Goal: Task Accomplishment & Management: Manage account settings

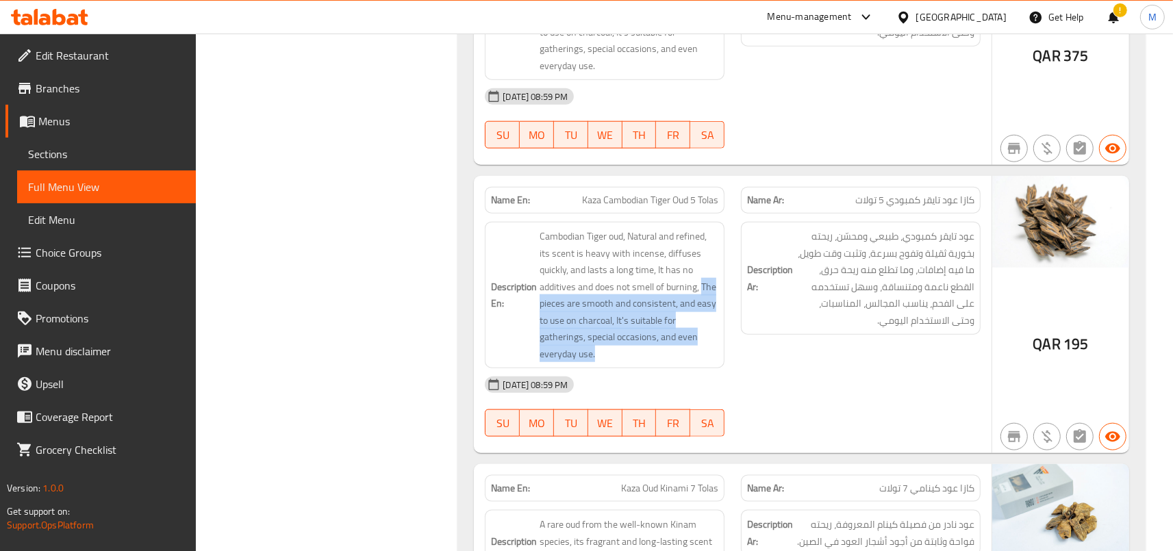
scroll to position [1300, 0]
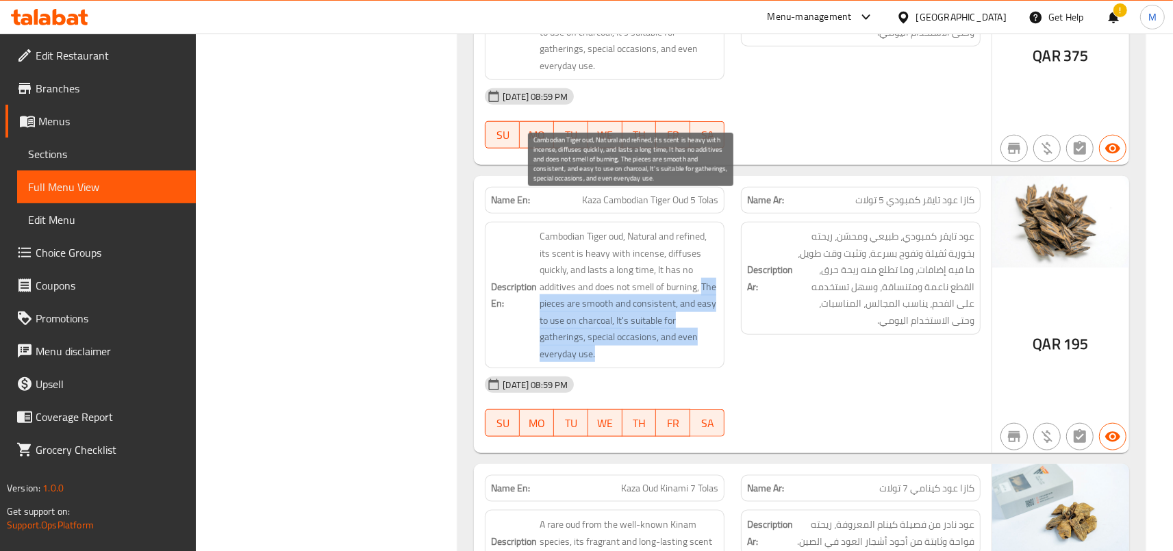
click at [673, 296] on span "Cambodian Tiger oud, Natural and refined, its scent is heavy with incense, diff…" at bounding box center [629, 295] width 179 height 134
drag, startPoint x: 644, startPoint y: 285, endPoint x: 729, endPoint y: 320, distance: 91.2
click at [718, 320] on span "Cambodian Tiger oud, Natural and refined, its scent is heavy with incense, diff…" at bounding box center [629, 295] width 179 height 134
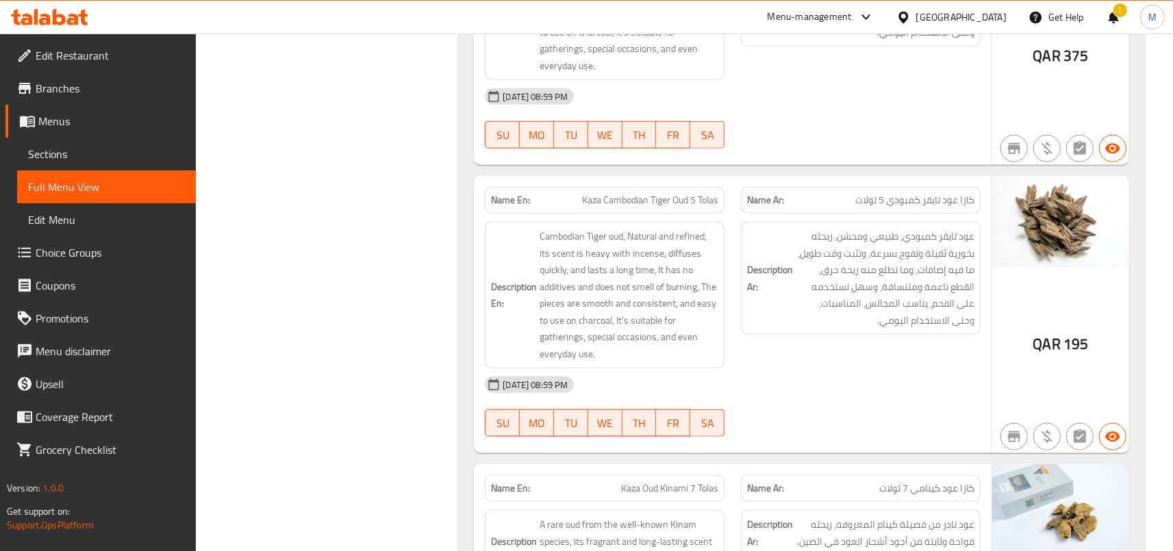
click at [749, 304] on div "Description Ar: عود تايقر كمبودي، طبيعي ومحسّن، ريحته بخورية ثقيلة وتفوح بسرعة،…" at bounding box center [861, 295] width 256 height 163
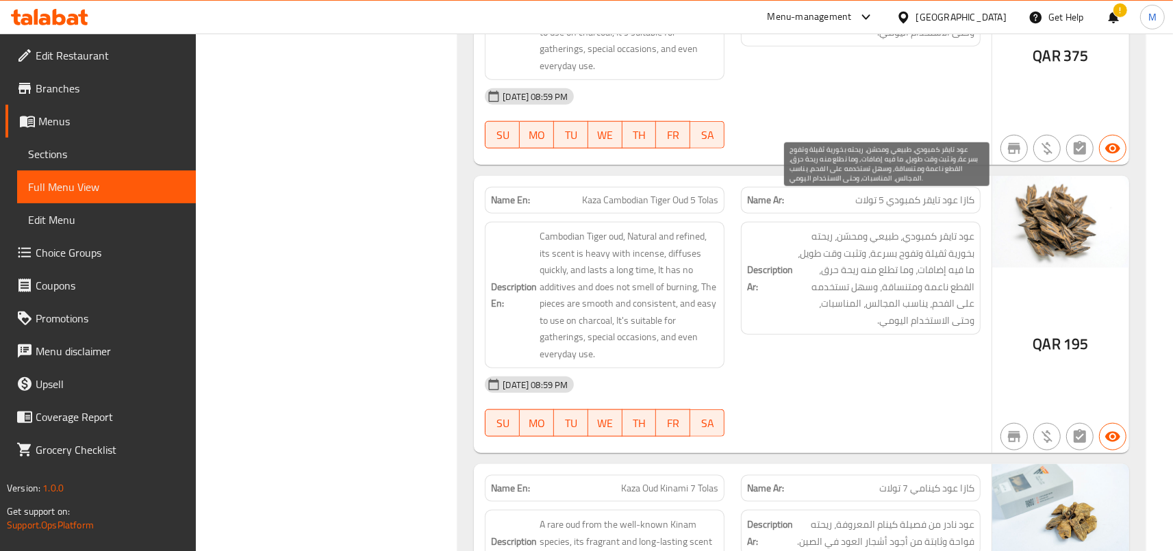
click at [941, 228] on span "عود تايقر كمبودي، طبيعي ومحسّن، ريحته بخورية ثقيلة وتفوح بسرعة، وتثبت وقت طويل،…" at bounding box center [885, 278] width 179 height 101
click at [908, 228] on span "عود تايقر كمبودي، طبيعي ومحسّن، ريحته بخورية ثقيلة وتفوح بسرعة، وتثبت وقت طويل،…" at bounding box center [885, 278] width 179 height 101
click at [942, 233] on span "عود تايقر كمبودي، طبيعي ومحسّن، ريحته بخورية ثقيلة وتفوح بسرعة، وتثبت وقت طويل،…" at bounding box center [885, 278] width 179 height 101
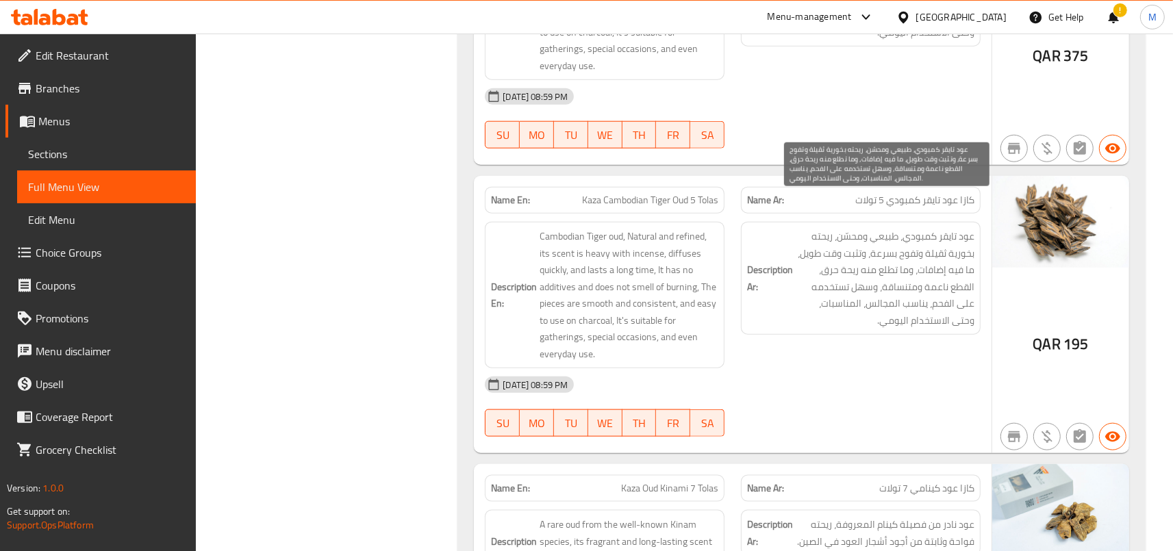
click at [890, 258] on span "عود تايقر كمبودي، طبيعي ومحسّن، ريحته بخورية ثقيلة وتفوح بسرعة، وتثبت وقت طويل،…" at bounding box center [885, 278] width 179 height 101
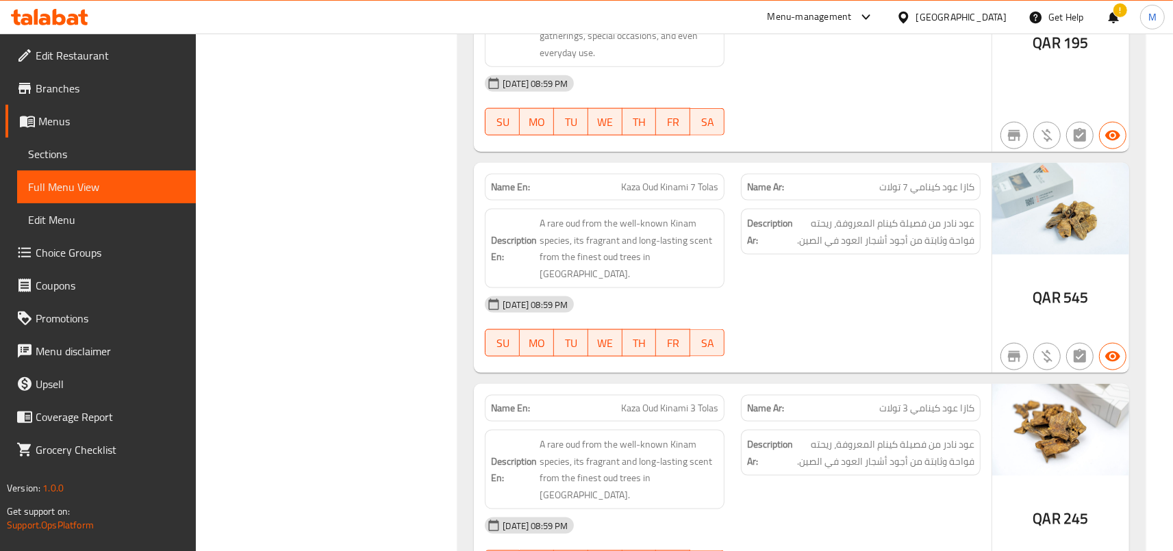
scroll to position [1676, 0]
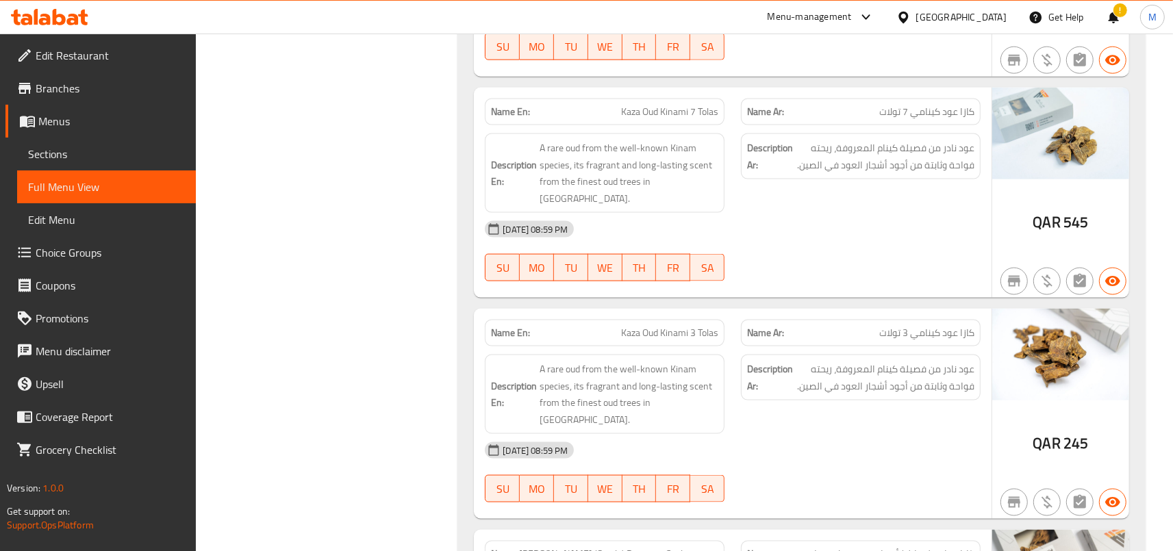
click at [618, 99] on div "Name En: Kaza Oud Kinami 7 Tolas" at bounding box center [605, 112] width 240 height 27
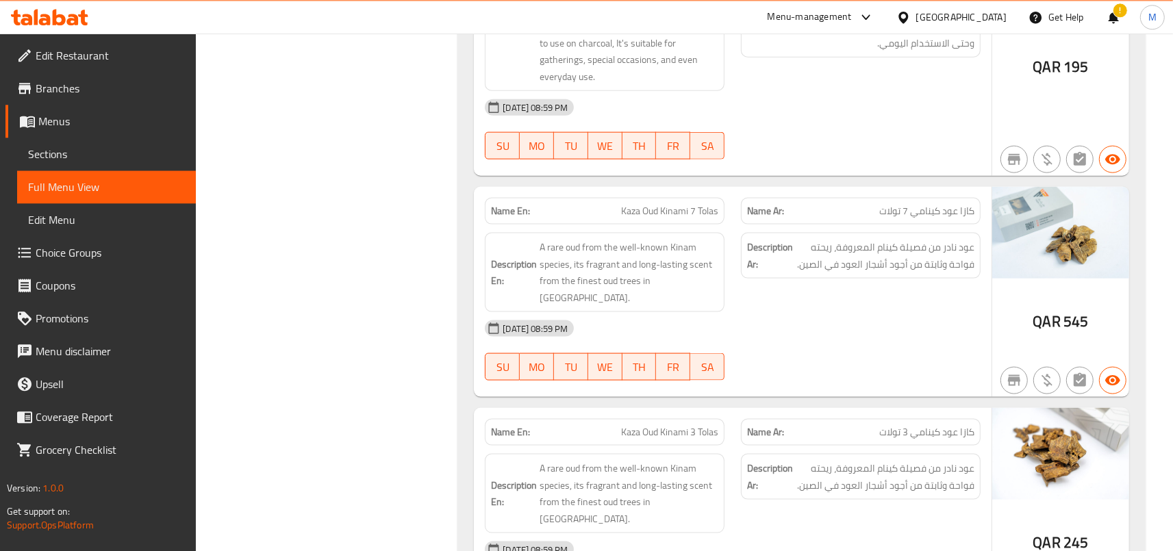
scroll to position [1601, 0]
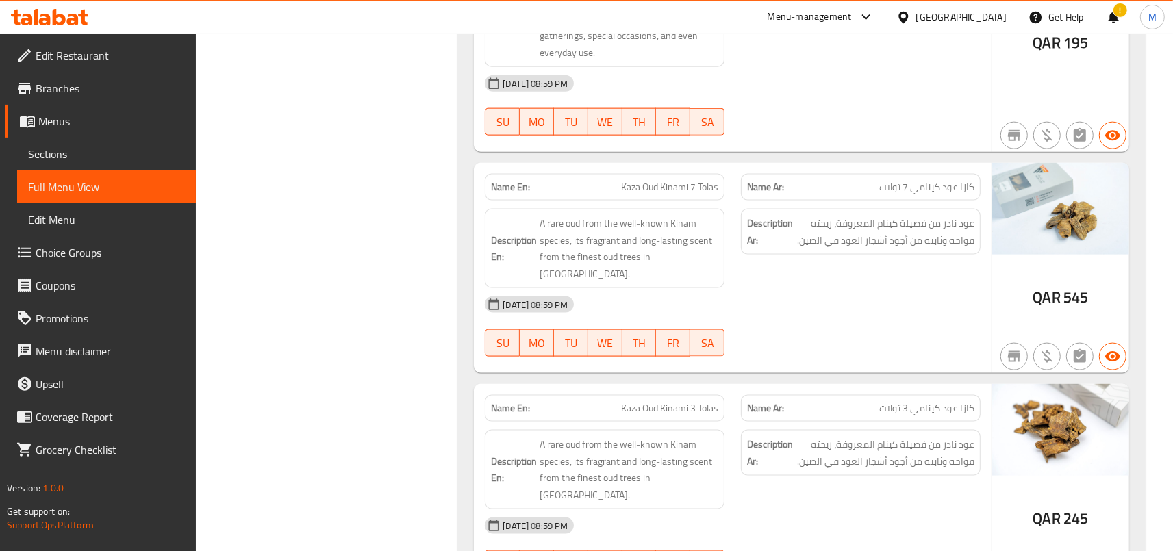
click at [632, 201] on div "Description En: A rare oud from the well-known Kinam species, its fragrant and …" at bounding box center [605, 249] width 256 height 96
click at [633, 180] on span "Kaza Oud Kinami 7 Tolas" at bounding box center [669, 187] width 97 height 14
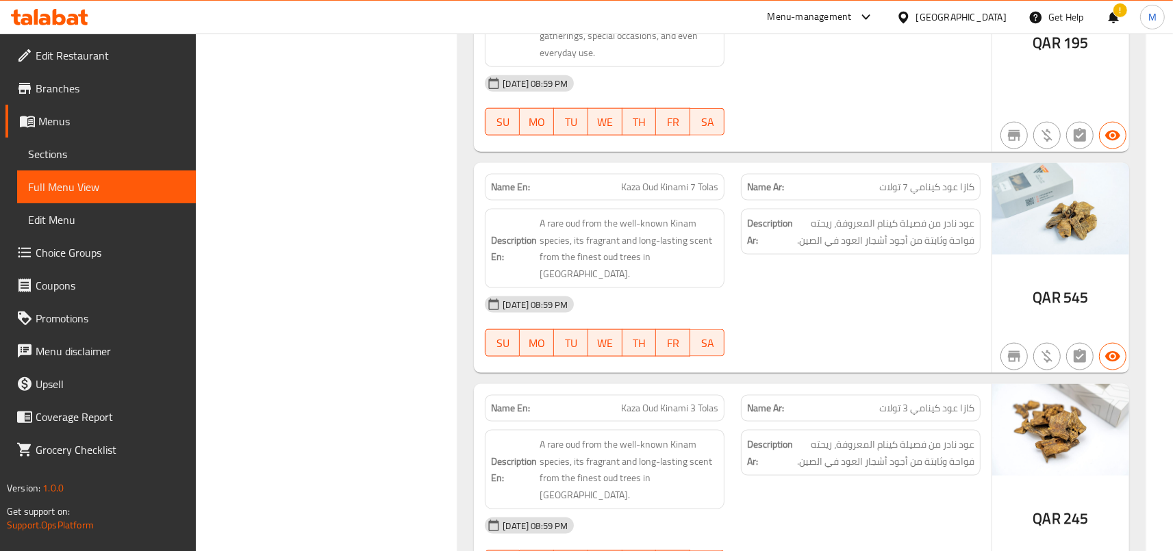
click at [633, 180] on span "Kaza Oud Kinami 7 Tolas" at bounding box center [669, 187] width 97 height 14
click at [614, 180] on p "Name En: Kaza Oud Kinami 7 Tolas" at bounding box center [604, 187] width 227 height 14
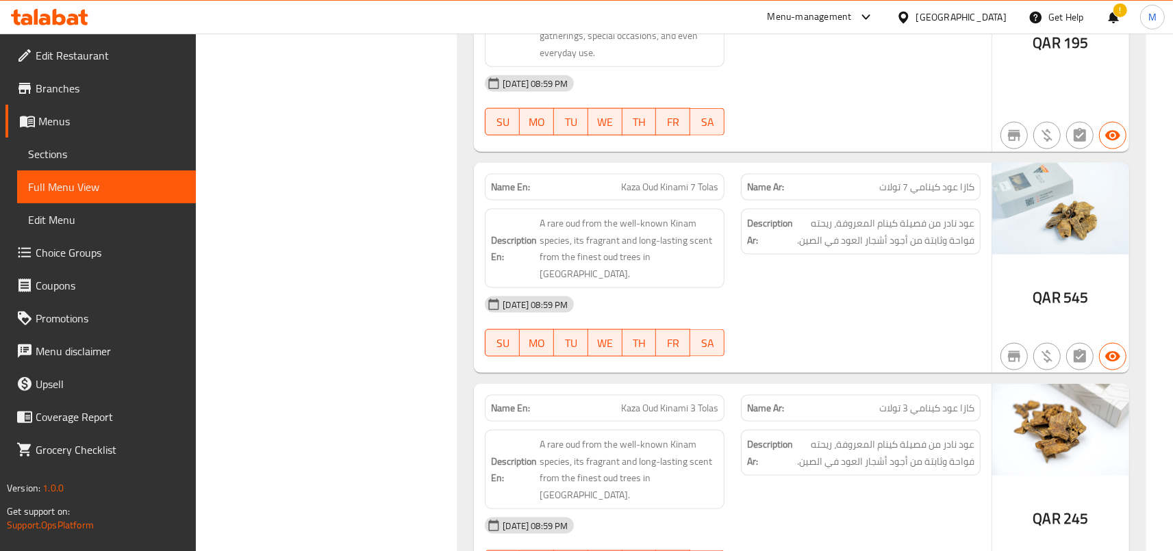
click at [633, 180] on span "Kaza Oud Kinami 7 Tolas" at bounding box center [669, 187] width 97 height 14
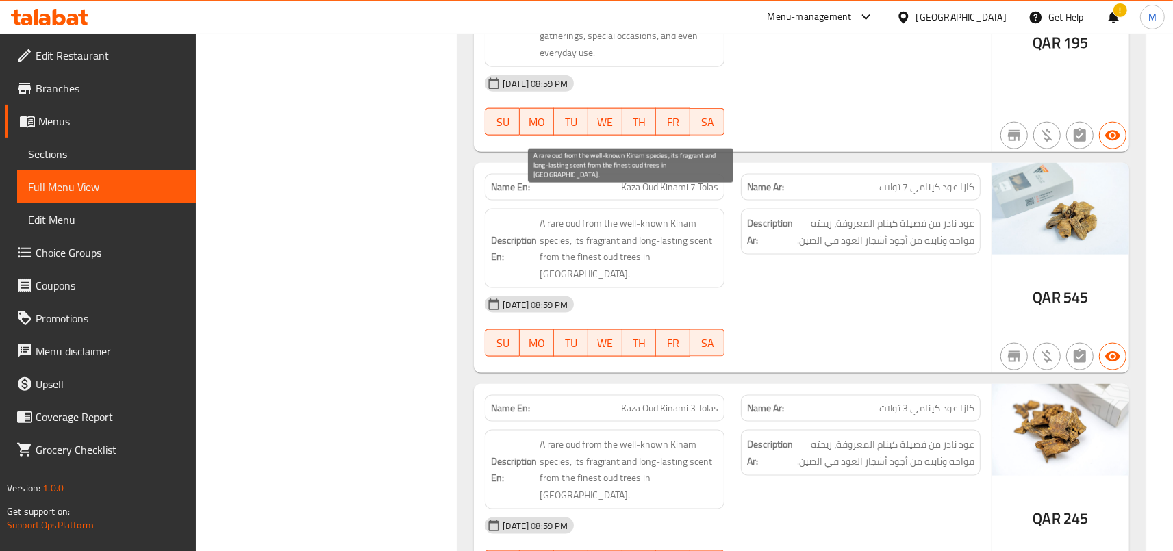
click at [546, 215] on span "A rare oud from the well-known Kinam species, its fragrant and long-lasting sce…" at bounding box center [629, 248] width 179 height 67
drag, startPoint x: 546, startPoint y: 190, endPoint x: 642, endPoint y: 221, distance: 100.1
click at [642, 221] on span "A rare oud from the well-known Kinam species, its fragrant and long-lasting sce…" at bounding box center [629, 248] width 179 height 67
click at [649, 215] on span "A rare oud from the well-known Kinam species, its fragrant and long-lasting sce…" at bounding box center [629, 248] width 179 height 67
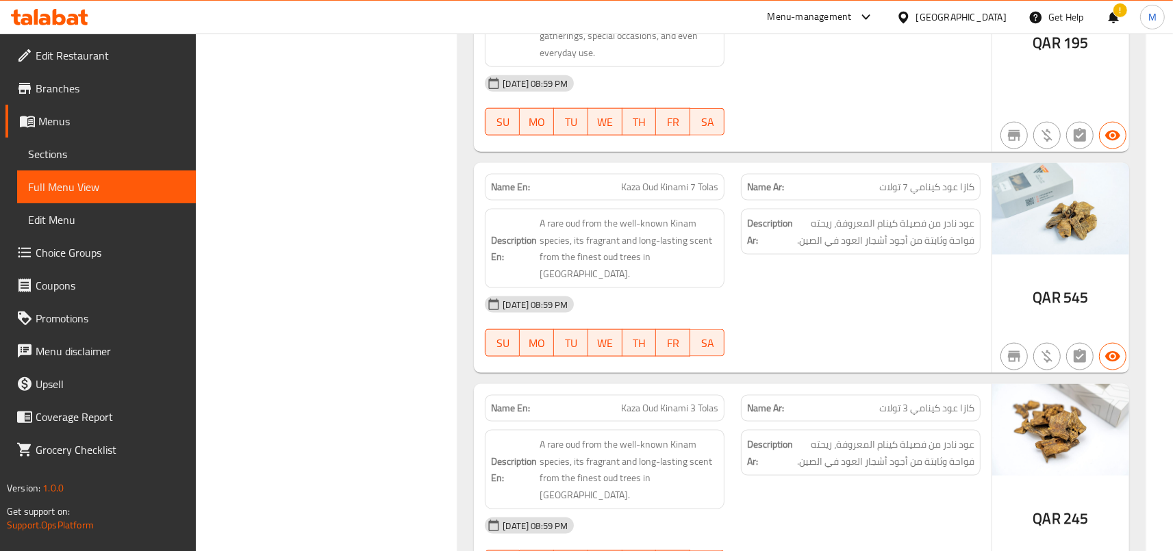
click at [712, 174] on div "Name En: Kaza Oud Kinami 7 Tolas" at bounding box center [605, 187] width 240 height 27
click at [618, 180] on p "Name En: Kaza Oud Kinami 7 Tolas" at bounding box center [604, 187] width 227 height 14
click at [666, 180] on span "Kaza Oud Kinami 7 Tolas" at bounding box center [669, 187] width 97 height 14
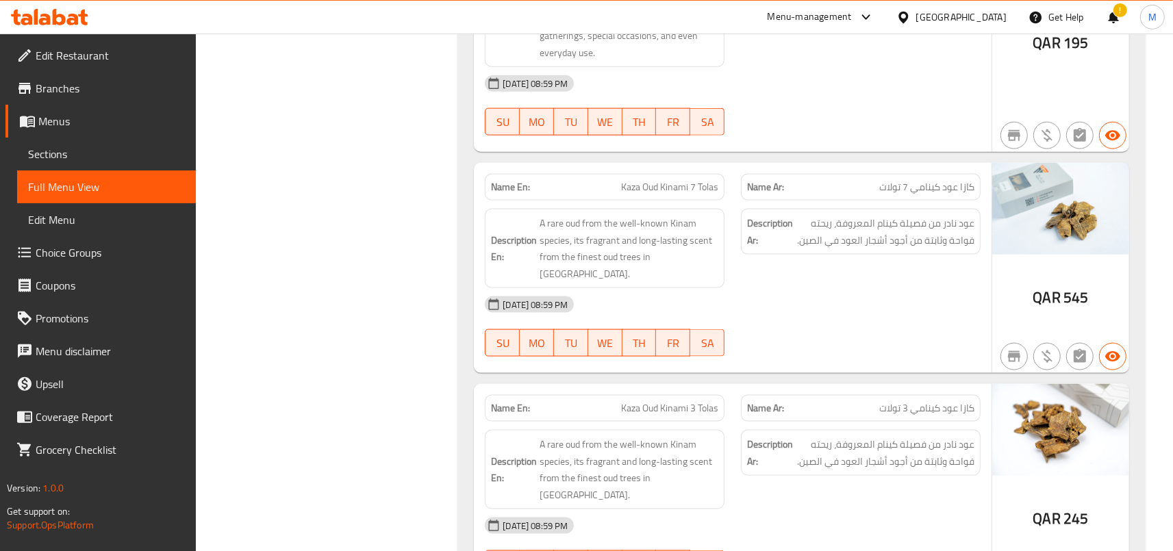
click at [726, 166] on div "Name En: Kaza Oud Kinami 7 Tolas" at bounding box center [605, 187] width 256 height 43
click at [692, 180] on span "Kaza Oud Kinami 7 Tolas" at bounding box center [669, 187] width 97 height 14
click at [709, 201] on div "Description En: A rare oud from the well-known Kinam species, its fragrant and …" at bounding box center [605, 249] width 256 height 96
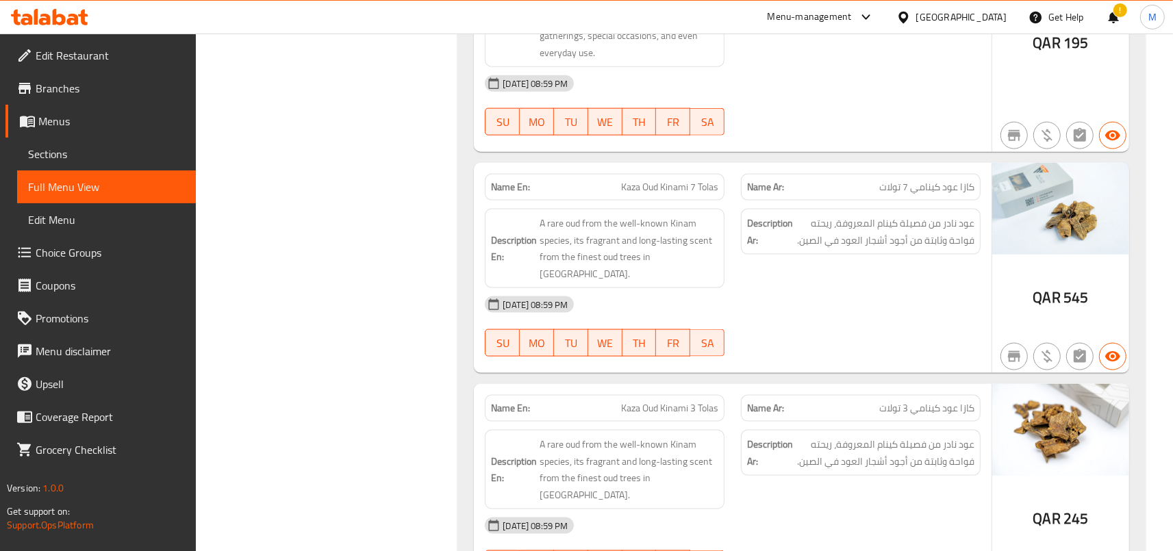
click at [649, 180] on span "Kaza Oud Kinami 7 Tolas" at bounding box center [669, 187] width 97 height 14
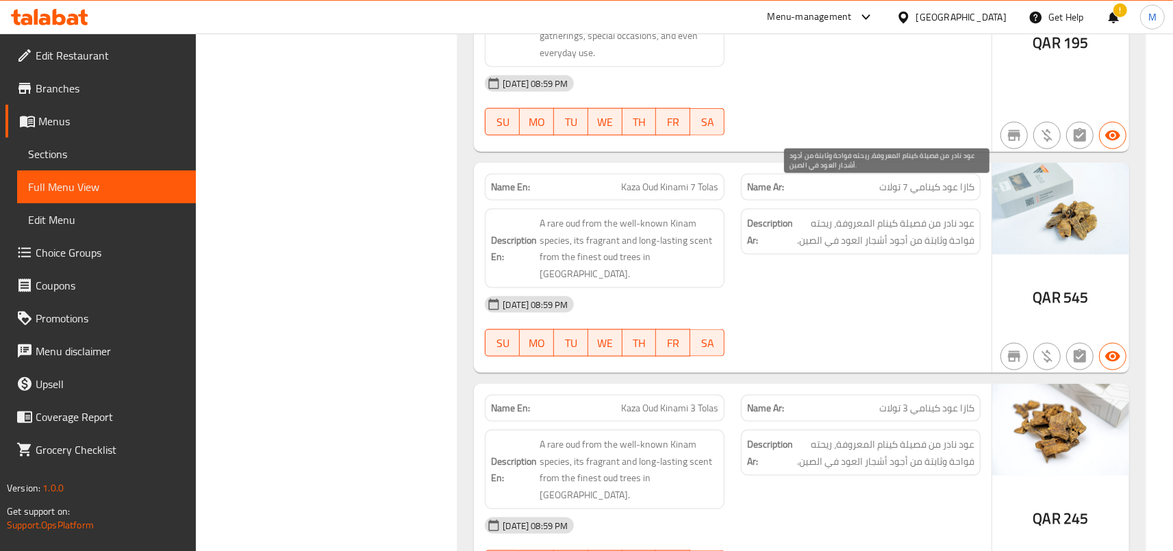
click at [951, 215] on span "عود نادر من فصيلة كينام المعروفة، ريحته فواحة وثابتة من أجود أشجار العود في الص…" at bounding box center [885, 232] width 179 height 34
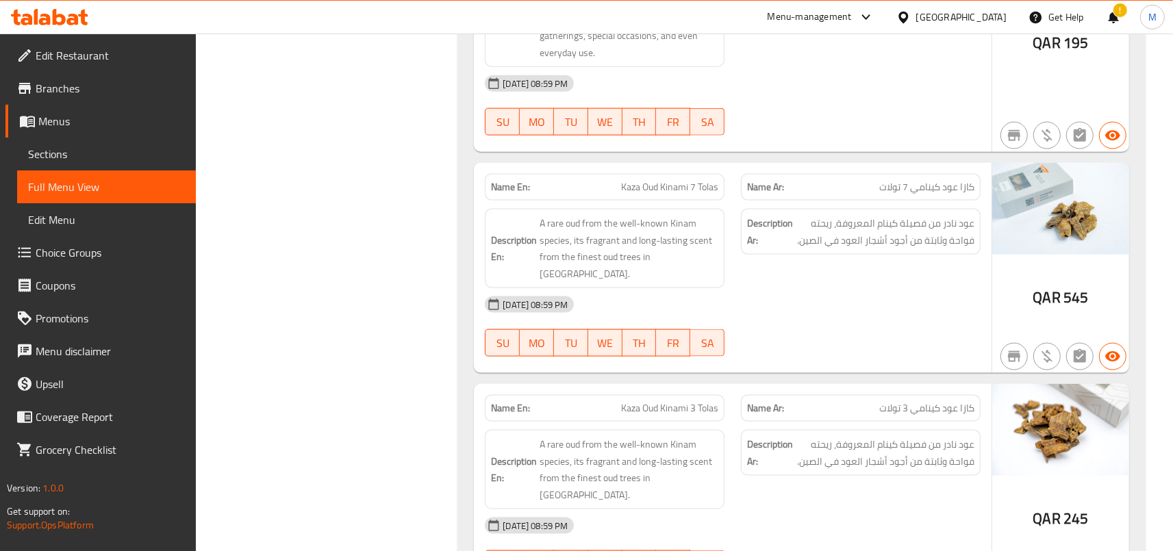
click at [960, 180] on span "كازا عود كينامي 7 تولات" at bounding box center [926, 187] width 95 height 14
click at [920, 180] on span "كازا عود كينامي 7 تولات" at bounding box center [926, 187] width 95 height 14
click at [895, 180] on span "كازا عود كينامي 7 تولات" at bounding box center [926, 187] width 95 height 14
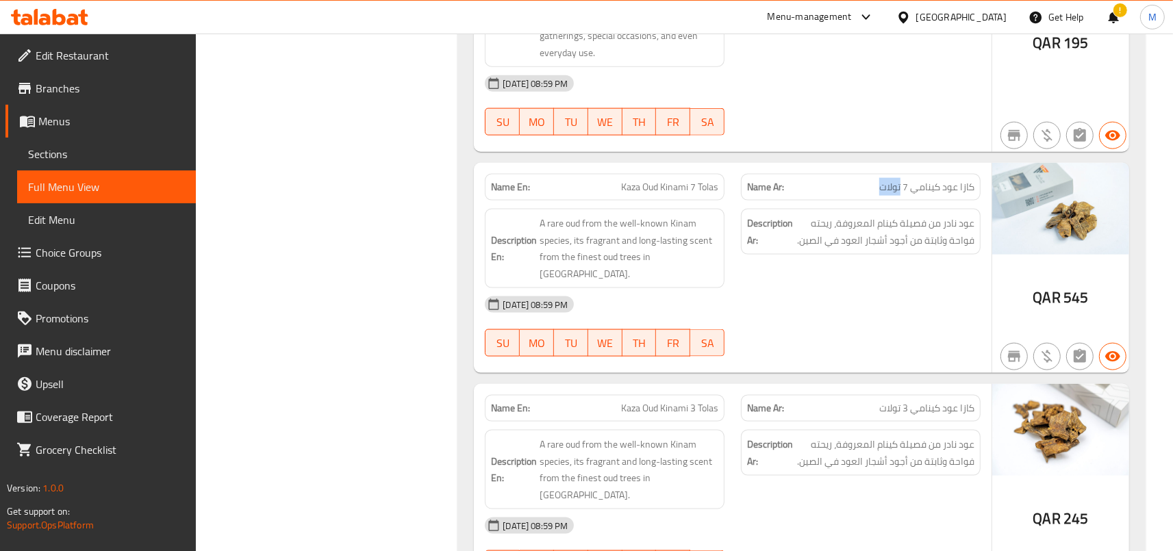
click at [895, 180] on span "كازا عود كينامي 7 تولات" at bounding box center [926, 187] width 95 height 14
click at [941, 201] on div "Description Ar: عود نادر من فصيلة كينام المعروفة، ريحته فواحة وثابتة من أجود أش…" at bounding box center [861, 249] width 256 height 96
click at [925, 180] on span "كازا عود كينامي 7 تولات" at bounding box center [926, 187] width 95 height 14
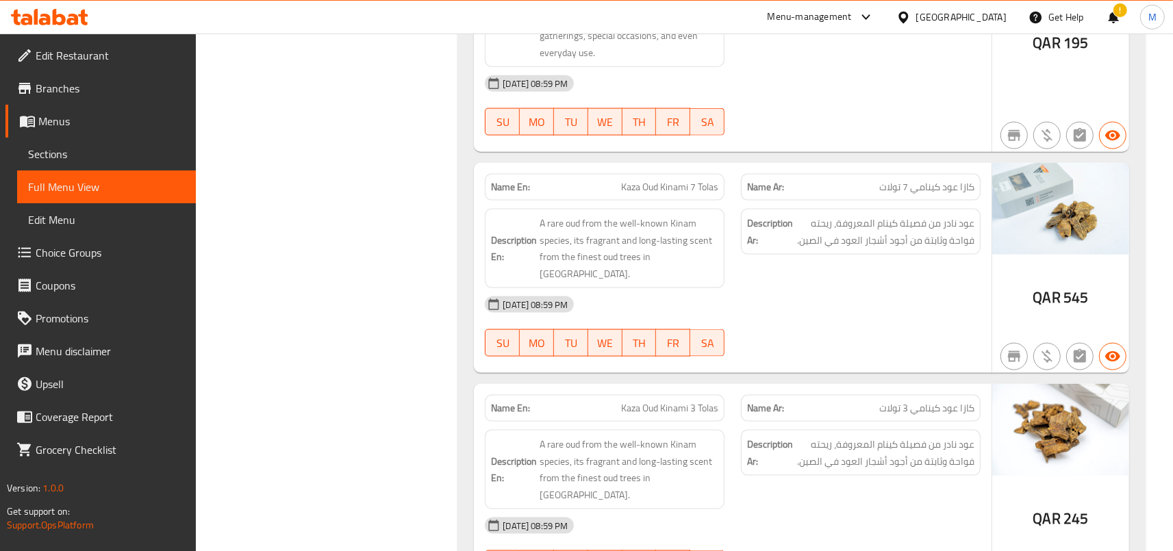
click at [925, 180] on span "كازا عود كينامي 7 تولات" at bounding box center [926, 187] width 95 height 14
click at [893, 180] on span "كازا عود كينامي 7 تولات" at bounding box center [926, 187] width 95 height 14
click at [894, 234] on div "Description Ar: عود نادر من فصيلة كينام المعروفة، ريحته فواحة وثابتة من أجود أش…" at bounding box center [861, 249] width 256 height 96
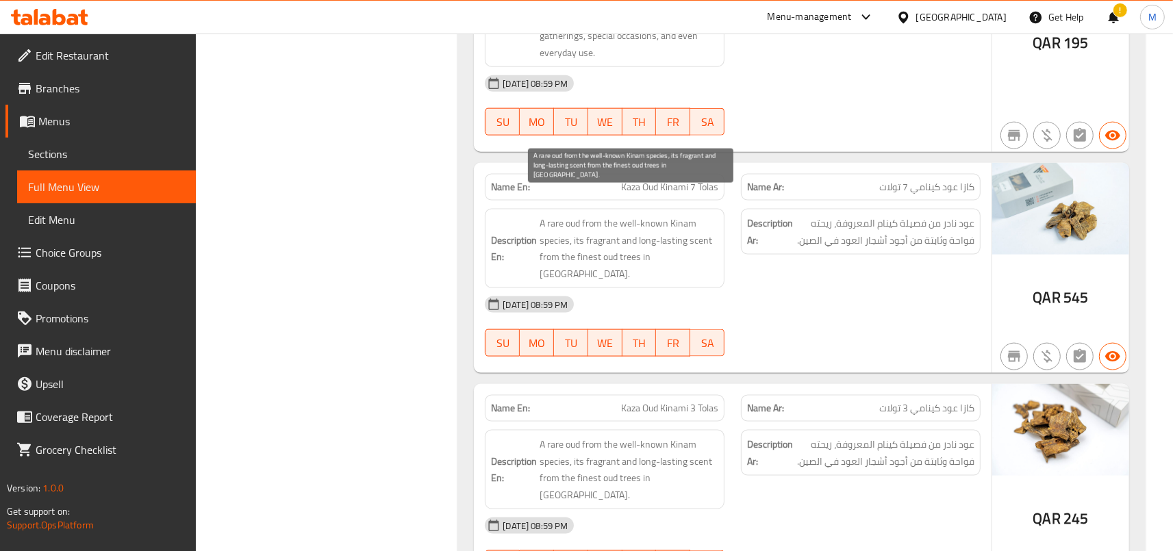
click at [586, 215] on span "A rare oud from the well-known Kinam species, its fragrant and long-lasting sce…" at bounding box center [629, 248] width 179 height 67
drag, startPoint x: 586, startPoint y: 191, endPoint x: 677, endPoint y: 240, distance: 104.2
click at [677, 240] on span "A rare oud from the well-known Kinam species, its fragrant and long-lasting sce…" at bounding box center [629, 248] width 179 height 67
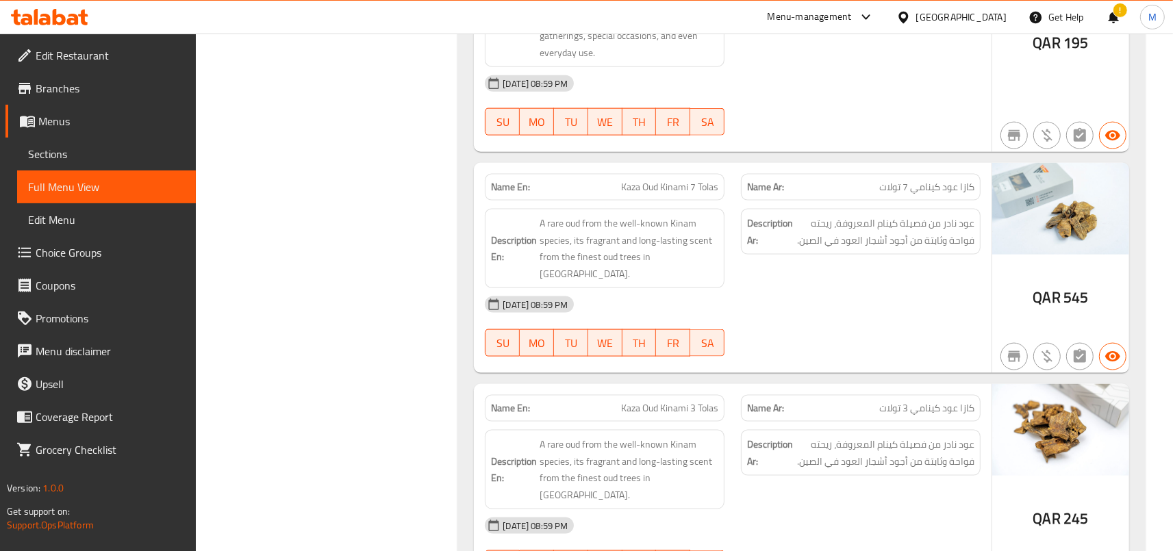
click at [680, 238] on div "Description En: A rare oud from the well-known Kinam species, its fragrant and …" at bounding box center [605, 248] width 240 height 79
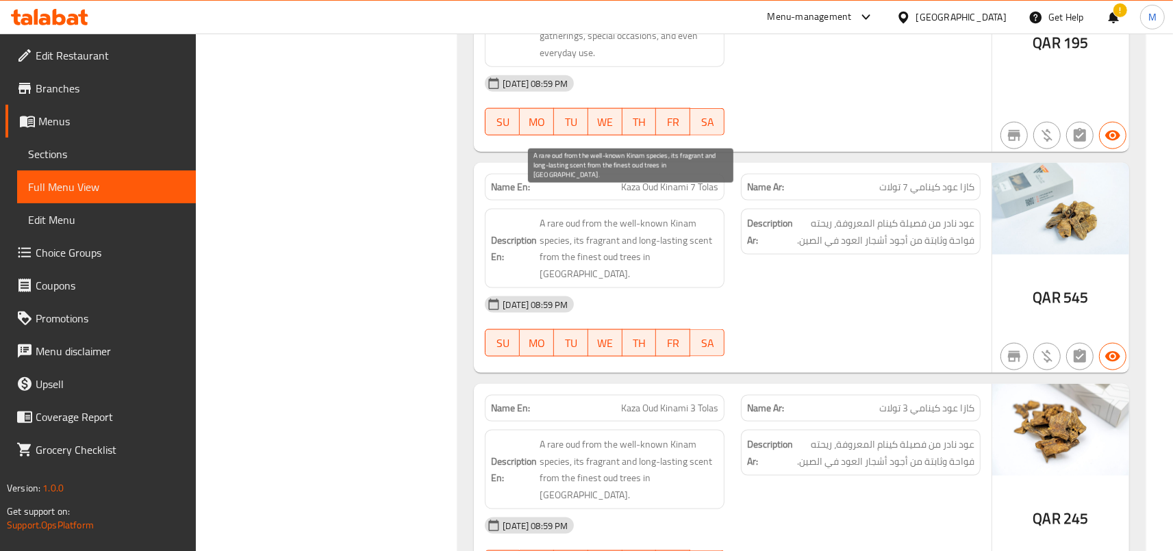
click at [629, 215] on span "A rare oud from the well-known Kinam species, its fragrant and long-lasting sce…" at bounding box center [629, 248] width 179 height 67
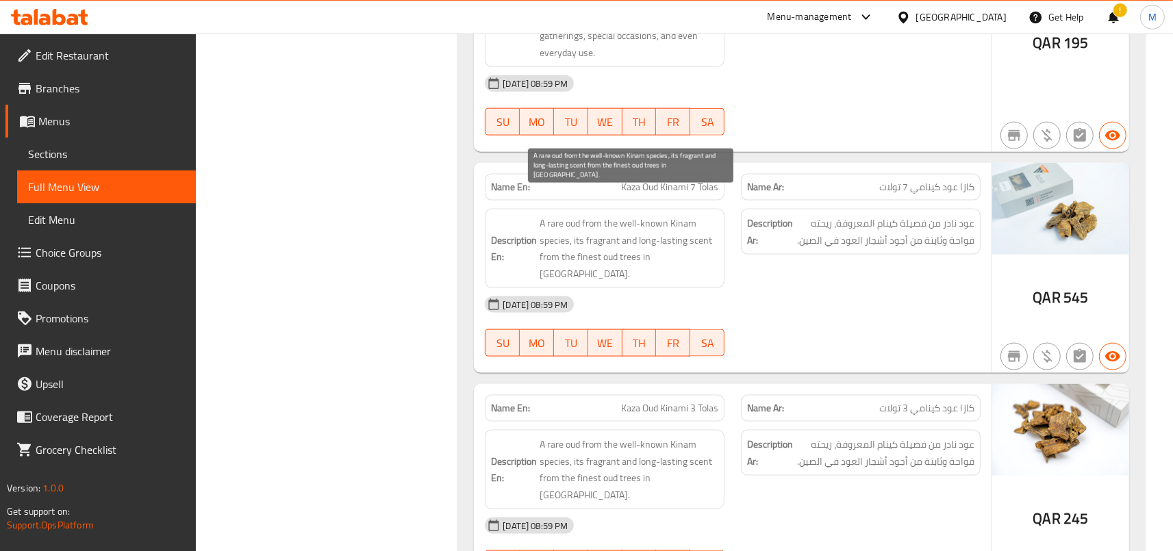
click at [629, 215] on span "A rare oud from the well-known Kinam species, its fragrant and long-lasting sce…" at bounding box center [629, 248] width 179 height 67
click at [617, 215] on span "A rare oud from the well-known Kinam species, its fragrant and long-lasting sce…" at bounding box center [629, 248] width 179 height 67
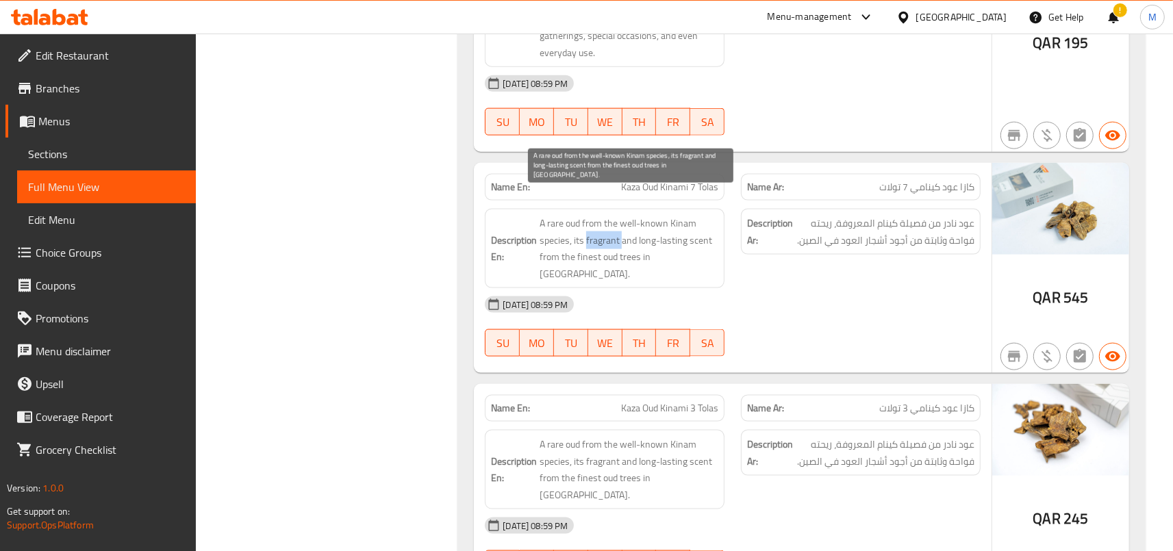
click at [617, 215] on span "A rare oud from the well-known Kinam species, its fragrant and long-lasting sce…" at bounding box center [629, 248] width 179 height 67
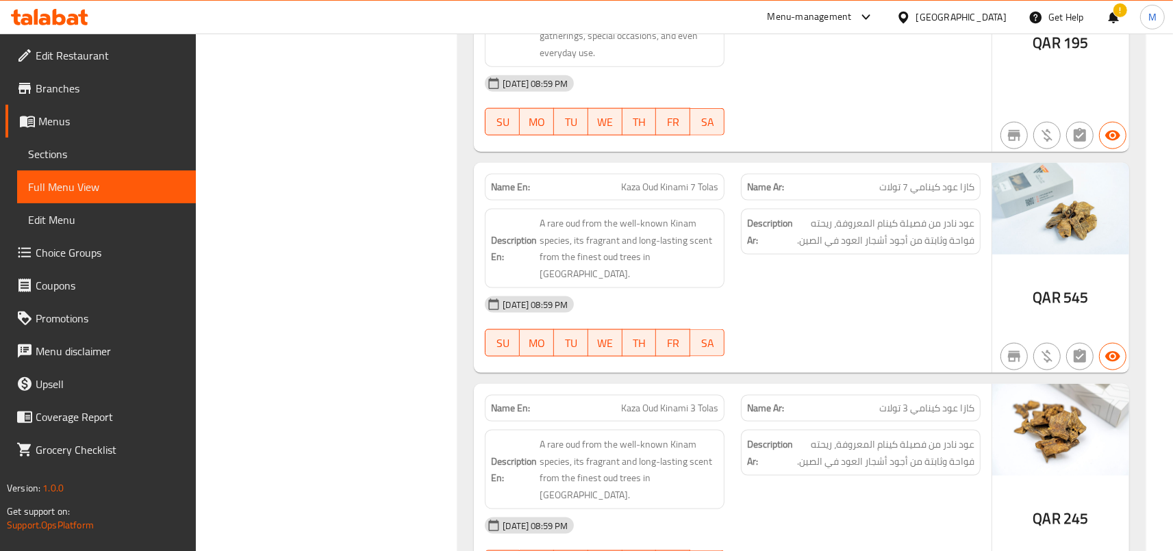
click at [668, 180] on span "Kaza Oud Kinami 7 Tolas" at bounding box center [669, 187] width 97 height 14
click at [662, 201] on div "Description En: A rare oud from the well-known Kinam species, its fragrant and …" at bounding box center [605, 249] width 256 height 96
click at [651, 180] on span "Kaza Oud Kinami 7 Tolas" at bounding box center [669, 187] width 97 height 14
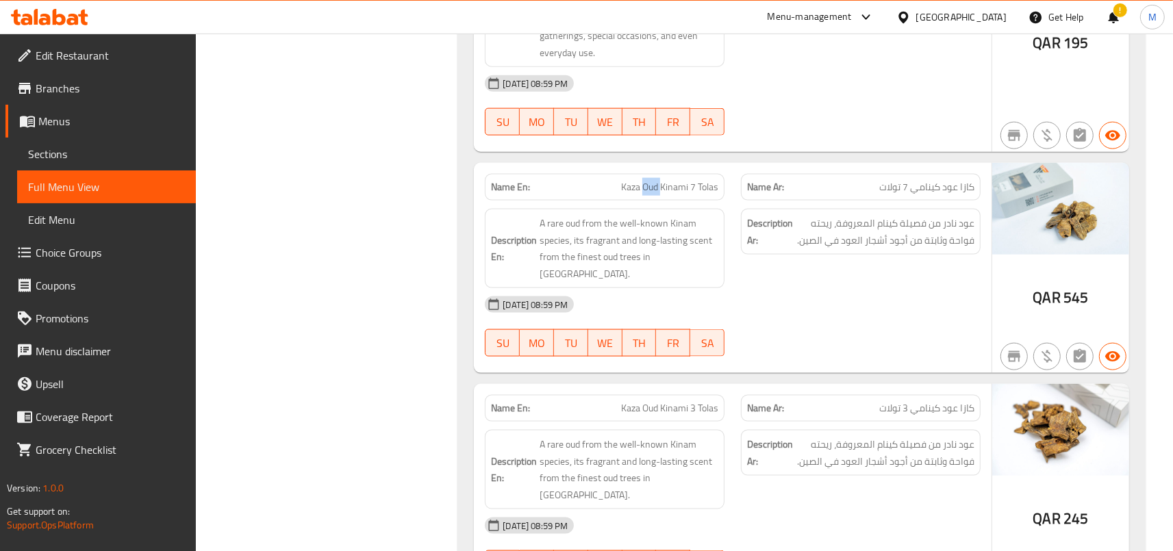
click at [651, 180] on span "Kaza Oud Kinami 7 Tolas" at bounding box center [669, 187] width 97 height 14
click at [642, 180] on span "Kaza Oud Kinami 7 Tolas" at bounding box center [669, 187] width 97 height 14
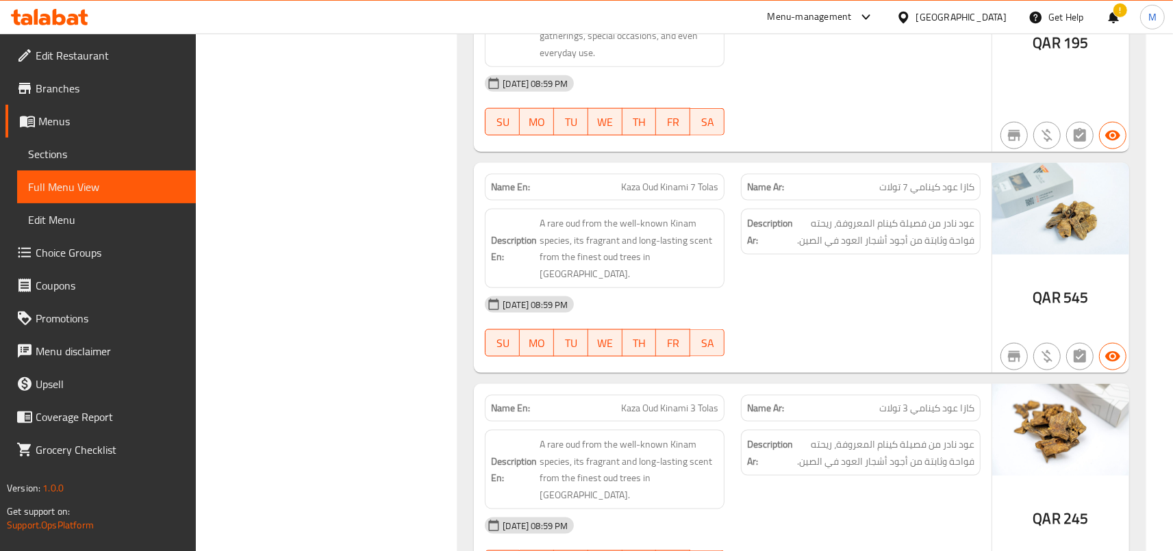
click at [649, 180] on span "Kaza Oud Kinami 7 Tolas" at bounding box center [669, 187] width 97 height 14
click at [682, 180] on span "Kaza Oud Kinami 7 Tolas" at bounding box center [669, 187] width 97 height 14
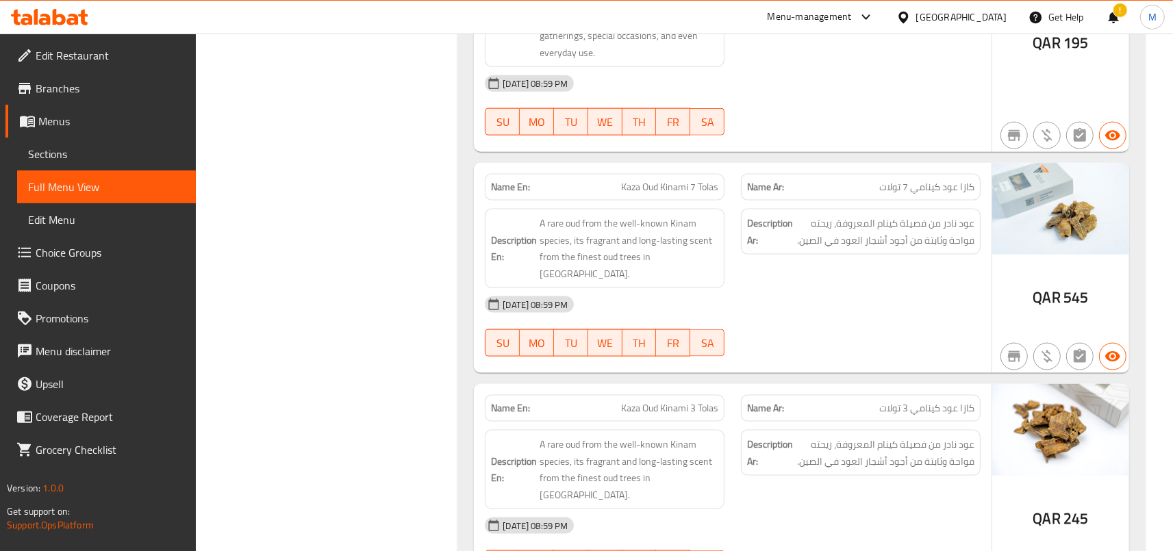
click at [682, 180] on span "Kaza Oud Kinami 7 Tolas" at bounding box center [669, 187] width 97 height 14
click at [648, 180] on span "Kaza Oud Kinami 7 Tolas" at bounding box center [669, 187] width 97 height 14
click at [653, 180] on span "Kaza Oud Kinami 7 Tolas" at bounding box center [669, 187] width 97 height 14
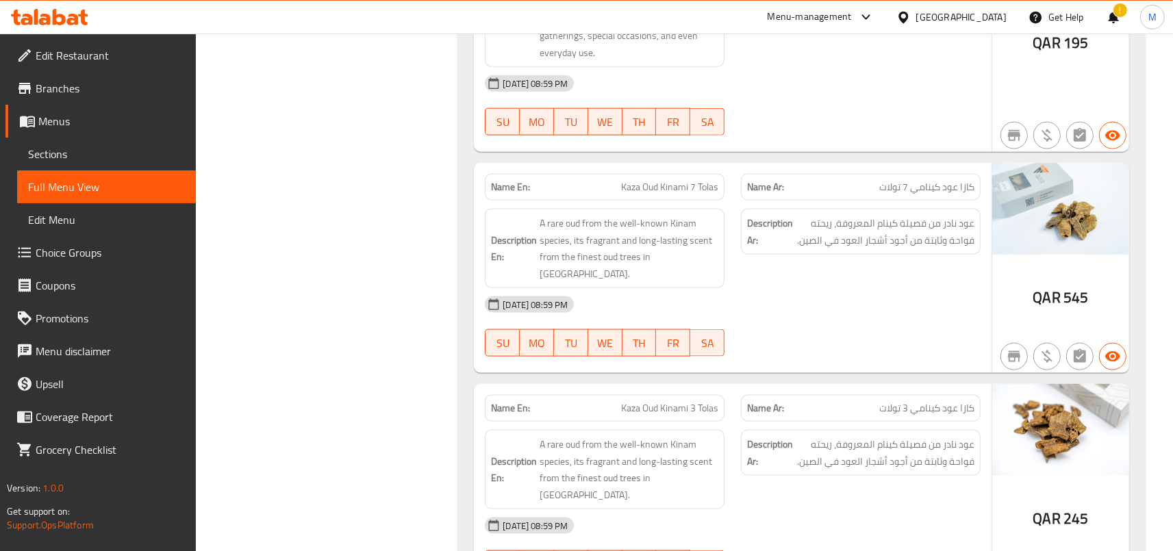
click at [653, 180] on span "Kaza Oud Kinami 7 Tolas" at bounding box center [669, 187] width 97 height 14
click at [625, 180] on span "Kaza Oud Kinami 7 Tolas" at bounding box center [669, 187] width 97 height 14
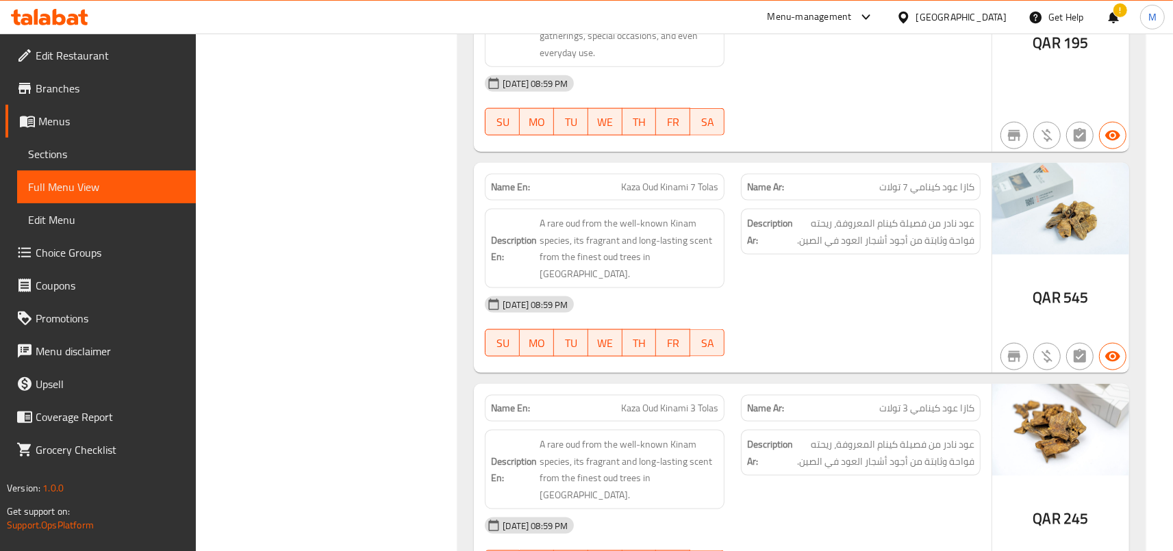
click at [664, 180] on span "Kaza Oud Kinami 7 Tolas" at bounding box center [669, 187] width 97 height 14
click at [934, 180] on span "كازا عود كينامي 7 تولات" at bounding box center [926, 187] width 95 height 14
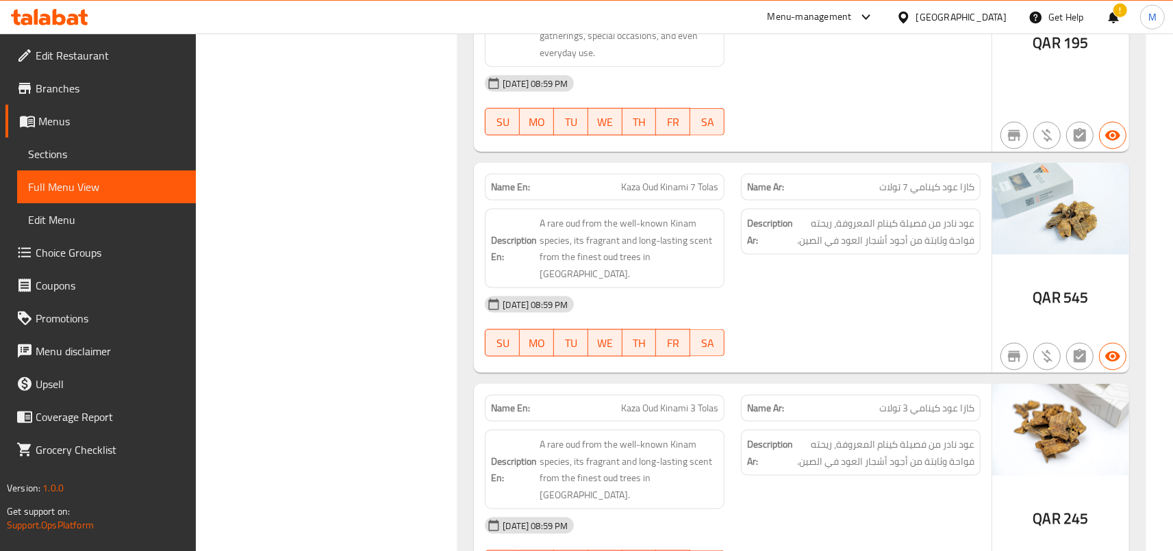
click at [934, 180] on span "كازا عود كينامي 7 تولات" at bounding box center [926, 187] width 95 height 14
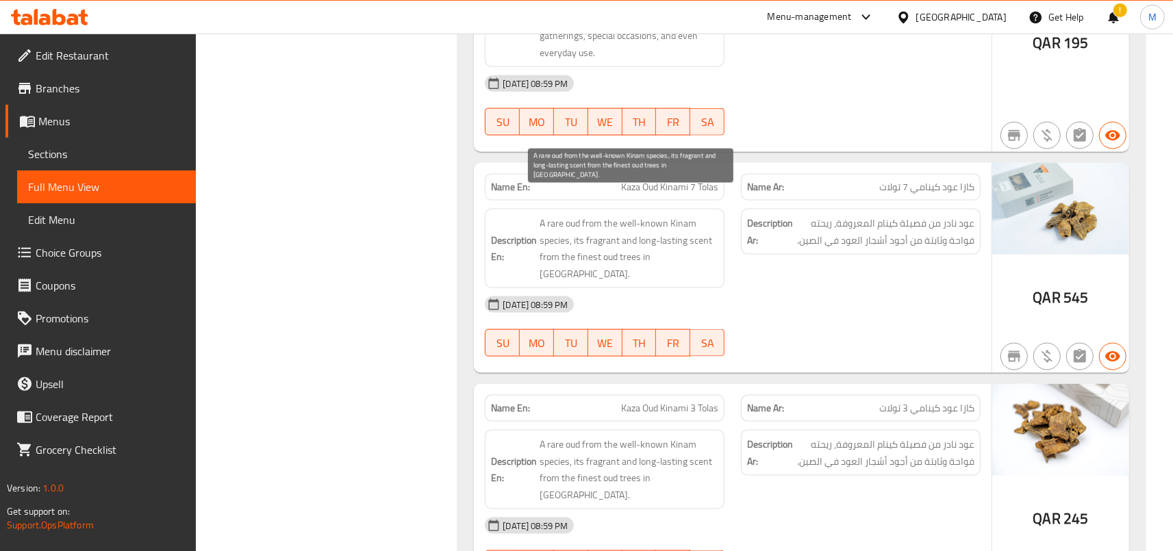
click at [588, 215] on span "A rare oud from the well-known Kinam species, its fragrant and long-lasting sce…" at bounding box center [629, 248] width 179 height 67
click at [659, 216] on span "A rare oud from the well-known Kinam species, its fragrant and long-lasting sce…" at bounding box center [629, 248] width 179 height 67
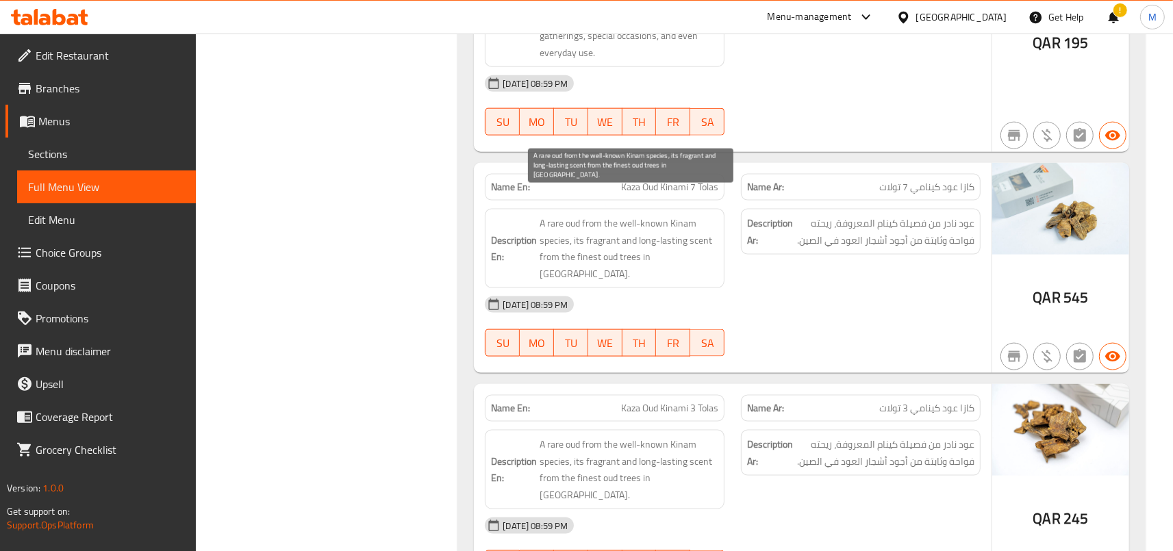
click at [659, 216] on span "A rare oud from the well-known Kinam species, its fragrant and long-lasting sce…" at bounding box center [629, 248] width 179 height 67
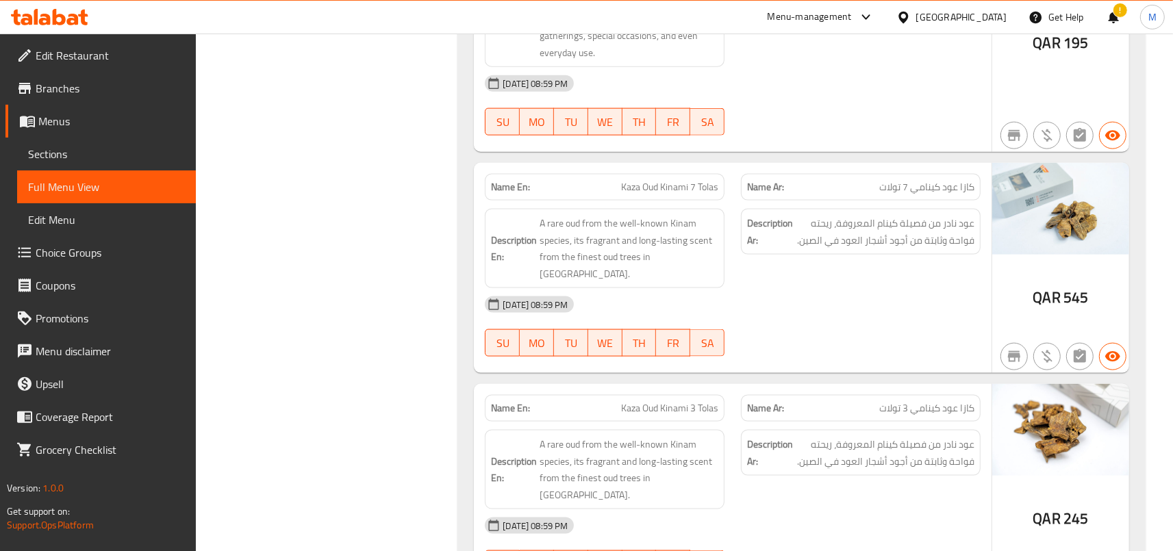
click at [1061, 288] on div "QAR 545" at bounding box center [1060, 298] width 55 height 21
click at [929, 209] on div "Description Ar: عود نادر من فصيلة كينام المعروفة، ريحته فواحة وثابتة من أجود أش…" at bounding box center [861, 232] width 240 height 46
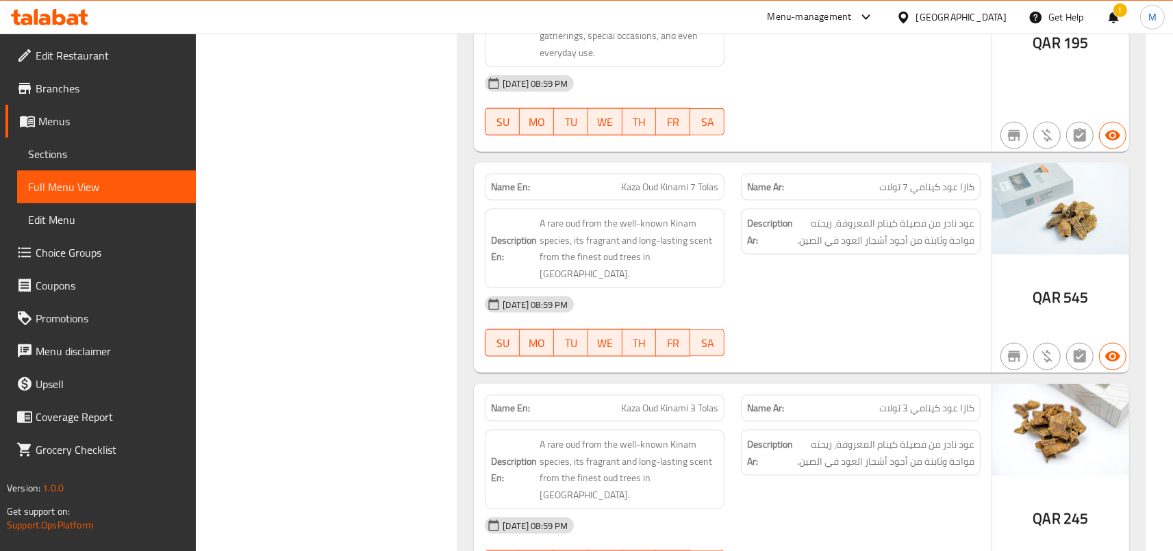
click at [929, 209] on div "Description Ar: عود نادر من فصيلة كينام المعروفة، ريحته فواحة وثابتة من أجود أش…" at bounding box center [861, 232] width 240 height 46
click at [690, 215] on span "A rare oud from the well-known Kinam species, its fragrant and long-lasting sce…" at bounding box center [629, 248] width 179 height 67
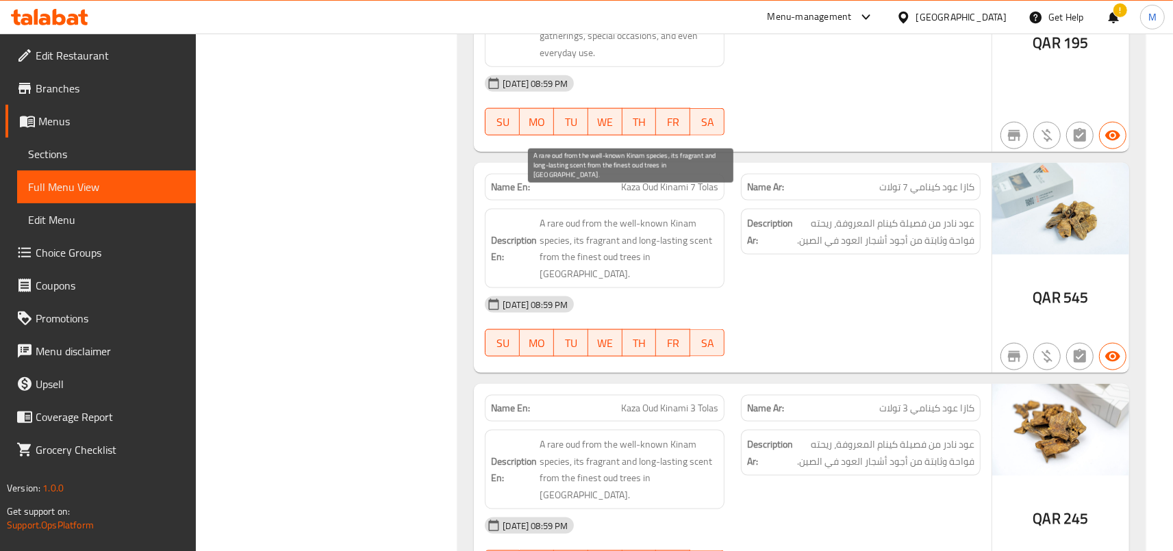
click at [690, 215] on span "A rare oud from the well-known Kinam species, its fragrant and long-lasting sce…" at bounding box center [629, 248] width 179 height 67
click at [651, 215] on span "A rare oud from the well-known Kinam species, its fragrant and long-lasting sce…" at bounding box center [629, 248] width 179 height 67
click at [596, 215] on span "A rare oud from the well-known Kinam species, its fragrant and long-lasting sce…" at bounding box center [629, 248] width 179 height 67
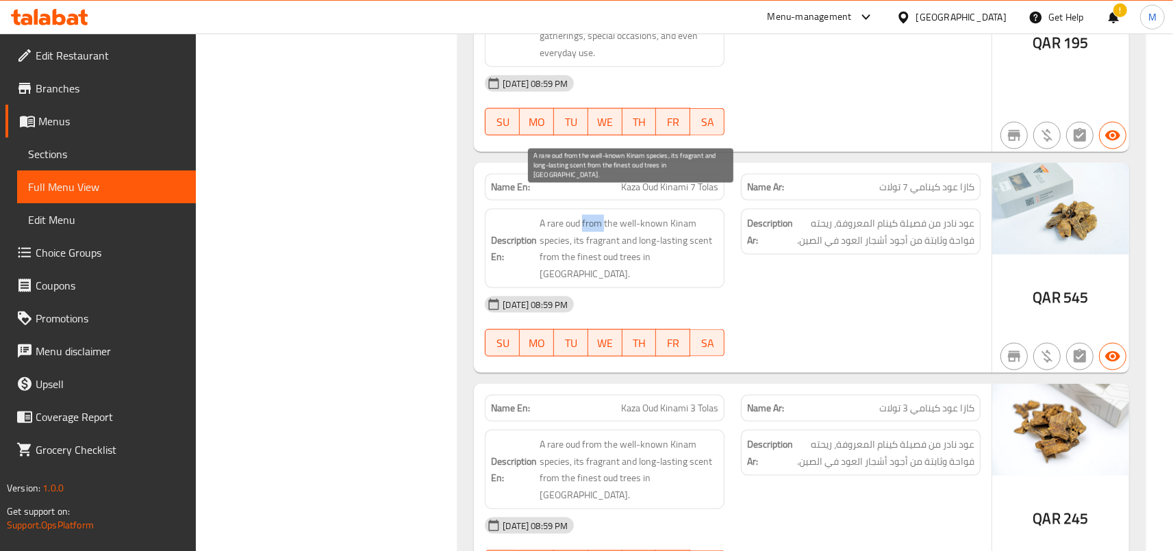
click at [596, 215] on span "A rare oud from the well-known Kinam species, its fragrant and long-lasting sce…" at bounding box center [629, 248] width 179 height 67
click at [566, 215] on span "A rare oud from the well-known Kinam species, its fragrant and long-lasting sce…" at bounding box center [629, 248] width 179 height 67
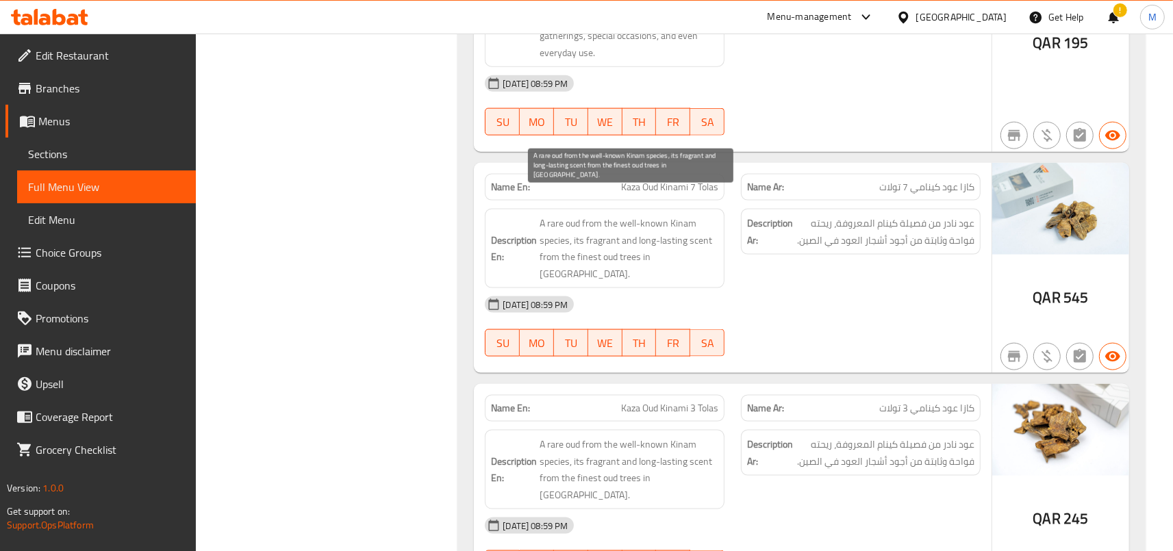
click at [607, 215] on span "A rare oud from the well-known Kinam species, its fragrant and long-lasting sce…" at bounding box center [629, 248] width 179 height 67
click at [659, 215] on span "A rare oud from the well-known Kinam species, its fragrant and long-lasting sce…" at bounding box center [629, 248] width 179 height 67
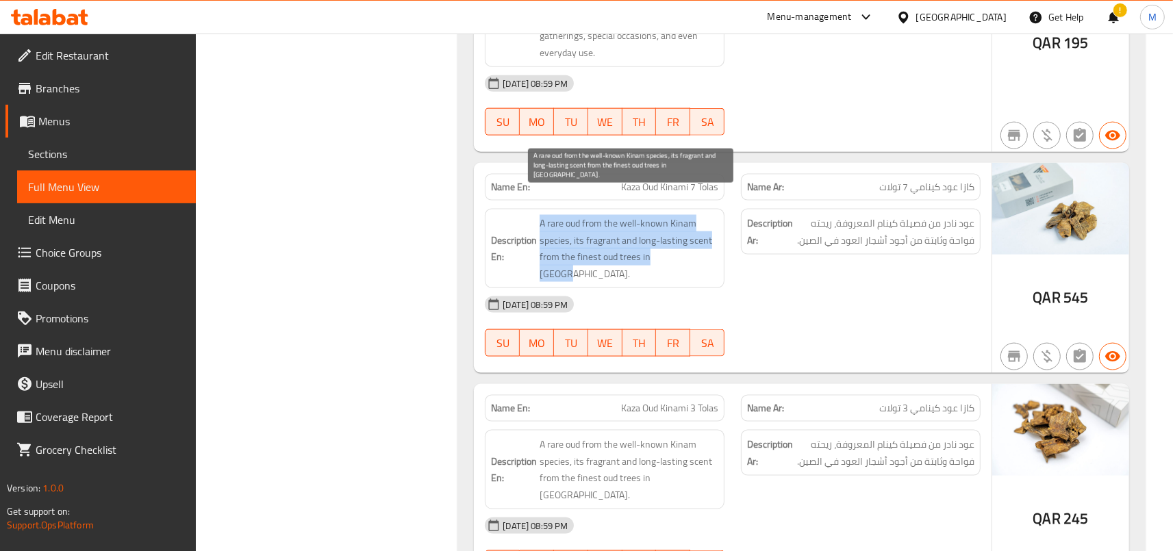
drag, startPoint x: 543, startPoint y: 192, endPoint x: 722, endPoint y: 231, distance: 183.1
click at [722, 231] on div "Description En: A rare oud from the well-known Kinam species, its fragrant and …" at bounding box center [605, 248] width 240 height 79
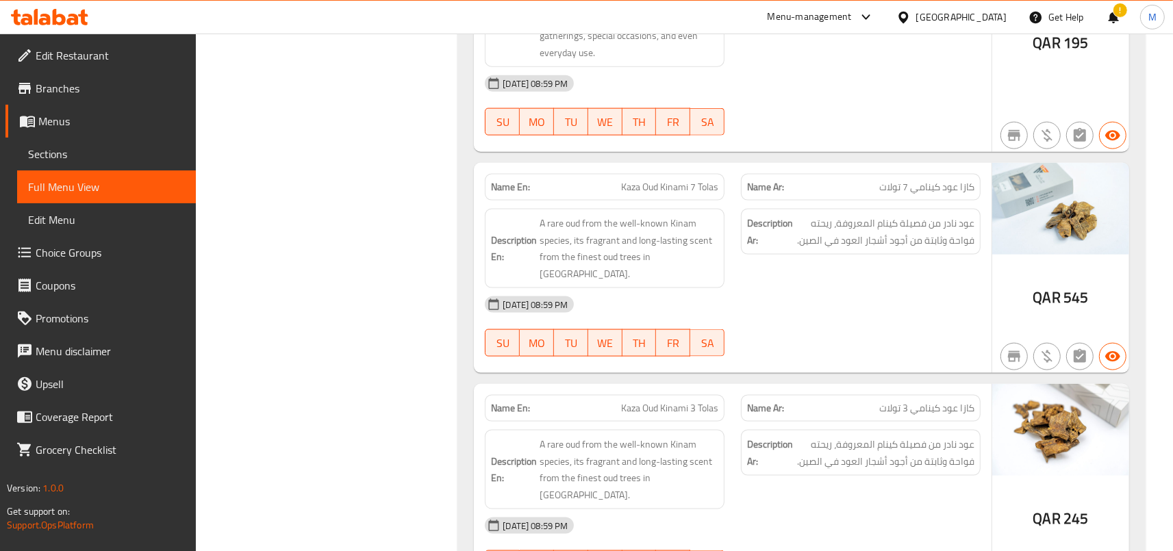
click at [701, 223] on span "A rare oud from the well-known Kinam species, its fragrant and long-lasting sce…" at bounding box center [629, 248] width 179 height 67
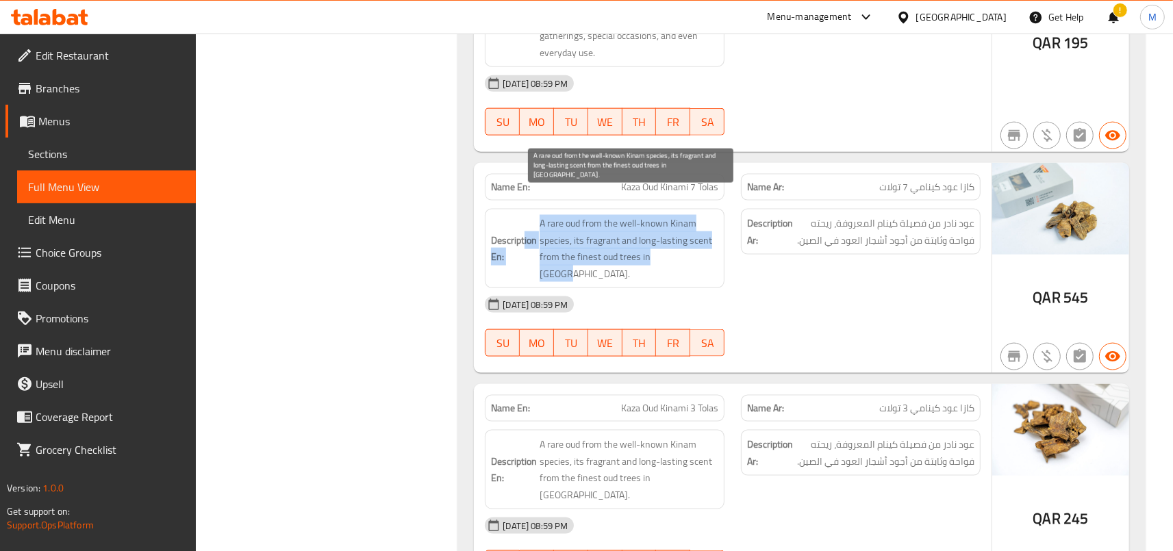
drag, startPoint x: 599, startPoint y: 220, endPoint x: 527, endPoint y: 190, distance: 78.0
click at [540, 215] on span "A rare oud from the well-known Kinam species, its fragrant and long-lasting sce…" at bounding box center [629, 248] width 179 height 67
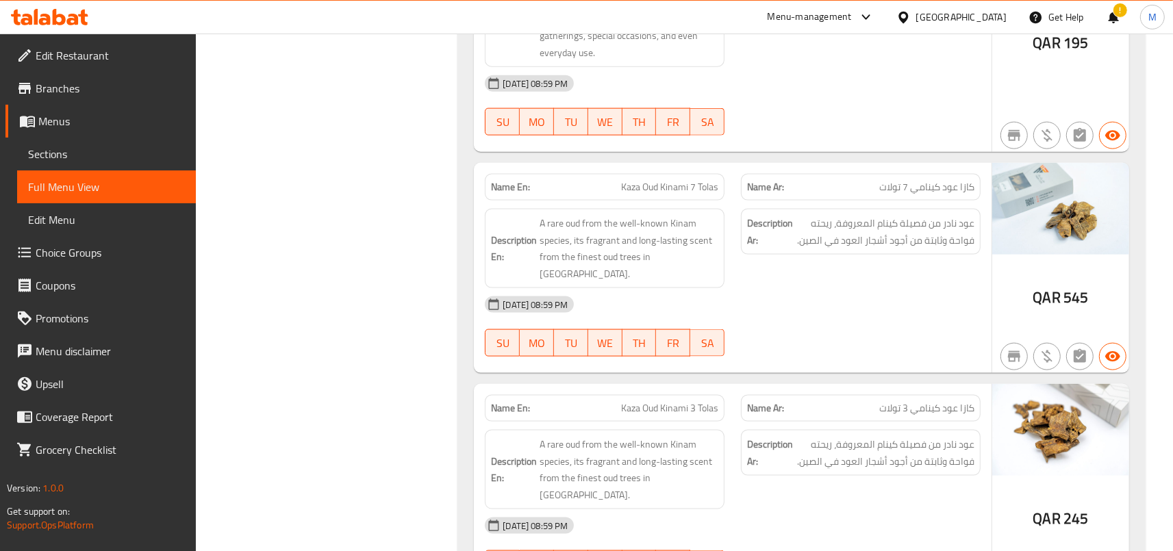
click at [541, 209] on div "Description En: A rare oud from the well-known Kinam species, its fragrant and …" at bounding box center [605, 248] width 240 height 79
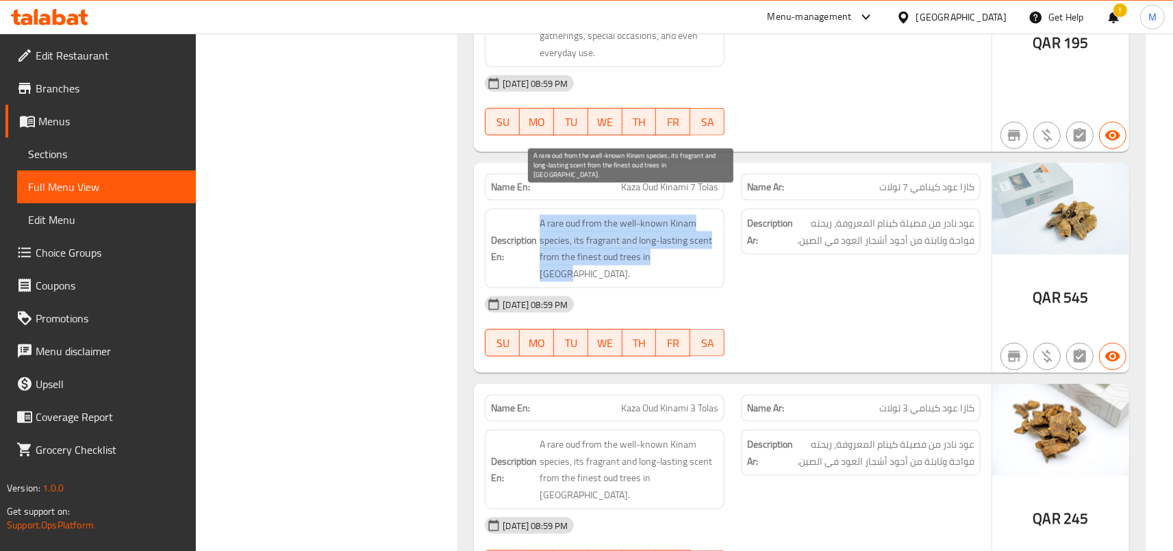
drag, startPoint x: 544, startPoint y: 188, endPoint x: 710, endPoint y: 229, distance: 170.9
click at [710, 229] on span "A rare oud from the well-known Kinam species, its fragrant and long-lasting sce…" at bounding box center [629, 248] width 179 height 67
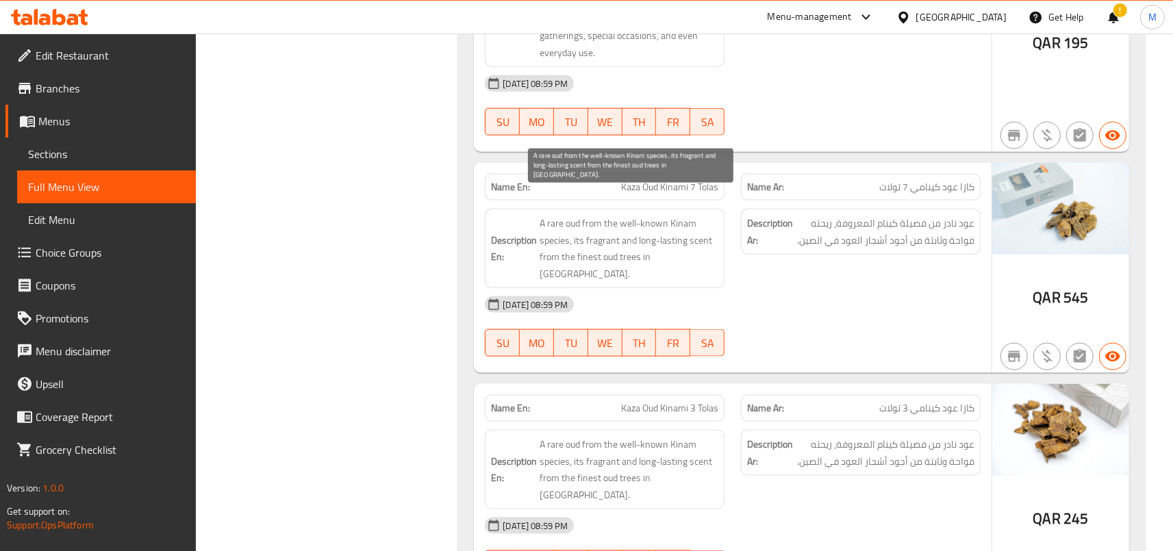
click at [710, 229] on span "A rare oud from the well-known Kinam species, its fragrant and long-lasting sce…" at bounding box center [629, 248] width 179 height 67
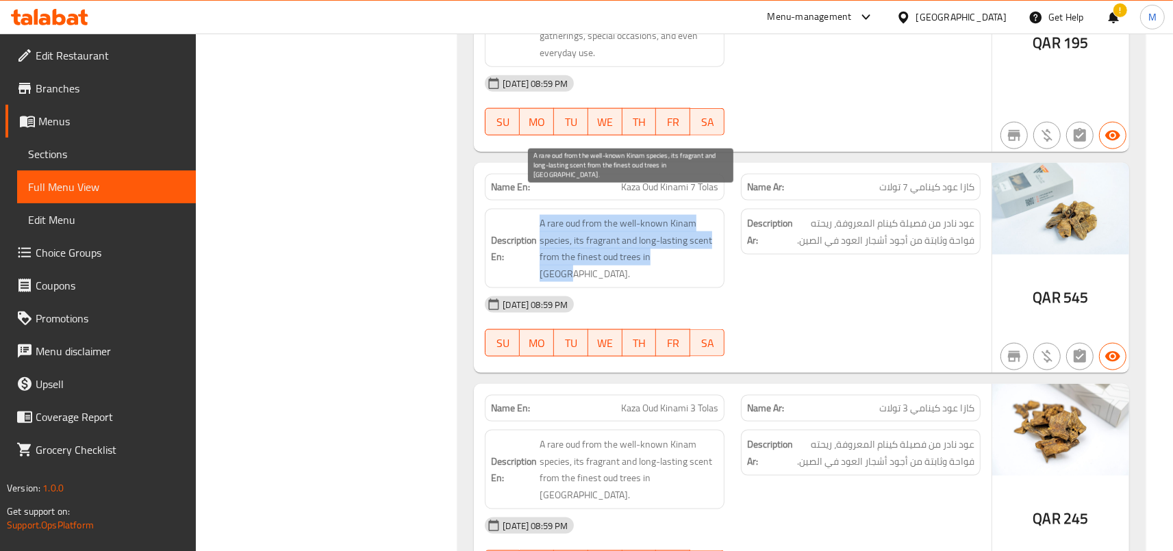
drag, startPoint x: 690, startPoint y: 224, endPoint x: 542, endPoint y: 189, distance: 151.3
click at [542, 215] on span "A rare oud from the well-known Kinam species, its fragrant and long-lasting sce…" at bounding box center [629, 248] width 179 height 67
click at [546, 215] on span "A rare oud from the well-known Kinam species, its fragrant and long-lasting sce…" at bounding box center [629, 248] width 179 height 67
drag, startPoint x: 544, startPoint y: 188, endPoint x: 696, endPoint y: 227, distance: 157.1
click at [696, 227] on span "A rare oud from the well-known Kinam species, its fragrant and long-lasting sce…" at bounding box center [629, 248] width 179 height 67
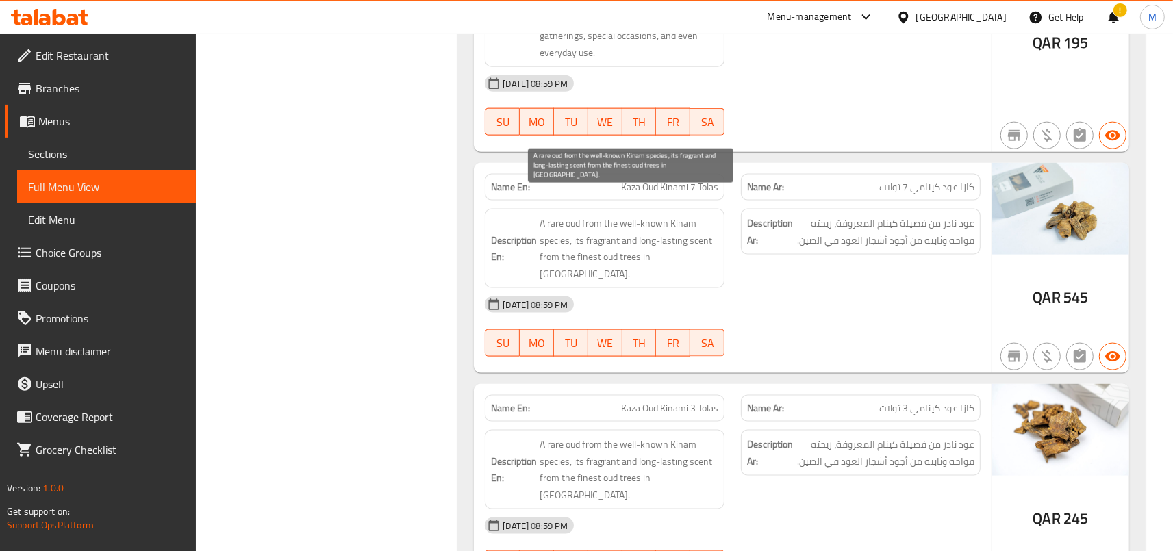
click at [696, 227] on span "A rare oud from the well-known Kinam species, its fragrant and long-lasting sce…" at bounding box center [629, 248] width 179 height 67
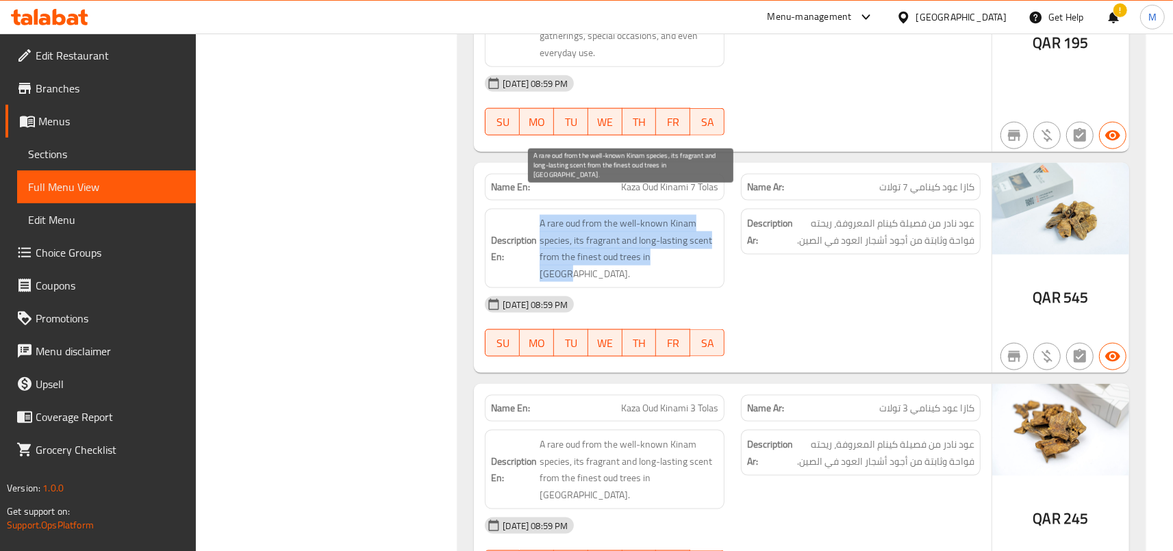
drag, startPoint x: 544, startPoint y: 190, endPoint x: 699, endPoint y: 225, distance: 159.2
click at [699, 225] on span "A rare oud from the well-known Kinam species, its fragrant and long-lasting sce…" at bounding box center [629, 248] width 179 height 67
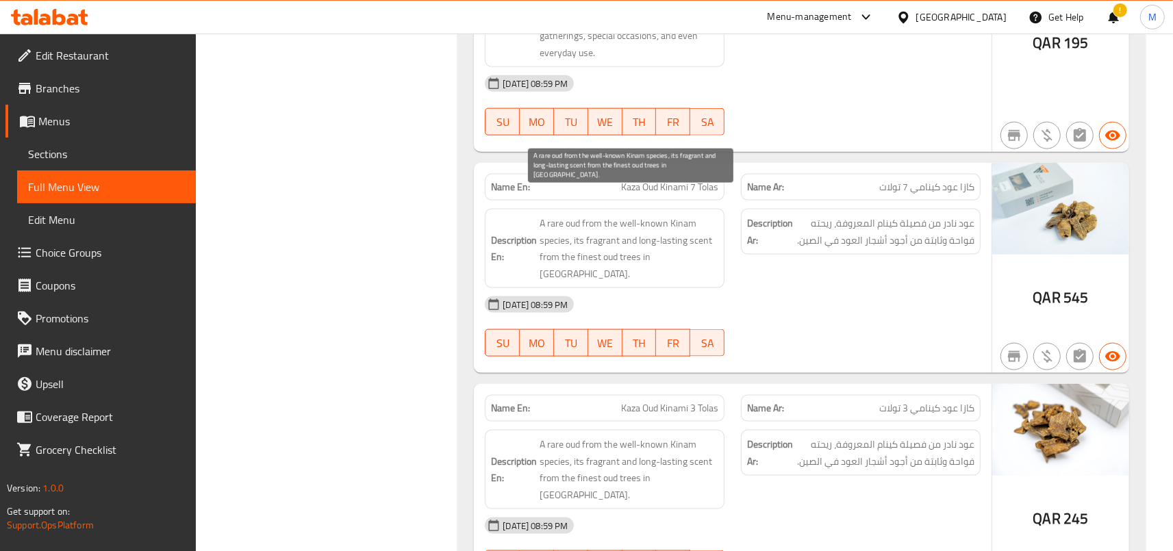
click at [699, 225] on span "A rare oud from the well-known Kinam species, its fragrant and long-lasting sce…" at bounding box center [629, 248] width 179 height 67
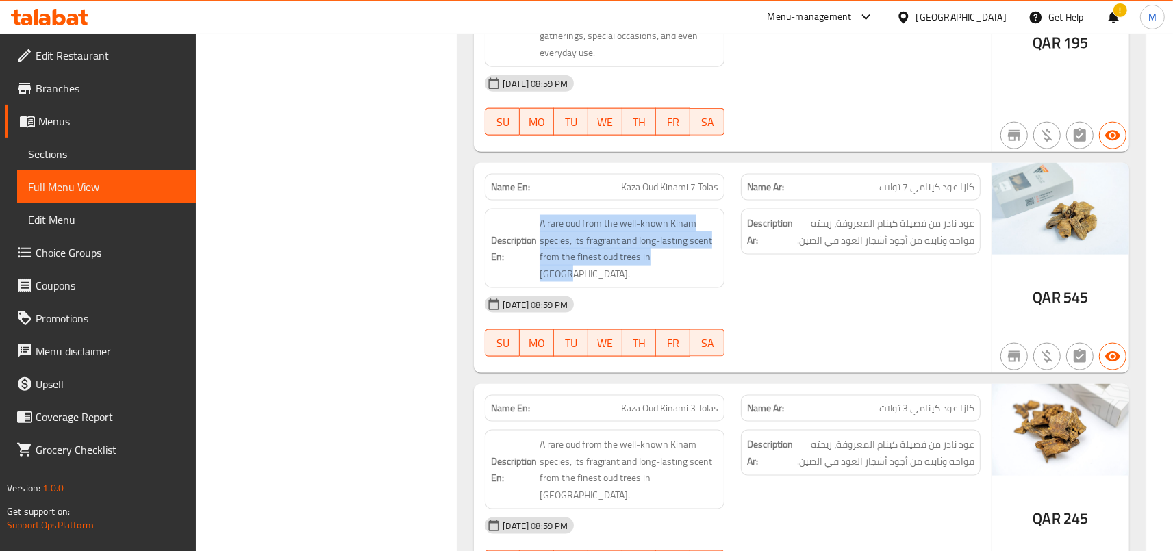
drag, startPoint x: 543, startPoint y: 186, endPoint x: 683, endPoint y: 237, distance: 149.3
click at [683, 237] on div "Description En: A rare oud from the well-known Kinam species, its fragrant and …" at bounding box center [605, 248] width 240 height 79
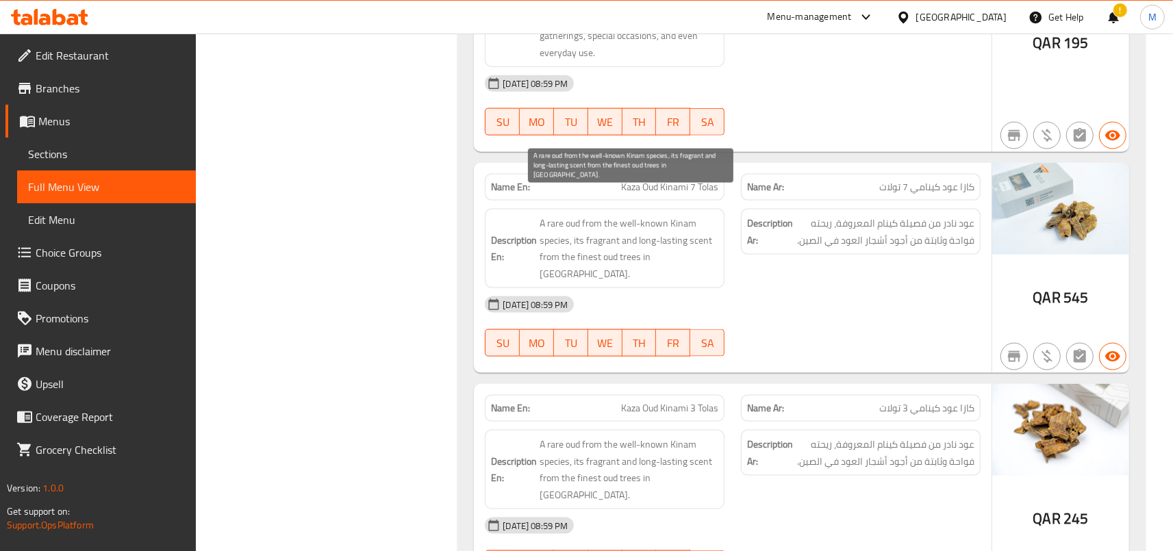
click at [694, 227] on span "A rare oud from the well-known Kinam species, its fragrant and long-lasting sce…" at bounding box center [629, 248] width 179 height 67
click at [546, 215] on span "A rare oud from the well-known Kinam species, its fragrant and long-lasting sce…" at bounding box center [629, 248] width 179 height 67
drag, startPoint x: 546, startPoint y: 190, endPoint x: 659, endPoint y: 221, distance: 116.9
click at [659, 221] on span "A rare oud from the well-known Kinam species, its fragrant and long-lasting sce…" at bounding box center [629, 248] width 179 height 67
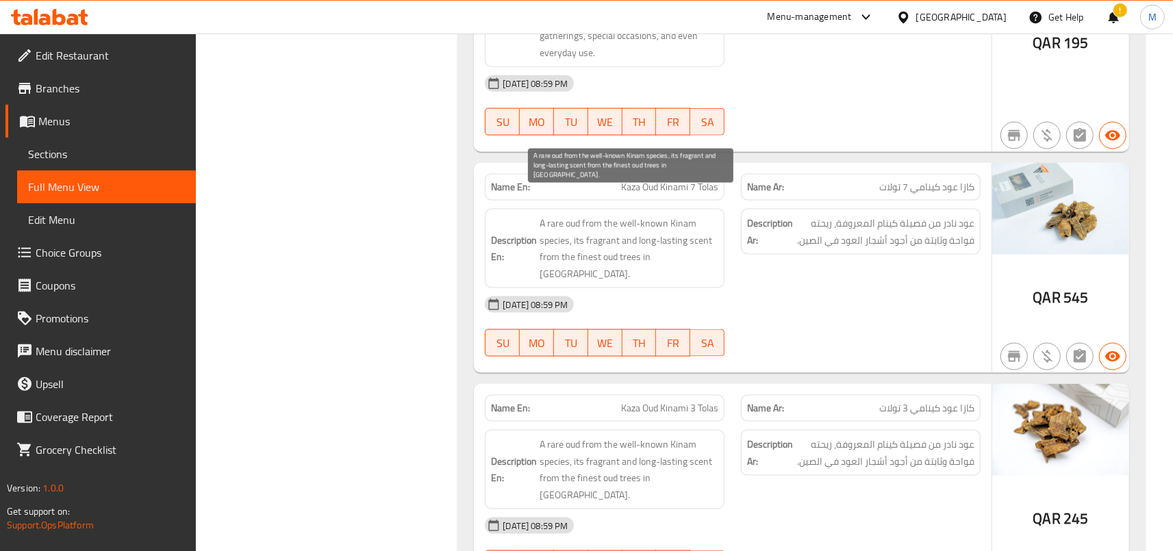
click at [659, 221] on span "A rare oud from the well-known Kinam species, its fragrant and long-lasting sce…" at bounding box center [629, 248] width 179 height 67
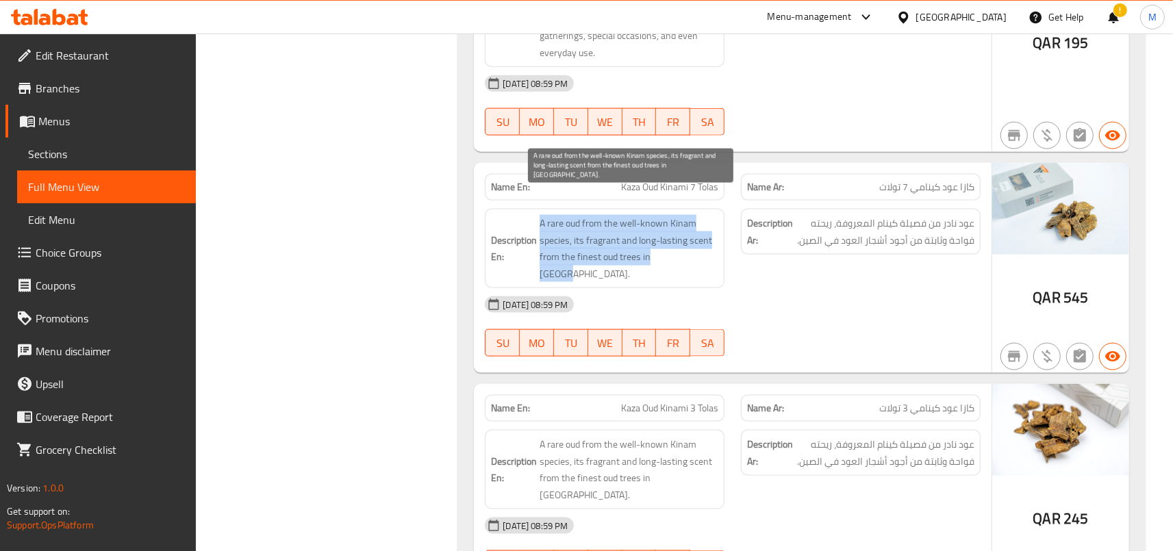
drag, startPoint x: 543, startPoint y: 191, endPoint x: 703, endPoint y: 225, distance: 163.1
click at [703, 225] on h6 "Description En: A rare oud from the well-known Kinam species, its fragrant and …" at bounding box center [604, 248] width 227 height 67
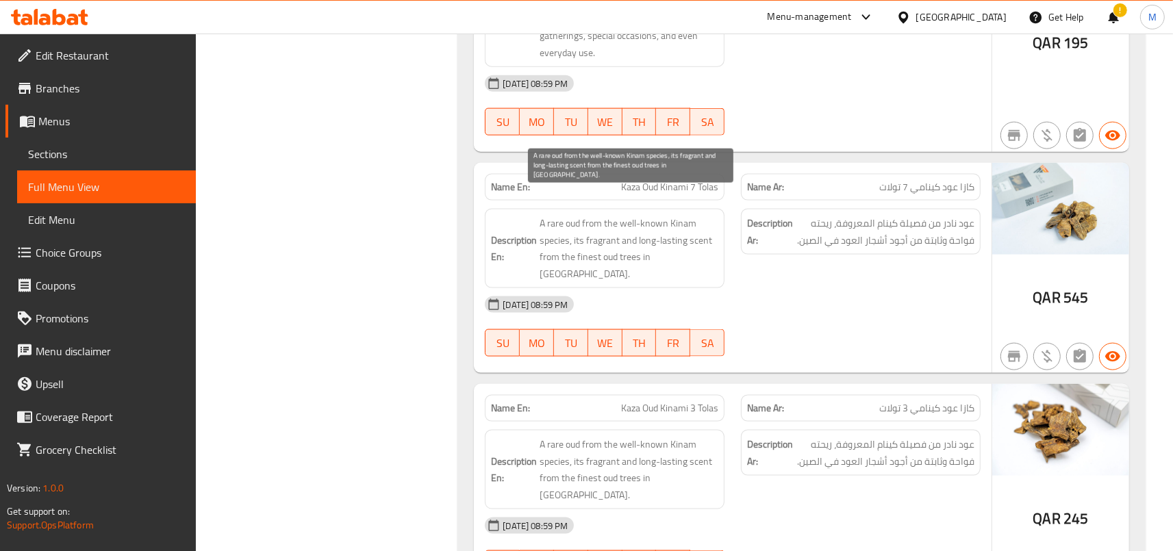
click at [701, 225] on span "A rare oud from the well-known Kinam species, its fragrant and long-lasting sce…" at bounding box center [629, 248] width 179 height 67
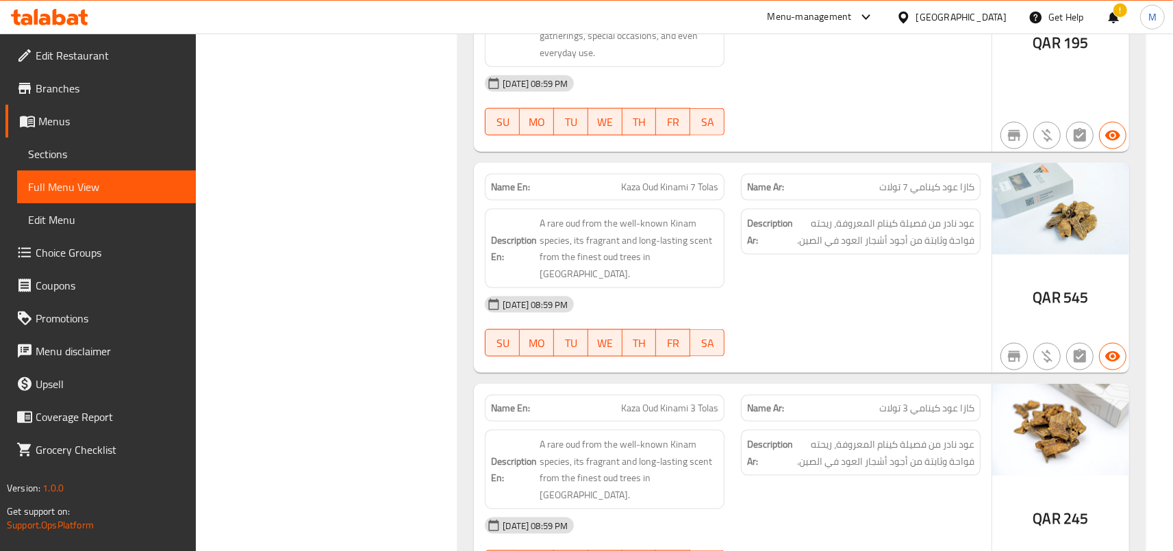
click at [543, 215] on h6 "Description En: A rare oud from the well-known Kinam species, its fragrant and …" at bounding box center [604, 248] width 227 height 67
click at [544, 215] on span "A rare oud from the well-known Kinam species, its fragrant and long-lasting sce…" at bounding box center [629, 248] width 179 height 67
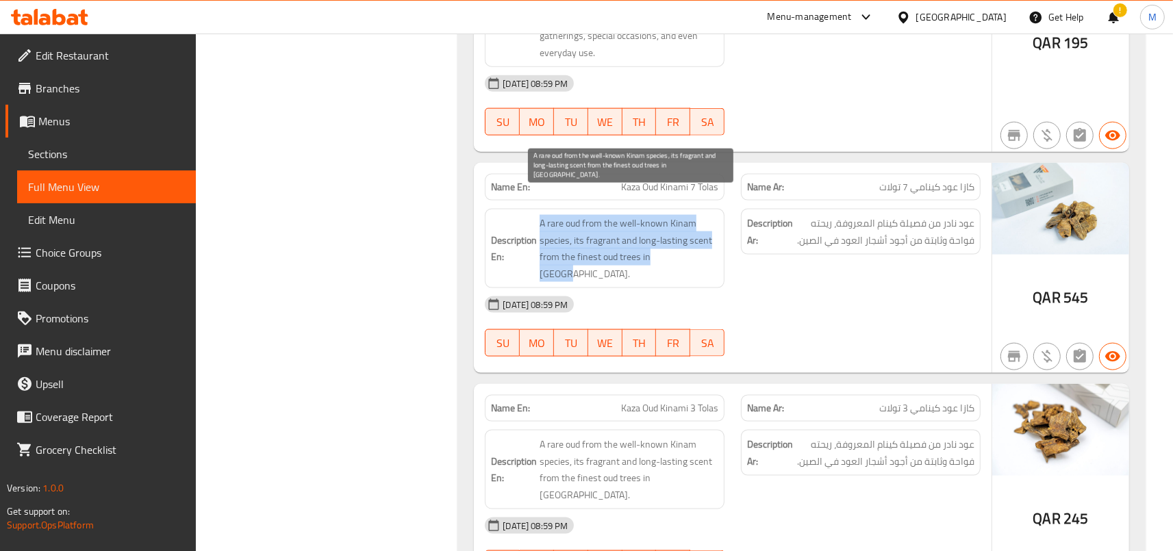
drag, startPoint x: 544, startPoint y: 190, endPoint x: 690, endPoint y: 237, distance: 153.8
click at [690, 237] on span "A rare oud from the well-known Kinam species, its fragrant and long-lasting sce…" at bounding box center [629, 248] width 179 height 67
click at [562, 215] on span "A rare oud from the well-known Kinam species, its fragrant and long-lasting sce…" at bounding box center [629, 248] width 179 height 67
drag, startPoint x: 573, startPoint y: 205, endPoint x: 712, endPoint y: 235, distance: 142.8
click at [712, 235] on span "A rare oud from the well-known Kinam species, its fragrant and long-lasting sce…" at bounding box center [629, 248] width 179 height 67
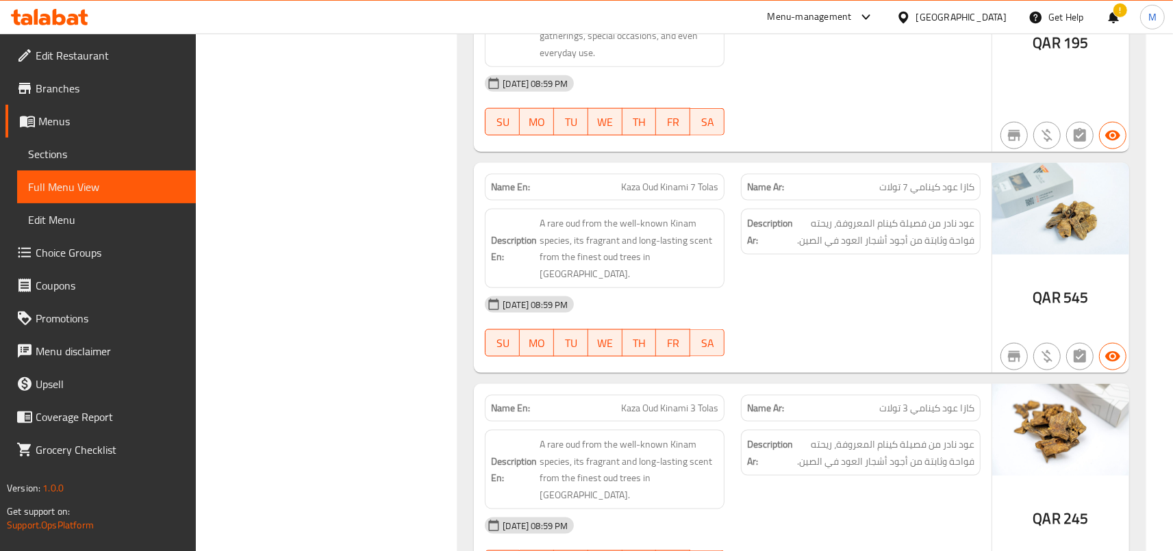
click at [790, 215] on strong "Description Ar:" at bounding box center [770, 232] width 46 height 34
drag, startPoint x: 790, startPoint y: 191, endPoint x: 792, endPoint y: 218, distance: 26.8
click at [792, 218] on div "Description Ar: عود نادر من فصيلة كينام المعروفة، ريحته فواحة وثابتة من أجود أش…" at bounding box center [861, 232] width 240 height 46
click at [531, 232] on strong "Description En:" at bounding box center [514, 249] width 46 height 34
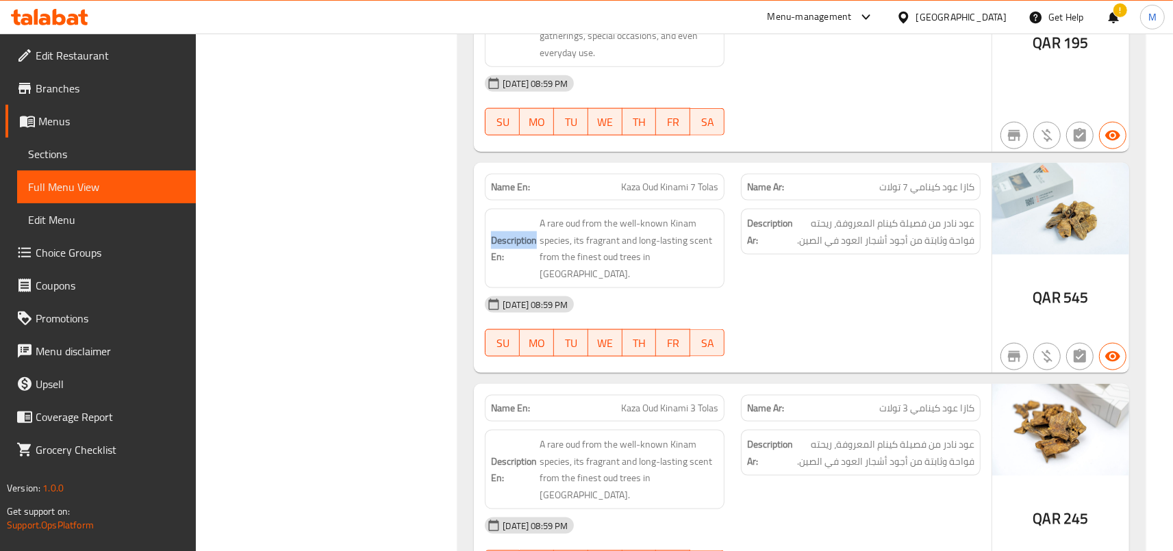
click at [531, 232] on strong "Description En:" at bounding box center [514, 249] width 46 height 34
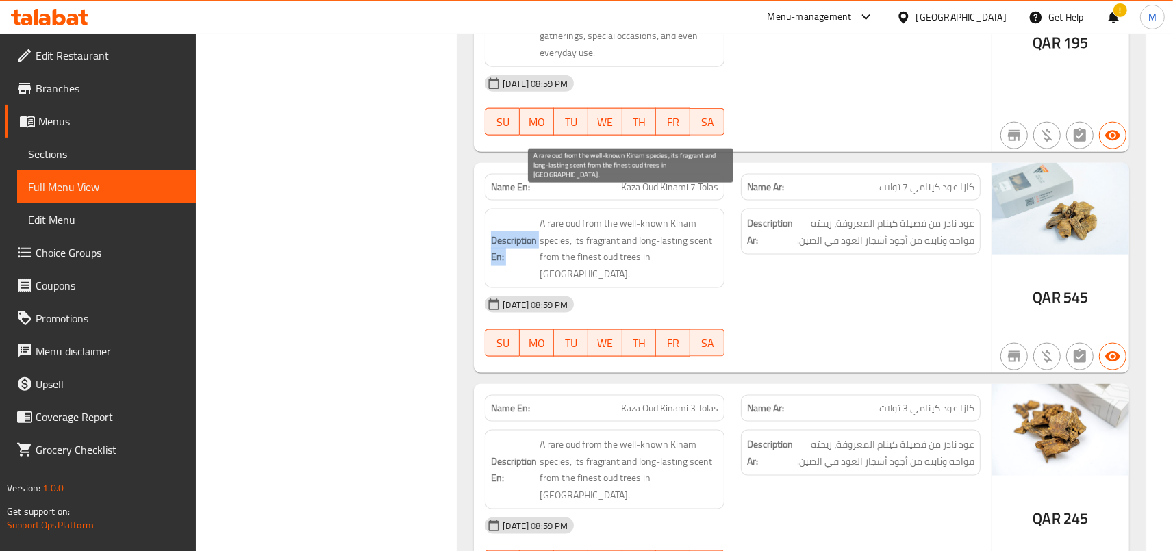
drag, startPoint x: 531, startPoint y: 201, endPoint x: 674, endPoint y: 223, distance: 144.1
click at [674, 223] on h6 "Description En: A rare oud from the well-known Kinam species, its fragrant and …" at bounding box center [604, 248] width 227 height 67
click at [674, 223] on span "A rare oud from the well-known Kinam species, its fragrant and long-lasting sce…" at bounding box center [629, 248] width 179 height 67
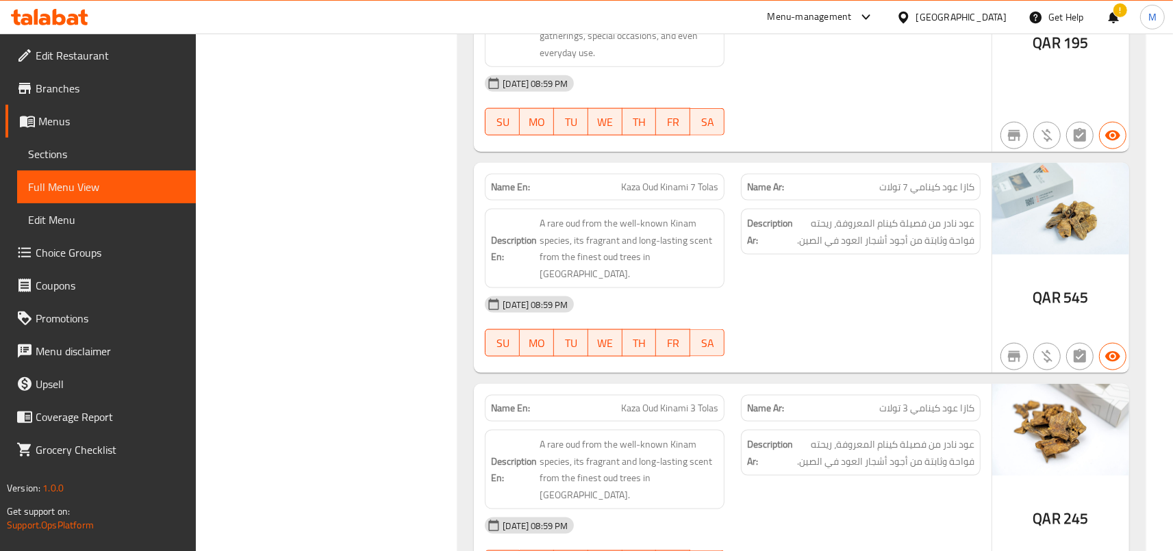
click at [570, 180] on p "Name En: Kaza Oud Kinami 7 Tolas" at bounding box center [604, 187] width 227 height 14
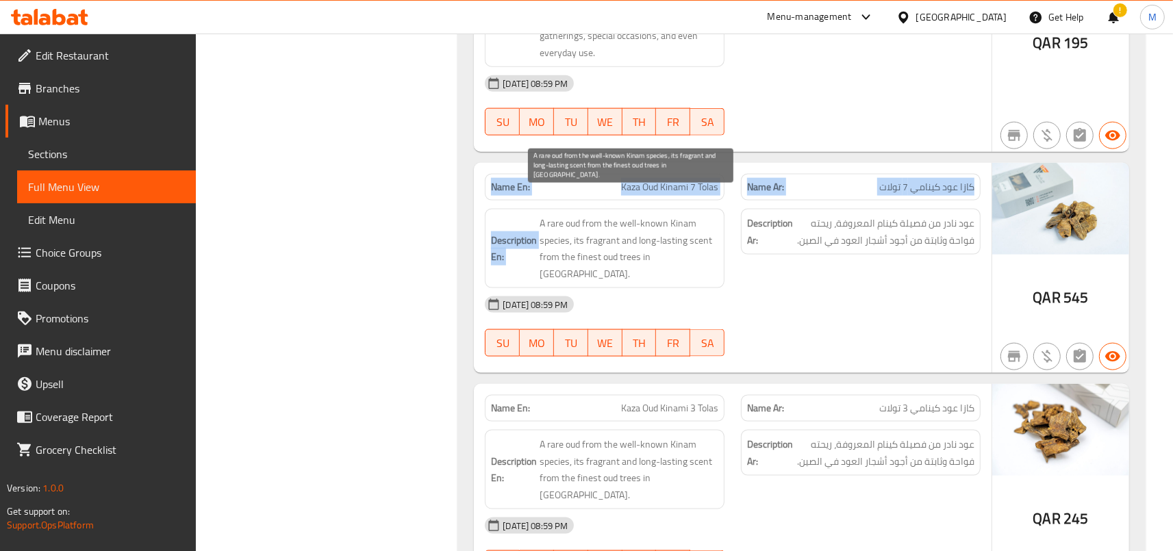
drag, startPoint x: 570, startPoint y: 162, endPoint x: 668, endPoint y: 224, distance: 115.5
click at [657, 230] on div "Name En: Kaza Oud Kinami 7 Tolas Name Ar: كازا عود كينامي 7 تولات Description E…" at bounding box center [733, 268] width 518 height 210
click at [674, 221] on span "A rare oud from the well-known Kinam species, its fragrant and long-lasting sce…" at bounding box center [629, 248] width 179 height 67
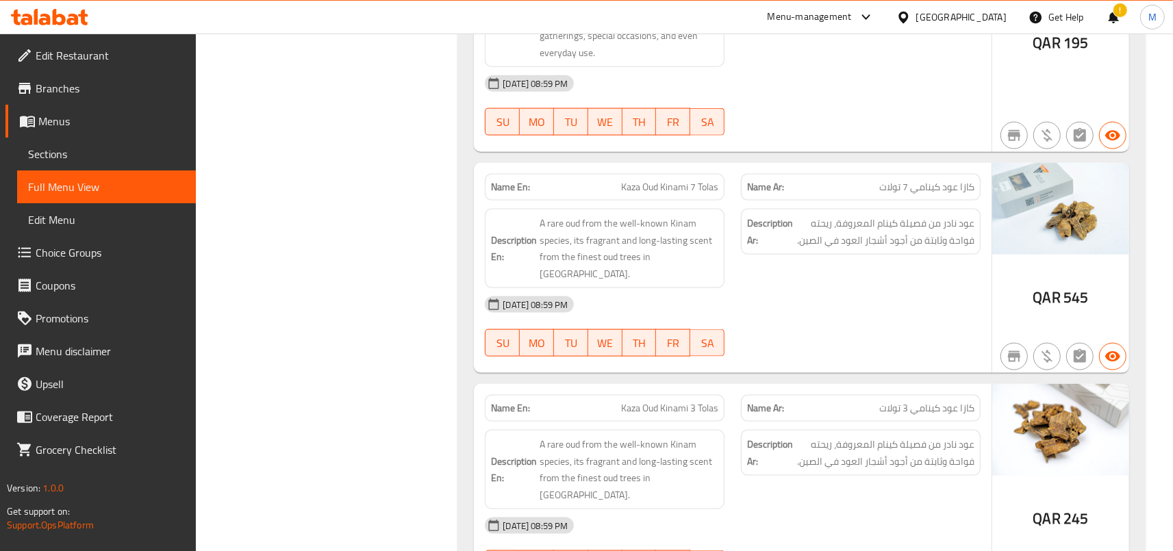
click at [662, 180] on span "Kaza Oud Kinami 7 Tolas" at bounding box center [669, 187] width 97 height 14
drag, startPoint x: 662, startPoint y: 155, endPoint x: 709, endPoint y: 242, distance: 99.3
click at [709, 242] on div "Name En: Kaza Oud Kinami 7 Tolas Name Ar: كازا عود كينامي 7 تولات Description E…" at bounding box center [733, 268] width 518 height 210
click at [707, 221] on span "A rare oud from the well-known Kinam species, its fragrant and long-lasting sce…" at bounding box center [629, 248] width 179 height 67
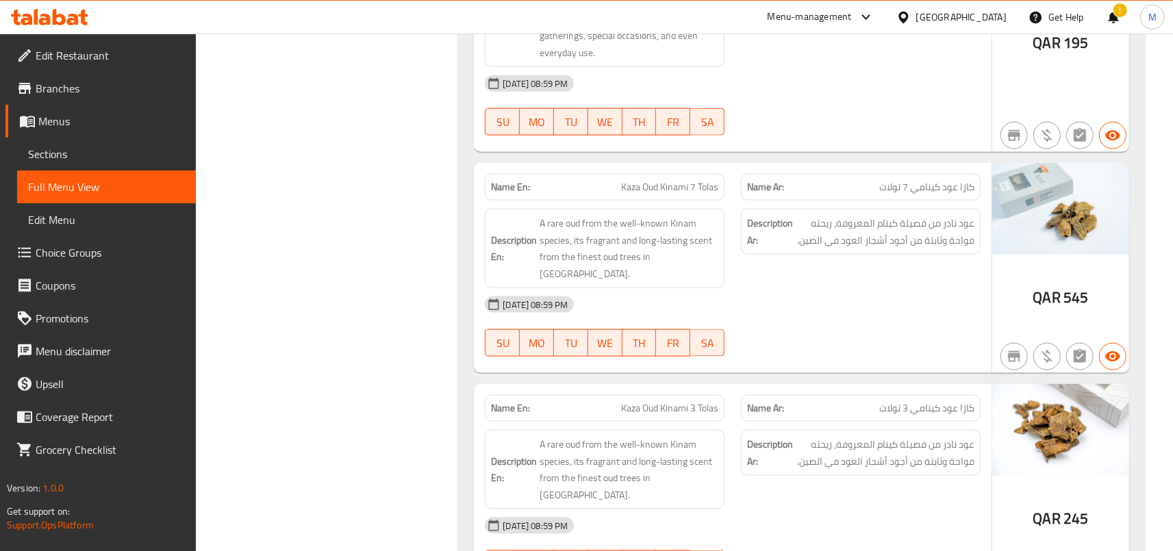
click at [670, 180] on span "Kaza Oud Kinami 7 Tolas" at bounding box center [669, 187] width 97 height 14
drag, startPoint x: 670, startPoint y: 147, endPoint x: 699, endPoint y: 234, distance: 92.3
click at [699, 234] on div "Name En: Kaza Oud Kinami 7 Tolas Name Ar: كازا عود كينامي 7 تولات Description E…" at bounding box center [733, 268] width 518 height 210
click at [699, 234] on div "Description En: A rare oud from the well-known Kinam species, its fragrant and …" at bounding box center [605, 248] width 240 height 79
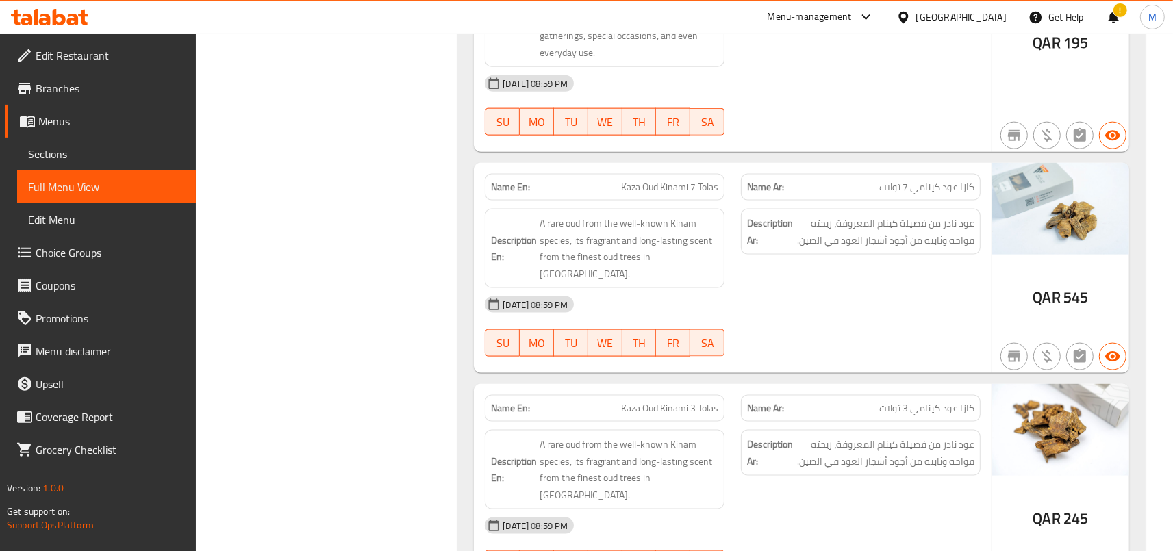
click at [692, 180] on span "Kaza Oud Kinami 7 Tolas" at bounding box center [669, 187] width 97 height 14
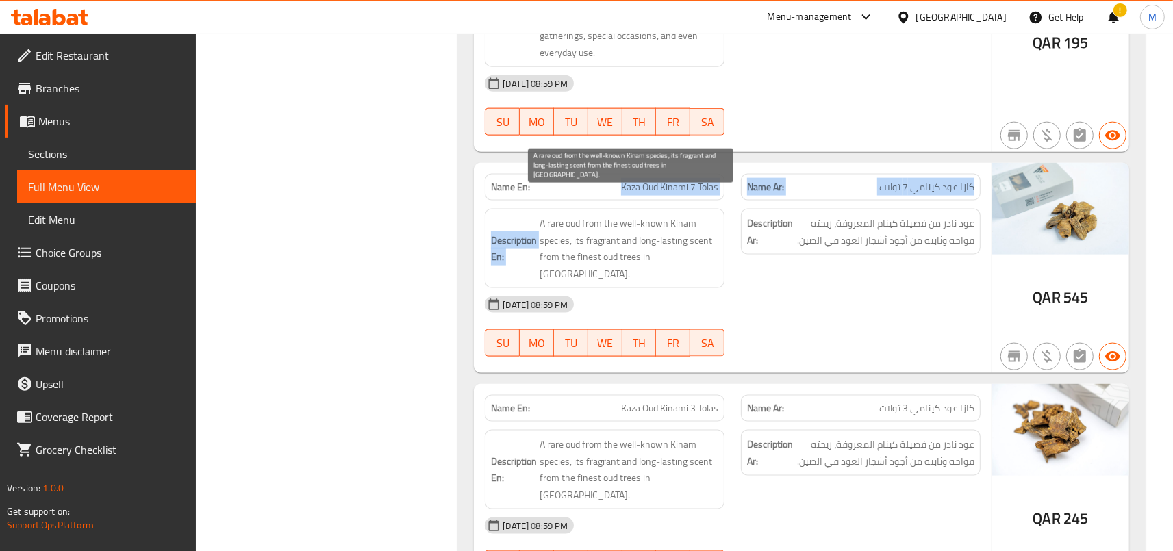
drag, startPoint x: 692, startPoint y: 161, endPoint x: 699, endPoint y: 227, distance: 66.7
click at [699, 227] on div "Name En: Kaza Oud Kinami 7 Tolas Name Ar: كازا عود كينامي 7 تولات Description E…" at bounding box center [733, 268] width 518 height 210
click at [699, 227] on span "A rare oud from the well-known Kinam species, its fragrant and long-lasting sce…" at bounding box center [629, 248] width 179 height 67
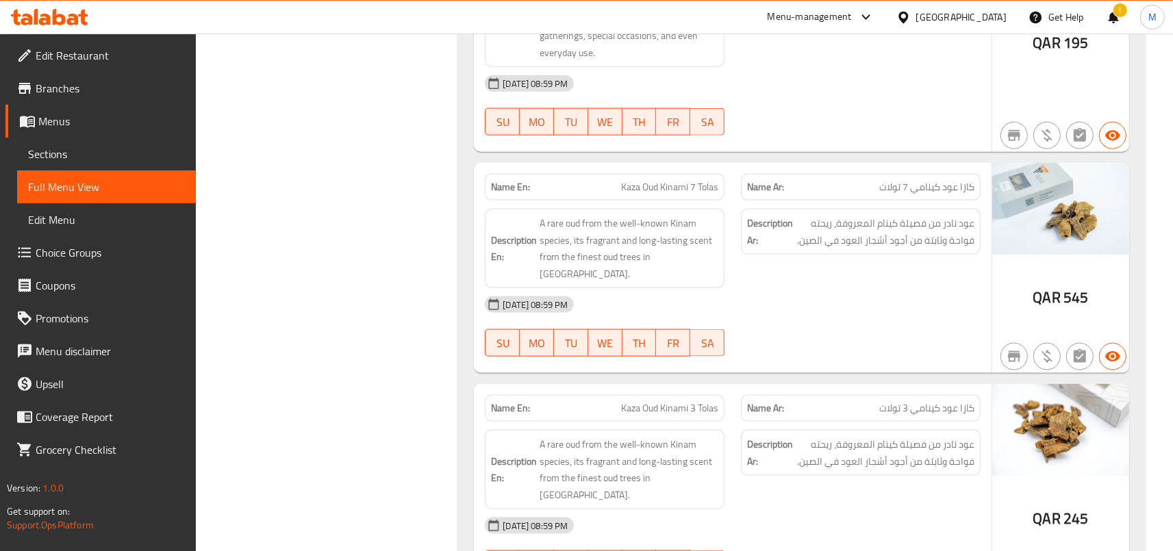
click at [700, 180] on span "Kaza Oud Kinami 7 Tolas" at bounding box center [669, 187] width 97 height 14
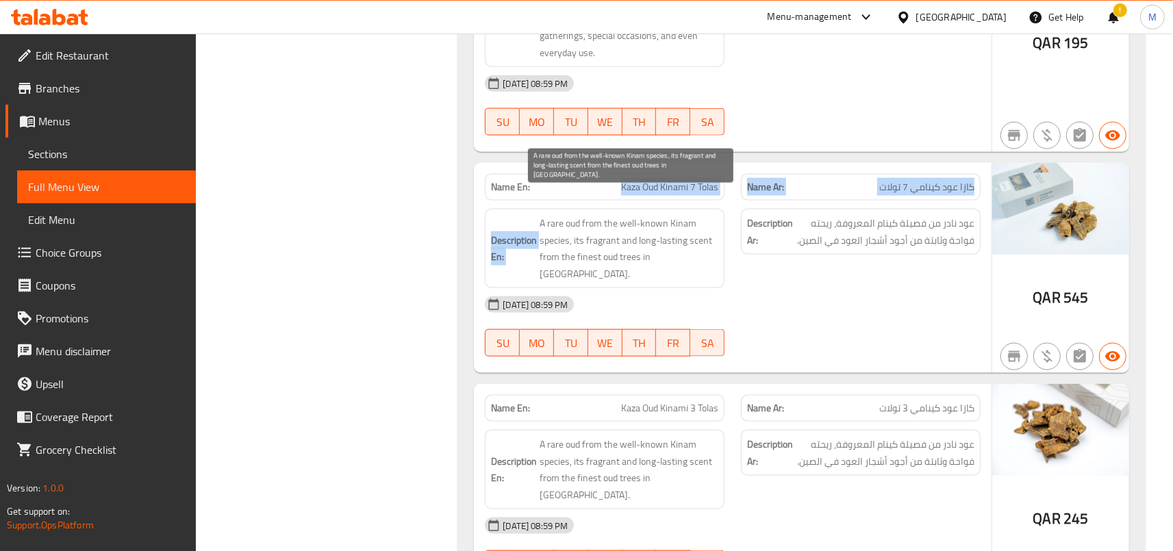
drag, startPoint x: 700, startPoint y: 158, endPoint x: 694, endPoint y: 225, distance: 68.0
click at [694, 225] on div "Name En: Kaza Oud Kinami 7 Tolas Name Ar: كازا عود كينامي 7 تولات Description E…" at bounding box center [733, 268] width 518 height 210
click at [694, 225] on span "A rare oud from the well-known Kinam species, its fragrant and long-lasting sce…" at bounding box center [629, 248] width 179 height 67
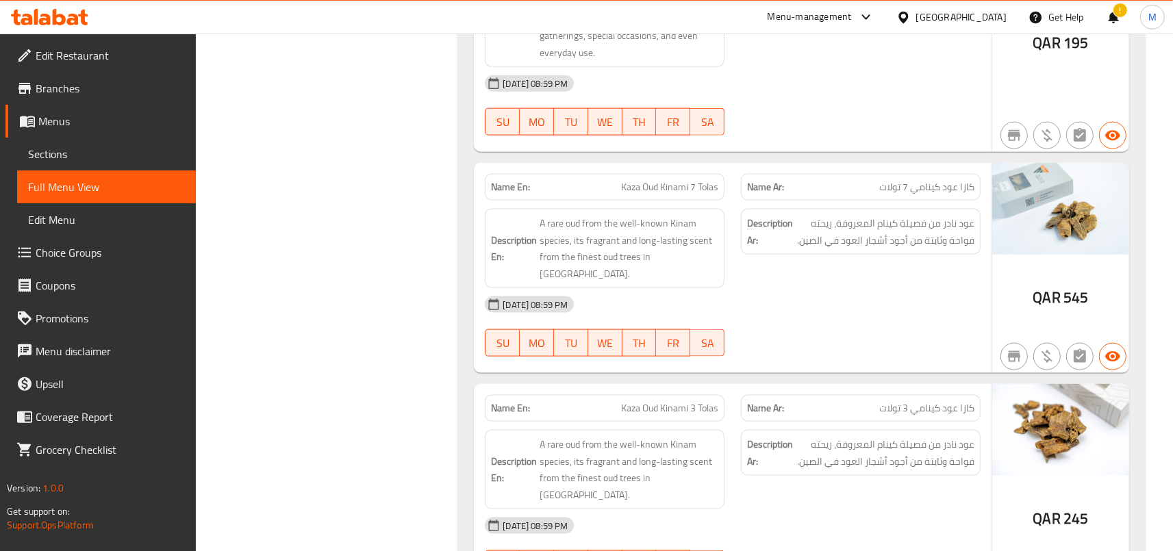
click at [696, 180] on span "Kaza Oud Kinami 7 Tolas" at bounding box center [669, 187] width 97 height 14
drag, startPoint x: 696, startPoint y: 157, endPoint x: 707, endPoint y: 218, distance: 62.6
click at [707, 218] on div "Name En: Kaza Oud Kinami 7 Tolas Name Ar: كازا عود كينامي 7 تولات Description E…" at bounding box center [733, 268] width 518 height 210
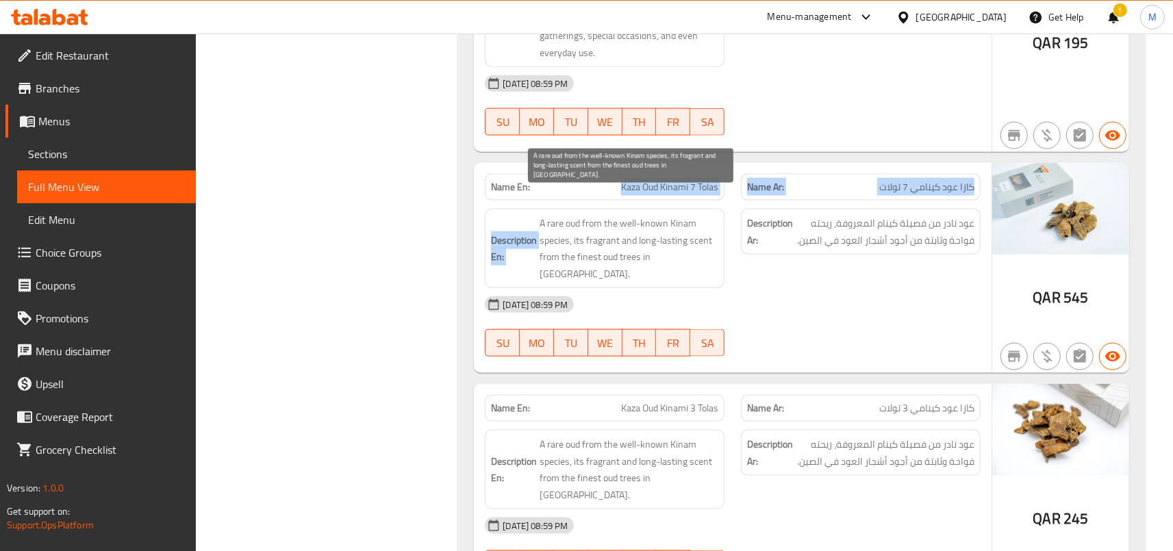
click at [707, 218] on span "A rare oud from the well-known Kinam species, its fragrant and long-lasting sce…" at bounding box center [629, 248] width 179 height 67
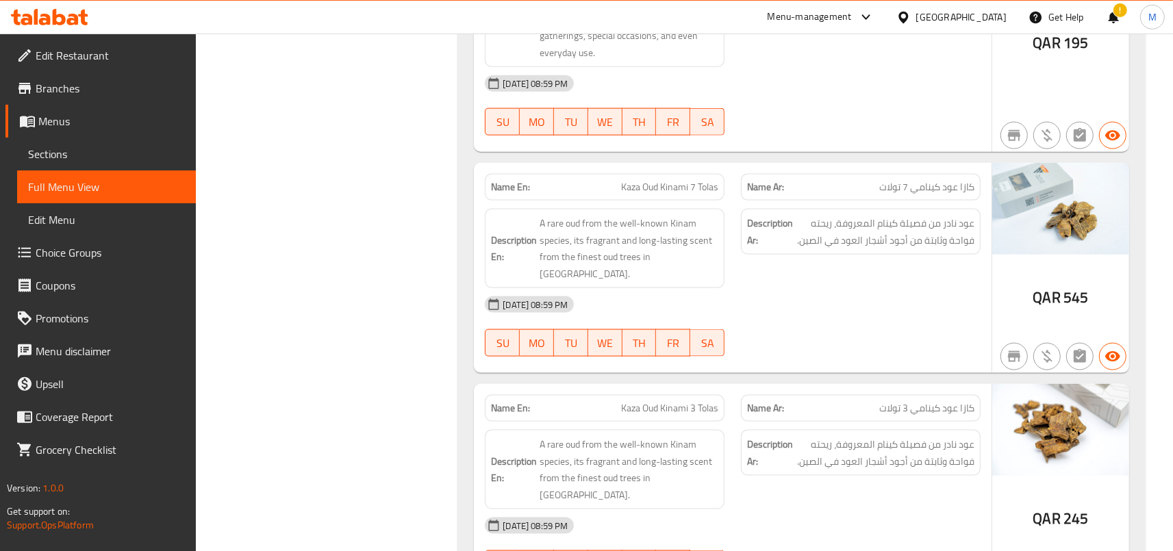
click at [853, 218] on div "Description Ar: عود نادر من فصيلة كينام المعروفة، ريحته فواحة وثابتة من أجود أش…" at bounding box center [861, 232] width 240 height 46
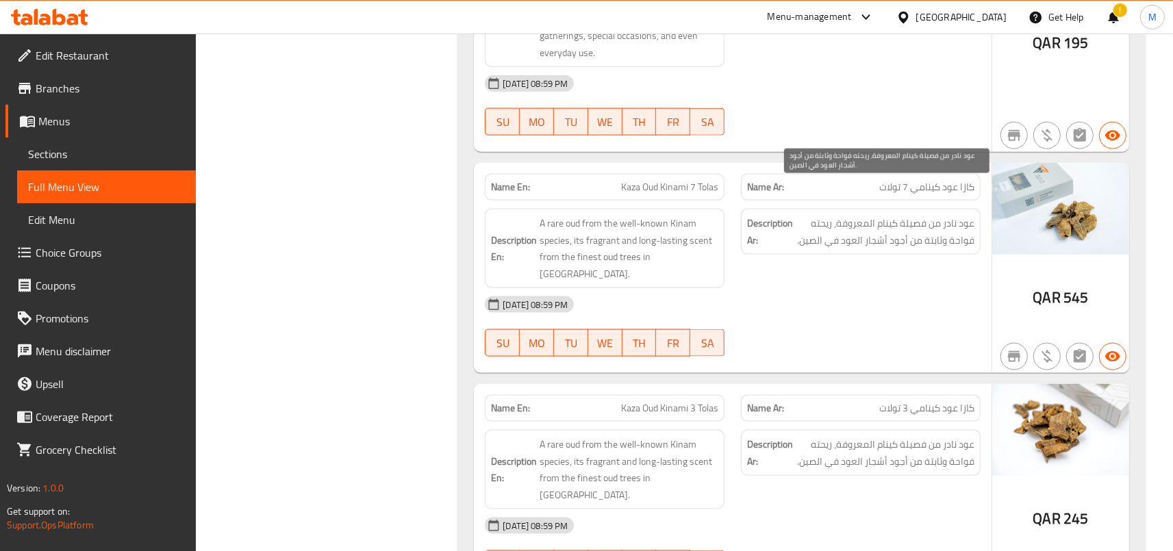
click at [865, 215] on span "عود نادر من فصيلة كينام المعروفة، ريحته فواحة وثابتة من أجود أشجار العود في الص…" at bounding box center [885, 232] width 179 height 34
drag, startPoint x: 865, startPoint y: 196, endPoint x: 866, endPoint y: 212, distance: 15.8
click at [866, 215] on span "عود نادر من فصيلة كينام المعروفة، ريحته فواحة وثابتة من أجود أشجار العود في الص…" at bounding box center [885, 232] width 179 height 34
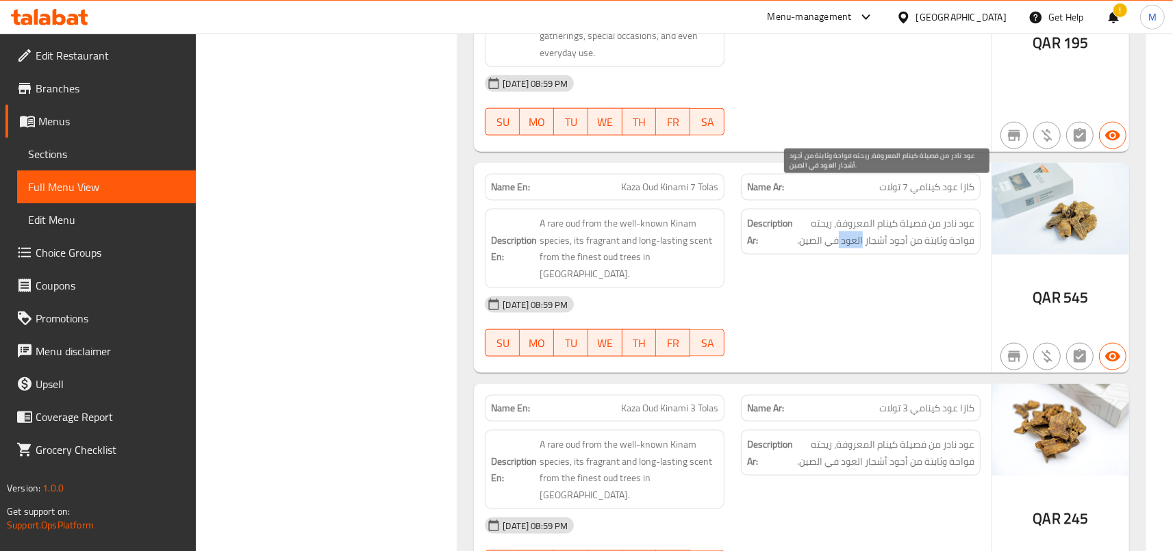
click at [866, 215] on span "عود نادر من فصيلة كينام المعروفة، ريحته فواحة وثابتة من أجود أشجار العود في الص…" at bounding box center [885, 232] width 179 height 34
drag, startPoint x: 866, startPoint y: 212, endPoint x: 866, endPoint y: 193, distance: 18.5
click at [866, 215] on span "عود نادر من فصيلة كينام المعروفة، ريحته فواحة وثابتة من أجود أشجار العود في الص…" at bounding box center [885, 232] width 179 height 34
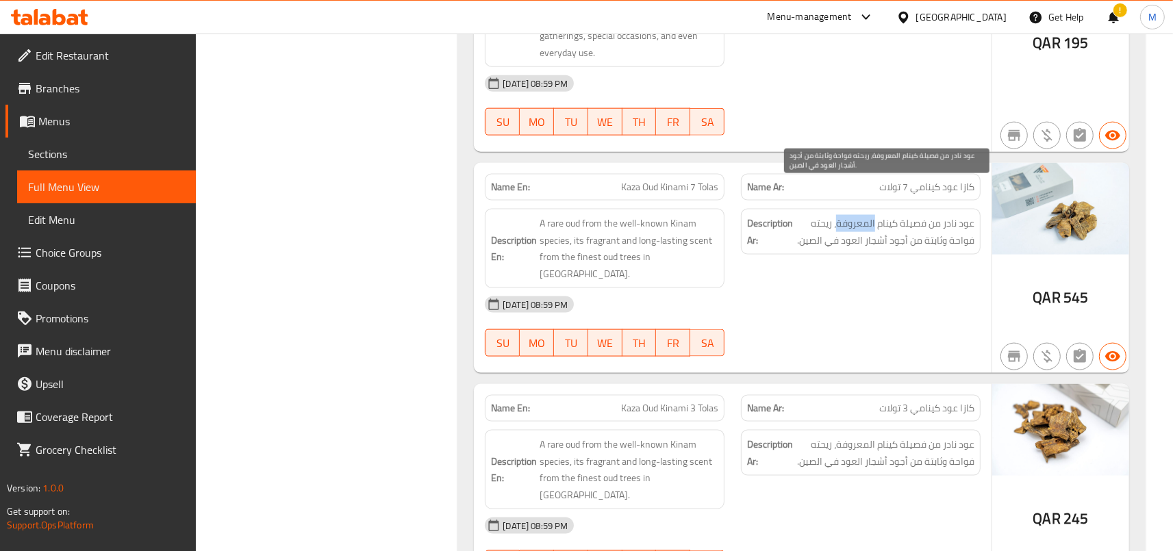
click at [866, 215] on span "عود نادر من فصيلة كينام المعروفة، ريحته فواحة وثابتة من أجود أشجار العود في الص…" at bounding box center [885, 232] width 179 height 34
drag, startPoint x: 866, startPoint y: 193, endPoint x: 866, endPoint y: 201, distance: 7.6
click at [866, 215] on span "عود نادر من فصيلة كينام المعروفة، ريحته فواحة وثابتة من أجود أشجار العود في الص…" at bounding box center [885, 232] width 179 height 34
click at [868, 215] on span "عود نادر من فصيلة كينام المعروفة، ريحته فواحة وثابتة من أجود أشجار العود في الص…" at bounding box center [885, 232] width 179 height 34
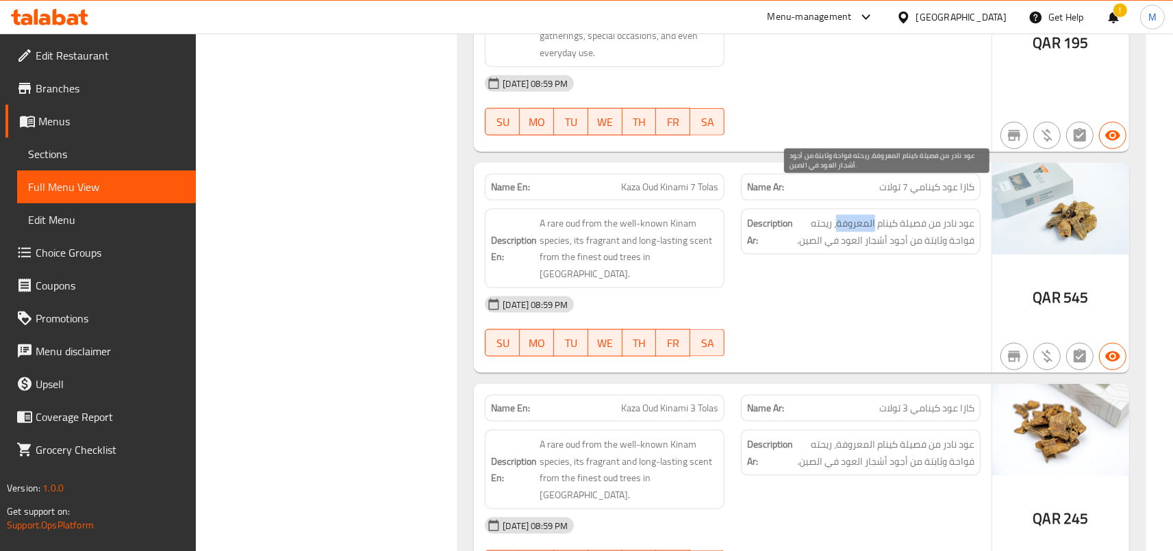
click at [868, 215] on span "عود نادر من فصيلة كينام المعروفة، ريحته فواحة وثابتة من أجود أشجار العود في الص…" at bounding box center [885, 232] width 179 height 34
click at [870, 215] on span "عود نادر من فصيلة كينام المعروفة، ريحته فواحة وثابتة من أجود أشجار العود في الص…" at bounding box center [885, 232] width 179 height 34
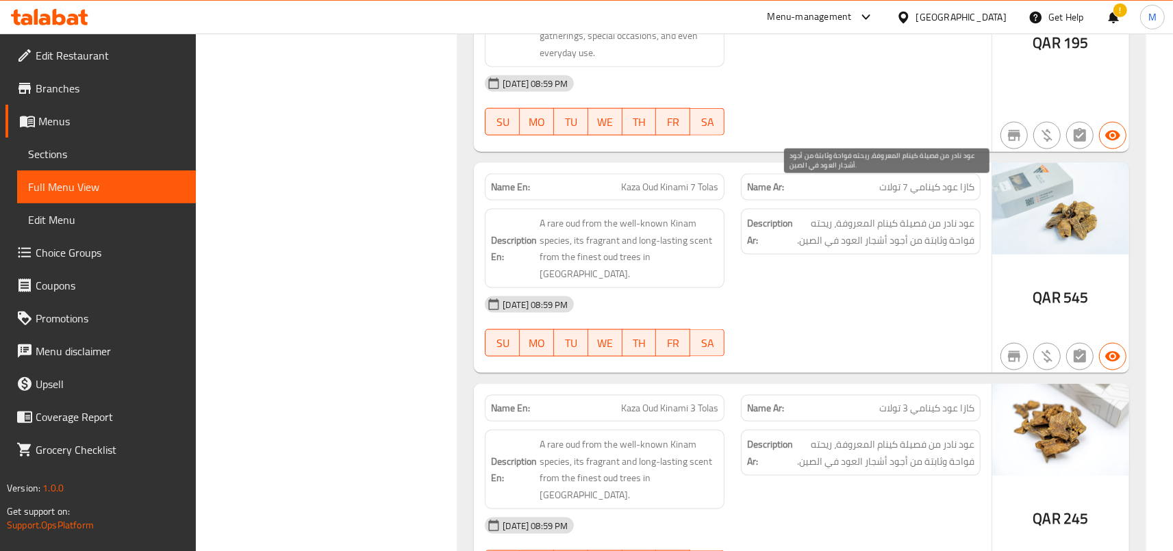
drag, startPoint x: 870, startPoint y: 192, endPoint x: 872, endPoint y: 218, distance: 26.1
click at [872, 218] on span "عود نادر من فصيلة كينام المعروفة، ريحته فواحة وثابتة من أجود أشجار العود في الص…" at bounding box center [885, 232] width 179 height 34
click at [872, 218] on div "Description Ar: عود نادر من فصيلة كينام المعروفة، ريحته فواحة وثابتة من أجود أش…" at bounding box center [861, 232] width 240 height 46
click at [878, 215] on span "عود نادر من فصيلة كينام المعروفة، ريحته فواحة وثابتة من أجود أشجار العود في الص…" at bounding box center [885, 232] width 179 height 34
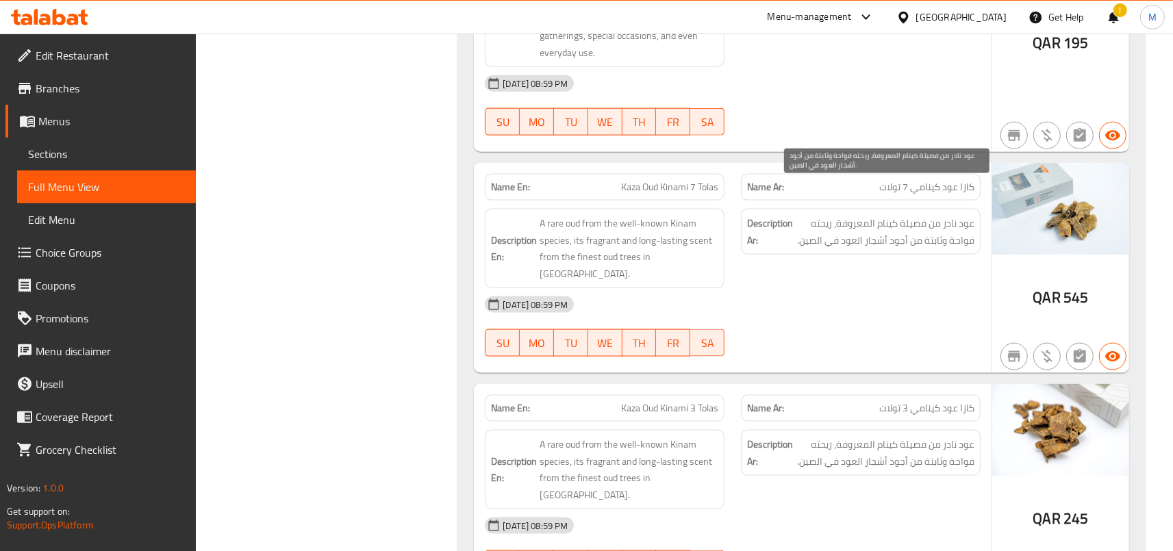
drag, startPoint x: 878, startPoint y: 193, endPoint x: 877, endPoint y: 206, distance: 13.0
click at [877, 215] on span "عود نادر من فصيلة كينام المعروفة، ريحته فواحة وثابتة من أجود أشجار العود في الص…" at bounding box center [885, 232] width 179 height 34
click at [885, 215] on span "عود نادر من فصيلة كينام المعروفة، ريحته فواحة وثابتة من أجود أشجار العود في الص…" at bounding box center [885, 232] width 179 height 34
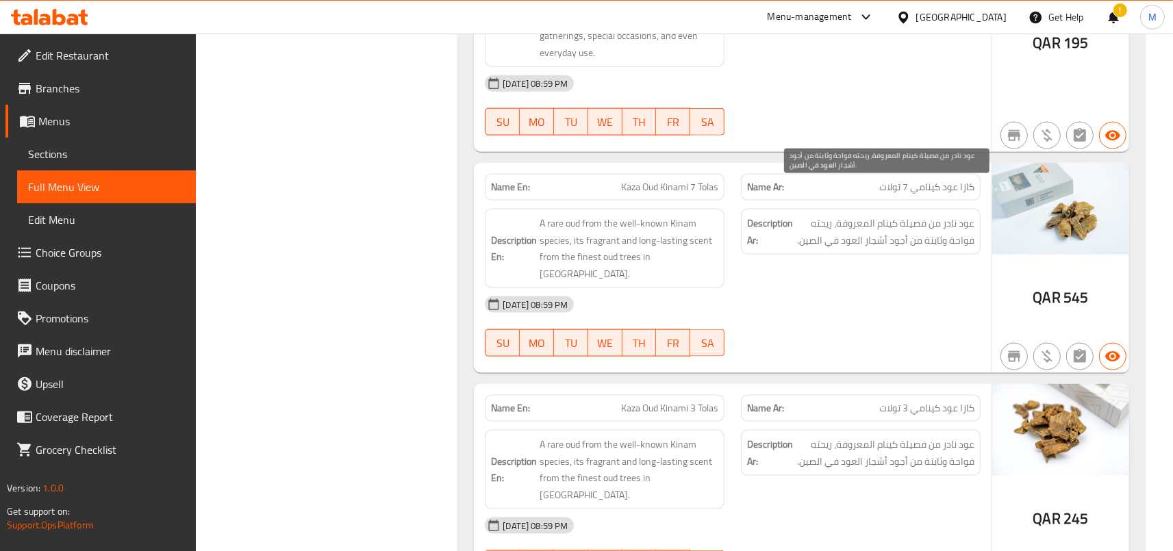
drag, startPoint x: 885, startPoint y: 188, endPoint x: 885, endPoint y: 199, distance: 11.0
click at [885, 215] on span "عود نادر من فصيلة كينام المعروفة، ريحته فواحة وثابتة من أجود أشجار العود في الص…" at bounding box center [885, 232] width 179 height 34
click at [889, 215] on span "عود نادر من فصيلة كينام المعروفة، ريحته فواحة وثابتة من أجود أشجار العود في الص…" at bounding box center [885, 232] width 179 height 34
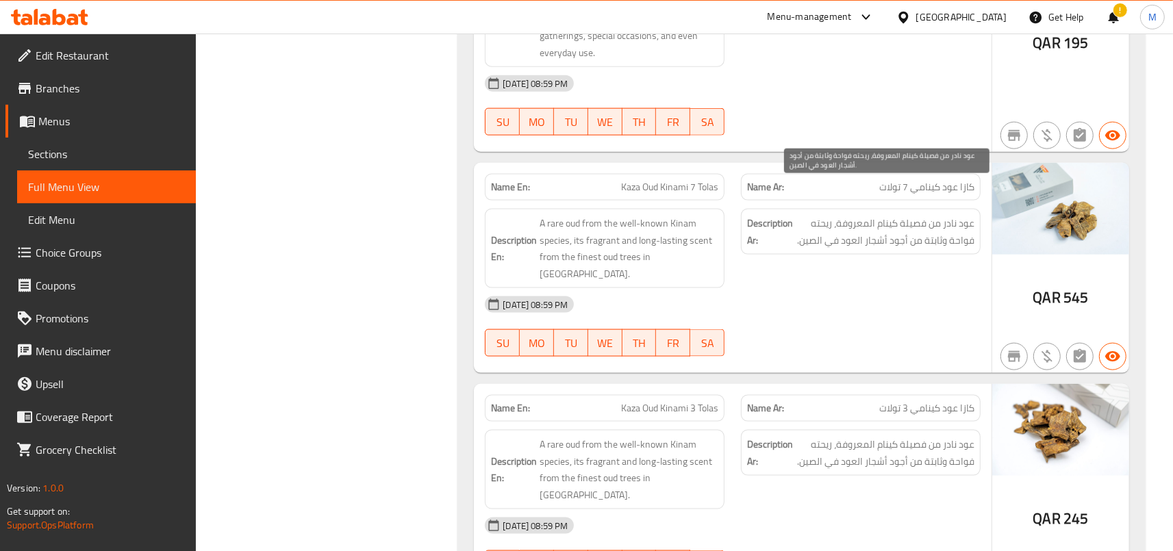
click at [889, 215] on span "عود نادر من فصيلة كينام المعروفة، ريحته فواحة وثابتة من أجود أشجار العود في الص…" at bounding box center [885, 232] width 179 height 34
click at [850, 215] on span "عود نادر من فصيلة كينام المعروفة، ريحته فواحة وثابتة من أجود أشجار العود في الص…" at bounding box center [885, 232] width 179 height 34
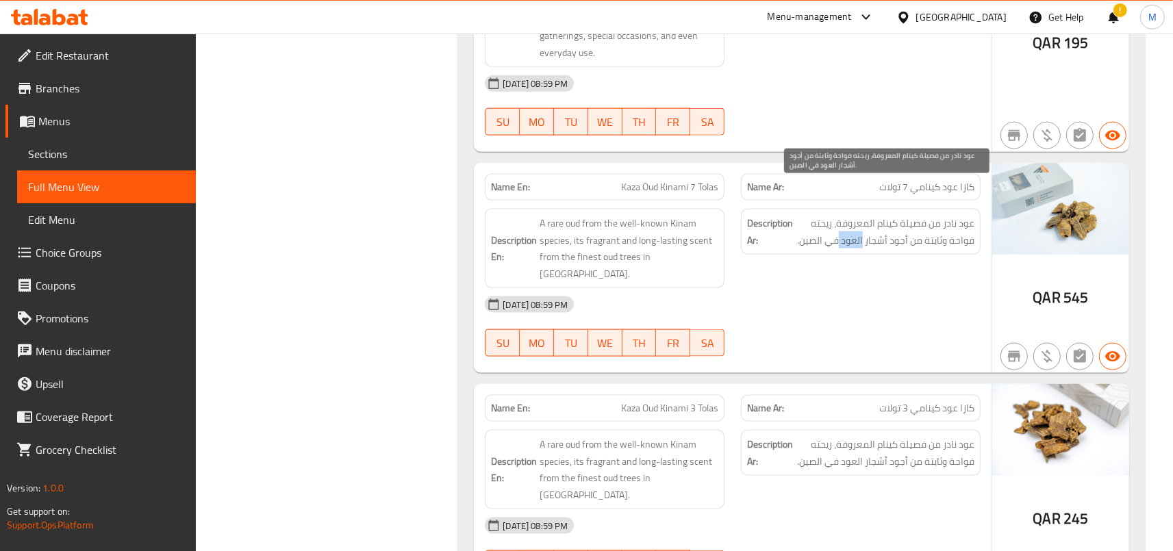
click at [850, 215] on span "عود نادر من فصيلة كينام المعروفة، ريحته فواحة وثابتة من أجود أشجار العود في الص…" at bounding box center [885, 232] width 179 height 34
click at [877, 215] on span "عود نادر من فصيلة كينام المعروفة، ريحته فواحة وثابتة من أجود أشجار العود في الص…" at bounding box center [885, 232] width 179 height 34
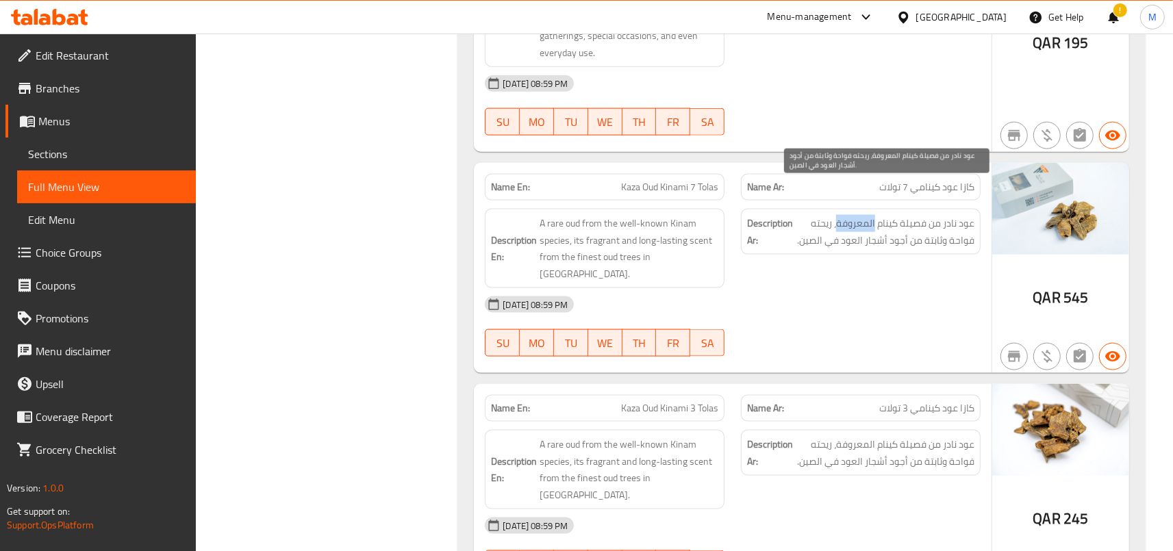
click at [877, 215] on span "عود نادر من فصيلة كينام المعروفة، ريحته فواحة وثابتة من أجود أشجار العود في الص…" at bounding box center [885, 232] width 179 height 34
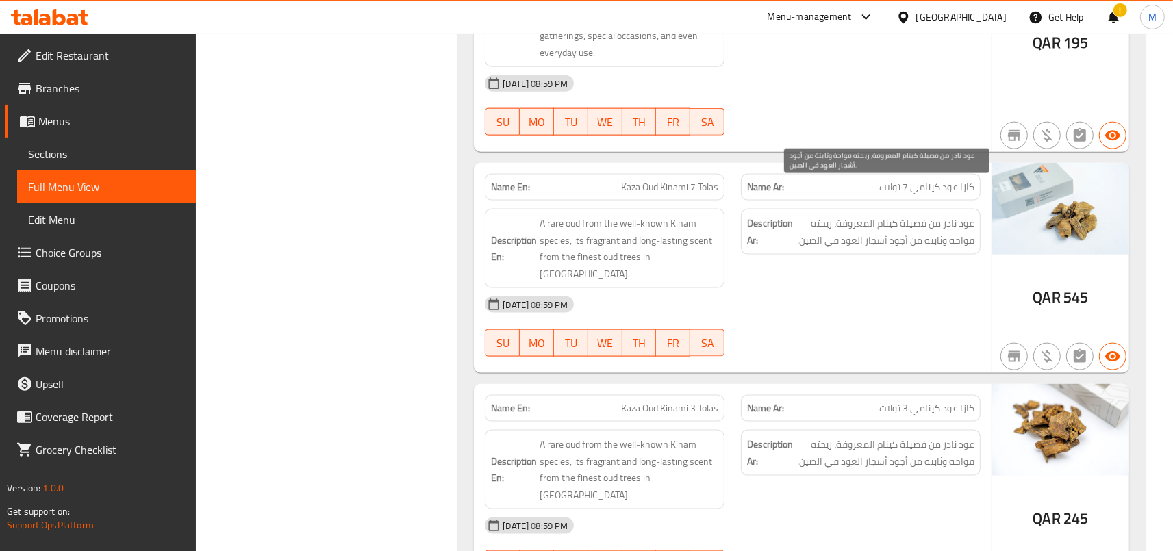
click at [877, 215] on span "عود نادر من فصيلة كينام المعروفة، ريحته فواحة وثابتة من أجود أشجار العود في الص…" at bounding box center [885, 232] width 179 height 34
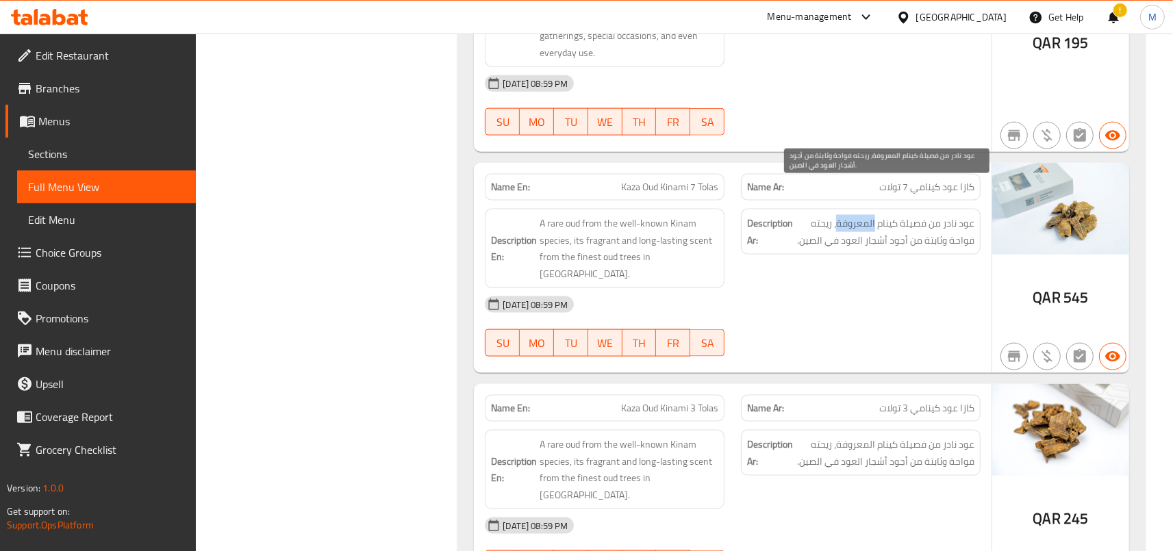
click at [877, 215] on span "عود نادر من فصيلة كينام المعروفة، ريحته فواحة وثابتة من أجود أشجار العود في الص…" at bounding box center [885, 232] width 179 height 34
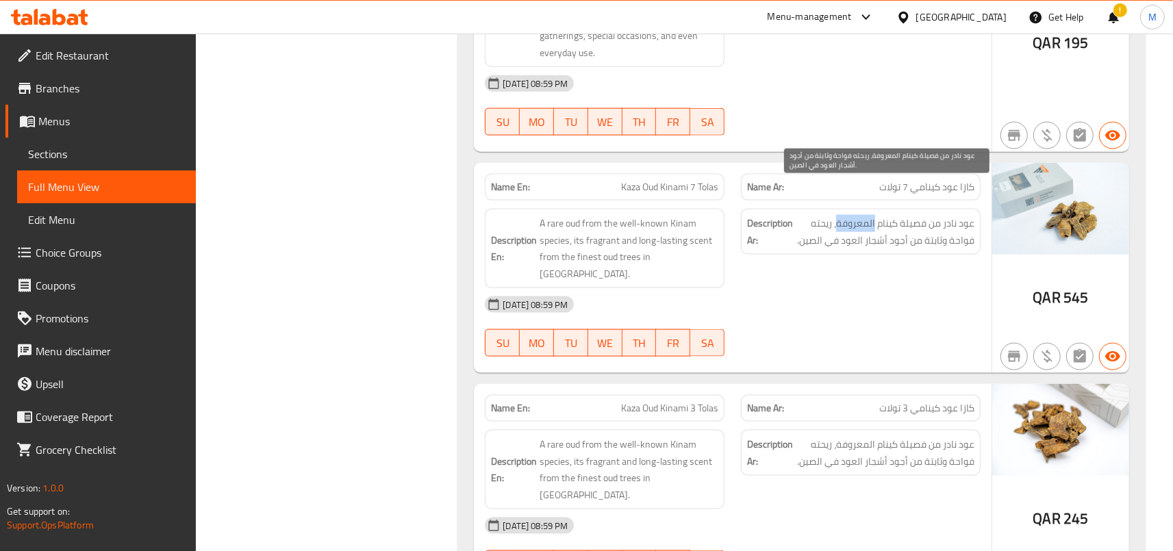
click at [877, 215] on span "عود نادر من فصيلة كينام المعروفة، ريحته فواحة وثابتة من أجود أشجار العود في الص…" at bounding box center [885, 232] width 179 height 34
click at [870, 215] on span "عود نادر من فصيلة كينام المعروفة، ريحته فواحة وثابتة من أجود أشجار العود في الص…" at bounding box center [885, 232] width 179 height 34
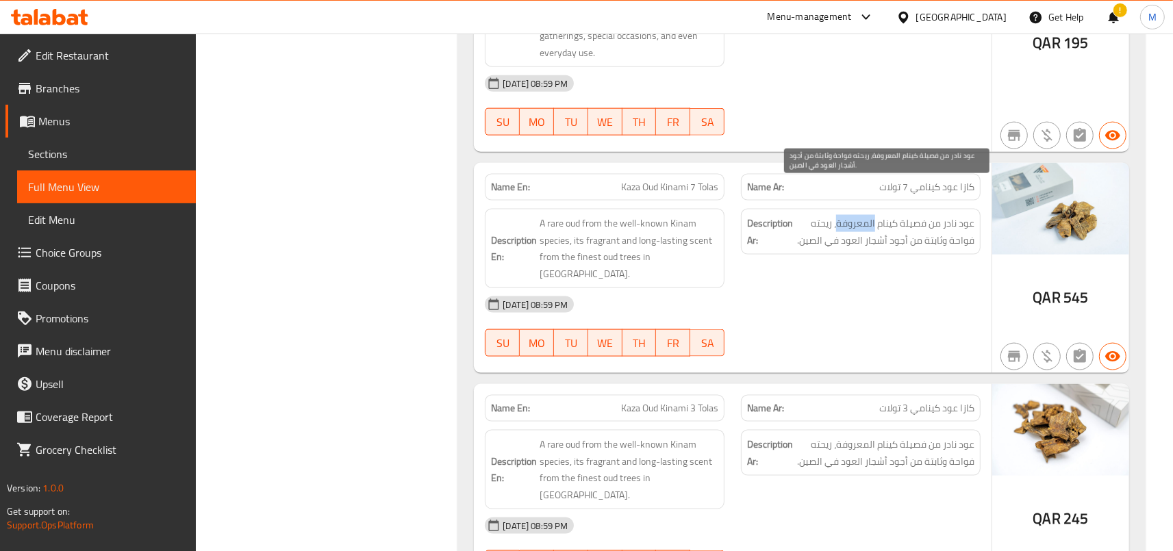
click at [870, 215] on span "عود نادر من فصيلة كينام المعروفة، ريحته فواحة وثابتة من أجود أشجار العود في الص…" at bounding box center [885, 232] width 179 height 34
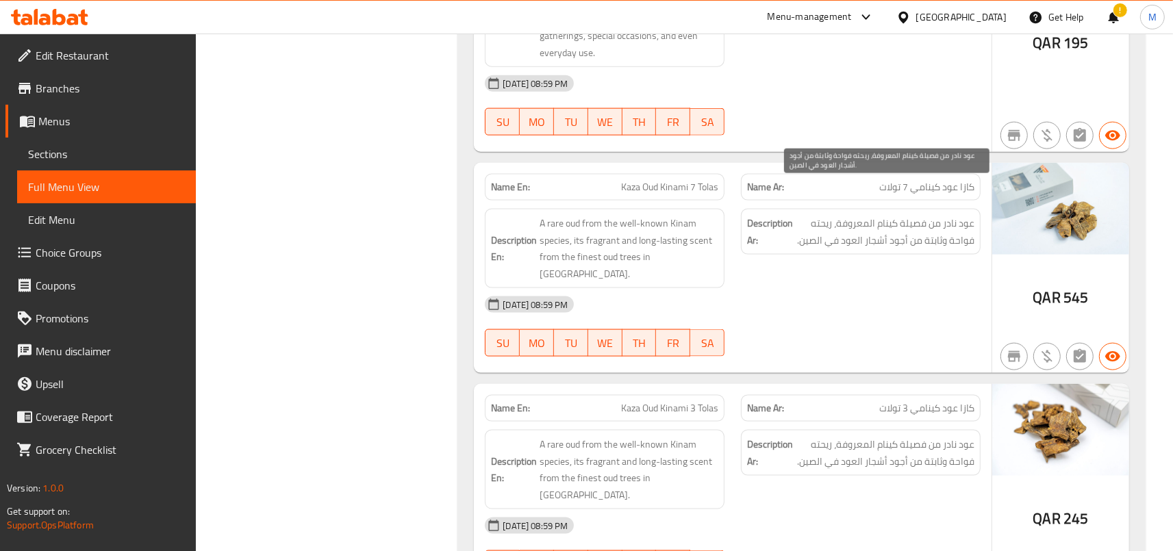
click at [870, 215] on span "عود نادر من فصيلة كينام المعروفة، ريحته فواحة وثابتة من أجود أشجار العود في الص…" at bounding box center [885, 232] width 179 height 34
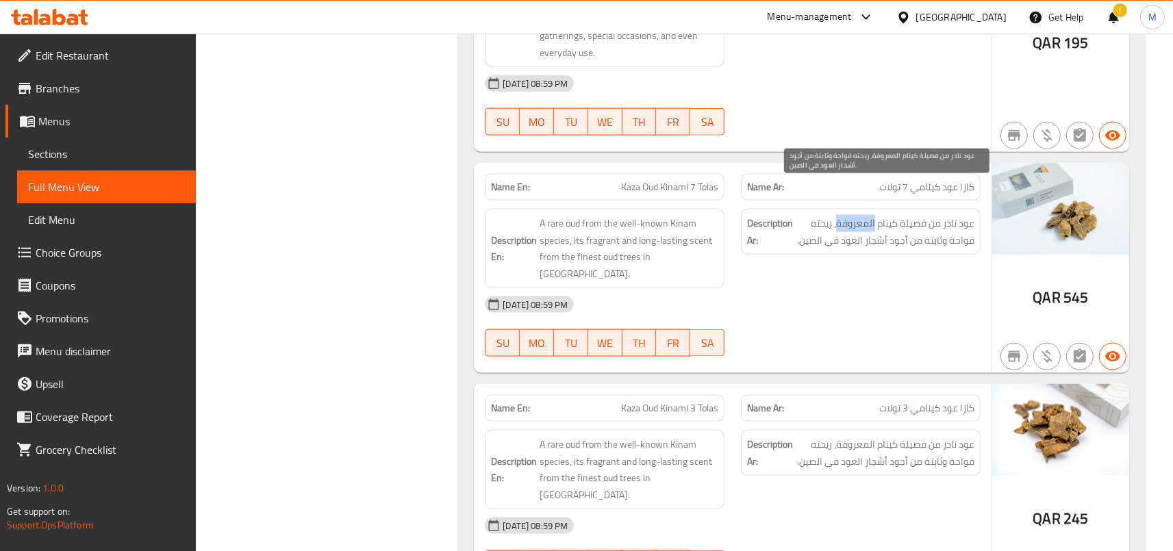
click at [870, 215] on span "عود نادر من فصيلة كينام المعروفة، ريحته فواحة وثابتة من أجود أشجار العود في الص…" at bounding box center [885, 232] width 179 height 34
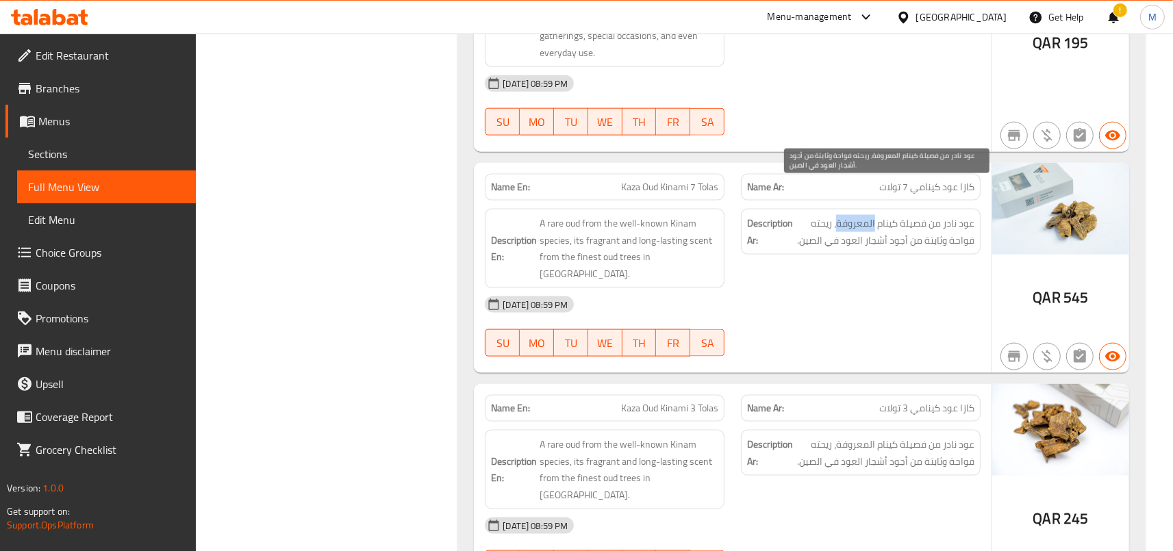
click at [870, 215] on span "عود نادر من فصيلة كينام المعروفة، ريحته فواحة وثابتة من أجود أشجار العود في الص…" at bounding box center [885, 232] width 179 height 34
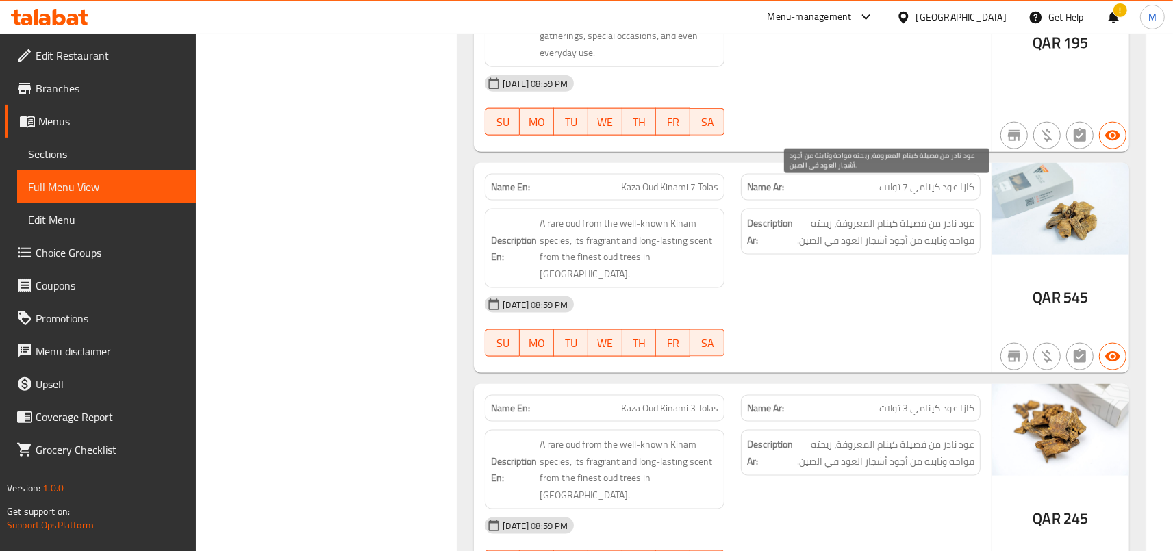
click at [870, 215] on span "عود نادر من فصيلة كينام المعروفة، ريحته فواحة وثابتة من أجود أشجار العود في الص…" at bounding box center [885, 232] width 179 height 34
click at [865, 215] on span "عود نادر من فصيلة كينام المعروفة، ريحته فواحة وثابتة من أجود أشجار العود في الص…" at bounding box center [885, 232] width 179 height 34
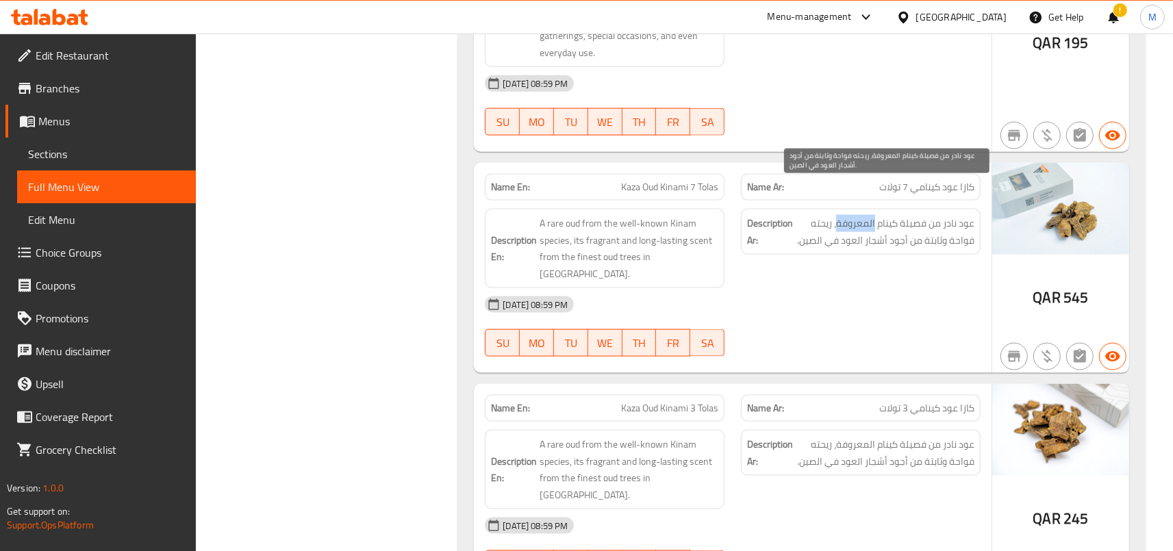
click at [865, 215] on span "عود نادر من فصيلة كينام المعروفة، ريحته فواحة وثابتة من أجود أشجار العود في الص…" at bounding box center [885, 232] width 179 height 34
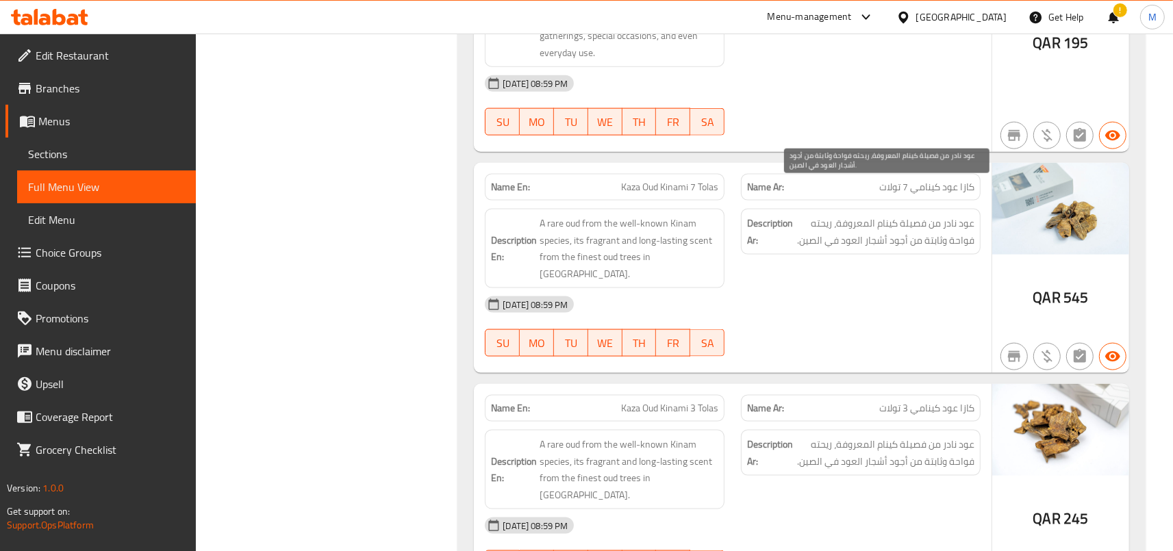
click at [865, 215] on span "عود نادر من فصيلة كينام المعروفة، ريحته فواحة وثابتة من أجود أشجار العود في الص…" at bounding box center [885, 232] width 179 height 34
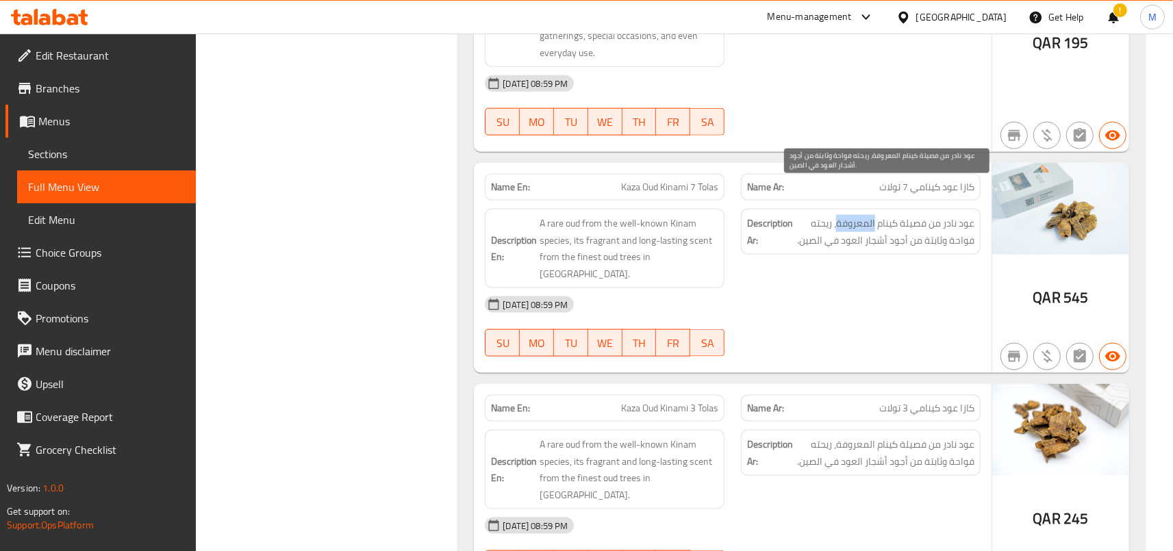
click at [865, 215] on span "عود نادر من فصيلة كينام المعروفة، ريحته فواحة وثابتة من أجود أشجار العود في الص…" at bounding box center [885, 232] width 179 height 34
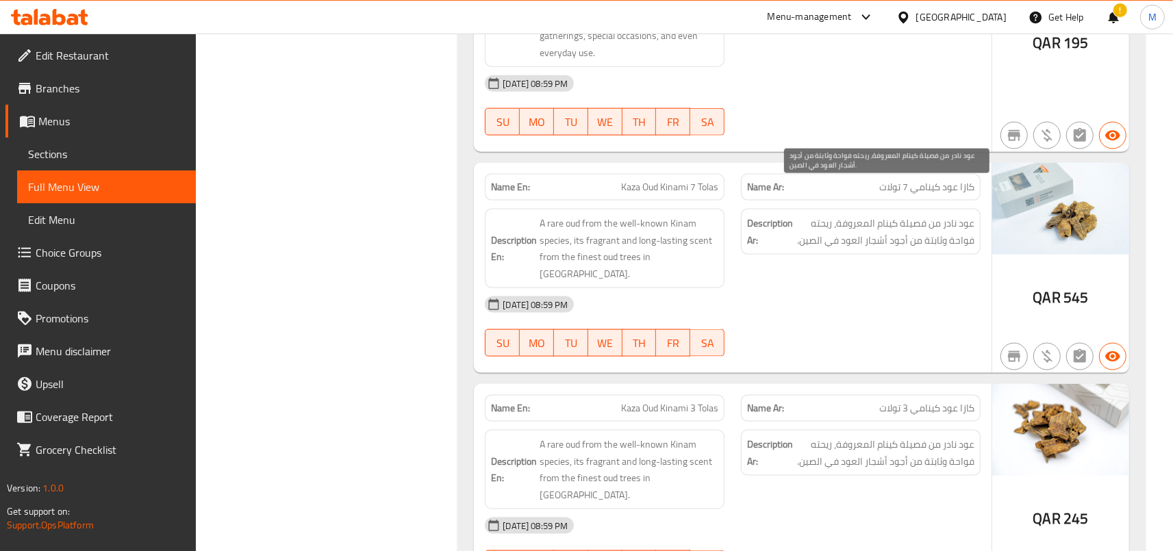
click at [865, 215] on span "عود نادر من فصيلة كينام المعروفة، ريحته فواحة وثابتة من أجود أشجار العود في الص…" at bounding box center [885, 232] width 179 height 34
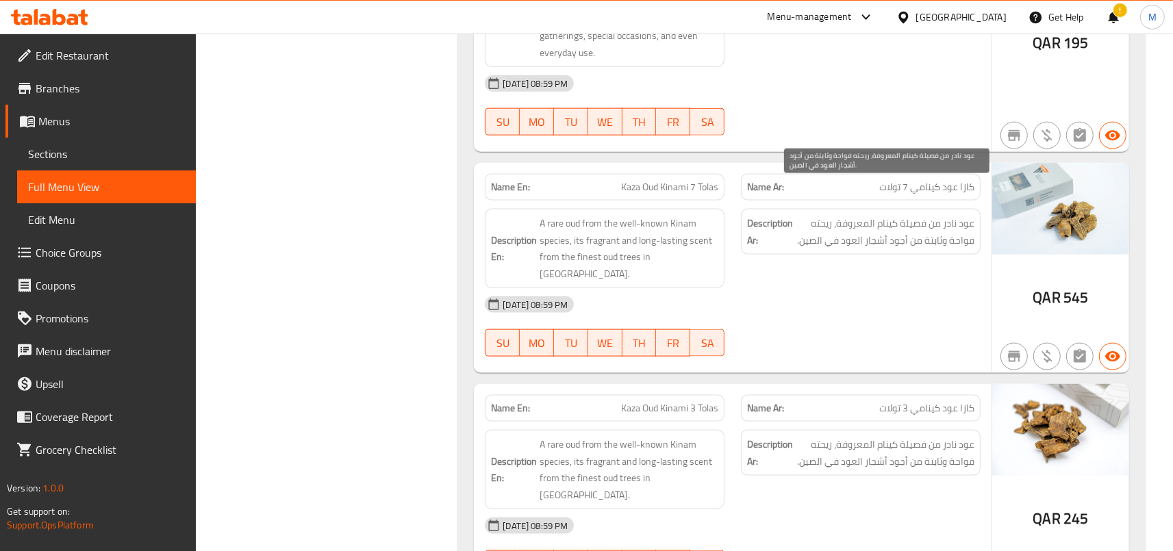
click at [865, 215] on span "عود نادر من فصيلة كينام المعروفة، ريحته فواحة وثابتة من أجود أشجار العود في الص…" at bounding box center [885, 232] width 179 height 34
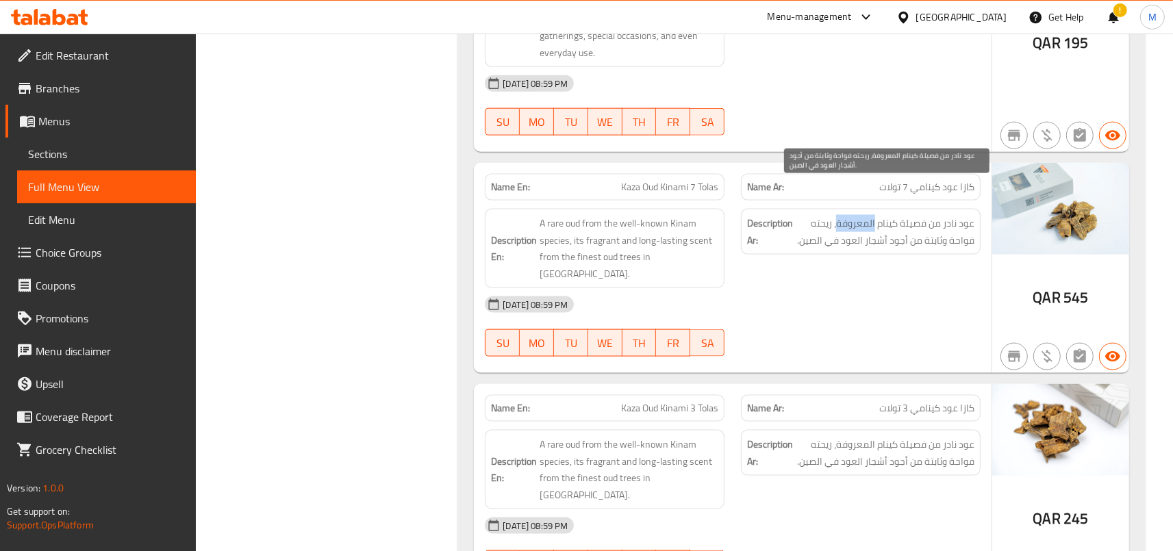
click at [865, 215] on span "عود نادر من فصيلة كينام المعروفة، ريحته فواحة وثابتة من أجود أشجار العود في الص…" at bounding box center [885, 232] width 179 height 34
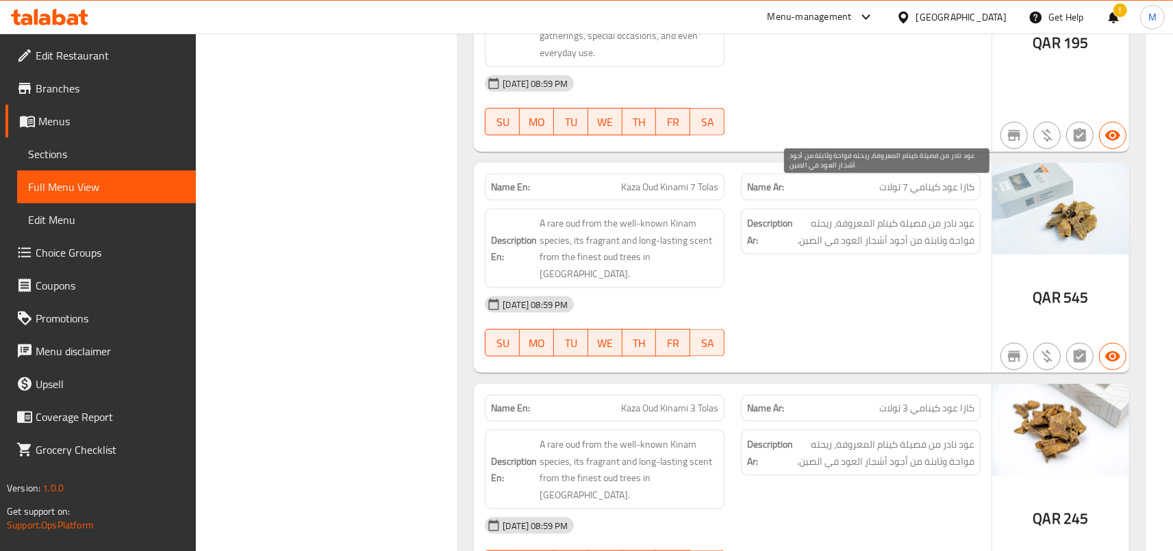
click at [865, 215] on span "عود نادر من فصيلة كينام المعروفة، ريحته فواحة وثابتة من أجود أشجار العود في الص…" at bounding box center [885, 232] width 179 height 34
click at [853, 215] on span "عود نادر من فصيلة كينام المعروفة، ريحته فواحة وثابتة من أجود أشجار العود في الص…" at bounding box center [885, 232] width 179 height 34
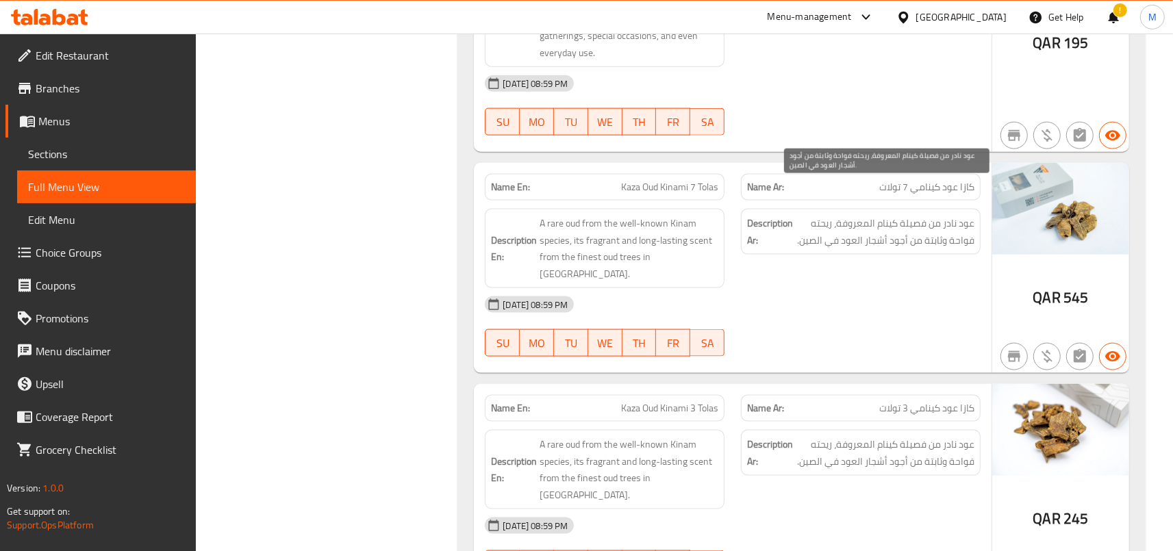
click at [853, 215] on span "عود نادر من فصيلة كينام المعروفة، ريحته فواحة وثابتة من أجود أشجار العود في الص…" at bounding box center [885, 232] width 179 height 34
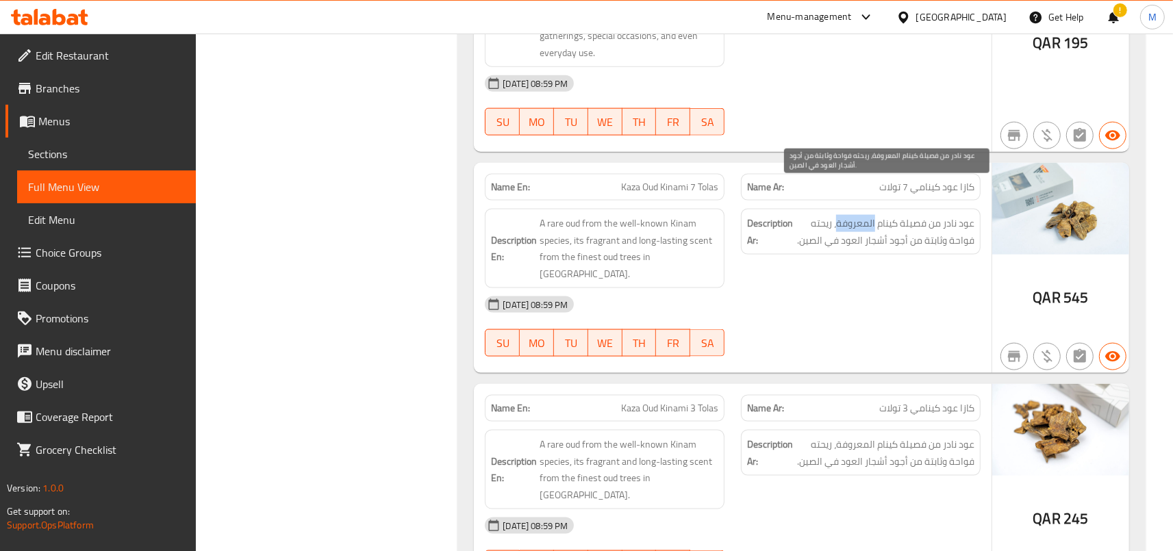
click at [853, 215] on span "عود نادر من فصيلة كينام المعروفة، ريحته فواحة وثابتة من أجود أشجار العود في الص…" at bounding box center [885, 232] width 179 height 34
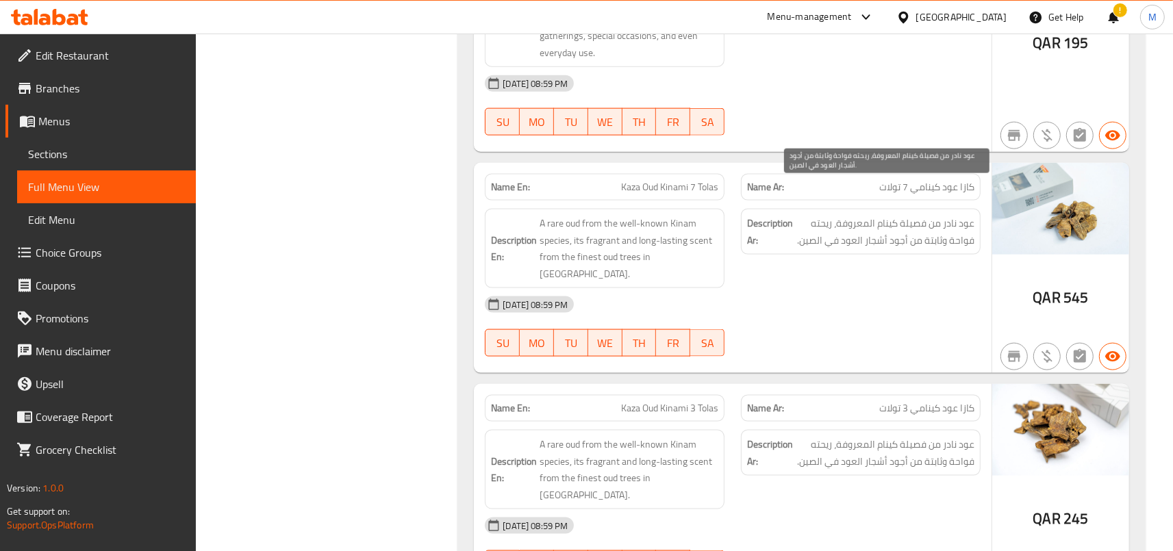
click at [853, 215] on span "عود نادر من فصيلة كينام المعروفة، ريحته فواحة وثابتة من أجود أشجار العود في الص…" at bounding box center [885, 232] width 179 height 34
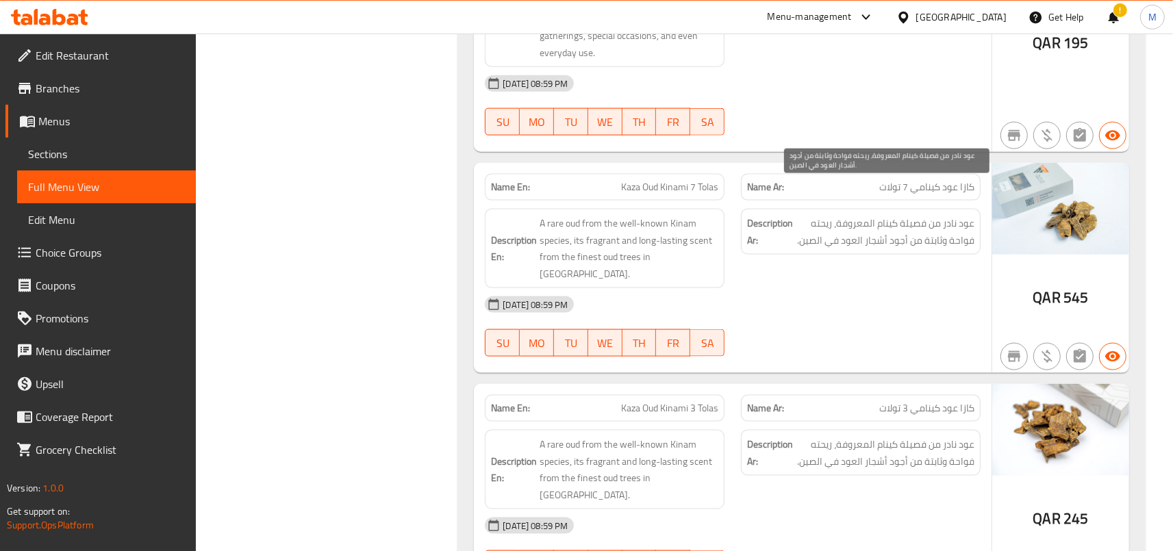
click at [853, 215] on span "عود نادر من فصيلة كينام المعروفة، ريحته فواحة وثابتة من أجود أشجار العود في الص…" at bounding box center [885, 232] width 179 height 34
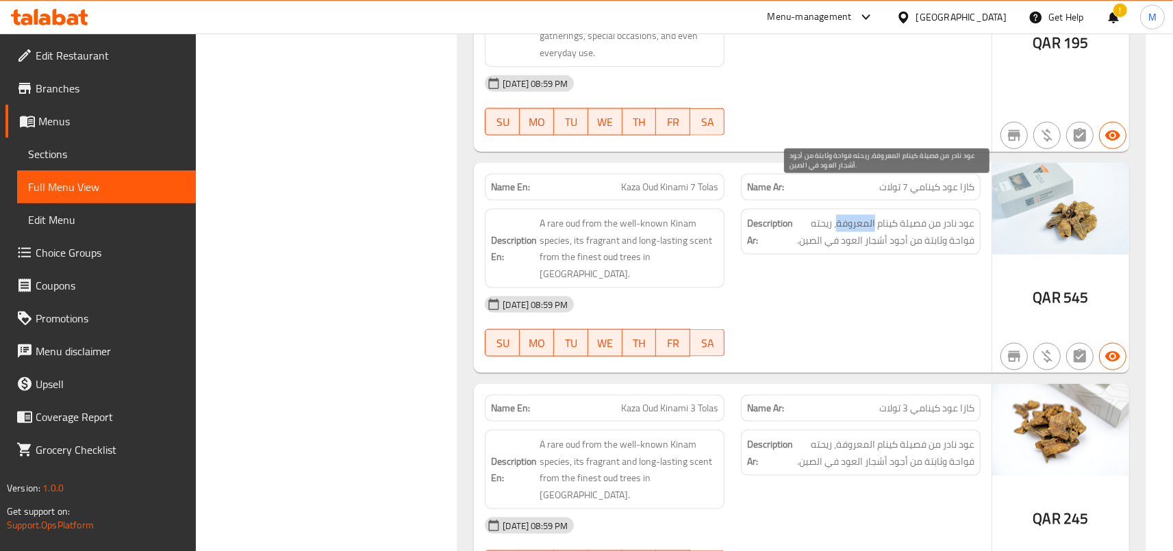
click at [853, 215] on span "عود نادر من فصيلة كينام المعروفة، ريحته فواحة وثابتة من أجود أشجار العود في الص…" at bounding box center [885, 232] width 179 height 34
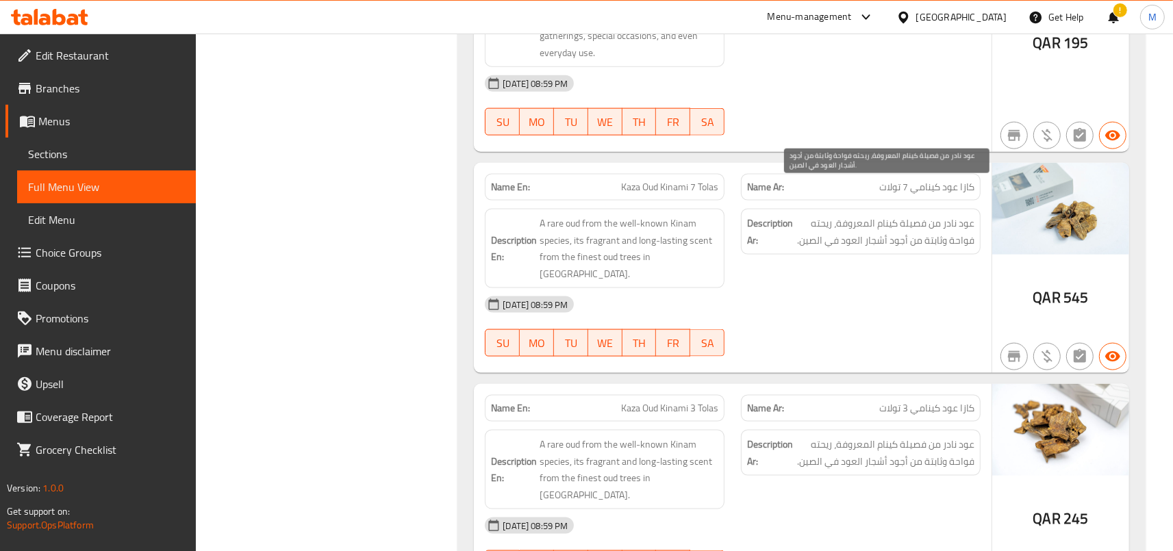
click at [853, 215] on span "عود نادر من فصيلة كينام المعروفة، ريحته فواحة وثابتة من أجود أشجار العود في الص…" at bounding box center [885, 232] width 179 height 34
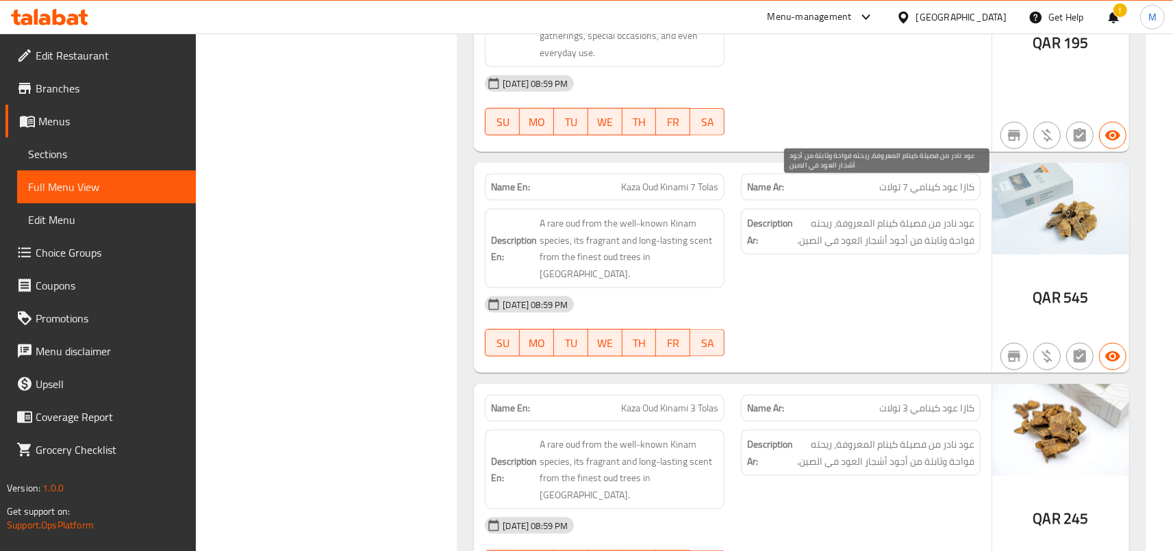
click at [857, 215] on span "عود نادر من فصيلة كينام المعروفة، ريحته فواحة وثابتة من أجود أشجار العود في الص…" at bounding box center [885, 232] width 179 height 34
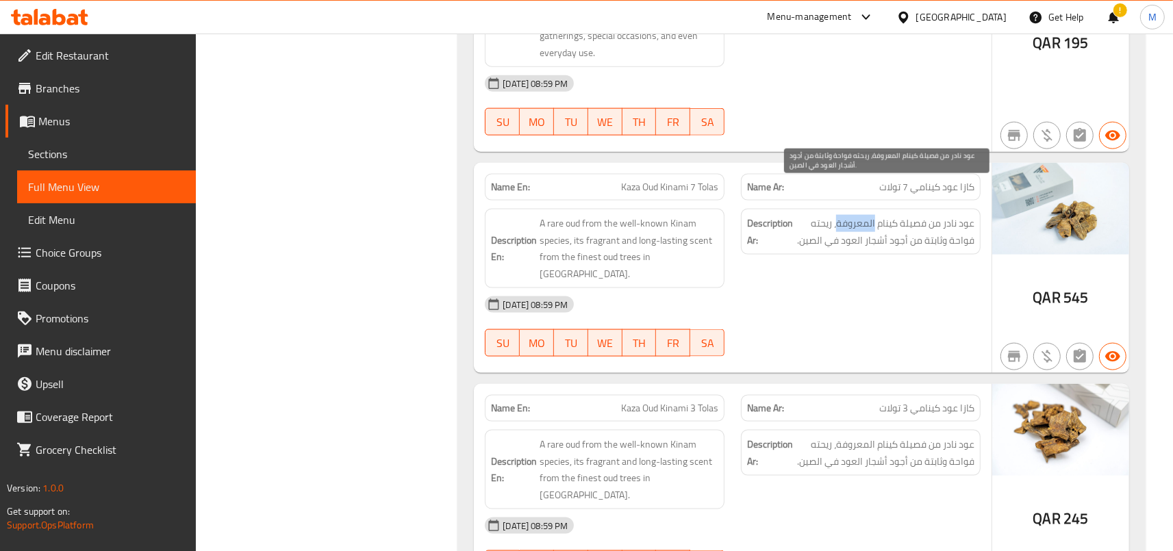
click at [857, 215] on span "عود نادر من فصيلة كينام المعروفة، ريحته فواحة وثابتة من أجود أشجار العود في الص…" at bounding box center [885, 232] width 179 height 34
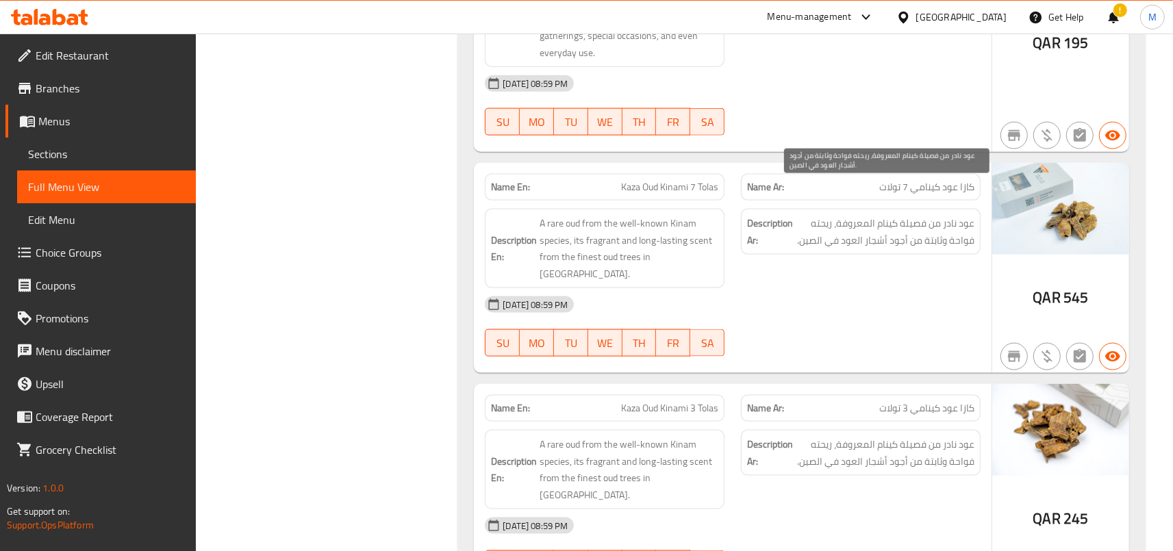
click at [857, 215] on span "عود نادر من فصيلة كينام المعروفة، ريحته فواحة وثابتة من أجود أشجار العود في الص…" at bounding box center [885, 232] width 179 height 34
click at [861, 215] on span "عود نادر من فصيلة كينام المعروفة، ريحته فواحة وثابتة من أجود أشجار العود في الص…" at bounding box center [885, 232] width 179 height 34
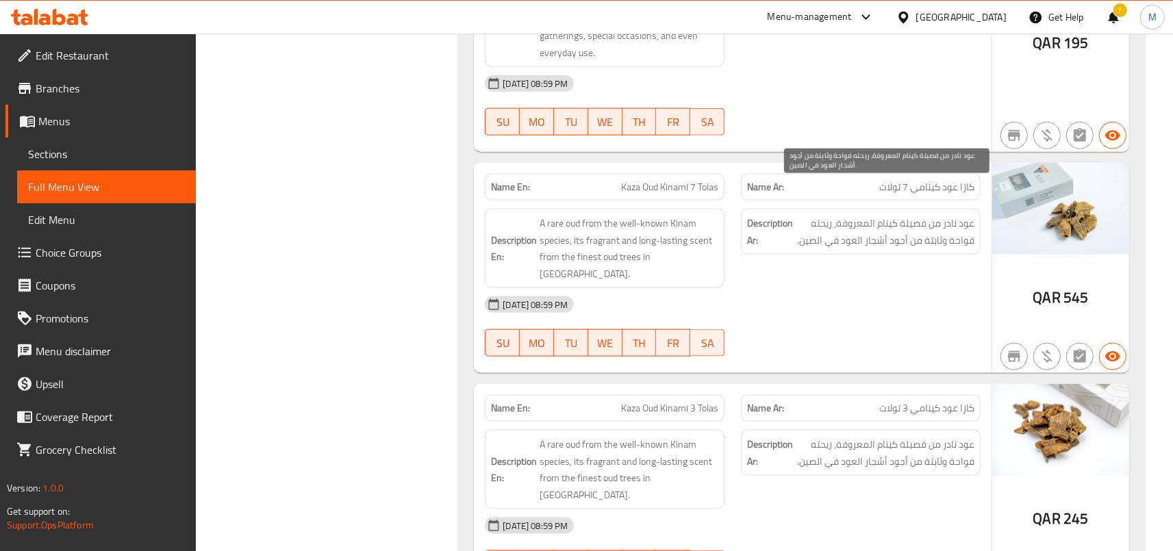
click at [861, 215] on span "عود نادر من فصيلة كينام المعروفة، ريحته فواحة وثابتة من أجود أشجار العود في الص…" at bounding box center [885, 232] width 179 height 34
click at [862, 215] on span "عود نادر من فصيلة كينام المعروفة، ريحته فواحة وثابتة من أجود أشجار العود في الص…" at bounding box center [885, 232] width 179 height 34
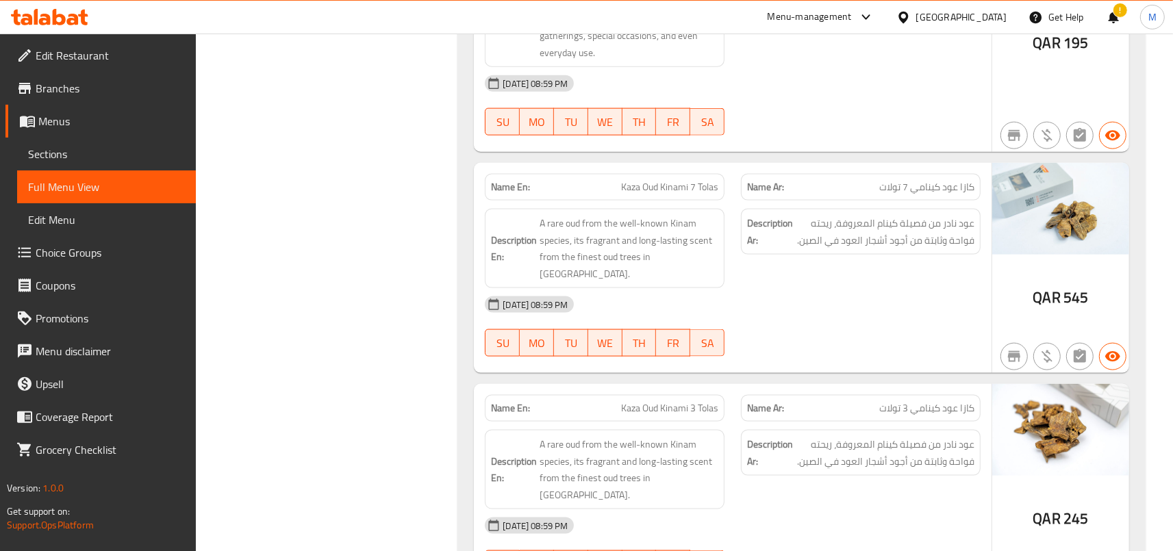
click at [720, 209] on div "Description En: A rare oud from the well-known Kinam species, its fragrant and …" at bounding box center [605, 248] width 240 height 79
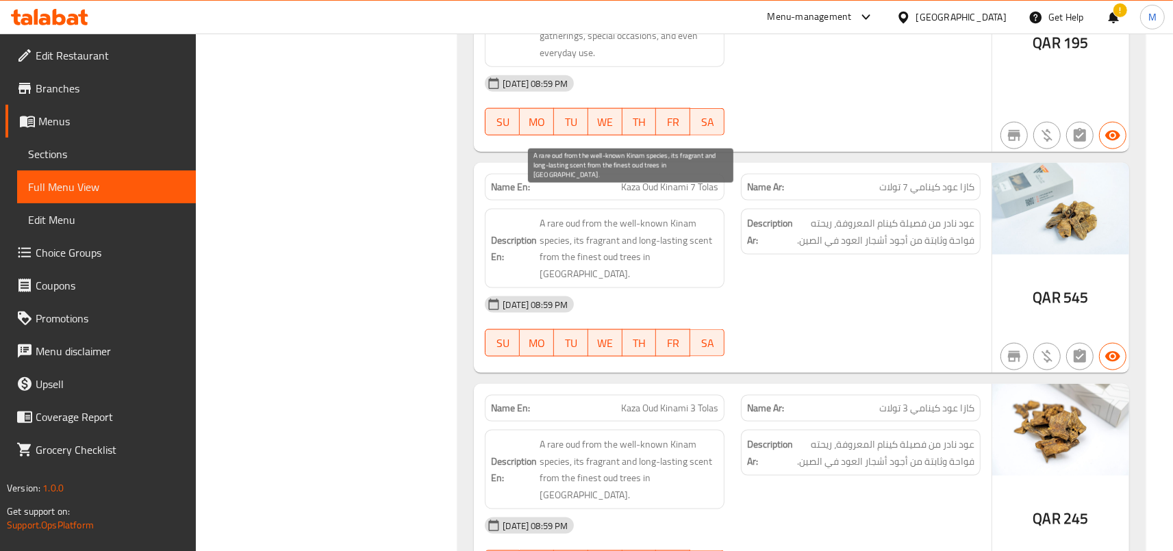
click at [670, 215] on span "A rare oud from the well-known Kinam species, its fragrant and long-lasting sce…" at bounding box center [629, 248] width 179 height 67
click at [624, 215] on span "A rare oud from the well-known Kinam species, its fragrant and long-lasting sce…" at bounding box center [629, 248] width 179 height 67
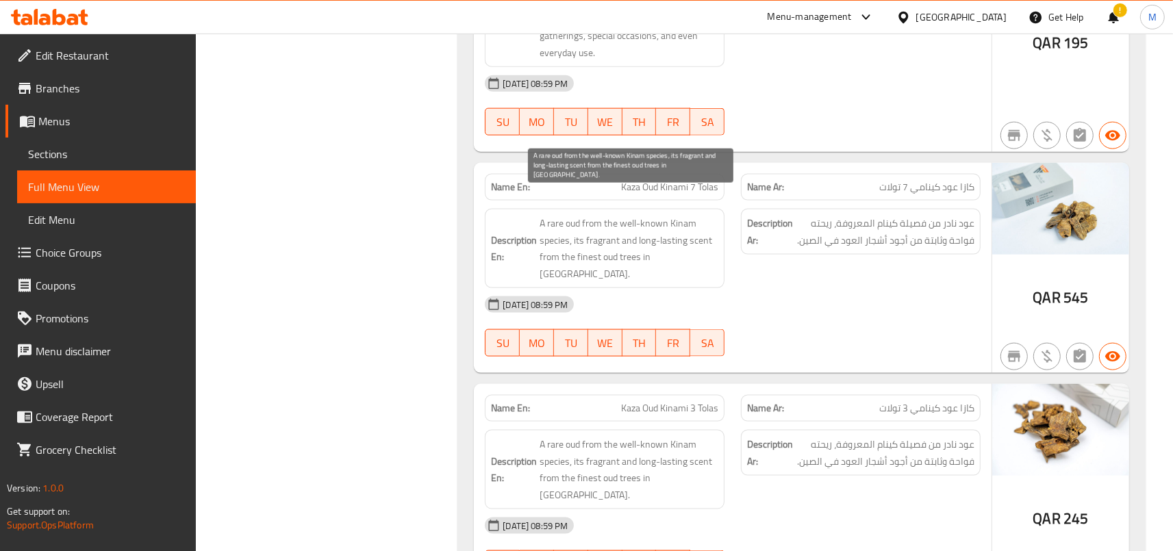
click at [624, 215] on span "A rare oud from the well-known Kinam species, its fragrant and long-lasting sce…" at bounding box center [629, 248] width 179 height 67
click at [553, 215] on span "A rare oud from the well-known Kinam species, its fragrant and long-lasting sce…" at bounding box center [629, 248] width 179 height 67
click at [596, 215] on span "A rare oud from the well-known Kinam species, its fragrant and long-lasting sce…" at bounding box center [629, 248] width 179 height 67
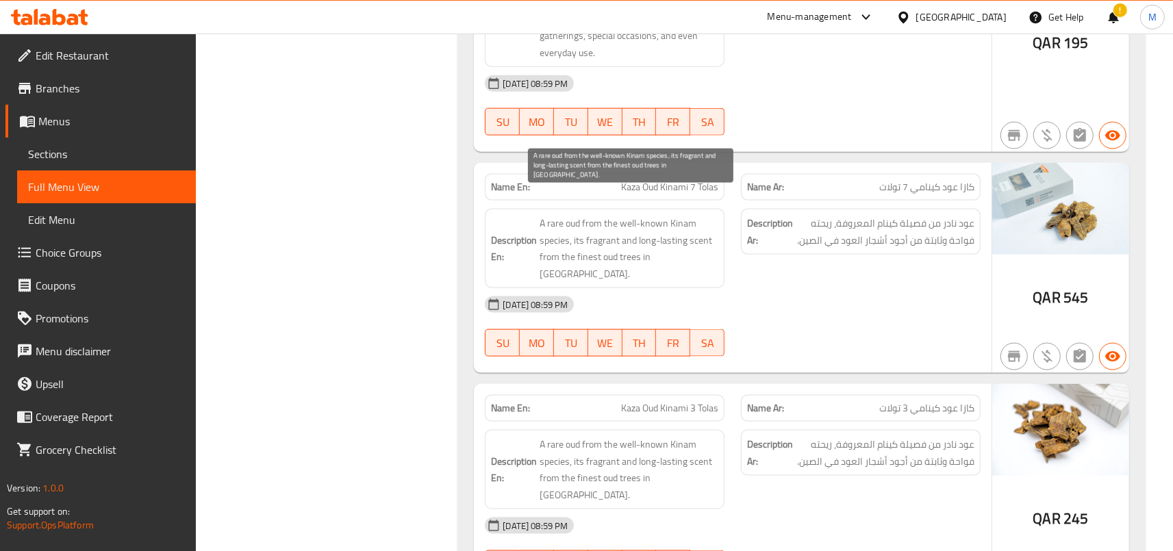
click at [601, 215] on span "A rare oud from the well-known Kinam species, its fragrant and long-lasting sce…" at bounding box center [629, 248] width 179 height 67
click at [636, 215] on span "A rare oud from the well-known Kinam species, its fragrant and long-lasting sce…" at bounding box center [629, 248] width 179 height 67
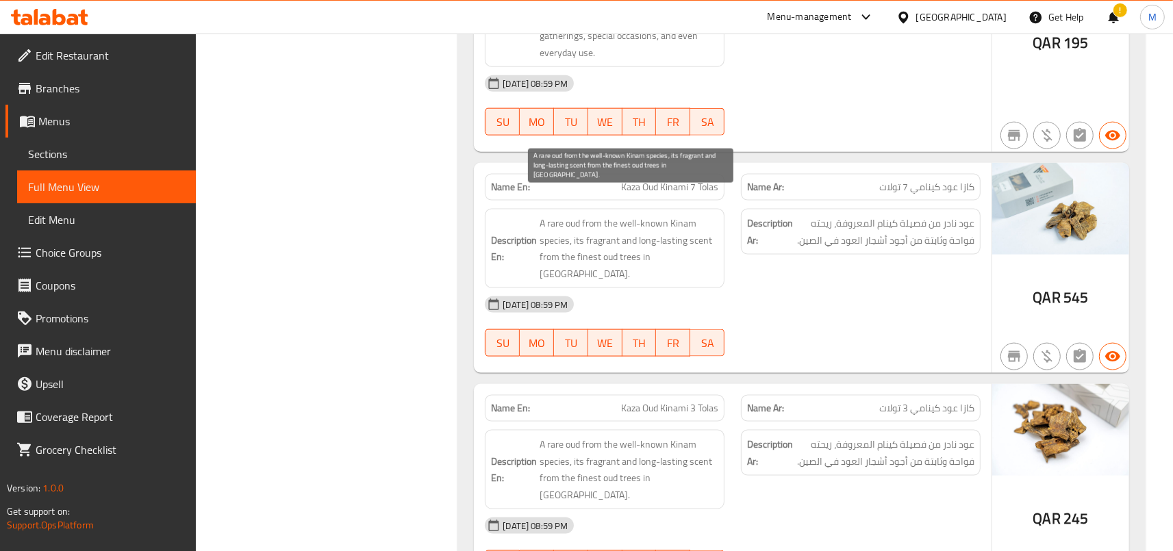
click at [636, 215] on span "A rare oud from the well-known Kinam species, its fragrant and long-lasting sce…" at bounding box center [629, 248] width 179 height 67
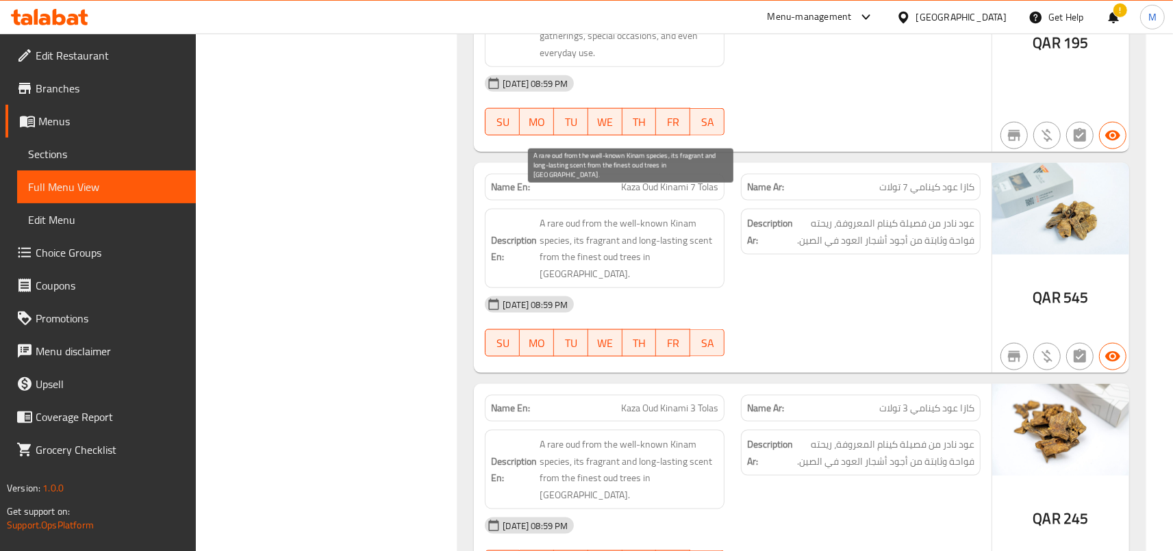
click at [636, 215] on span "A rare oud from the well-known Kinam species, its fragrant and long-lasting sce…" at bounding box center [629, 248] width 179 height 67
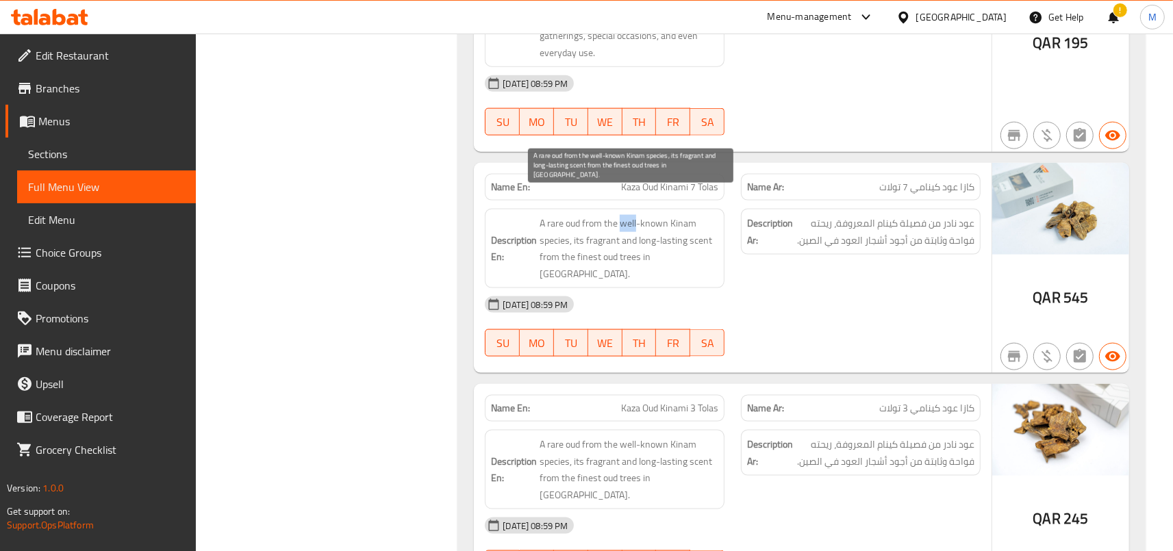
click at [636, 215] on span "A rare oud from the well-known Kinam species, its fragrant and long-lasting sce…" at bounding box center [629, 248] width 179 height 67
click at [644, 215] on span "A rare oud from the well-known Kinam species, its fragrant and long-lasting sce…" at bounding box center [629, 248] width 179 height 67
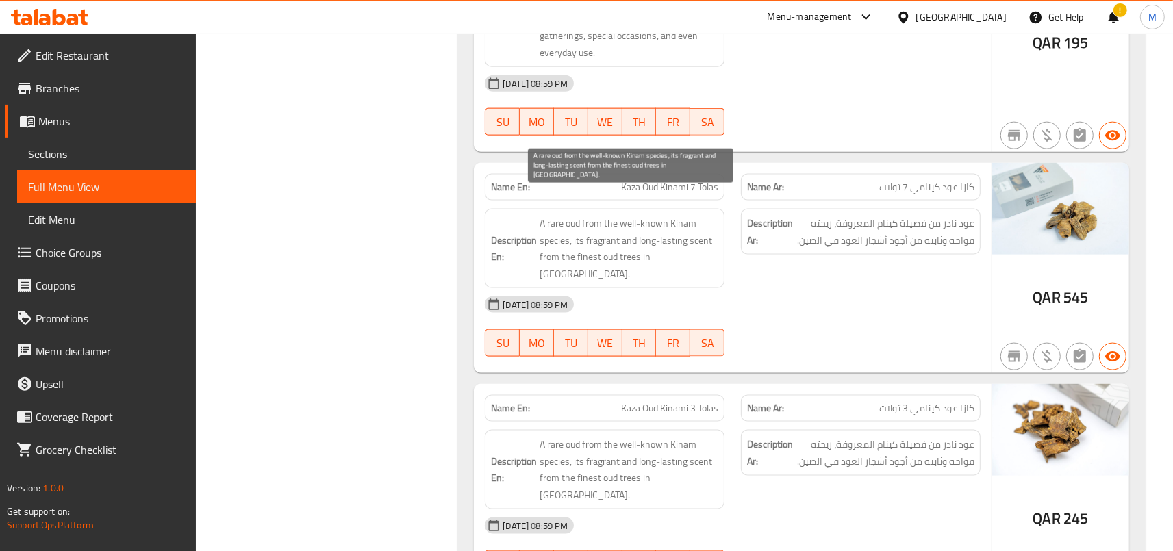
click at [644, 215] on span "A rare oud from the well-known Kinam species, its fragrant and long-lasting sce…" at bounding box center [629, 248] width 179 height 67
click at [647, 215] on span "A rare oud from the well-known Kinam species, its fragrant and long-lasting sce…" at bounding box center [629, 248] width 179 height 67
click at [643, 215] on span "A rare oud from the well-known Kinam species, its fragrant and long-lasting sce…" at bounding box center [629, 248] width 179 height 67
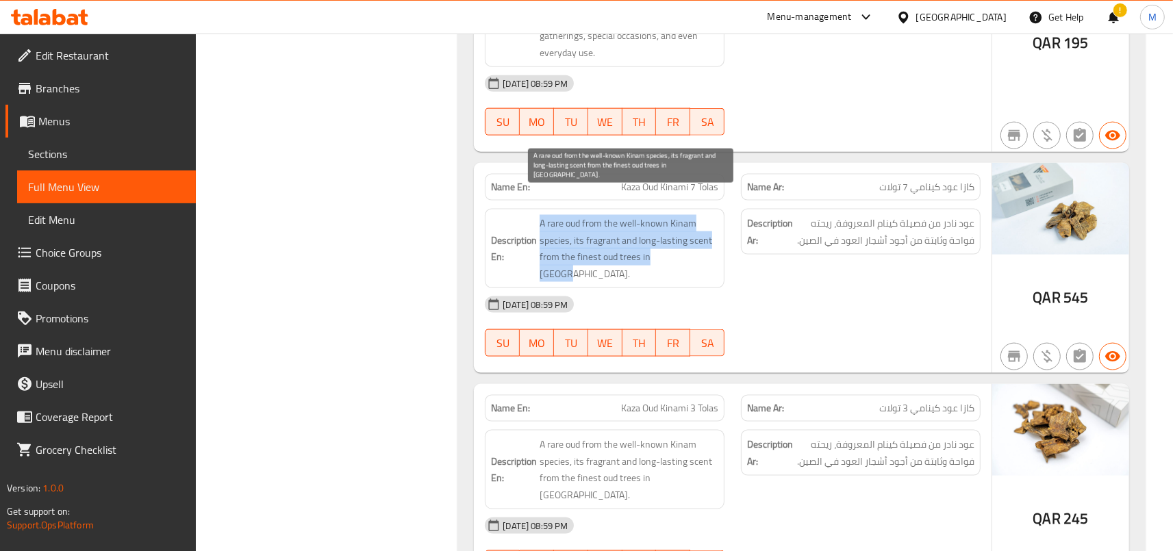
drag, startPoint x: 544, startPoint y: 188, endPoint x: 710, endPoint y: 225, distance: 169.7
click at [710, 225] on span "A rare oud from the well-known Kinam species, its fragrant and long-lasting sce…" at bounding box center [629, 248] width 179 height 67
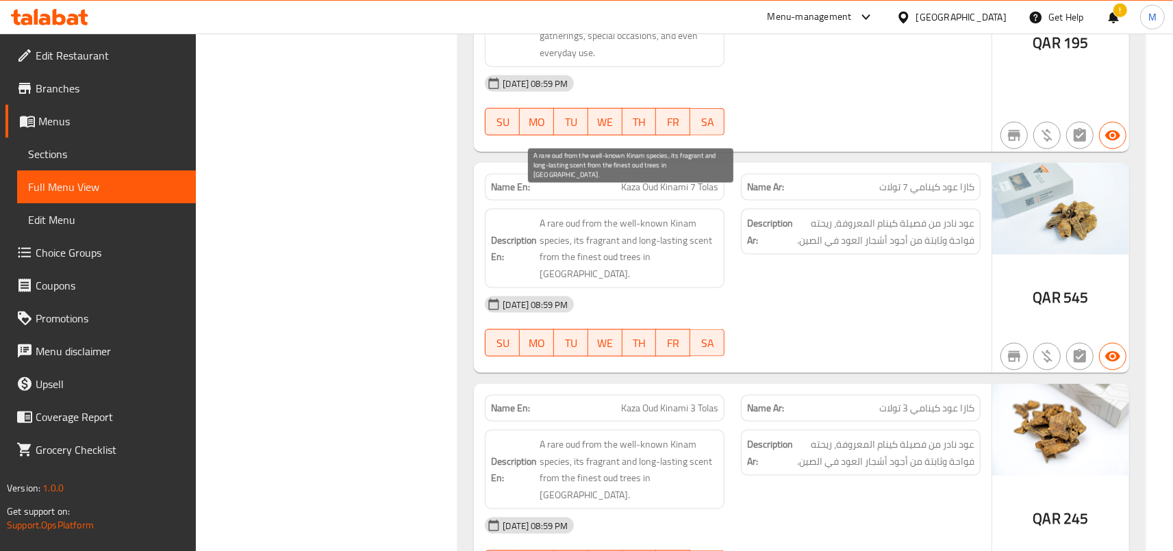
click at [710, 225] on span "A rare oud from the well-known Kinam species, its fragrant and long-lasting sce…" at bounding box center [629, 248] width 179 height 67
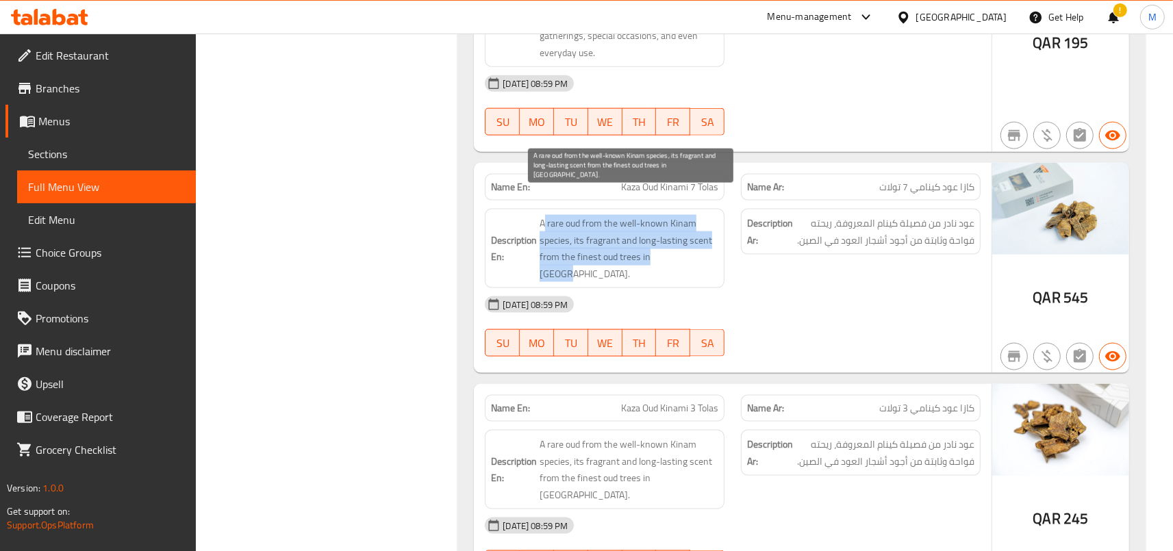
drag, startPoint x: 546, startPoint y: 191, endPoint x: 694, endPoint y: 230, distance: 152.3
click at [694, 230] on span "A rare oud from the well-known Kinam species, its fragrant and long-lasting sce…" at bounding box center [629, 248] width 179 height 67
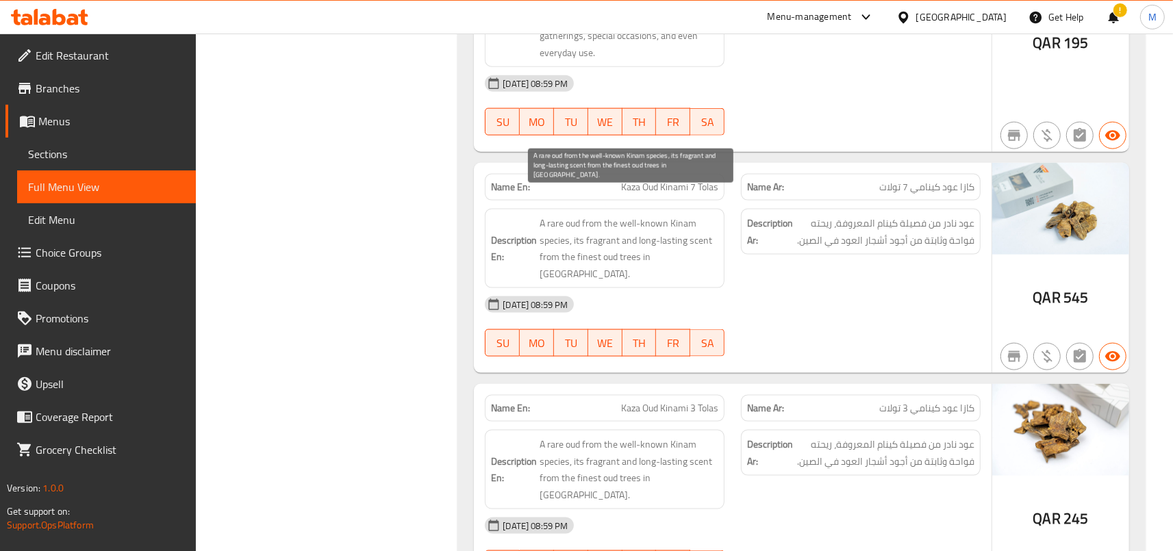
click at [694, 230] on span "A rare oud from the well-known Kinam species, its fragrant and long-lasting sce…" at bounding box center [629, 248] width 179 height 67
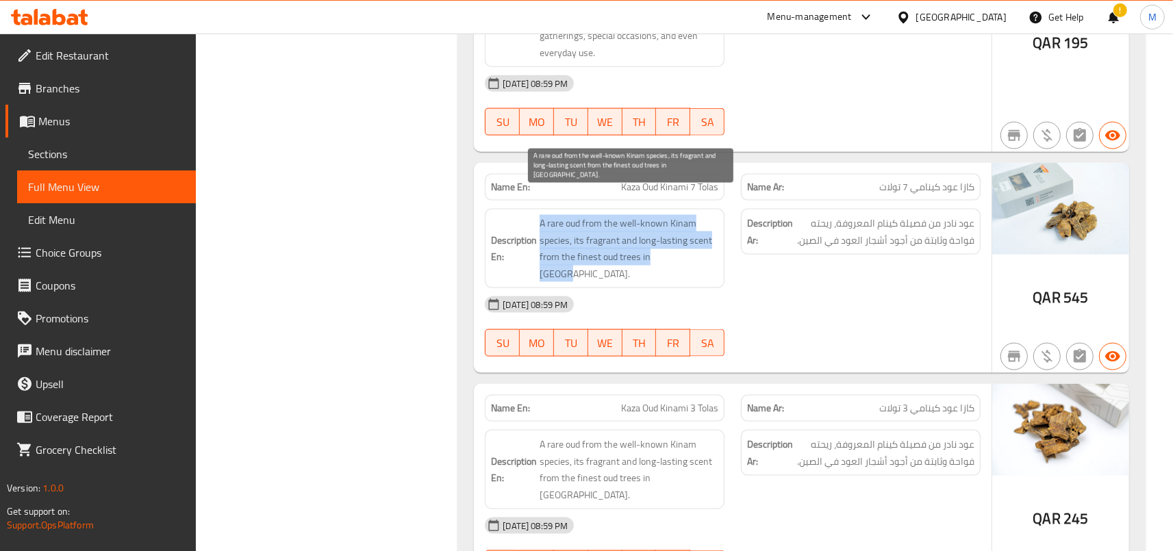
drag, startPoint x: 542, startPoint y: 190, endPoint x: 699, endPoint y: 232, distance: 163.1
click at [699, 232] on h6 "Description En: A rare oud from the well-known Kinam species, its fragrant and …" at bounding box center [604, 248] width 227 height 67
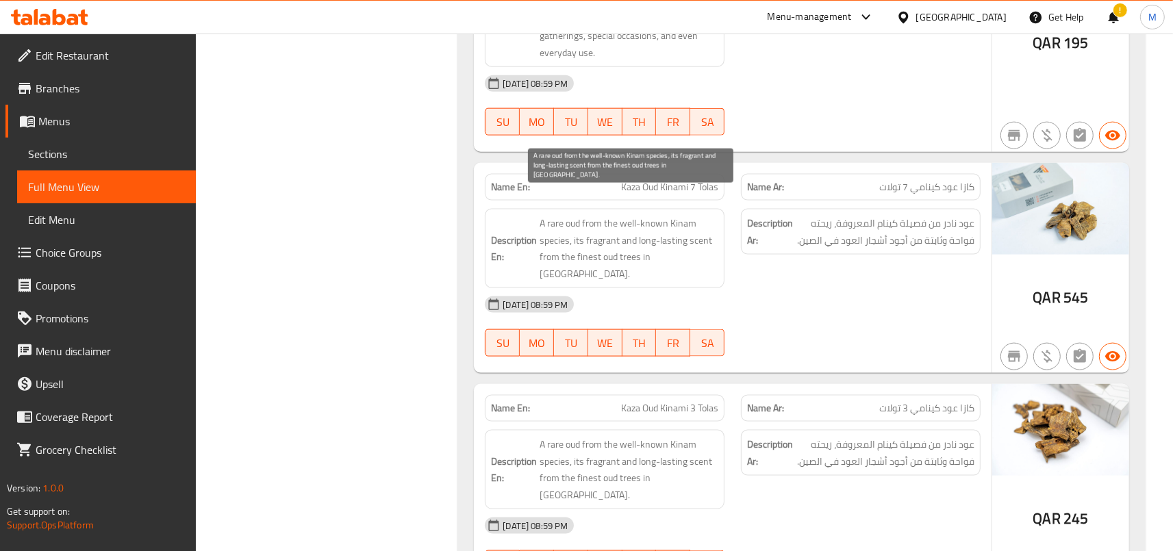
click at [699, 232] on span "A rare oud from the well-known Kinam species, its fragrant and long-lasting sce…" at bounding box center [629, 248] width 179 height 67
click at [552, 215] on span "A rare oud from the well-known Kinam species, its fragrant and long-lasting sce…" at bounding box center [629, 248] width 179 height 67
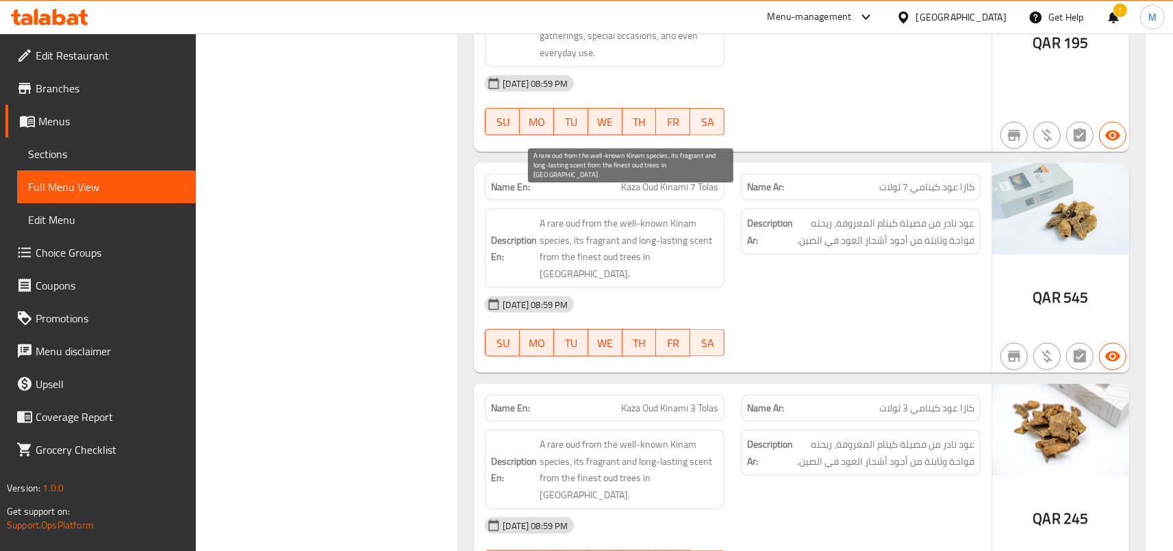
click at [552, 215] on span "A rare oud from the well-known Kinam species, its fragrant and long-lasting sce…" at bounding box center [629, 248] width 179 height 67
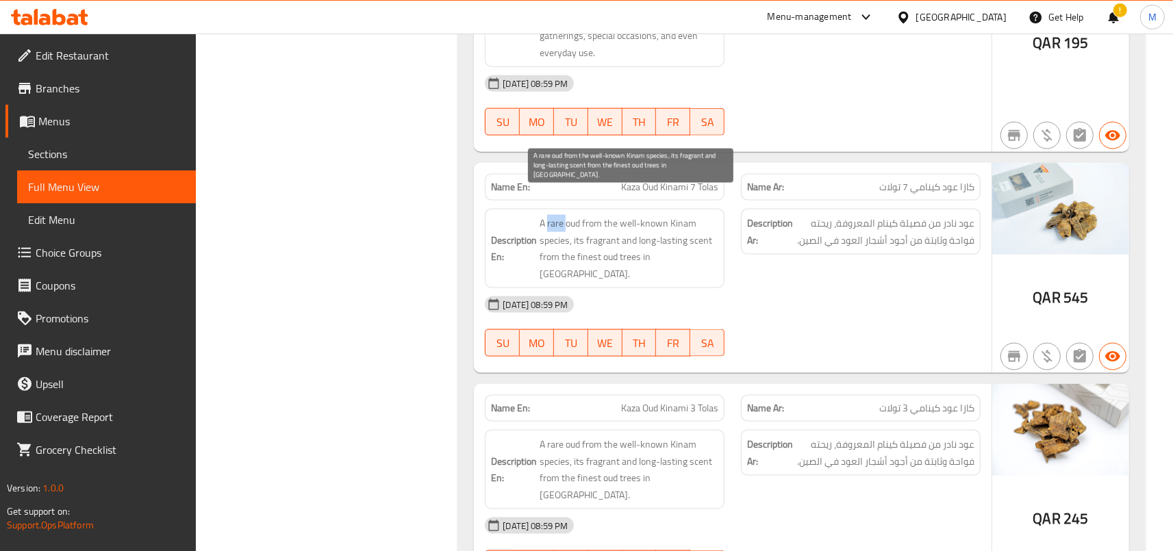
click at [552, 215] on span "A rare oud from the well-known Kinam species, its fragrant and long-lasting sce…" at bounding box center [629, 248] width 179 height 67
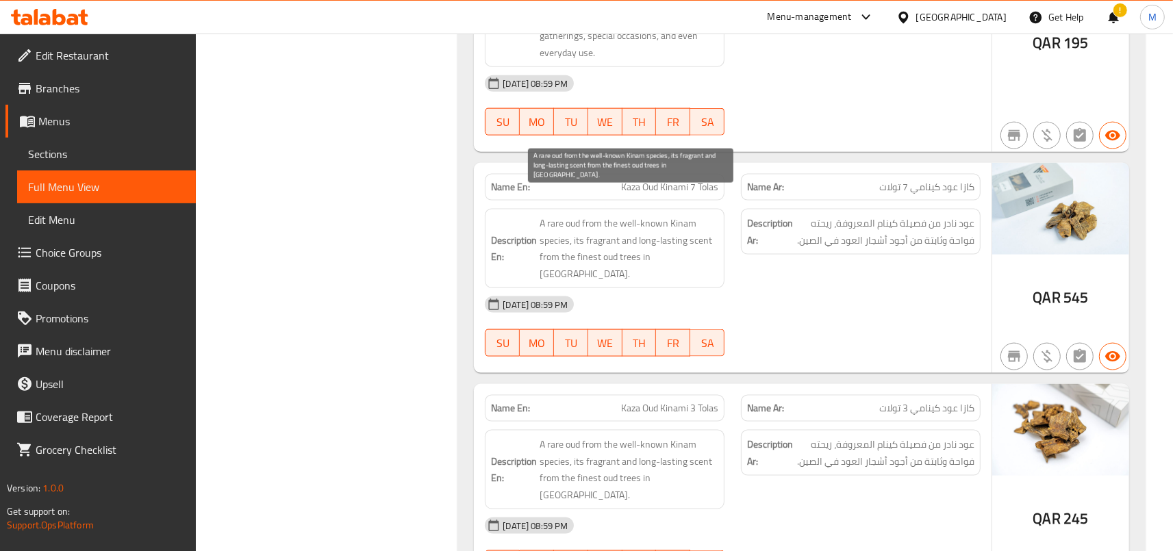
click at [552, 215] on span "A rare oud from the well-known Kinam species, its fragrant and long-lasting sce…" at bounding box center [629, 248] width 179 height 67
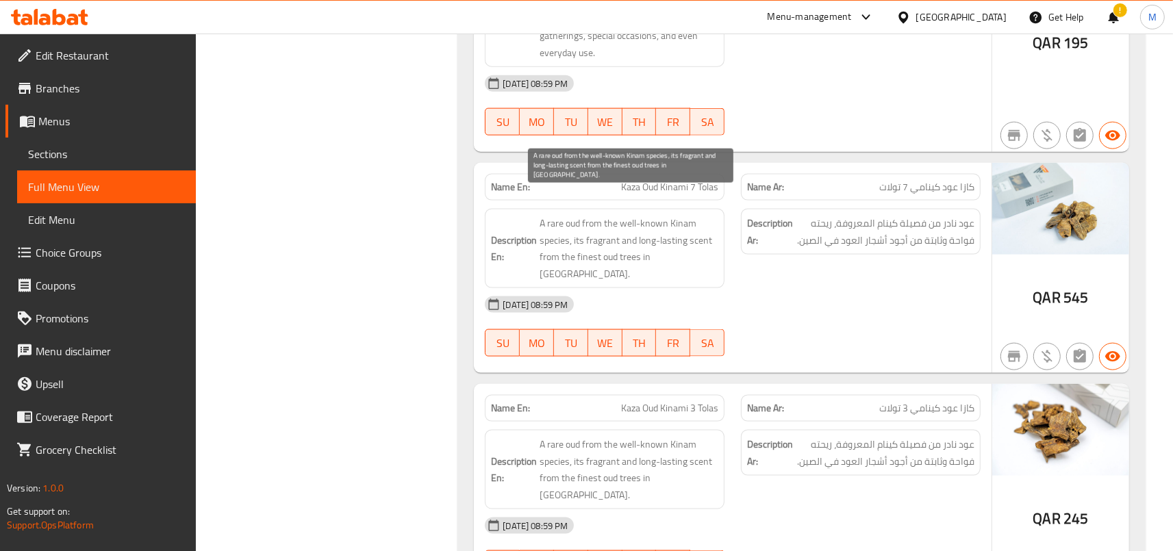
click at [558, 215] on span "A rare oud from the well-known Kinam species, its fragrant and long-lasting sce…" at bounding box center [629, 248] width 179 height 67
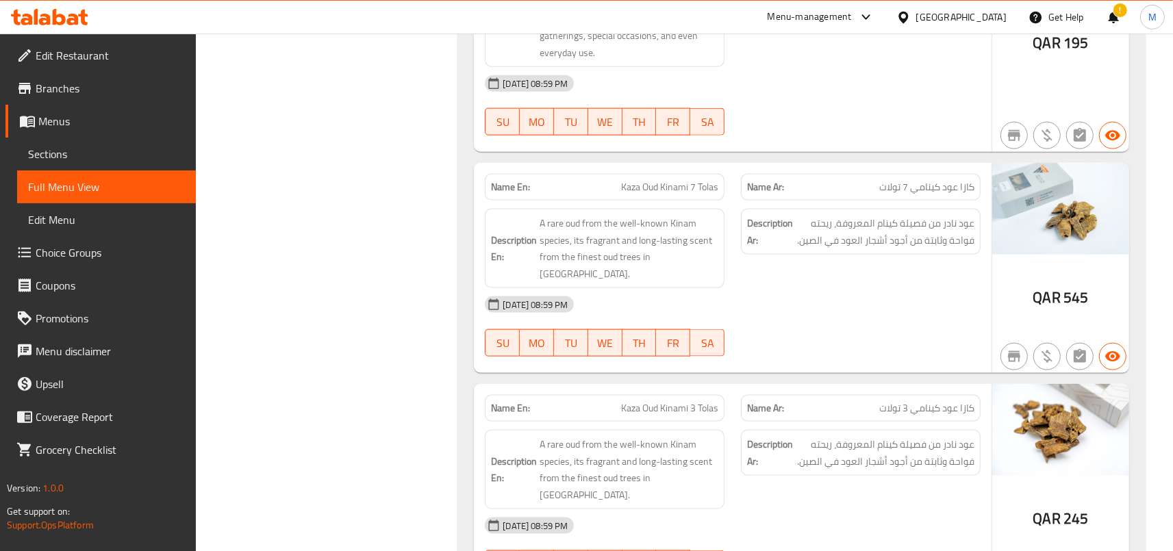
click at [778, 231] on div "Description Ar: عود نادر من فصيلة كينام المعروفة، ريحته فواحة وثابتة من أجود أش…" at bounding box center [861, 249] width 256 height 96
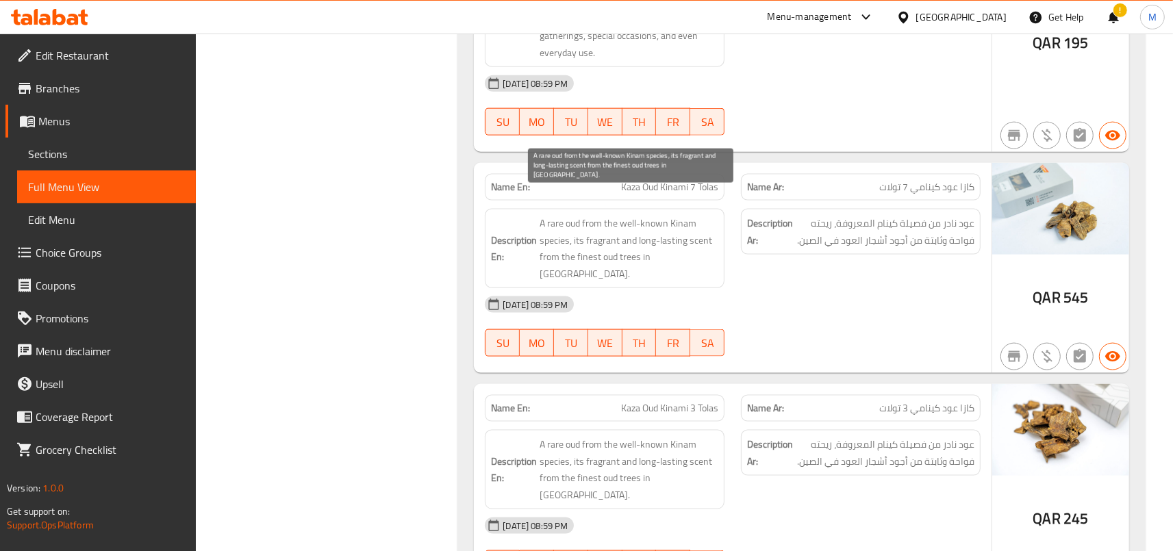
click at [653, 215] on span "A rare oud from the well-known Kinam species, its fragrant and long-lasting sce…" at bounding box center [629, 248] width 179 height 67
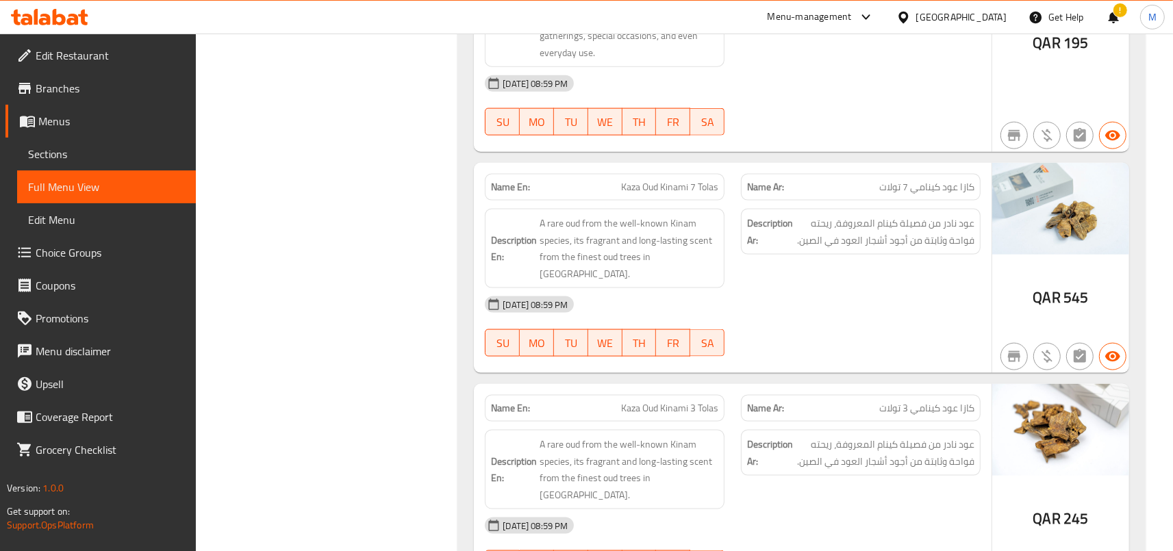
click at [729, 203] on div "Description En: A rare oud from the well-known Kinam species, its fragrant and …" at bounding box center [605, 249] width 256 height 96
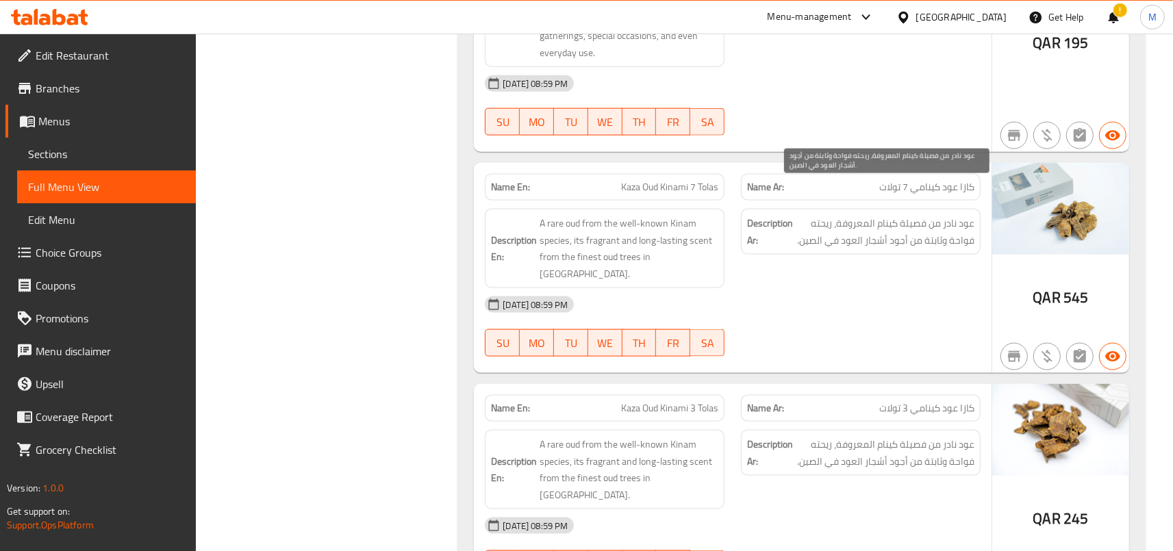
click at [974, 215] on span "عود نادر من فصيلة كينام المعروفة، ريحته فواحة وثابتة من أجود أشجار العود في الص…" at bounding box center [885, 232] width 179 height 34
drag, startPoint x: 976, startPoint y: 191, endPoint x: 823, endPoint y: 187, distance: 152.8
click at [823, 209] on div "Description Ar: عود نادر من فصيلة كينام المعروفة، ريحته فواحة وثابتة من أجود أش…" at bounding box center [861, 232] width 240 height 46
click at [823, 215] on span "عود نادر من فصيلة كينام المعروفة، ريحته فواحة وثابتة من أجود أشجار العود في الص…" at bounding box center [885, 232] width 179 height 34
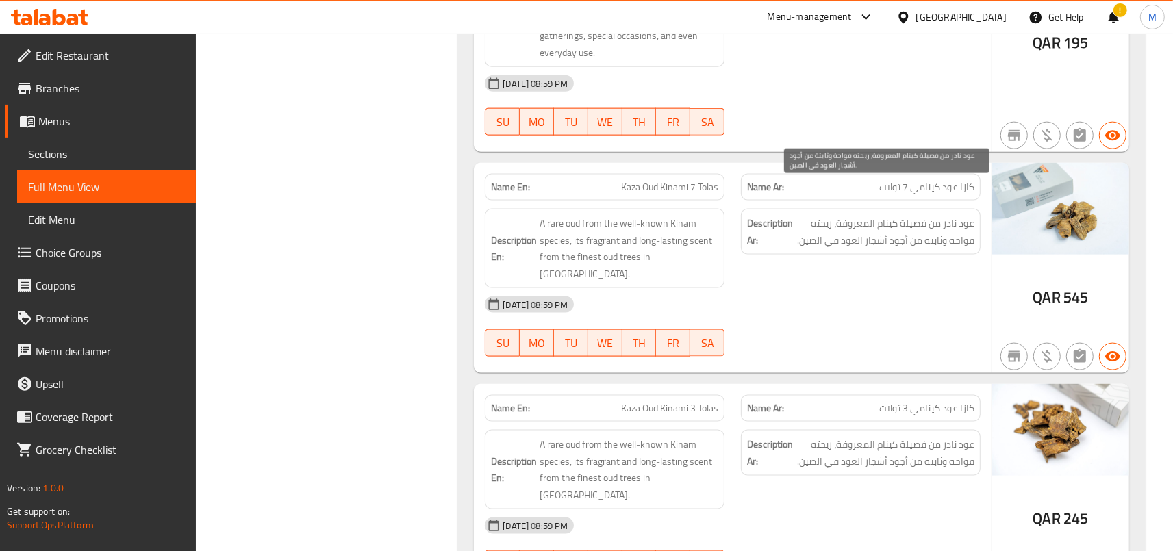
click at [823, 215] on span "عود نادر من فصيلة كينام المعروفة، ريحته فواحة وثابتة من أجود أشجار العود في الص…" at bounding box center [885, 232] width 179 height 34
click at [825, 215] on span "عود نادر من فصيلة كينام المعروفة، ريحته فواحة وثابتة من أجود أشجار العود في الص…" at bounding box center [885, 232] width 179 height 34
click at [971, 215] on span "عود نادر من فصيلة كينام المعروفة، ريحته فواحة وثابتة من أجود أشجار العود في الص…" at bounding box center [885, 232] width 179 height 34
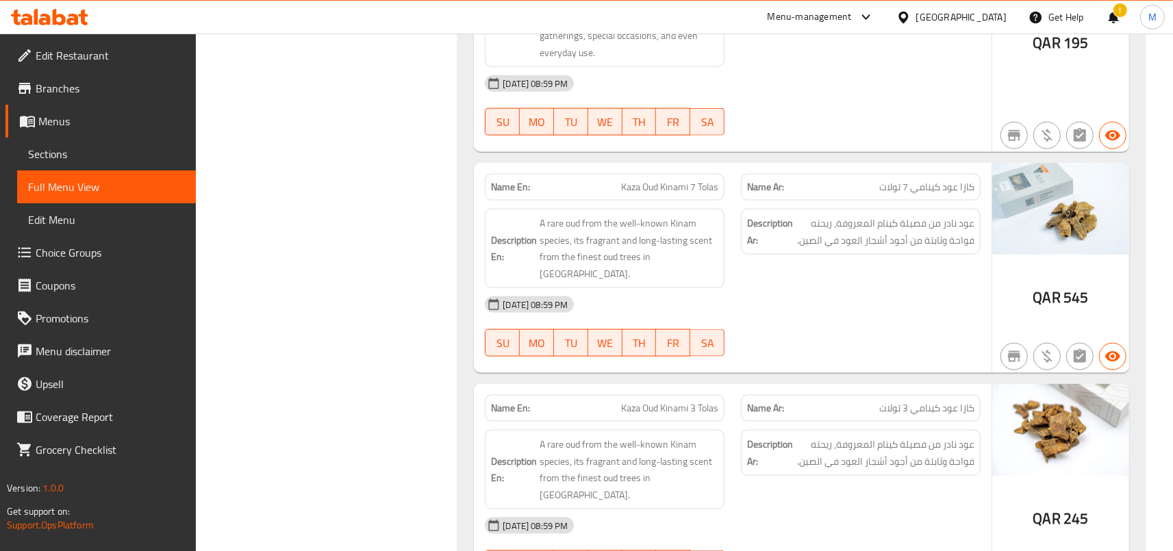
click at [780, 215] on strong "Description Ar:" at bounding box center [770, 232] width 46 height 34
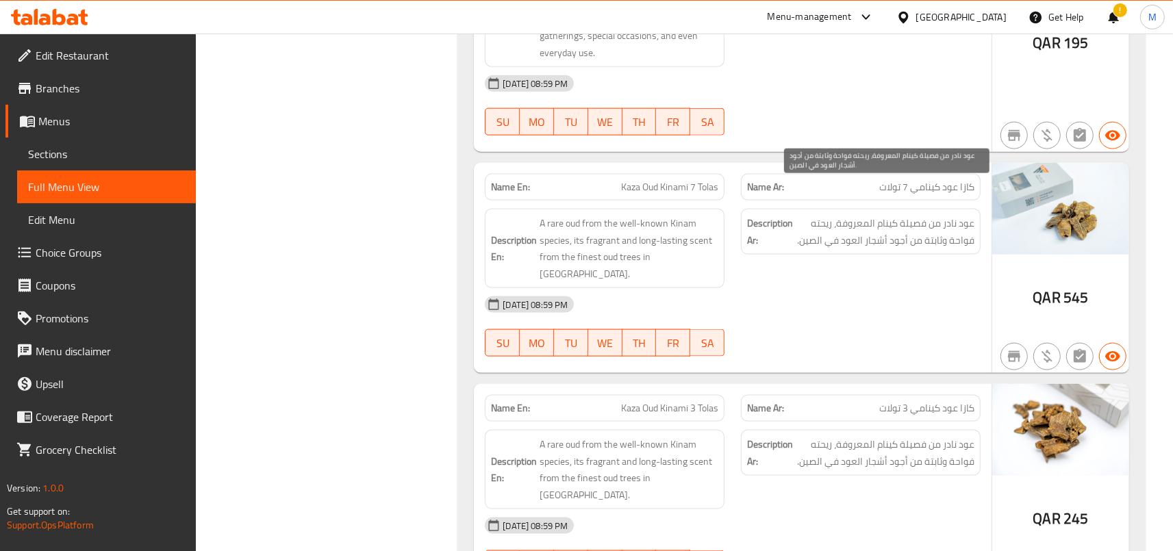
click at [823, 215] on span "عود نادر من فصيلة كينام المعروفة، ريحته فواحة وثابتة من أجود أشجار العود في الص…" at bounding box center [885, 232] width 179 height 34
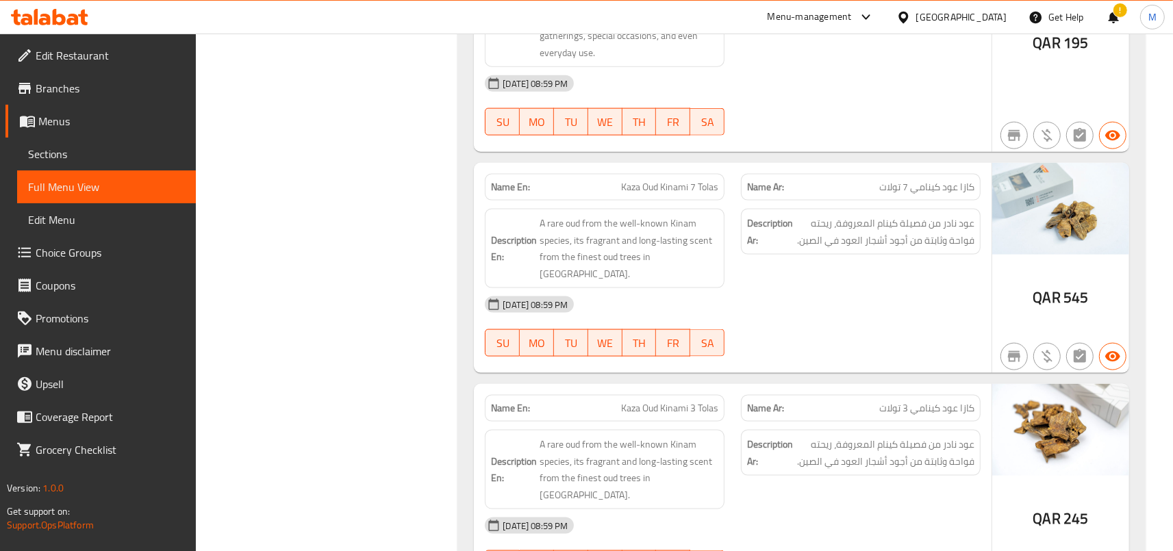
click at [839, 217] on div "Description Ar: عود نادر من فصيلة كينام المعروفة، ريحته فواحة وثابتة من أجود أش…" at bounding box center [861, 232] width 240 height 46
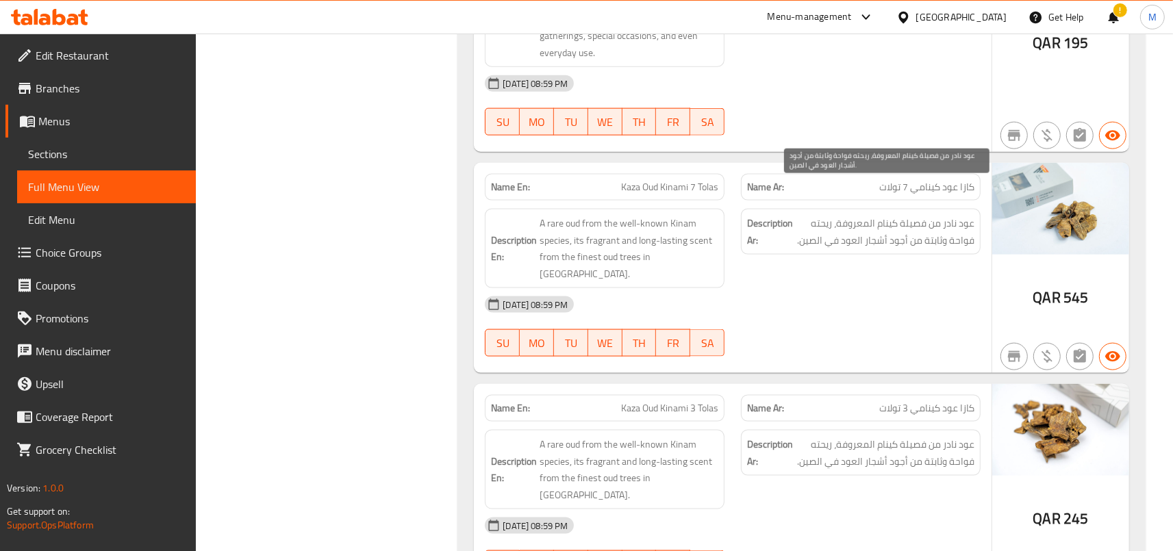
click at [885, 215] on span "عود نادر من فصيلة كينام المعروفة، ريحته فواحة وثابتة من أجود أشجار العود في الص…" at bounding box center [885, 232] width 179 height 34
click at [907, 215] on span "عود نادر من فصيلة كينام المعروفة، ريحته فواحة وثابتة من أجود أشجار العود في الص…" at bounding box center [885, 232] width 179 height 34
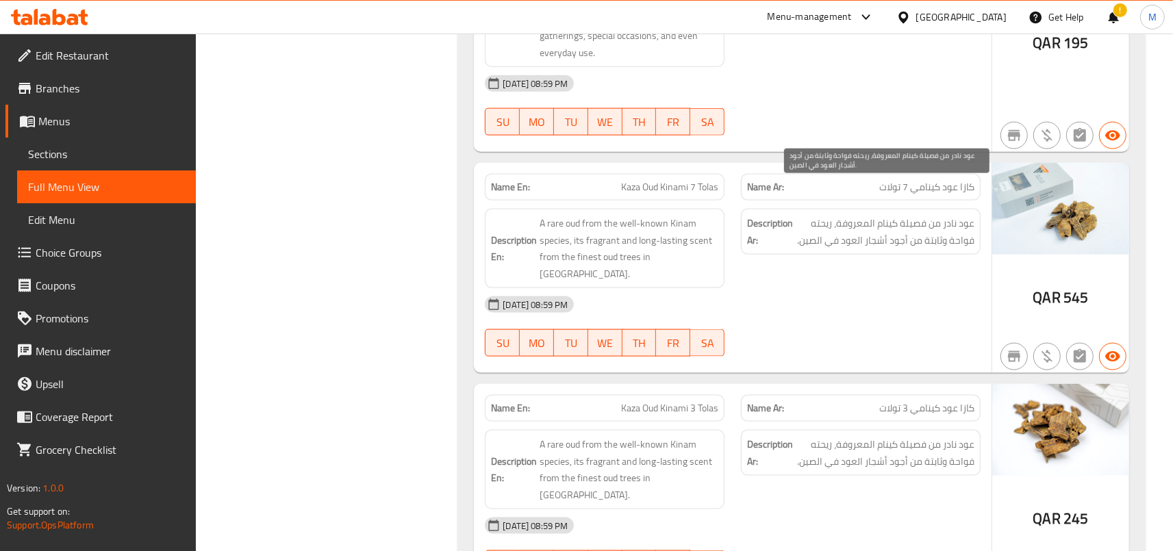
click at [907, 215] on span "عود نادر من فصيلة كينام المعروفة، ريحته فواحة وثابتة من أجود أشجار العود في الص…" at bounding box center [885, 232] width 179 height 34
click at [884, 215] on span "عود نادر من فصيلة كينام المعروفة، ريحته فواحة وثابتة من أجود أشجار العود في الص…" at bounding box center [885, 232] width 179 height 34
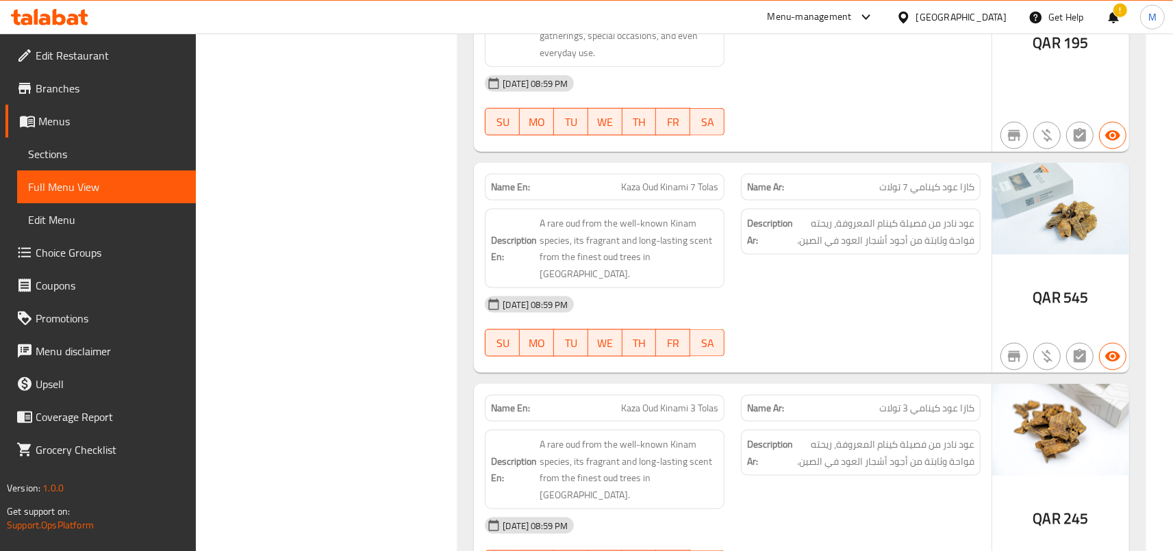
click at [735, 288] on div "[DATE] 08:59 PM" at bounding box center [733, 304] width 512 height 33
click at [840, 226] on div "Description Ar: عود نادر من فصيلة كينام المعروفة، ريحته فواحة وثابتة من أجود أش…" at bounding box center [861, 249] width 256 height 96
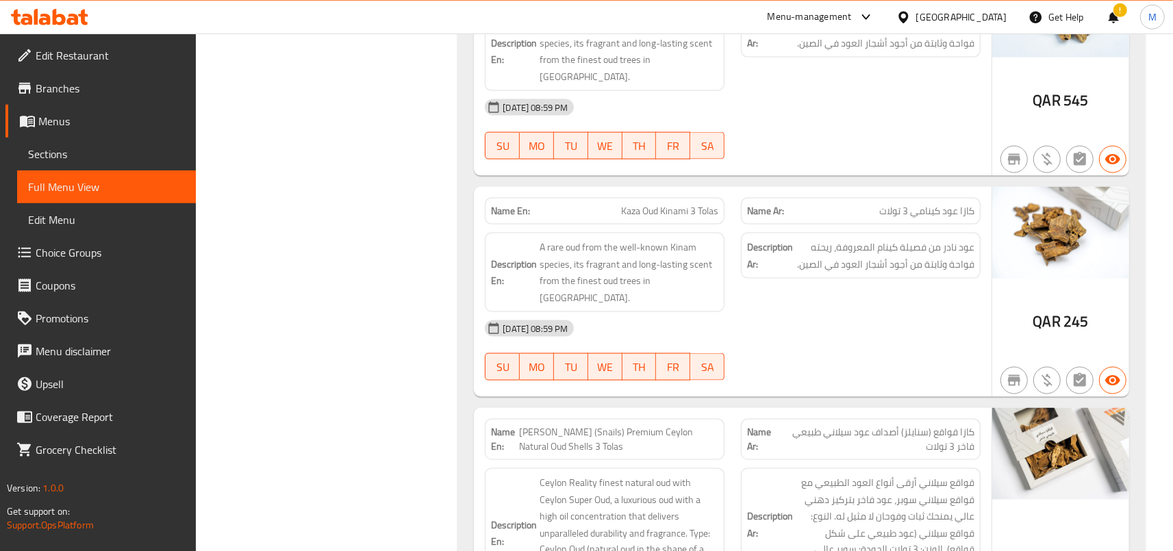
scroll to position [1827, 0]
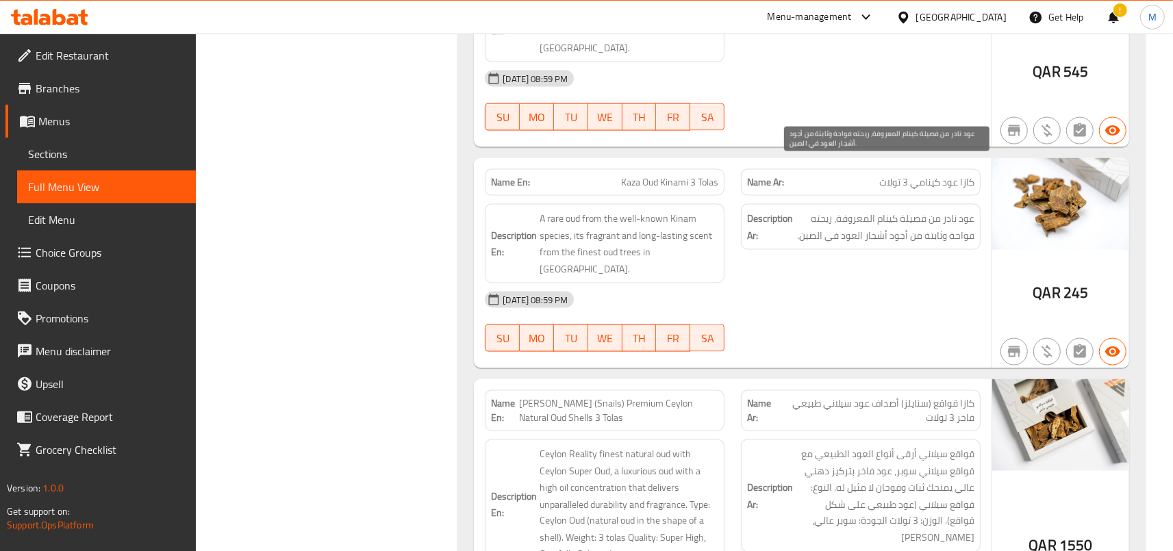
click at [848, 201] on div "Description Ar: عود نادر من فصيلة كينام المعروفة، ريحته فواحة وثابتة من أجود أش…" at bounding box center [861, 244] width 256 height 96
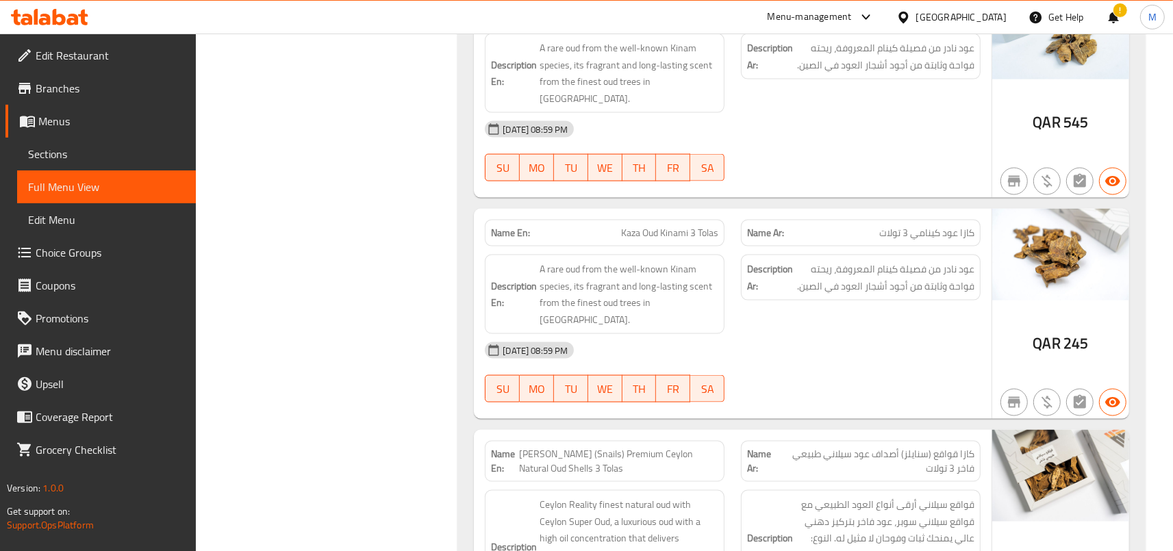
scroll to position [1752, 0]
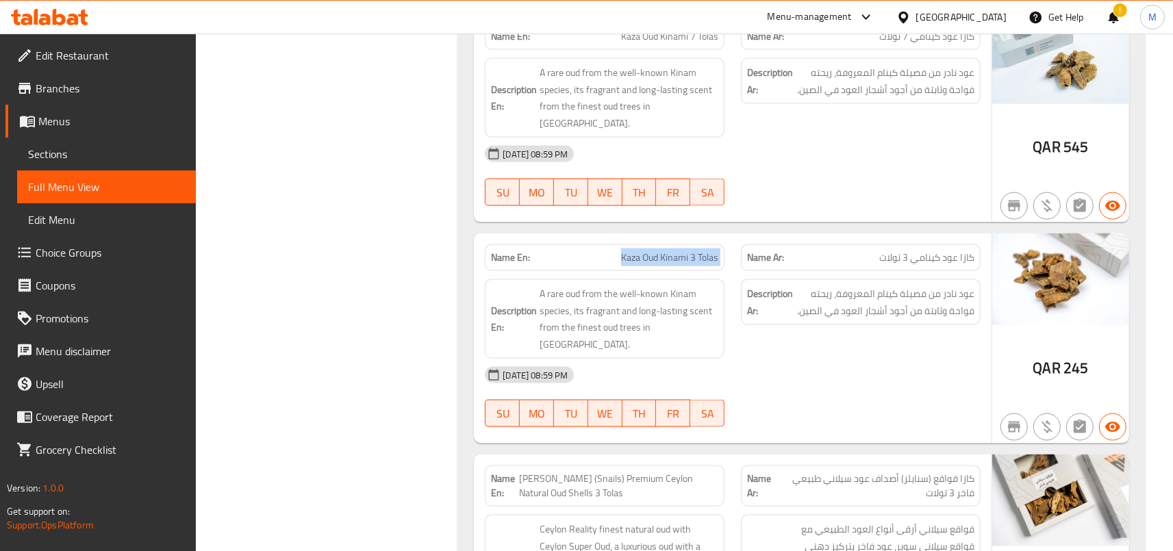
drag, startPoint x: 622, startPoint y: 208, endPoint x: 739, endPoint y: 212, distance: 117.2
click at [739, 236] on div "Name En: Kaza Oud Kinami 3 Tolas Name Ar: كازا عود كينامي 3 تولات" at bounding box center [733, 257] width 512 height 43
click at [735, 236] on div "Name Ar: كازا عود كينامي 3 تولات" at bounding box center [861, 257] width 256 height 43
click at [662, 251] on span "Kaza Oud Kinami 3 Tolas" at bounding box center [669, 258] width 97 height 14
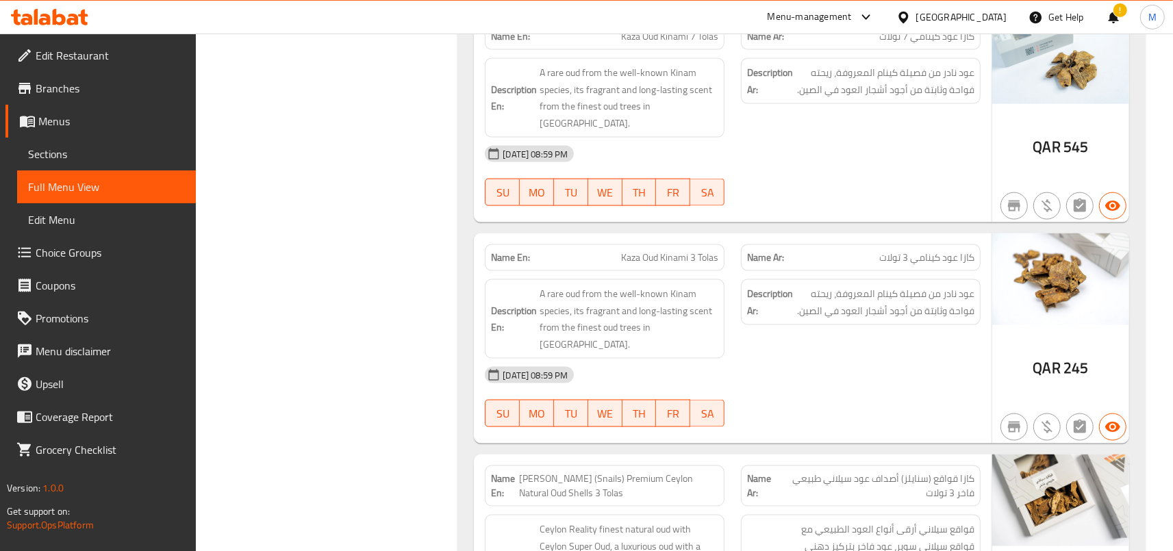
click at [662, 251] on span "Kaza Oud Kinami 3 Tolas" at bounding box center [669, 258] width 97 height 14
click at [633, 251] on span "Kaza Oud Kinami 3 Tolas" at bounding box center [669, 258] width 97 height 14
click at [699, 244] on div "Name En: Kaza Oud Kinami 3 Tolas" at bounding box center [605, 257] width 240 height 27
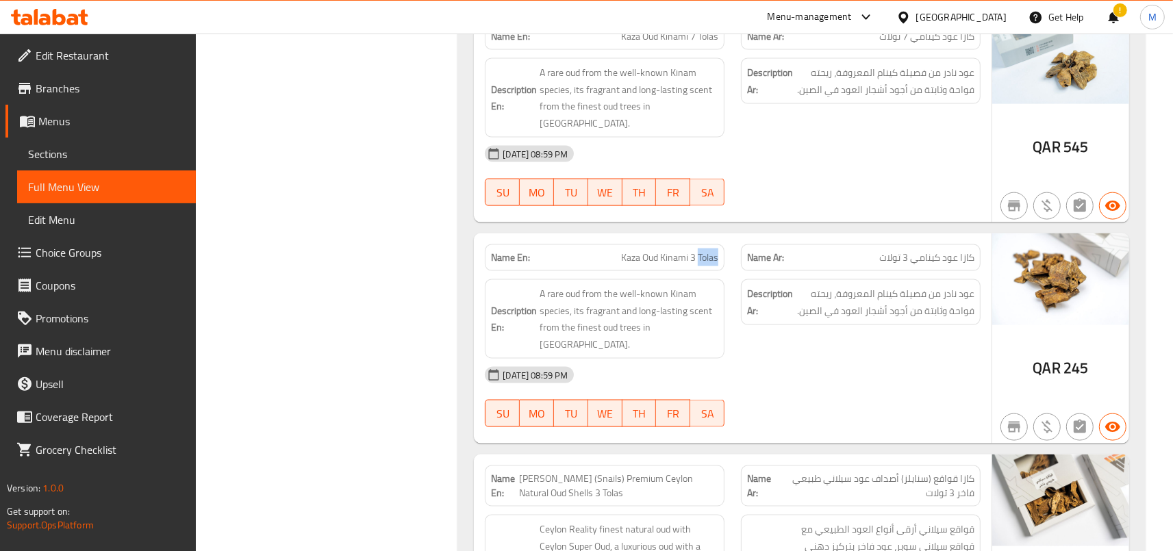
click at [699, 244] on div "Name En: Kaza Oud Kinami 3 Tolas" at bounding box center [605, 257] width 240 height 27
click at [657, 244] on div "Name En: Kaza Oud Kinami 3 Tolas" at bounding box center [605, 257] width 240 height 27
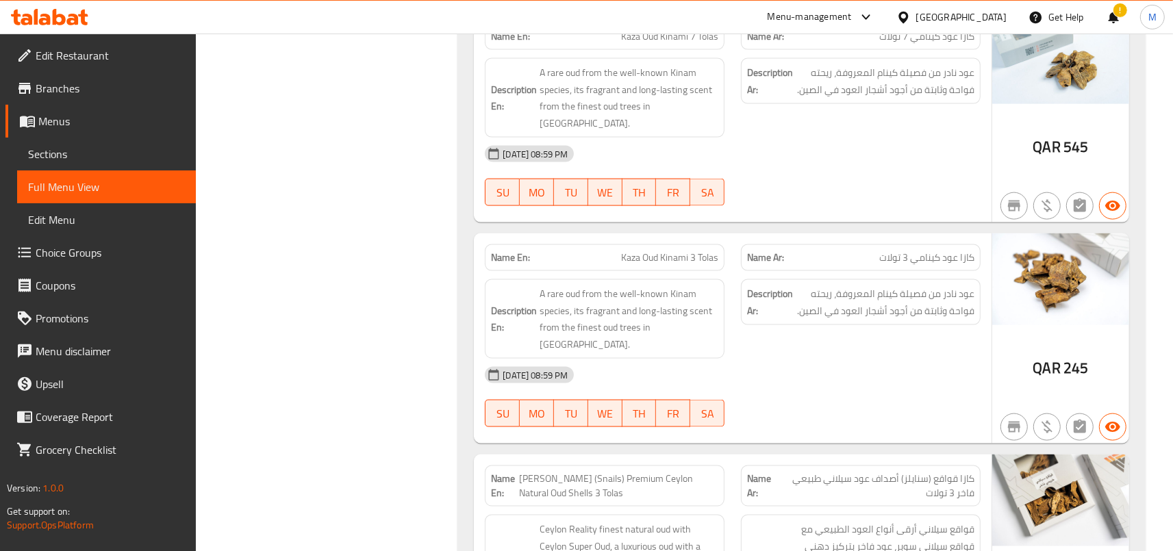
click at [951, 251] on span "كازا عود كينامي 3 تولات" at bounding box center [926, 258] width 95 height 14
click at [919, 359] on div "[DATE] 08:59 PM" at bounding box center [733, 375] width 512 height 33
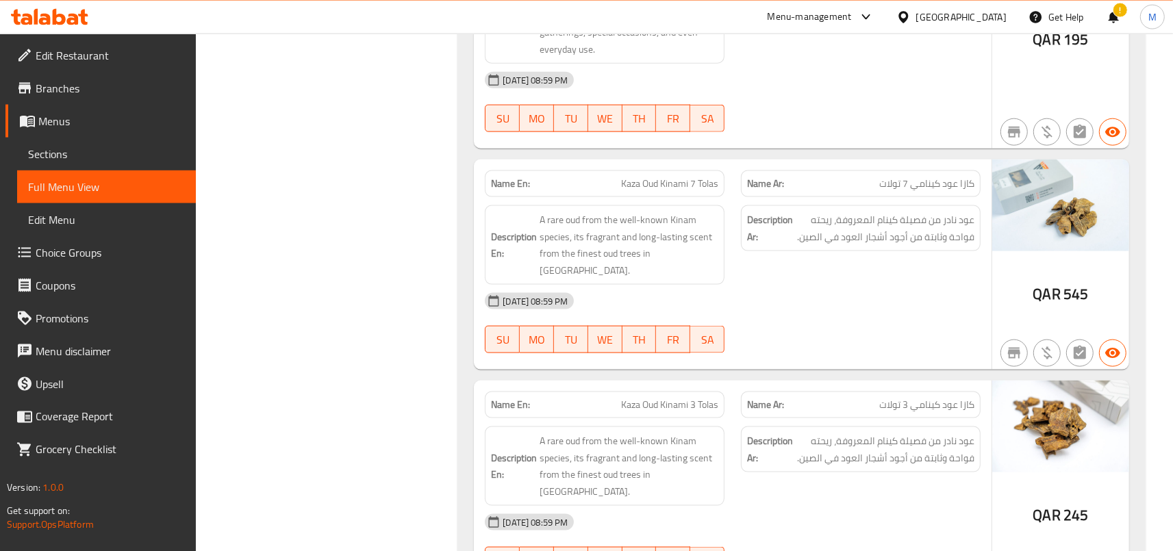
scroll to position [1601, 0]
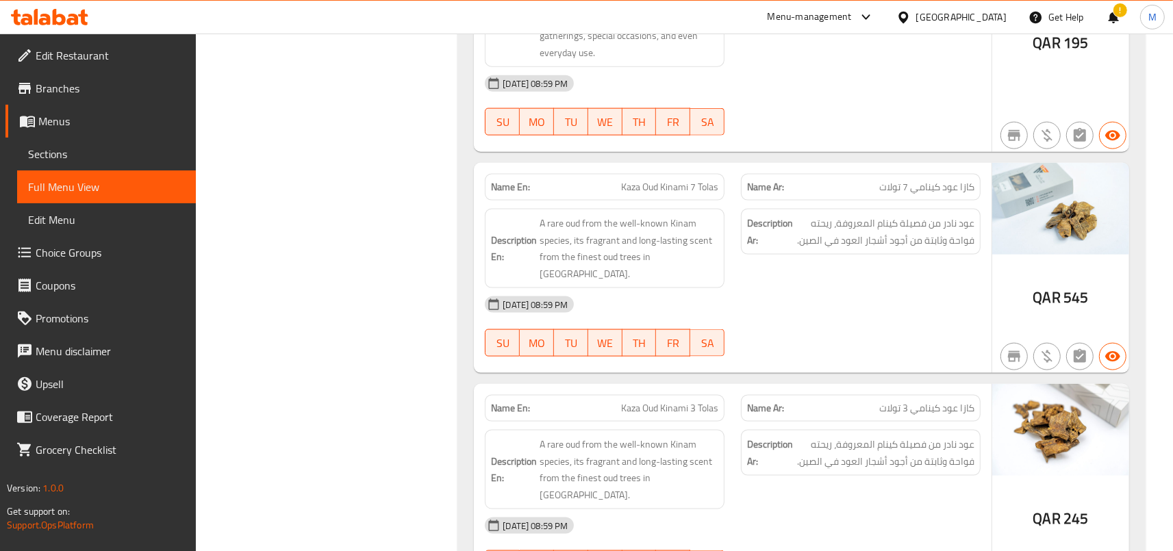
click at [932, 174] on div "Name Ar: كازا عود كينامي 7 تولات" at bounding box center [861, 187] width 240 height 27
click at [948, 180] on span "كازا عود كينامي 7 تولات" at bounding box center [926, 187] width 95 height 14
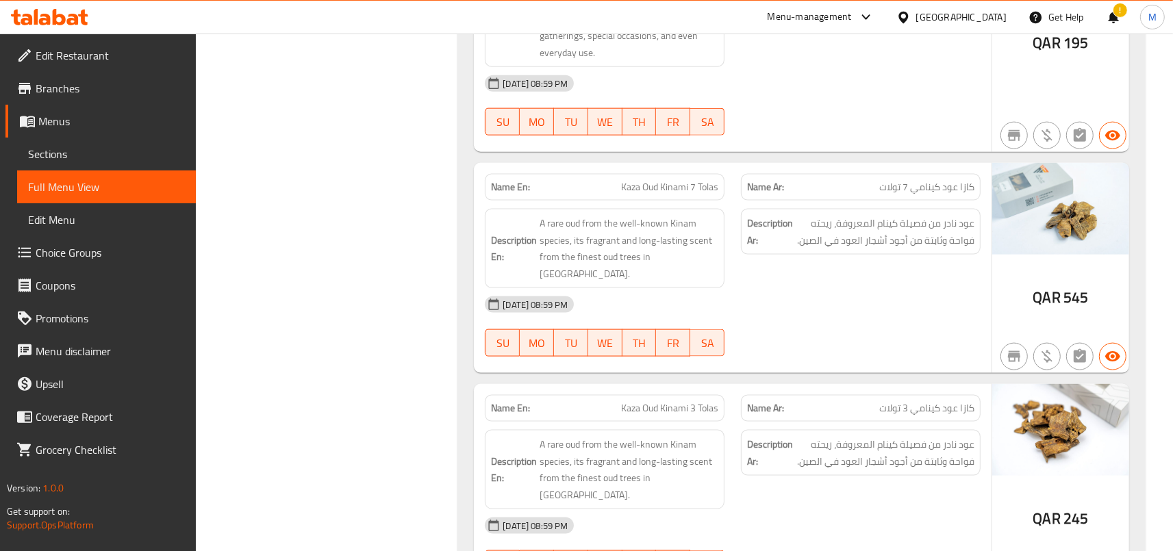
click at [948, 180] on span "كازا عود كينامي 7 تولات" at bounding box center [926, 187] width 95 height 14
click at [934, 201] on div "Description Ar: عود نادر من فصيلة كينام المعروفة، ريحته فواحة وثابتة من أجود أش…" at bounding box center [861, 249] width 256 height 96
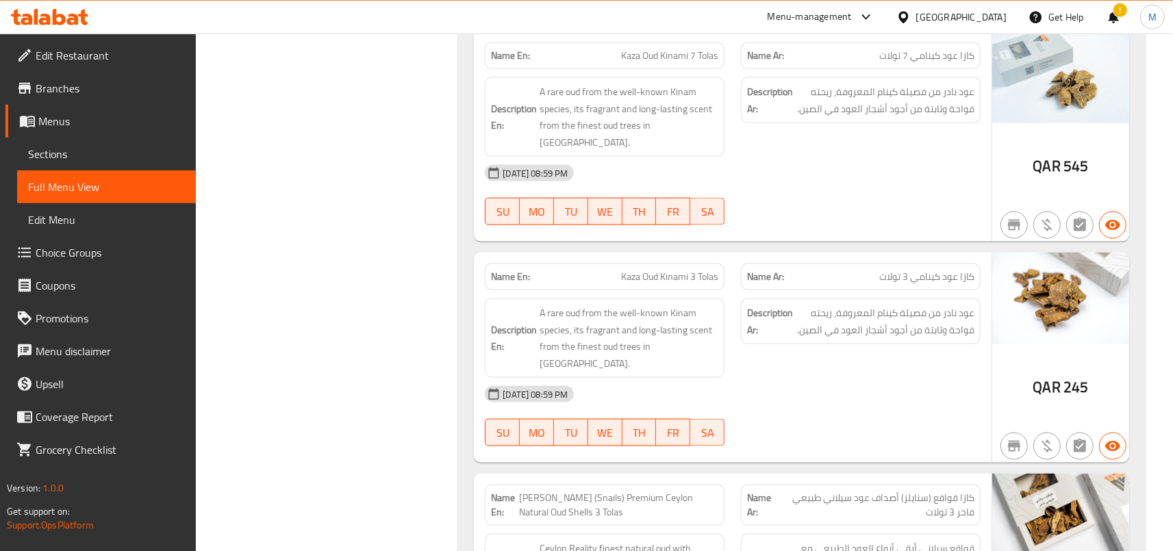
scroll to position [1752, 0]
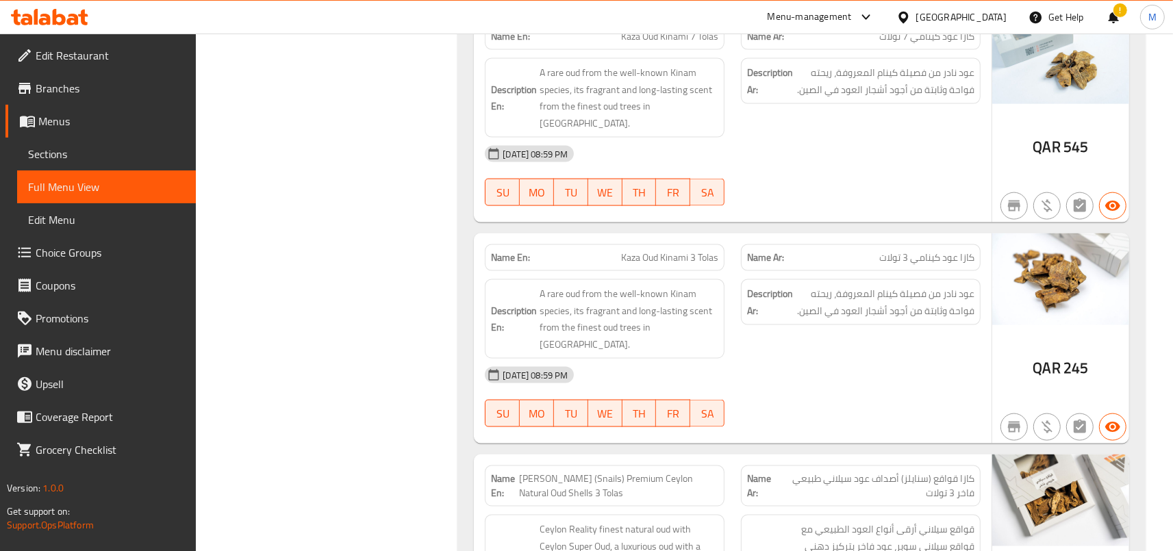
click at [956, 251] on span "كازا عود كينامي 3 تولات" at bounding box center [926, 258] width 95 height 14
click at [913, 251] on span "كازا عود كينامي 3 تولات" at bounding box center [926, 258] width 95 height 14
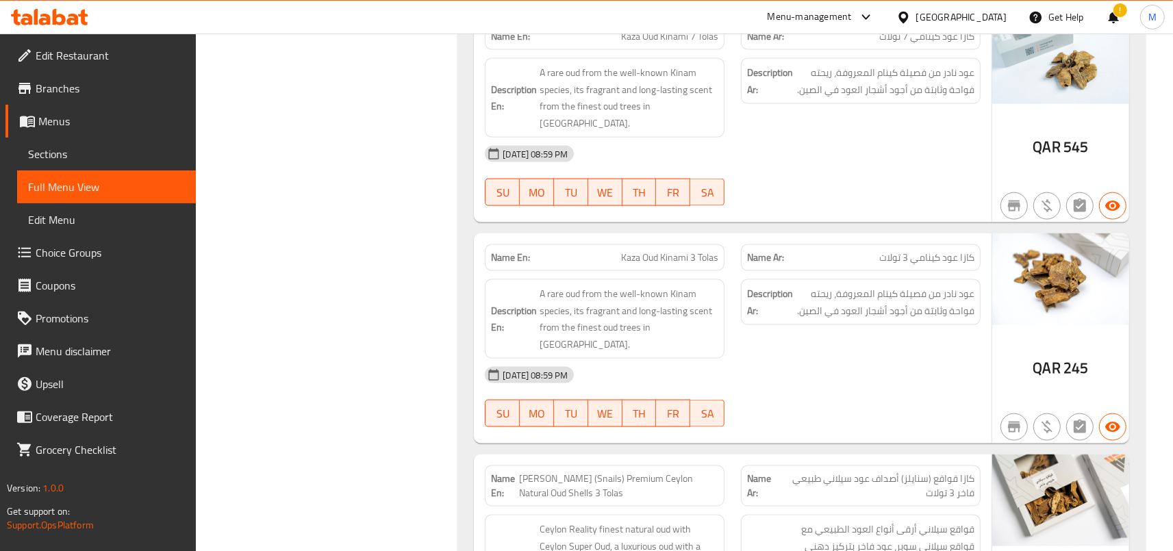
click at [913, 251] on span "كازا عود كينامي 3 تولات" at bounding box center [926, 258] width 95 height 14
click at [911, 251] on span "كازا عود كينامي 3 تولات" at bounding box center [926, 258] width 95 height 14
click at [843, 251] on p "Name Ar: كازا عود كينامي 3 تولات" at bounding box center [860, 258] width 227 height 14
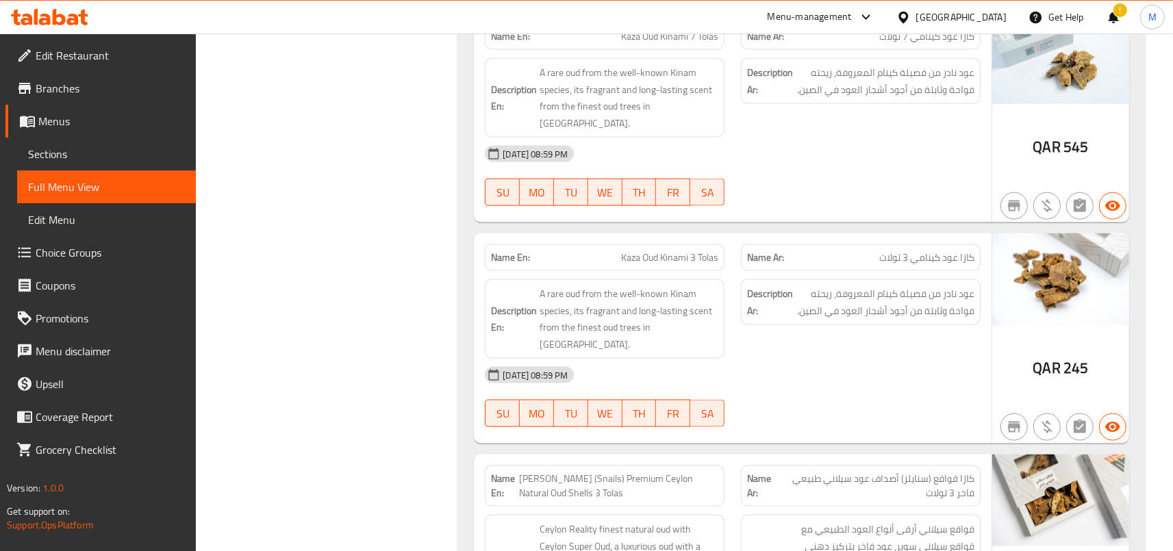
click at [860, 244] on div "Name Ar: كازا عود كينامي 3 تولات" at bounding box center [861, 257] width 240 height 27
click at [693, 251] on span "Kaza Oud Kinami 3 Tolas" at bounding box center [669, 258] width 97 height 14
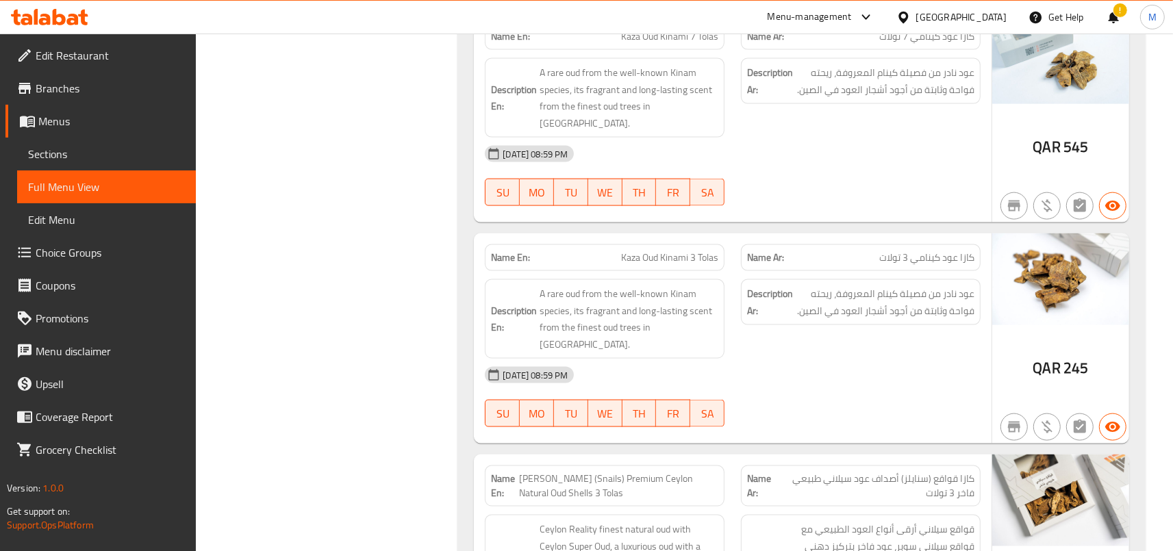
click at [693, 251] on span "Kaza Oud Kinami 3 Tolas" at bounding box center [669, 258] width 97 height 14
click at [675, 286] on span "A rare oud from the well-known Kinam species, its fragrant and long-lasting sce…" at bounding box center [629, 319] width 179 height 67
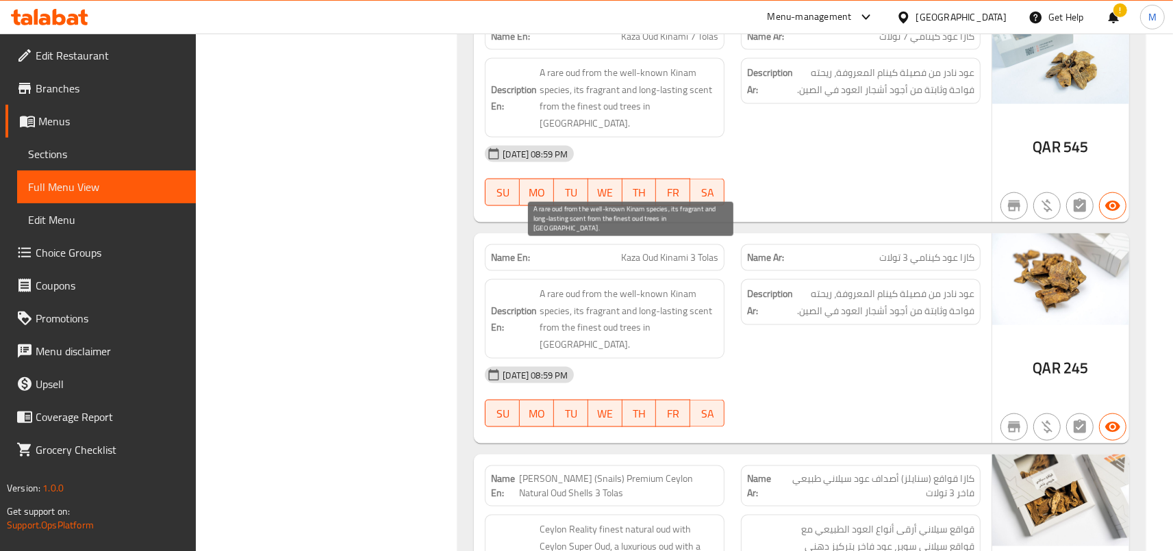
click at [599, 286] on span "A rare oud from the well-known Kinam species, its fragrant and long-lasting sce…" at bounding box center [629, 319] width 179 height 67
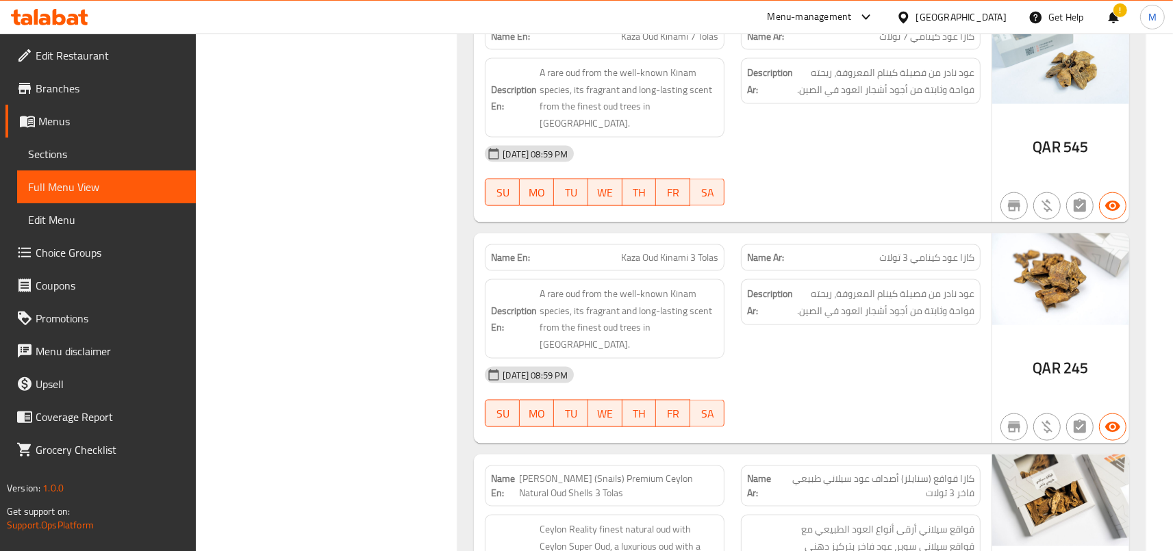
click at [822, 287] on div "Description Ar: عود نادر من فصيلة كينام المعروفة، ريحته فواحة وثابتة من أجود أش…" at bounding box center [861, 319] width 256 height 96
drag, startPoint x: 626, startPoint y: 209, endPoint x: 730, endPoint y: 212, distance: 104.1
click at [730, 236] on div "Name En: Kaza Oud Kinami 3 Tolas" at bounding box center [605, 257] width 256 height 43
drag, startPoint x: 975, startPoint y: 204, endPoint x: 873, endPoint y: 203, distance: 102.0
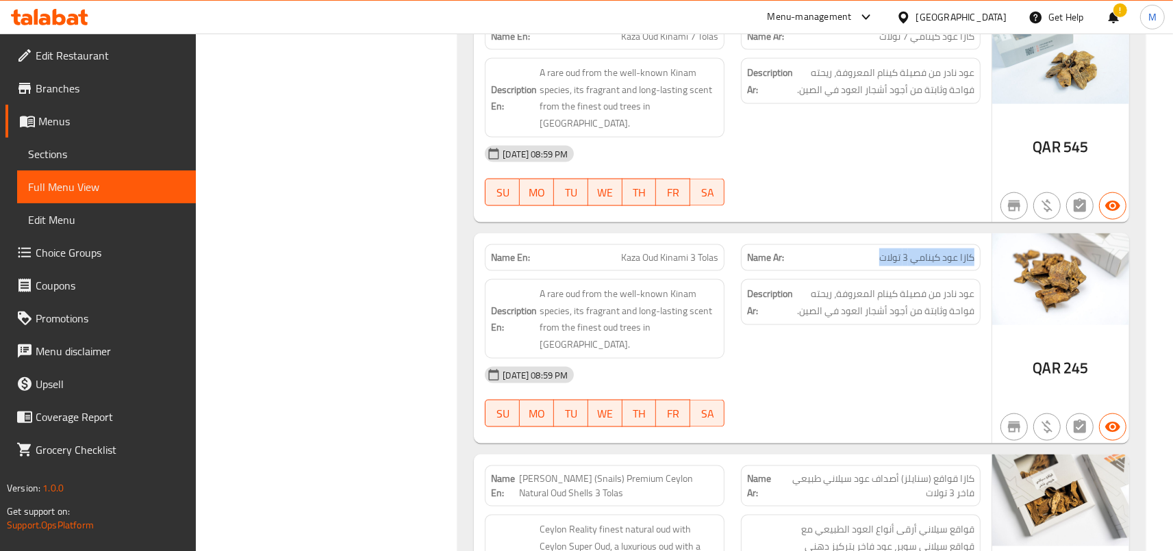
click at [874, 244] on div "Name Ar: كازا عود كينامي 3 تولات" at bounding box center [861, 257] width 240 height 27
click at [873, 251] on p "Name Ar: كازا عود كينامي 3 تولات" at bounding box center [860, 258] width 227 height 14
click at [823, 290] on div "Description Ar: عود نادر من فصيلة كينام المعروفة، ريحته فواحة وثابتة من أجود أش…" at bounding box center [861, 319] width 256 height 96
click at [750, 279] on div "Description Ar: عود نادر من فصيلة كينام المعروفة، ريحته فواحة وثابتة من أجود أش…" at bounding box center [861, 302] width 240 height 46
click at [619, 244] on div "Name En: Kaza Oud Kinami 3 Tolas" at bounding box center [605, 257] width 240 height 27
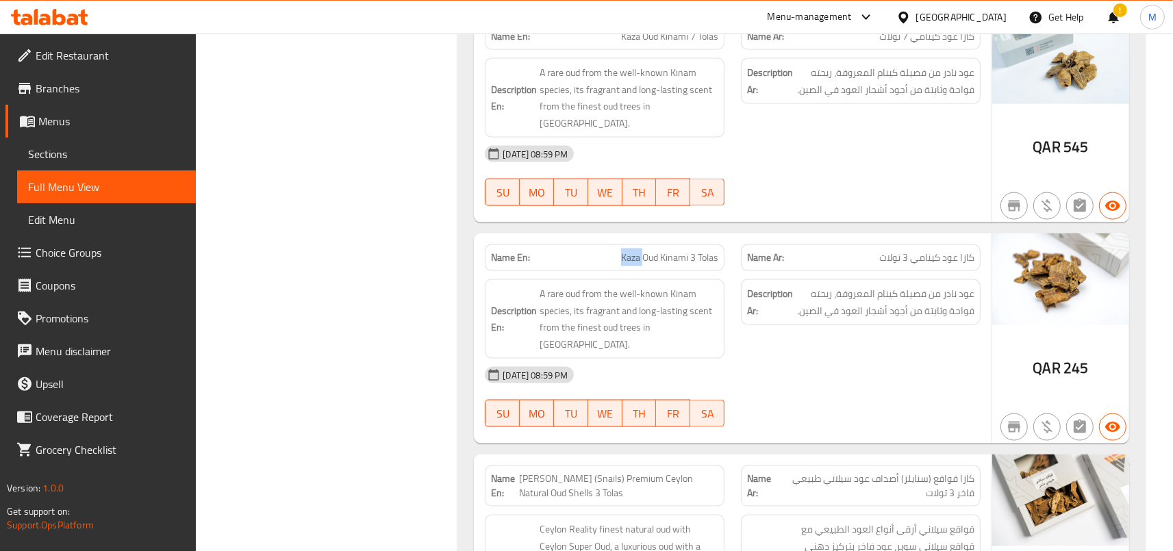
click at [619, 244] on div "Name En: Kaza Oud Kinami 3 Tolas" at bounding box center [605, 257] width 240 height 27
click at [626, 251] on span "Kaza Oud Kinami 3 Tolas" at bounding box center [669, 258] width 97 height 14
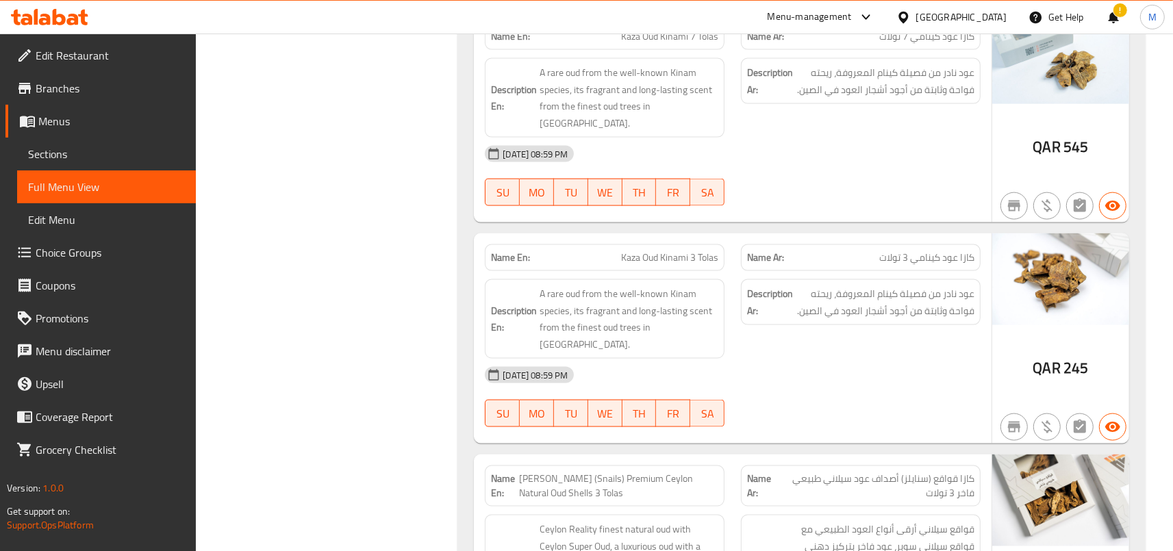
click at [653, 251] on span "Kaza Oud Kinami 3 Tolas" at bounding box center [669, 258] width 97 height 14
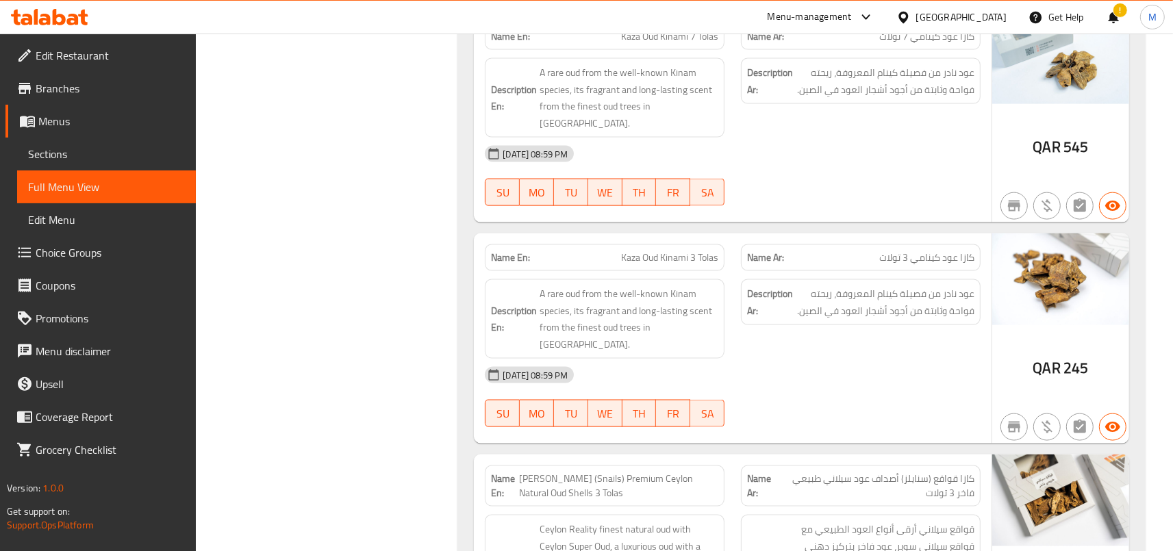
click at [653, 251] on span "Kaza Oud Kinami 3 Tolas" at bounding box center [669, 258] width 97 height 14
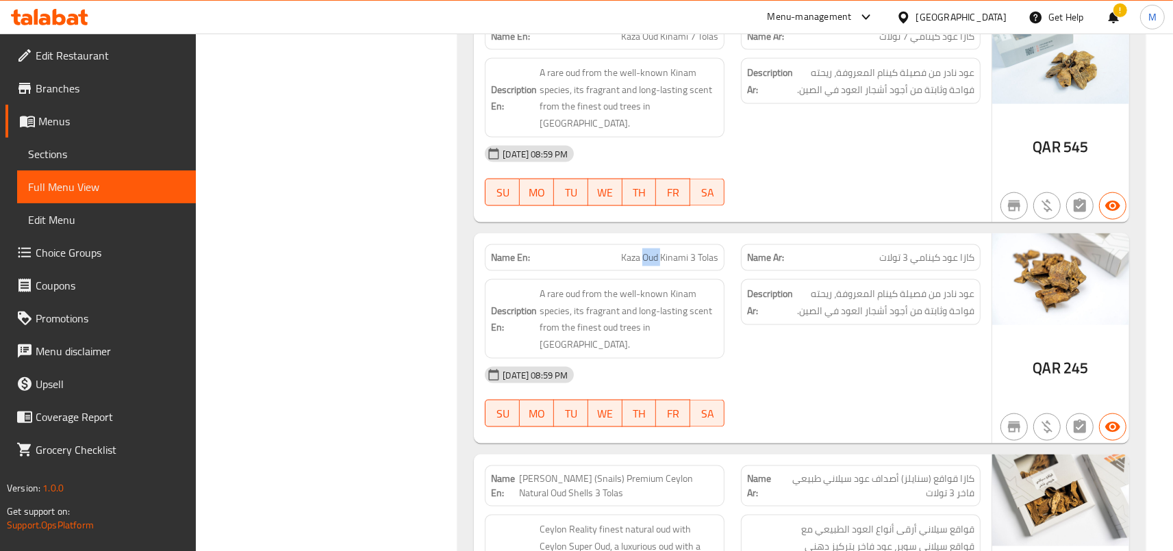
click at [653, 251] on span "Kaza Oud Kinami 3 Tolas" at bounding box center [669, 258] width 97 height 14
click at [961, 251] on span "كازا عود كينامي 3 تولات" at bounding box center [926, 258] width 95 height 14
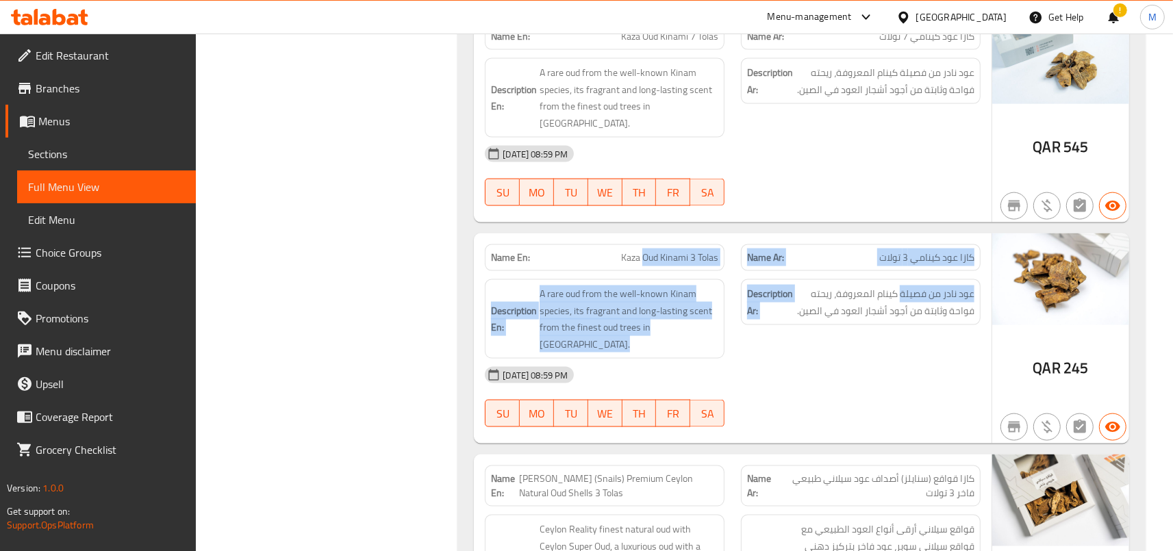
drag, startPoint x: 644, startPoint y: 208, endPoint x: 902, endPoint y: 231, distance: 258.5
click at [902, 234] on div "Name En: Kaza Oud Kinami 3 Tolas Name Ar: كازا عود كينامي 3 تولات Description E…" at bounding box center [733, 339] width 518 height 210
click at [902, 279] on div "Description Ar: عود نادر من فصيلة كينام المعروفة، ريحته فواحة وثابتة من أجود أش…" at bounding box center [861, 302] width 240 height 46
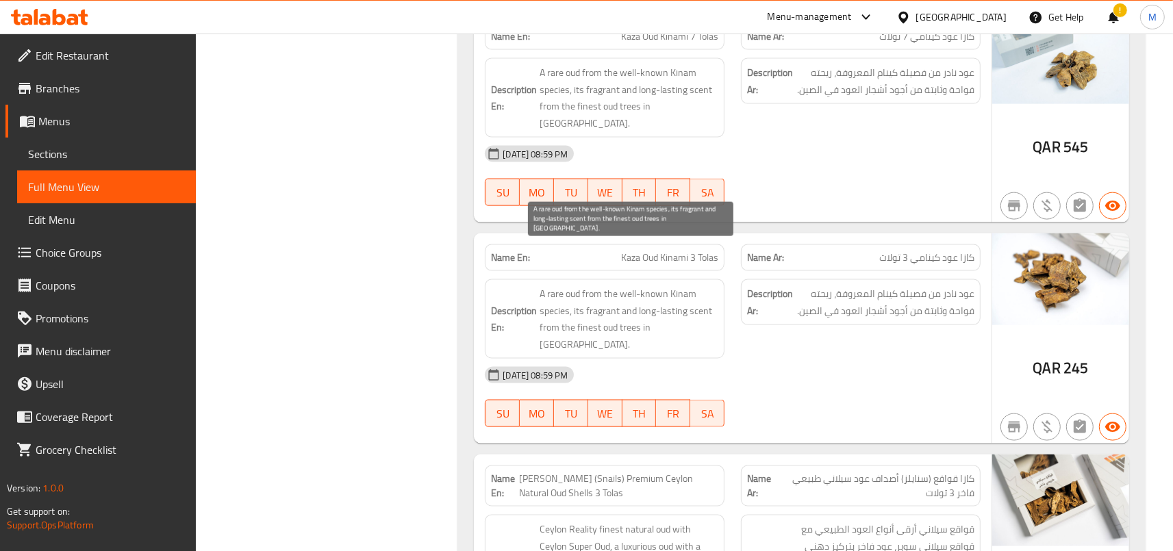
click at [642, 286] on span "A rare oud from the well-known Kinam species, its fragrant and long-lasting sce…" at bounding box center [629, 319] width 179 height 67
click at [654, 286] on span "A rare oud from the well-known Kinam species, its fragrant and long-lasting sce…" at bounding box center [629, 319] width 179 height 67
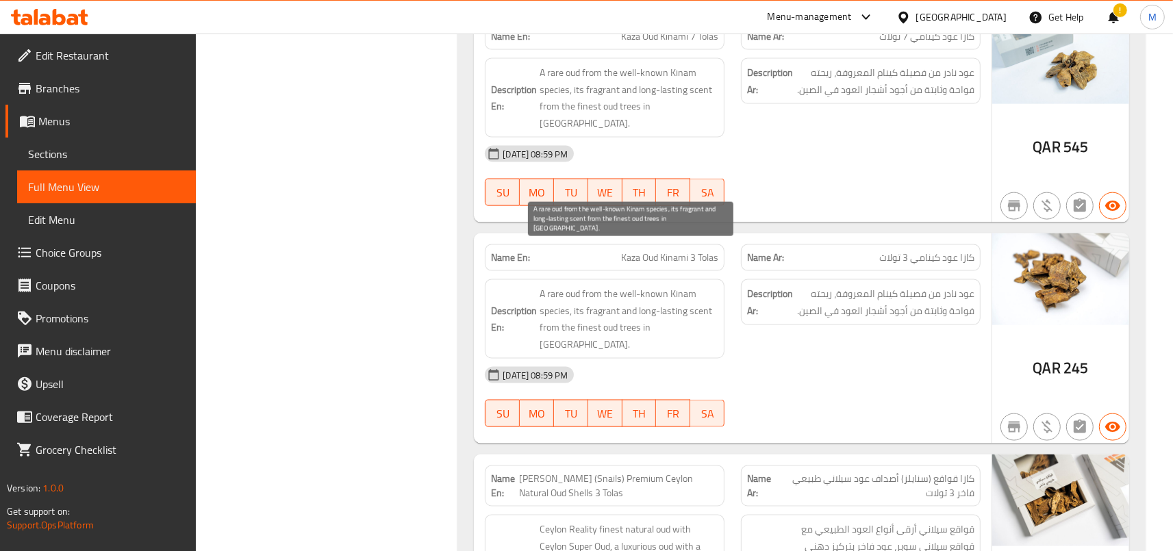
click at [654, 286] on span "A rare oud from the well-known Kinam species, its fragrant and long-lasting sce…" at bounding box center [629, 319] width 179 height 67
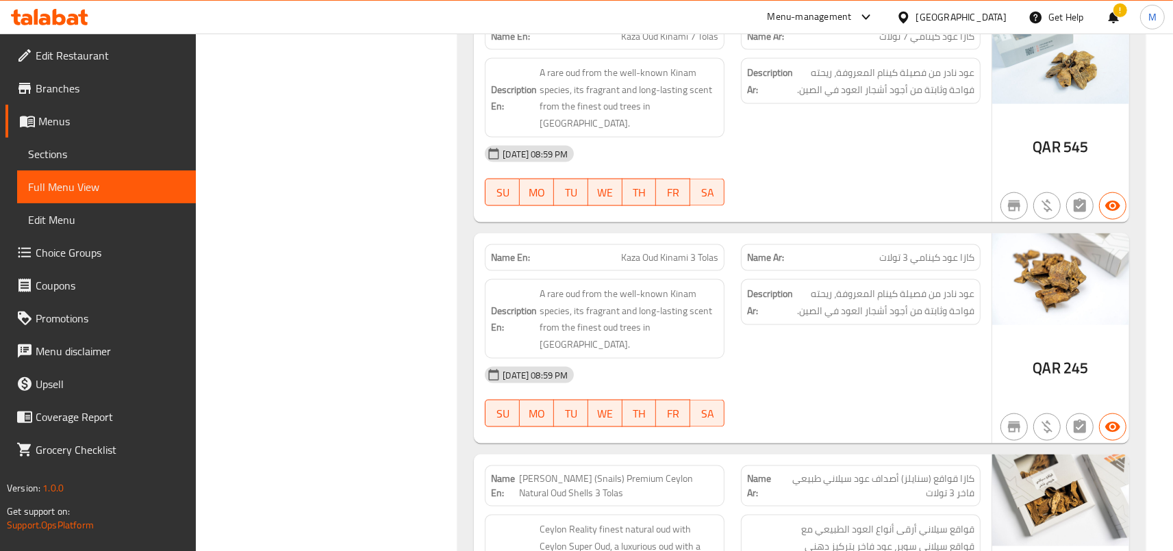
click at [629, 251] on span "Kaza Oud Kinami 3 Tolas" at bounding box center [669, 258] width 97 height 14
click at [624, 286] on span "A rare oud from the well-known Kinam species, its fragrant and long-lasting sce…" at bounding box center [629, 319] width 179 height 67
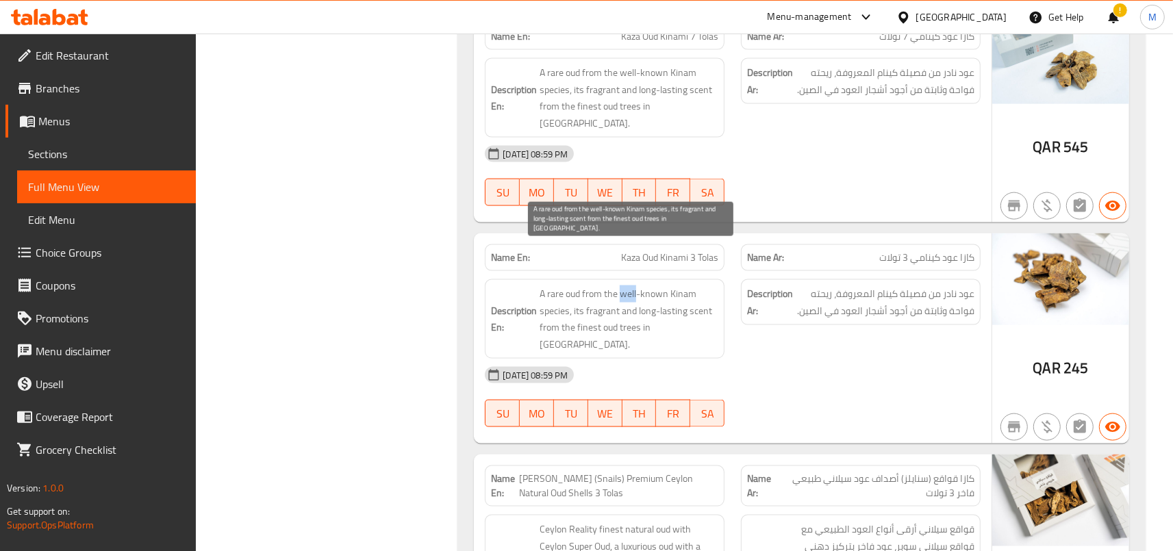
click at [624, 286] on span "A rare oud from the well-known Kinam species, its fragrant and long-lasting sce…" at bounding box center [629, 319] width 179 height 67
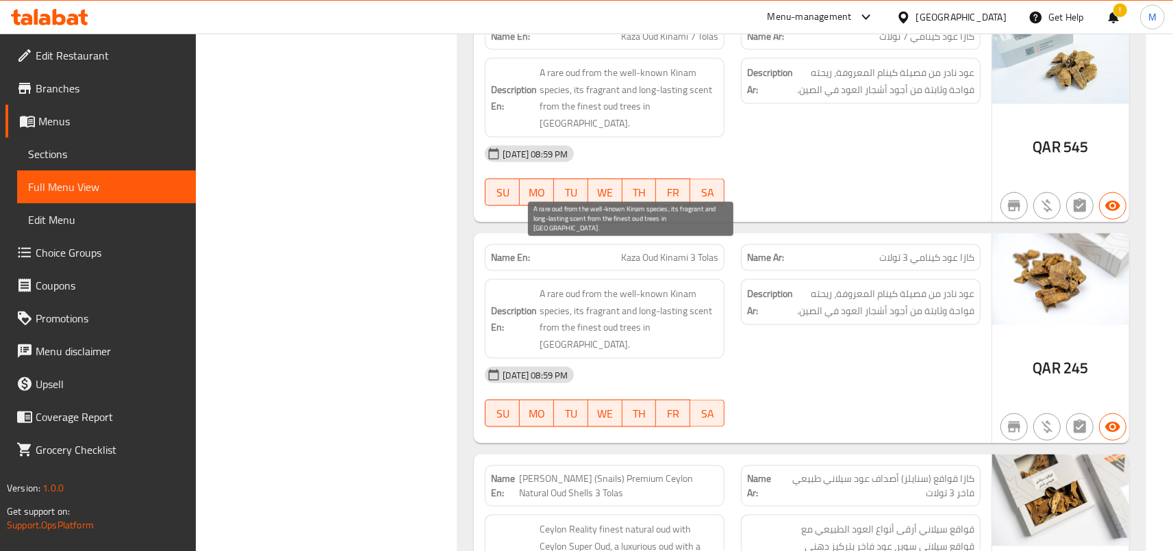
click at [624, 286] on span "A rare oud from the well-known Kinam species, its fragrant and long-lasting sce…" at bounding box center [629, 319] width 179 height 67
click at [627, 286] on span "A rare oud from the well-known Kinam species, its fragrant and long-lasting sce…" at bounding box center [629, 319] width 179 height 67
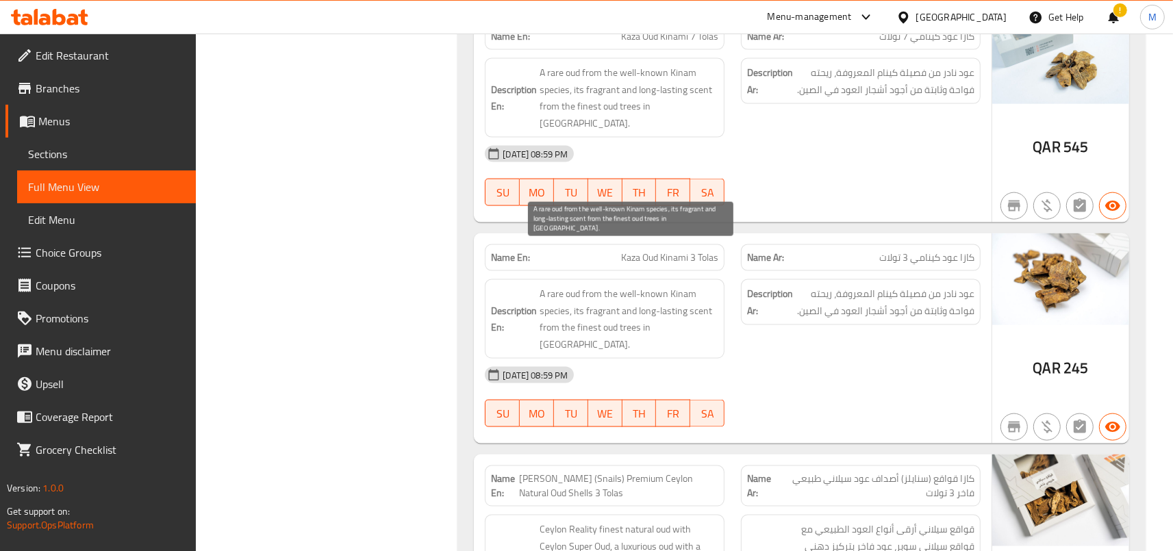
click at [627, 286] on span "A rare oud from the well-known Kinam species, its fragrant and long-lasting sce…" at bounding box center [629, 319] width 179 height 67
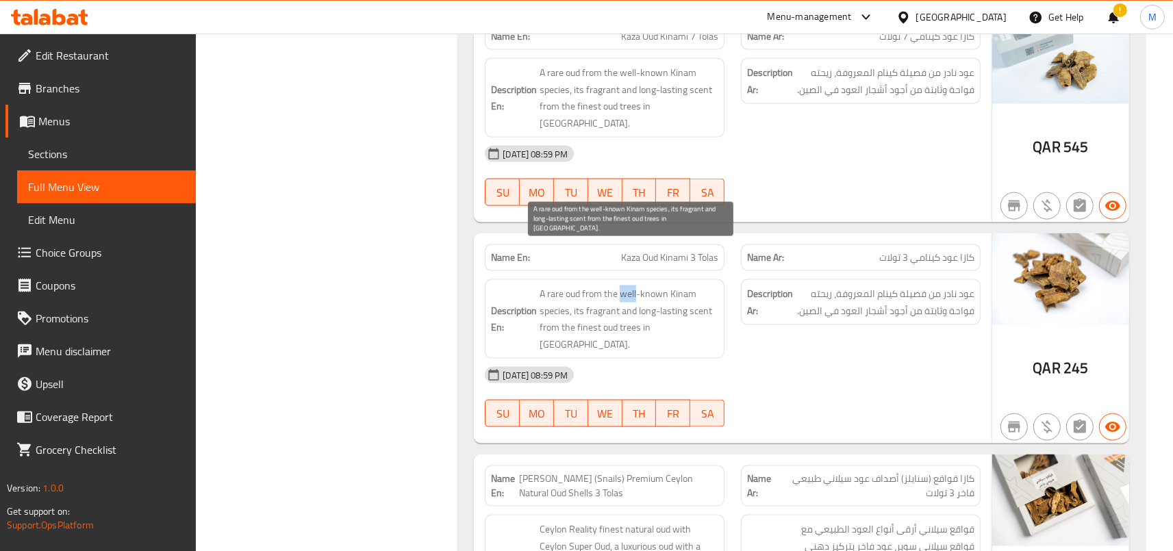
click at [627, 286] on span "A rare oud from the well-known Kinam species, its fragrant and long-lasting sce…" at bounding box center [629, 319] width 179 height 67
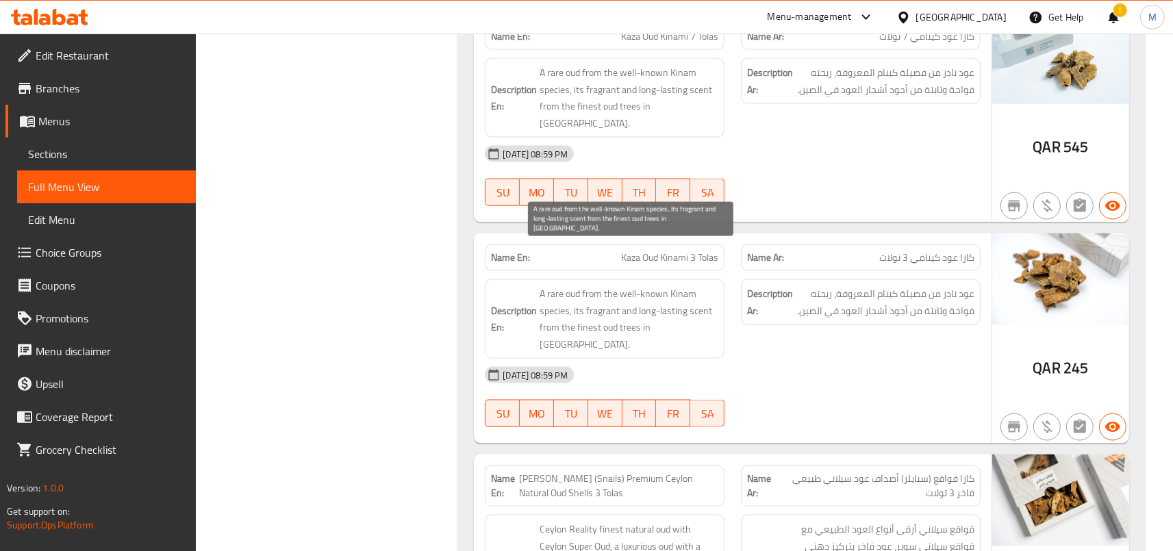
click at [627, 286] on span "A rare oud from the well-known Kinam species, its fragrant and long-lasting sce…" at bounding box center [629, 319] width 179 height 67
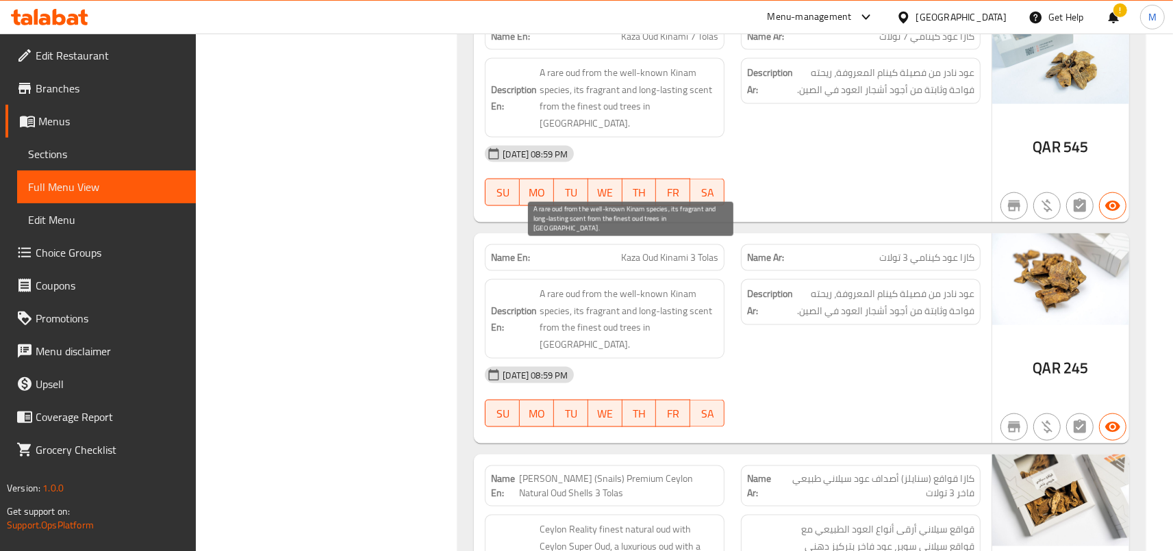
click at [627, 286] on span "A rare oud from the well-known Kinam species, its fragrant and long-lasting sce…" at bounding box center [629, 319] width 179 height 67
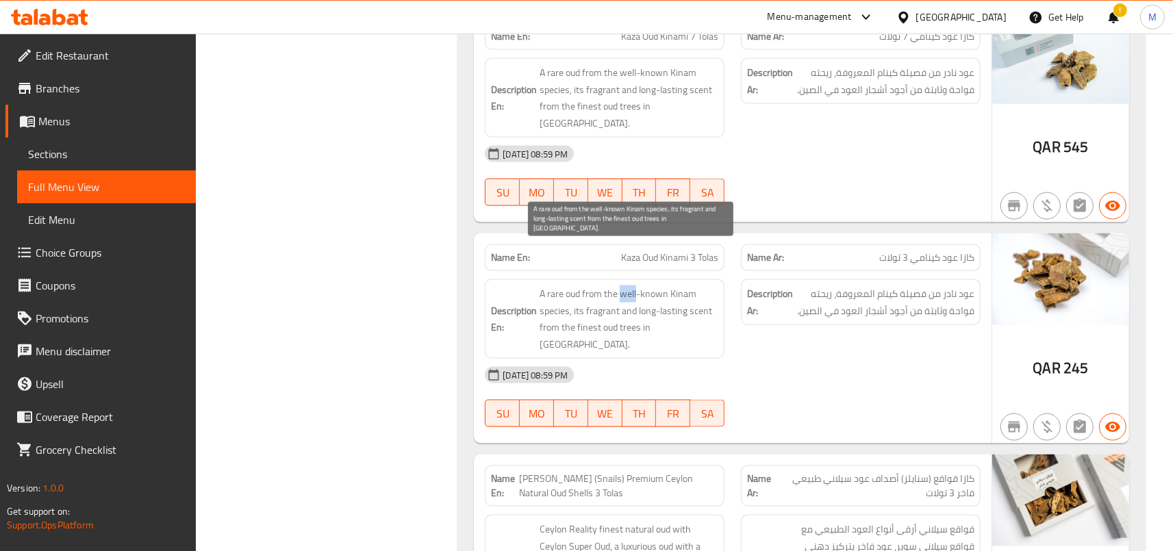
click at [627, 286] on span "A rare oud from the well-known Kinam species, its fragrant and long-lasting sce…" at bounding box center [629, 319] width 179 height 67
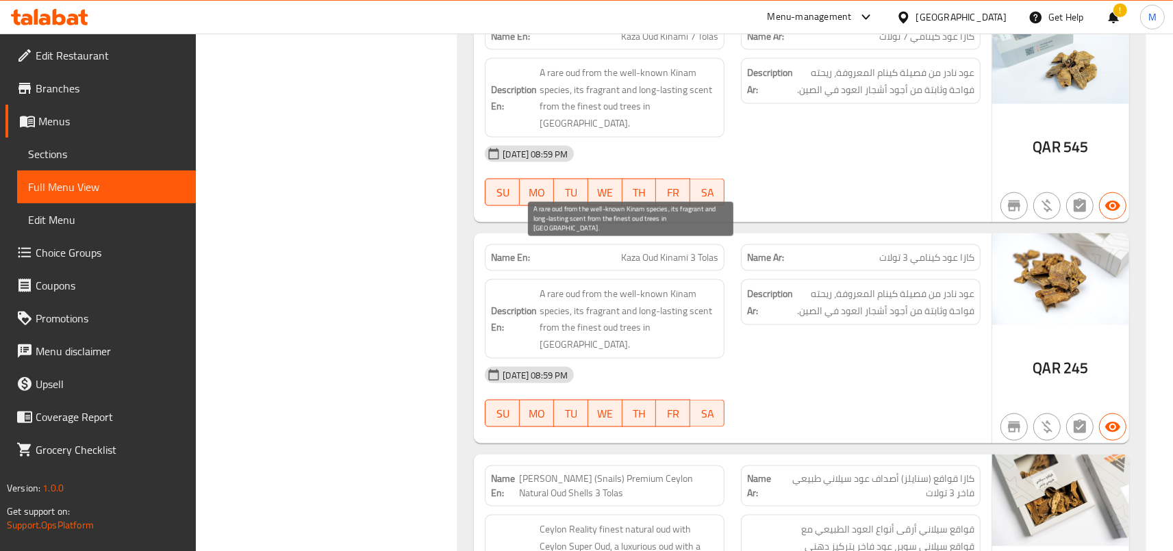
click at [602, 286] on span "A rare oud from the well-known Kinam species, its fragrant and long-lasting sce…" at bounding box center [629, 319] width 179 height 67
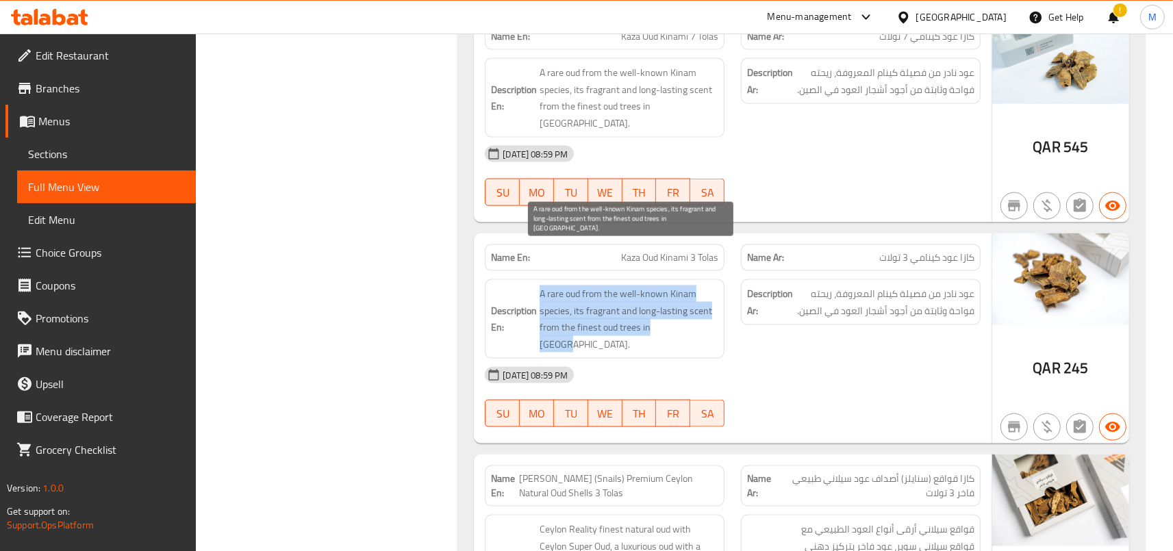
drag, startPoint x: 544, startPoint y: 245, endPoint x: 705, endPoint y: 286, distance: 165.4
click at [705, 286] on span "A rare oud from the well-known Kinam species, its fragrant and long-lasting sce…" at bounding box center [629, 319] width 179 height 67
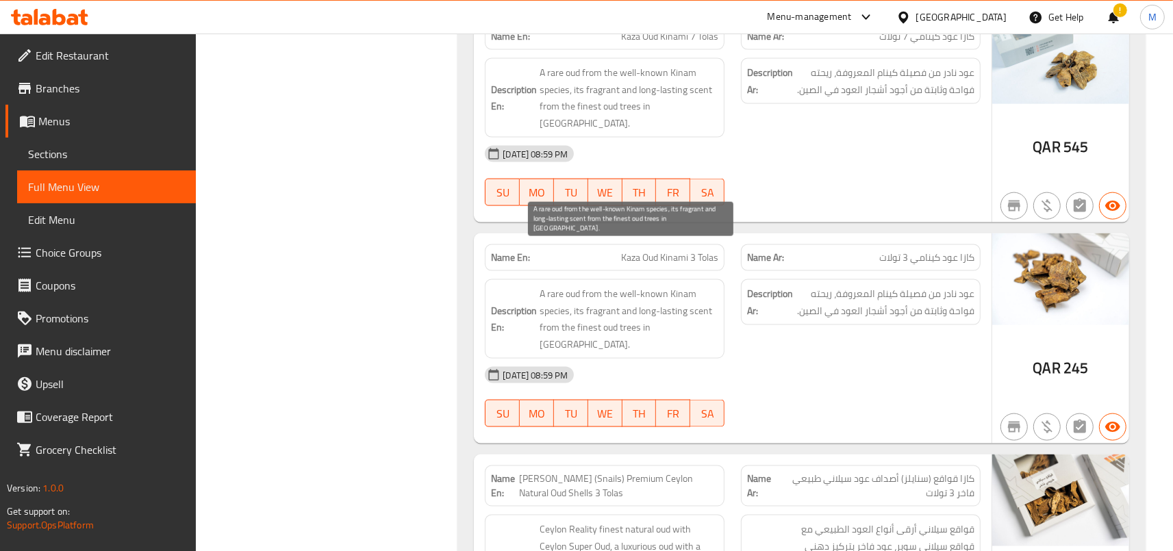
click at [705, 286] on span "A rare oud from the well-known Kinam species, its fragrant and long-lasting sce…" at bounding box center [629, 319] width 179 height 67
click at [689, 286] on span "A rare oud from the well-known Kinam species, its fragrant and long-lasting sce…" at bounding box center [629, 319] width 179 height 67
drag, startPoint x: 689, startPoint y: 274, endPoint x: 603, endPoint y: 264, distance: 86.8
click at [603, 286] on span "A rare oud from the well-known Kinam species, its fragrant and long-lasting sce…" at bounding box center [629, 319] width 179 height 67
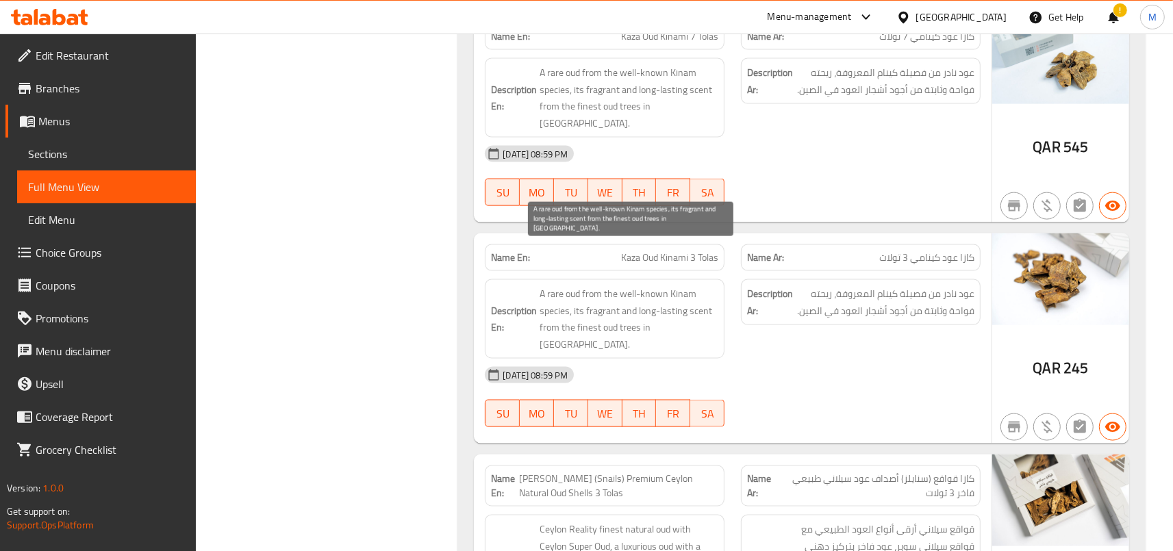
click at [603, 286] on span "A rare oud from the well-known Kinam species, its fragrant and long-lasting sce…" at bounding box center [629, 319] width 179 height 67
click at [612, 286] on span "A rare oud from the well-known Kinam species, its fragrant and long-lasting sce…" at bounding box center [629, 319] width 179 height 67
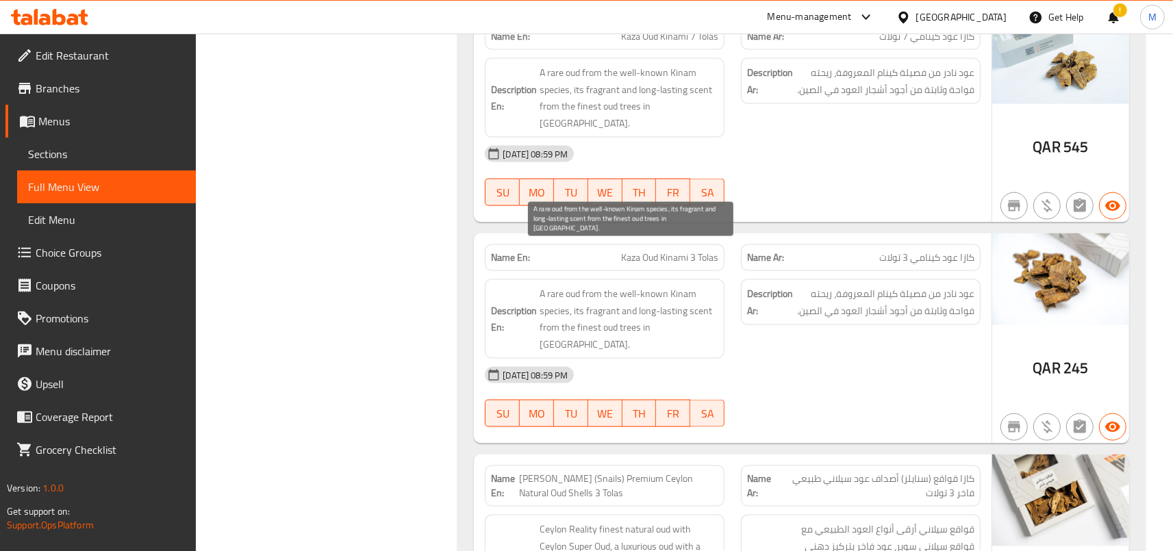
click at [612, 286] on span "A rare oud from the well-known Kinam species, its fragrant and long-lasting sce…" at bounding box center [629, 319] width 179 height 67
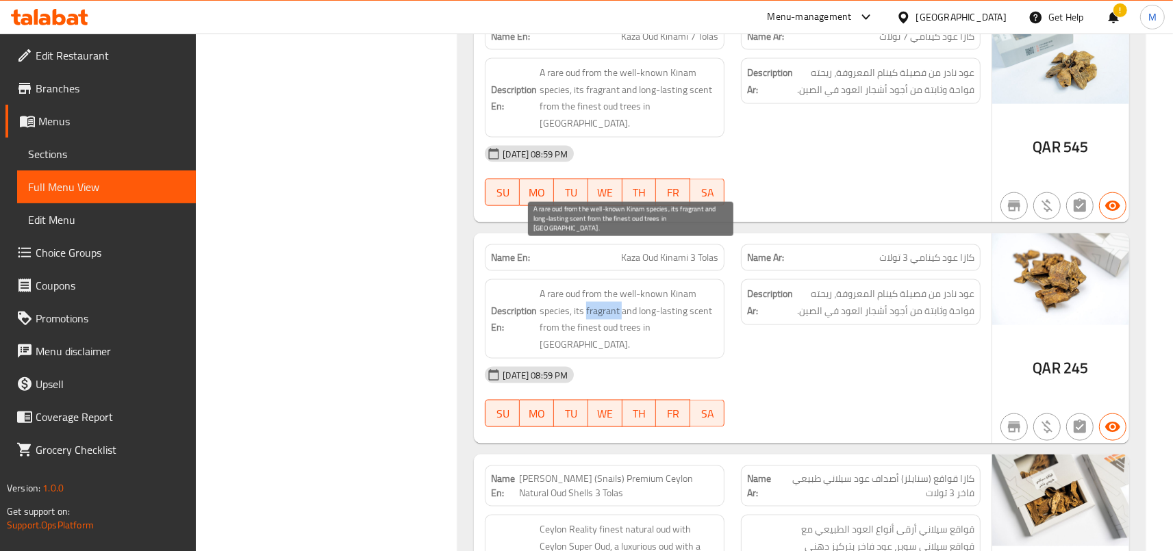
click at [612, 286] on span "A rare oud from the well-known Kinam species, its fragrant and long-lasting sce…" at bounding box center [629, 319] width 179 height 67
click at [596, 286] on span "A rare oud from the well-known Kinam species, its fragrant and long-lasting sce…" at bounding box center [629, 319] width 179 height 67
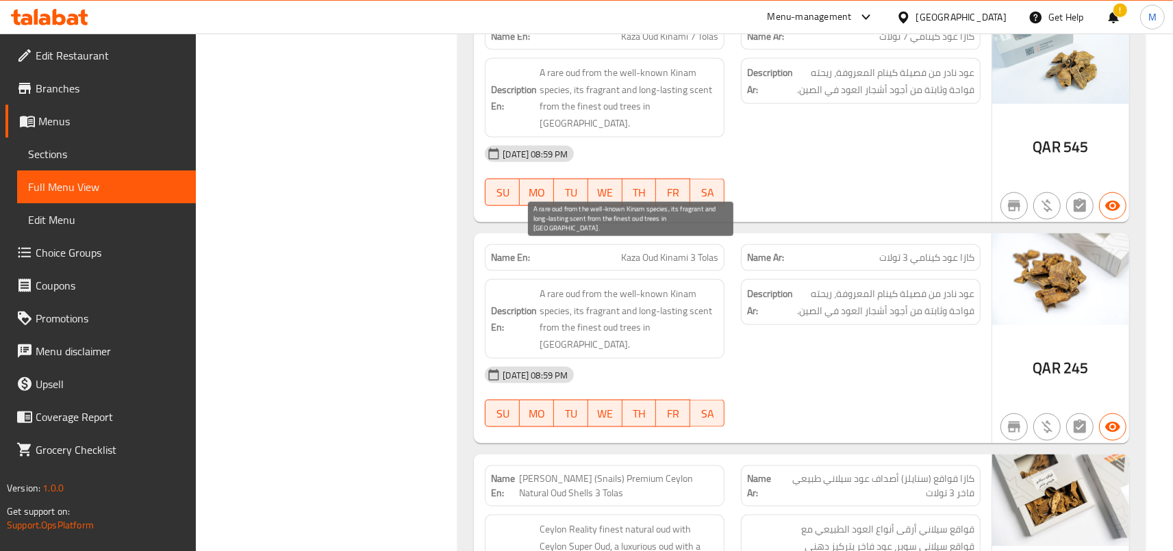
click at [596, 286] on span "A rare oud from the well-known Kinam species, its fragrant and long-lasting sce…" at bounding box center [629, 319] width 179 height 67
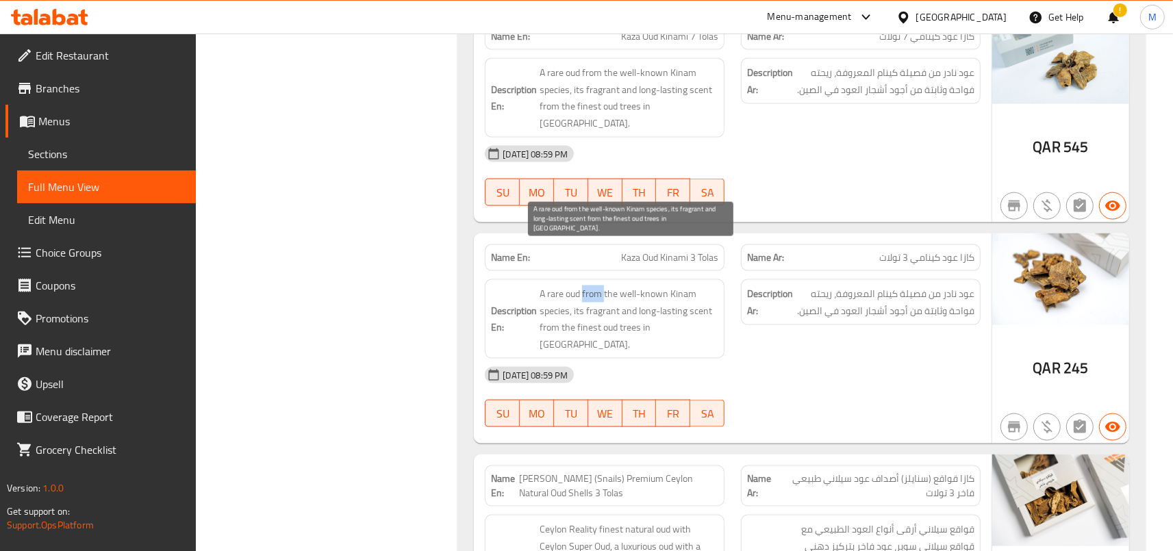
click at [596, 286] on span "A rare oud from the well-known Kinam species, its fragrant and long-lasting sce…" at bounding box center [629, 319] width 179 height 67
click at [559, 286] on span "A rare oud from the well-known Kinam species, its fragrant and long-lasting sce…" at bounding box center [629, 319] width 179 height 67
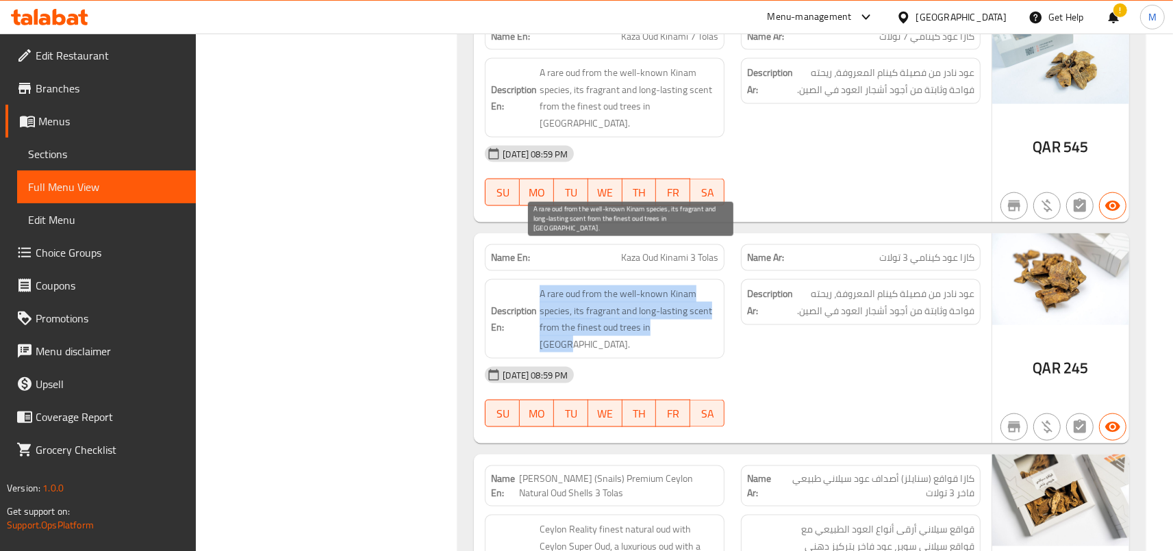
drag, startPoint x: 545, startPoint y: 246, endPoint x: 718, endPoint y: 281, distance: 176.1
click at [718, 286] on span "A rare oud from the well-known Kinam species, its fragrant and long-lasting sce…" at bounding box center [629, 319] width 179 height 67
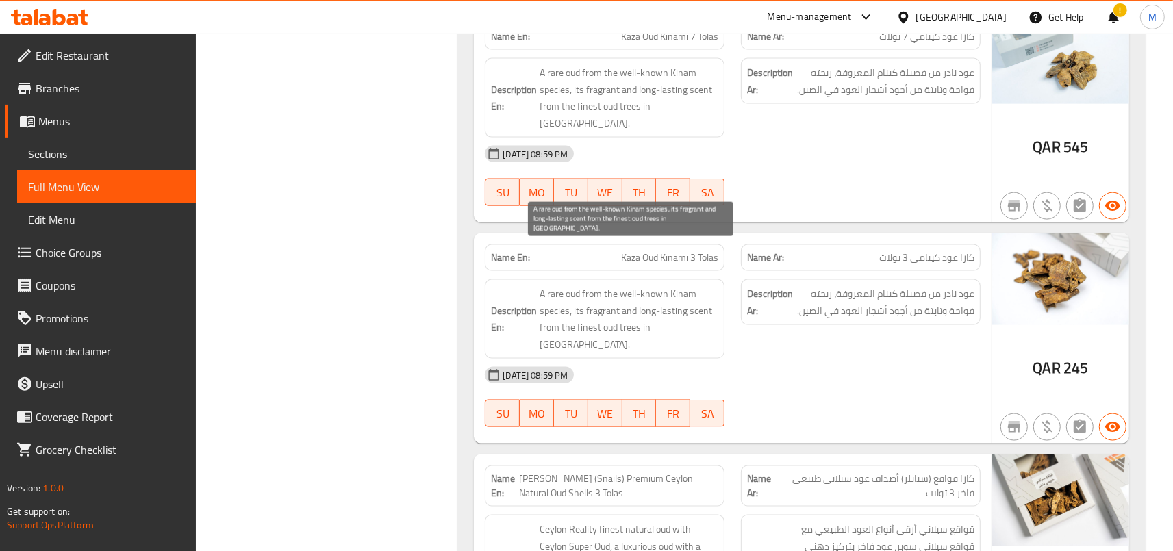
click at [718, 286] on span "A rare oud from the well-known Kinam species, its fragrant and long-lasting sce…" at bounding box center [629, 319] width 179 height 67
click at [612, 286] on span "A rare oud from the well-known Kinam species, its fragrant and long-lasting sce…" at bounding box center [629, 319] width 179 height 67
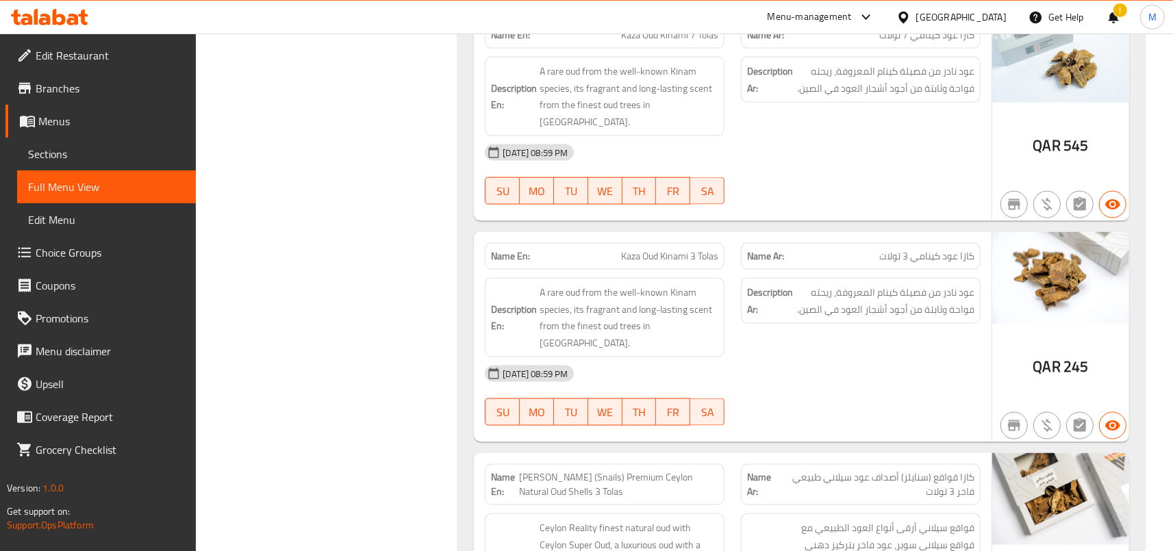
scroll to position [1827, 0]
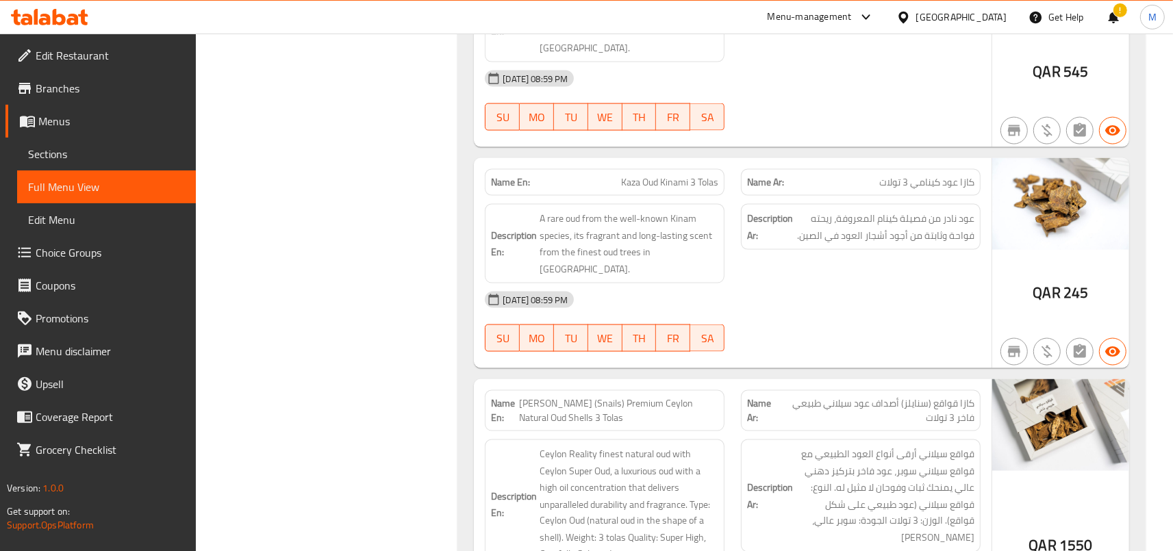
click at [733, 284] on div "[DATE] 08:59 PM" at bounding box center [733, 300] width 512 height 33
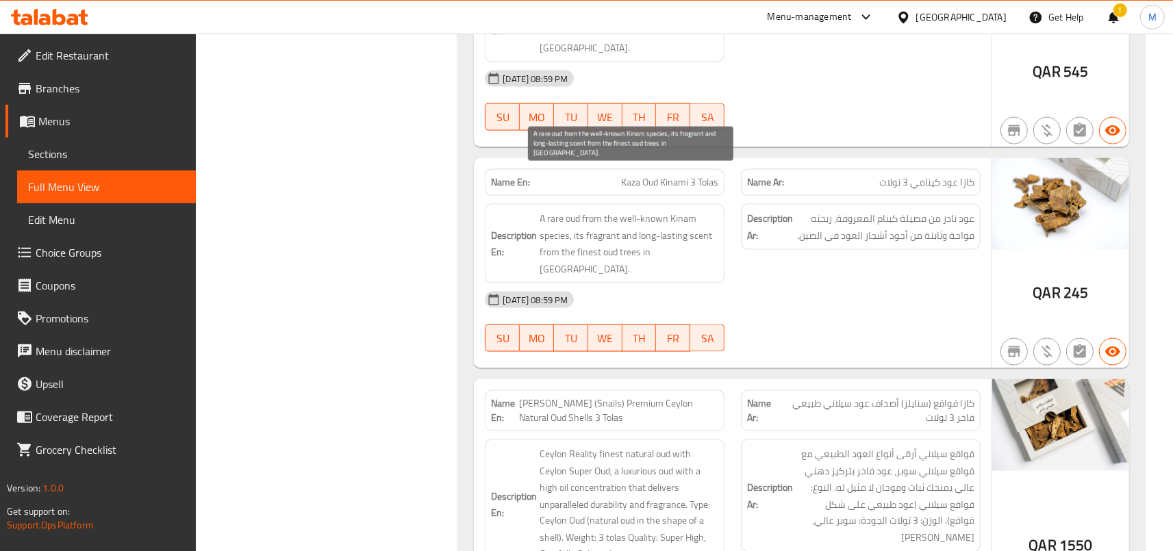
click at [618, 210] on span "A rare oud from the well-known Kinam species, its fragrant and long-lasting sce…" at bounding box center [629, 243] width 179 height 67
click at [642, 210] on span "A rare oud from the well-known Kinam species, its fragrant and long-lasting sce…" at bounding box center [629, 243] width 179 height 67
click at [638, 210] on span "A rare oud from the well-known Kinam species, its fragrant and long-lasting sce…" at bounding box center [629, 243] width 179 height 67
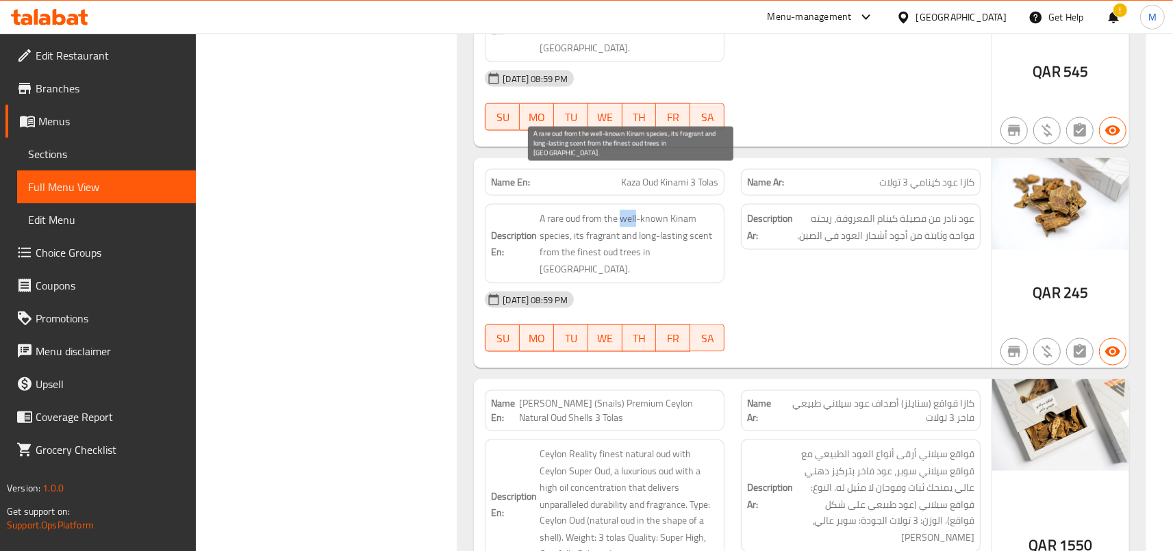
click at [638, 210] on span "A rare oud from the well-known Kinam species, its fragrant and long-lasting sce…" at bounding box center [629, 243] width 179 height 67
click at [559, 210] on span "A rare oud from the well-known Kinam species, its fragrant and long-lasting sce…" at bounding box center [629, 243] width 179 height 67
drag, startPoint x: 545, startPoint y: 168, endPoint x: 701, endPoint y: 201, distance: 158.9
click at [701, 210] on span "A rare oud from the well-known Kinam species, its fragrant and long-lasting sce…" at bounding box center [629, 243] width 179 height 67
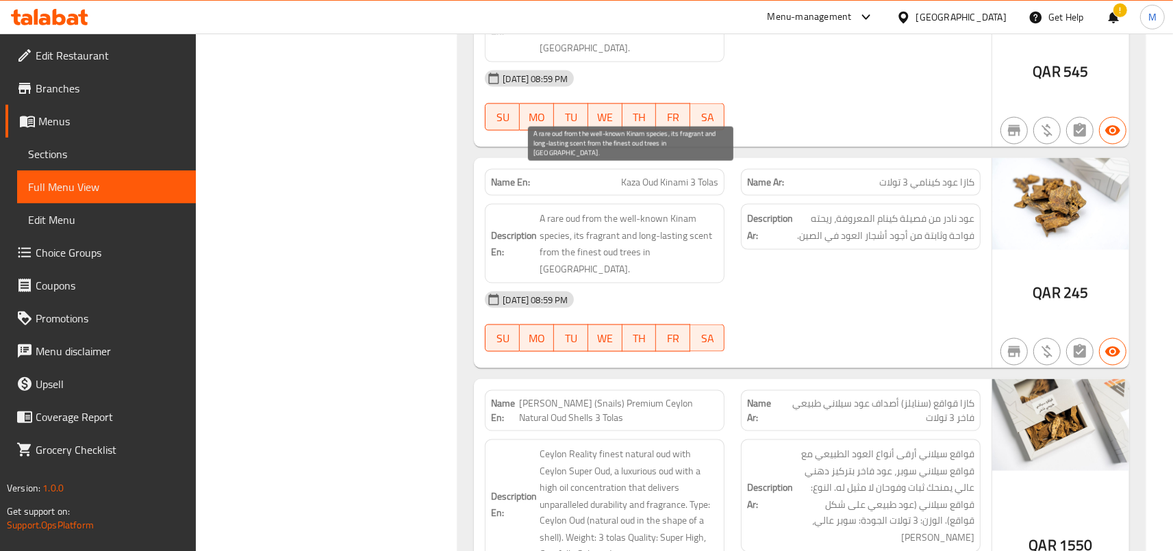
click at [701, 210] on span "A rare oud from the well-known Kinam species, its fragrant and long-lasting sce…" at bounding box center [629, 243] width 179 height 67
drag, startPoint x: 594, startPoint y: 192, endPoint x: 689, endPoint y: 224, distance: 100.3
click at [689, 224] on span "A rare oud from the well-known Kinam species, its fragrant and long-lasting sce…" at bounding box center [629, 243] width 179 height 67
click at [689, 284] on div "[DATE] 08:59 PM" at bounding box center [733, 300] width 512 height 33
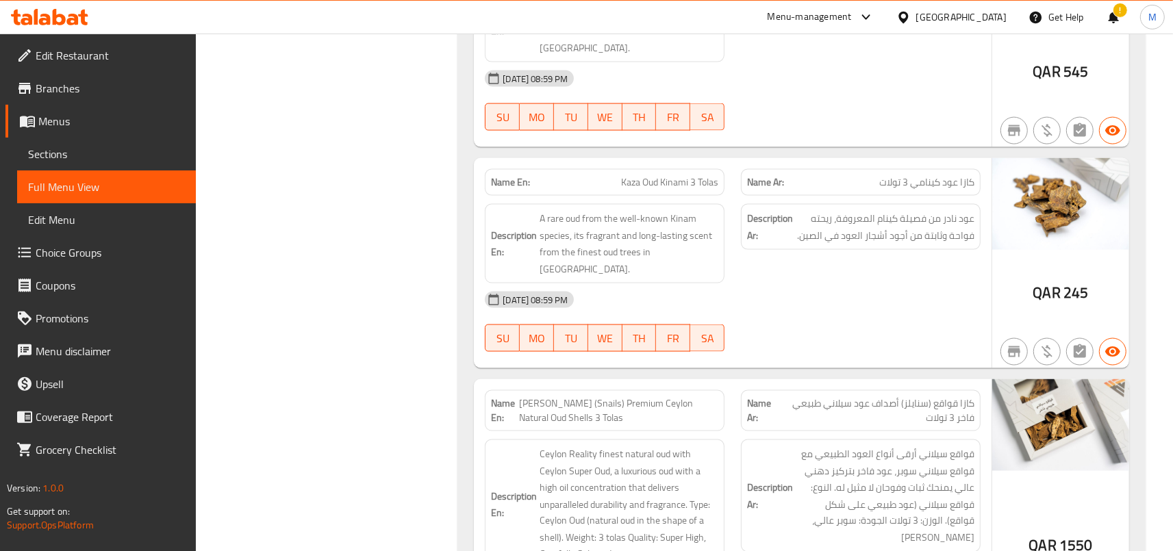
click at [844, 284] on div "[DATE] 08:59 PM" at bounding box center [733, 300] width 512 height 33
click at [741, 216] on div "Description Ar: عود نادر من فصيلة كينام المعروفة، ريحته فواحة وثابتة من أجود أش…" at bounding box center [861, 244] width 256 height 96
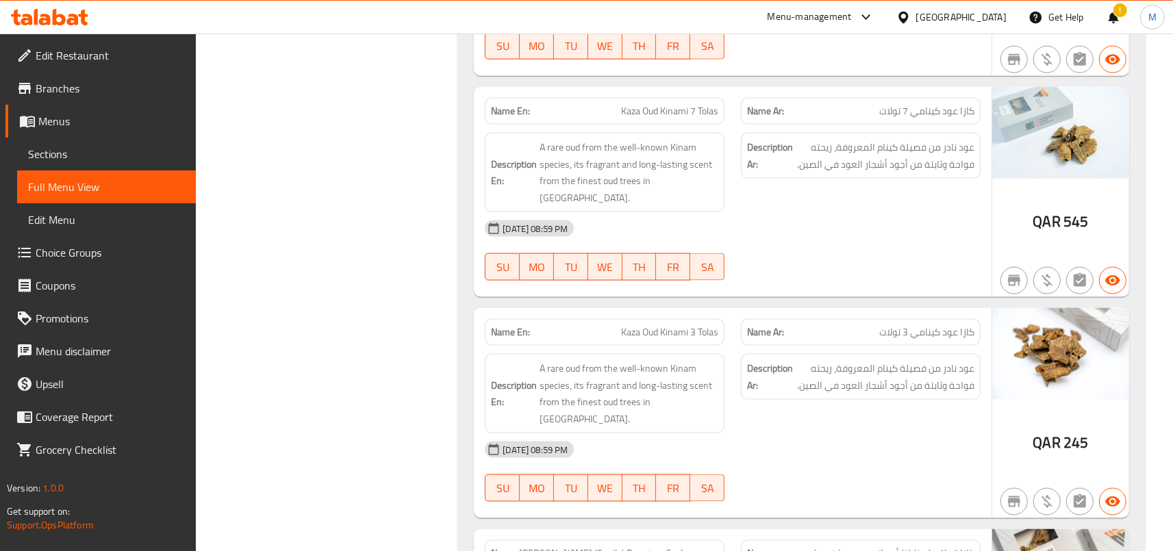
scroll to position [1676, 0]
click at [642, 326] on span "Kaza Oud Kinami 3 Tolas" at bounding box center [669, 333] width 97 height 14
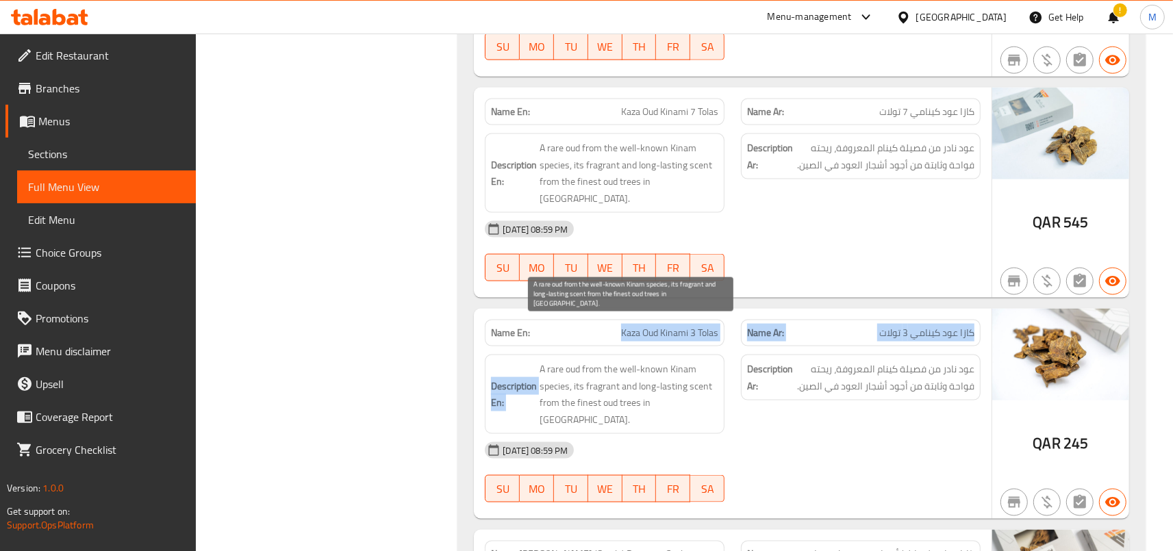
drag, startPoint x: 642, startPoint y: 283, endPoint x: 672, endPoint y: 360, distance: 83.0
click at [672, 360] on div "Name En: Kaza Oud Kinami 3 Tolas Name Ar: كازا عود كينامي 3 تولات Description E…" at bounding box center [733, 414] width 518 height 210
click at [677, 361] on span "A rare oud from the well-known Kinam species, its fragrant and long-lasting sce…" at bounding box center [629, 394] width 179 height 67
click at [657, 361] on span "A rare oud from the well-known Kinam species, its fragrant and long-lasting sce…" at bounding box center [629, 394] width 179 height 67
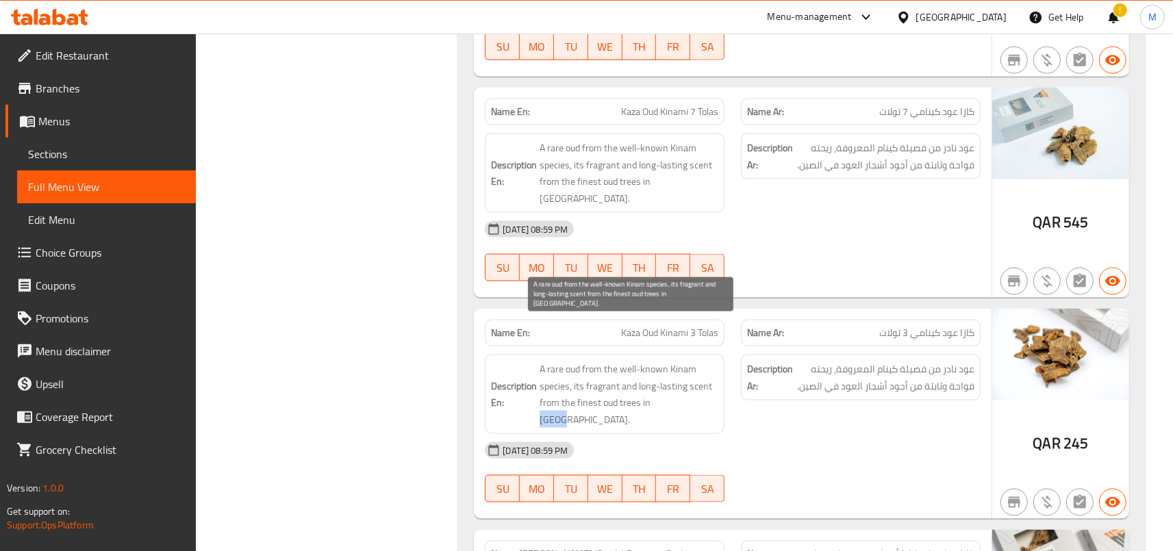
click at [657, 361] on span "A rare oud from the well-known Kinam species, its fragrant and long-lasting sce…" at bounding box center [629, 394] width 179 height 67
click at [659, 361] on span "A rare oud from the well-known Kinam species, its fragrant and long-lasting sce…" at bounding box center [629, 394] width 179 height 67
click at [690, 361] on span "A rare oud from the well-known Kinam species, its fragrant and long-lasting sce…" at bounding box center [629, 394] width 179 height 67
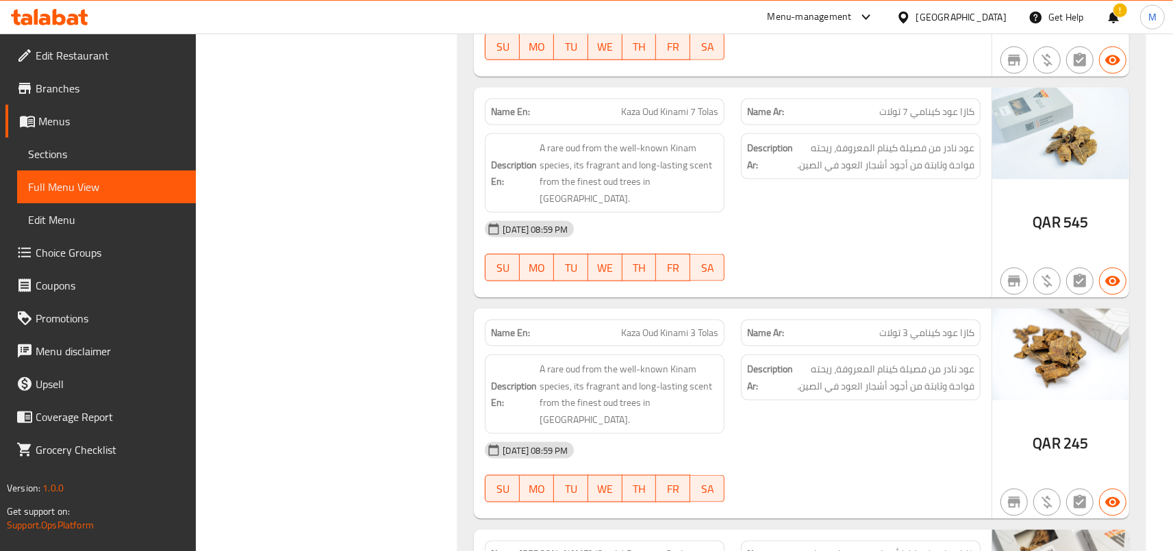
click at [669, 326] on span "Kaza Oud Kinami 3 Tolas" at bounding box center [669, 333] width 97 height 14
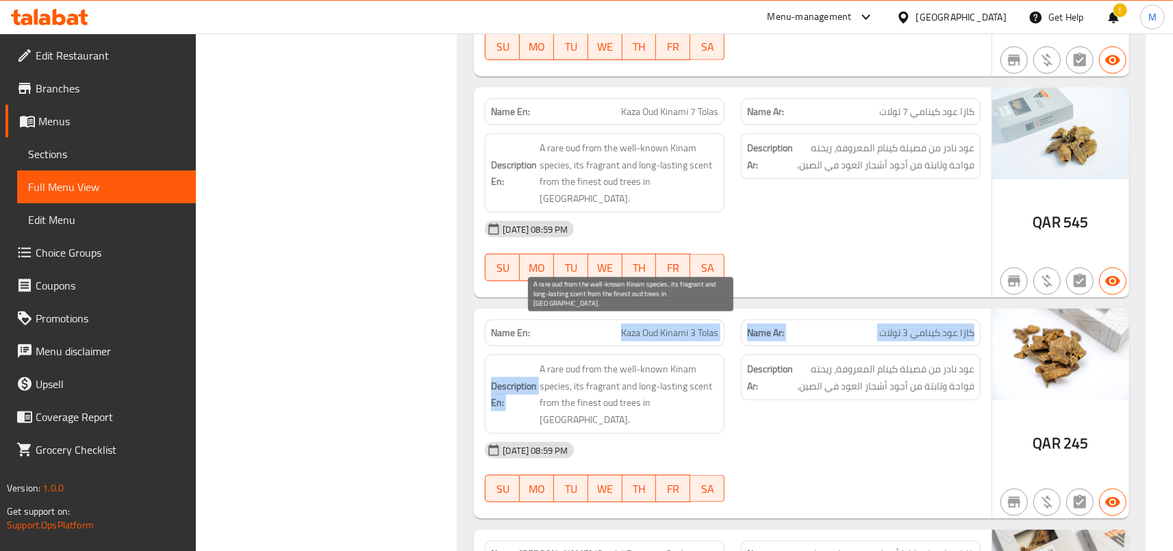
drag, startPoint x: 669, startPoint y: 284, endPoint x: 677, endPoint y: 356, distance: 72.4
click at [677, 356] on div "Name En: Kaza Oud Kinami 3 Tolas Name Ar: كازا عود كينامي 3 تولات Description E…" at bounding box center [733, 414] width 518 height 210
click at [677, 361] on span "A rare oud from the well-known Kinam species, its fragrant and long-lasting sce…" at bounding box center [629, 394] width 179 height 67
drag, startPoint x: 544, startPoint y: 318, endPoint x: 750, endPoint y: 394, distance: 219.3
click at [718, 394] on span "A rare oud from the well-known Kinam species, its fragrant and long-lasting sce…" at bounding box center [629, 394] width 179 height 67
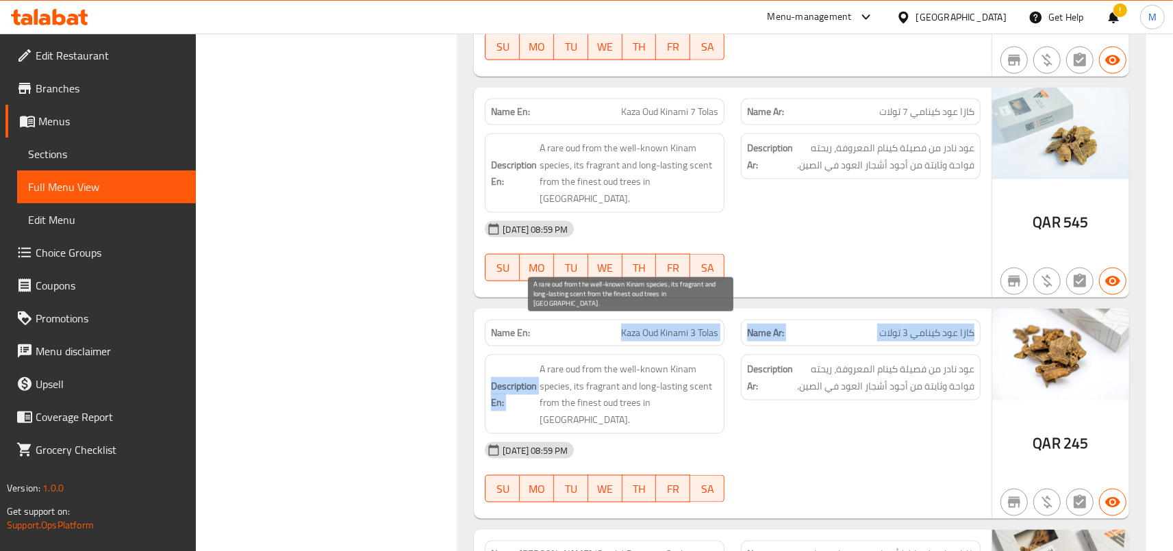
click at [750, 434] on div "[DATE] 08:59 PM" at bounding box center [733, 450] width 512 height 33
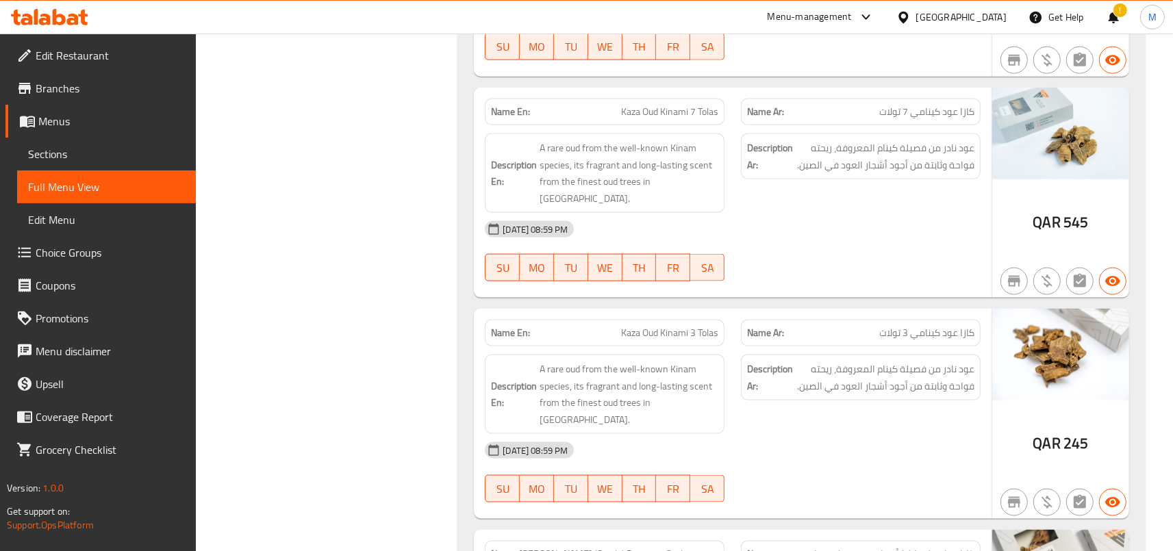
click at [783, 320] on div "Name Ar: كازا عود كينامي 3 تولات" at bounding box center [861, 333] width 240 height 27
click at [749, 434] on div "[DATE] 08:59 PM" at bounding box center [733, 450] width 512 height 33
click at [731, 367] on div "Description En: A rare oud from the well-known Kinam species, its fragrant and …" at bounding box center [605, 395] width 256 height 96
click at [742, 364] on div "Description Ar: عود نادر من فصيلة كينام المعروفة، ريحته فواحة وثابتة من أجود أش…" at bounding box center [861, 395] width 256 height 96
click at [750, 361] on div "Description Ar: عود نادر من فصيلة كينام المعروفة، ريحته فواحة وثابتة من أجود أش…" at bounding box center [861, 395] width 256 height 96
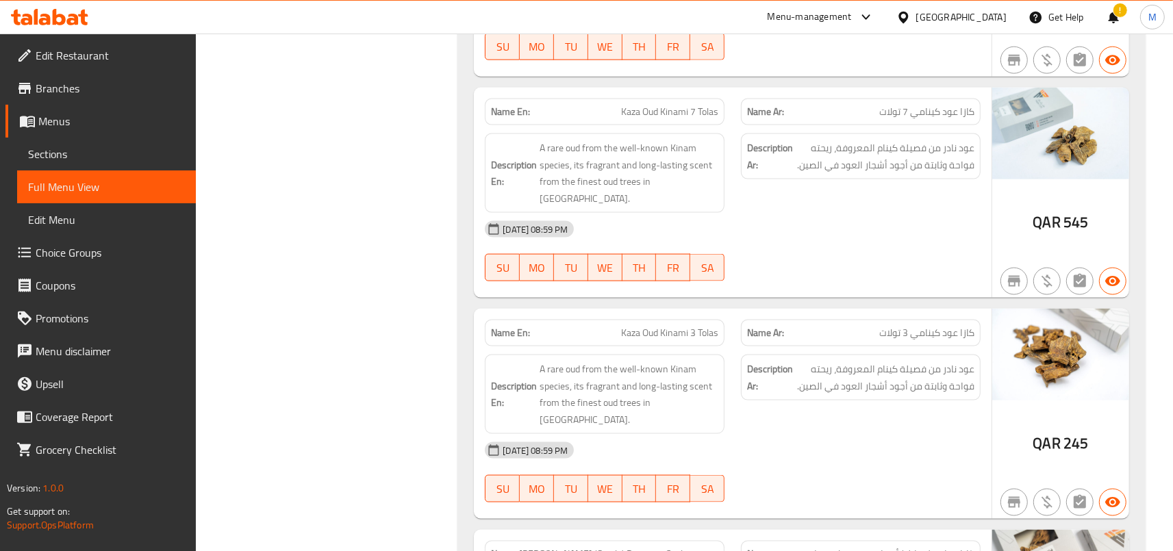
click at [730, 361] on div "Description En: A rare oud from the well-known Kinam species, its fragrant and …" at bounding box center [605, 395] width 256 height 96
click at [733, 355] on div "Description En: A rare oud from the well-known Kinam species, its fragrant and …" at bounding box center [605, 395] width 256 height 96
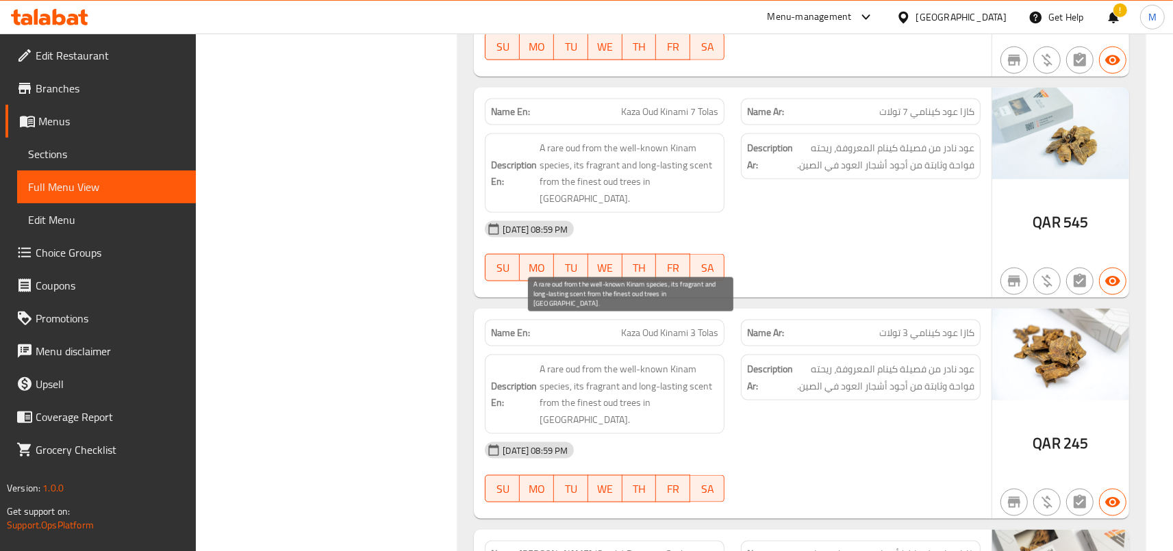
click at [653, 361] on span "A rare oud from the well-known Kinam species, its fragrant and long-lasting sce…" at bounding box center [629, 394] width 179 height 67
click at [668, 361] on span "A rare oud from the well-known Kinam species, its fragrant and long-lasting sce…" at bounding box center [629, 394] width 179 height 67
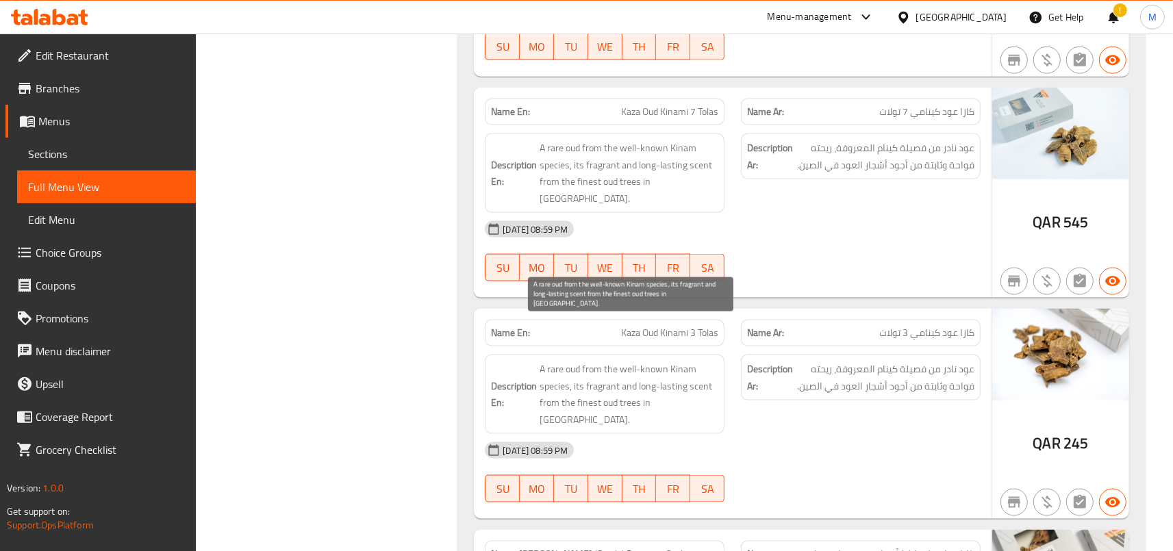
drag, startPoint x: 668, startPoint y: 321, endPoint x: 680, endPoint y: 371, distance: 51.5
click at [680, 371] on span "A rare oud from the well-known Kinam species, its fragrant and long-lasting sce…" at bounding box center [629, 394] width 179 height 67
click at [680, 434] on div "[DATE] 08:59 PM" at bounding box center [733, 450] width 512 height 33
click at [637, 361] on span "A rare oud from the well-known Kinam species, its fragrant and long-lasting sce…" at bounding box center [629, 394] width 179 height 67
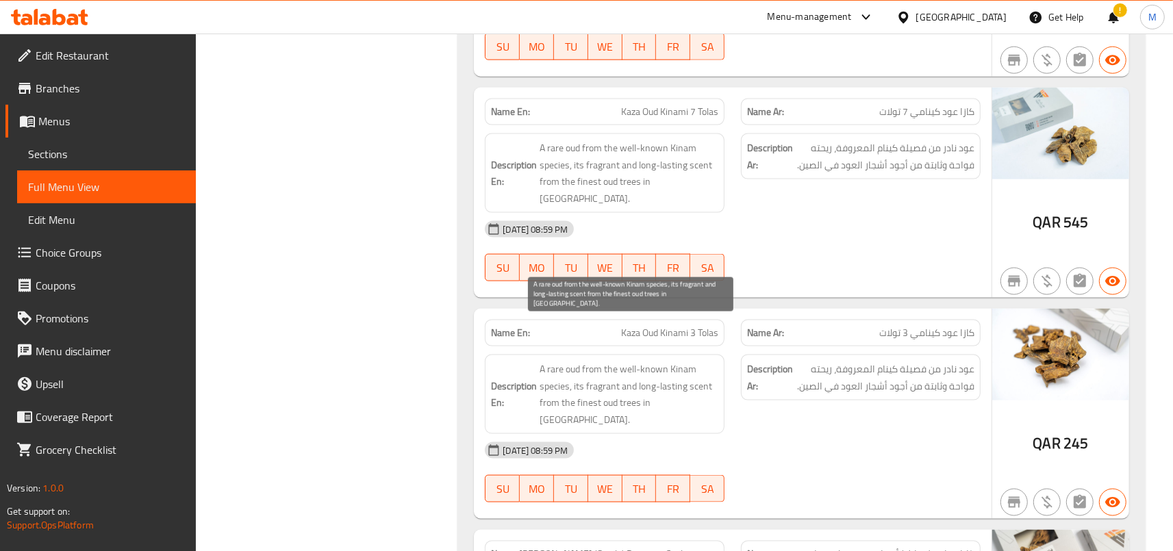
click at [637, 361] on span "A rare oud from the well-known Kinam species, its fragrant and long-lasting sce…" at bounding box center [629, 394] width 179 height 67
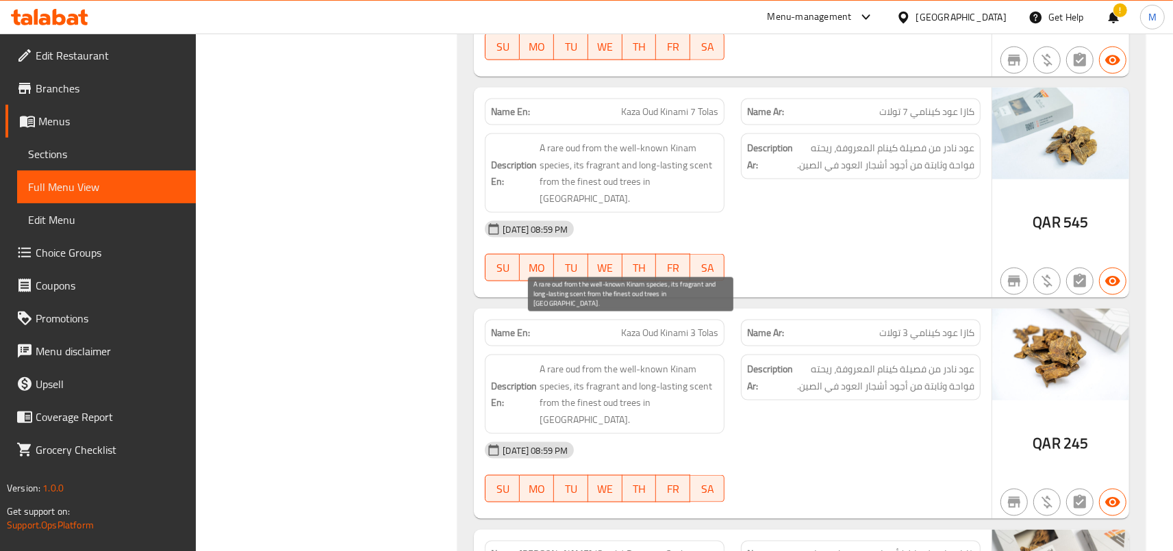
click at [637, 361] on span "A rare oud from the well-known Kinam species, its fragrant and long-lasting sce…" at bounding box center [629, 394] width 179 height 67
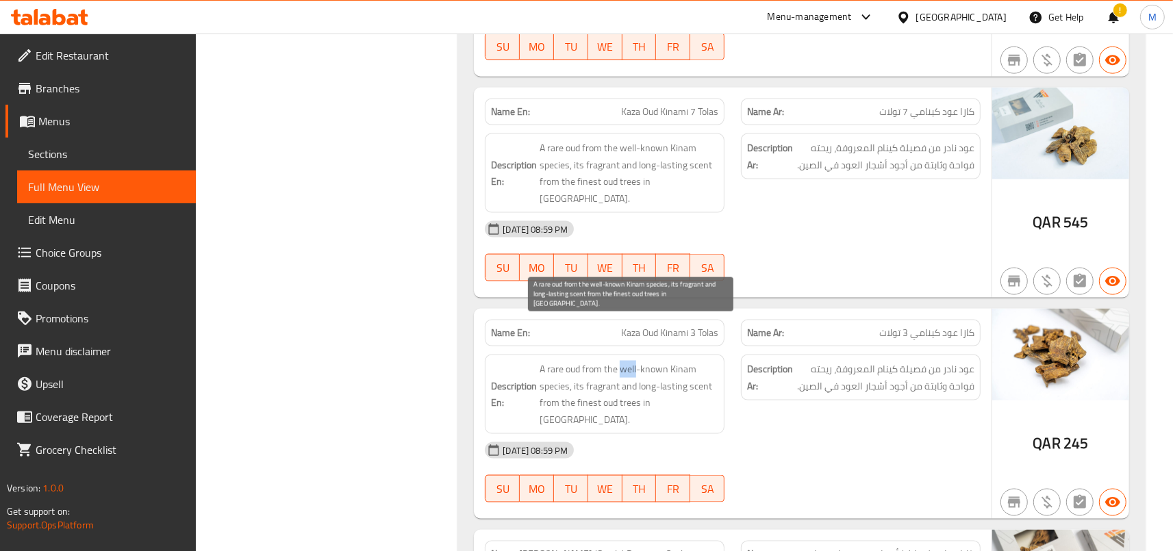
click at [637, 361] on span "A rare oud from the well-known Kinam species, its fragrant and long-lasting sce…" at bounding box center [629, 394] width 179 height 67
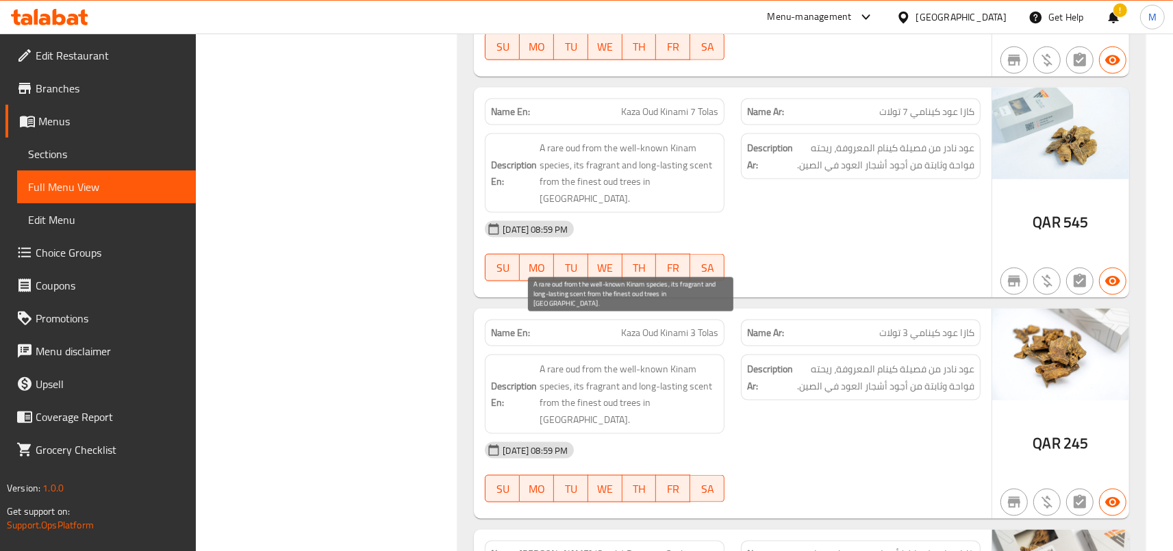
click at [637, 361] on span "A rare oud from the well-known Kinam species, its fragrant and long-lasting sce…" at bounding box center [629, 394] width 179 height 67
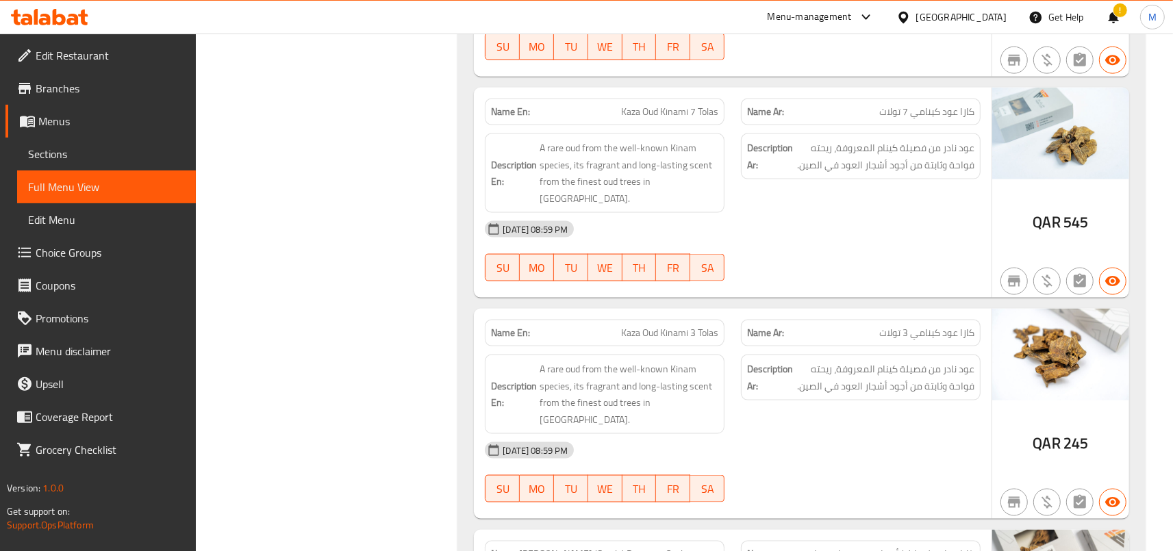
click at [683, 434] on div "[DATE] 08:59 PM" at bounding box center [733, 450] width 512 height 33
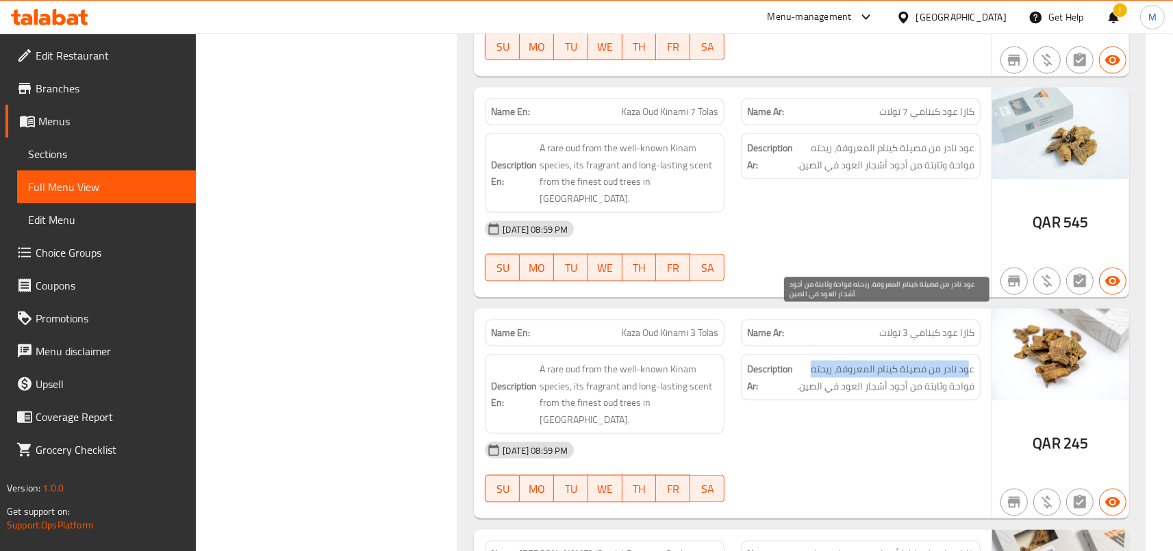
drag, startPoint x: 967, startPoint y: 323, endPoint x: 809, endPoint y: 323, distance: 158.2
click at [809, 361] on span "عود نادر من فصيلة كينام المعروفة، ريحته فواحة وثابتة من أجود أشجار العود في الص…" at bounding box center [885, 378] width 179 height 34
click at [830, 361] on span "عود نادر من فصيلة كينام المعروفة، ريحته فواحة وثابتة من أجود أشجار العود في الص…" at bounding box center [885, 378] width 179 height 34
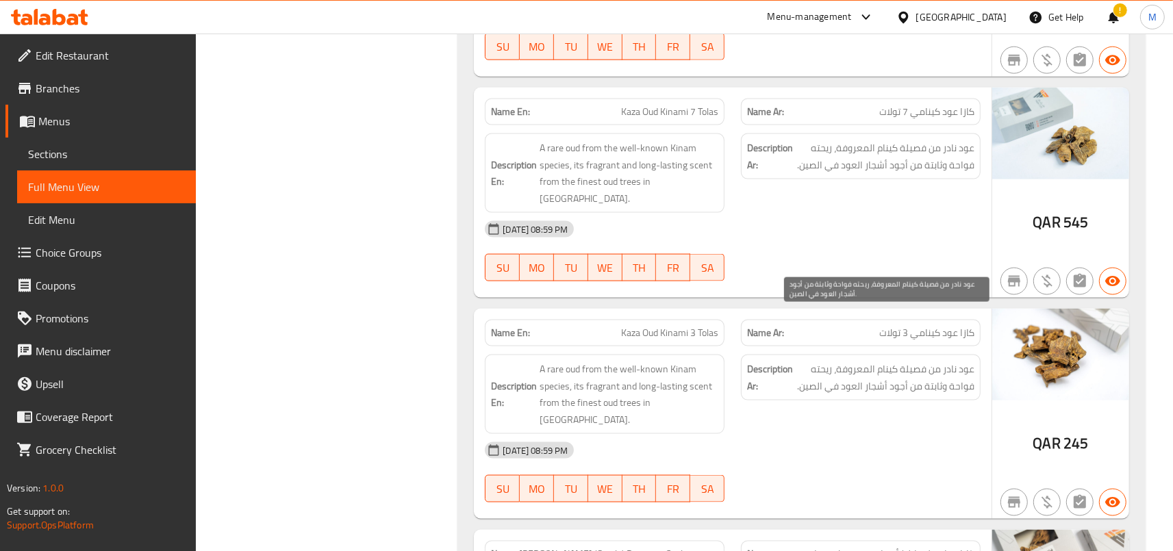
click at [864, 361] on span "عود نادر من فصيلة كينام المعروفة، ريحته فواحة وثابتة من أجود أشجار العود في الص…" at bounding box center [885, 378] width 179 height 34
click at [933, 361] on span "عود نادر من فصيلة كينام المعروفة، ريحته فواحة وثابتة من أجود أشجار العود في الص…" at bounding box center [885, 378] width 179 height 34
click at [801, 357] on div "Description Ar: عود نادر من فصيلة كينام المعروفة، ريحته فواحة وثابتة من أجود أش…" at bounding box center [861, 395] width 256 height 96
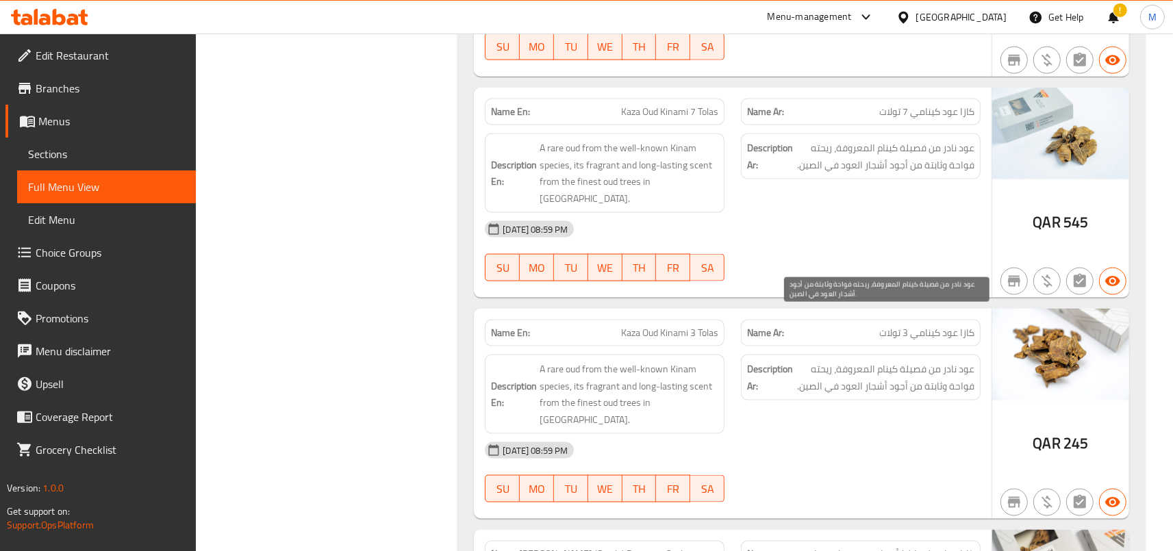
click at [818, 361] on span "عود نادر من فصيلة كينام المعروفة، ريحته فواحة وثابتة من أجود أشجار العود في الص…" at bounding box center [885, 378] width 179 height 34
drag, startPoint x: 818, startPoint y: 324, endPoint x: 818, endPoint y: 334, distance: 10.3
click at [818, 361] on span "عود نادر من فصيلة كينام المعروفة، ريحته فواحة وثابتة من أجود أشجار العود في الص…" at bounding box center [885, 378] width 179 height 34
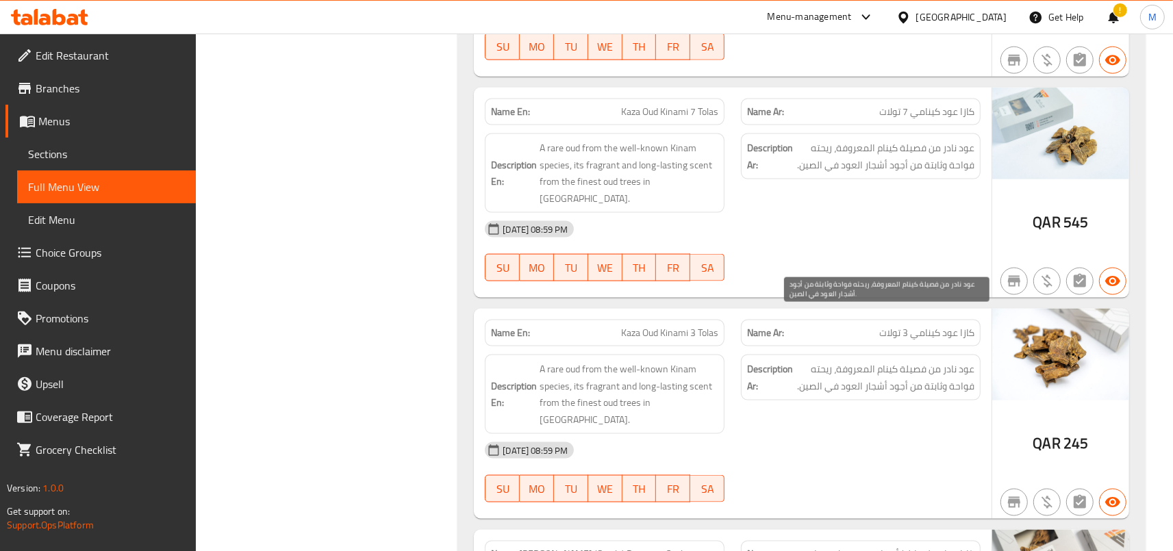
click at [819, 361] on span "عود نادر من فصيلة كينام المعروفة، ريحته فواحة وثابتة من أجود أشجار العود في الص…" at bounding box center [885, 378] width 179 height 34
click at [820, 361] on span "عود نادر من فصيلة كينام المعروفة، ريحته فواحة وثابتة من أجود أشجار العود في الص…" at bounding box center [885, 378] width 179 height 34
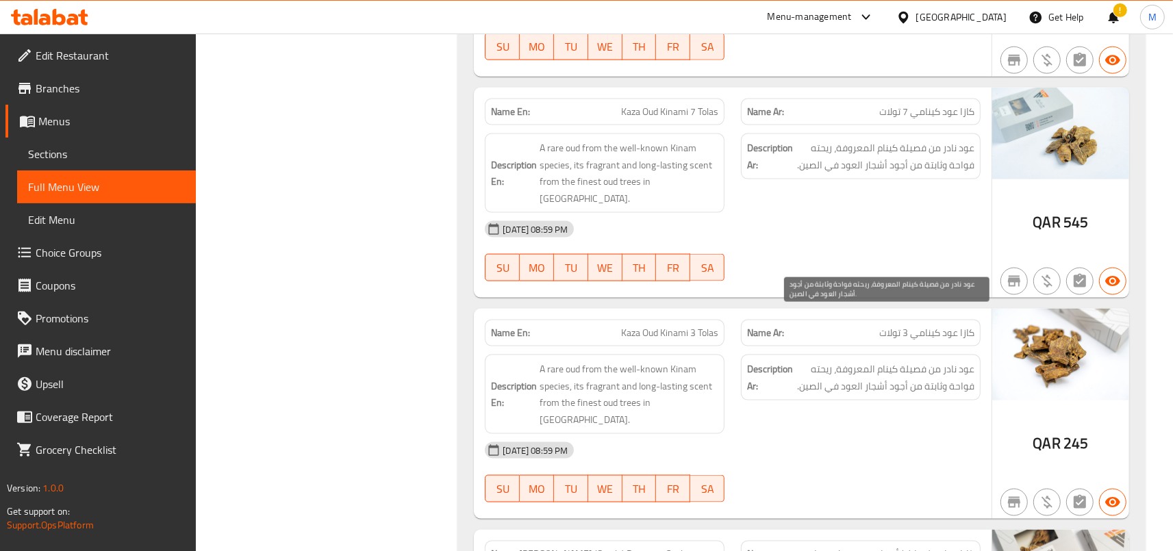
click at [821, 361] on span "عود نادر من فصيلة كينام المعروفة، ريحته فواحة وثابتة من أجود أشجار العود في الص…" at bounding box center [885, 378] width 179 height 34
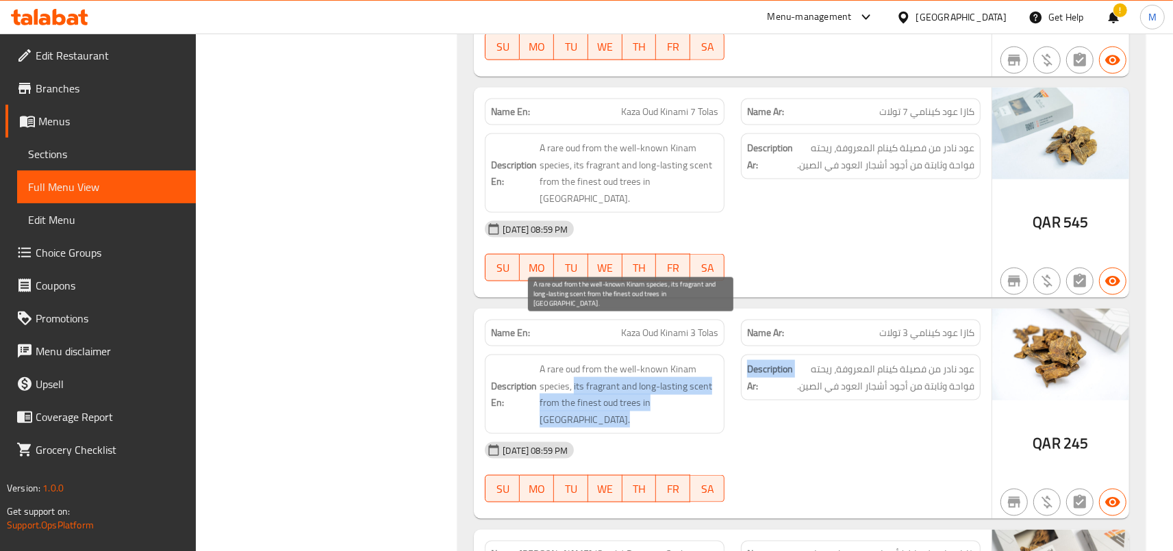
drag, startPoint x: 577, startPoint y: 334, endPoint x: 740, endPoint y: 356, distance: 164.5
click at [718, 361] on span "A rare oud from the well-known Kinam species, its fragrant and long-lasting sce…" at bounding box center [629, 394] width 179 height 67
click at [690, 361] on span "A rare oud from the well-known Kinam species, its fragrant and long-lasting sce…" at bounding box center [629, 394] width 179 height 67
drag, startPoint x: 577, startPoint y: 338, endPoint x: 691, endPoint y: 359, distance: 116.2
click at [691, 361] on span "A rare oud from the well-known Kinam species, its fragrant and long-lasting sce…" at bounding box center [629, 394] width 179 height 67
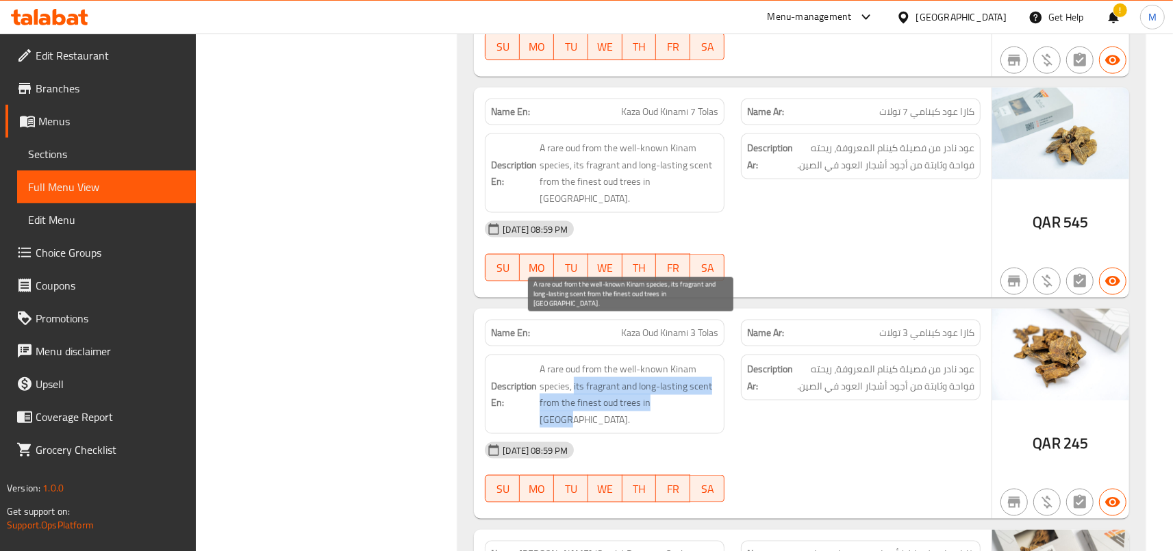
click at [584, 361] on span "A rare oud from the well-known Kinam species, its fragrant and long-lasting sce…" at bounding box center [629, 394] width 179 height 67
drag, startPoint x: 584, startPoint y: 338, endPoint x: 686, endPoint y: 349, distance: 102.6
click at [686, 361] on span "A rare oud from the well-known Kinam species, its fragrant and long-lasting sce…" at bounding box center [629, 394] width 179 height 67
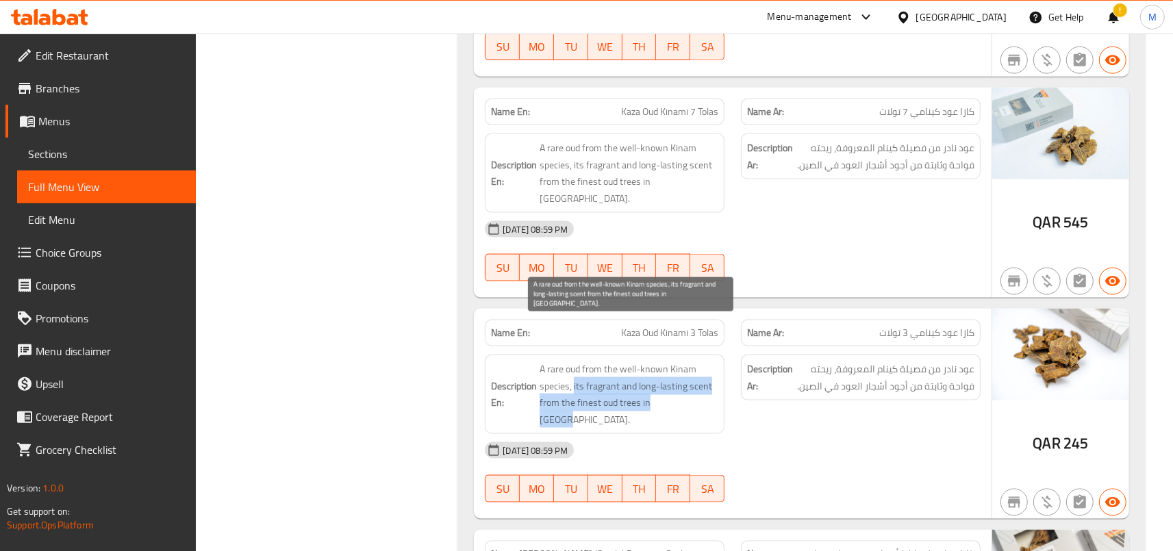
drag, startPoint x: 577, startPoint y: 336, endPoint x: 692, endPoint y: 353, distance: 115.7
click at [692, 361] on span "A rare oud from the well-known Kinam species, its fragrant and long-lasting sce…" at bounding box center [629, 394] width 179 height 67
click at [601, 361] on span "A rare oud from the well-known Kinam species, its fragrant and long-lasting sce…" at bounding box center [629, 394] width 179 height 67
drag, startPoint x: 601, startPoint y: 347, endPoint x: 645, endPoint y: 355, distance: 45.3
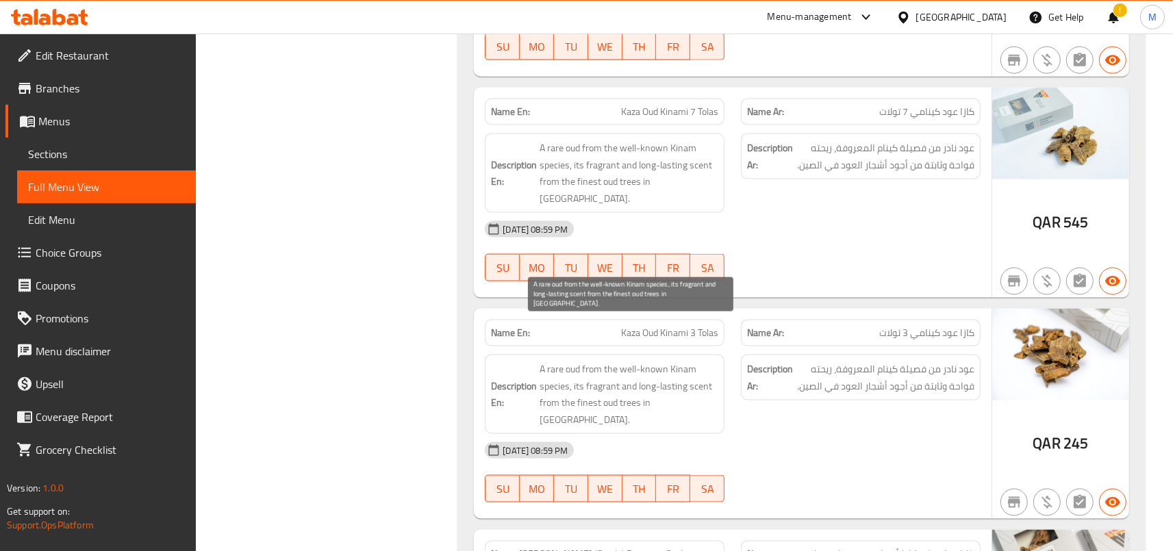
click at [645, 361] on span "A rare oud from the well-known Kinam species, its fragrant and long-lasting sce…" at bounding box center [629, 394] width 179 height 67
drag, startPoint x: 645, startPoint y: 355, endPoint x: 596, endPoint y: 320, distance: 60.8
click at [596, 361] on span "A rare oud from the well-known Kinam species, its fragrant and long-lasting sce…" at bounding box center [629, 394] width 179 height 67
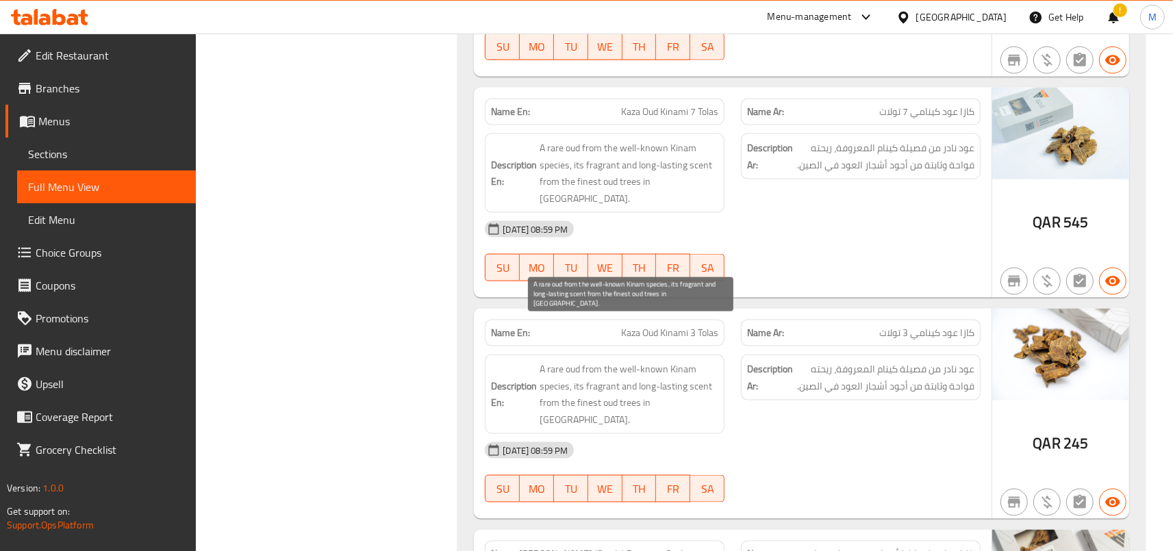
click at [596, 361] on span "A rare oud from the well-known Kinam species, its fragrant and long-lasting sce…" at bounding box center [629, 394] width 179 height 67
drag, startPoint x: 596, startPoint y: 320, endPoint x: 660, endPoint y: 376, distance: 85.4
click at [660, 376] on span "A rare oud from the well-known Kinam species, its fragrant and long-lasting sce…" at bounding box center [629, 394] width 179 height 67
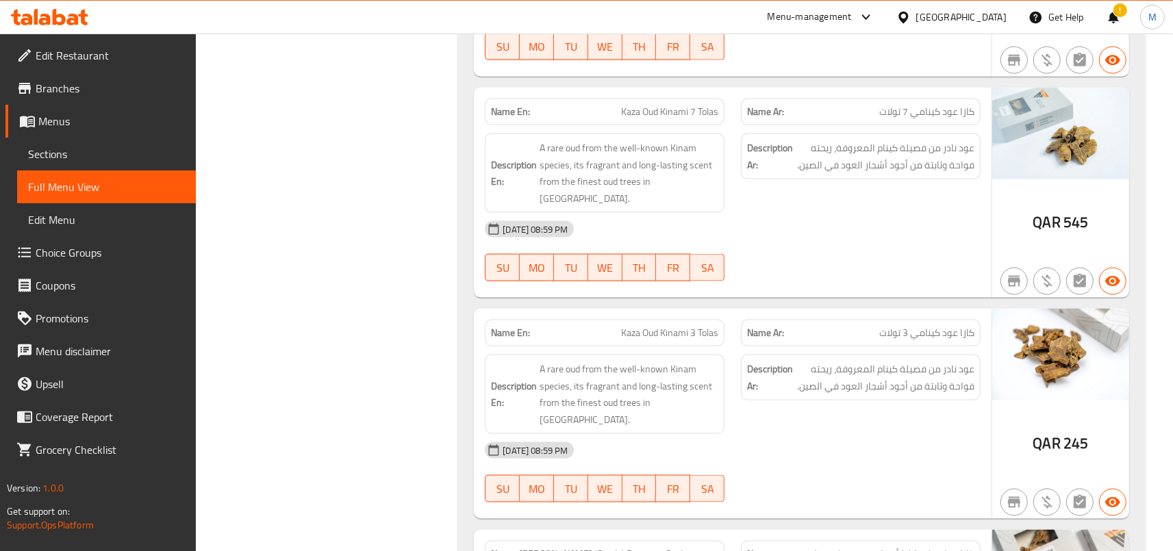
click at [660, 434] on div "[DATE] 08:59 PM" at bounding box center [733, 450] width 512 height 33
click at [599, 347] on div "Description En: A rare oud from the well-known Kinam species, its fragrant and …" at bounding box center [605, 395] width 256 height 96
click at [599, 361] on span "A rare oud from the well-known Kinam species, its fragrant and long-lasting sce…" at bounding box center [629, 394] width 179 height 67
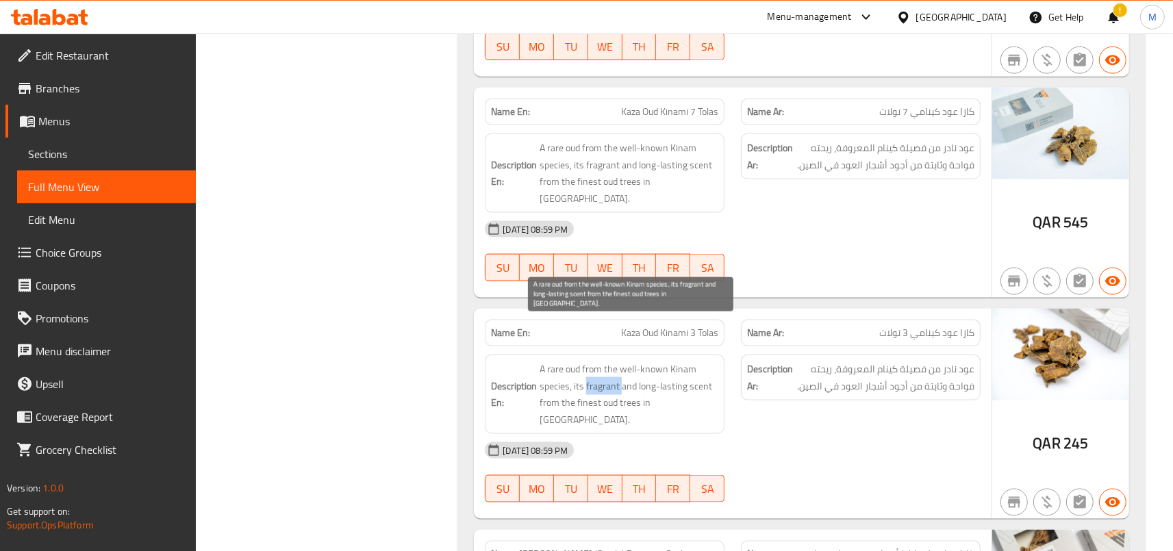
click at [599, 361] on span "A rare oud from the well-known Kinam species, its fragrant and long-lasting sce…" at bounding box center [629, 394] width 179 height 67
click at [623, 361] on span "A rare oud from the well-known Kinam species, its fragrant and long-lasting sce…" at bounding box center [629, 394] width 179 height 67
click at [630, 361] on span "A rare oud from the well-known Kinam species, its fragrant and long-lasting sce…" at bounding box center [629, 394] width 179 height 67
drag, startPoint x: 630, startPoint y: 323, endPoint x: 660, endPoint y: 337, distance: 33.1
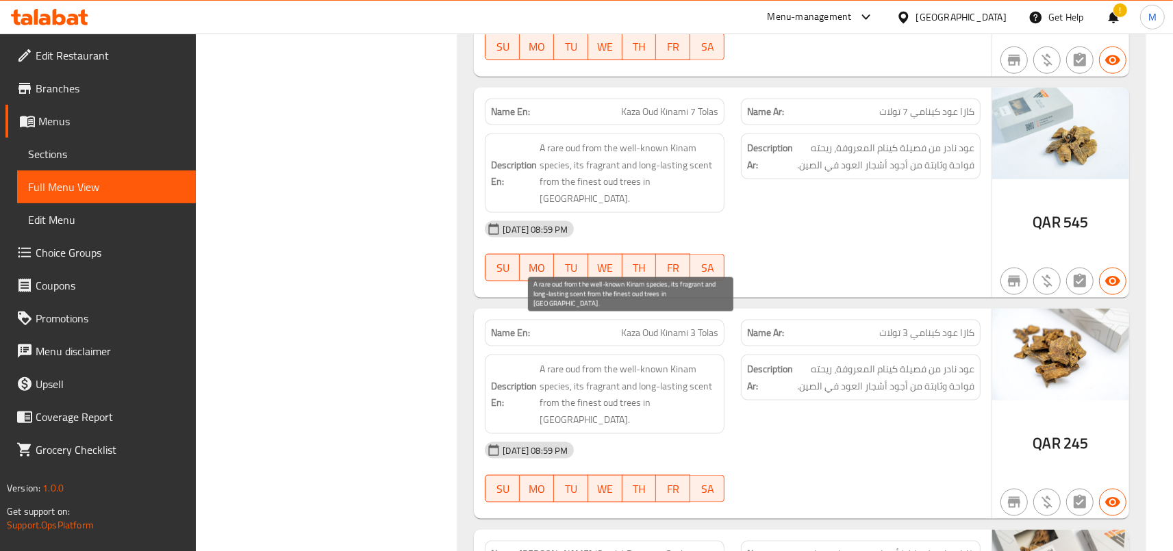
click at [660, 361] on span "A rare oud from the well-known Kinam species, its fragrant and long-lasting sce…" at bounding box center [629, 394] width 179 height 67
click at [633, 361] on span "A rare oud from the well-known Kinam species, its fragrant and long-lasting sce…" at bounding box center [629, 394] width 179 height 67
drag, startPoint x: 633, startPoint y: 321, endPoint x: 686, endPoint y: 338, distance: 55.4
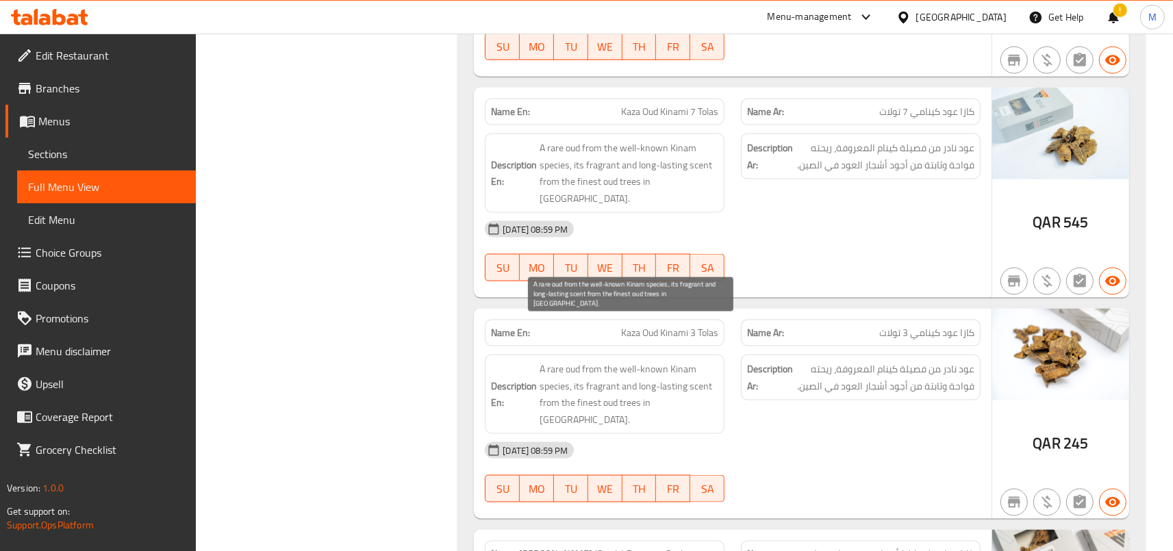
click at [686, 361] on span "A rare oud from the well-known Kinam species, its fragrant and long-lasting sce…" at bounding box center [629, 394] width 179 height 67
click at [623, 361] on span "A rare oud from the well-known Kinam species, its fragrant and long-lasting sce…" at bounding box center [629, 394] width 179 height 67
drag, startPoint x: 623, startPoint y: 321, endPoint x: 684, endPoint y: 343, distance: 65.4
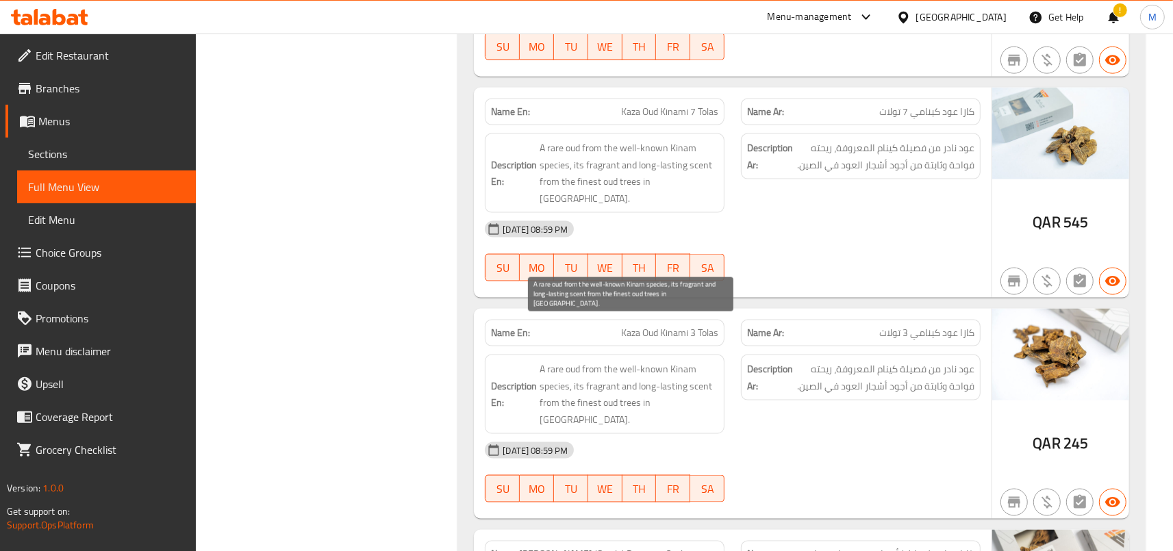
click at [684, 361] on span "A rare oud from the well-known Kinam species, its fragrant and long-lasting sce…" at bounding box center [629, 394] width 179 height 67
click at [692, 361] on span "A rare oud from the well-known Kinam species, its fragrant and long-lasting sce…" at bounding box center [629, 394] width 179 height 67
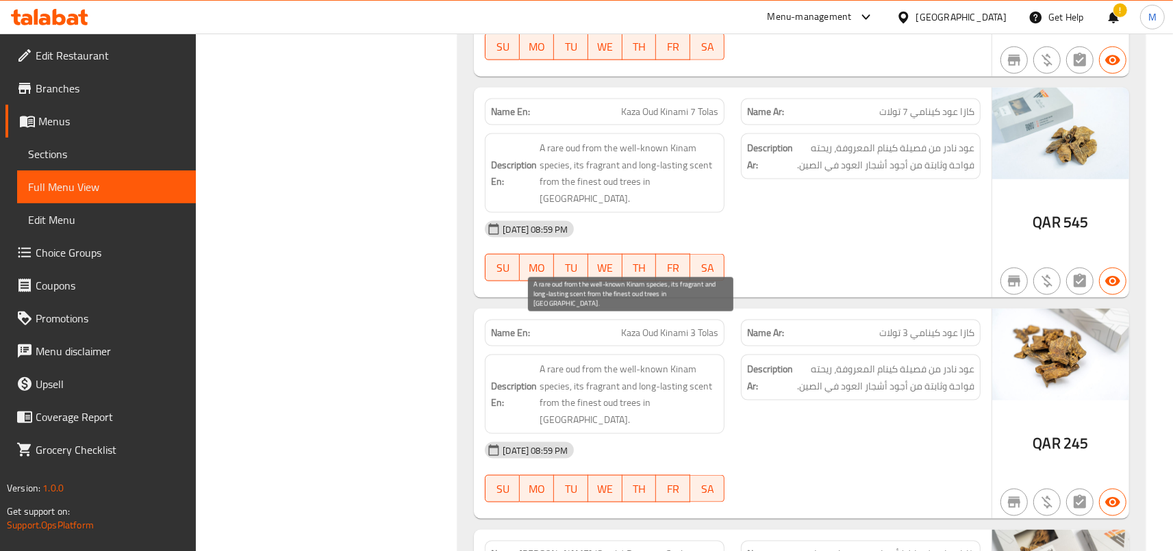
click at [656, 361] on span "A rare oud from the well-known Kinam species, its fragrant and long-lasting sce…" at bounding box center [629, 394] width 179 height 67
drag, startPoint x: 656, startPoint y: 323, endPoint x: 668, endPoint y: 338, distance: 20.0
click at [668, 361] on span "A rare oud from the well-known Kinam species, its fragrant and long-lasting sce…" at bounding box center [629, 394] width 179 height 67
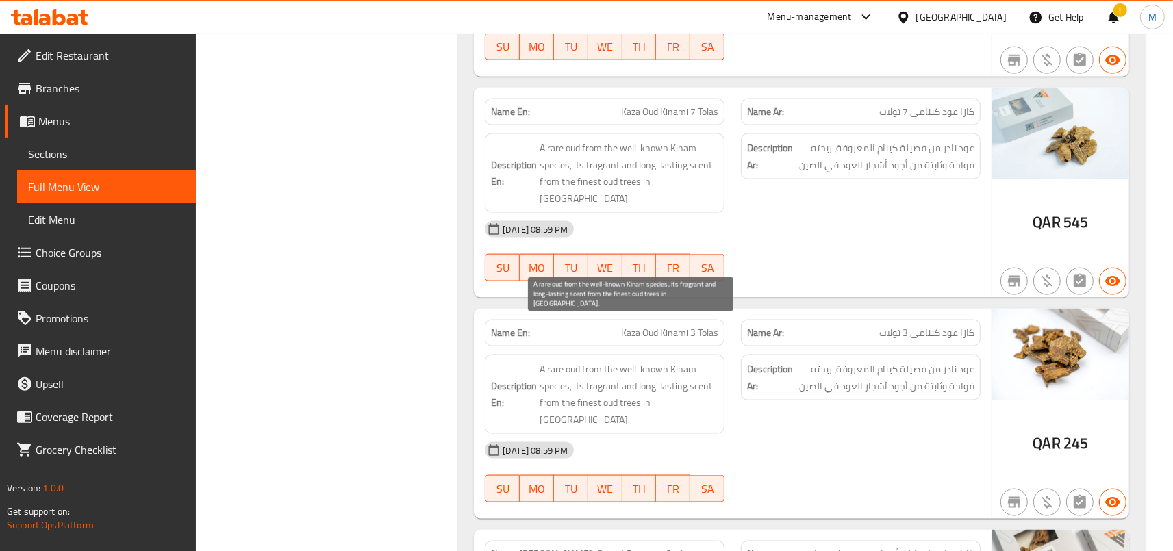
click at [670, 361] on span "A rare oud from the well-known Kinam species, its fragrant and long-lasting sce…" at bounding box center [629, 394] width 179 height 67
drag, startPoint x: 670, startPoint y: 323, endPoint x: 676, endPoint y: 342, distance: 20.1
click at [676, 361] on span "A rare oud from the well-known Kinam species, its fragrant and long-lasting sce…" at bounding box center [629, 394] width 179 height 67
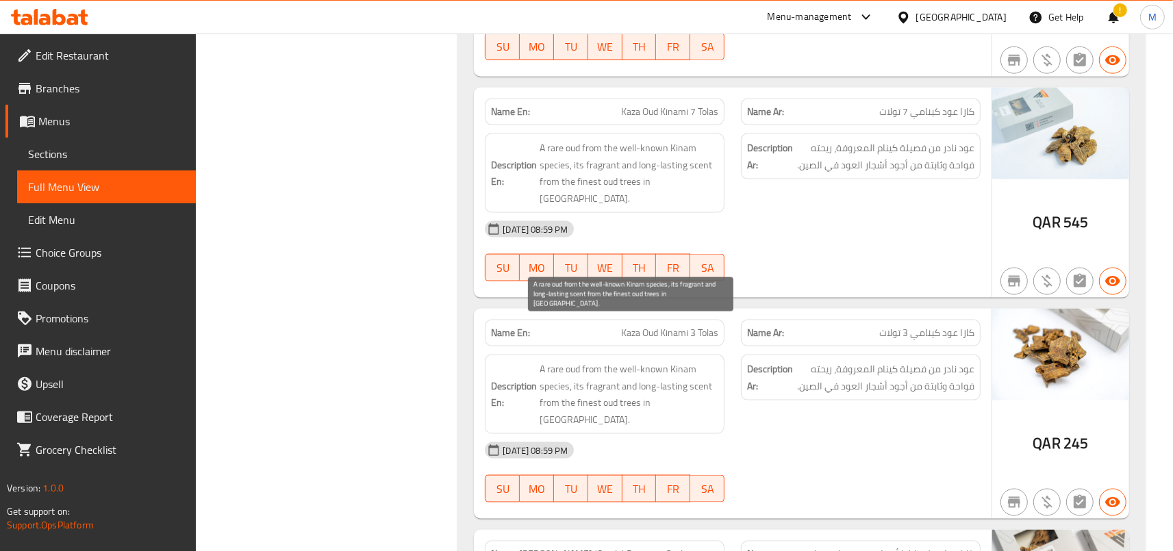
click at [668, 361] on span "A rare oud from the well-known Kinam species, its fragrant and long-lasting sce…" at bounding box center [629, 394] width 179 height 67
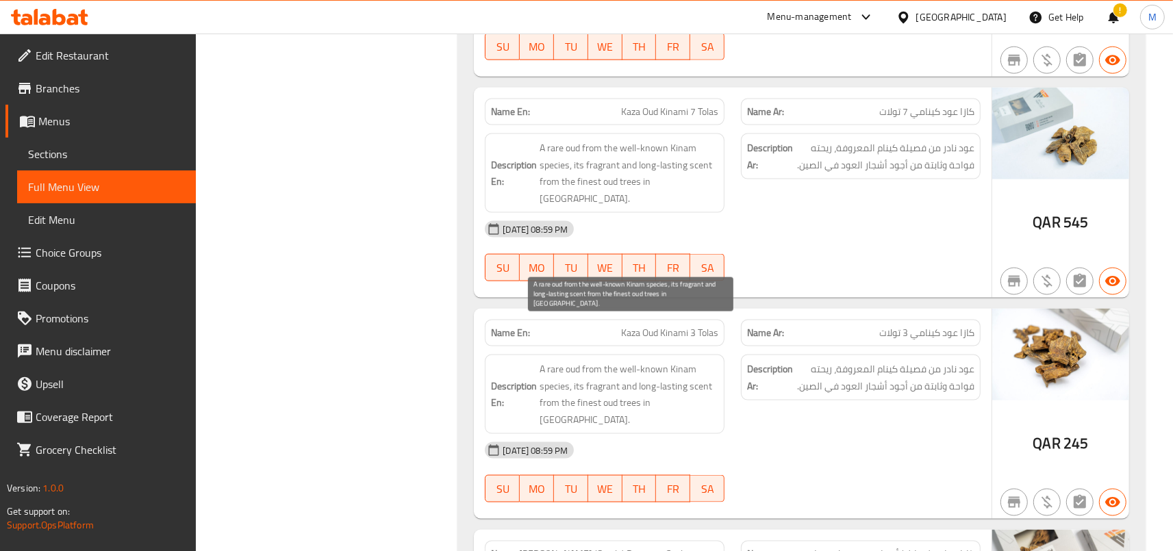
click at [668, 361] on span "A rare oud from the well-known Kinam species, its fragrant and long-lasting sce…" at bounding box center [629, 394] width 179 height 67
click at [634, 361] on span "A rare oud from the well-known Kinam species, its fragrant and long-lasting sce…" at bounding box center [629, 394] width 179 height 67
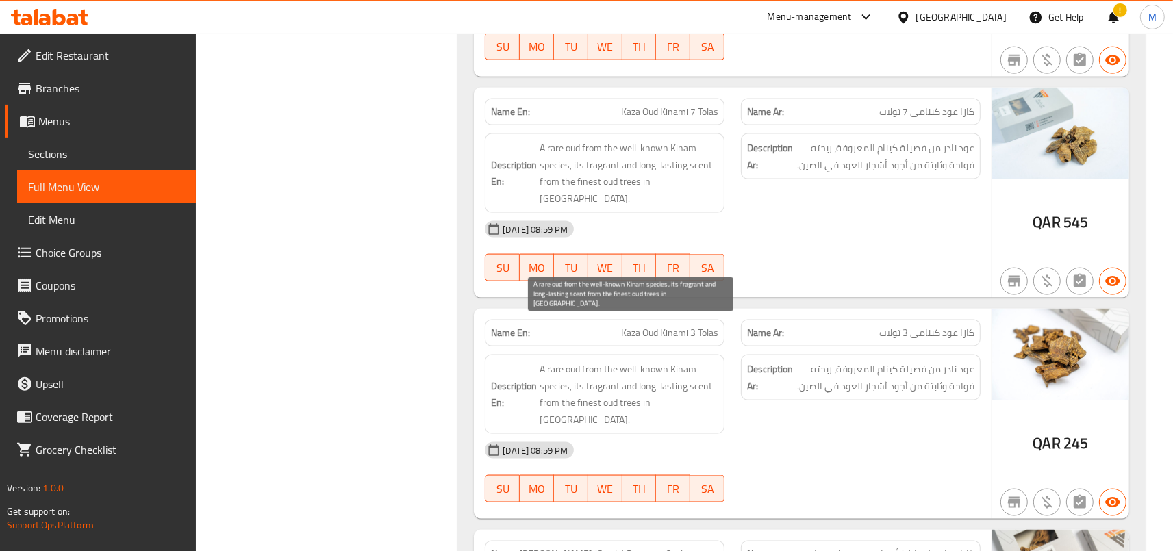
click at [680, 361] on span "A rare oud from the well-known Kinam species, its fragrant and long-lasting sce…" at bounding box center [629, 394] width 179 height 67
click at [659, 361] on span "A rare oud from the well-known Kinam species, its fragrant and long-lasting sce…" at bounding box center [629, 394] width 179 height 67
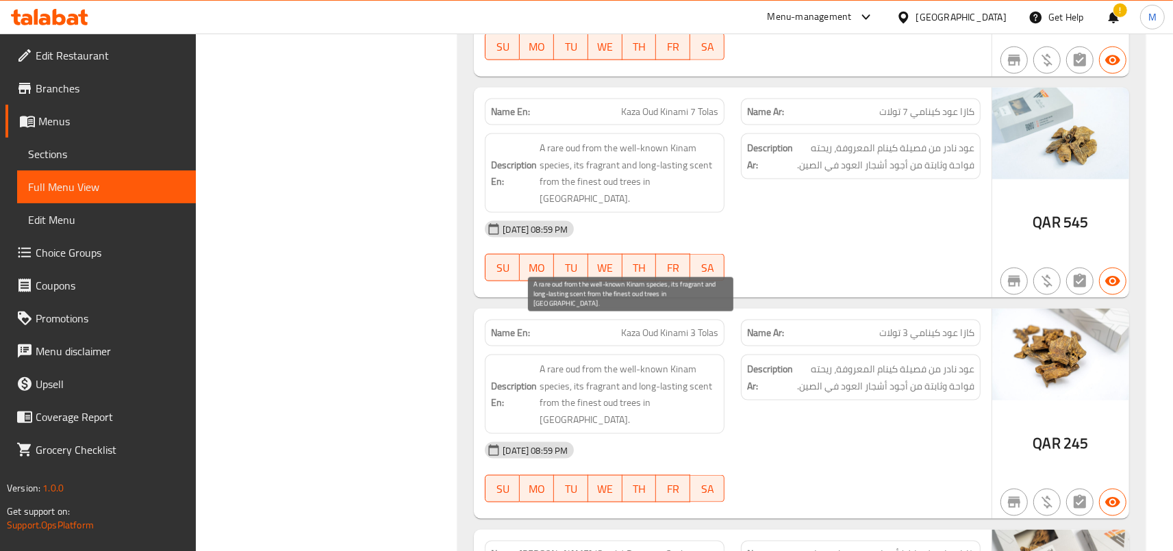
click at [659, 361] on span "A rare oud from the well-known Kinam species, its fragrant and long-lasting sce…" at bounding box center [629, 394] width 179 height 67
click at [666, 361] on span "A rare oud from the well-known Kinam species, its fragrant and long-lasting sce…" at bounding box center [629, 394] width 179 height 67
drag, startPoint x: 666, startPoint y: 326, endPoint x: 675, endPoint y: 341, distance: 17.5
click at [675, 361] on span "A rare oud from the well-known Kinam species, its fragrant and long-lasting sce…" at bounding box center [629, 394] width 179 height 67
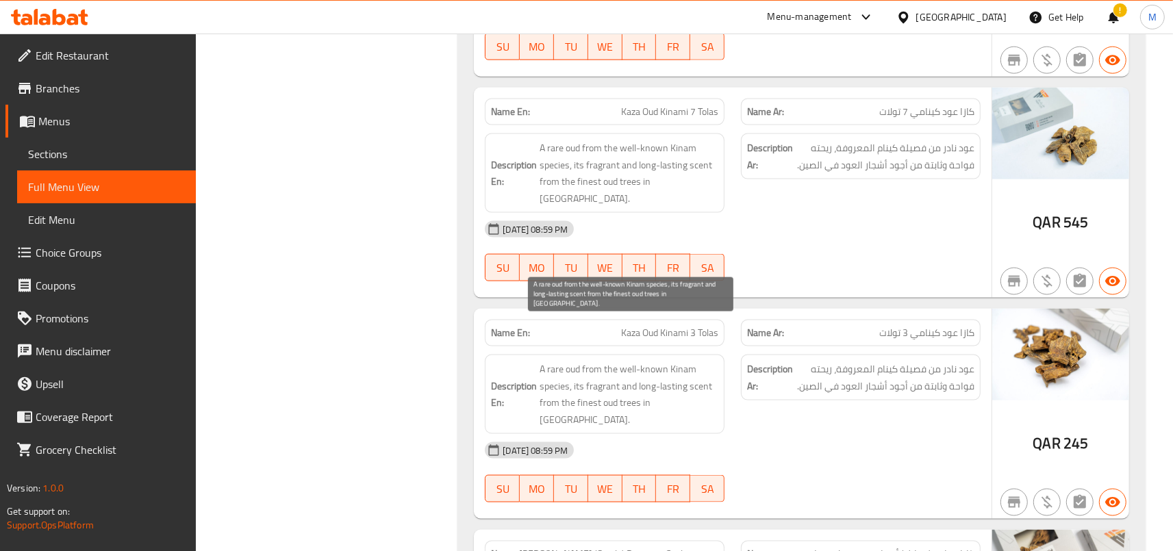
click at [675, 361] on span "A rare oud from the well-known Kinam species, its fragrant and long-lasting sce…" at bounding box center [629, 394] width 179 height 67
click at [644, 361] on span "A rare oud from the well-known Kinam species, its fragrant and long-lasting sce…" at bounding box center [629, 394] width 179 height 67
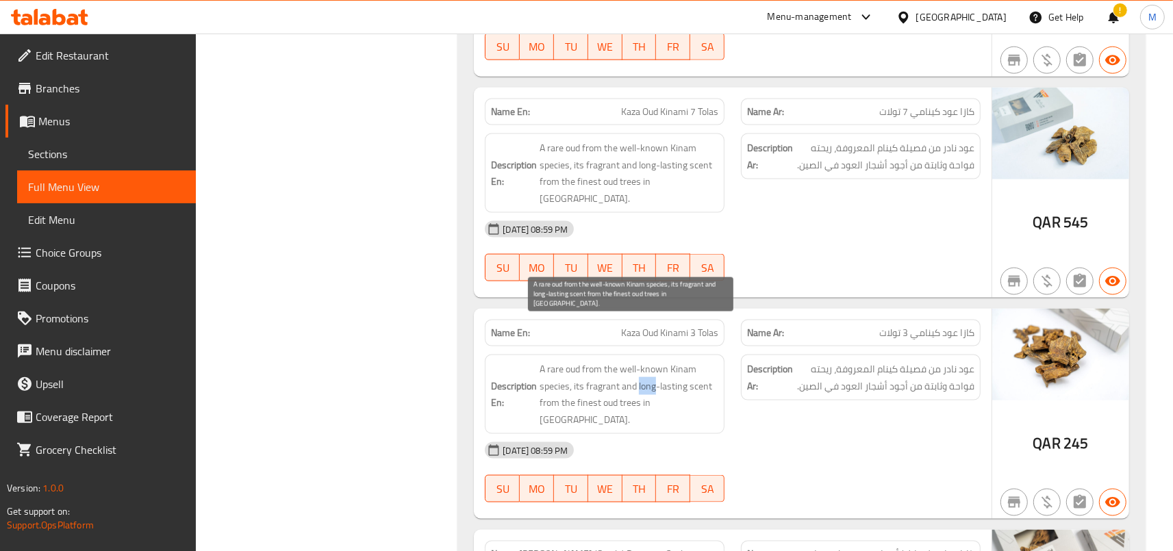
click at [644, 361] on span "A rare oud from the well-known Kinam species, its fragrant and long-lasting sce…" at bounding box center [629, 394] width 179 height 67
click at [633, 361] on span "A rare oud from the well-known Kinam species, its fragrant and long-lasting sce…" at bounding box center [629, 394] width 179 height 67
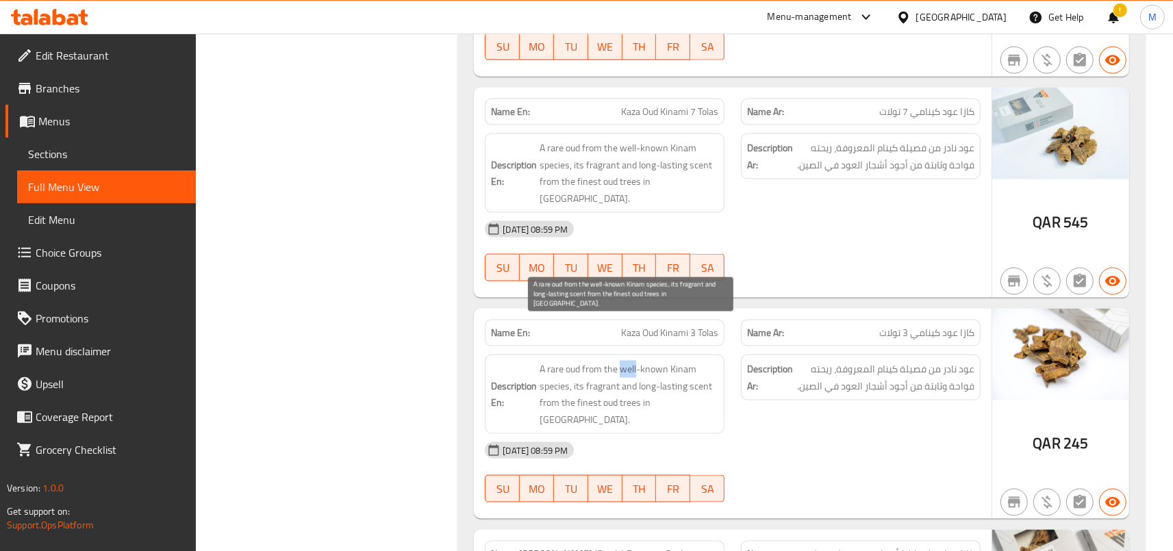
click at [633, 361] on span "A rare oud from the well-known Kinam species, its fragrant and long-lasting sce…" at bounding box center [629, 394] width 179 height 67
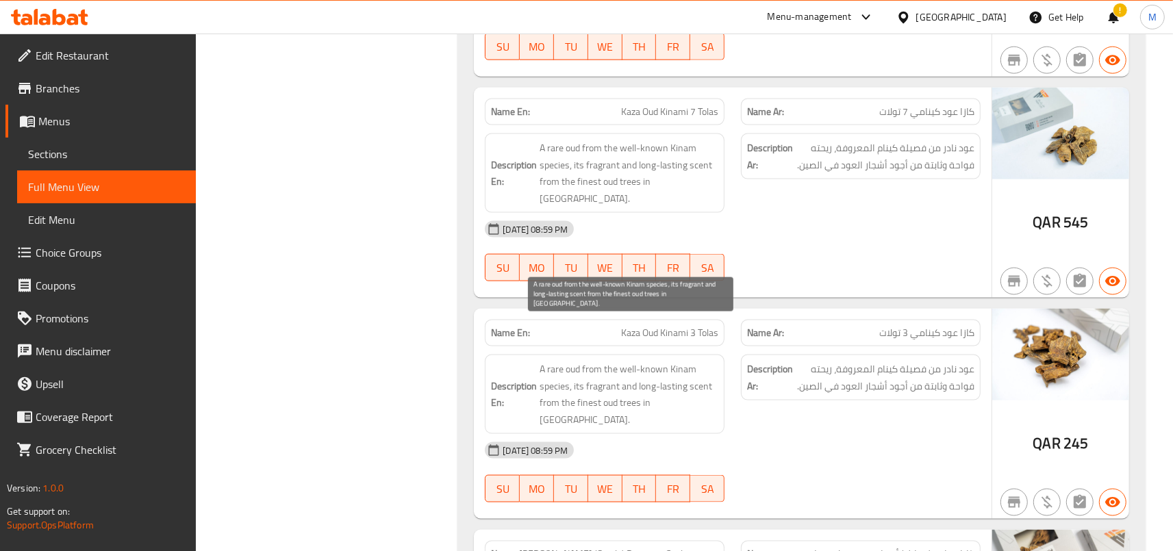
click at [633, 361] on span "A rare oud from the well-known Kinam species, its fragrant and long-lasting sce…" at bounding box center [629, 394] width 179 height 67
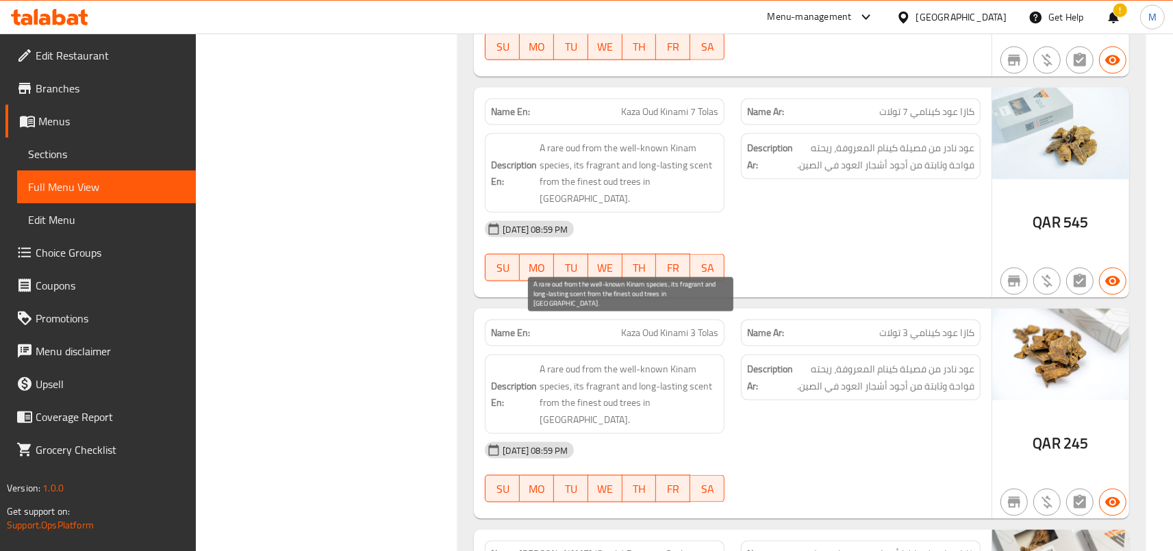
click at [625, 361] on span "A rare oud from the well-known Kinam species, its fragrant and long-lasting sce…" at bounding box center [629, 394] width 179 height 67
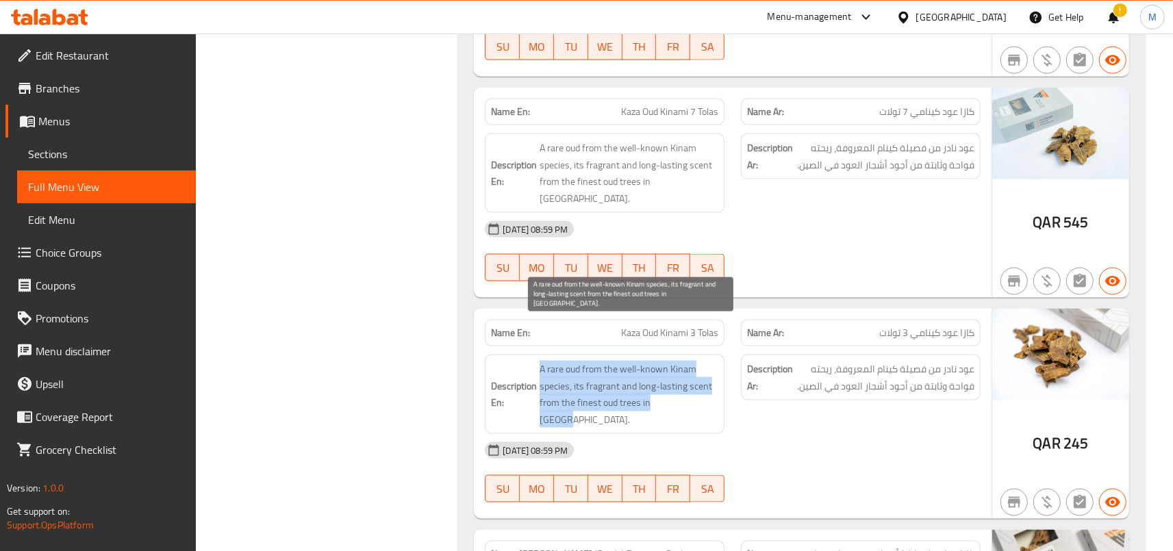
drag, startPoint x: 545, startPoint y: 314, endPoint x: 701, endPoint y: 360, distance: 162.7
click at [701, 361] on span "A rare oud from the well-known Kinam species, its fragrant and long-lasting sce…" at bounding box center [629, 394] width 179 height 67
click at [637, 361] on span "A rare oud from the well-known Kinam species, its fragrant and long-lasting sce…" at bounding box center [629, 394] width 179 height 67
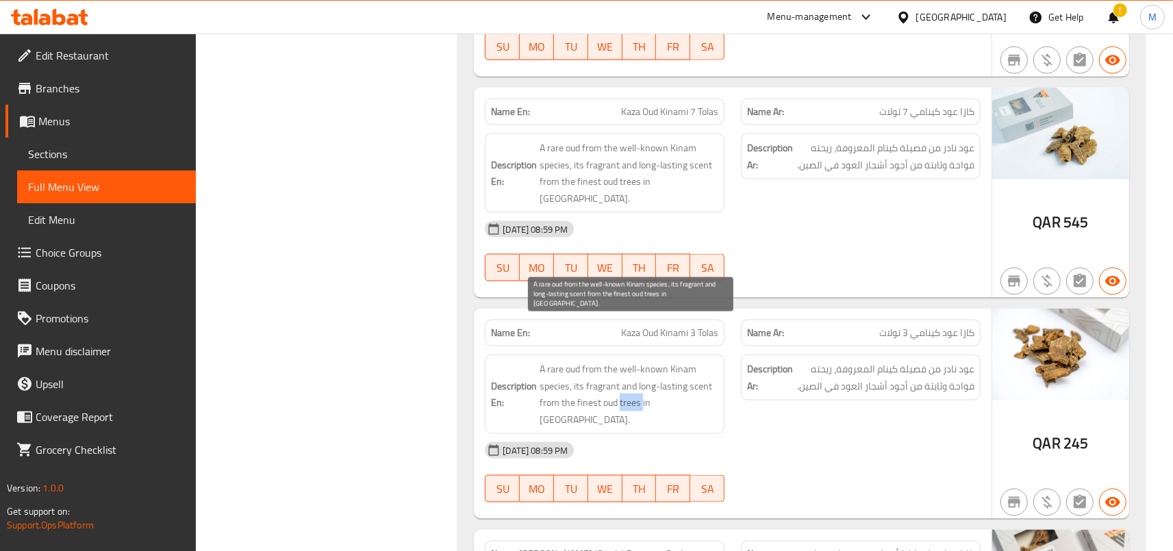
click at [637, 361] on span "A rare oud from the well-known Kinam species, its fragrant and long-lasting sce…" at bounding box center [629, 394] width 179 height 67
click at [603, 361] on span "A rare oud from the well-known Kinam species, its fragrant and long-lasting sce…" at bounding box center [629, 394] width 179 height 67
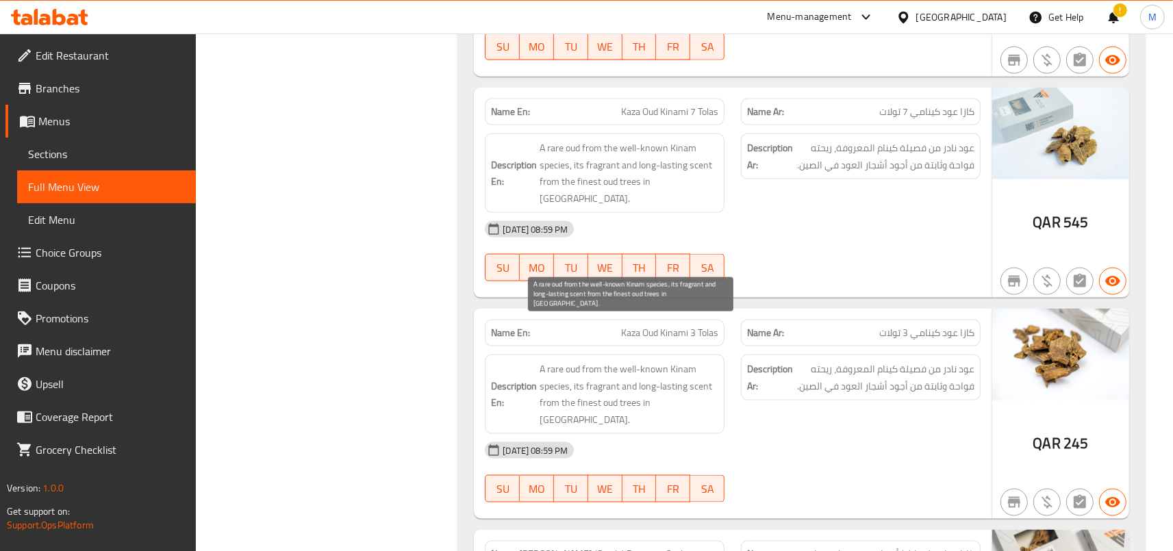
click at [605, 361] on span "A rare oud from the well-known Kinam species, its fragrant and long-lasting sce…" at bounding box center [629, 394] width 179 height 67
click at [620, 361] on span "A rare oud from the well-known Kinam species, its fragrant and long-lasting sce…" at bounding box center [629, 394] width 179 height 67
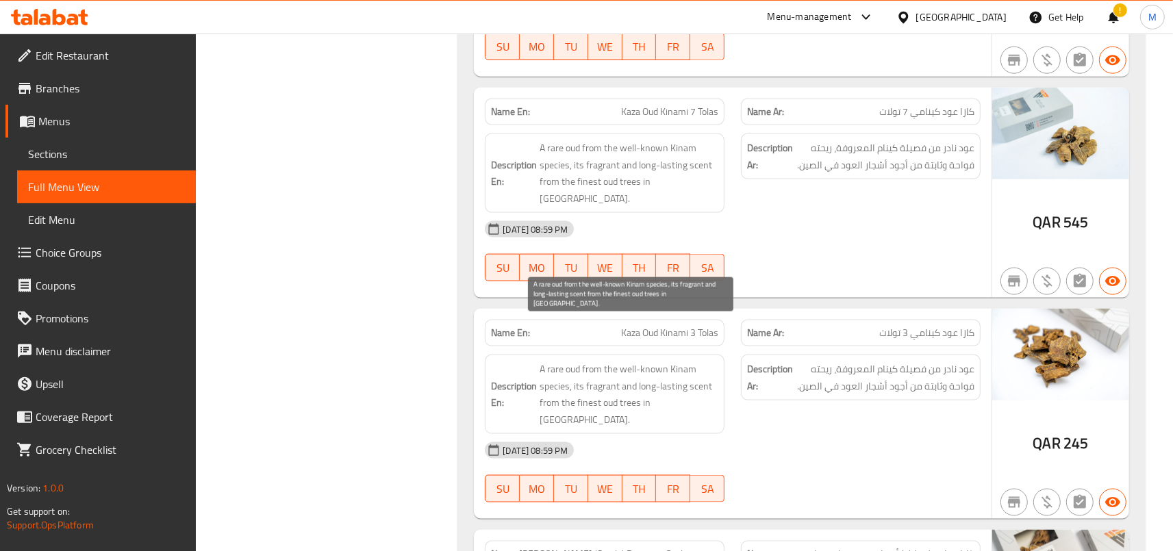
click at [620, 361] on span "A rare oud from the well-known Kinam species, its fragrant and long-lasting sce…" at bounding box center [629, 394] width 179 height 67
click at [629, 361] on span "A rare oud from the well-known Kinam species, its fragrant and long-lasting sce…" at bounding box center [629, 394] width 179 height 67
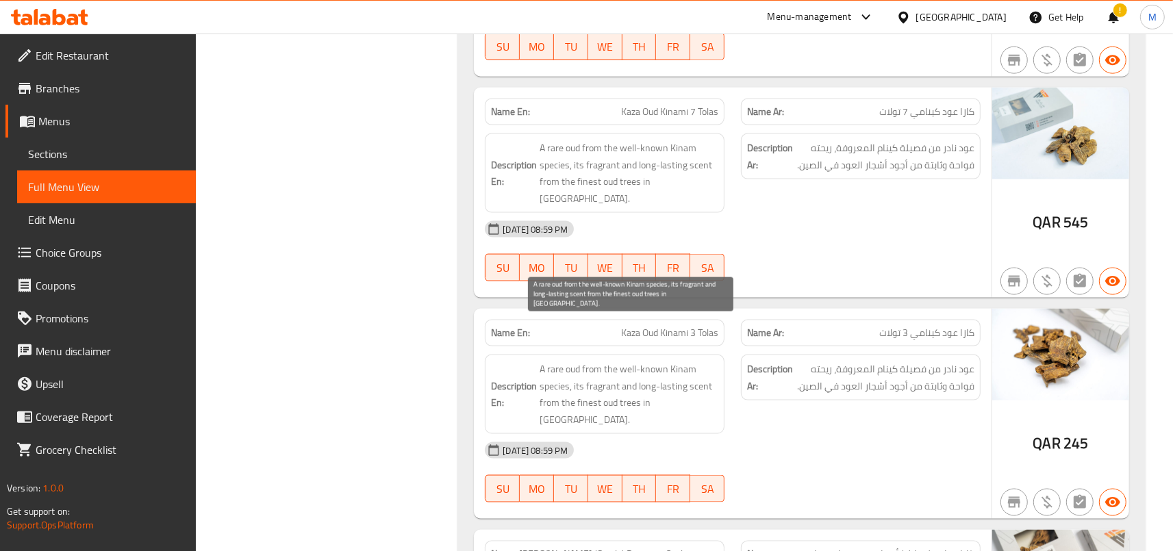
click at [629, 361] on span "A rare oud from the well-known Kinam species, its fragrant and long-lasting sce…" at bounding box center [629, 394] width 179 height 67
click at [612, 361] on span "A rare oud from the well-known Kinam species, its fragrant and long-lasting sce…" at bounding box center [629, 394] width 179 height 67
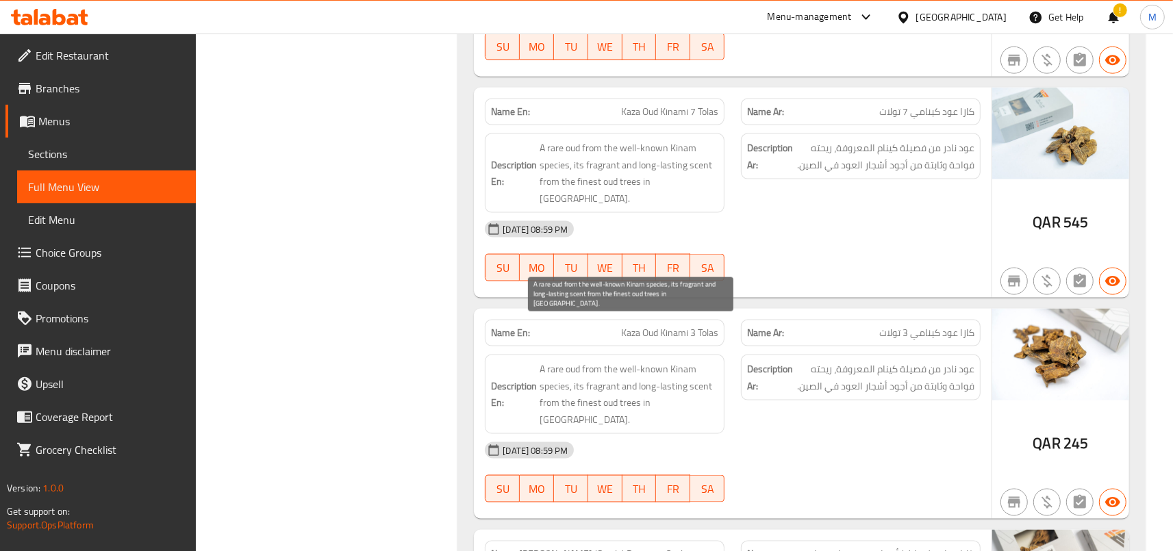
click at [600, 355] on div "Description En: A rare oud from the well-known Kinam species, its fragrant and …" at bounding box center [605, 394] width 240 height 79
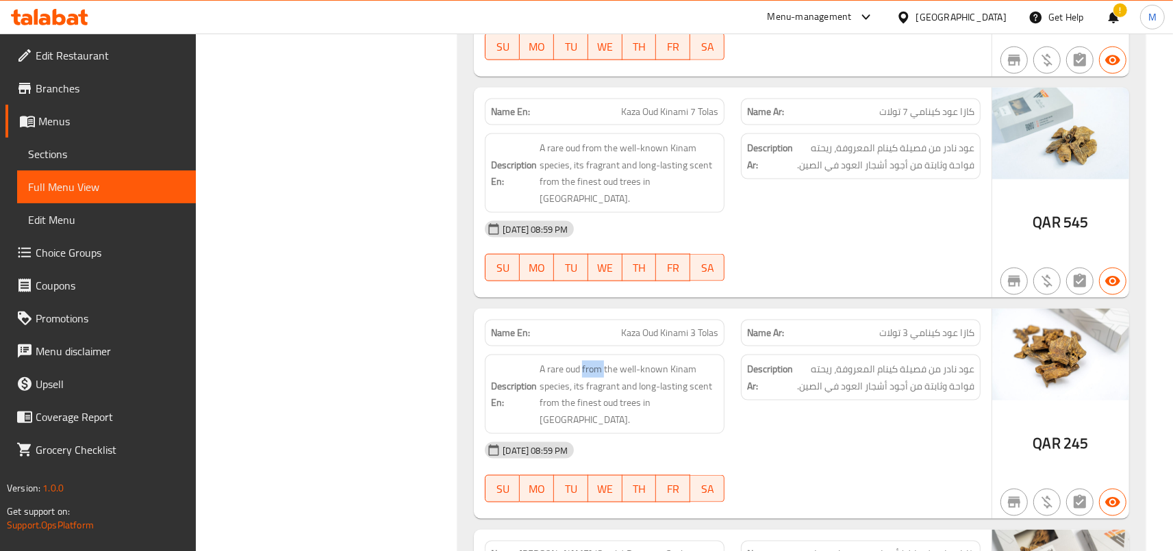
click at [600, 355] on div "Description En: A rare oud from the well-known Kinam species, its fragrant and …" at bounding box center [605, 394] width 240 height 79
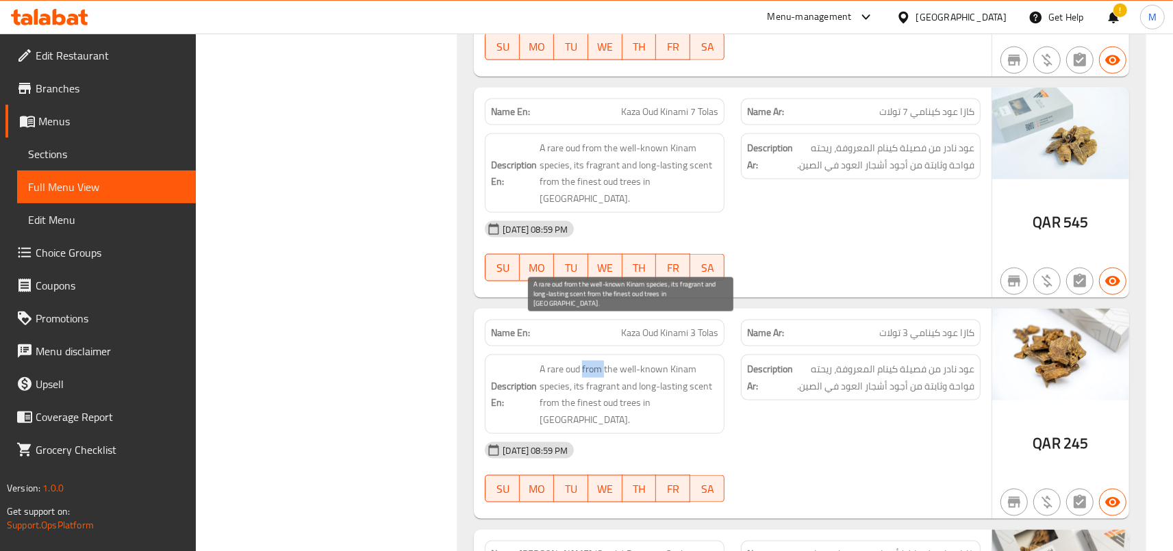
click at [601, 361] on span "A rare oud from the well-known Kinam species, its fragrant and long-lasting sce…" at bounding box center [629, 394] width 179 height 67
click at [585, 361] on span "A rare oud from the well-known Kinam species, its fragrant and long-lasting sce…" at bounding box center [629, 394] width 179 height 67
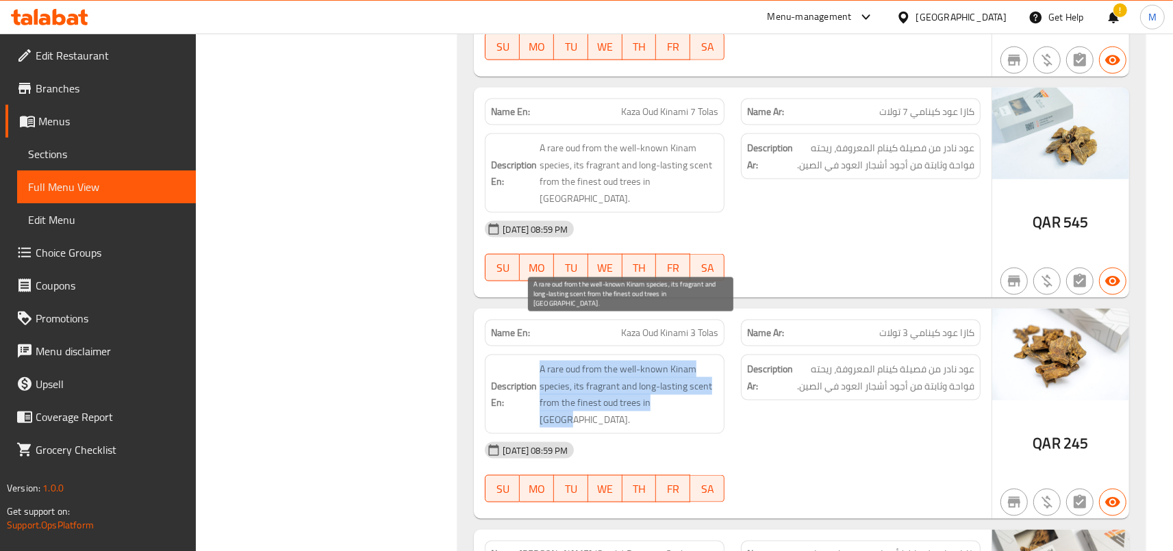
drag, startPoint x: 545, startPoint y: 321, endPoint x: 707, endPoint y: 355, distance: 165.7
click at [707, 361] on span "A rare oud from the well-known Kinam species, its fragrant and long-lasting sce…" at bounding box center [629, 394] width 179 height 67
click at [577, 361] on span "A rare oud from the well-known Kinam species, its fragrant and long-lasting sce…" at bounding box center [629, 394] width 179 height 67
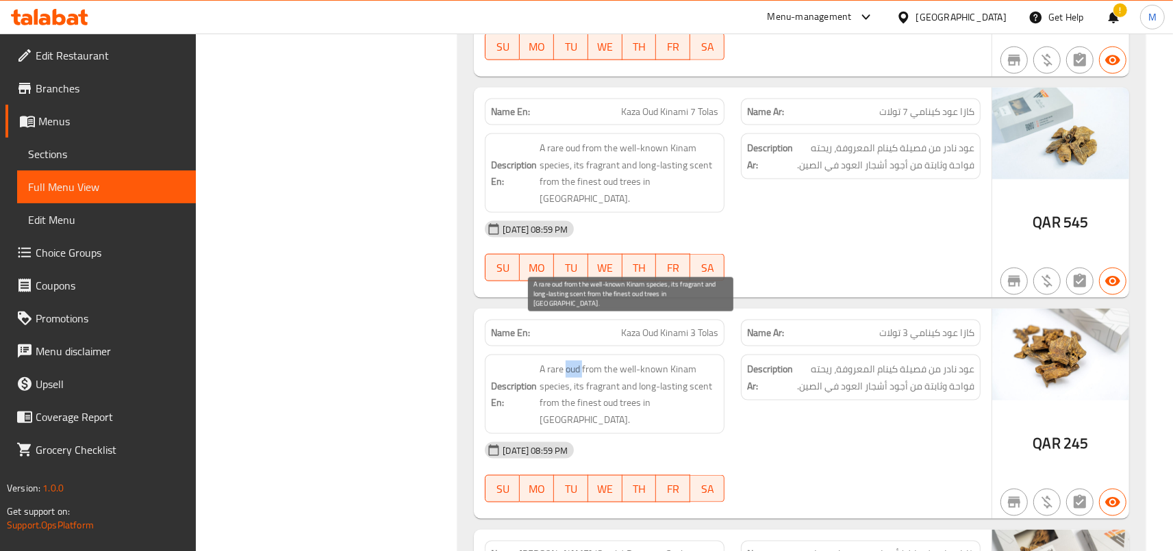
click at [577, 361] on span "A rare oud from the well-known Kinam species, its fragrant and long-lasting sce…" at bounding box center [629, 394] width 179 height 67
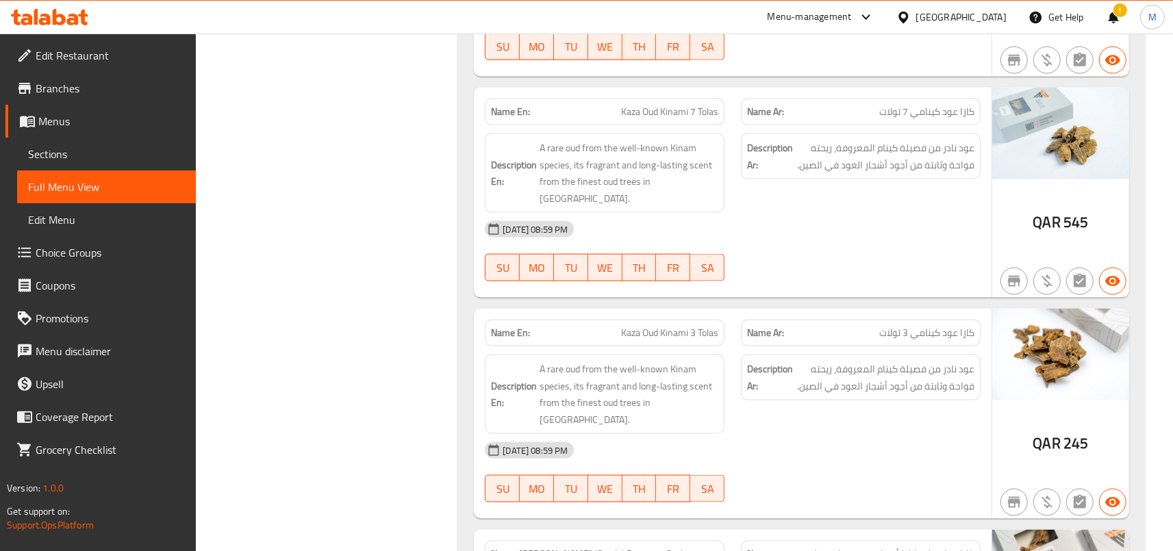
click at [559, 355] on div "Description En: A rare oud from the well-known Kinam species, its fragrant and …" at bounding box center [605, 394] width 240 height 79
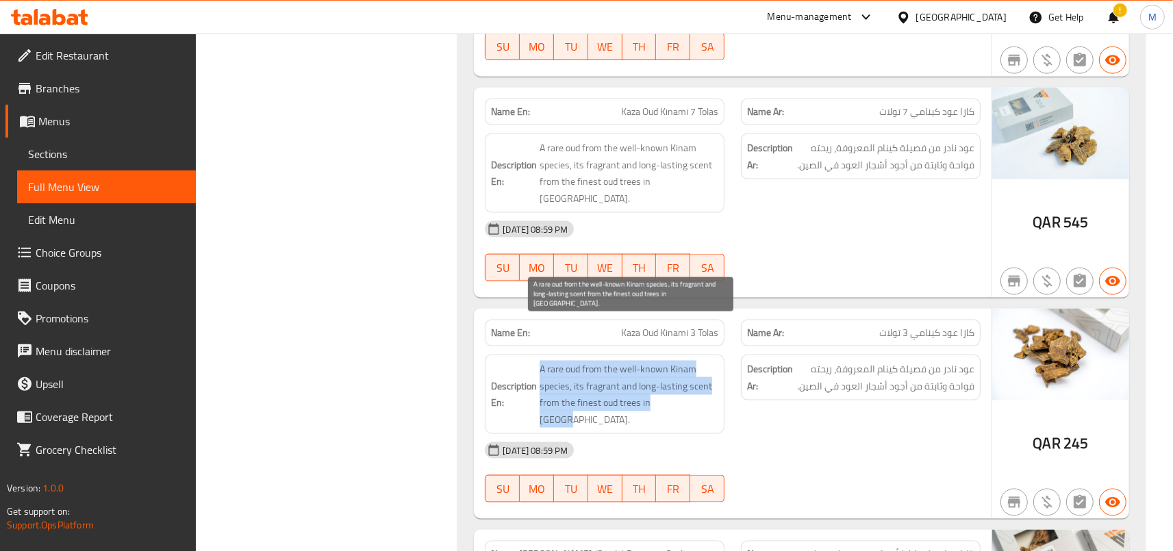
drag, startPoint x: 544, startPoint y: 323, endPoint x: 716, endPoint y: 360, distance: 176.4
click at [716, 361] on span "A rare oud from the well-known Kinam species, its fragrant and long-lasting sce…" at bounding box center [629, 394] width 179 height 67
click at [559, 361] on span "A rare oud from the well-known Kinam species, its fragrant and long-lasting sce…" at bounding box center [629, 394] width 179 height 67
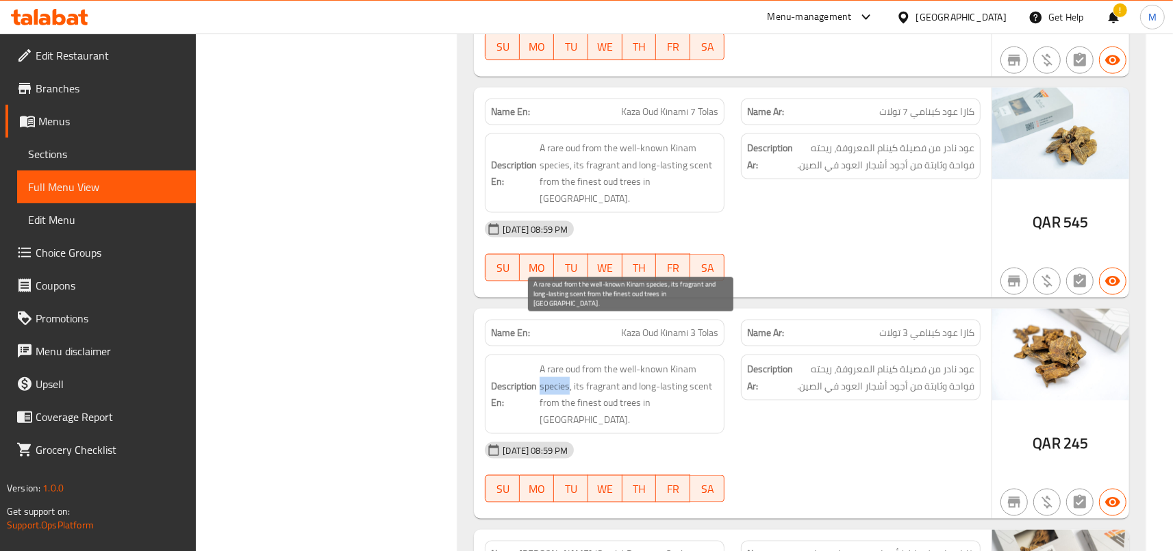
click at [559, 361] on span "A rare oud from the well-known Kinam species, its fragrant and long-lasting sce…" at bounding box center [629, 394] width 179 height 67
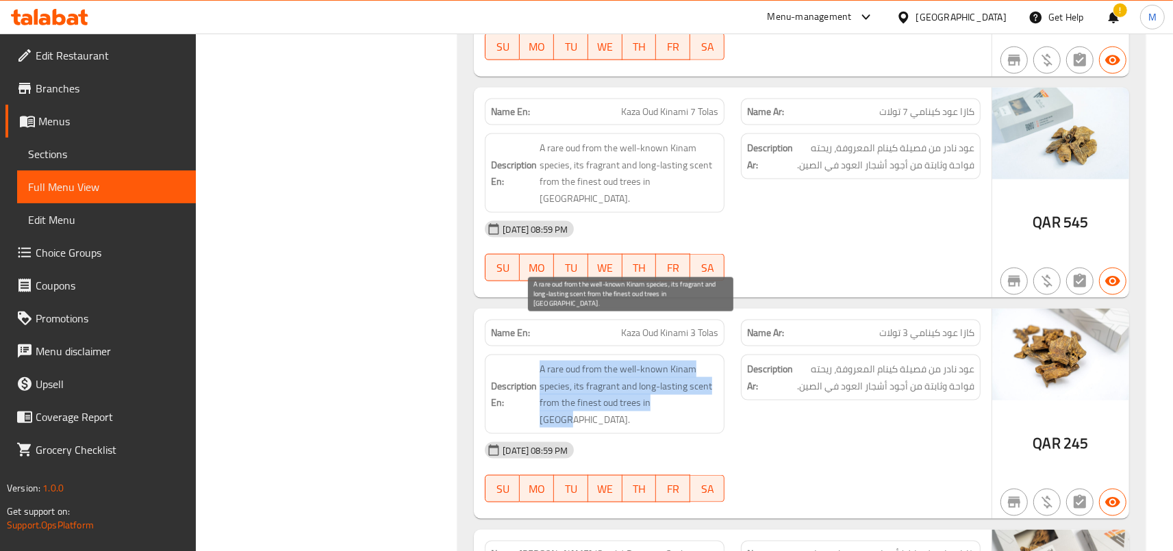
drag, startPoint x: 544, startPoint y: 323, endPoint x: 730, endPoint y: 349, distance: 187.5
click at [718, 361] on span "A rare oud from the well-known Kinam species, its fragrant and long-lasting sce…" at bounding box center [629, 394] width 179 height 67
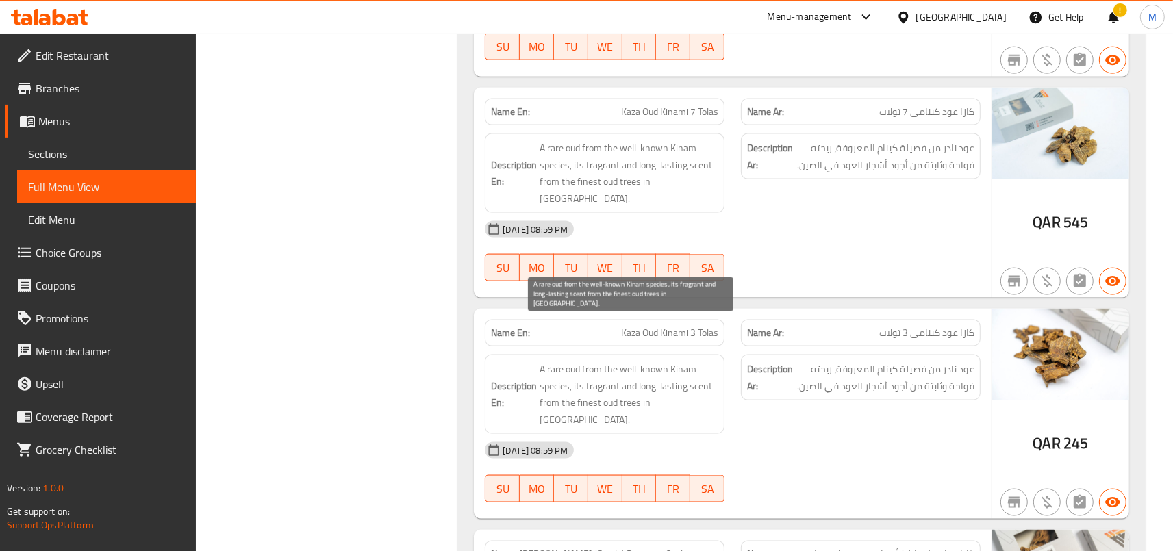
click at [714, 361] on span "A rare oud from the well-known Kinam species, its fragrant and long-lasting sce…" at bounding box center [629, 394] width 179 height 67
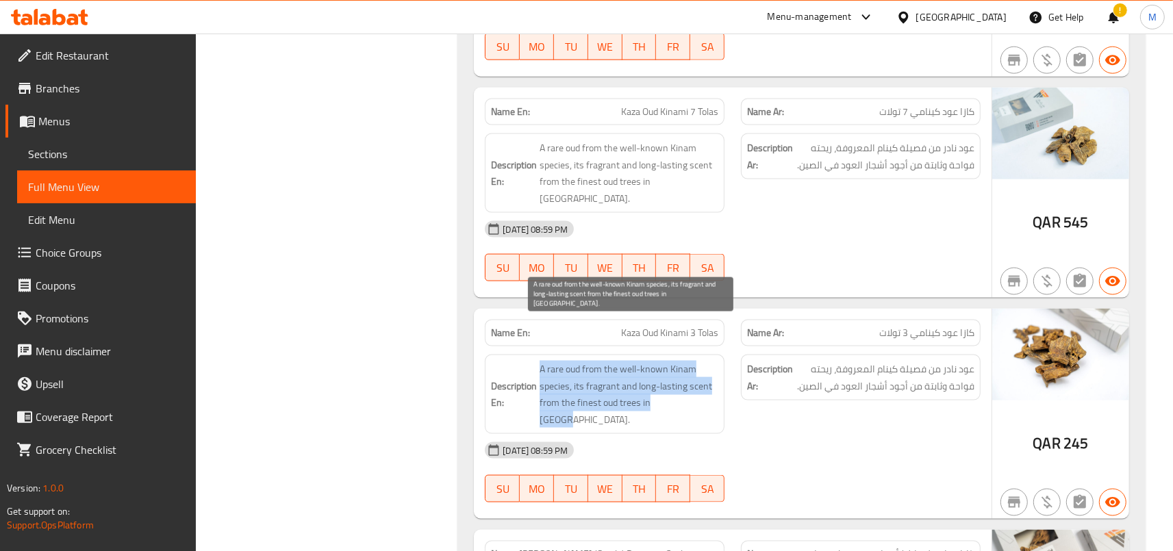
drag, startPoint x: 544, startPoint y: 316, endPoint x: 705, endPoint y: 351, distance: 164.0
click at [705, 361] on span "A rare oud from the well-known Kinam species, its fragrant and long-lasting sce…" at bounding box center [629, 394] width 179 height 67
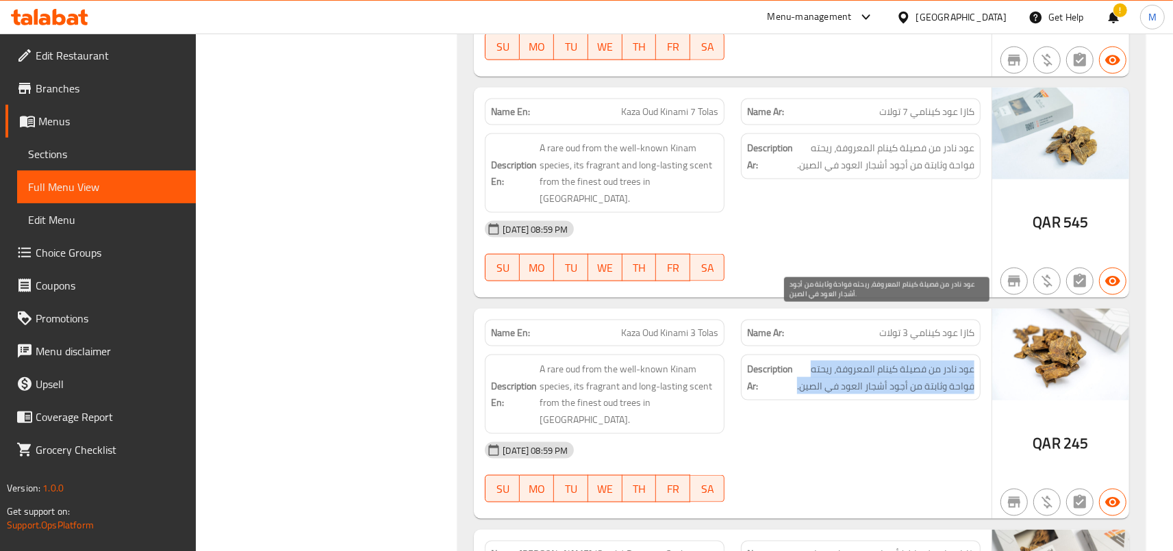
drag, startPoint x: 975, startPoint y: 320, endPoint x: 803, endPoint y: 334, distance: 171.8
click at [799, 361] on span "عود نادر من فصيلة كينام المعروفة، ريحته فواحة وثابتة من أجود أشجار العود في الص…" at bounding box center [885, 378] width 179 height 34
click at [829, 361] on span "عود نادر من فصيلة كينام المعروفة، ريحته فواحة وثابتة من أجود أشجار العود في الص…" at bounding box center [885, 378] width 179 height 34
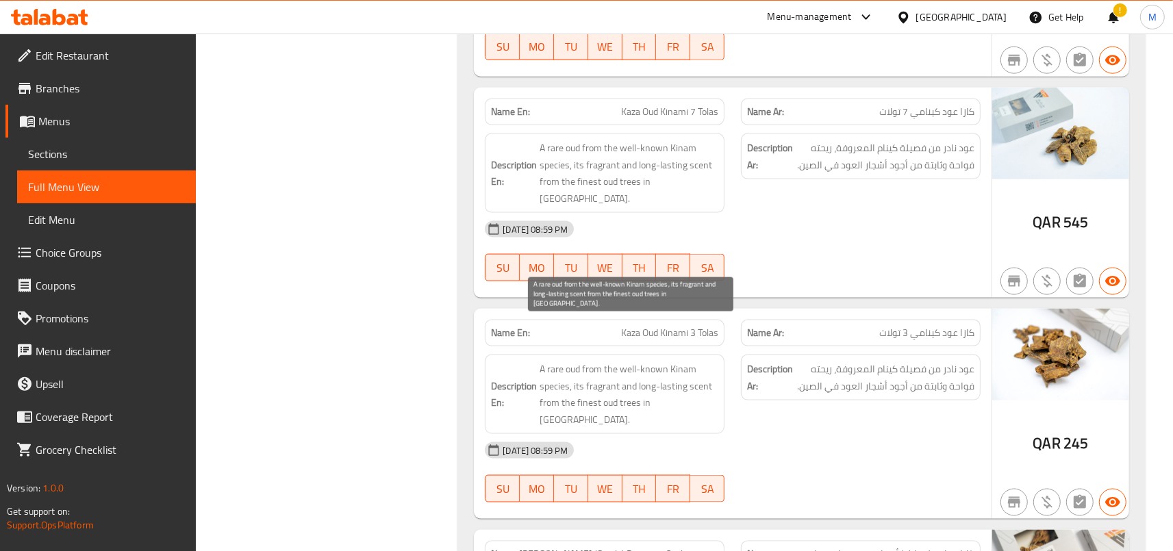
drag, startPoint x: 556, startPoint y: 352, endPoint x: 690, endPoint y: 375, distance: 135.4
click at [690, 375] on span "A rare oud from the well-known Kinam species, its fragrant and long-lasting sce…" at bounding box center [629, 394] width 179 height 67
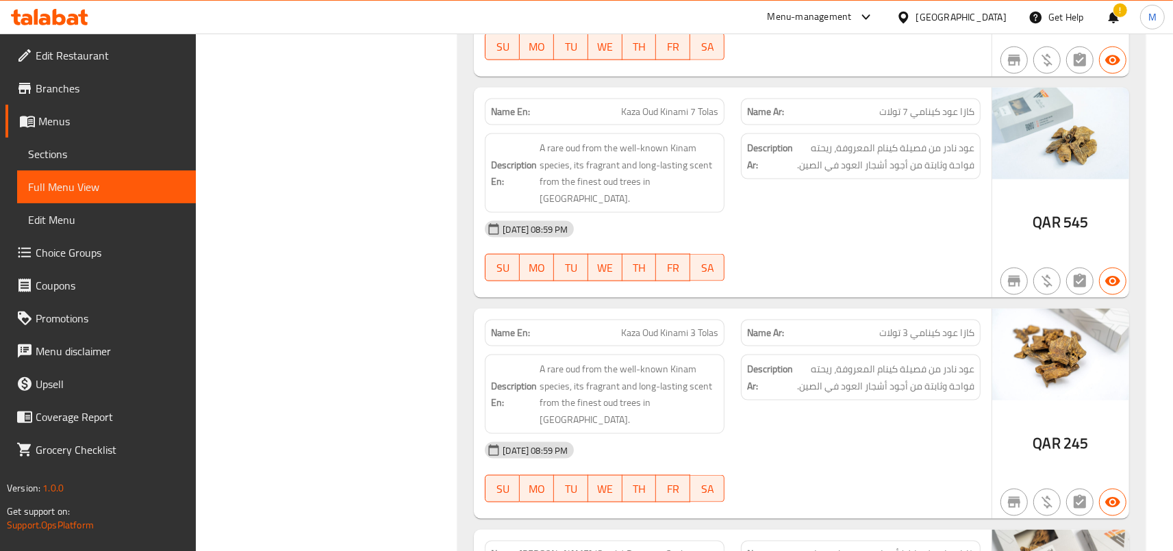
click at [698, 366] on div "Description En: A rare oud from the well-known Kinam species, its fragrant and …" at bounding box center [605, 394] width 240 height 79
click at [818, 434] on div "[DATE] 08:59 PM" at bounding box center [733, 450] width 512 height 33
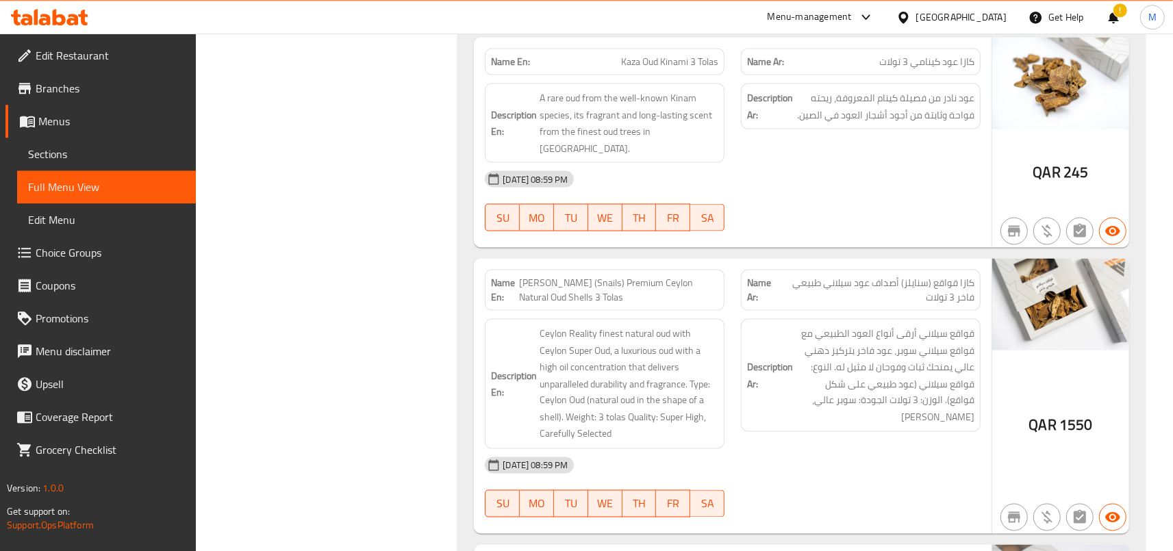
scroll to position [1978, 0]
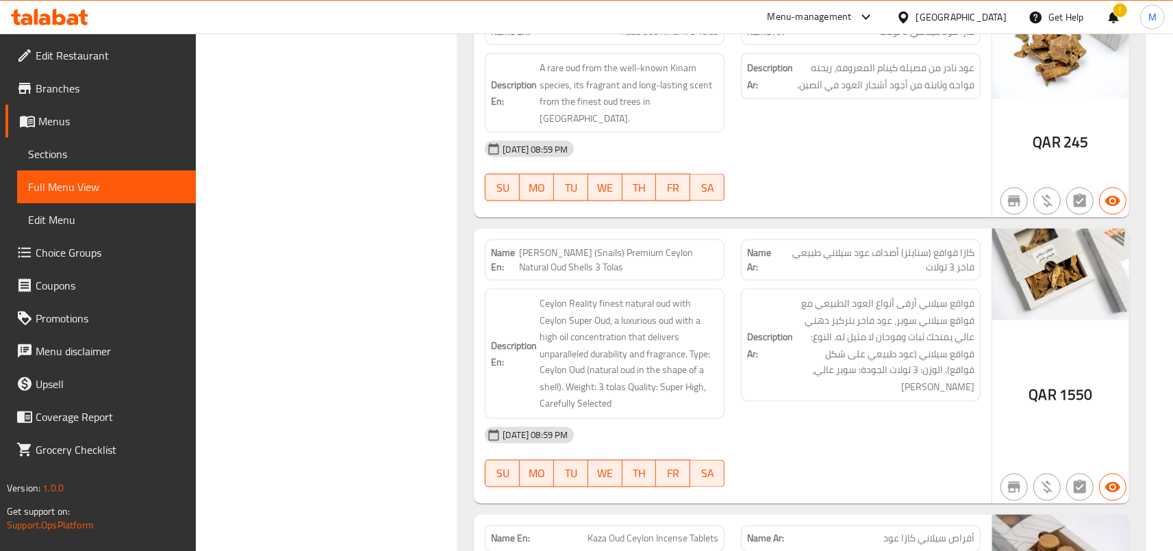
click at [738, 231] on div "Name Ar: كازا قواقع (سنايلز) أصداف عود سيلاني طبيعي فاخر 3 تولات" at bounding box center [861, 260] width 256 height 58
click at [757, 246] on strong "Name Ar:" at bounding box center [762, 260] width 31 height 29
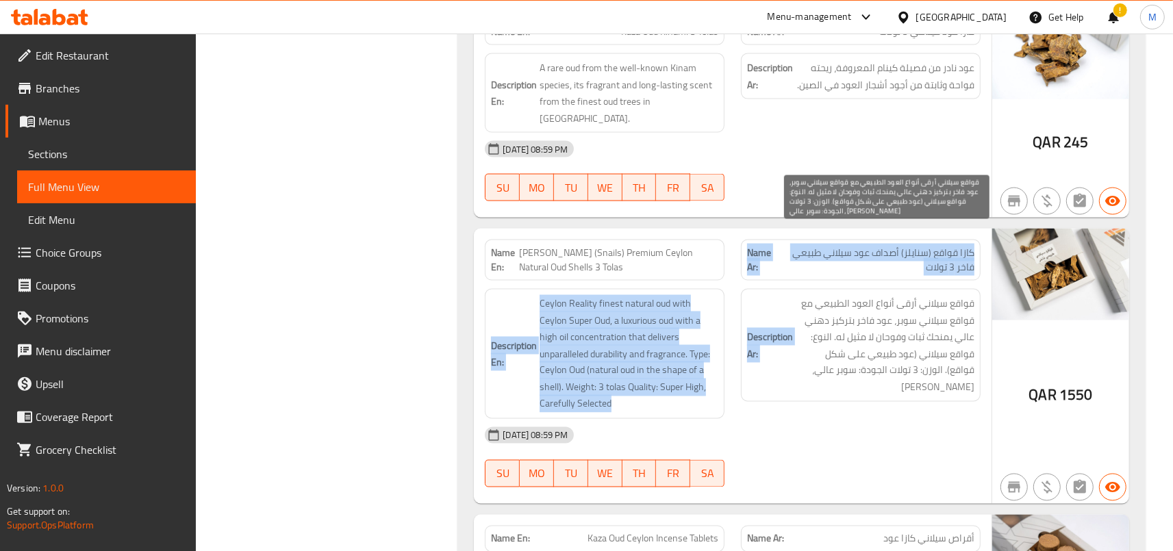
drag, startPoint x: 757, startPoint y: 183, endPoint x: 864, endPoint y: 291, distance: 151.6
click at [864, 291] on div "Name En: [PERSON_NAME] (Snails) Premium Ceylon Natural Oud Shells 3 Tolas Name …" at bounding box center [733, 366] width 518 height 275
click at [864, 295] on span "قواقع سيلاني أرقى أنواع العود الطبيعي مع قواقع سيلاني سوبر، عود فاخر بتركيز دهن…" at bounding box center [885, 345] width 179 height 101
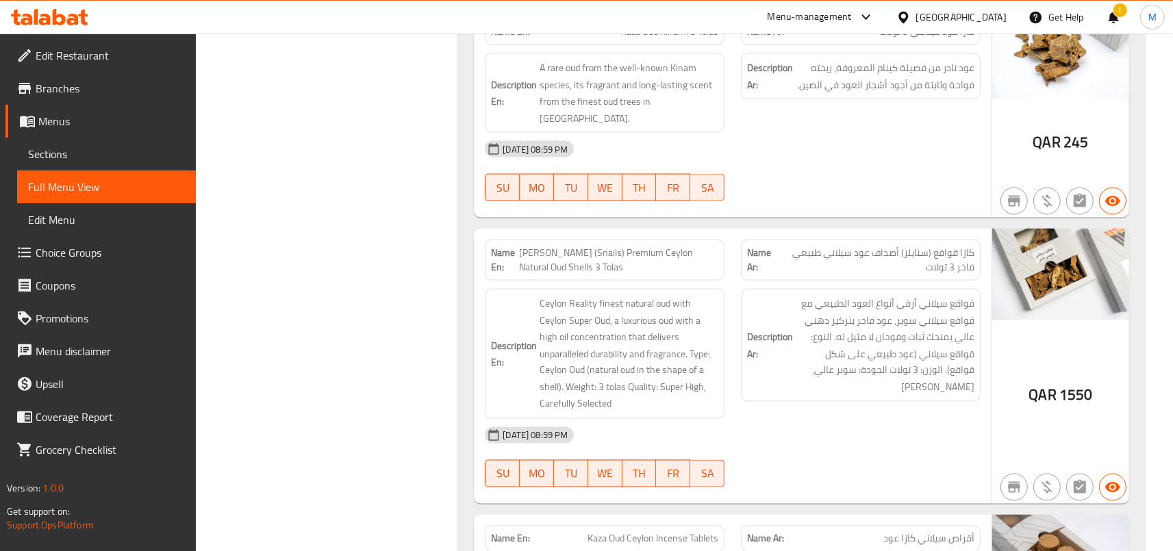
click at [756, 246] on strong "Name Ar:" at bounding box center [762, 260] width 31 height 29
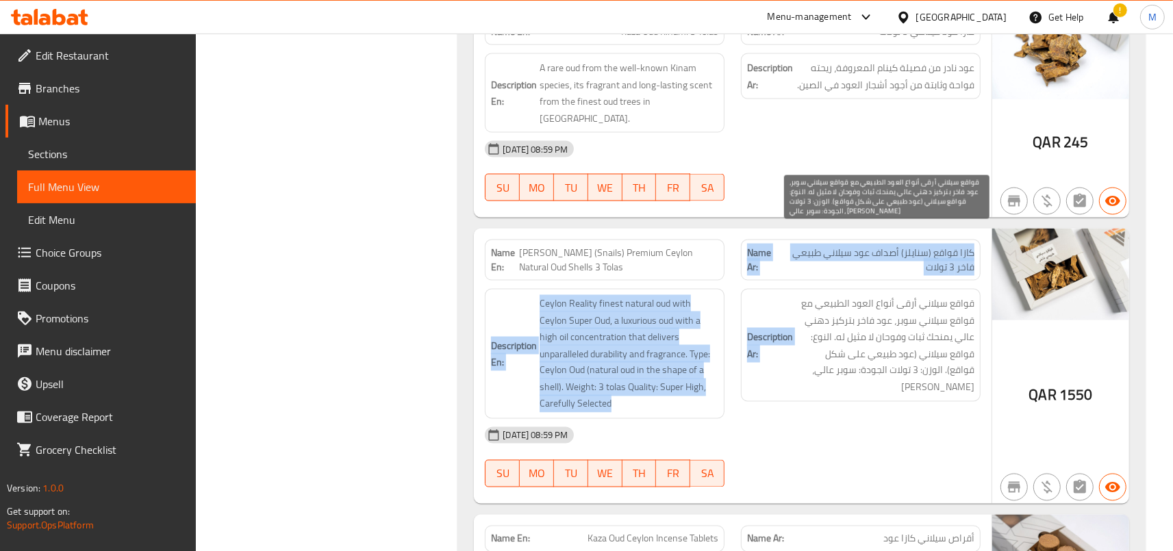
drag, startPoint x: 756, startPoint y: 196, endPoint x: 879, endPoint y: 307, distance: 165.8
click at [879, 307] on div "Name En: [PERSON_NAME] (Snails) Premium Ceylon Natural Oud Shells 3 Tolas Name …" at bounding box center [733, 366] width 518 height 275
click at [879, 307] on span "قواقع سيلاني أرقى أنواع العود الطبيعي مع قواقع سيلاني سوبر، عود فاخر بتركيز دهن…" at bounding box center [885, 345] width 179 height 101
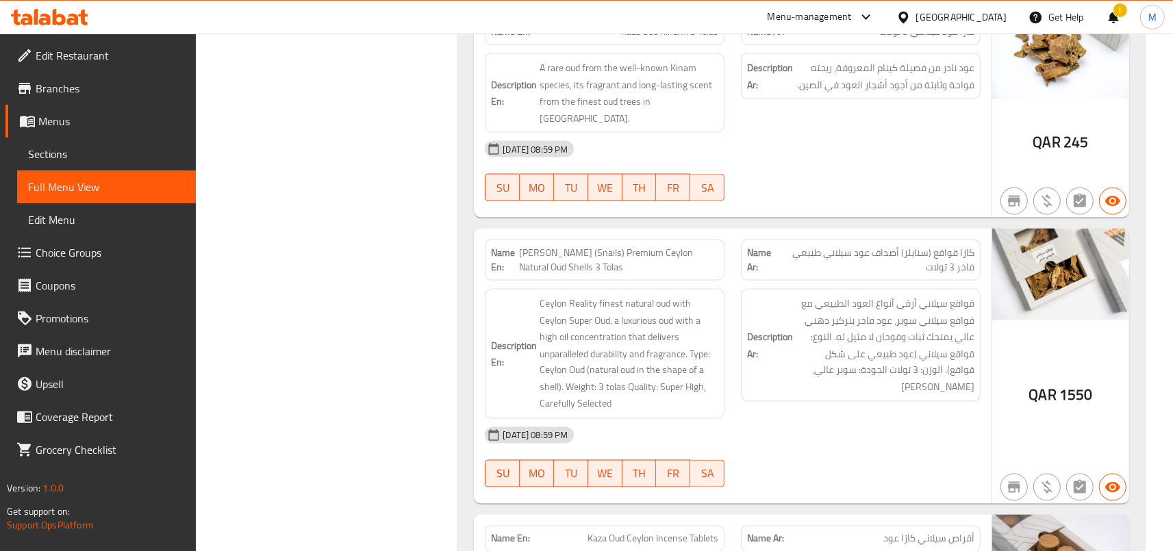
click at [535, 246] on span "[PERSON_NAME] (Snails) Premium Ceylon Natural Oud Shells 3 Tolas" at bounding box center [618, 260] width 199 height 29
drag, startPoint x: 535, startPoint y: 187, endPoint x: 646, endPoint y: 385, distance: 226.9
click at [646, 385] on div "Name En: [PERSON_NAME] (Snails) Premium Ceylon Natural Oud Shells 3 Tolas Name …" at bounding box center [733, 366] width 518 height 275
click at [678, 419] on div "[DATE] 08:59 PM" at bounding box center [733, 435] width 512 height 33
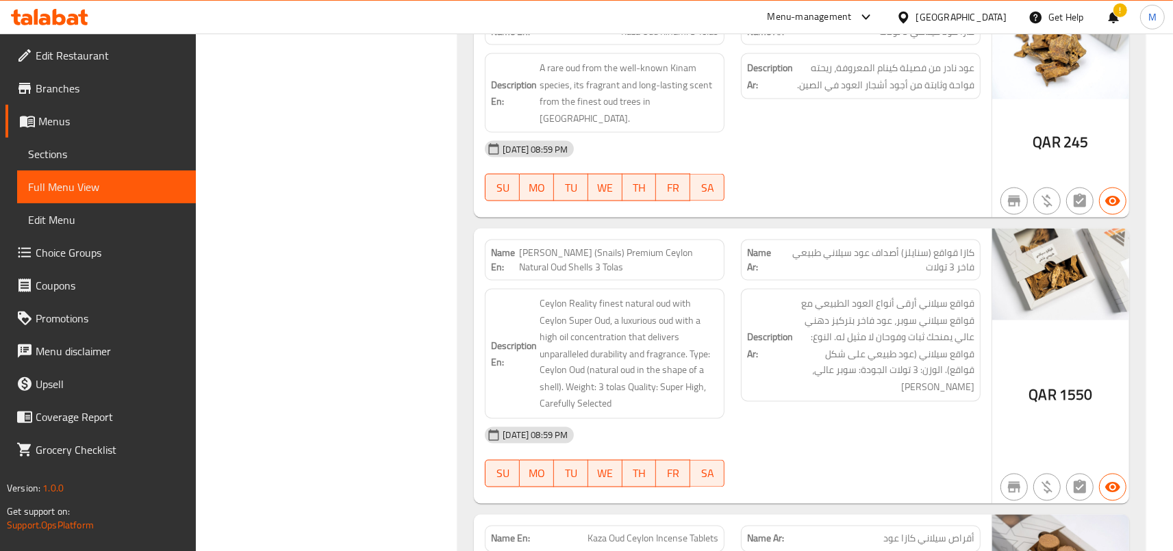
click at [527, 246] on span "[PERSON_NAME] (Snails) Premium Ceylon Natural Oud Shells 3 Tolas" at bounding box center [618, 260] width 199 height 29
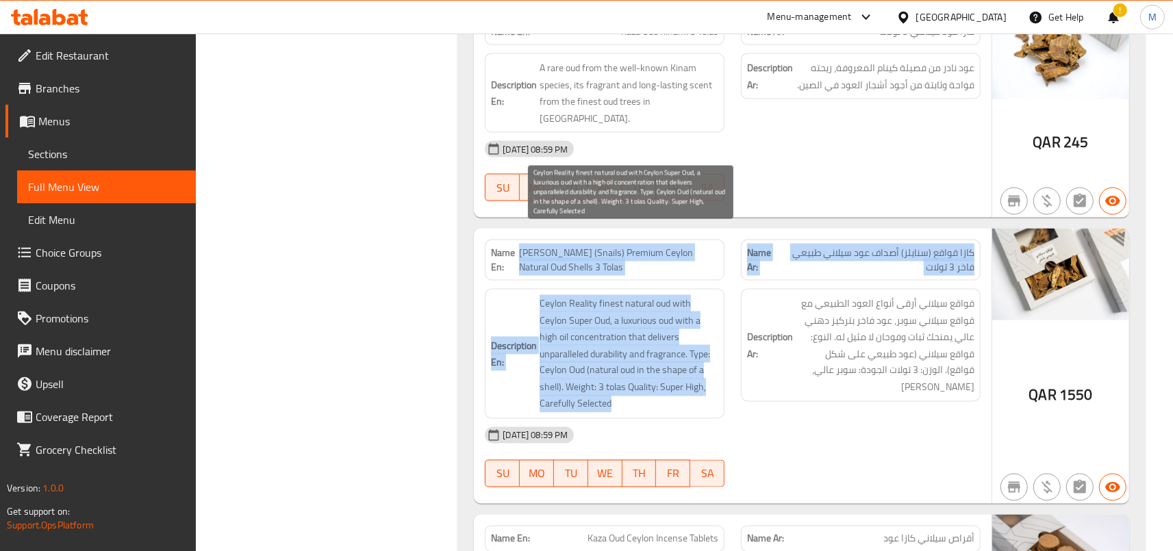
drag, startPoint x: 527, startPoint y: 188, endPoint x: 705, endPoint y: 338, distance: 233.2
click at [705, 340] on div "Name En: [PERSON_NAME] (Snails) Premium Ceylon Natural Oud Shells 3 Tolas Name …" at bounding box center [733, 366] width 518 height 275
click at [649, 306] on span "Ceylon Reality finest natural oud with Ceylon Super Oud, a luxurious oud with a…" at bounding box center [629, 354] width 179 height 118
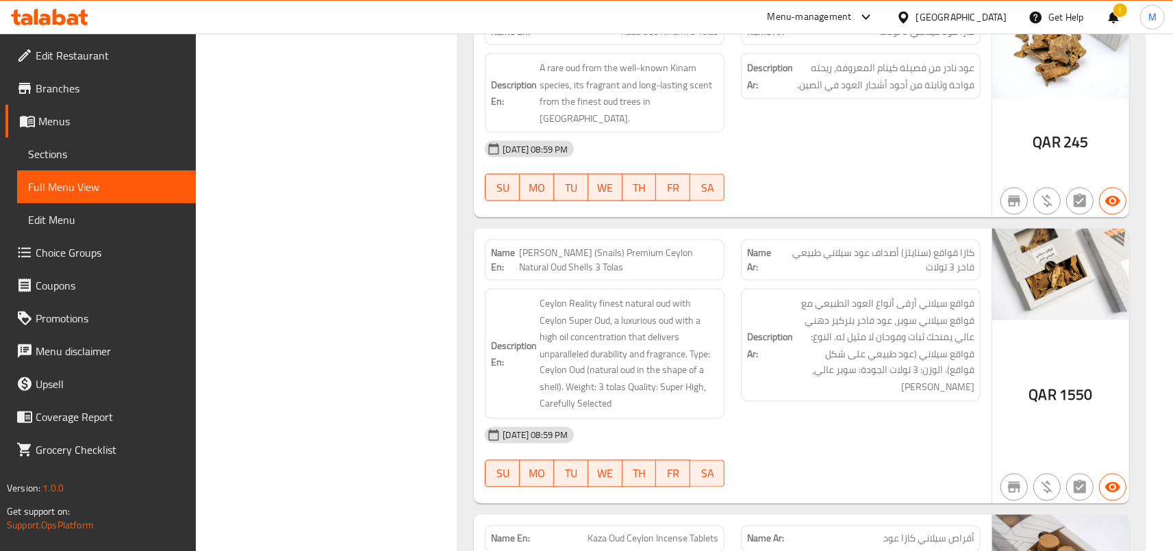
click at [528, 246] on span "[PERSON_NAME] (Snails) Premium Ceylon Natural Oud Shells 3 Tolas" at bounding box center [618, 260] width 199 height 29
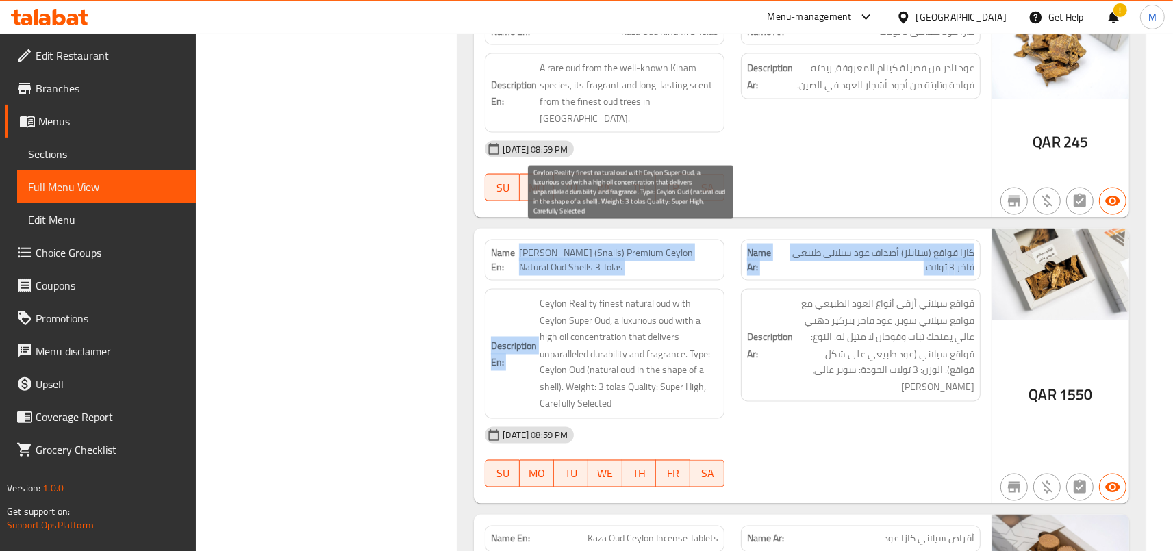
drag, startPoint x: 528, startPoint y: 183, endPoint x: 683, endPoint y: 336, distance: 217.9
click at [683, 336] on div "Name En: [PERSON_NAME] (Snails) Premium Ceylon Natural Oud Shells 3 Tolas Name …" at bounding box center [733, 366] width 518 height 275
click at [683, 336] on span "Ceylon Reality finest natural oud with Ceylon Super Oud, a luxurious oud with a…" at bounding box center [629, 354] width 179 height 118
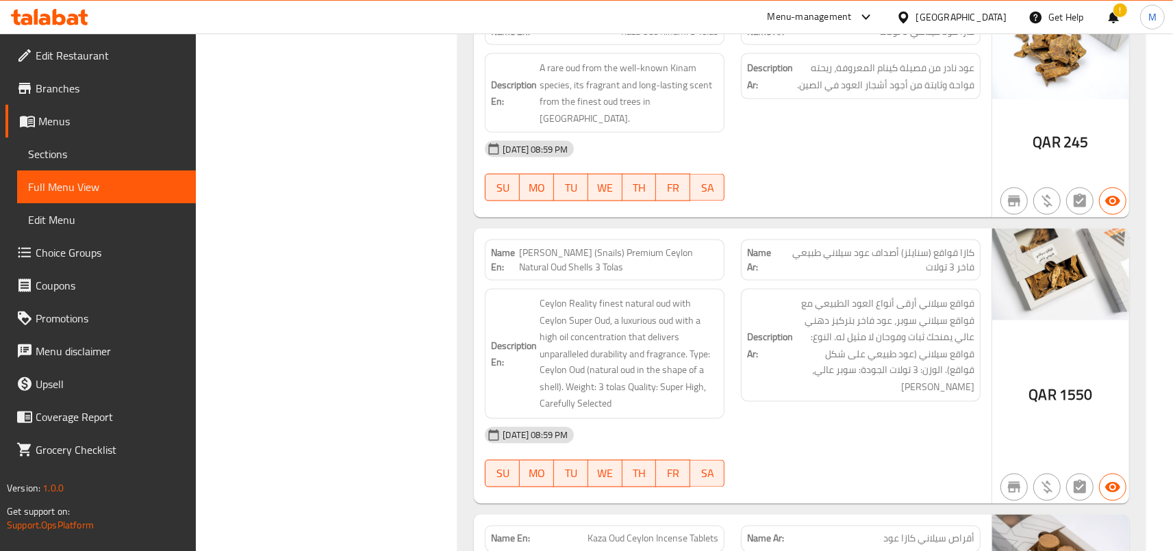
click at [519, 246] on strong "Name En:" at bounding box center [505, 260] width 28 height 29
click at [525, 246] on span "[PERSON_NAME] (Snails) Premium Ceylon Natural Oud Shells 3 Tolas" at bounding box center [618, 260] width 199 height 29
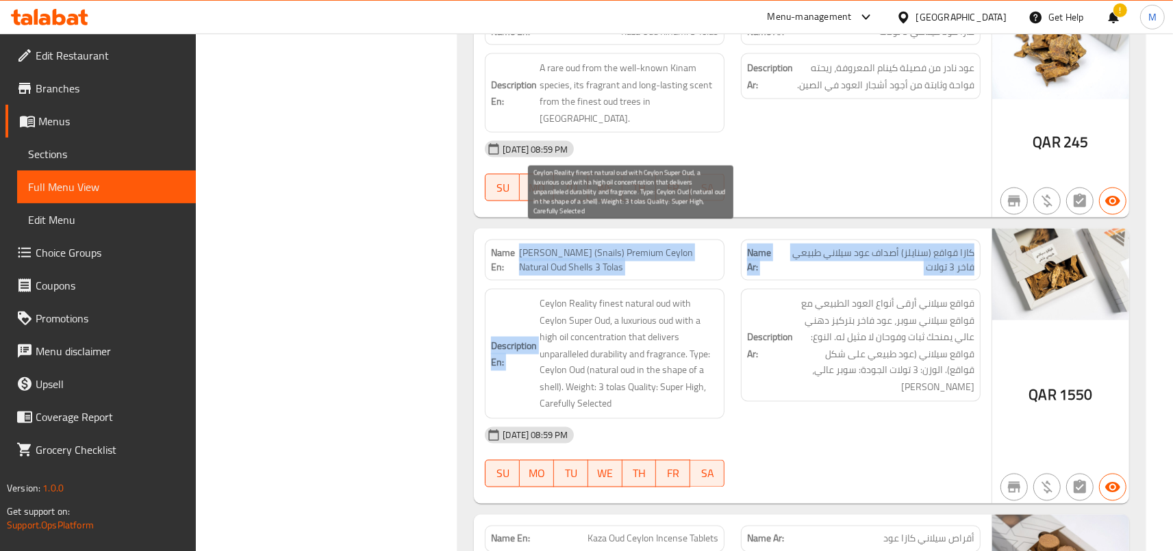
drag, startPoint x: 525, startPoint y: 185, endPoint x: 644, endPoint y: 305, distance: 169.5
click at [644, 305] on div "Name En: [PERSON_NAME] (Snails) Premium Ceylon Natural Oud Shells 3 Tolas Name …" at bounding box center [733, 366] width 518 height 275
click at [644, 305] on span "Ceylon Reality finest natural oud with Ceylon Super Oud, a luxurious oud with a…" at bounding box center [629, 354] width 179 height 118
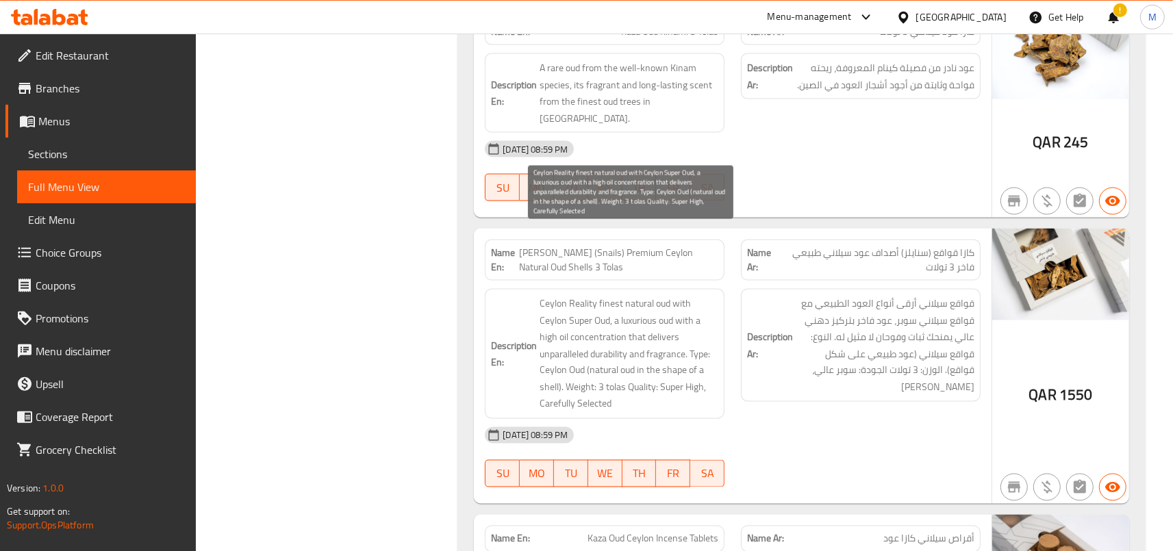
click at [612, 295] on span "Ceylon Reality finest natural oud with Ceylon Super Oud, a luxurious oud with a…" at bounding box center [629, 354] width 179 height 118
drag, startPoint x: 612, startPoint y: 241, endPoint x: 633, endPoint y: 314, distance: 75.4
click at [633, 314] on span "Ceylon Reality finest natural oud with Ceylon Super Oud, a luxurious oud with a…" at bounding box center [629, 354] width 179 height 118
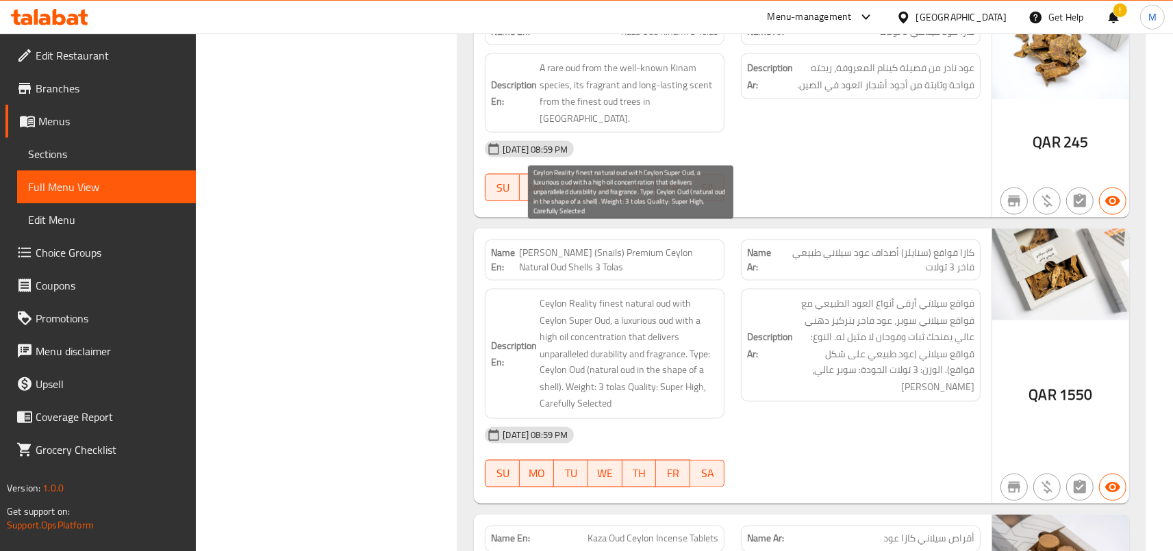
click at [633, 314] on span "Ceylon Reality finest natural oud with Ceylon Super Oud, a luxurious oud with a…" at bounding box center [629, 354] width 179 height 118
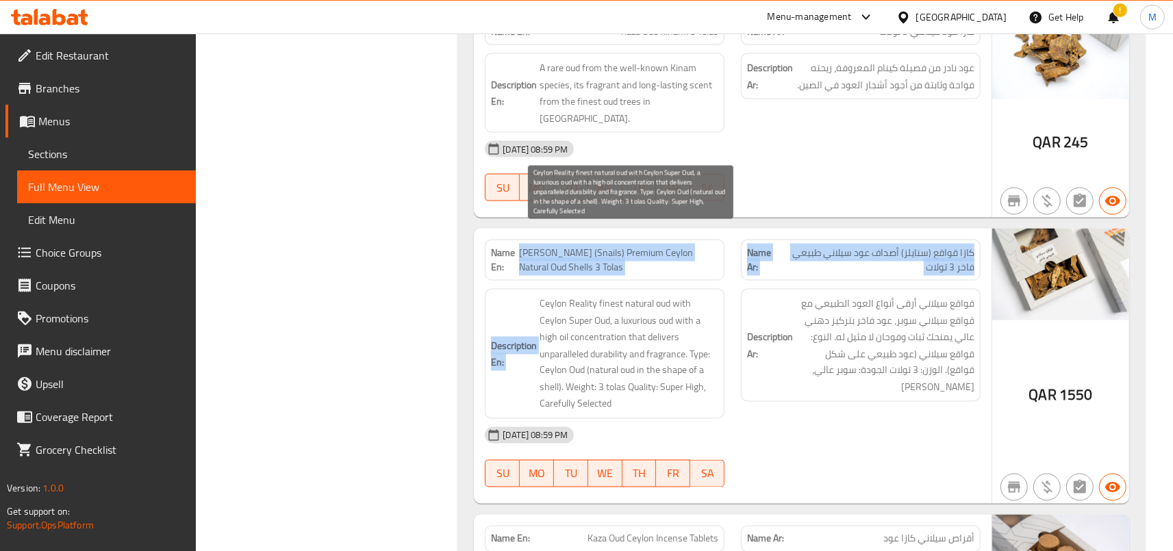
drag, startPoint x: 633, startPoint y: 314, endPoint x: 583, endPoint y: 207, distance: 117.7
click at [583, 295] on span "Ceylon Reality finest natural oud with Ceylon Super Oud, a luxurious oud with a…" at bounding box center [629, 354] width 179 height 118
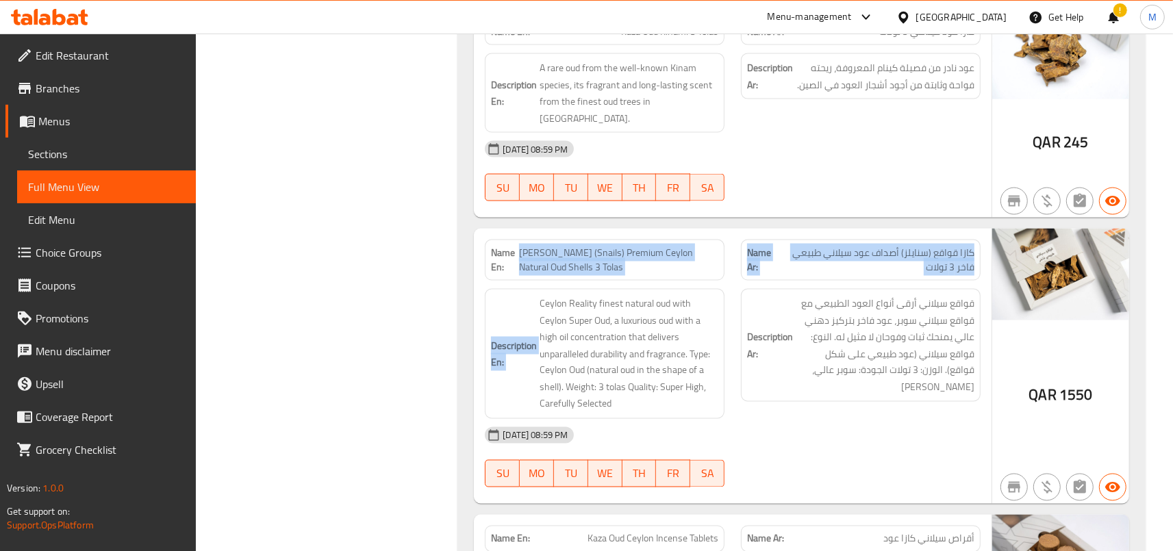
click at [546, 246] on span "[PERSON_NAME] (Snails) Premium Ceylon Natural Oud Shells 3 Tolas" at bounding box center [618, 260] width 199 height 29
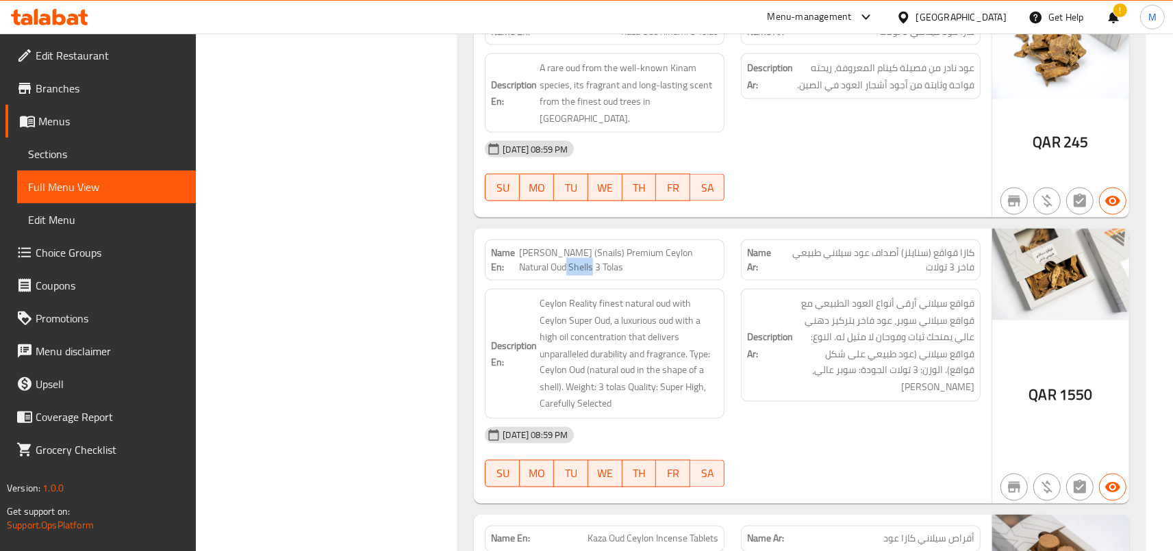
click at [546, 246] on span "[PERSON_NAME] (Snails) Premium Ceylon Natural Oud Shells 3 Tolas" at bounding box center [618, 260] width 199 height 29
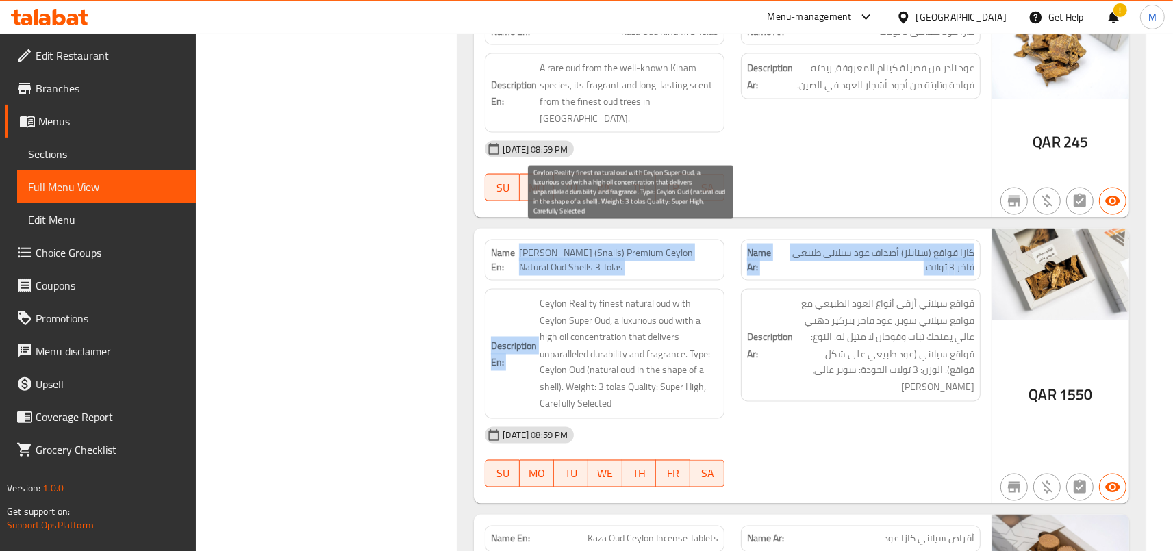
drag, startPoint x: 546, startPoint y: 203, endPoint x: 651, endPoint y: 301, distance: 143.9
click at [651, 301] on div "Name En: [PERSON_NAME] (Snails) Premium Ceylon Natural Oud Shells 3 Tolas Name …" at bounding box center [733, 366] width 518 height 275
click at [648, 299] on span "Ceylon Reality finest natural oud with Ceylon Super Oud, a luxurious oud with a…" at bounding box center [629, 354] width 179 height 118
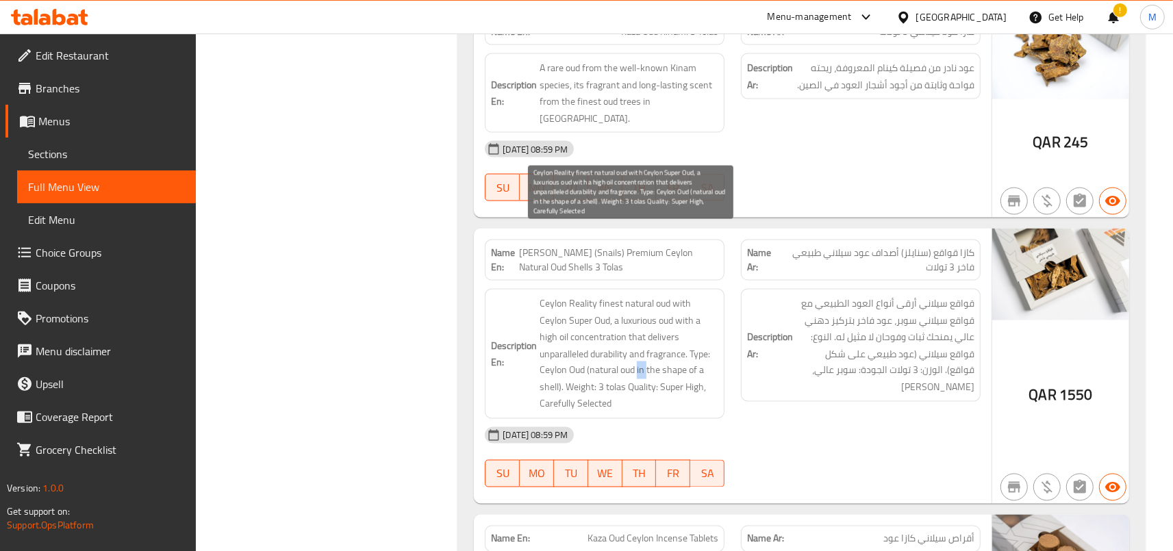
click at [648, 299] on span "Ceylon Reality finest natural oud with Ceylon Super Oud, a luxurious oud with a…" at bounding box center [629, 354] width 179 height 118
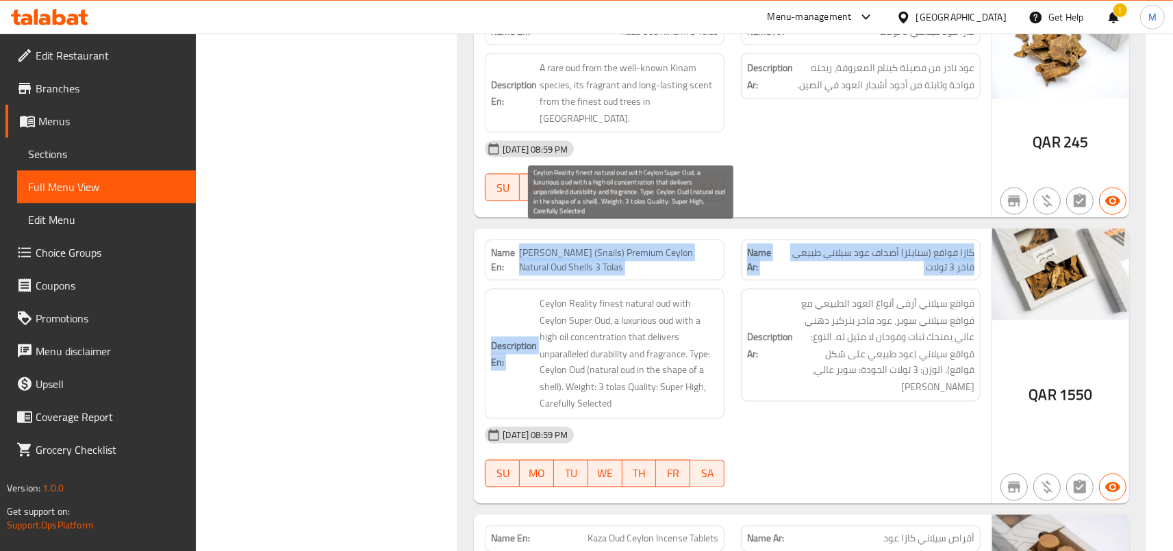
drag, startPoint x: 648, startPoint y: 299, endPoint x: 561, endPoint y: 165, distance: 159.4
click at [561, 295] on span "Ceylon Reality finest natural oud with Ceylon Super Oud, a luxurious oud with a…" at bounding box center [629, 354] width 179 height 118
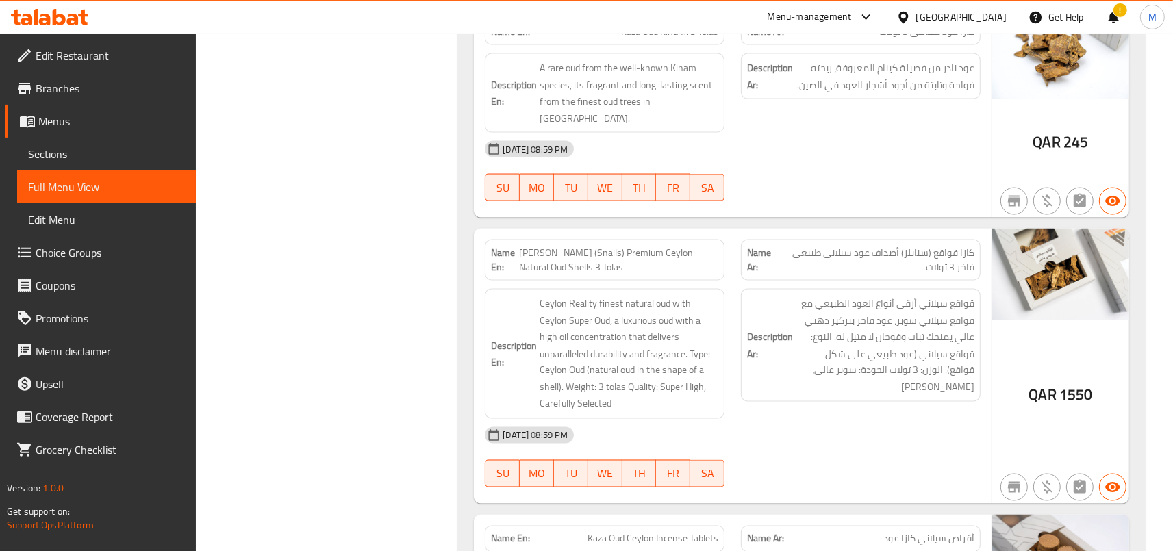
click at [519, 246] on strong "Name En:" at bounding box center [505, 260] width 28 height 29
click at [530, 246] on span "[PERSON_NAME] (Snails) Premium Ceylon Natural Oud Shells 3 Tolas" at bounding box center [618, 260] width 199 height 29
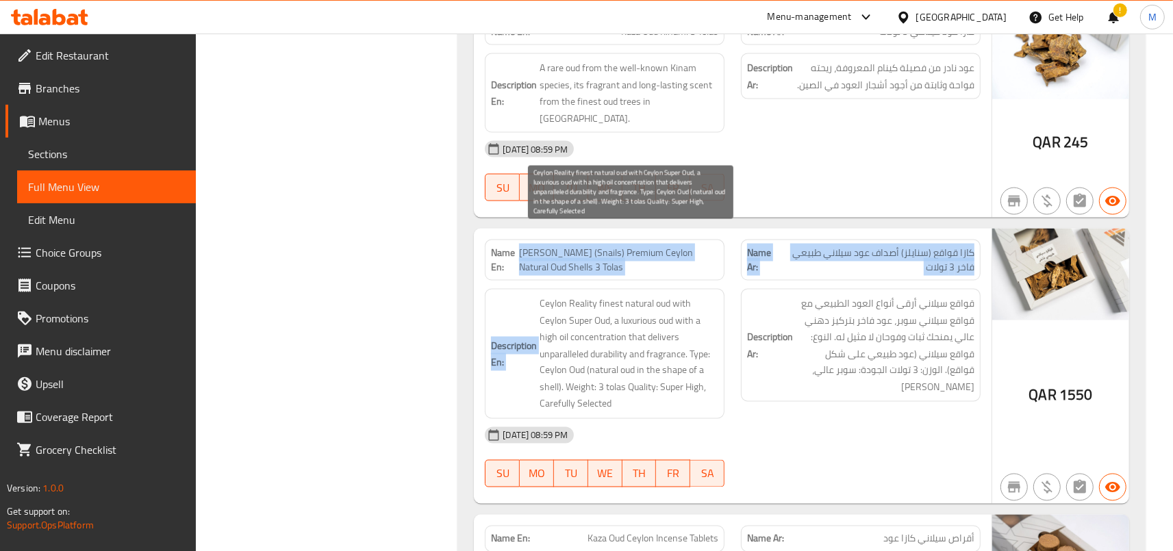
drag, startPoint x: 530, startPoint y: 186, endPoint x: 644, endPoint y: 297, distance: 159.8
click at [644, 297] on div "Name En: [PERSON_NAME] (Snails) Premium Ceylon Natural Oud Shells 3 Tolas Name …" at bounding box center [733, 366] width 518 height 275
click at [673, 295] on span "Ceylon Reality finest natural oud with Ceylon Super Oud, a luxurious oud with a…" at bounding box center [629, 354] width 179 height 118
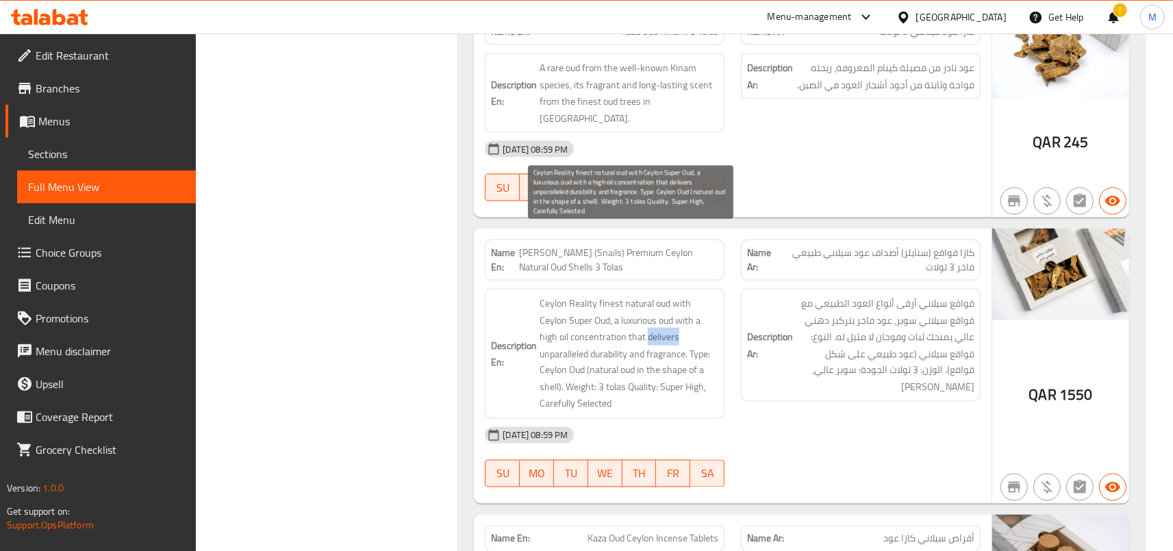
click at [673, 295] on span "Ceylon Reality finest natural oud with Ceylon Super Oud, a luxurious oud with a…" at bounding box center [629, 354] width 179 height 118
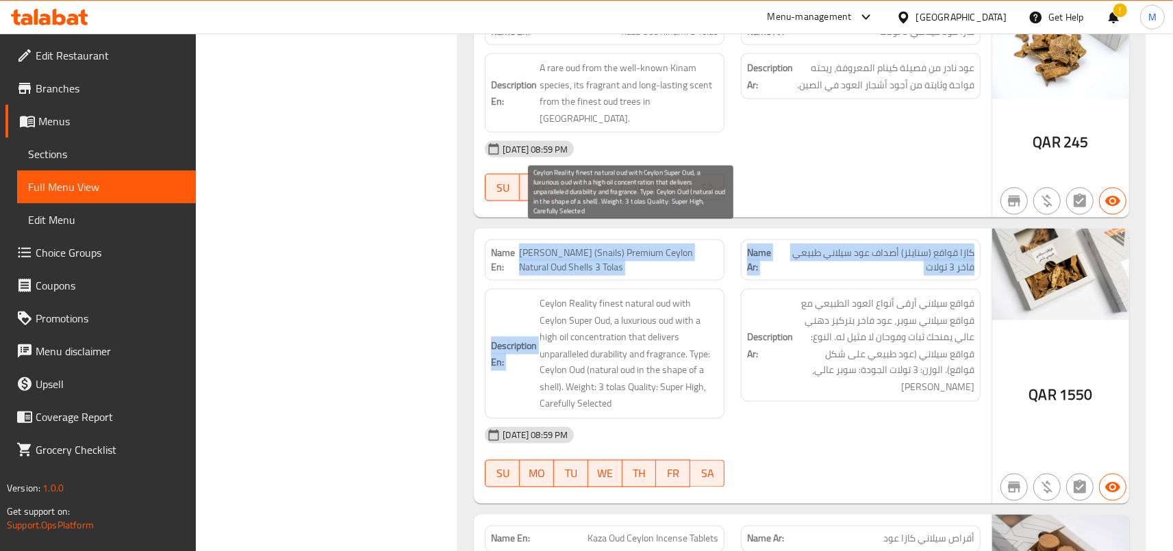
drag, startPoint x: 673, startPoint y: 276, endPoint x: 551, endPoint y: 168, distance: 163.5
click at [551, 295] on span "Ceylon Reality finest natural oud with Ceylon Super Oud, a luxurious oud with a…" at bounding box center [629, 354] width 179 height 118
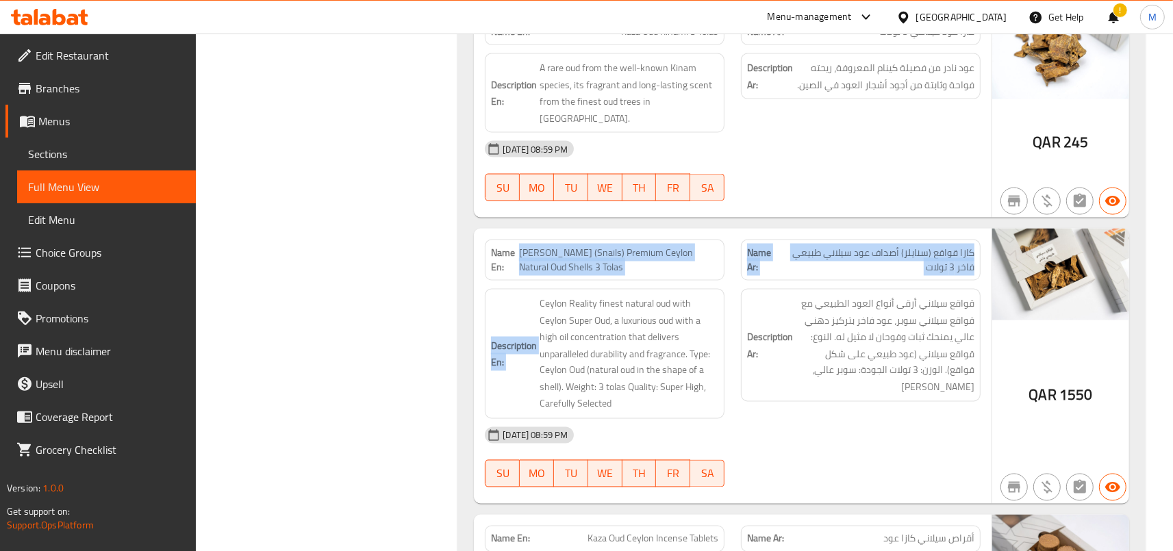
click at [556, 246] on span "[PERSON_NAME] (Snails) Premium Ceylon Natural Oud Shells 3 Tolas" at bounding box center [618, 260] width 199 height 29
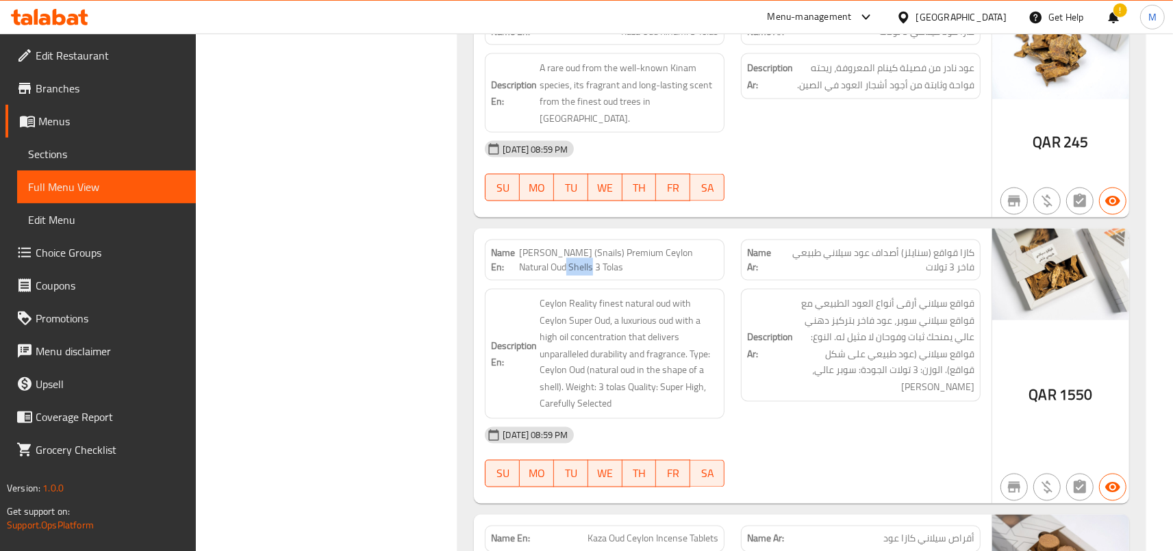
click at [556, 246] on span "[PERSON_NAME] (Snails) Premium Ceylon Natural Oud Shells 3 Tolas" at bounding box center [618, 260] width 199 height 29
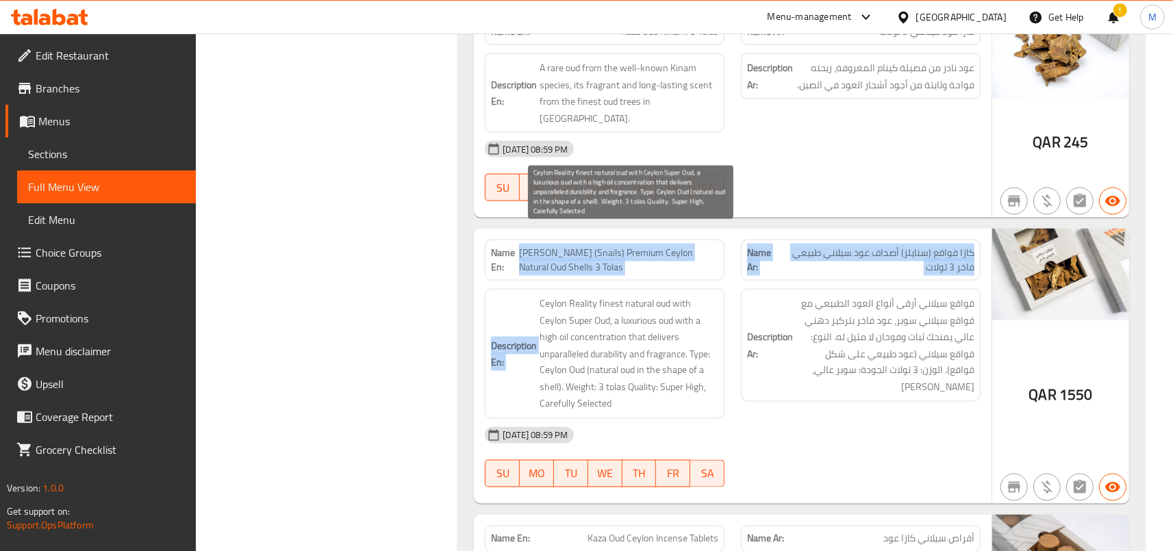
drag, startPoint x: 556, startPoint y: 201, endPoint x: 651, endPoint y: 291, distance: 131.3
click at [651, 291] on div "Name En: [PERSON_NAME] (Snails) Premium Ceylon Natural Oud Shells 3 Tolas Name …" at bounding box center [733, 366] width 518 height 275
click at [596, 295] on span "Ceylon Reality finest natural oud with Ceylon Super Oud, a luxurious oud with a…" at bounding box center [629, 354] width 179 height 118
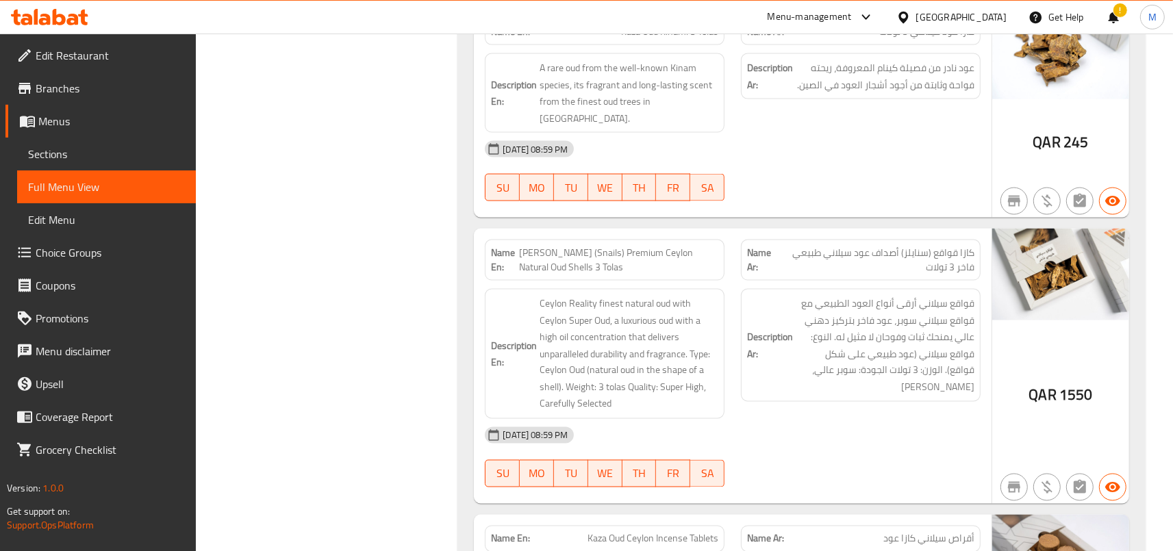
click at [525, 246] on span "[PERSON_NAME] (Snails) Premium Ceylon Natural Oud Shells 3 Tolas" at bounding box center [618, 260] width 199 height 29
drag, startPoint x: 525, startPoint y: 188, endPoint x: 596, endPoint y: 206, distance: 72.9
click at [596, 246] on span "[PERSON_NAME] (Snails) Premium Ceylon Natural Oud Shells 3 Tolas" at bounding box center [618, 260] width 199 height 29
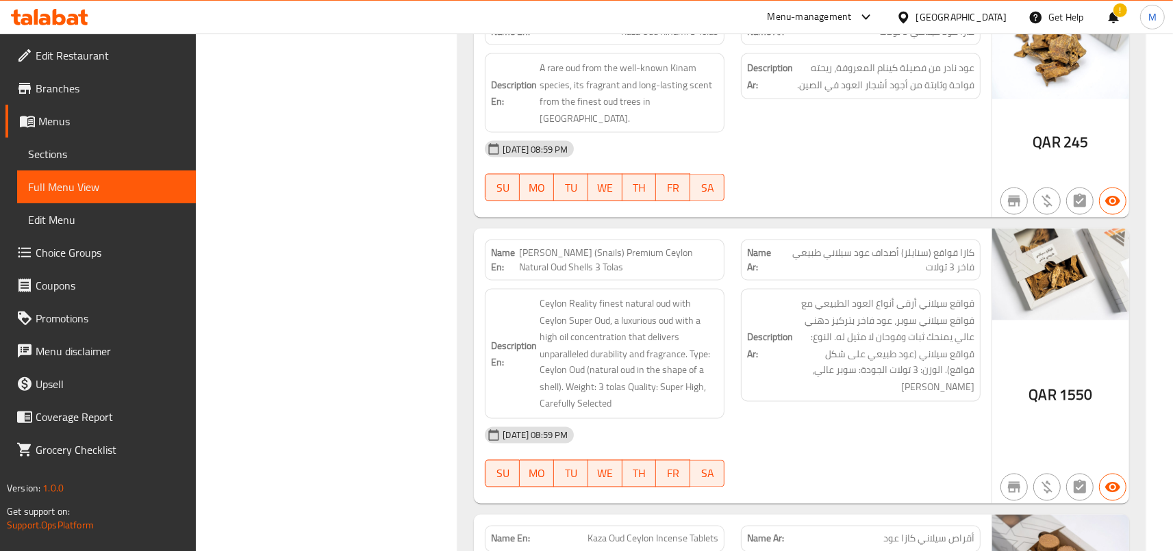
click at [551, 246] on span "[PERSON_NAME] (Snails) Premium Ceylon Natural Oud Shells 3 Tolas" at bounding box center [618, 260] width 199 height 29
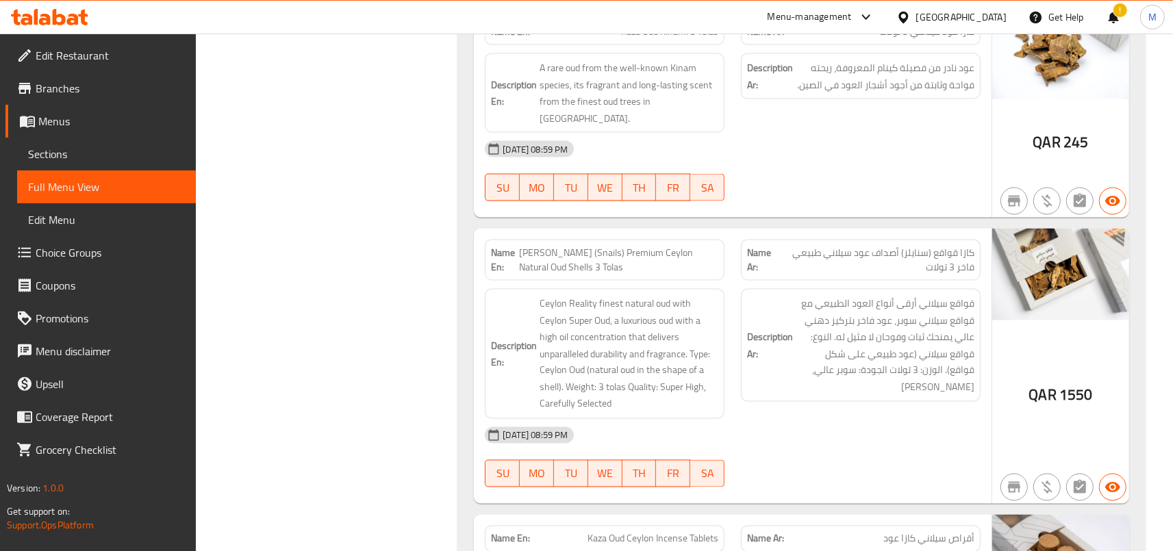
click at [551, 246] on span "[PERSON_NAME] (Snails) Premium Ceylon Natural Oud Shells 3 Tolas" at bounding box center [618, 260] width 199 height 29
click at [853, 419] on div "[DATE] 08:59 PM" at bounding box center [733, 435] width 512 height 33
click at [871, 246] on span "كازا قواقع (سنايلز) أصداف عود سيلاني طبيعي فاخر 3 تولات" at bounding box center [877, 260] width 196 height 29
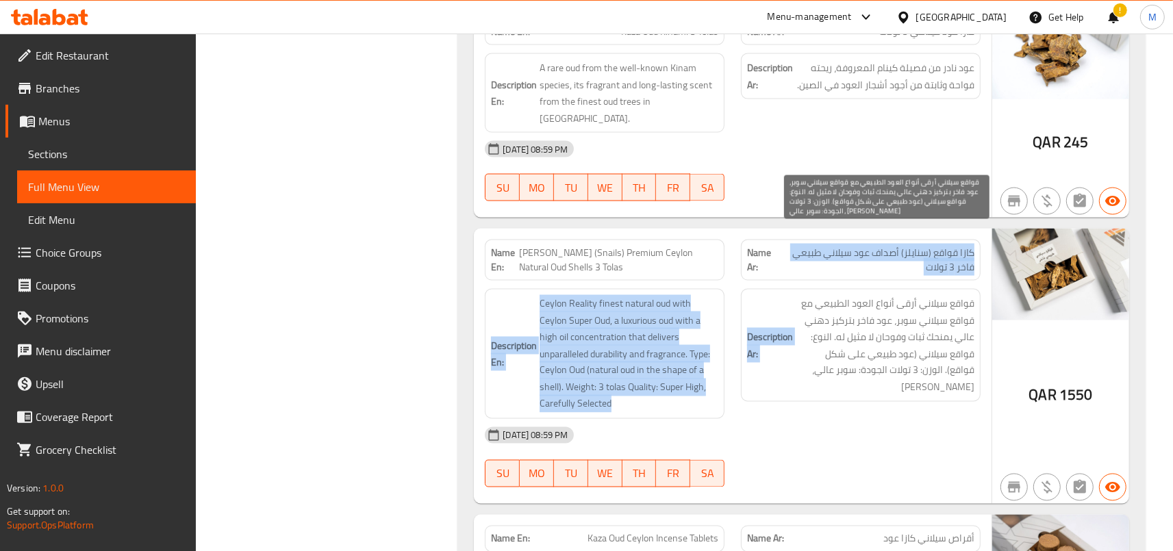
drag, startPoint x: 871, startPoint y: 188, endPoint x: 844, endPoint y: 260, distance: 76.9
click at [844, 260] on div "Name En: [PERSON_NAME] (Snails) Premium Ceylon Natural Oud Shells 3 Tolas Name …" at bounding box center [733, 366] width 518 height 275
click at [844, 295] on span "قواقع سيلاني أرقى أنواع العود الطبيعي مع قواقع سيلاني سوبر، عود فاخر بتركيز دهن…" at bounding box center [885, 345] width 179 height 101
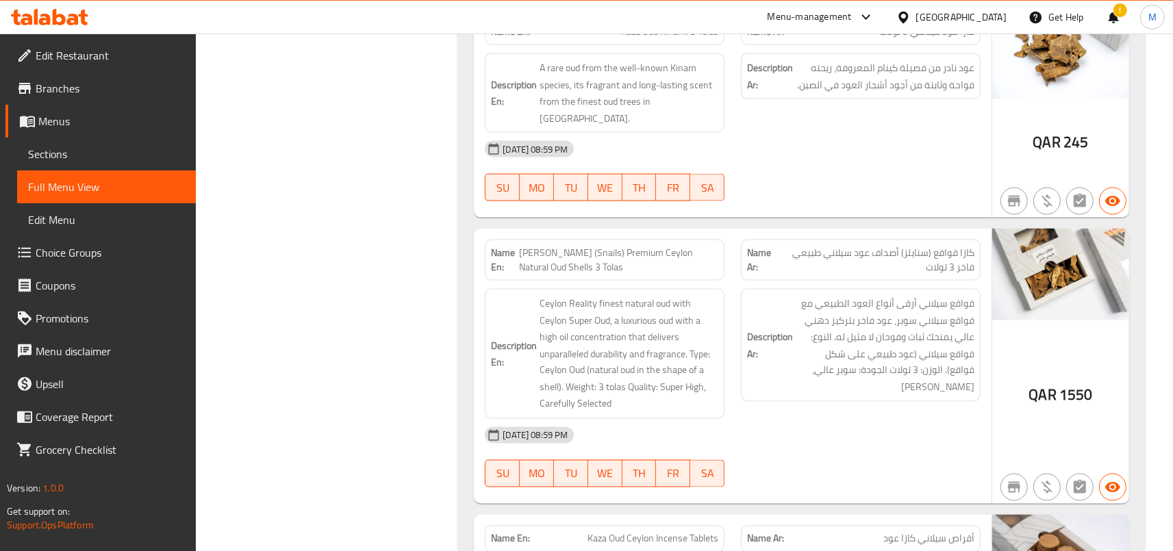
click at [614, 246] on span "[PERSON_NAME] (Snails) Premium Ceylon Natural Oud Shells 3 Tolas" at bounding box center [618, 260] width 199 height 29
click at [549, 246] on span "[PERSON_NAME] (Snails) Premium Ceylon Natural Oud Shells 3 Tolas" at bounding box center [618, 260] width 199 height 29
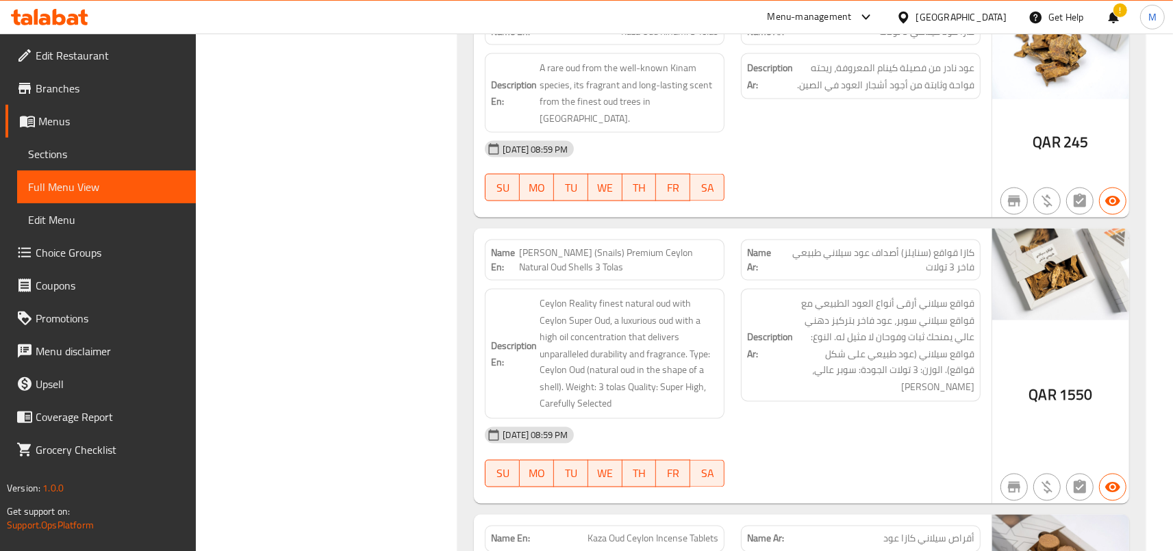
click at [549, 246] on span "[PERSON_NAME] (Snails) Premium Ceylon Natural Oud Shells 3 Tolas" at bounding box center [618, 260] width 199 height 29
click at [553, 246] on span "[PERSON_NAME] (Snails) Premium Ceylon Natural Oud Shells 3 Tolas" at bounding box center [618, 260] width 199 height 29
drag, startPoint x: 553, startPoint y: 187, endPoint x: 616, endPoint y: 209, distance: 66.1
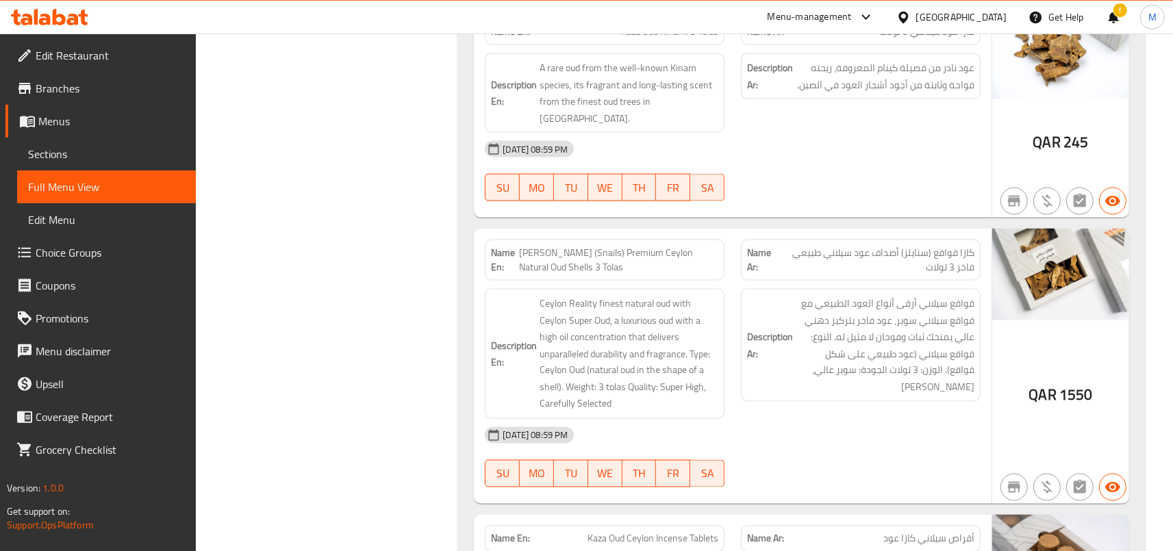
click at [616, 240] on div "Name En: [PERSON_NAME] (Snails) Premium Ceylon Natural Oud Shells 3 Tolas" at bounding box center [605, 260] width 240 height 41
click at [562, 246] on span "[PERSON_NAME] (Snails) Premium Ceylon Natural Oud Shells 3 Tolas" at bounding box center [618, 260] width 199 height 29
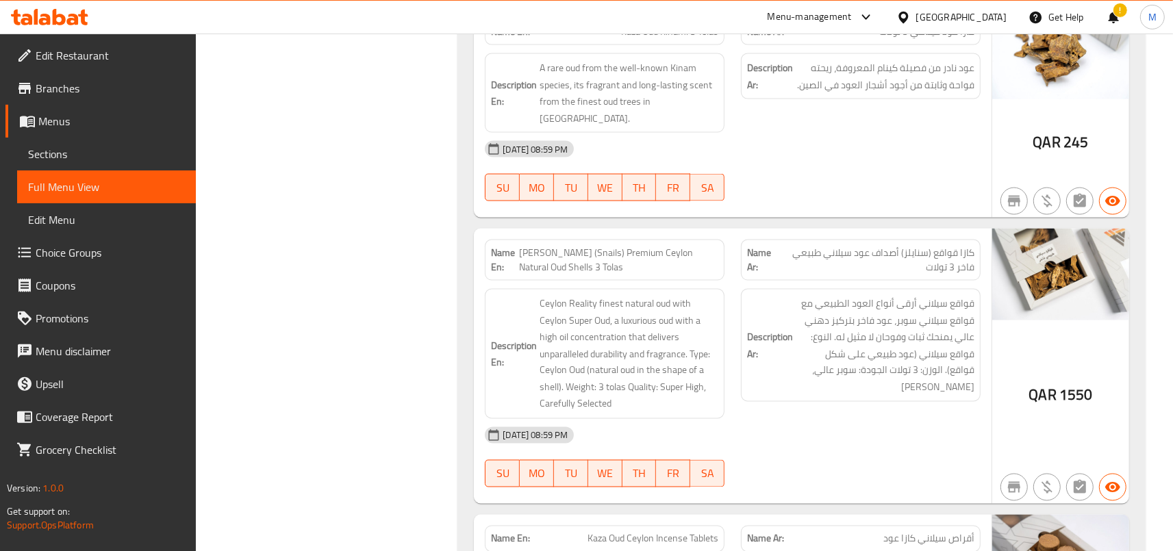
click at [564, 246] on span "[PERSON_NAME] (Snails) Premium Ceylon Natural Oud Shells 3 Tolas" at bounding box center [618, 260] width 199 height 29
click at [591, 246] on span "[PERSON_NAME] (Snails) Premium Ceylon Natural Oud Shells 3 Tolas" at bounding box center [618, 260] width 199 height 29
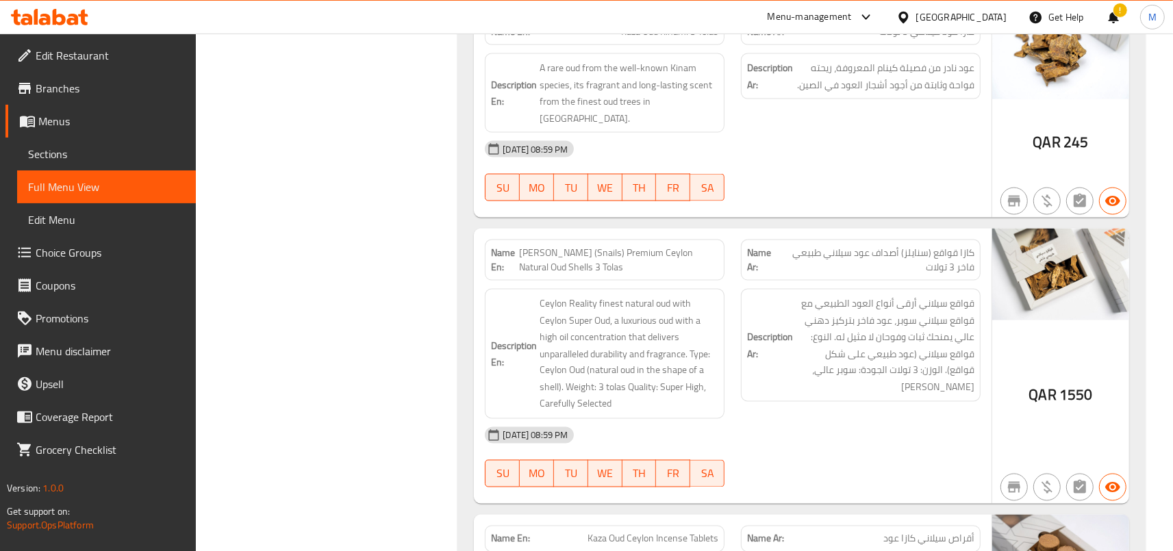
click at [591, 246] on span "[PERSON_NAME] (Snails) Premium Ceylon Natural Oud Shells 3 Tolas" at bounding box center [618, 260] width 199 height 29
click at [565, 246] on span "[PERSON_NAME] (Snails) Premium Ceylon Natural Oud Shells 3 Tolas" at bounding box center [618, 260] width 199 height 29
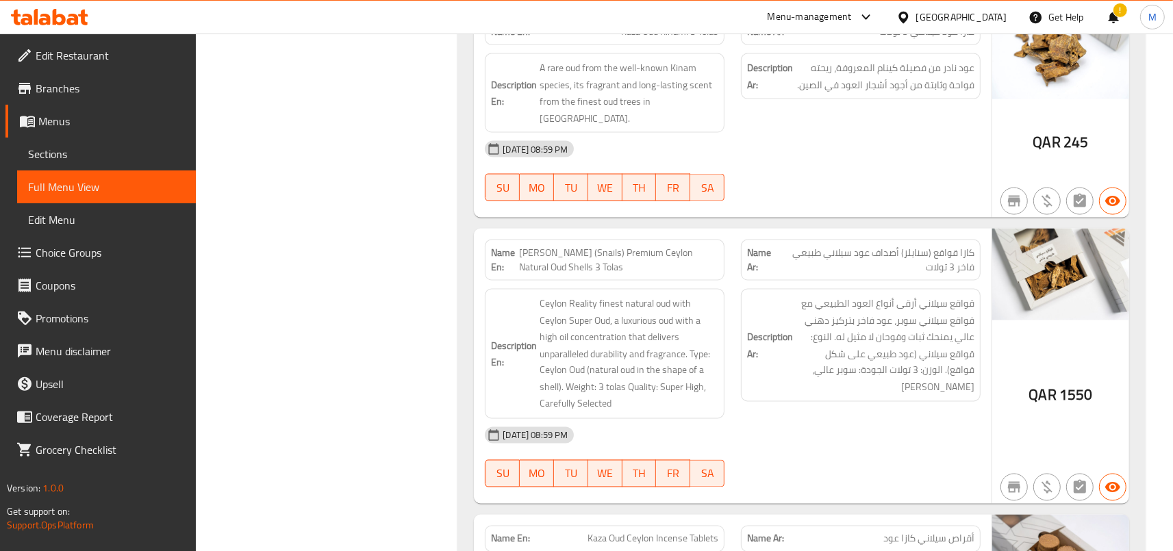
click at [565, 246] on span "[PERSON_NAME] (Snails) Premium Ceylon Natural Oud Shells 3 Tolas" at bounding box center [618, 260] width 199 height 29
click at [605, 246] on span "[PERSON_NAME] (Snails) Premium Ceylon Natural Oud Shells 3 Tolas" at bounding box center [618, 260] width 199 height 29
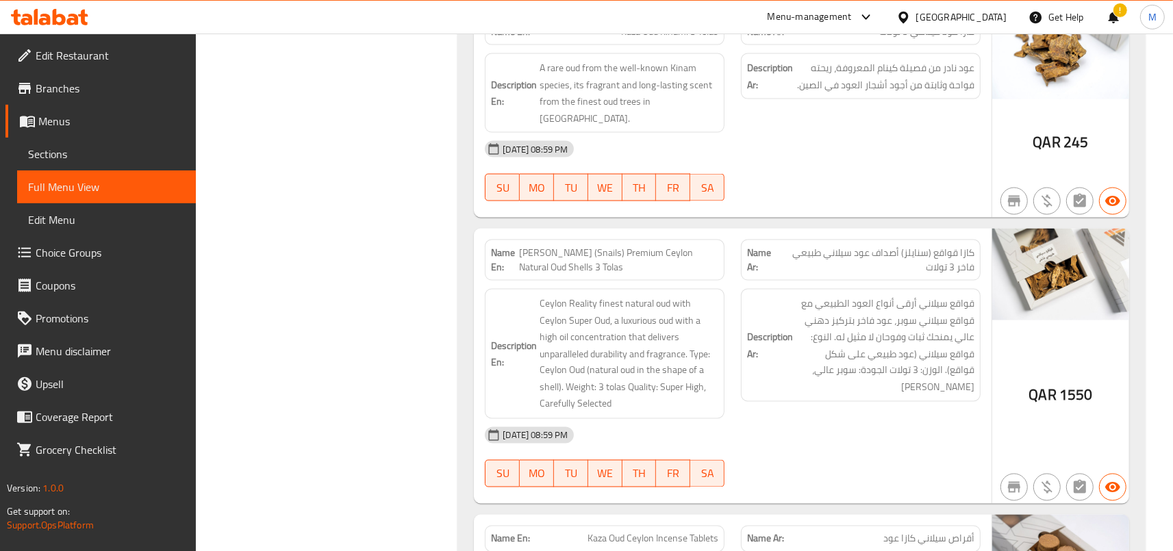
click at [605, 246] on span "[PERSON_NAME] (Snails) Premium Ceylon Natural Oud Shells 3 Tolas" at bounding box center [618, 260] width 199 height 29
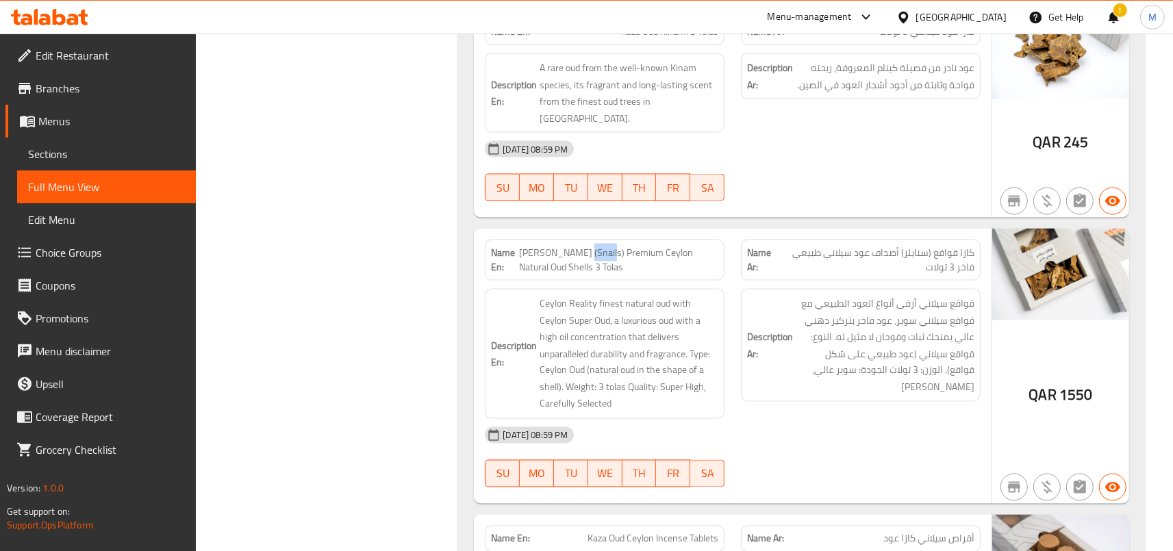
click at [605, 246] on span "[PERSON_NAME] (Snails) Premium Ceylon Natural Oud Shells 3 Tolas" at bounding box center [618, 260] width 199 height 29
click at [942, 246] on span "كازا قواقع (سنايلز) أصداف عود سيلاني طبيعي فاخر 3 تولات" at bounding box center [877, 260] width 196 height 29
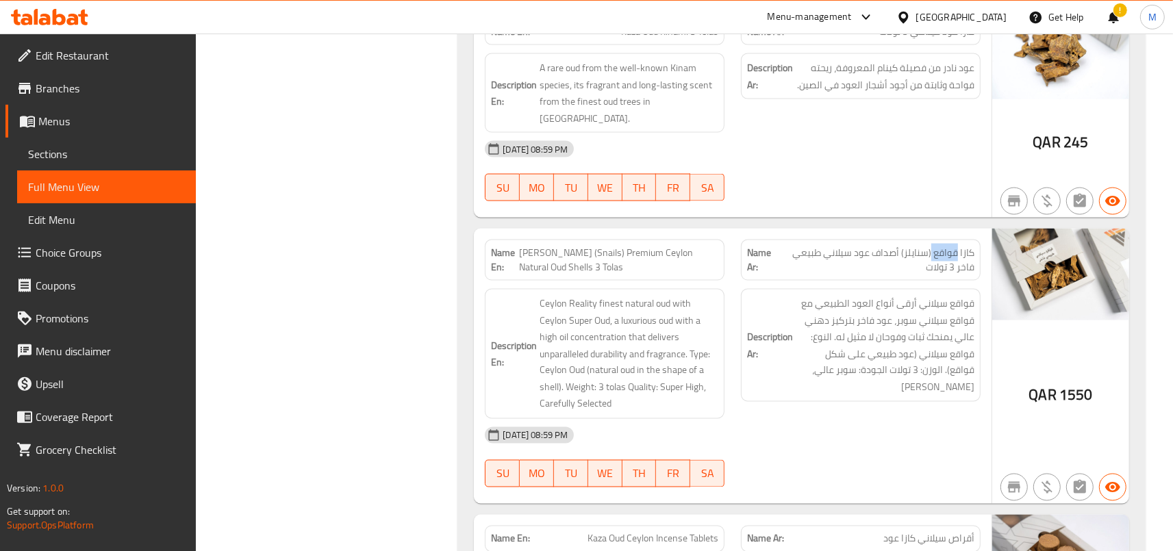
click at [942, 246] on span "كازا قواقع (سنايلز) أصداف عود سيلاني طبيعي فاخر 3 تولات" at bounding box center [877, 260] width 196 height 29
click at [580, 246] on span "[PERSON_NAME] (Snails) Premium Ceylon Natural Oud Shells 3 Tolas" at bounding box center [618, 260] width 199 height 29
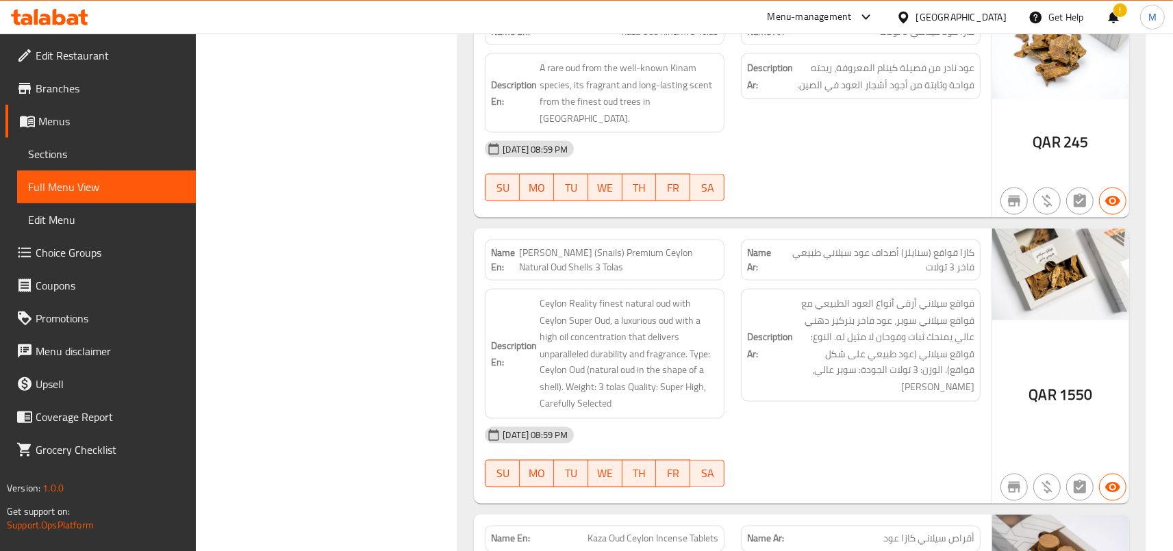
click at [604, 246] on span "[PERSON_NAME] (Snails) Premium Ceylon Natural Oud Shells 3 Tolas" at bounding box center [618, 260] width 199 height 29
click at [580, 246] on span "[PERSON_NAME] (Snails) Premium Ceylon Natural Oud Shells 3 Tolas" at bounding box center [618, 260] width 199 height 29
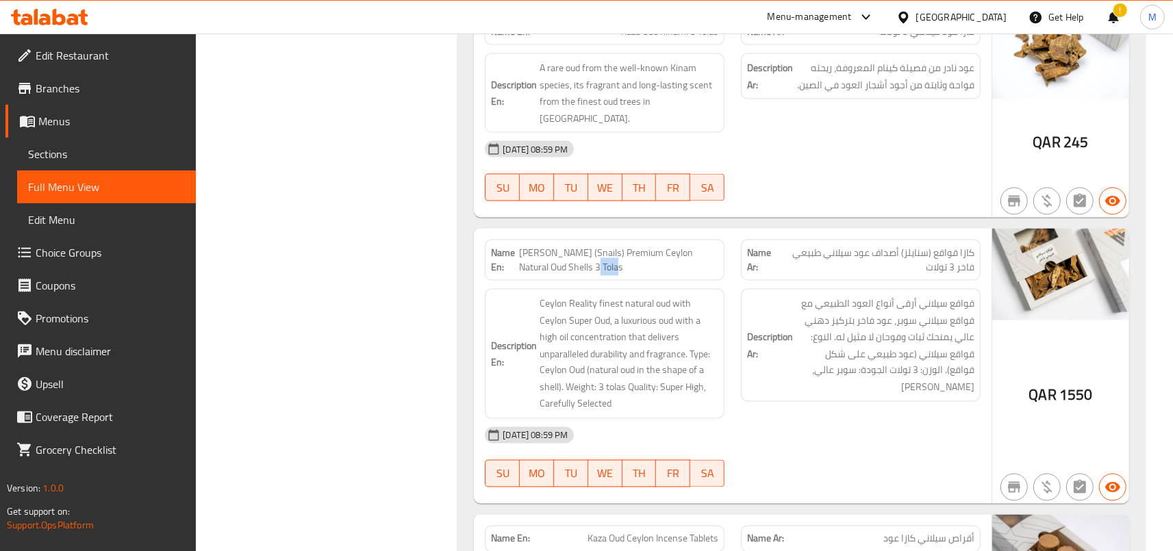
click at [580, 246] on span "[PERSON_NAME] (Snails) Premium Ceylon Natural Oud Shells 3 Tolas" at bounding box center [618, 260] width 199 height 29
click at [964, 246] on span "كازا قواقع (سنايلز) أصداف عود سيلاني طبيعي فاخر 3 تولات" at bounding box center [877, 260] width 196 height 29
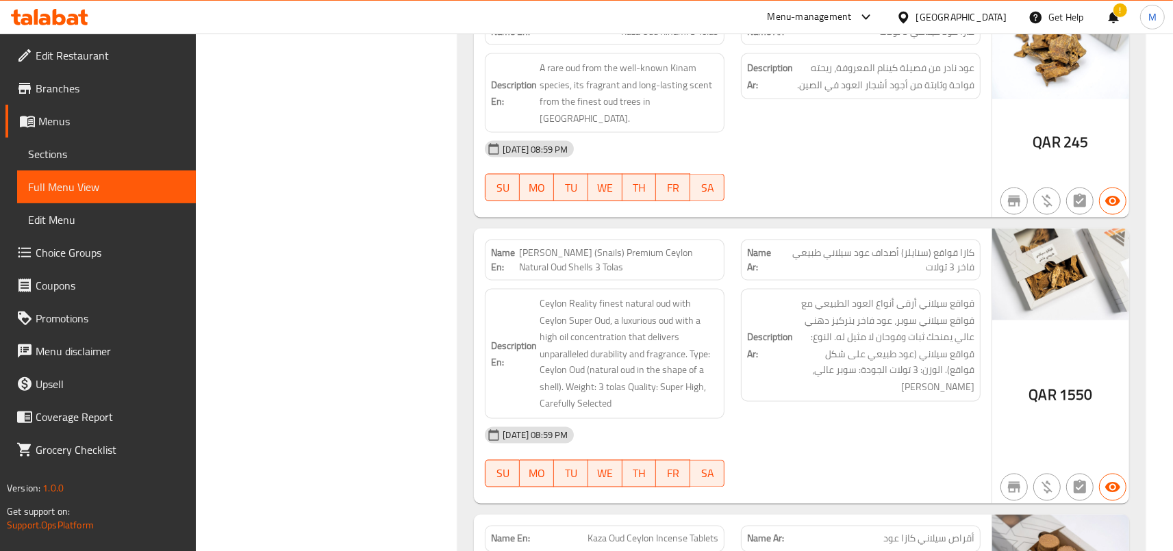
click at [970, 246] on span "كازا قواقع (سنايلز) أصداف عود سيلاني طبيعي فاخر 3 تولات" at bounding box center [877, 260] width 196 height 29
drag, startPoint x: 612, startPoint y: 187, endPoint x: 712, endPoint y: 201, distance: 100.9
click at [712, 246] on span "[PERSON_NAME] (Snails) Premium Ceylon Natural Oud Shells 3 Tolas" at bounding box center [618, 260] width 199 height 29
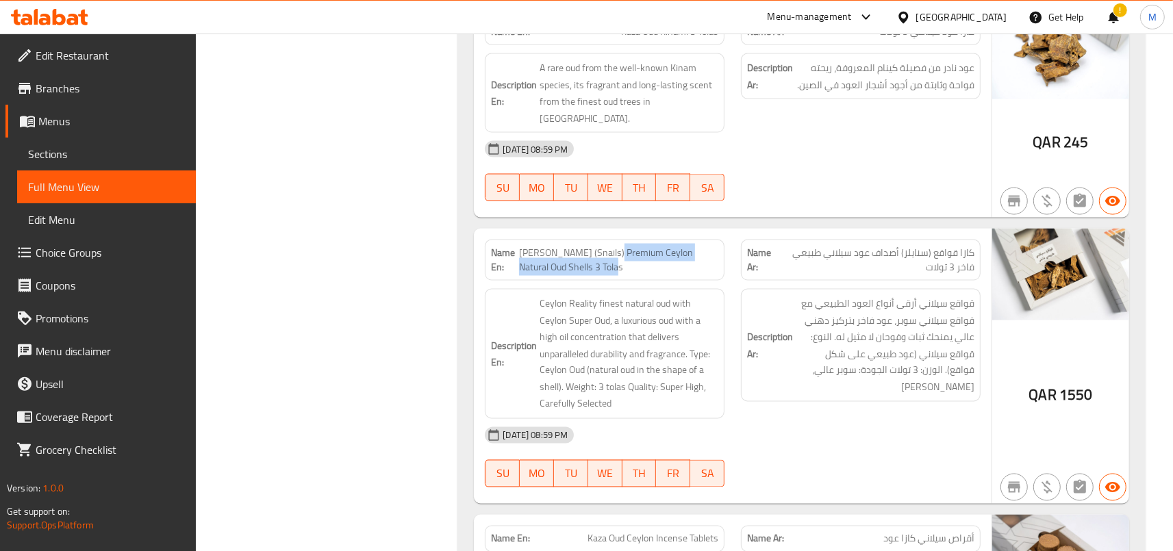
click at [627, 246] on span "[PERSON_NAME] (Snails) Premium Ceylon Natural Oud Shells 3 Tolas" at bounding box center [618, 260] width 199 height 29
drag, startPoint x: 612, startPoint y: 186, endPoint x: 714, endPoint y: 198, distance: 102.8
click at [714, 246] on span "[PERSON_NAME] (Snails) Premium Ceylon Natural Oud Shells 3 Tolas" at bounding box center [618, 260] width 199 height 29
click at [825, 246] on span "كازا قواقع (سنايلز) أصداف عود سيلاني طبيعي فاخر 3 تولات" at bounding box center [877, 260] width 196 height 29
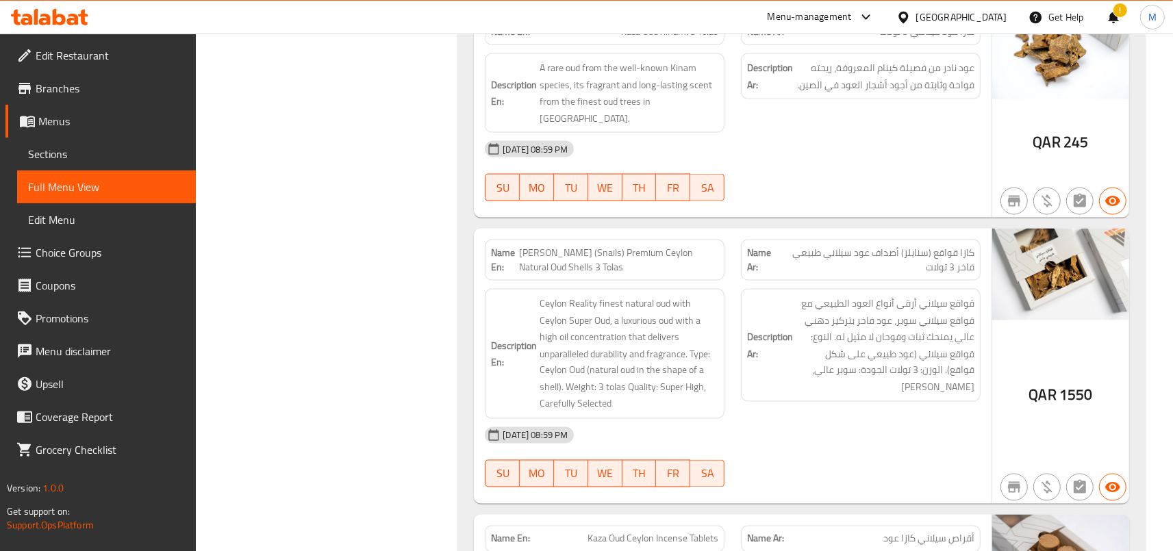
click at [825, 246] on span "كازا قواقع (سنايلز) أصداف عود سيلاني طبيعي فاخر 3 تولات" at bounding box center [877, 260] width 196 height 29
click at [846, 246] on span "كازا قواقع (سنايلز) أصداف عود سيلاني طبيعي فاخر 3 تولات" at bounding box center [877, 260] width 196 height 29
click at [911, 246] on span "كازا قواقع (سنايلز) أصداف عود سيلاني طبيعي فاخر 3 تولات" at bounding box center [877, 260] width 196 height 29
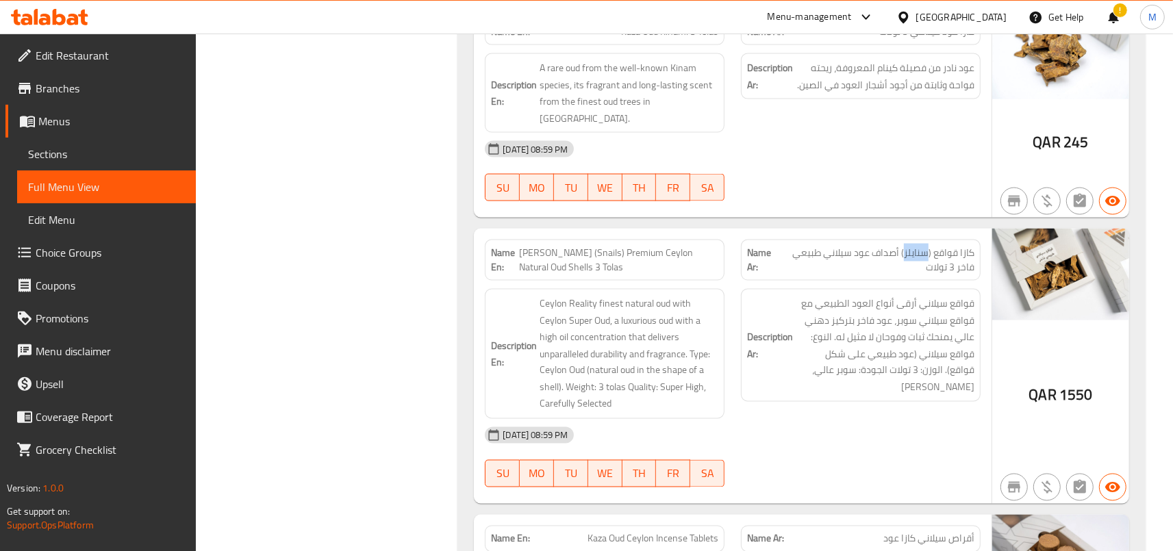
click at [911, 246] on span "كازا قواقع (سنايلز) أصداف عود سيلاني طبيعي فاخر 3 تولات" at bounding box center [877, 260] width 196 height 29
click at [902, 246] on span "كازا قواقع (سنايلز) أصداف عود سيلاني طبيعي فاخر 3 تولات" at bounding box center [877, 260] width 196 height 29
click at [894, 246] on span "كازا قواقع (سنايلز) أصداف عود سيلاني طبيعي فاخر 3 تولات" at bounding box center [877, 260] width 196 height 29
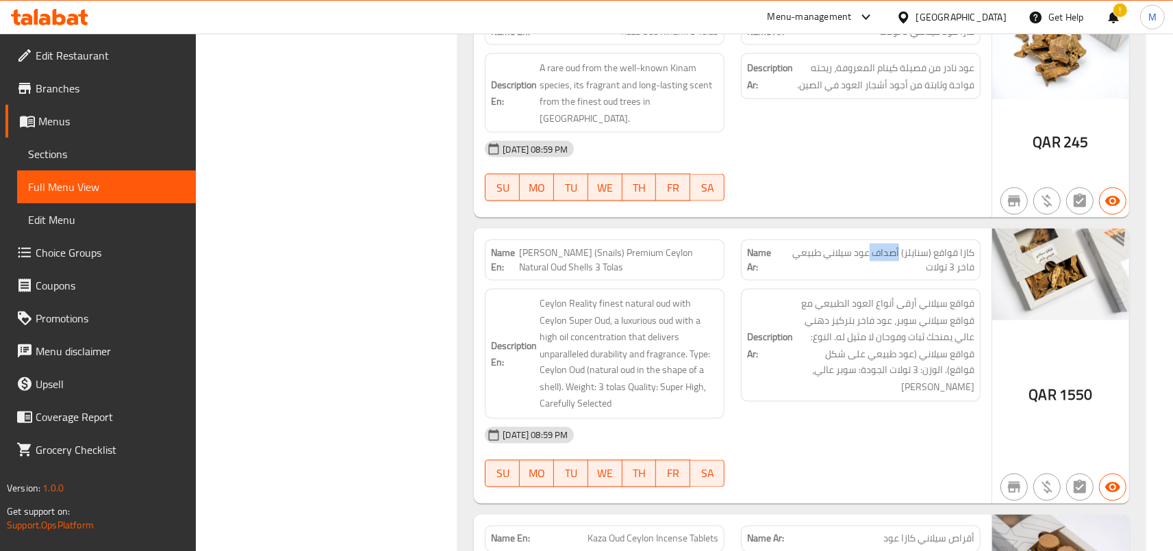
click at [894, 246] on span "كازا قواقع (سنايلز) أصداف عود سيلاني طبيعي فاخر 3 تولات" at bounding box center [877, 260] width 196 height 29
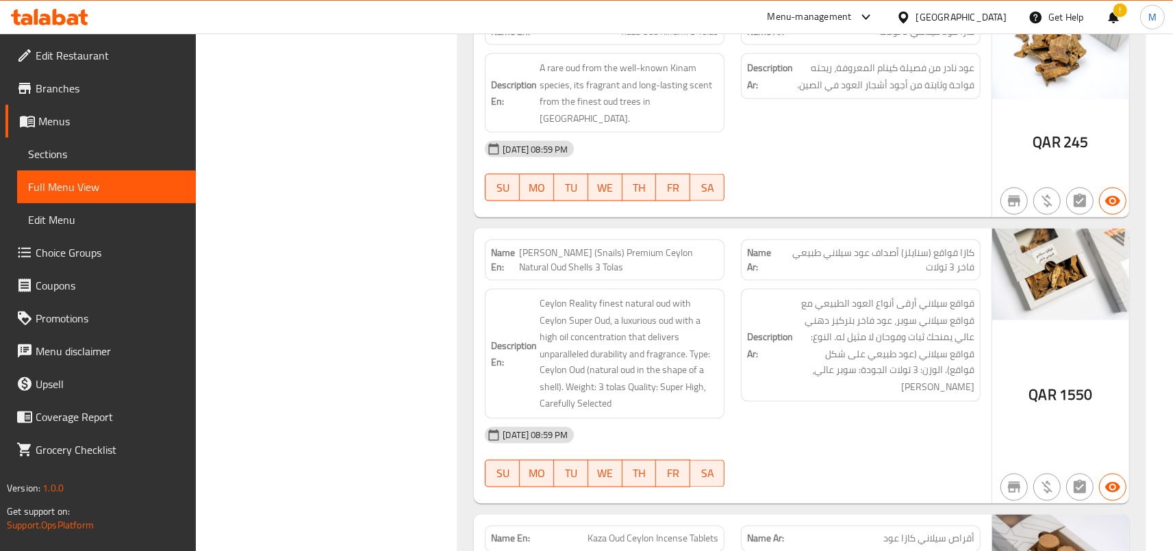
click at [894, 246] on span "كازا قواقع (سنايلز) أصداف عود سيلاني طبيعي فاخر 3 تولات" at bounding box center [877, 260] width 196 height 29
click at [963, 246] on span "كازا قواقع (سنايلز) أصداف عود سيلاني طبيعي فاخر 3 تولات" at bounding box center [877, 260] width 196 height 29
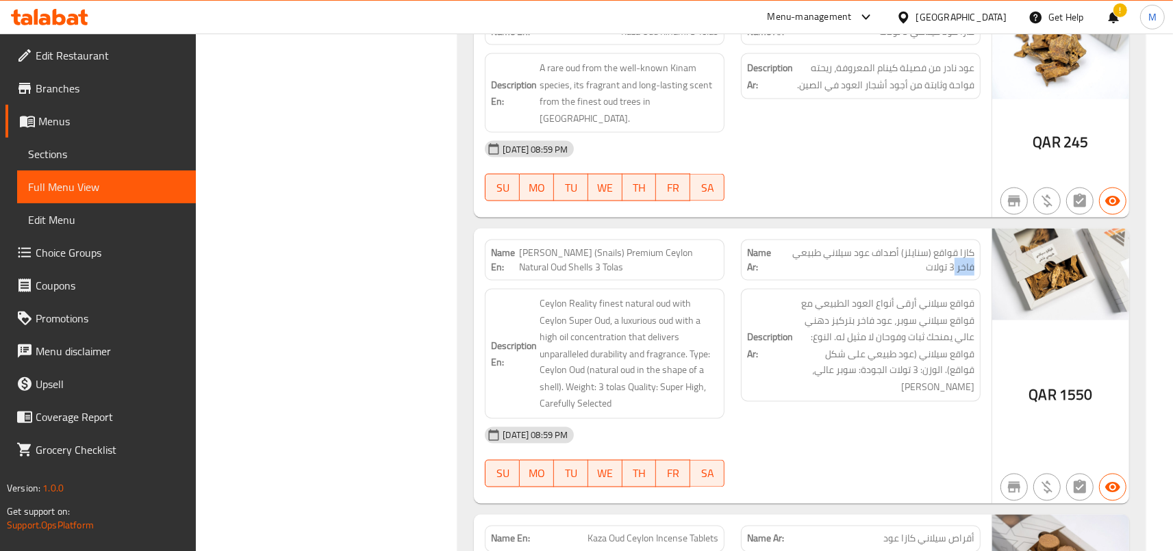
click at [963, 246] on span "كازا قواقع (سنايلز) أصداف عود سيلاني طبيعي فاخر 3 تولات" at bounding box center [877, 260] width 196 height 29
click at [948, 246] on span "كازا قواقع (سنايلز) أصداف عود سيلاني طبيعي فاخر 3 تولات" at bounding box center [877, 260] width 196 height 29
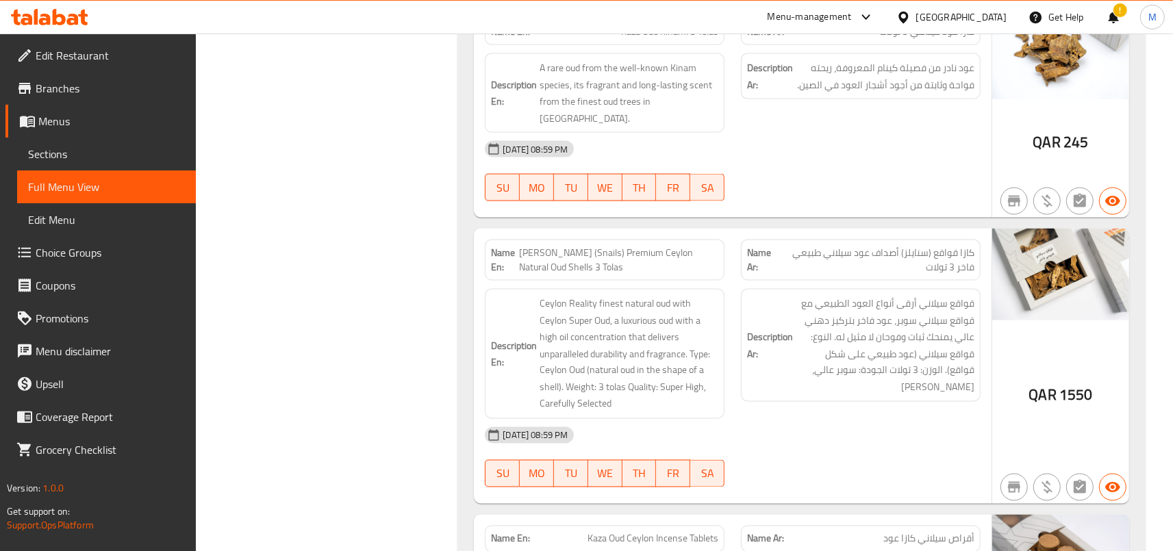
click at [924, 246] on span "كازا قواقع (سنايلز) أصداف عود سيلاني طبيعي فاخر 3 تولات" at bounding box center [877, 260] width 196 height 29
click at [893, 246] on span "كازا قواقع (سنايلز) أصداف عود سيلاني طبيعي فاخر 3 تولات" at bounding box center [877, 260] width 196 height 29
click at [894, 246] on span "كازا قواقع (سنايلز) أصداف عود سيلاني طبيعي فاخر 3 تولات" at bounding box center [877, 260] width 196 height 29
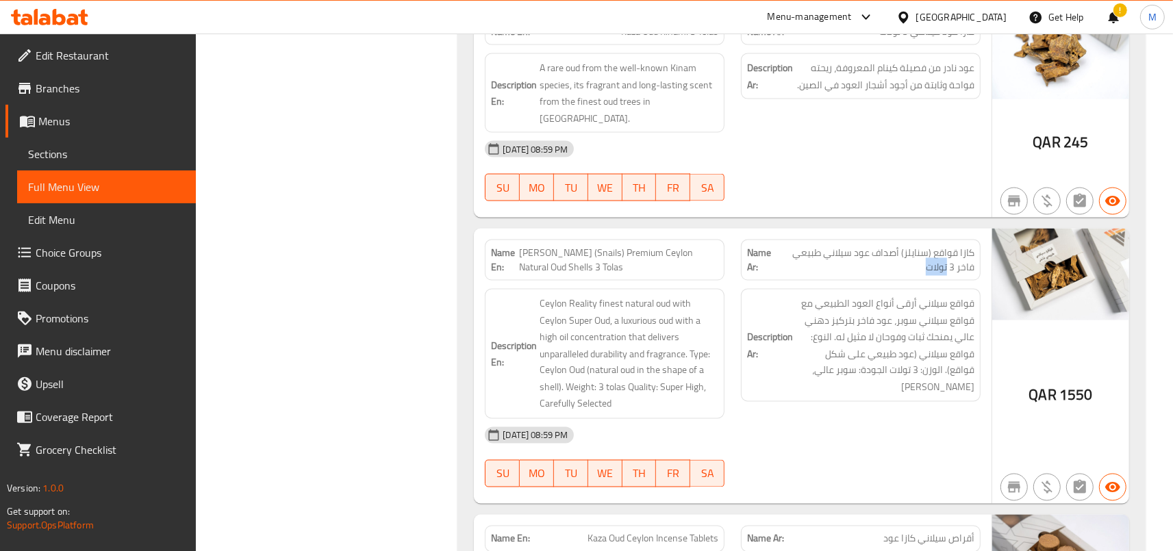
click at [894, 246] on span "كازا قواقع (سنايلز) أصداف عود سيلاني طبيعي فاخر 3 تولات" at bounding box center [877, 260] width 196 height 29
click at [901, 246] on span "كازا قواقع (سنايلز) أصداف عود سيلاني طبيعي فاخر 3 تولات" at bounding box center [877, 260] width 196 height 29
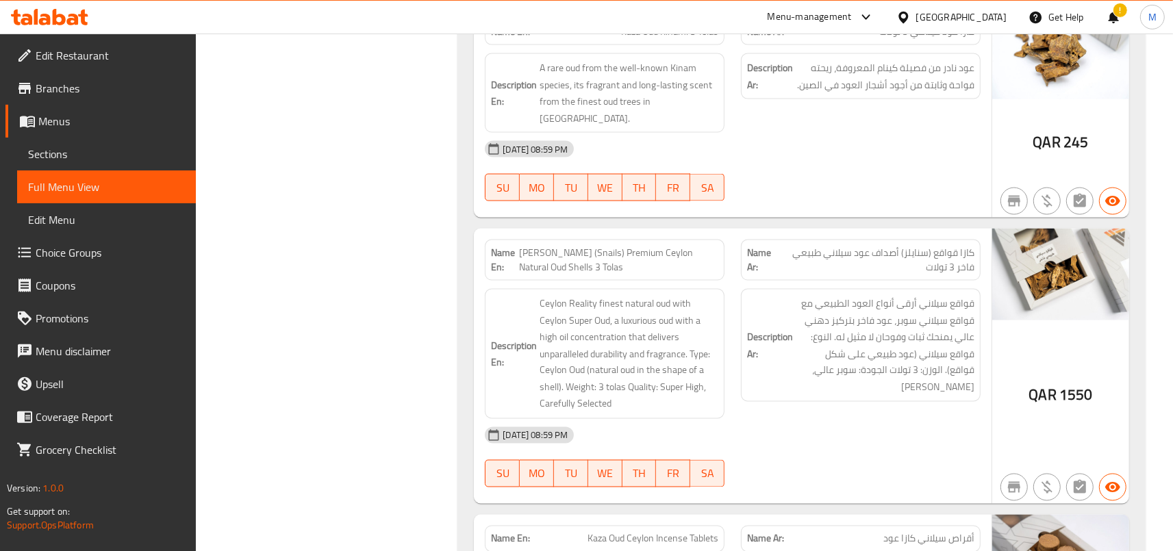
click at [901, 246] on span "كازا قواقع (سنايلز) أصداف عود سيلاني طبيعي فاخر 3 تولات" at bounding box center [877, 260] width 196 height 29
click at [883, 240] on div "Name Ar: كازا قواقع (سنايلز) أصداف عود سيلاني طبيعي فاخر 3 تولات" at bounding box center [861, 260] width 240 height 41
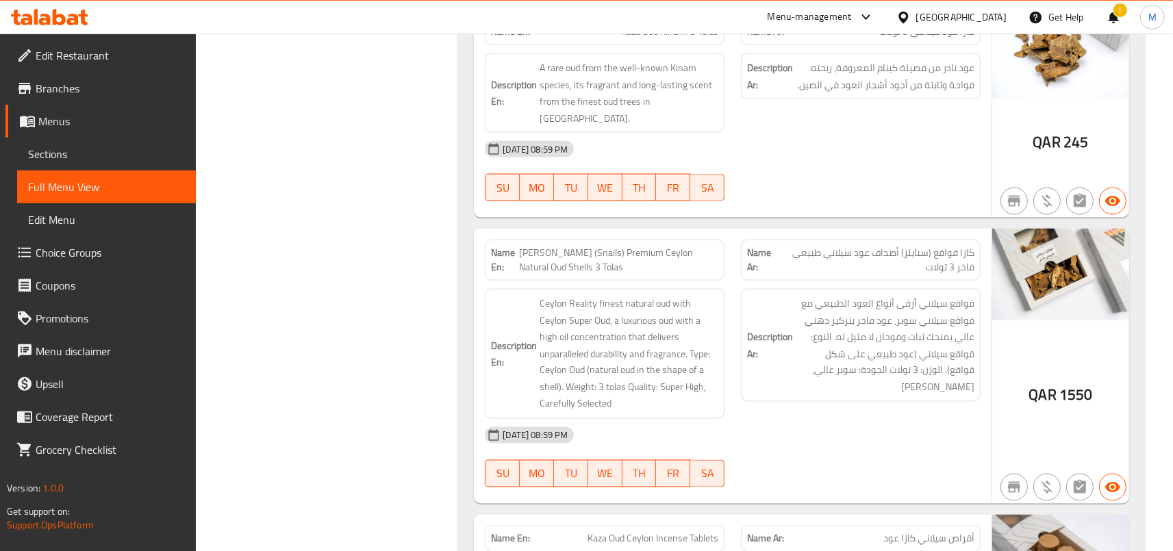
click at [894, 246] on span "كازا قواقع (سنايلز) أصداف عود سيلاني طبيعي فاخر 3 تولات" at bounding box center [877, 260] width 196 height 29
click at [888, 246] on span "كازا قواقع (سنايلز) أصداف عود سيلاني طبيعي فاخر 3 تولات" at bounding box center [877, 260] width 196 height 29
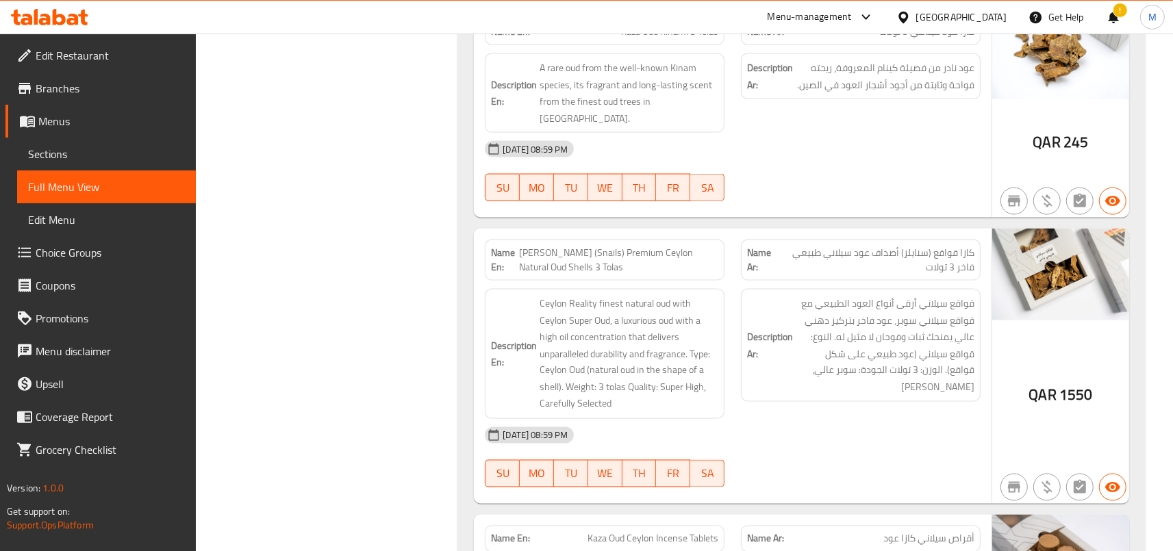
click at [888, 246] on span "كازا قواقع (سنايلز) أصداف عود سيلاني طبيعي فاخر 3 تولات" at bounding box center [877, 260] width 196 height 29
click at [894, 246] on span "كازا قواقع (سنايلز) أصداف عود سيلاني طبيعي فاخر 3 تولات" at bounding box center [877, 260] width 196 height 29
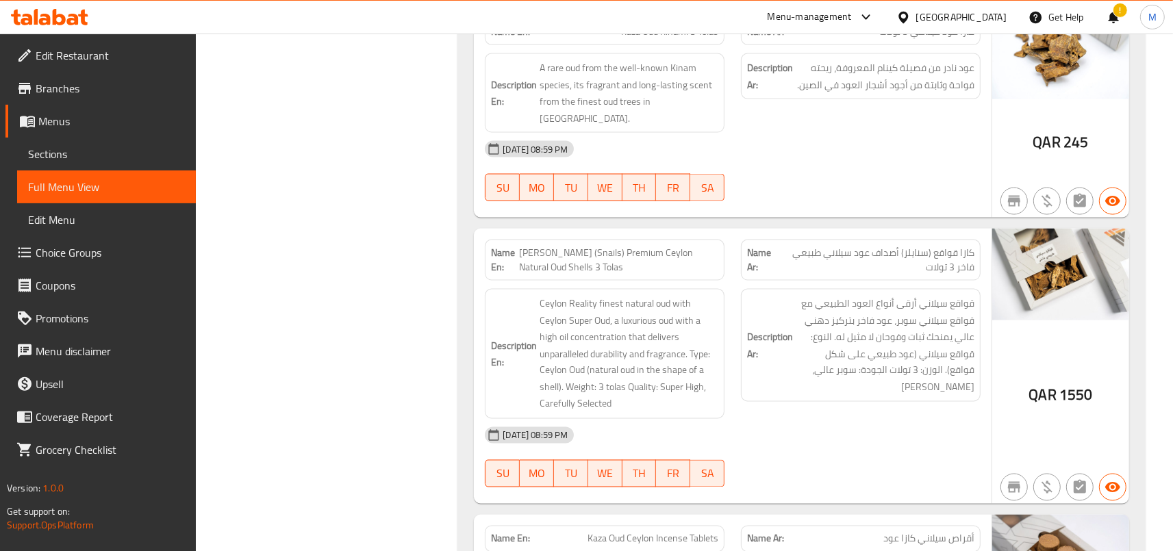
click at [901, 246] on span "كازا قواقع (سنايلز) أصداف عود سيلاني طبيعي فاخر 3 تولات" at bounding box center [877, 260] width 196 height 29
drag, startPoint x: 901, startPoint y: 186, endPoint x: 795, endPoint y: 199, distance: 106.9
click at [795, 246] on span "كازا قواقع (سنايلز) أصداف عود سيلاني طبيعي فاخر 3 تولات" at bounding box center [877, 260] width 196 height 29
click at [877, 246] on span "كازا قواقع (سنايلز) أصداف عود سيلاني طبيعي فاخر 3 تولات" at bounding box center [877, 260] width 196 height 29
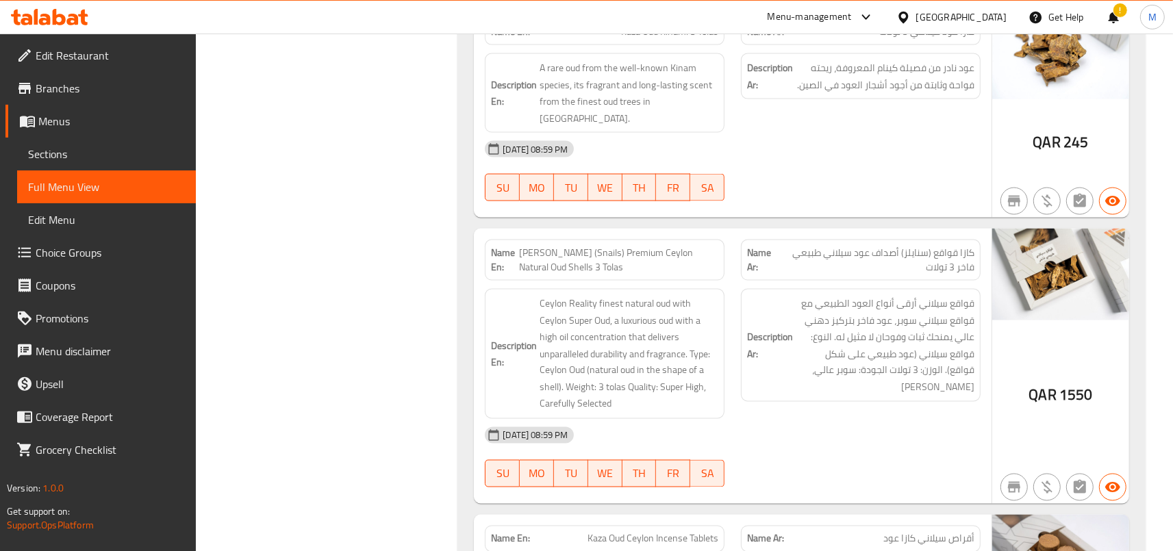
click at [812, 246] on span "كازا قواقع (سنايلز) أصداف عود سيلاني طبيعي فاخر 3 تولات" at bounding box center [877, 260] width 196 height 29
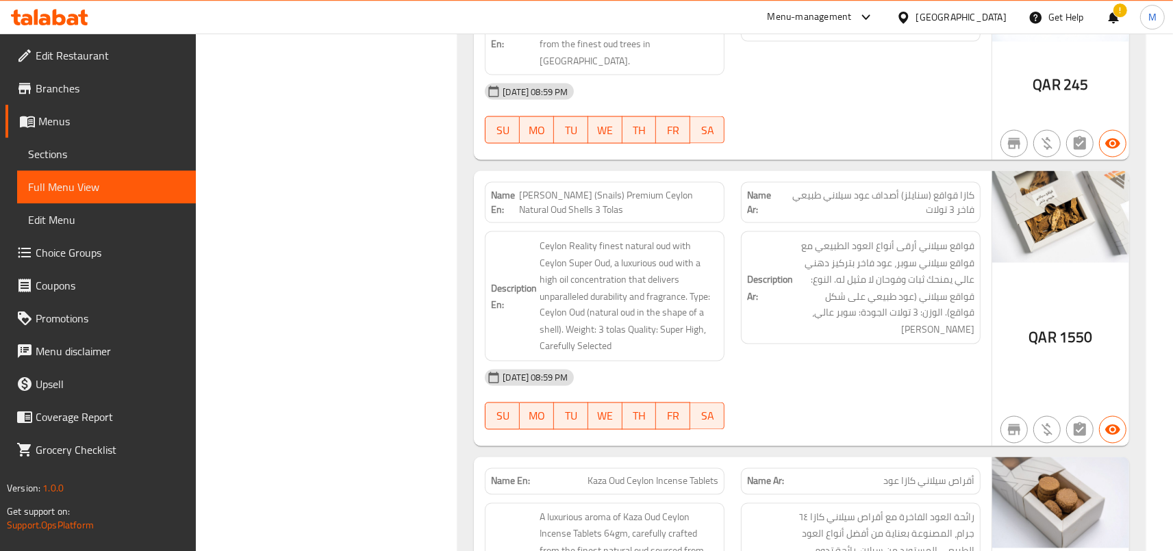
scroll to position [2053, 0]
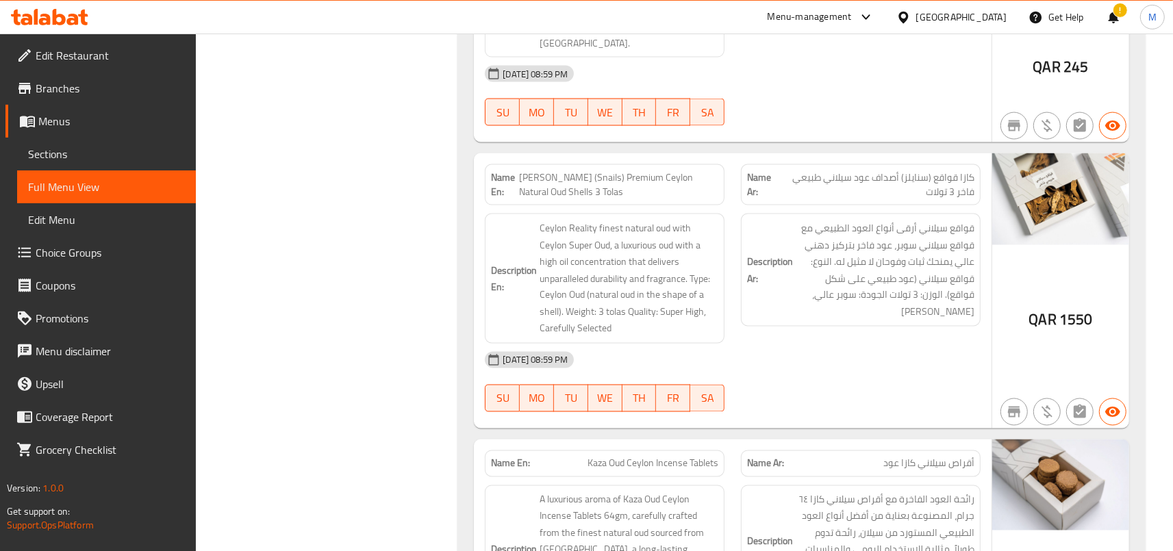
click at [540, 220] on h6 "Description En: Ceylon Reality finest natural oud with Ceylon Super Oud, a luxu…" at bounding box center [604, 279] width 227 height 118
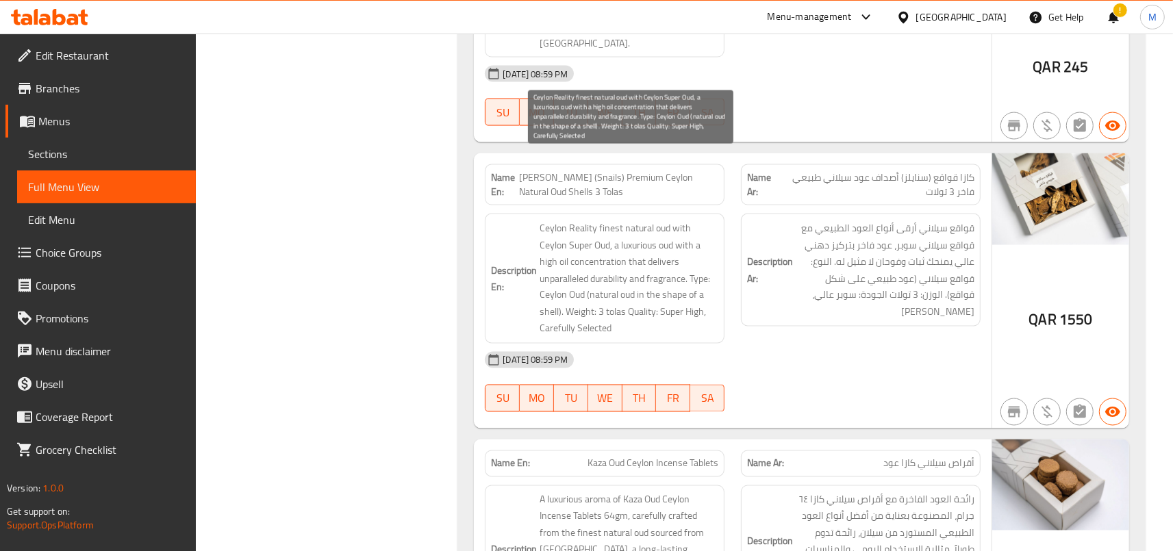
click at [545, 220] on span "Ceylon Reality finest natural oud with Ceylon Super Oud, a luxurious oud with a…" at bounding box center [629, 279] width 179 height 118
drag, startPoint x: 545, startPoint y: 159, endPoint x: 713, endPoint y: 268, distance: 200.0
click at [713, 268] on span "Ceylon Reality finest natural oud with Ceylon Super Oud, a luxurious oud with a…" at bounding box center [629, 279] width 179 height 118
click at [691, 263] on span "Ceylon Reality finest natural oud with Ceylon Super Oud, a luxurious oud with a…" at bounding box center [629, 279] width 179 height 118
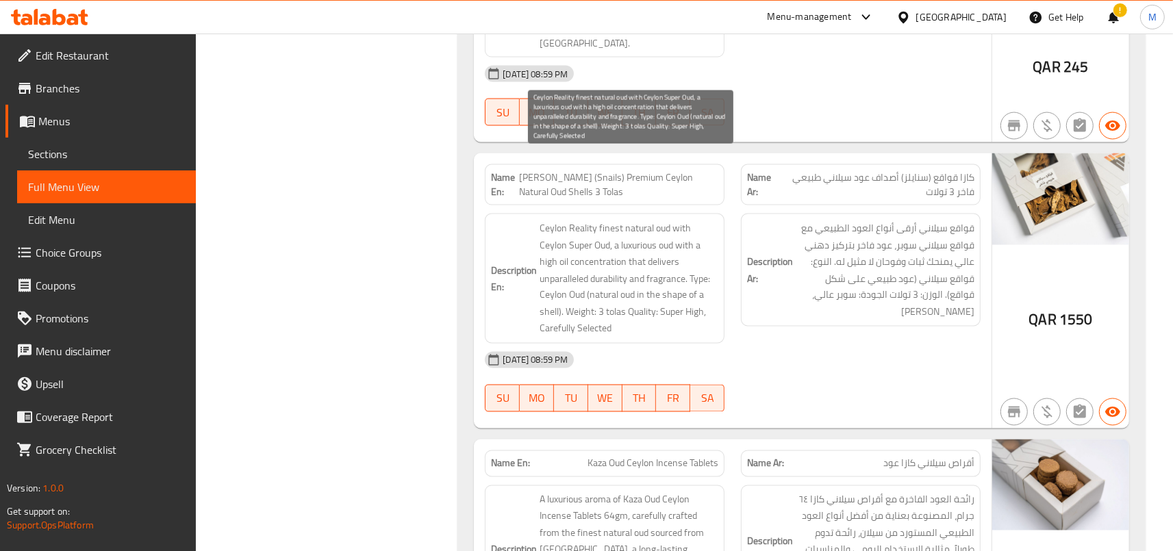
click at [609, 220] on span "Ceylon Reality finest natural oud with Ceylon Super Oud, a luxurious oud with a…" at bounding box center [629, 279] width 179 height 118
click at [588, 220] on span "Ceylon Reality finest natural oud with Ceylon Super Oud, a luxurious oud with a…" at bounding box center [629, 279] width 179 height 118
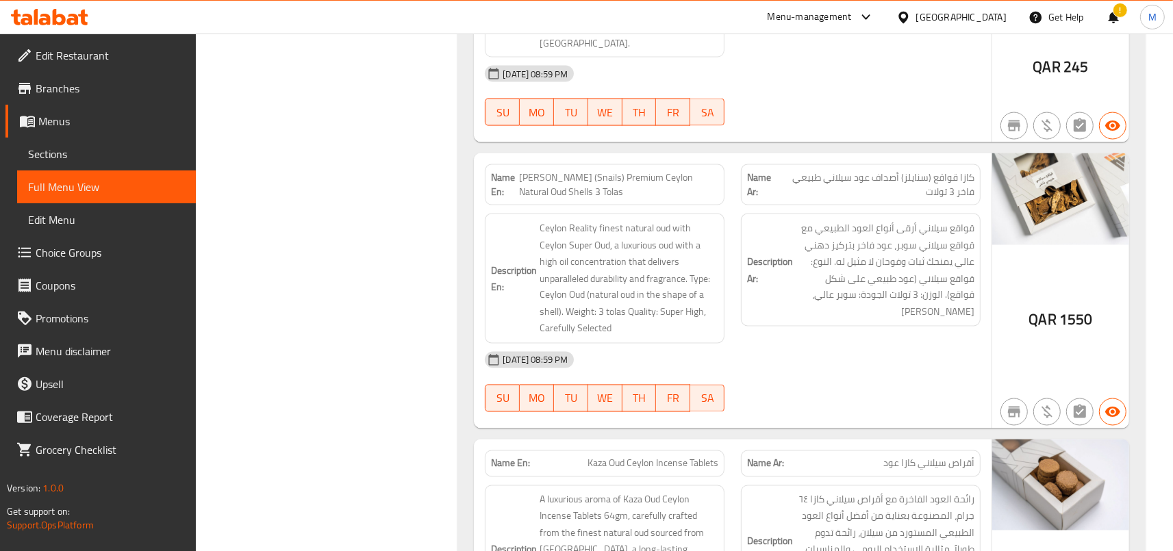
click at [771, 262] on div "Description Ar: قواقع سيلاني أرقى أنواع العود الطبيعي مع قواقع سيلاني سوبر، عود…" at bounding box center [861, 278] width 256 height 147
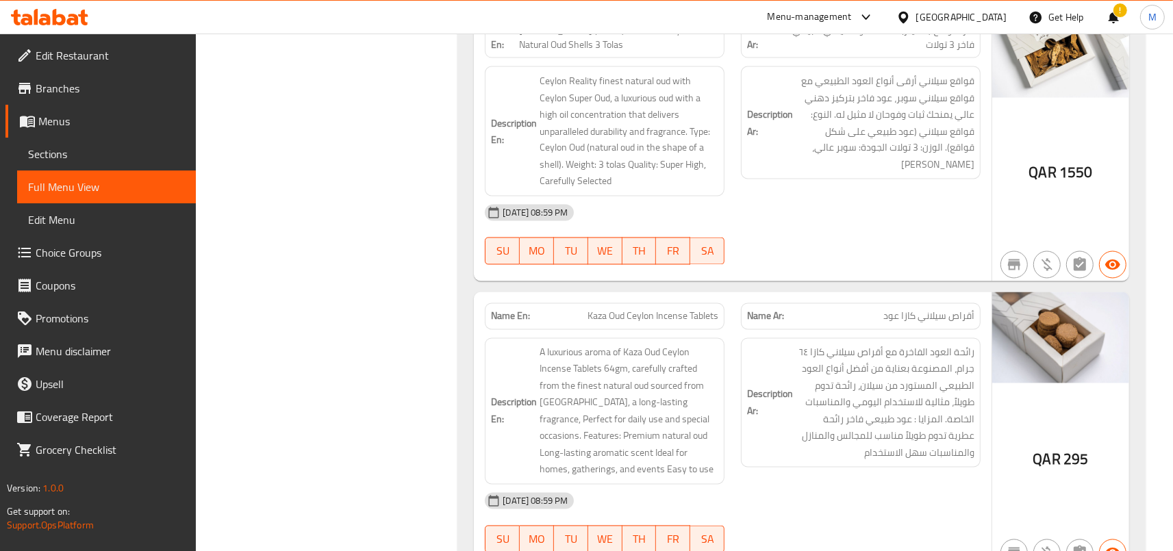
scroll to position [2204, 0]
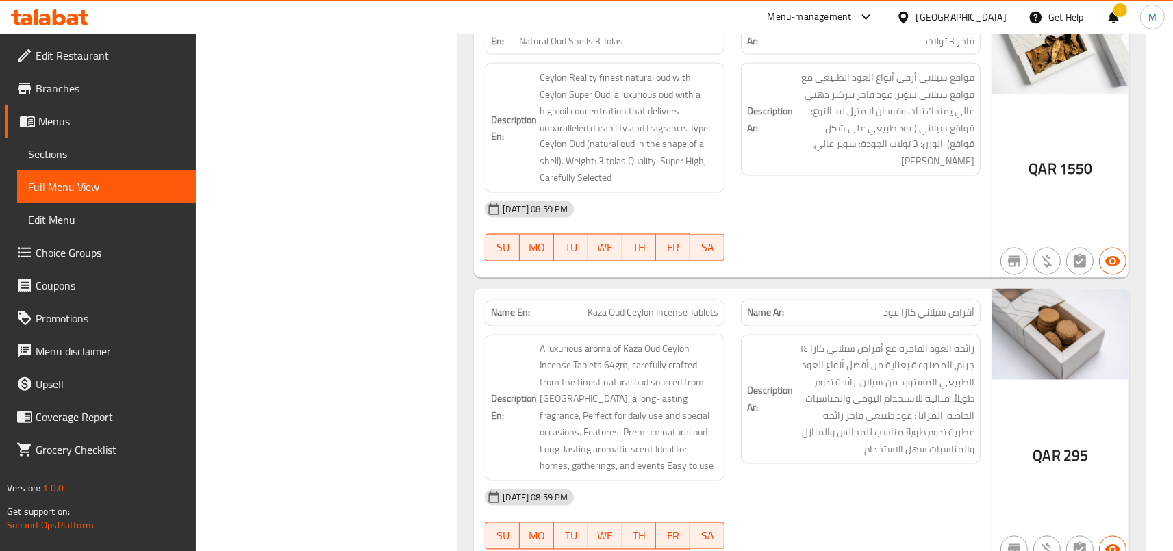
click at [662, 306] on span "Kaza Oud Ceylon Incense Tablets" at bounding box center [653, 313] width 131 height 14
click at [649, 306] on span "Kaza Oud Ceylon Incense Tablets" at bounding box center [653, 313] width 131 height 14
drag, startPoint x: 657, startPoint y: 245, endPoint x: 723, endPoint y: 247, distance: 65.8
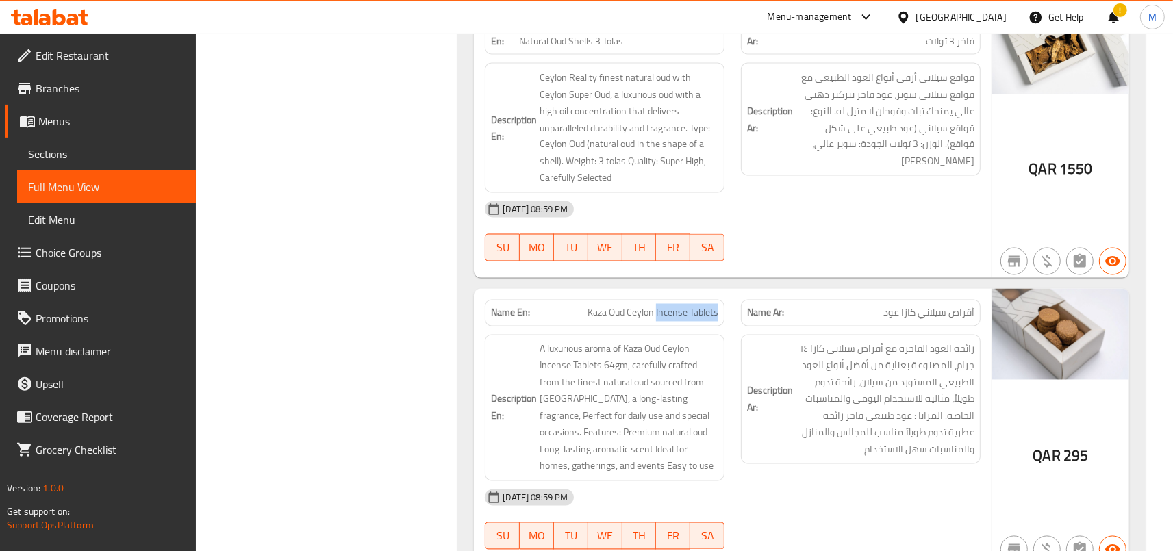
click at [723, 300] on div "Name En: Kaza Oud Ceylon Incense Tablets" at bounding box center [605, 313] width 240 height 27
copy span "Incense Tablets"
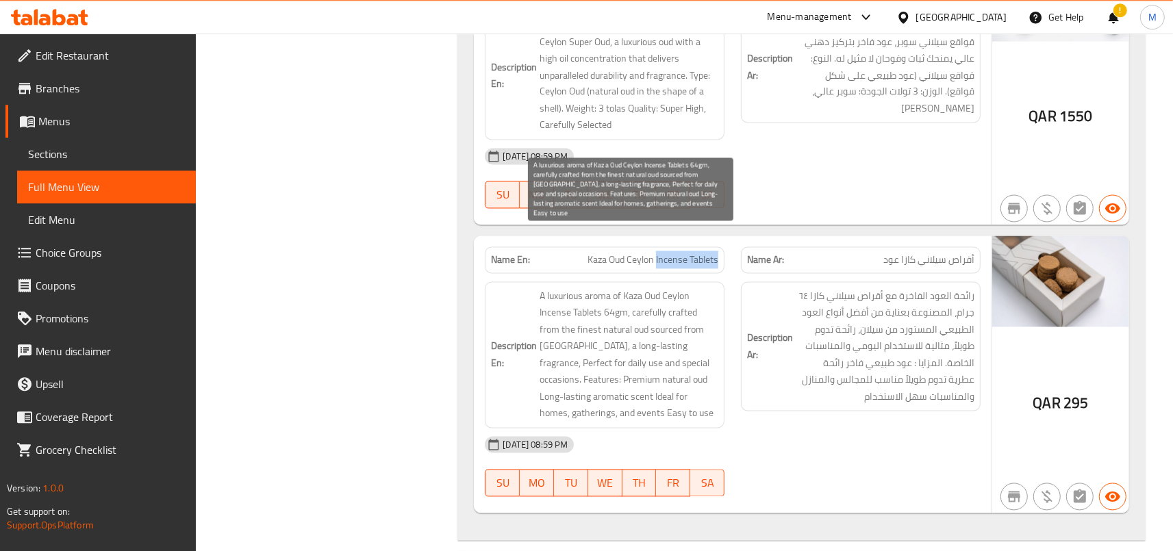
scroll to position [2279, 0]
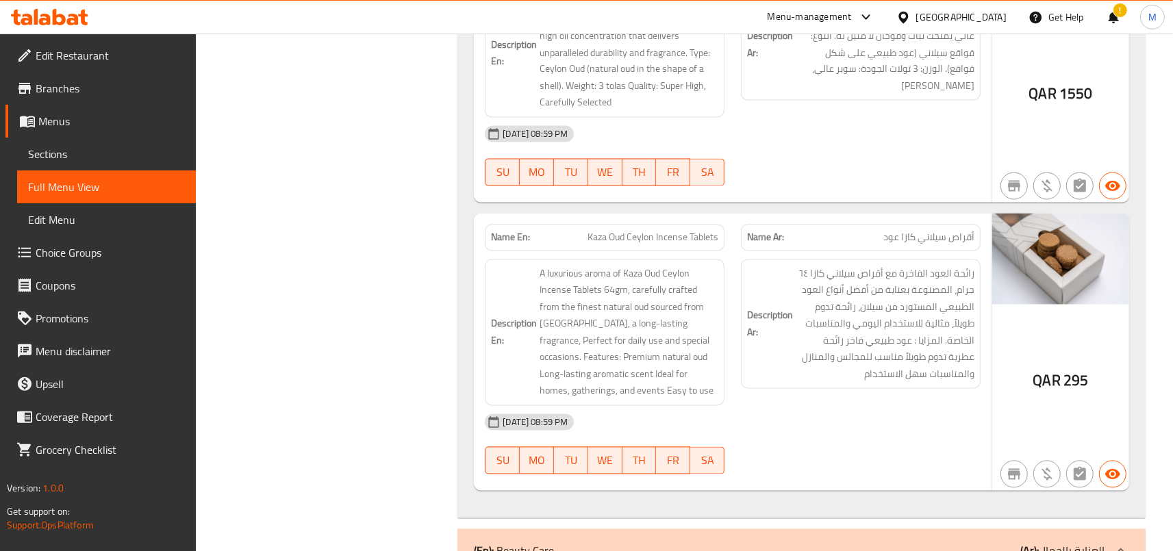
click at [600, 231] on span "Kaza Oud Ceylon Incense Tablets" at bounding box center [653, 238] width 131 height 14
click at [633, 225] on div "Name En: Kaza Oud Ceylon Incense Tablets" at bounding box center [605, 238] width 240 height 27
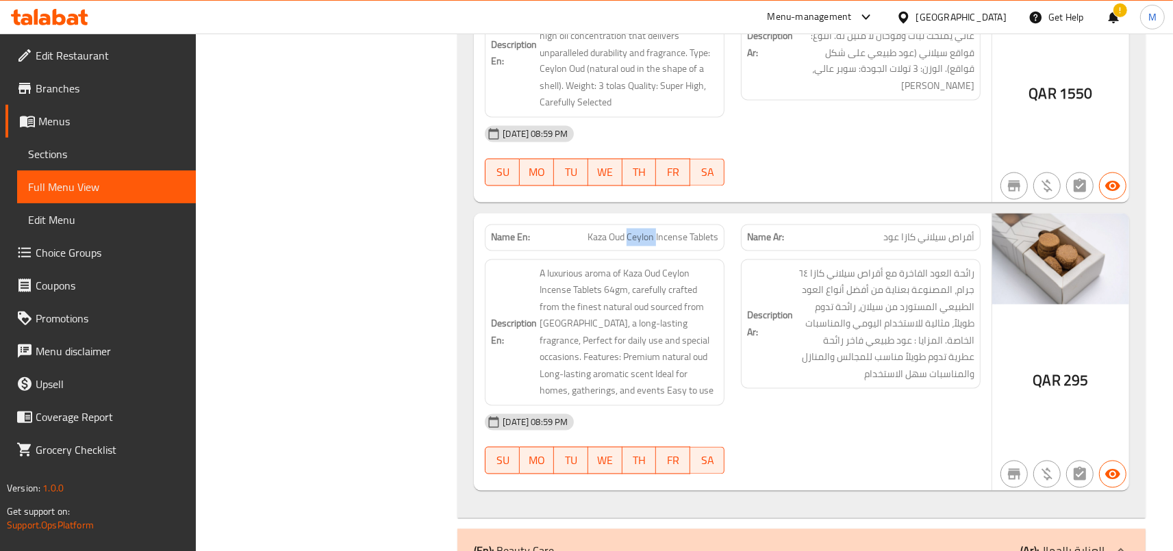
click at [633, 225] on div "Name En: Kaza Oud Ceylon Incense Tablets" at bounding box center [605, 238] width 240 height 27
click at [625, 231] on span "Kaza Oud Ceylon Incense Tablets" at bounding box center [653, 238] width 131 height 14
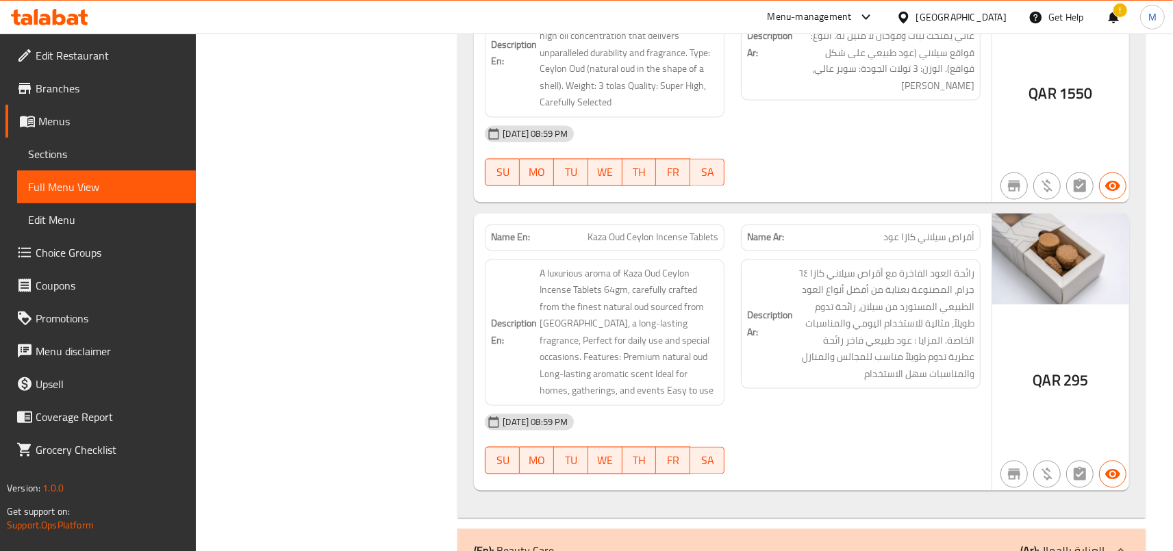
click at [975, 225] on div "Name Ar: [PERSON_NAME] عود" at bounding box center [861, 238] width 240 height 27
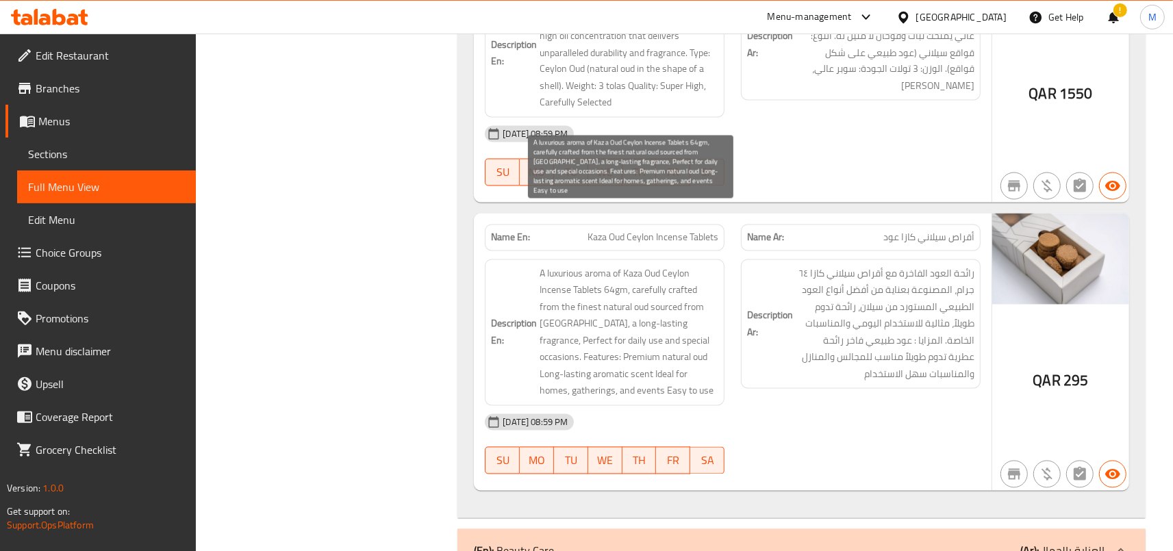
click at [675, 266] on span "A luxurious aroma of Kaza Oud Ceylon Incense Tablets 64gm, carefully crafted fr…" at bounding box center [629, 333] width 179 height 134
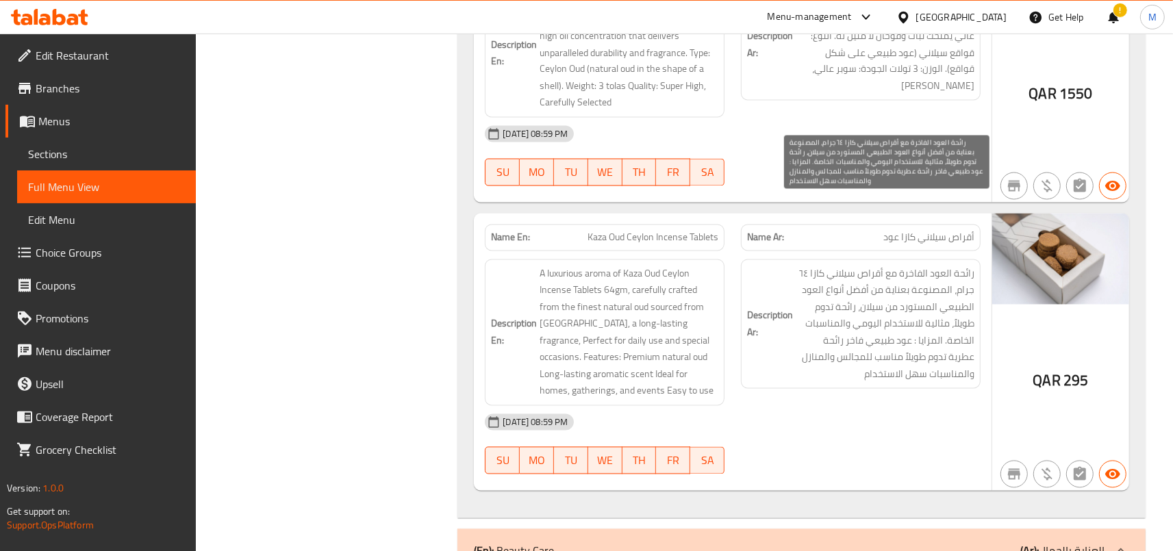
click at [911, 307] on span "رائحة العود الفاخرة مع أقراص سيلاني كازا ٦٤ جرام، المصنوعة بعناية من أفضل أنواع…" at bounding box center [885, 325] width 179 height 118
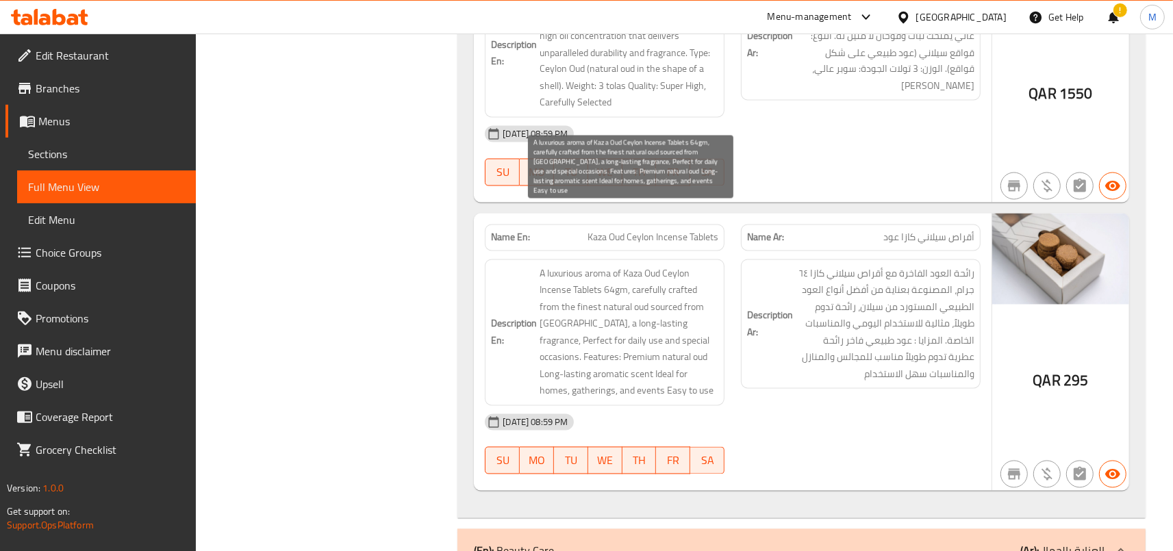
click at [654, 282] on span "A luxurious aroma of Kaza Oud Ceylon Incense Tablets 64gm, carefully crafted fr…" at bounding box center [629, 333] width 179 height 134
click at [579, 266] on span "A luxurious aroma of Kaza Oud Ceylon Incense Tablets 64gm, carefully crafted fr…" at bounding box center [629, 333] width 179 height 134
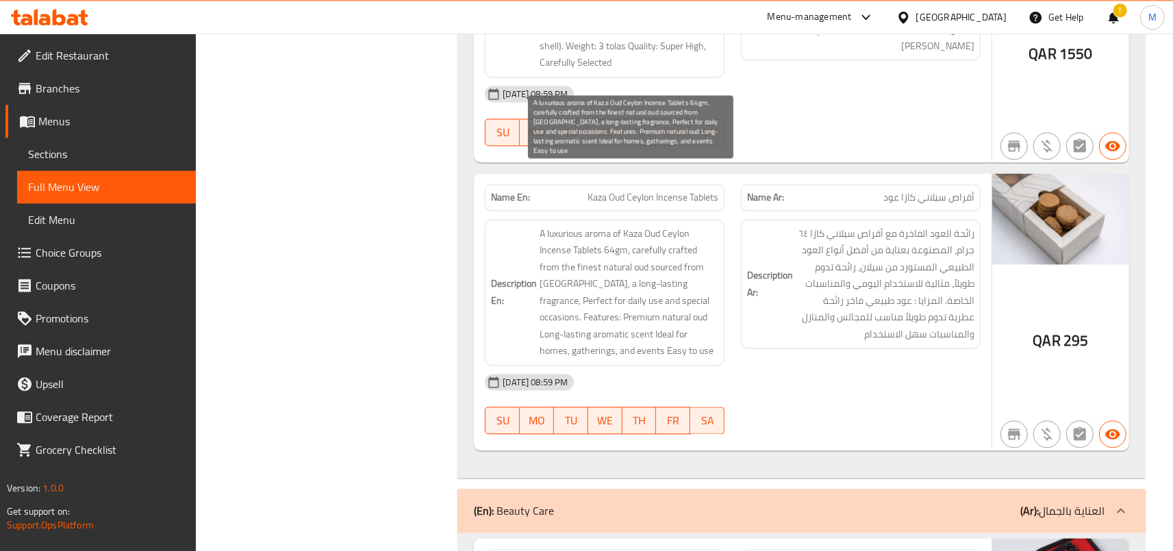
scroll to position [2244, 0]
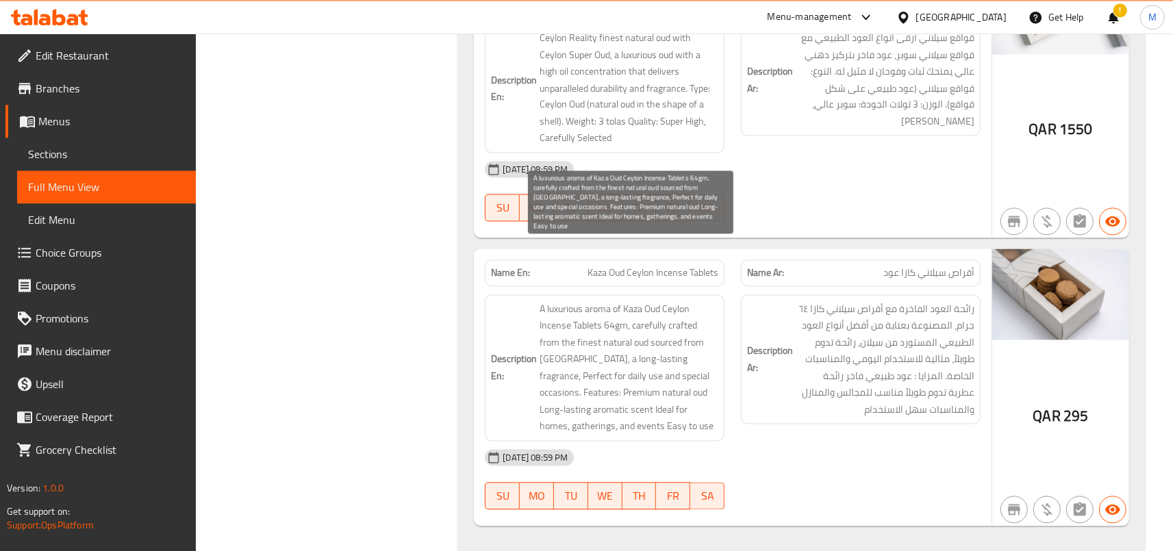
click at [584, 301] on span "A luxurious aroma of Kaza Oud Ceylon Incense Tablets 64gm, carefully crafted fr…" at bounding box center [629, 368] width 179 height 134
drag, startPoint x: 544, startPoint y: 280, endPoint x: 716, endPoint y: 275, distance: 172.0
click at [716, 301] on span "A luxurious aroma of Kaza Oud Ceylon Incense Tablets 64gm, carefully crafted fr…" at bounding box center [629, 368] width 179 height 134
click at [590, 301] on span "A luxurious aroma of Kaza Oud Ceylon Incense Tablets 64gm, carefully crafted fr…" at bounding box center [629, 368] width 179 height 134
drag, startPoint x: 575, startPoint y: 292, endPoint x: 722, endPoint y: 289, distance: 147.3
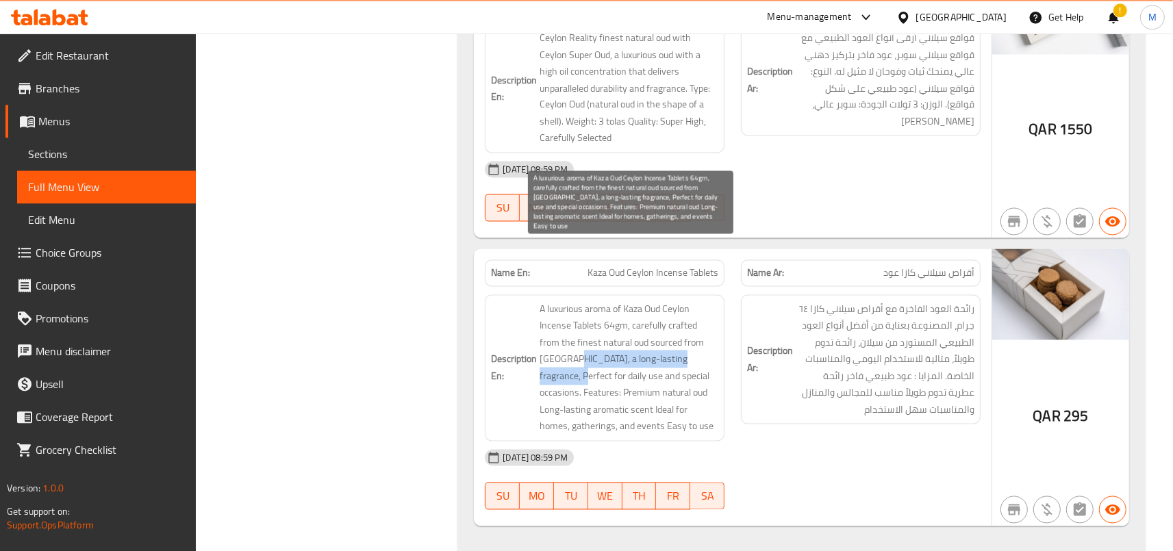
click at [718, 301] on span "A luxurious aroma of Kaza Oud Ceylon Incense Tablets 64gm, carefully crafted fr…" at bounding box center [629, 368] width 179 height 134
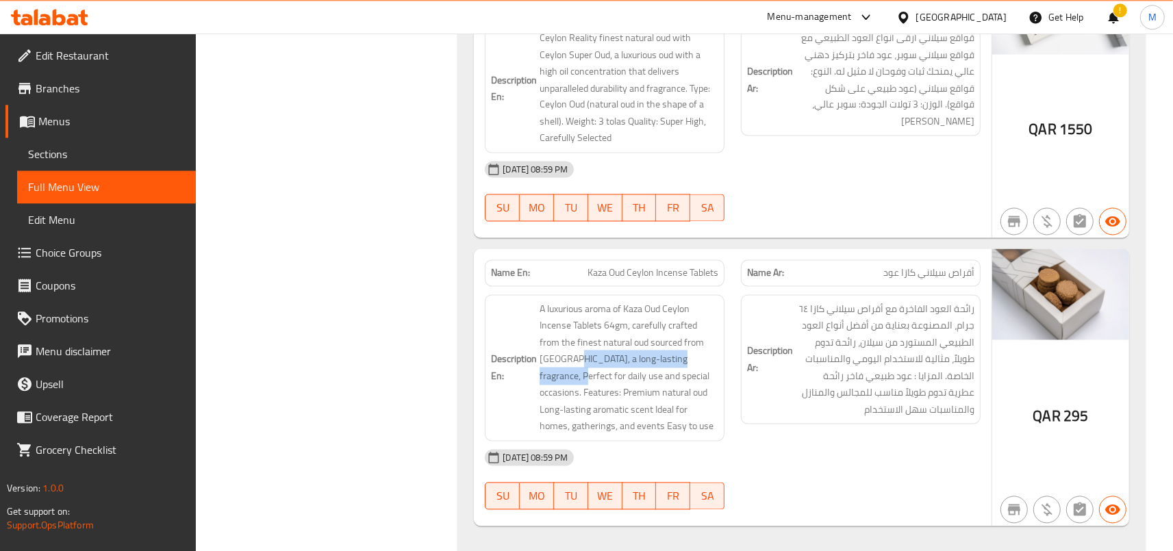
click at [713, 301] on span "A luxurious aroma of Kaza Oud Ceylon Incense Tablets 64gm, carefully crafted fr…" at bounding box center [629, 368] width 179 height 134
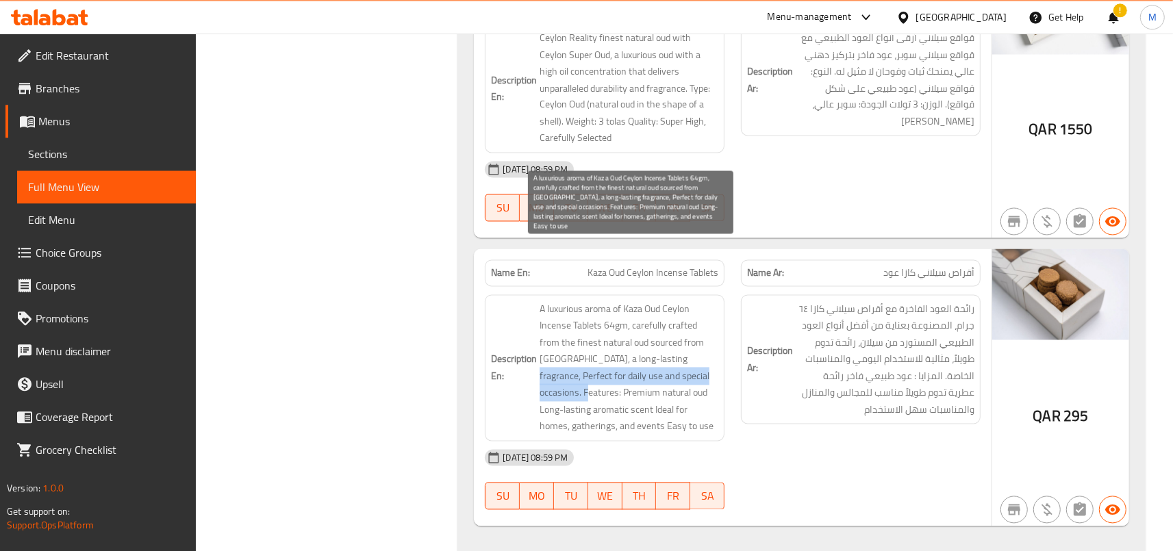
drag, startPoint x: 675, startPoint y: 290, endPoint x: 714, endPoint y: 308, distance: 43.5
click at [714, 308] on span "A luxurious aroma of Kaza Oud Ceylon Incense Tablets 64gm, carefully crafted fr…" at bounding box center [629, 368] width 179 height 134
drag, startPoint x: 560, startPoint y: 327, endPoint x: 699, endPoint y: 325, distance: 138.3
click at [699, 325] on span "A luxurious aroma of Kaza Oud Ceylon Incense Tablets 64gm, carefully crafted fr…" at bounding box center [629, 368] width 179 height 134
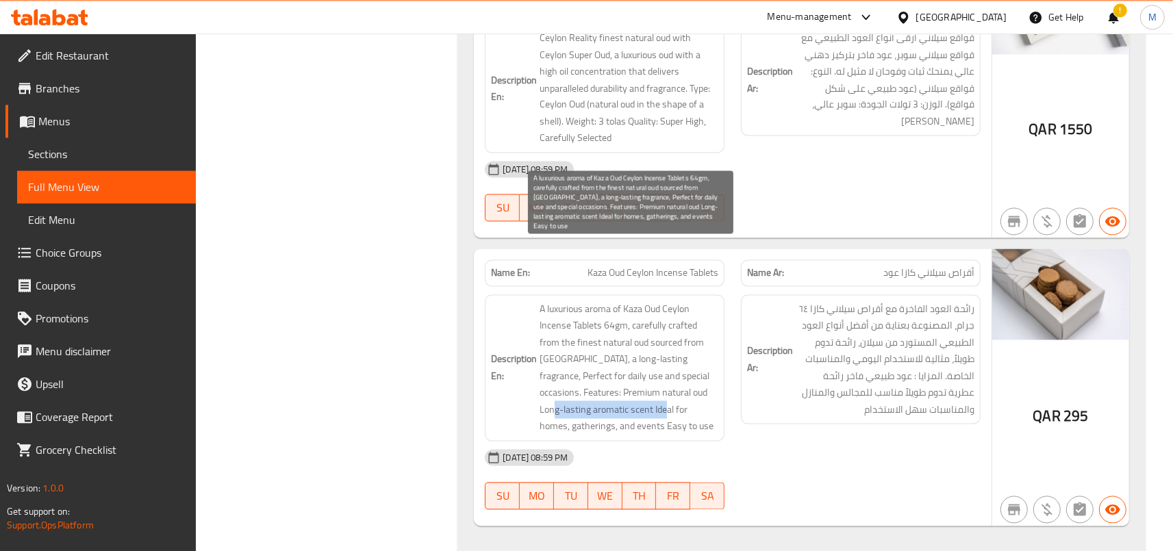
drag, startPoint x: 548, startPoint y: 344, endPoint x: 661, endPoint y: 351, distance: 113.2
click at [661, 351] on span "A luxurious aroma of Kaza Oud Ceylon Incense Tablets 64gm, carefully crafted fr…" at bounding box center [629, 368] width 179 height 134
click at [650, 301] on span "A luxurious aroma of Kaza Oud Ceylon Incense Tablets 64gm, carefully crafted fr…" at bounding box center [629, 368] width 179 height 134
click at [694, 301] on span "A luxurious aroma of Kaza Oud Ceylon Incense Tablets 64gm, carefully crafted fr…" at bounding box center [629, 368] width 179 height 134
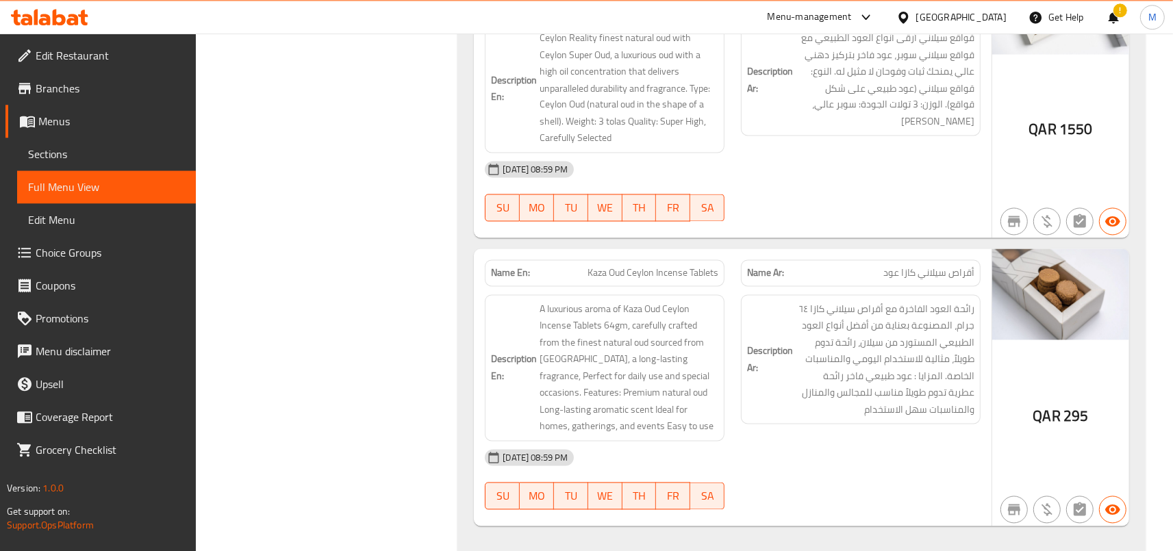
click at [721, 294] on div "Description En: A luxurious aroma of Kaza Oud Ceylon Incense Tablets 64gm, care…" at bounding box center [605, 367] width 240 height 147
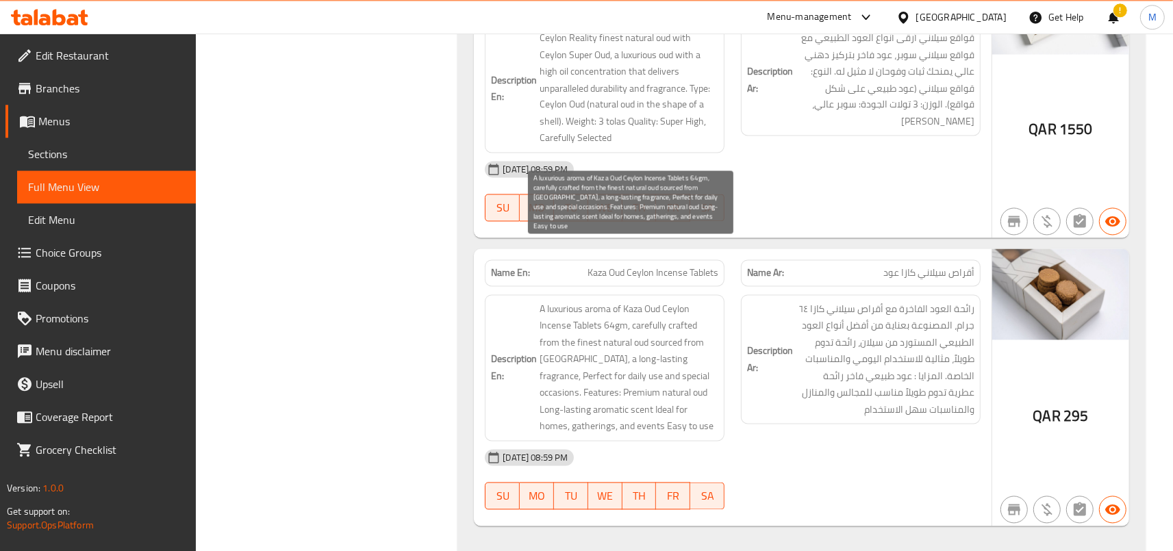
click at [637, 301] on span "A luxurious aroma of Kaza Oud Ceylon Incense Tablets 64gm, carefully crafted fr…" at bounding box center [629, 368] width 179 height 134
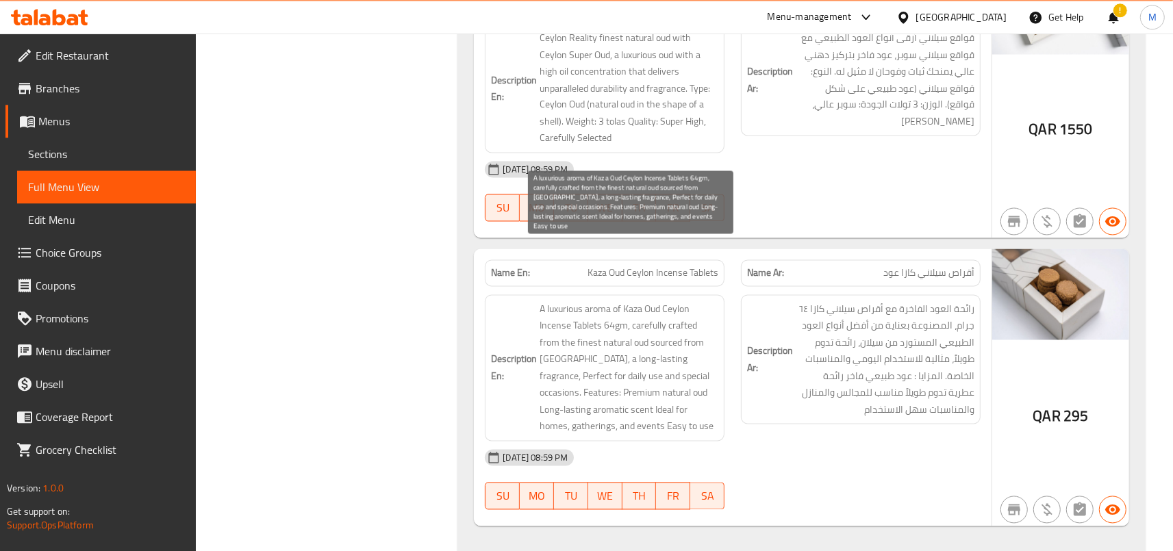
click at [637, 301] on span "A luxurious aroma of Kaza Oud Ceylon Incense Tablets 64gm, carefully crafted fr…" at bounding box center [629, 368] width 179 height 134
click at [631, 301] on span "A luxurious aroma of Kaza Oud Ceylon Incense Tablets 64gm, carefully crafted fr…" at bounding box center [629, 368] width 179 height 134
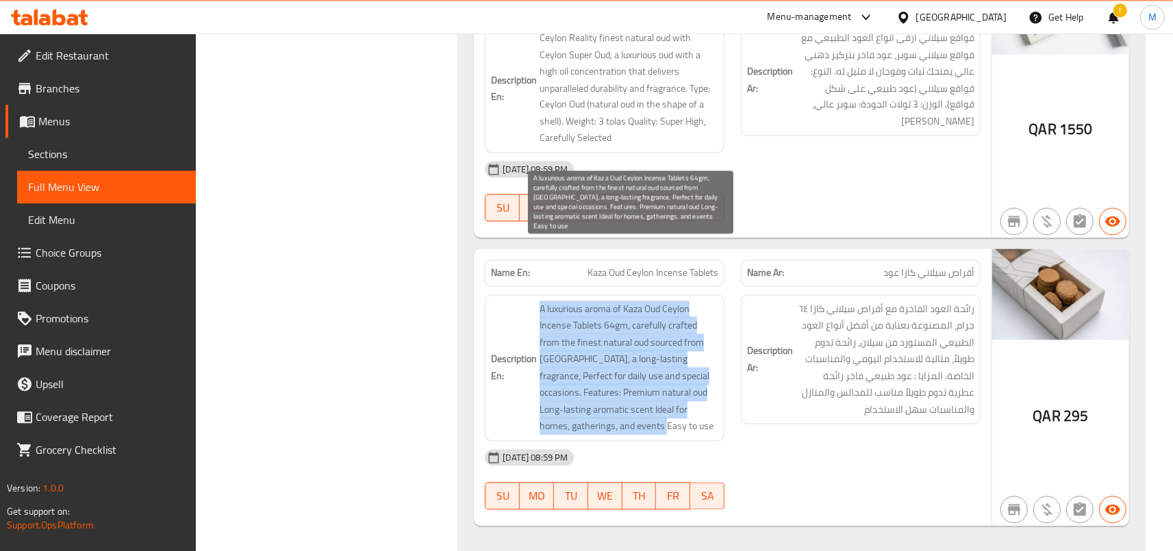
drag, startPoint x: 545, startPoint y: 241, endPoint x: 655, endPoint y: 355, distance: 158.9
click at [655, 355] on span "A luxurious aroma of Kaza Oud Ceylon Incense Tablets 64gm, carefully crafted fr…" at bounding box center [629, 368] width 179 height 134
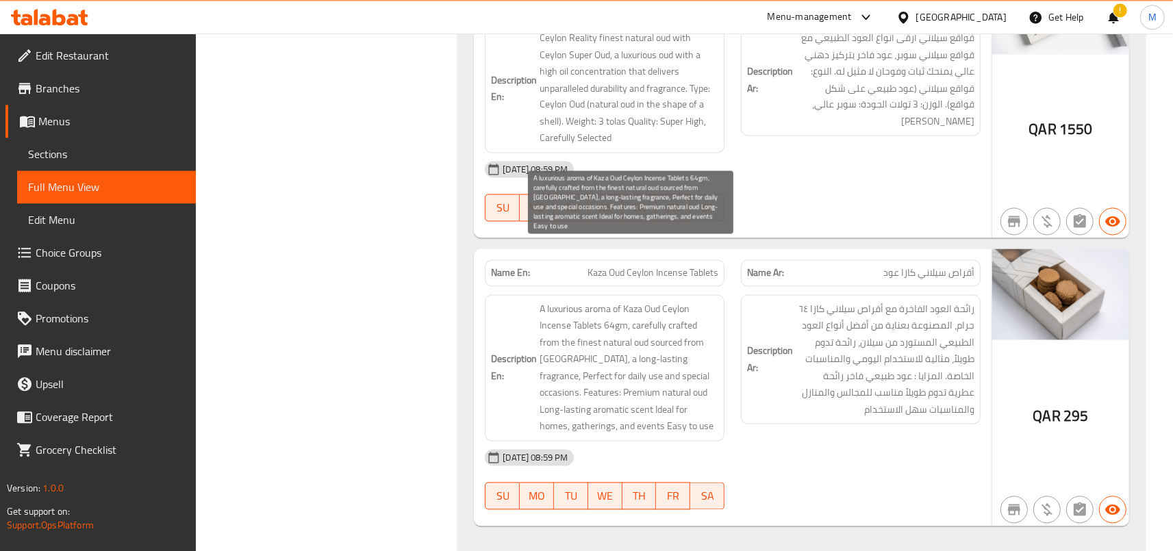
click at [655, 355] on span "A luxurious aroma of Kaza Oud Ceylon Incense Tablets 64gm, carefully crafted fr…" at bounding box center [629, 368] width 179 height 134
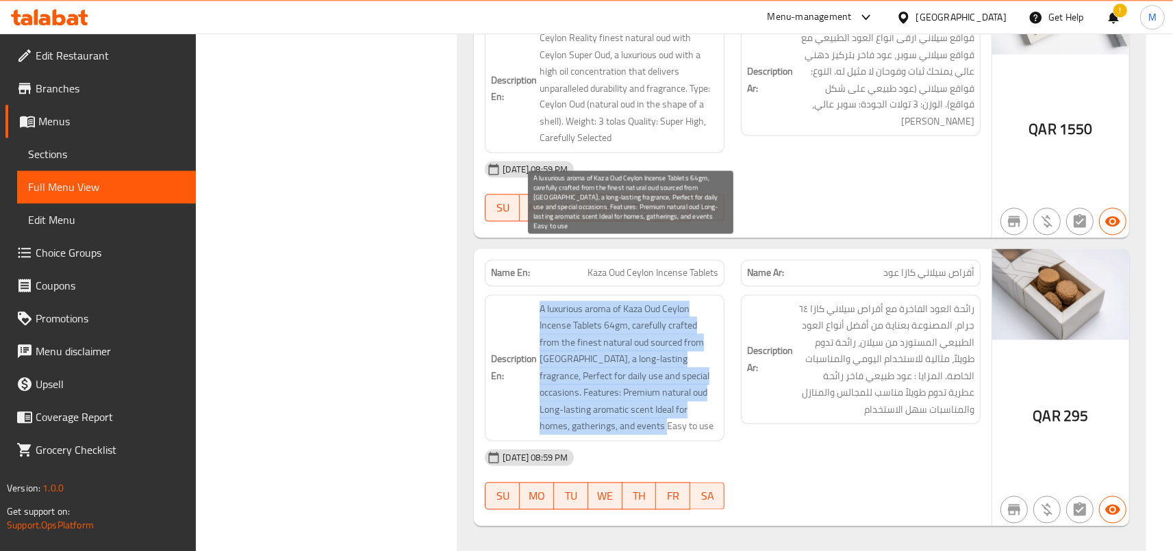
drag, startPoint x: 544, startPoint y: 242, endPoint x: 676, endPoint y: 364, distance: 179.8
click at [676, 364] on span "A luxurious aroma of Kaza Oud Ceylon Incense Tablets 64gm, carefully crafted fr…" at bounding box center [629, 368] width 179 height 134
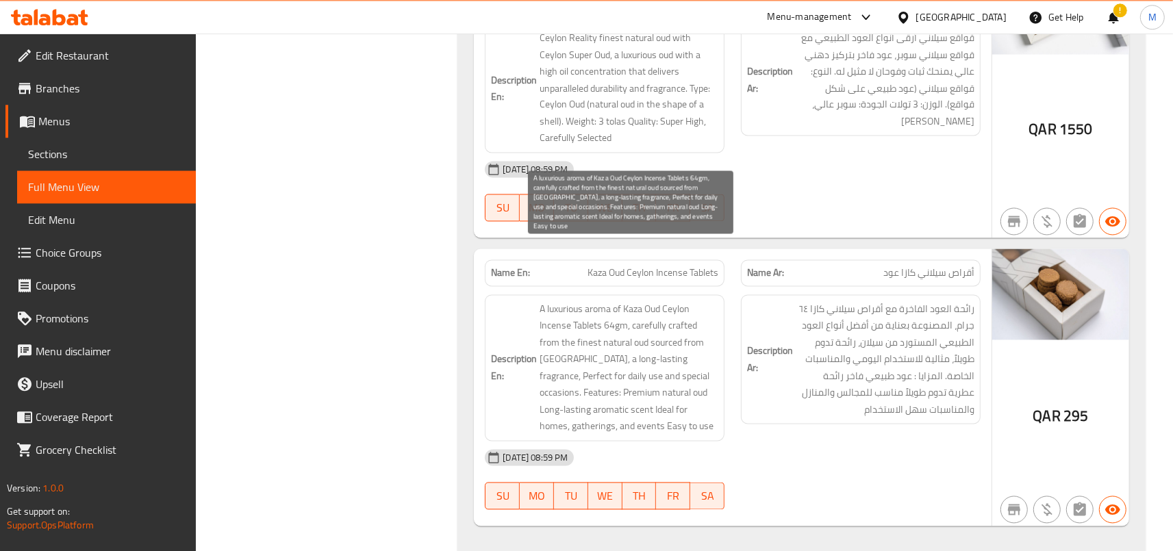
click at [676, 364] on span "A luxurious aroma of Kaza Oud Ceylon Incense Tablets 64gm, carefully crafted fr…" at bounding box center [629, 368] width 179 height 134
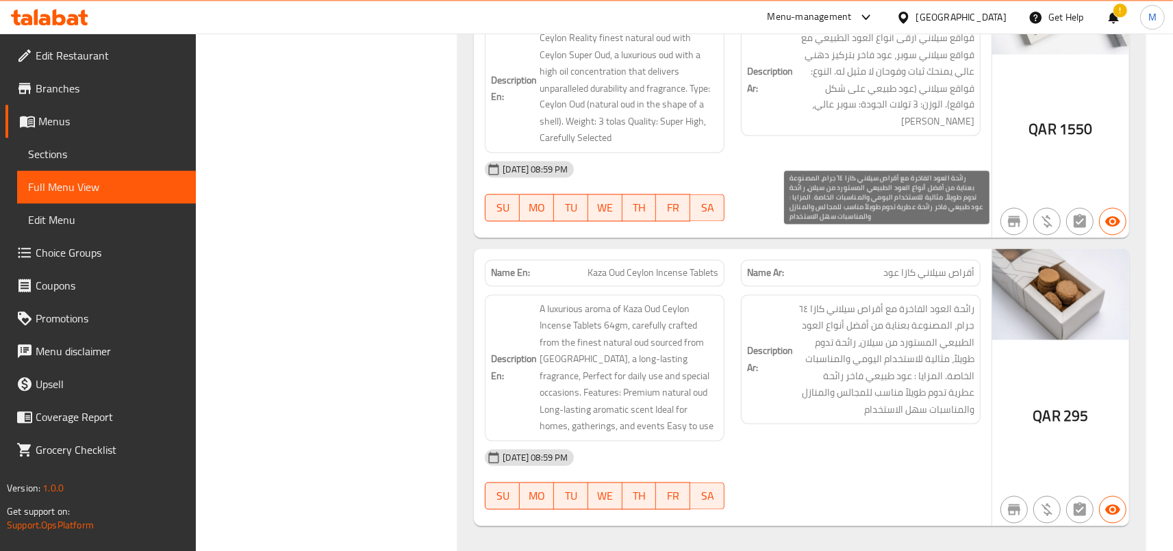
click at [954, 301] on span "رائحة العود الفاخرة مع أقراص سيلاني كازا ٦٤ جرام، المصنوعة بعناية من أفضل أنواع…" at bounding box center [885, 360] width 179 height 118
click at [948, 301] on span "رائحة العود الفاخرة مع أقراص سيلاني كازا ٦٤ جرام، المصنوعة بعناية من أفضل أنواع…" at bounding box center [885, 360] width 179 height 118
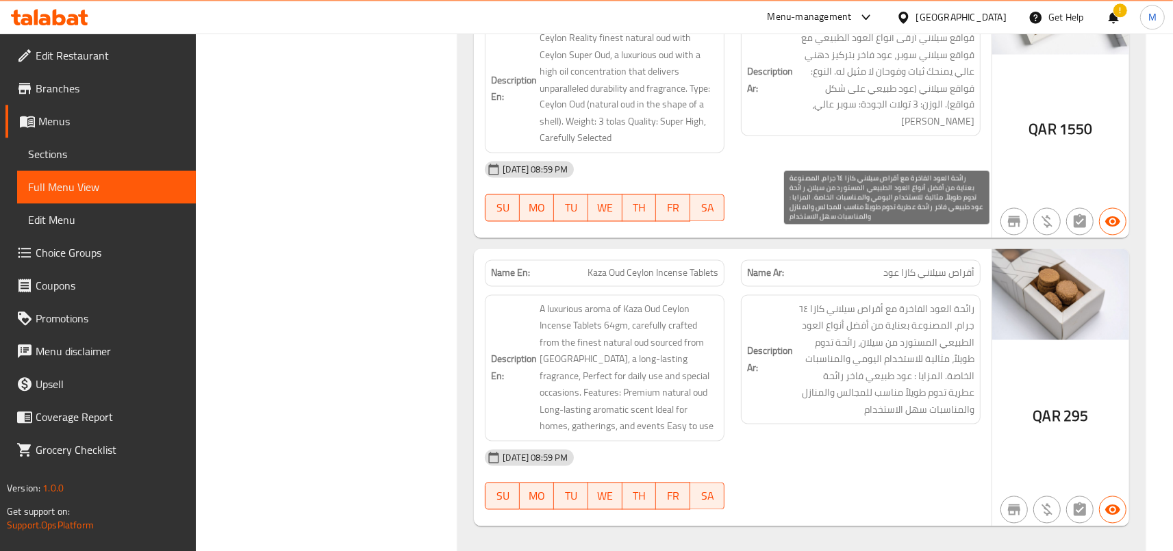
click at [948, 301] on span "رائحة العود الفاخرة مع أقراص سيلاني كازا ٦٤ جرام، المصنوعة بعناية من أفضل أنواع…" at bounding box center [885, 360] width 179 height 118
click at [946, 294] on div "Description Ar: رائحة العود الفاخرة مع أقراص سيلاني كازا ٦٤ جرام، المصنوعة بعنا…" at bounding box center [861, 359] width 240 height 130
click at [942, 301] on span "رائحة العود الفاخرة مع أقراص سيلاني كازا ٦٤ جرام، المصنوعة بعناية من أفضل أنواع…" at bounding box center [885, 360] width 179 height 118
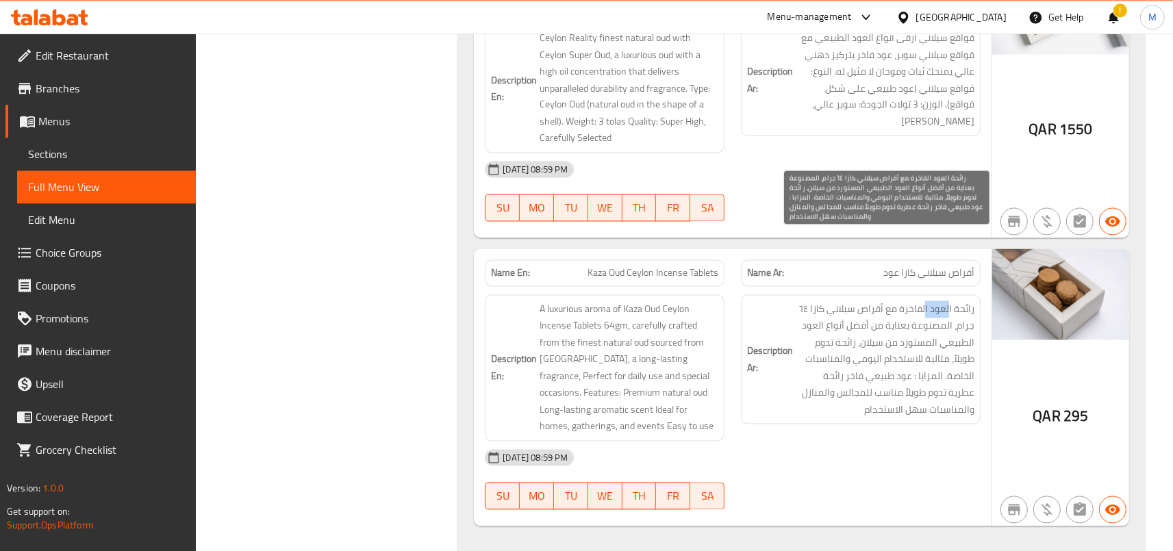
click at [942, 301] on span "رائحة العود الفاخرة مع أقراص سيلاني كازا ٦٤ جرام، المصنوعة بعناية من أفضل أنواع…" at bounding box center [885, 360] width 179 height 118
click at [933, 301] on span "رائحة العود الفاخرة مع أقراص سيلاني كازا ٦٤ جرام، المصنوعة بعناية من أفضل أنواع…" at bounding box center [885, 360] width 179 height 118
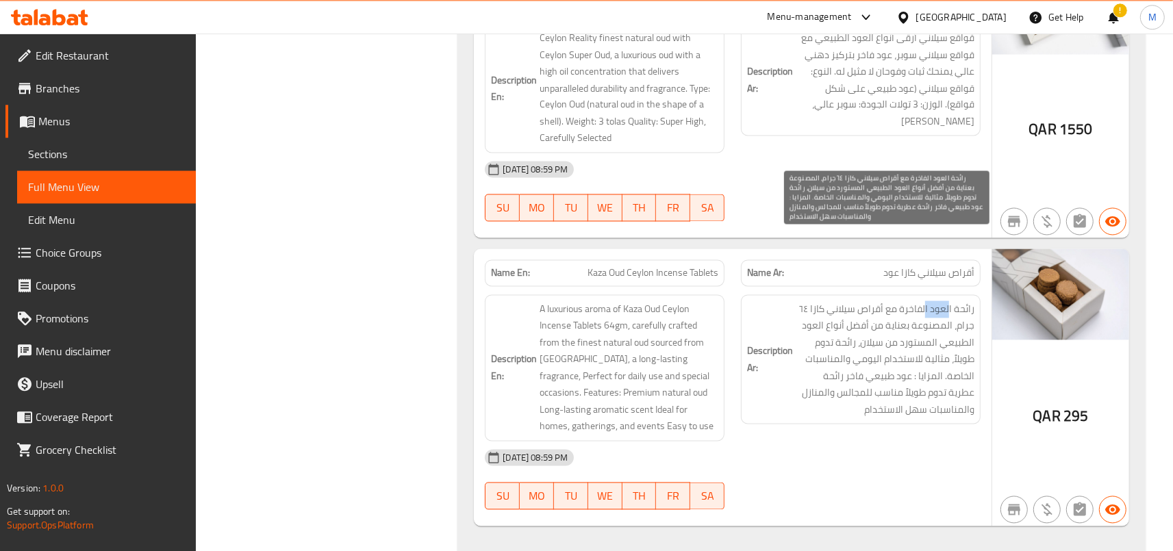
click at [933, 301] on span "رائحة العود الفاخرة مع أقراص سيلاني كازا ٦٤ جرام، المصنوعة بعناية من أفضل أنواع…" at bounding box center [885, 360] width 179 height 118
click at [938, 301] on span "رائحة العود الفاخرة مع أقراص سيلاني كازا ٦٤ جرام، المصنوعة بعناية من أفضل أنواع…" at bounding box center [885, 360] width 179 height 118
drag, startPoint x: 977, startPoint y: 240, endPoint x: 817, endPoint y: 253, distance: 160.7
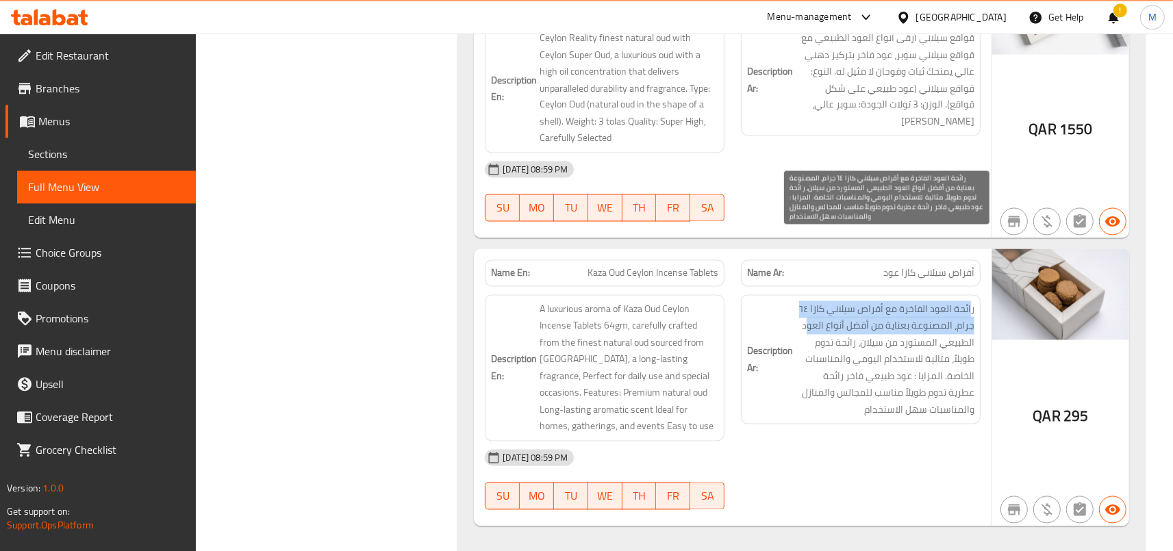
click at [817, 294] on div "Description Ar: رائحة العود الفاخرة مع أقراص سيلاني كازا ٦٤ جرام، المصنوعة بعنا…" at bounding box center [861, 359] width 240 height 130
click at [817, 301] on span "رائحة العود الفاخرة مع أقراص سيلاني كازا ٦٤ جرام، المصنوعة بعناية من أفضل أنواع…" at bounding box center [885, 360] width 179 height 118
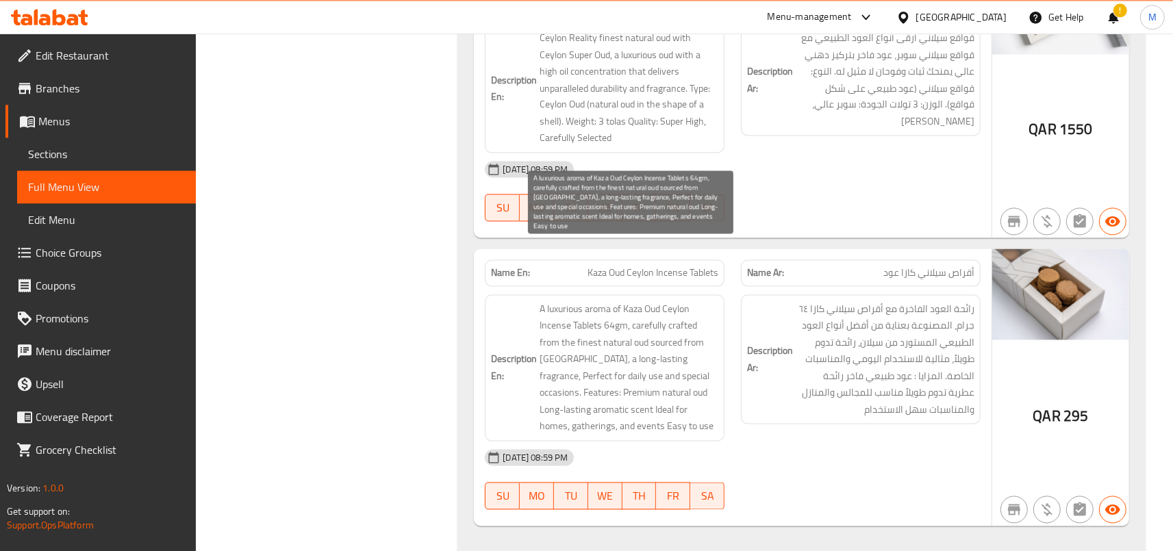
click at [620, 301] on span "A luxurious aroma of Kaza Oud Ceylon Incense Tablets 64gm, carefully crafted fr…" at bounding box center [629, 368] width 179 height 134
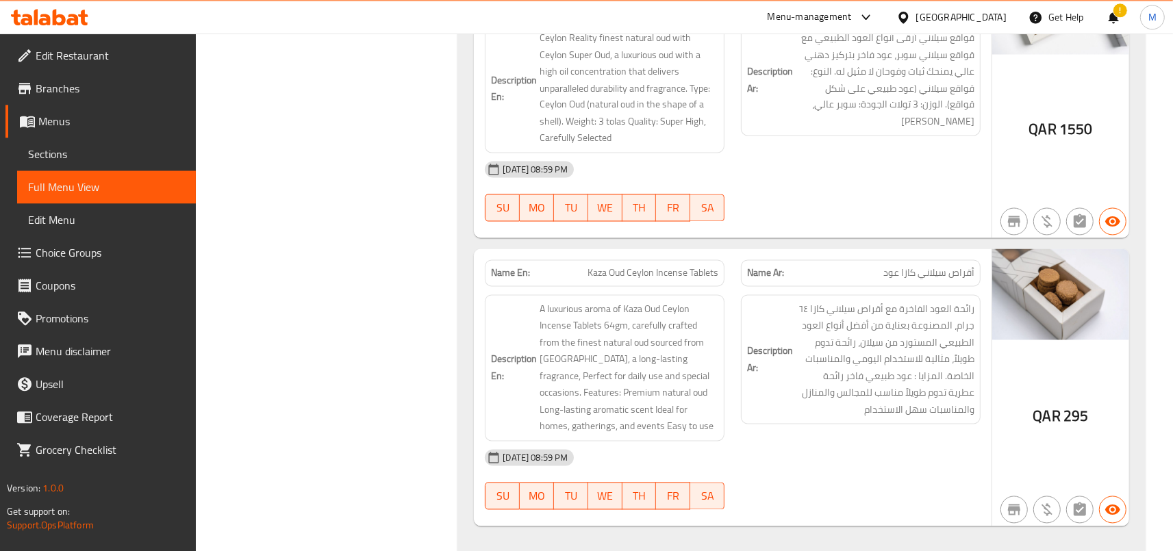
click at [863, 353] on div "Description Ar: رائحة العود الفاخرة مع أقراص سيلاني كازا ٦٤ جرام، المصنوعة بعنا…" at bounding box center [861, 359] width 240 height 130
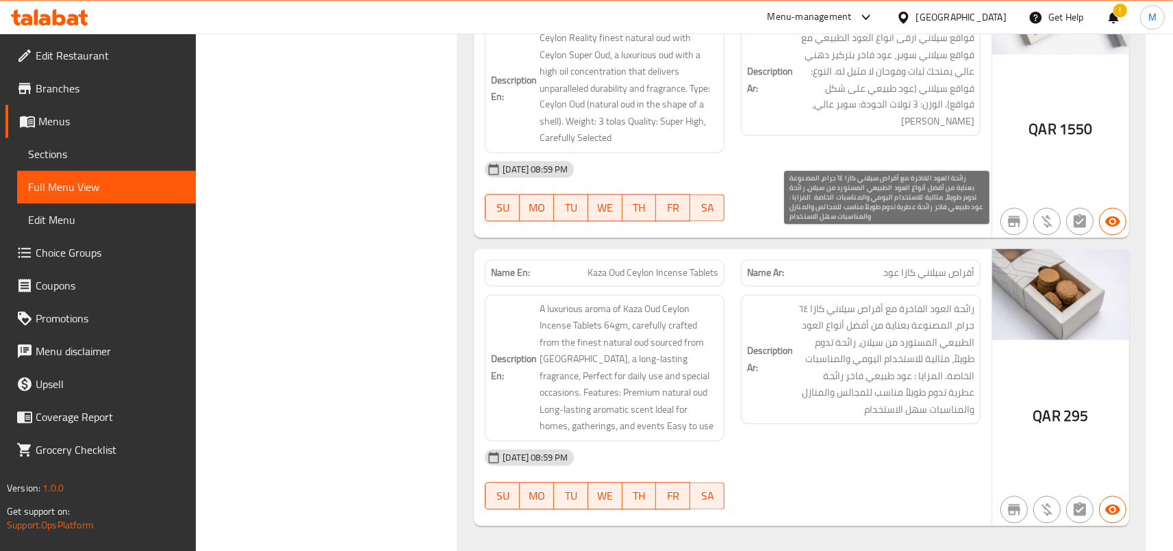
click at [835, 301] on span "رائحة العود الفاخرة مع أقراص سيلاني كازا ٦٤ جرام، المصنوعة بعناية من أفضل أنواع…" at bounding box center [885, 360] width 179 height 118
click at [810, 301] on span "رائحة العود الفاخرة مع أقراص سيلاني كازا ٦٤ جرام، المصنوعة بعناية من أفضل أنواع…" at bounding box center [885, 360] width 179 height 118
click at [962, 301] on span "رائحة العود الفاخرة مع أقراص سيلاني كازا ٦٤ جرام، المصنوعة بعناية من أفضل أنواع…" at bounding box center [885, 360] width 179 height 118
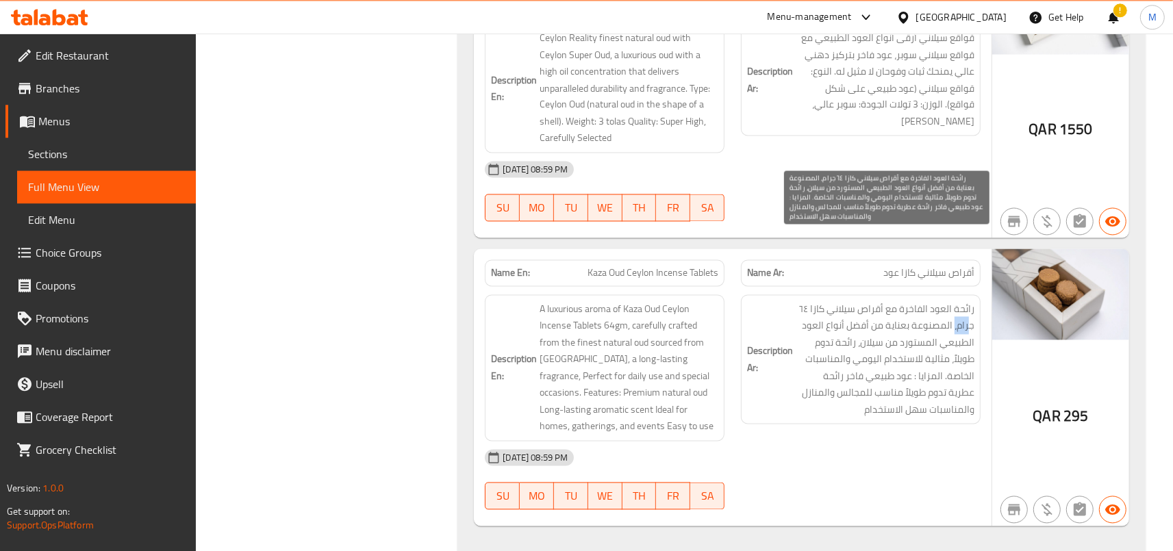
click at [962, 301] on span "رائحة العود الفاخرة مع أقراص سيلاني كازا ٦٤ جرام، المصنوعة بعناية من أفضل أنواع…" at bounding box center [885, 360] width 179 height 118
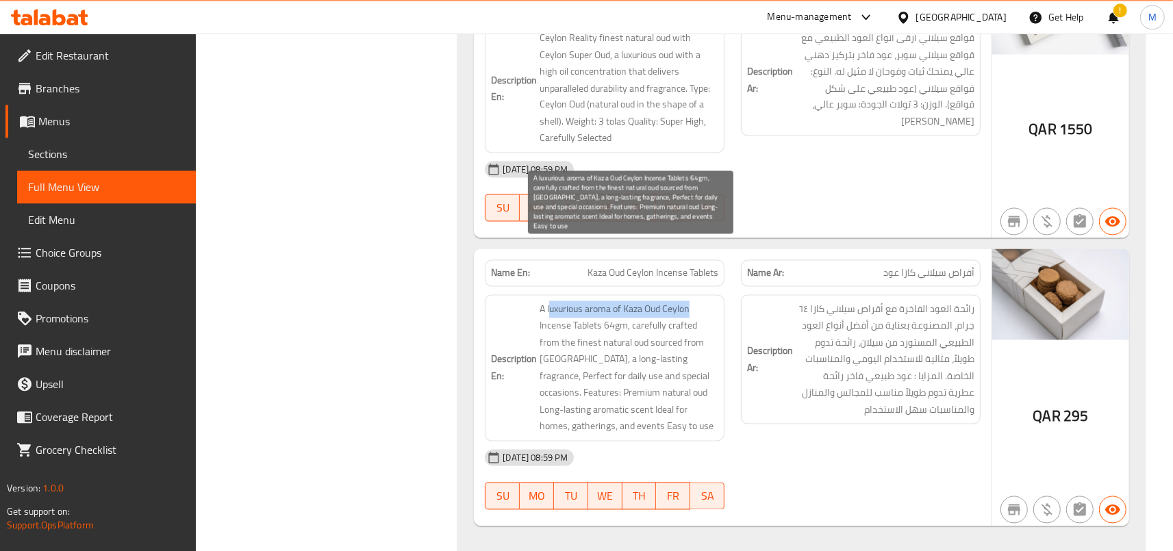
drag, startPoint x: 553, startPoint y: 245, endPoint x: 694, endPoint y: 242, distance: 140.4
click at [694, 301] on span "A luxurious aroma of Kaza Oud Ceylon Incense Tablets 64gm, carefully crafted fr…" at bounding box center [629, 368] width 179 height 134
click at [638, 301] on span "A luxurious aroma of Kaza Oud Ceylon Incense Tablets 64gm, carefully crafted fr…" at bounding box center [629, 368] width 179 height 134
drag, startPoint x: 545, startPoint y: 243, endPoint x: 629, endPoint y: 260, distance: 86.0
click at [629, 301] on span "A luxurious aroma of Kaza Oud Ceylon Incense Tablets 64gm, carefully crafted fr…" at bounding box center [629, 368] width 179 height 134
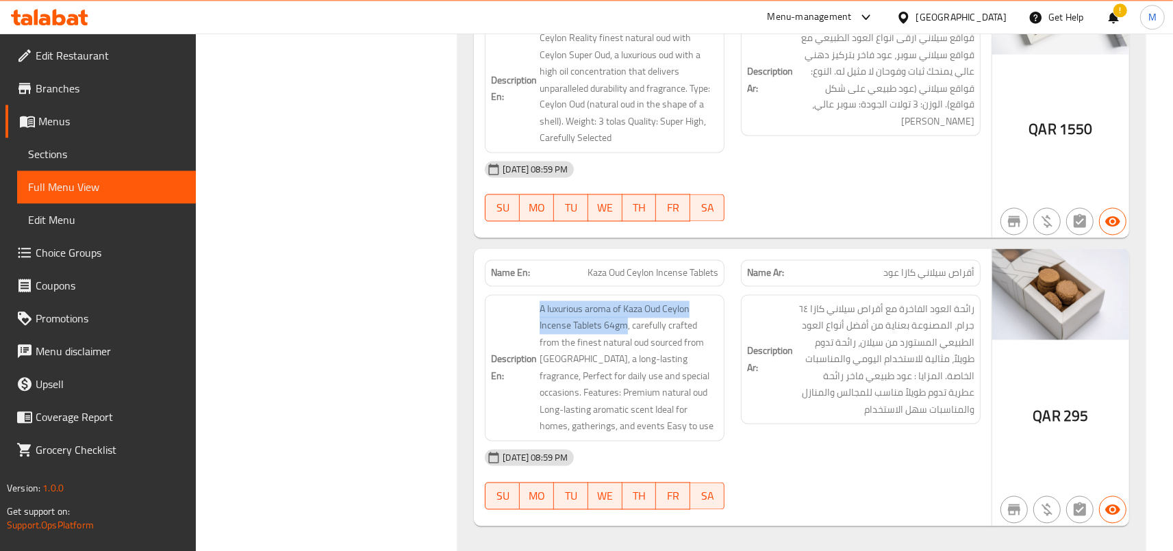
copy span "A luxurious aroma of Kaza Oud Ceylon Incense Tablets 64gm"
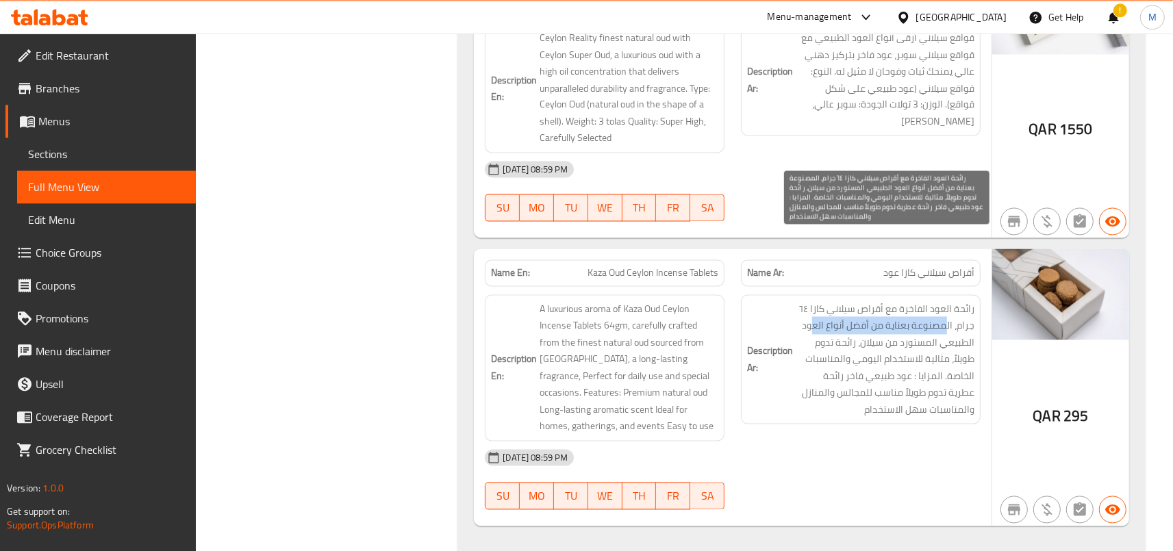
drag, startPoint x: 951, startPoint y: 258, endPoint x: 818, endPoint y: 265, distance: 133.7
click at [818, 301] on span "رائحة العود الفاخرة مع أقراص سيلاني كازا ٦٤ جرام، المصنوعة بعناية من أفضل أنواع…" at bounding box center [885, 360] width 179 height 118
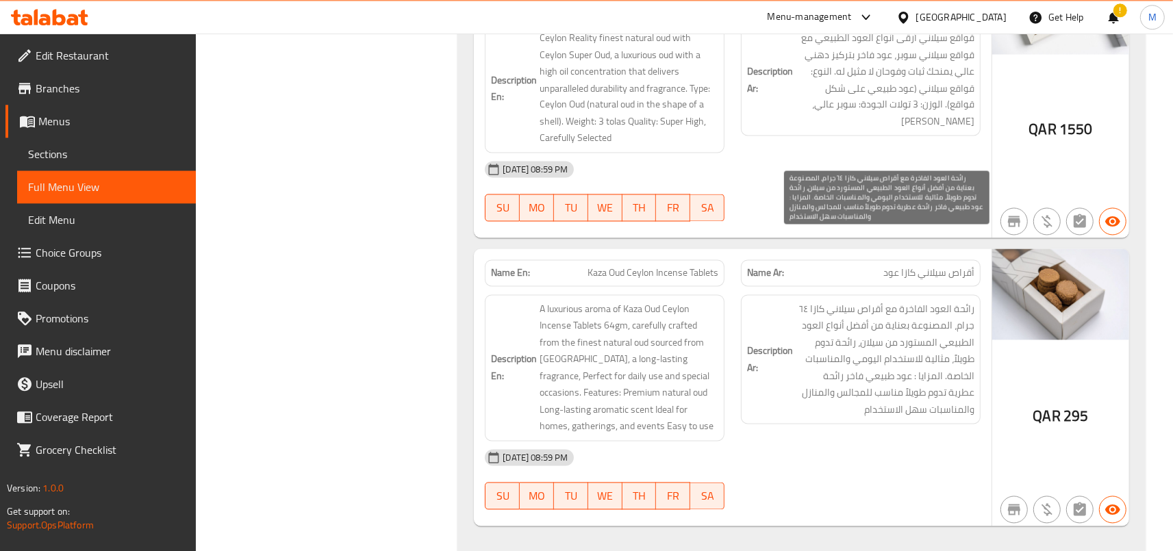
click at [842, 301] on span "رائحة العود الفاخرة مع أقراص سيلاني كازا ٦٤ جرام، المصنوعة بعناية من أفضل أنواع…" at bounding box center [885, 360] width 179 height 118
drag, startPoint x: 955, startPoint y: 255, endPoint x: 803, endPoint y: 261, distance: 151.4
click at [803, 301] on span "رائحة العود الفاخرة مع أقراص سيلاني كازا ٦٤ جرام، المصنوعة بعناية من أفضل أنواع…" at bounding box center [885, 360] width 179 height 118
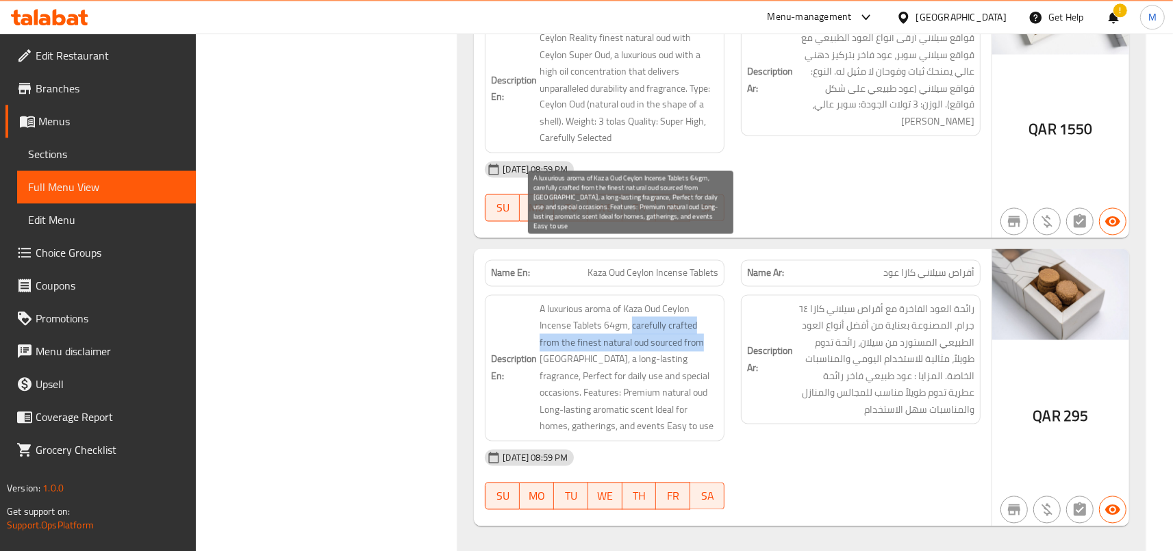
drag, startPoint x: 637, startPoint y: 263, endPoint x: 707, endPoint y: 268, distance: 70.0
click at [707, 301] on span "A luxurious aroma of Kaza Oud Ceylon Incense Tablets 64gm, carefully crafted fr…" at bounding box center [629, 368] width 179 height 134
click at [577, 301] on span "A luxurious aroma of Kaza Oud Ceylon Incense Tablets 64gm, carefully crafted fr…" at bounding box center [629, 368] width 179 height 134
drag, startPoint x: 599, startPoint y: 277, endPoint x: 717, endPoint y: 272, distance: 117.9
click at [717, 301] on span "A luxurious aroma of Kaza Oud Ceylon Incense Tablets 64gm, carefully crafted fr…" at bounding box center [629, 368] width 179 height 134
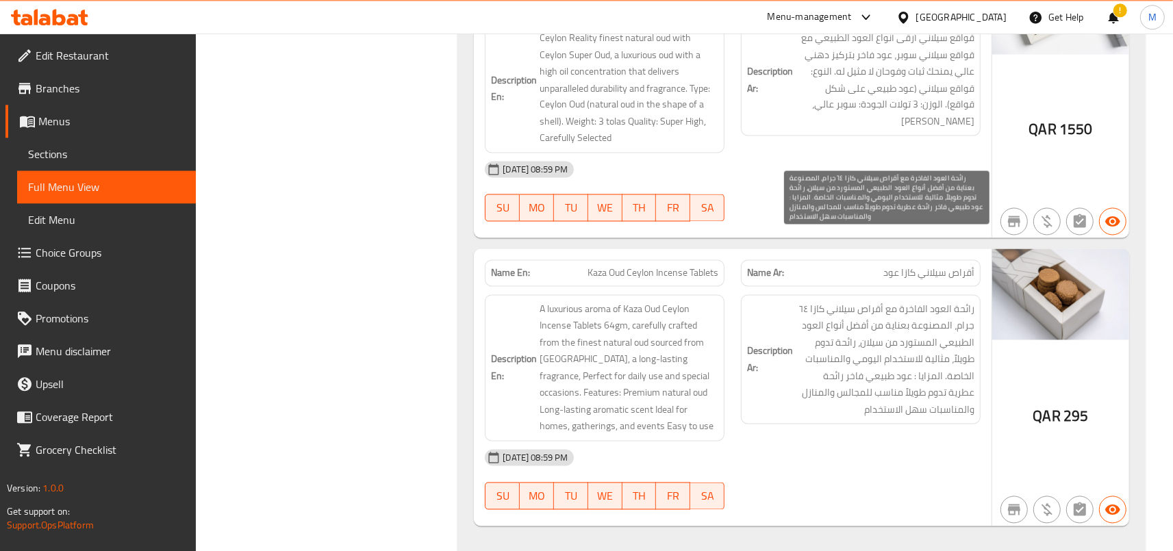
click at [804, 314] on span "رائحة العود الفاخرة مع أقراص سيلاني كازا ٦٤ جرام، المصنوعة بعناية من أفضل أنواع…" at bounding box center [885, 360] width 179 height 118
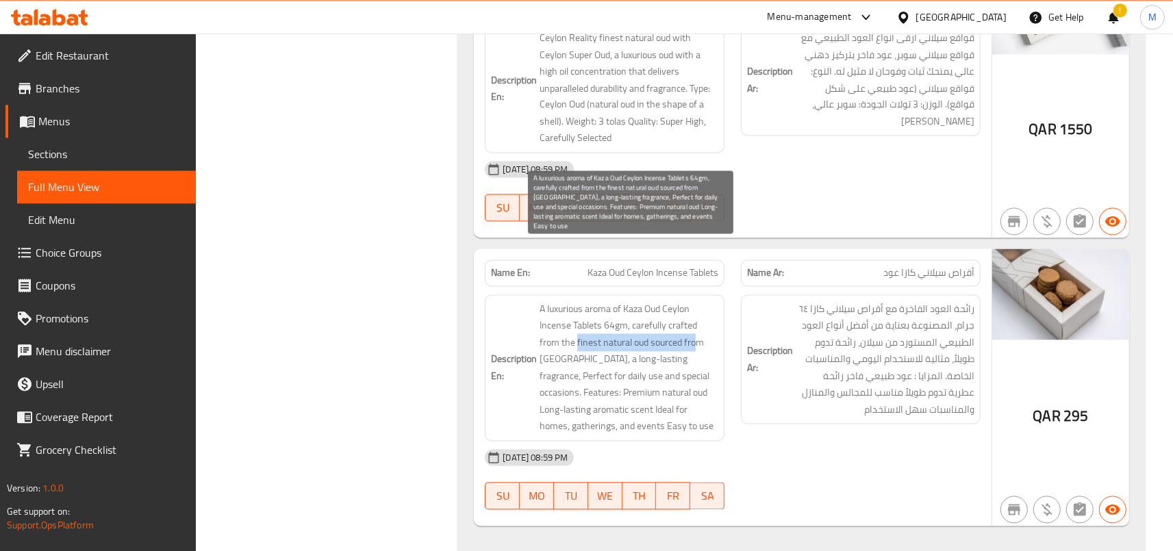
drag, startPoint x: 580, startPoint y: 277, endPoint x: 698, endPoint y: 277, distance: 117.8
click at [698, 301] on span "A luxurious aroma of Kaza Oud Ceylon Incense Tablets 64gm, carefully crafted fr…" at bounding box center [629, 368] width 179 height 134
click at [665, 301] on span "A luxurious aroma of Kaza Oud Ceylon Incense Tablets 64gm, carefully crafted fr…" at bounding box center [629, 368] width 179 height 134
click at [652, 301] on span "A luxurious aroma of Kaza Oud Ceylon Incense Tablets 64gm, carefully crafted fr…" at bounding box center [629, 368] width 179 height 134
drag, startPoint x: 592, startPoint y: 275, endPoint x: 725, endPoint y: 270, distance: 133.7
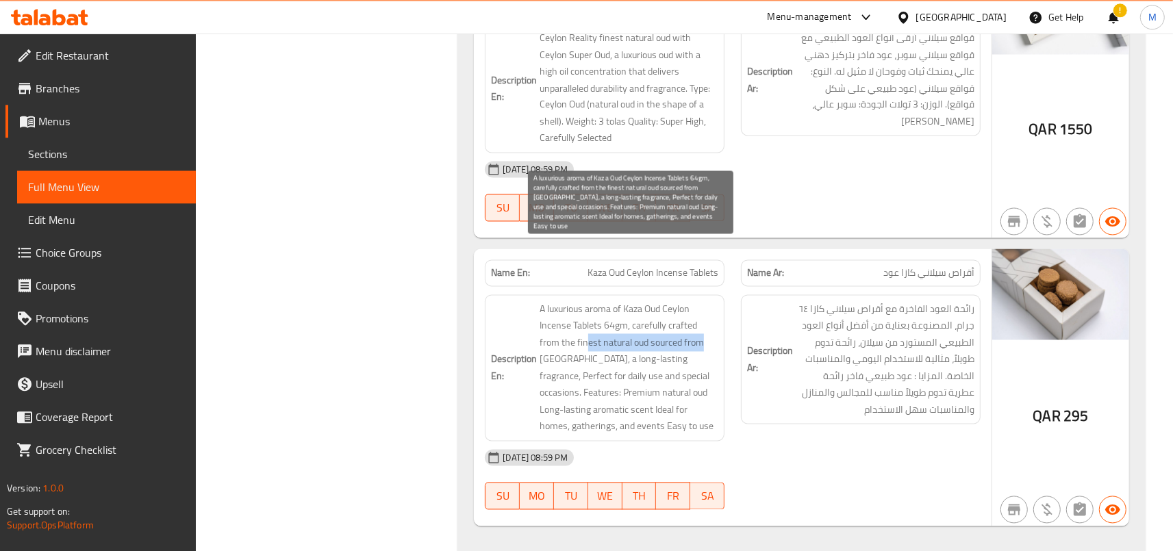
click at [718, 301] on span "A luxurious aroma of Kaza Oud Ceylon Incense Tablets 64gm, carefully crafted fr…" at bounding box center [629, 368] width 179 height 134
click at [660, 301] on span "A luxurious aroma of Kaza Oud Ceylon Incense Tablets 64gm, carefully crafted fr…" at bounding box center [629, 368] width 179 height 134
drag, startPoint x: 597, startPoint y: 271, endPoint x: 714, endPoint y: 273, distance: 116.4
click at [714, 301] on span "A luxurious aroma of Kaza Oud Ceylon Incense Tablets 64gm, carefully crafted fr…" at bounding box center [629, 368] width 179 height 134
click at [705, 301] on span "A luxurious aroma of Kaza Oud Ceylon Incense Tablets 64gm, carefully crafted fr…" at bounding box center [629, 368] width 179 height 134
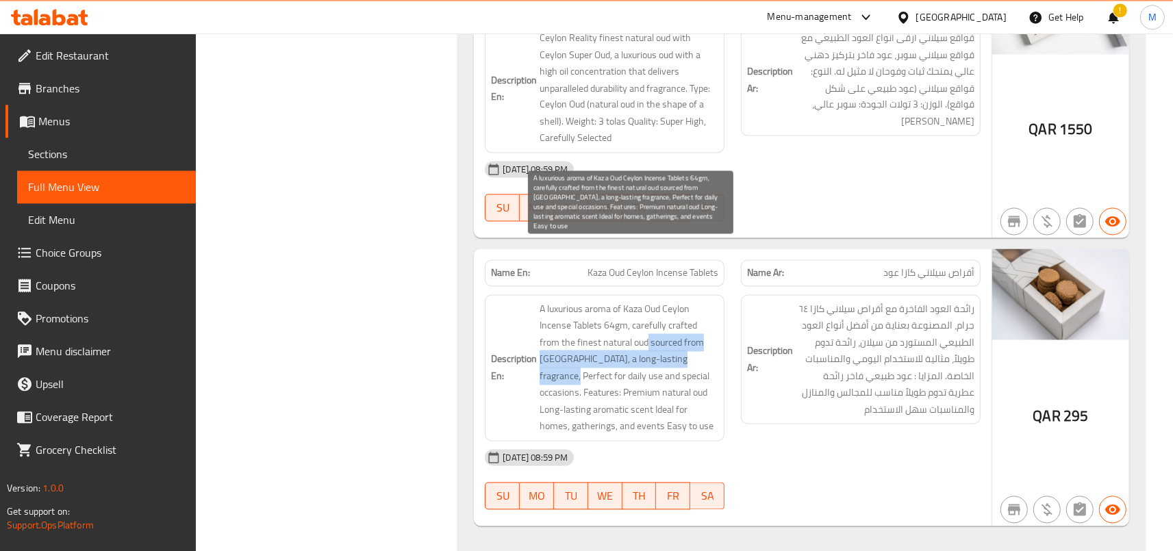
drag, startPoint x: 652, startPoint y: 279, endPoint x: 714, endPoint y: 287, distance: 62.8
click at [714, 301] on span "A luxurious aroma of Kaza Oud Ceylon Incense Tablets 64gm, carefully crafted fr…" at bounding box center [629, 368] width 179 height 134
click at [701, 301] on span "A luxurious aroma of Kaza Oud Ceylon Incense Tablets 64gm, carefully crafted fr…" at bounding box center [629, 368] width 179 height 134
drag, startPoint x: 652, startPoint y: 274, endPoint x: 570, endPoint y: 300, distance: 85.5
click at [570, 301] on span "A luxurious aroma of Kaza Oud Ceylon Incense Tablets 64gm, carefully crafted fr…" at bounding box center [629, 368] width 179 height 134
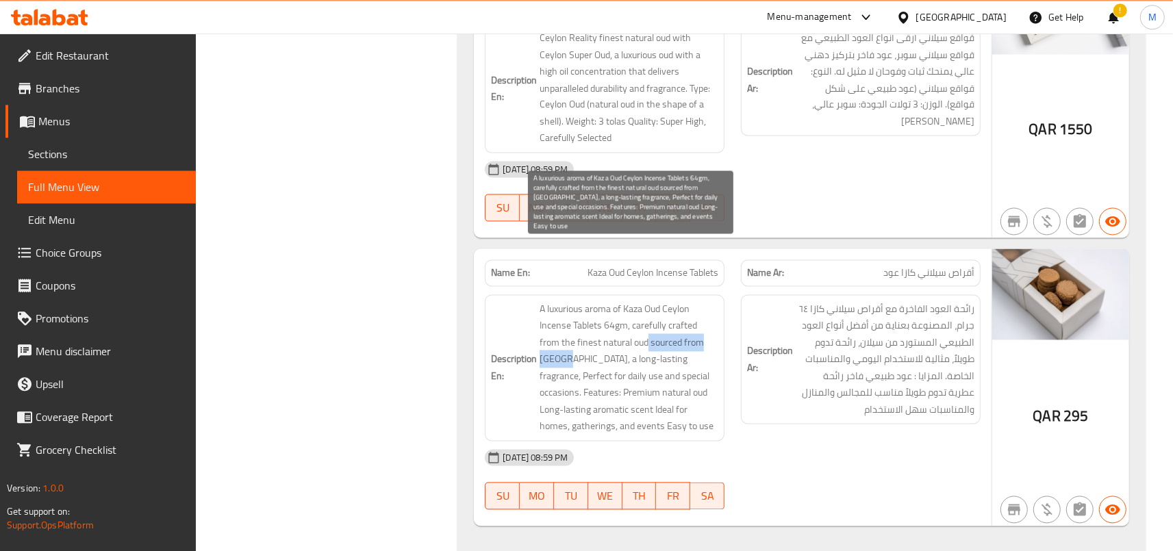
click at [659, 301] on span "A luxurious aroma of Kaza Oud Ceylon Incense Tablets 64gm, carefully crafted fr…" at bounding box center [629, 368] width 179 height 134
drag, startPoint x: 637, startPoint y: 277, endPoint x: 710, endPoint y: 278, distance: 73.3
click at [710, 301] on span "A luxurious aroma of Kaza Oud Ceylon Incense Tablets 64gm, carefully crafted fr…" at bounding box center [629, 368] width 179 height 134
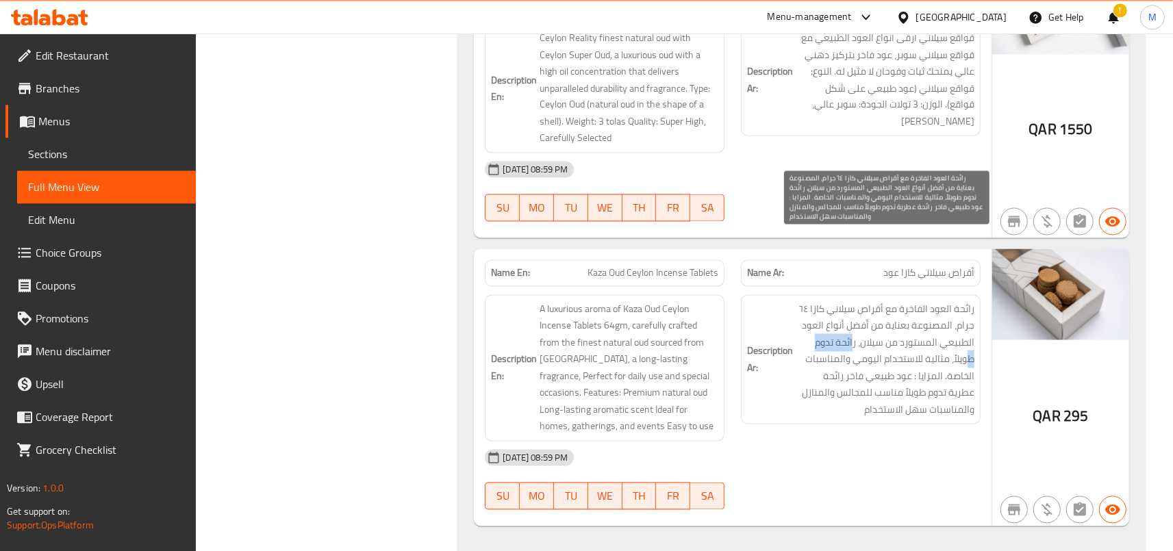
drag, startPoint x: 856, startPoint y: 276, endPoint x: 813, endPoint y: 276, distance: 43.1
click at [813, 301] on span "رائحة العود الفاخرة مع أقراص سيلاني كازا ٦٤ جرام، المصنوعة بعناية من أفضل أنواع…" at bounding box center [885, 360] width 179 height 118
drag, startPoint x: 946, startPoint y: 292, endPoint x: 809, endPoint y: 305, distance: 137.0
click at [809, 305] on span "رائحة العود الفاخرة مع أقراص سيلاني كازا ٦٤ جرام، المصنوعة بعناية من أفضل أنواع…" at bounding box center [885, 360] width 179 height 118
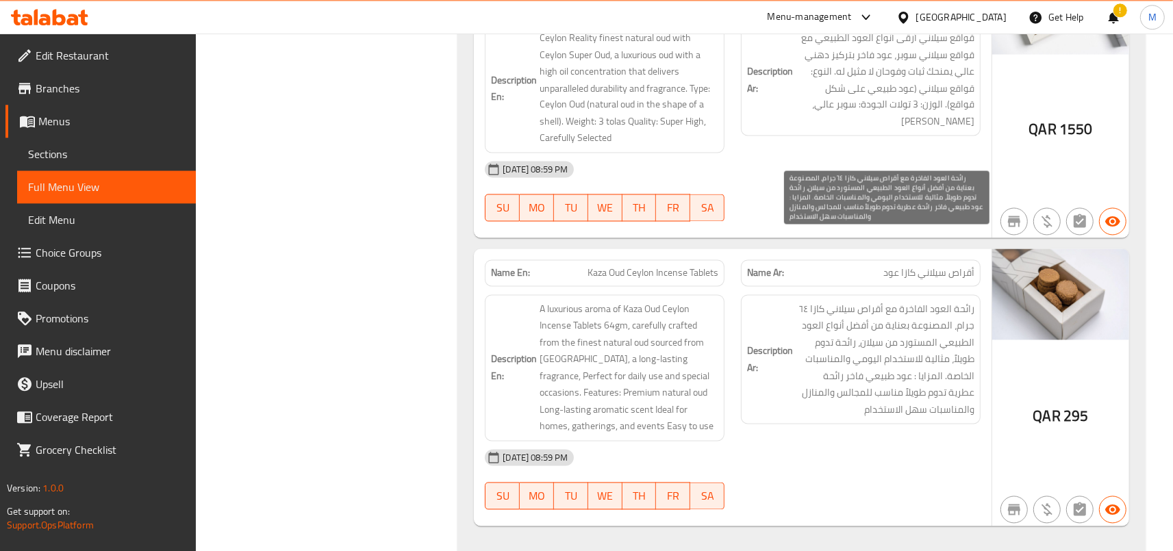
drag, startPoint x: 931, startPoint y: 307, endPoint x: 803, endPoint y: 344, distance: 132.4
click at [803, 344] on span "رائحة العود الفاخرة مع أقراص سيلاني كازا ٦٤ جرام، المصنوعة بعناية من أفضل أنواع…" at bounding box center [885, 360] width 179 height 118
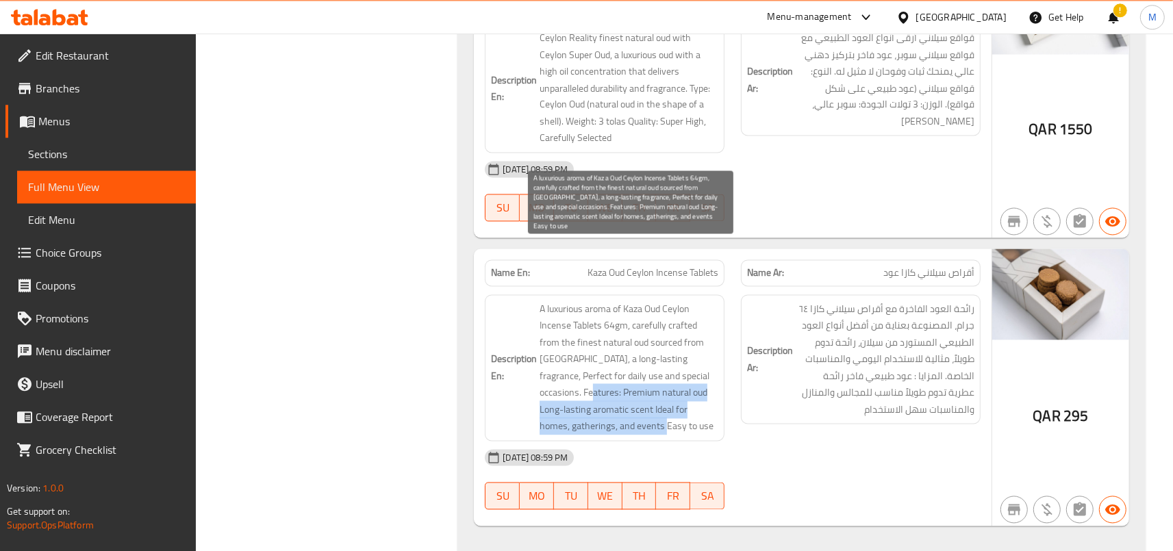
drag, startPoint x: 546, startPoint y: 327, endPoint x: 690, endPoint y: 358, distance: 147.1
click at [690, 358] on span "A luxurious aroma of Kaza Oud Ceylon Incense Tablets 64gm, carefully crafted fr…" at bounding box center [629, 368] width 179 height 134
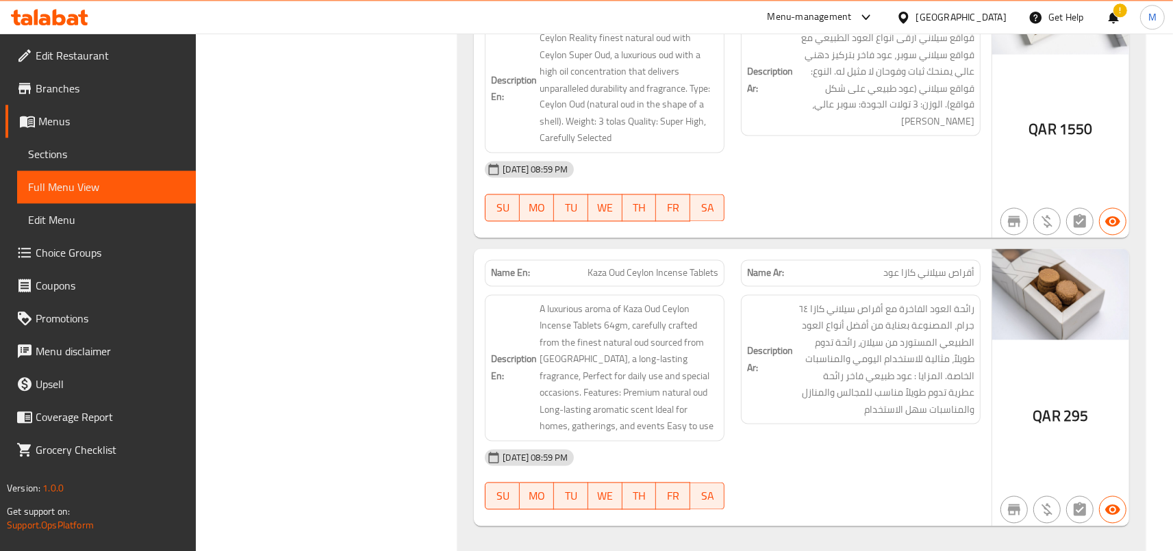
click at [543, 326] on h6 "Description En: A luxurious aroma of Kaza Oud Ceylon Incense Tablets 64gm, care…" at bounding box center [604, 368] width 227 height 134
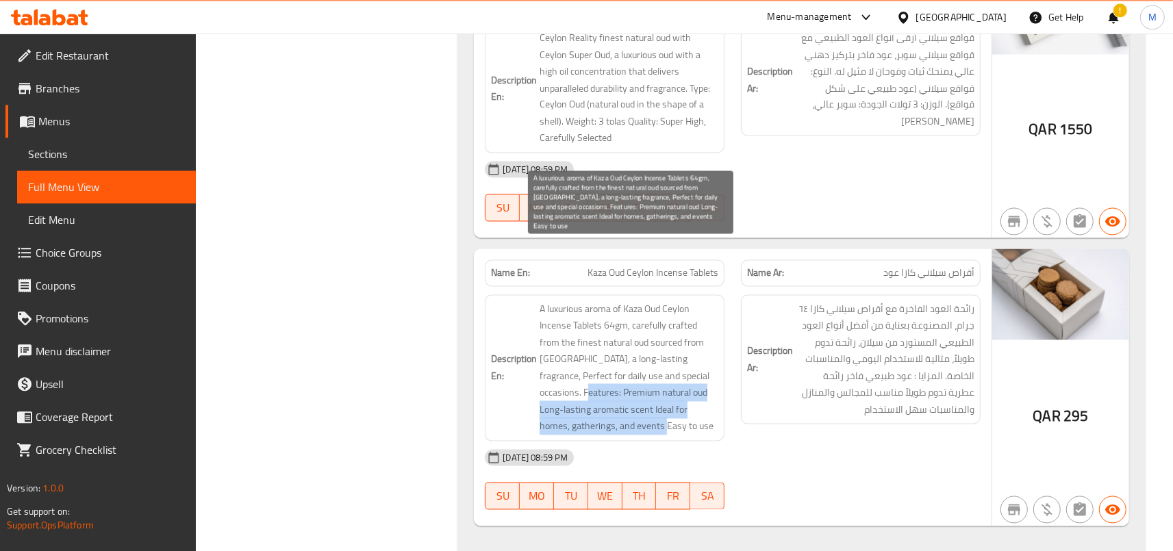
drag, startPoint x: 544, startPoint y: 325, endPoint x: 662, endPoint y: 361, distance: 123.7
click at [662, 361] on span "A luxurious aroma of Kaza Oud Ceylon Incense Tablets 64gm, carefully crafted fr…" at bounding box center [629, 368] width 179 height 134
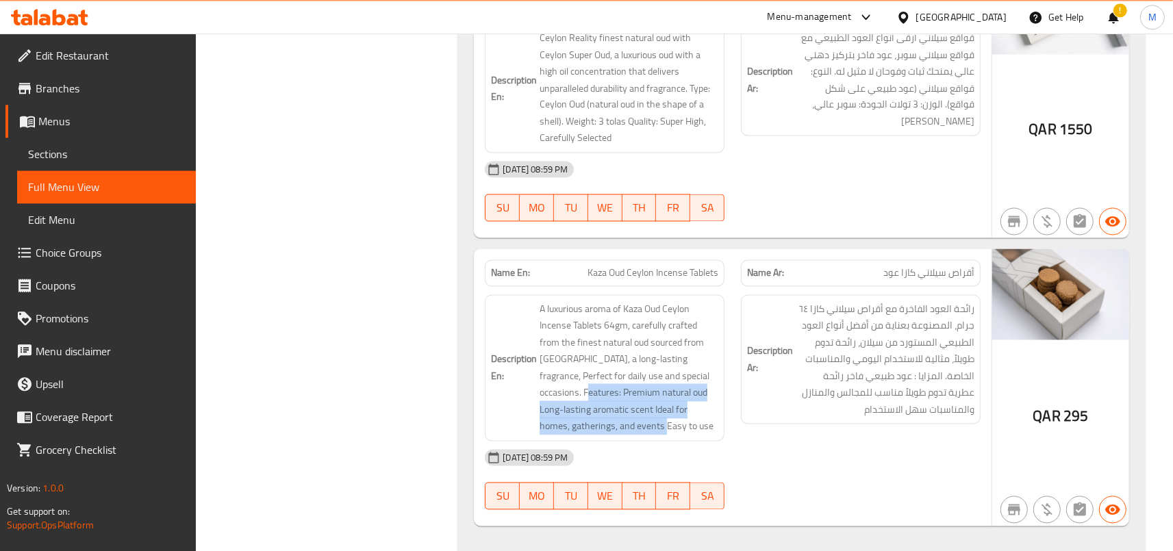
copy span "Premium natural oud Long-lasting aromatic scent Ideal for homes, gatherings, an…"
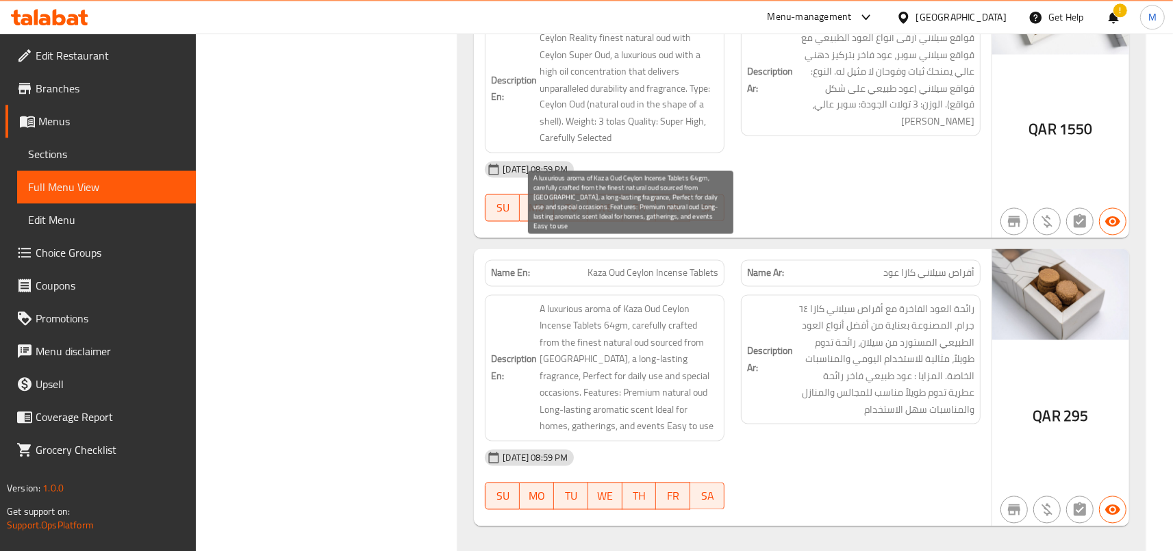
click at [705, 357] on span "A luxurious aroma of Kaza Oud Ceylon Incense Tablets 64gm, carefully crafted fr…" at bounding box center [629, 368] width 179 height 134
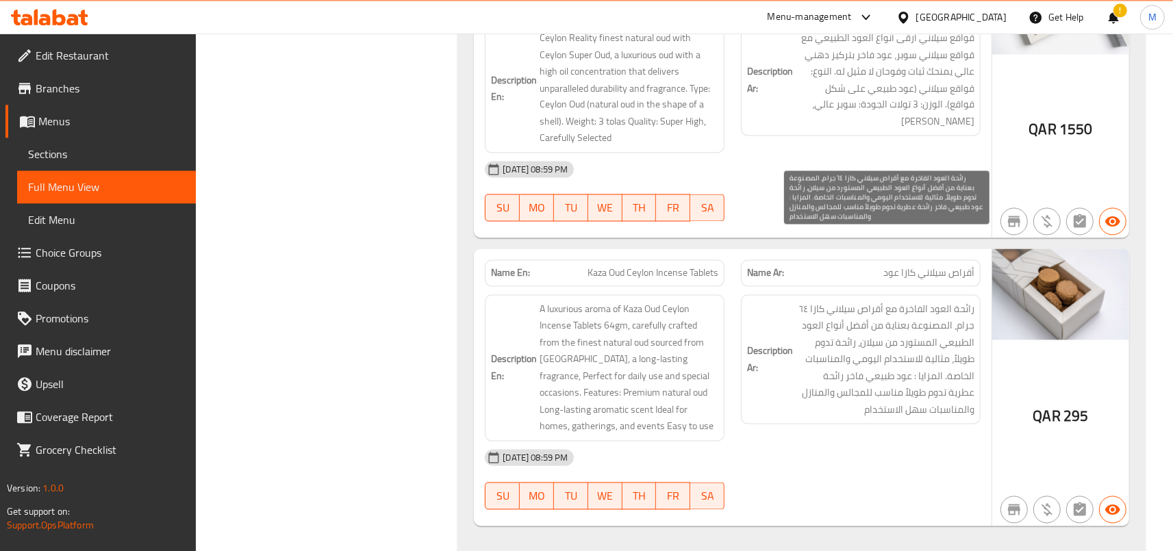
click at [890, 343] on span "رائحة العود الفاخرة مع أقراص سيلاني كازا ٦٤ جرام، المصنوعة بعناية من أفضل أنواع…" at bounding box center [885, 360] width 179 height 118
click at [802, 351] on span "رائحة العود الفاخرة مع أقراص سيلاني كازا ٦٤ جرام، المصنوعة بعناية من أفضل أنواع…" at bounding box center [885, 360] width 179 height 118
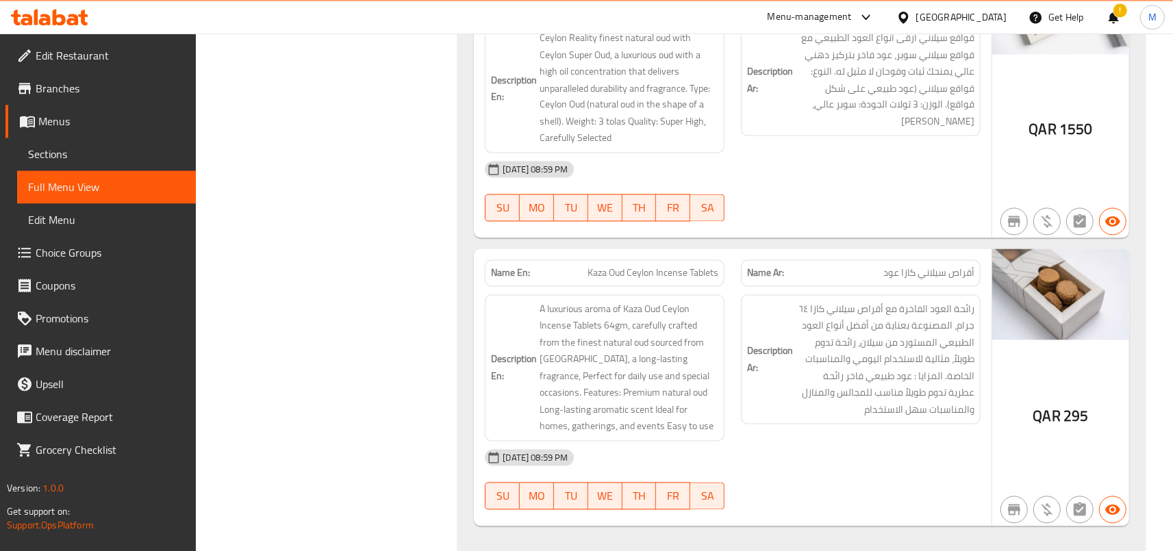
click at [796, 348] on h6 "Description Ar: رائحة العود الفاخرة مع أقراص سيلاني كازا ٦٤ جرام، المصنوعة بعنا…" at bounding box center [860, 360] width 227 height 118
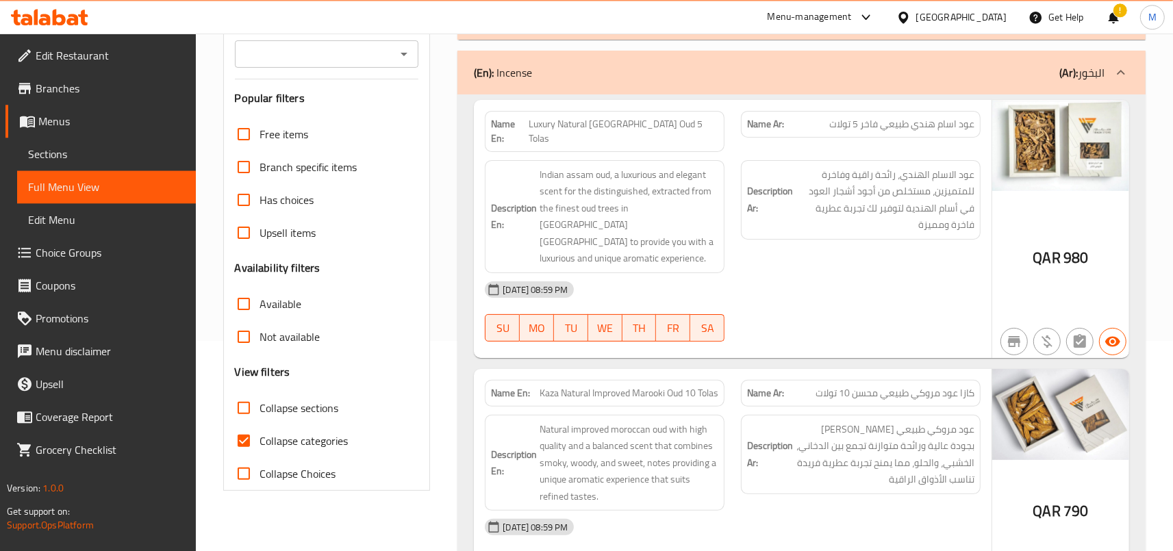
scroll to position [0, 0]
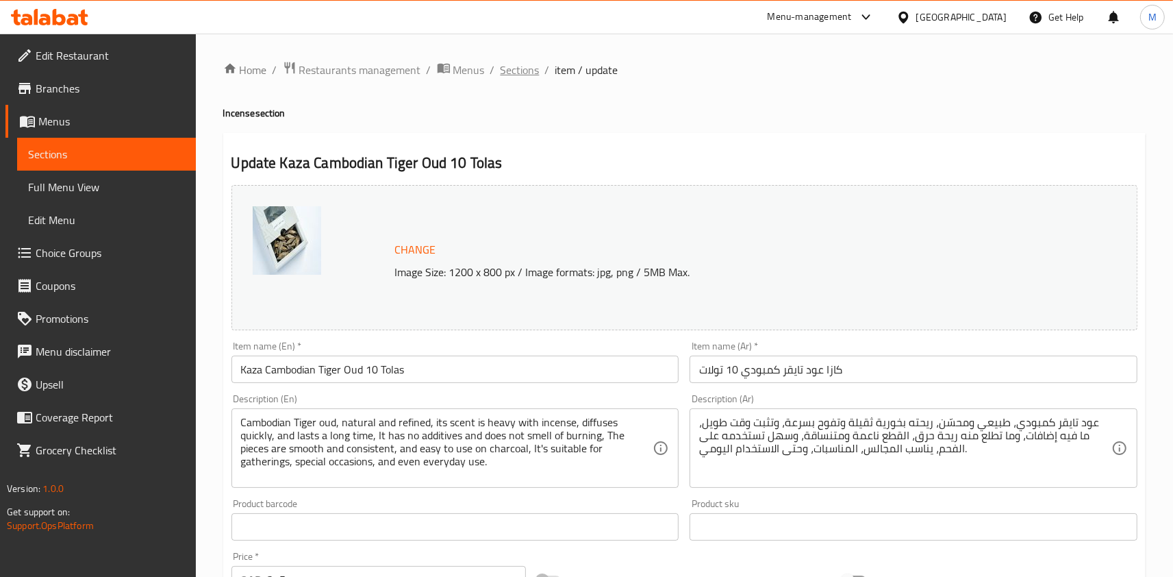
click at [528, 71] on span "Sections" at bounding box center [520, 70] width 39 height 16
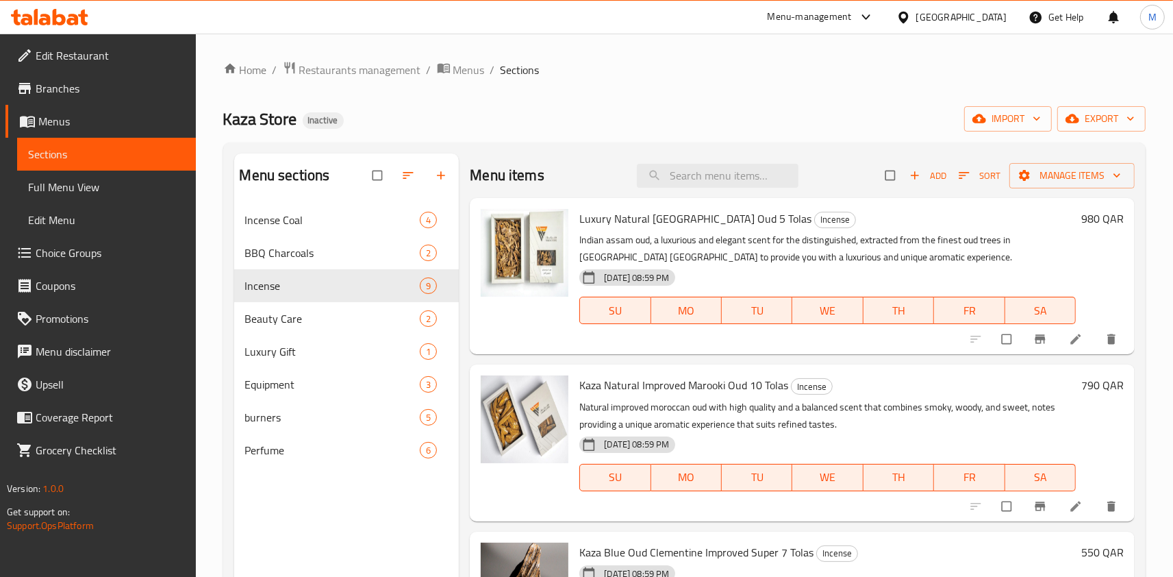
click at [592, 185] on div "Menu items Add Sort Manage items" at bounding box center [802, 175] width 665 height 45
click at [581, 184] on div "Menu items Add Sort Manage items" at bounding box center [802, 175] width 665 height 45
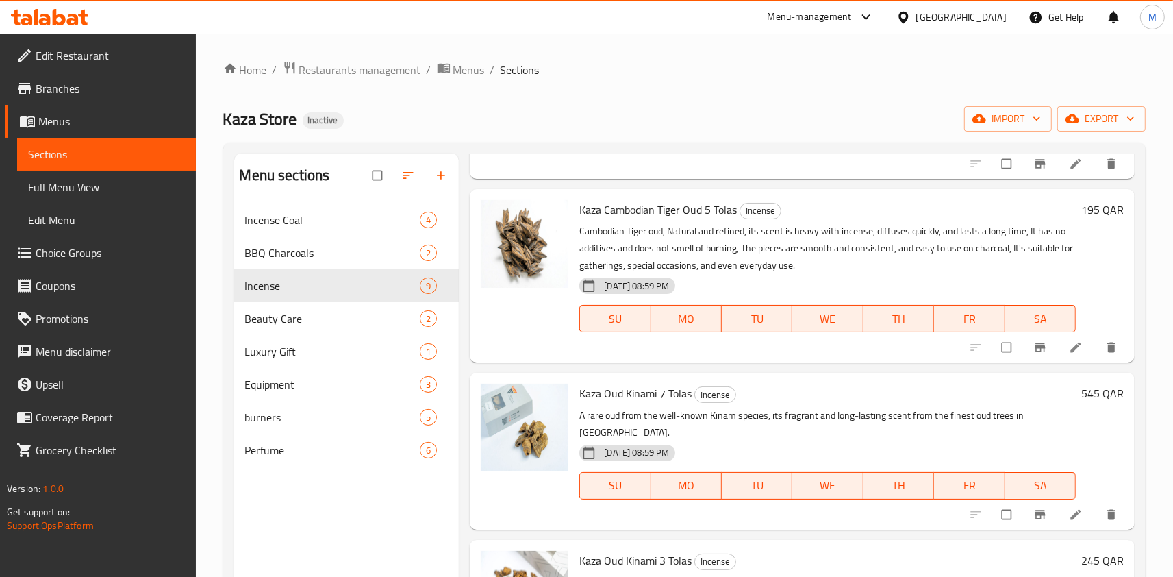
scroll to position [437, 0]
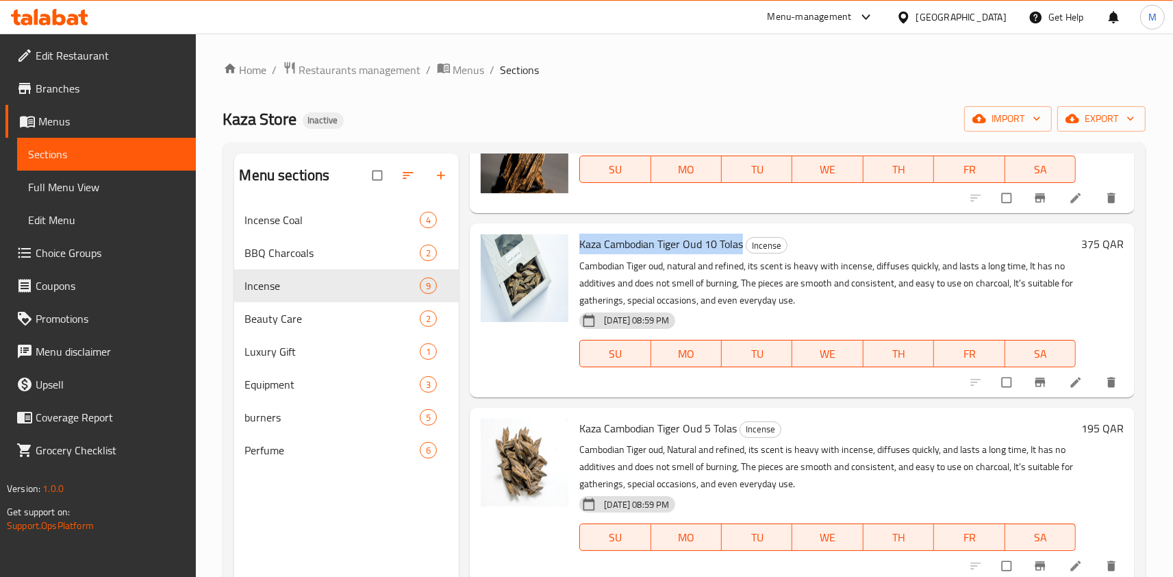
drag, startPoint x: 581, startPoint y: 243, endPoint x: 742, endPoint y: 251, distance: 161.1
click at [742, 251] on span "Kaza Cambodian Tiger Oud 10 Tolas" at bounding box center [661, 244] width 164 height 21
click at [630, 251] on span "Kaza Cambodian Tiger Oud 10 Tolas" at bounding box center [661, 244] width 164 height 21
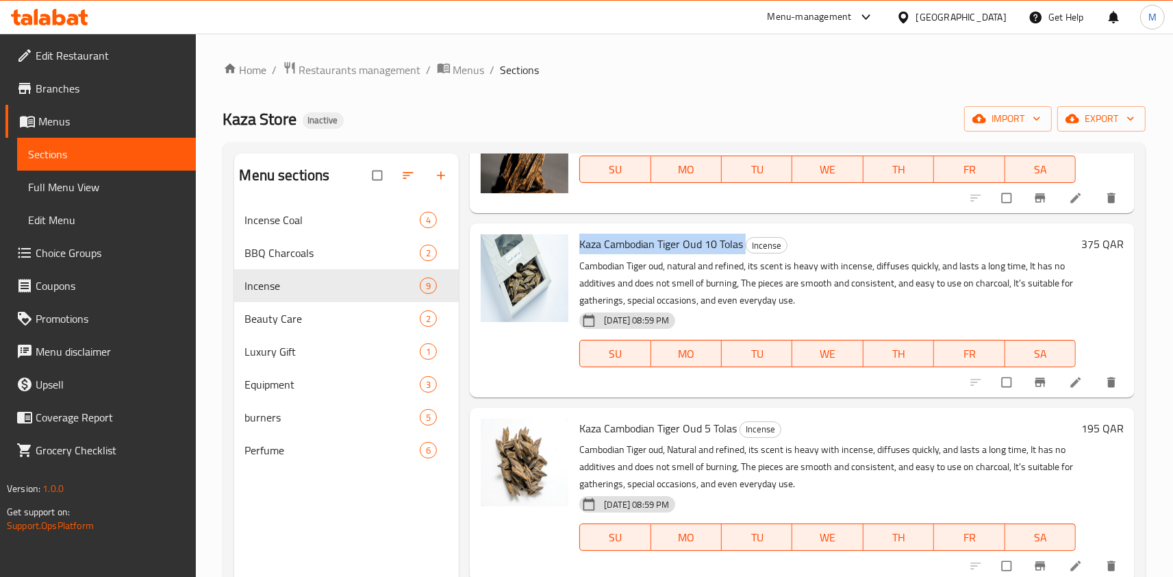
click at [591, 243] on span "Kaza Cambodian Tiger Oud 10 Tolas" at bounding box center [661, 244] width 164 height 21
drag, startPoint x: 583, startPoint y: 246, endPoint x: 720, endPoint y: 250, distance: 136.3
click at [720, 250] on span "Kaza Cambodian Tiger Oud 10 Tolas" at bounding box center [661, 244] width 164 height 21
drag, startPoint x: 579, startPoint y: 244, endPoint x: 742, endPoint y: 251, distance: 162.4
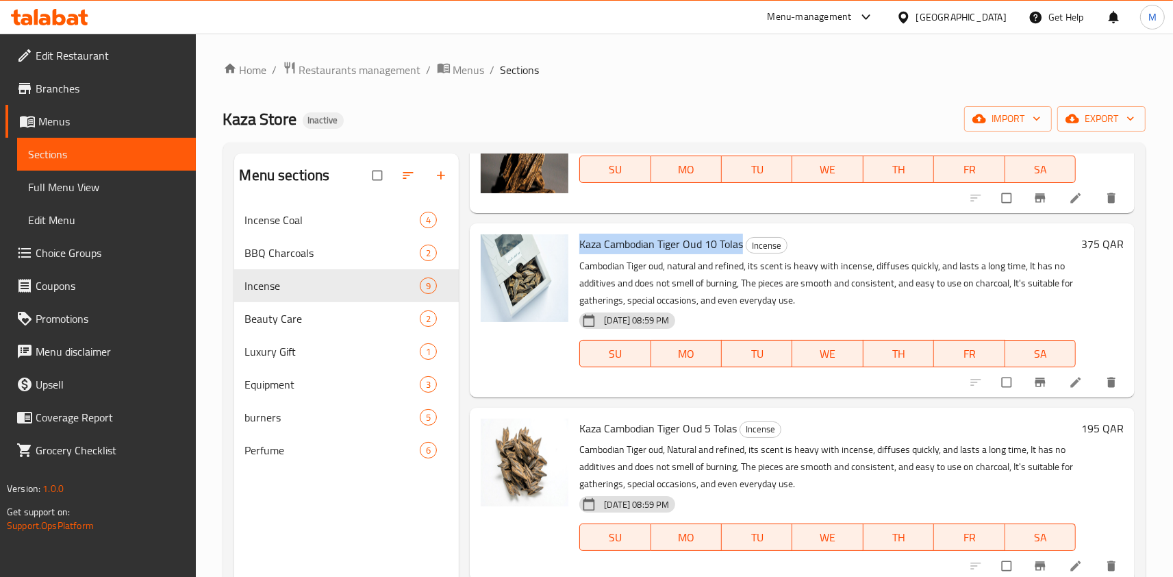
click at [742, 251] on div "Kaza Cambodian Tiger Oud 10 Tolas Incense Cambodian Tiger oud, natural and refi…" at bounding box center [827, 310] width 507 height 162
click at [712, 291] on p "Cambodian Tiger oud, natural and refined, its scent is heavy with incense, diff…" at bounding box center [827, 282] width 496 height 51
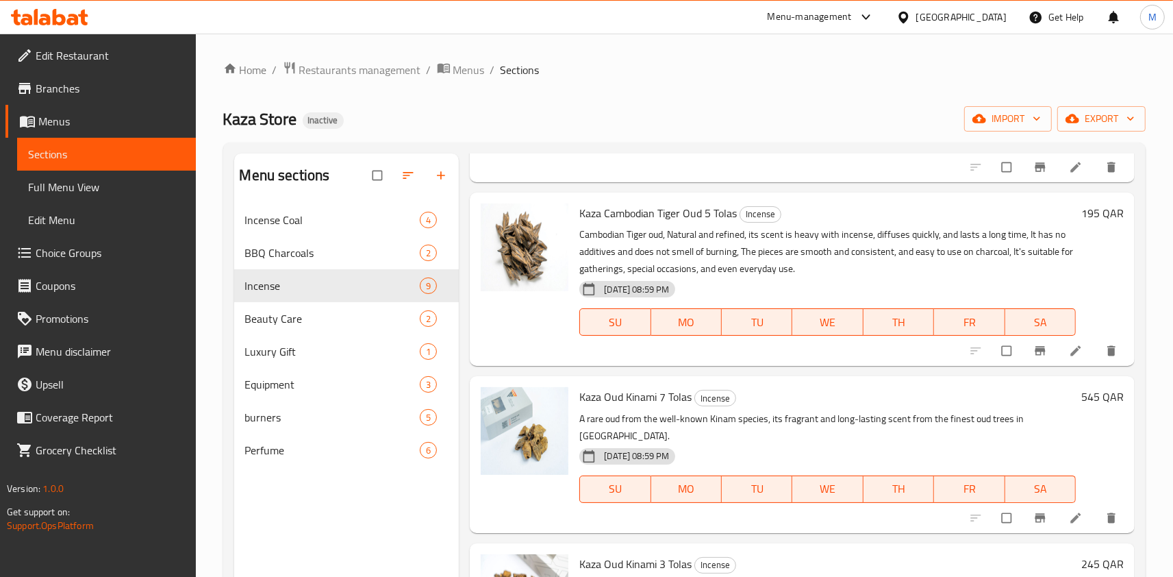
scroll to position [655, 0]
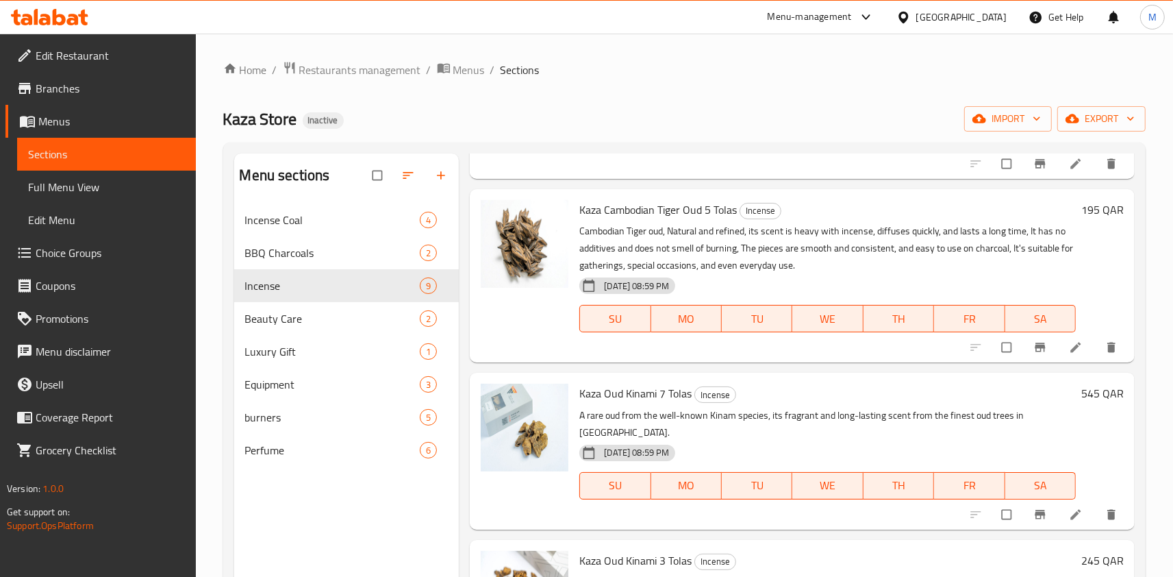
click at [1075, 351] on icon at bounding box center [1076, 347] width 14 height 14
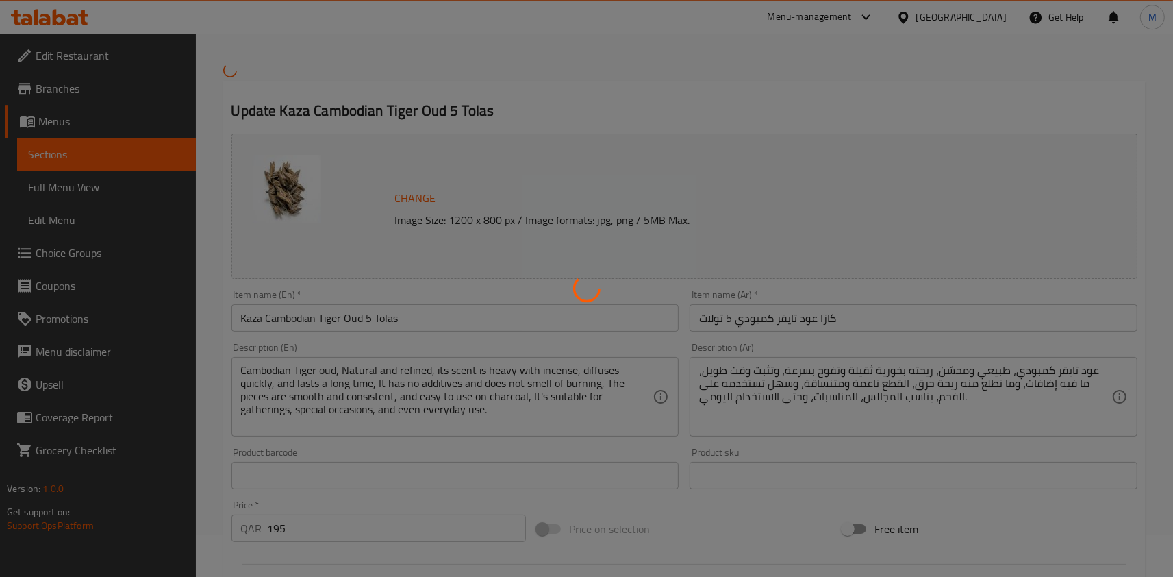
scroll to position [75, 0]
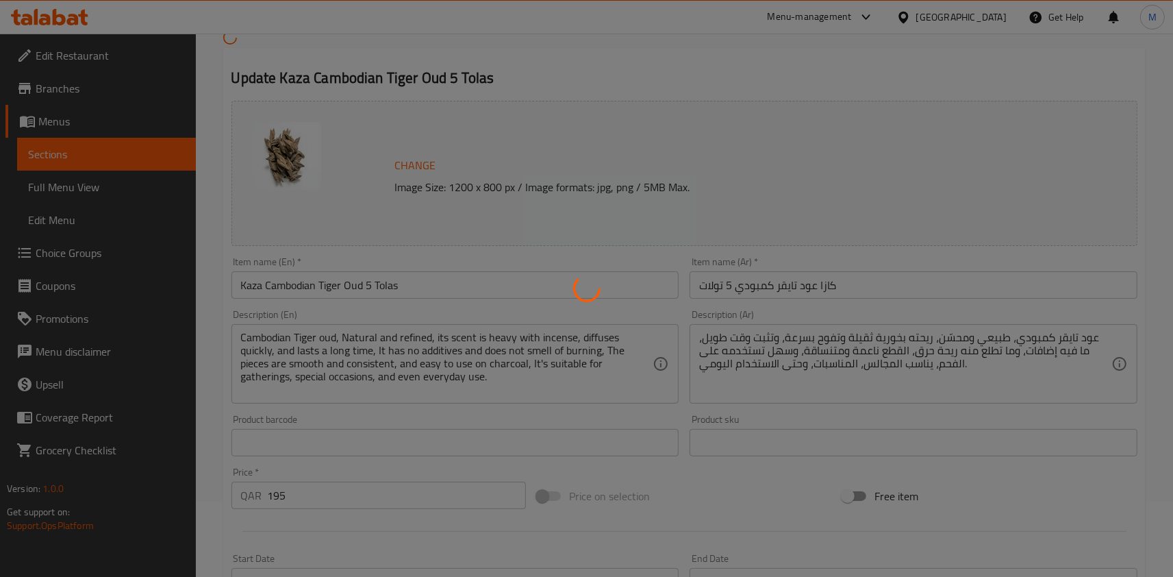
click at [349, 340] on div at bounding box center [586, 288] width 1173 height 577
click at [356, 338] on div at bounding box center [586, 288] width 1173 height 577
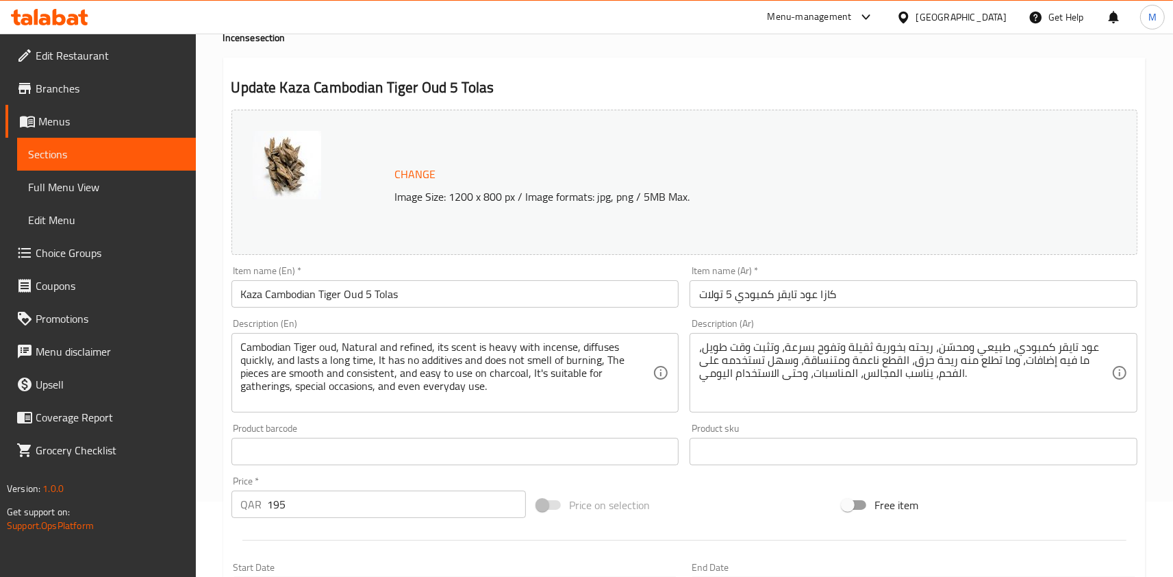
drag, startPoint x: 352, startPoint y: 344, endPoint x: 355, endPoint y: 358, distance: 14.6
click at [351, 344] on textarea "Cambodian Tiger oud, Natural and refined, its scent is heavy with incense, diff…" at bounding box center [447, 372] width 412 height 65
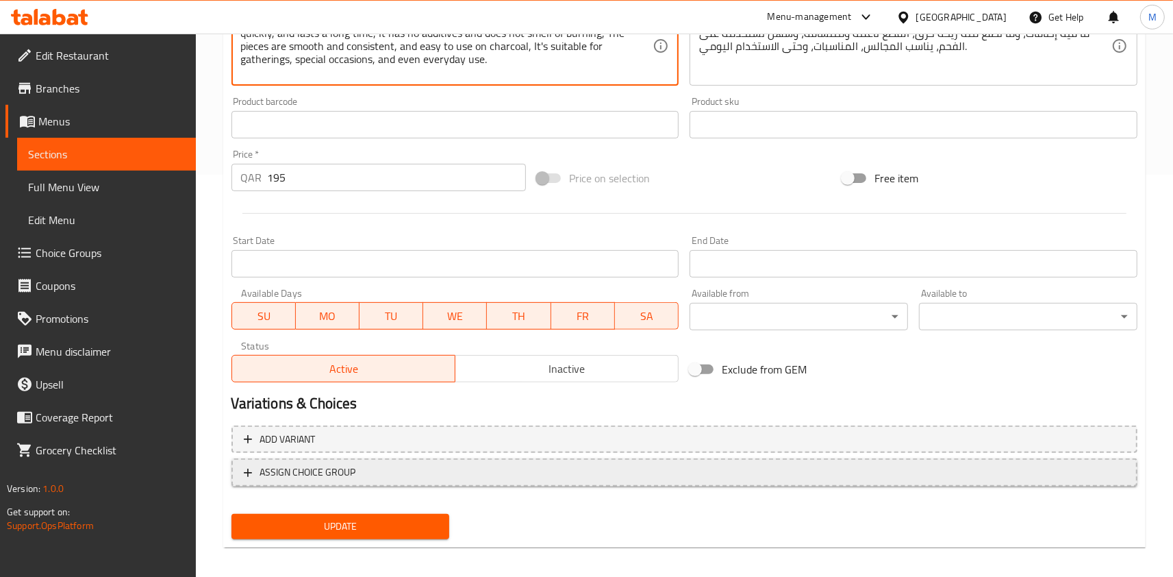
scroll to position [410, 0]
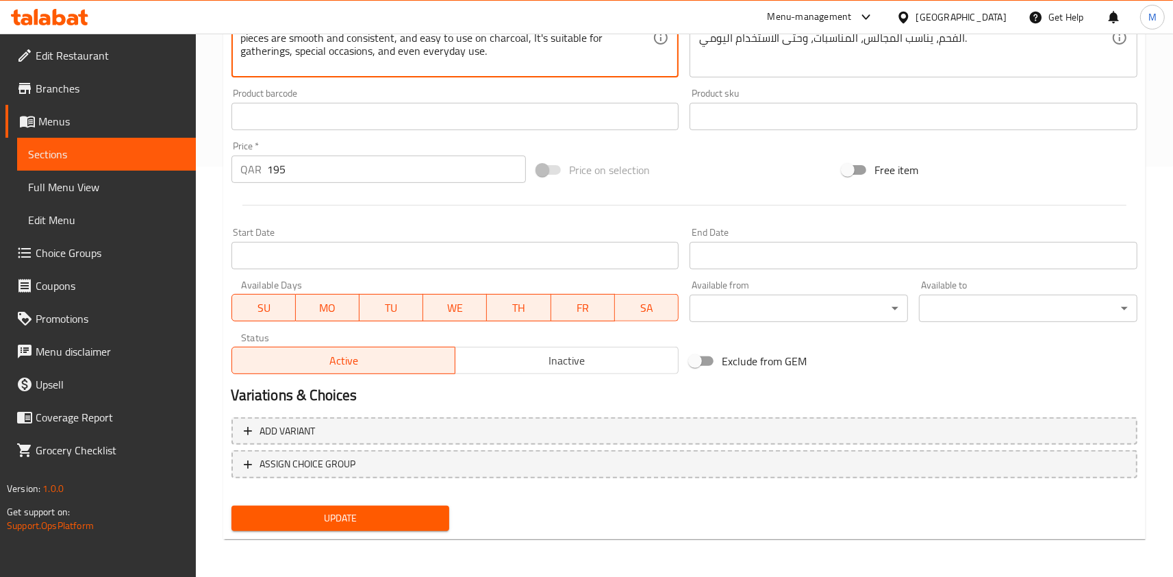
type textarea "Cambodian Tiger oud, natural and refined, its scent is heavy with incense, diff…"
click at [418, 505] on div "Update" at bounding box center [340, 518] width 229 height 36
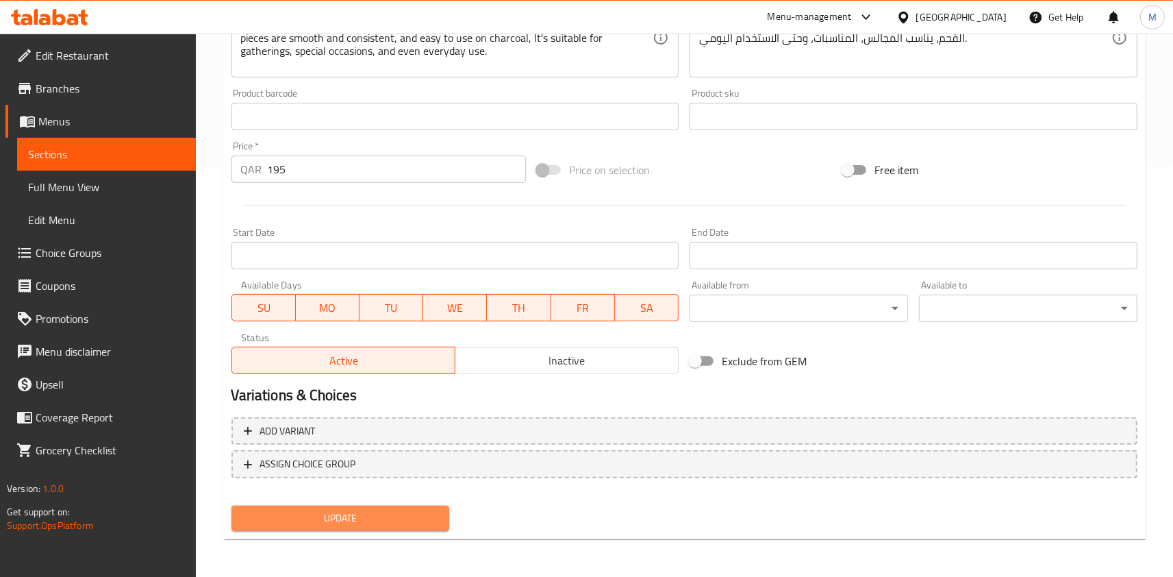
click at [411, 510] on span "Update" at bounding box center [340, 518] width 197 height 17
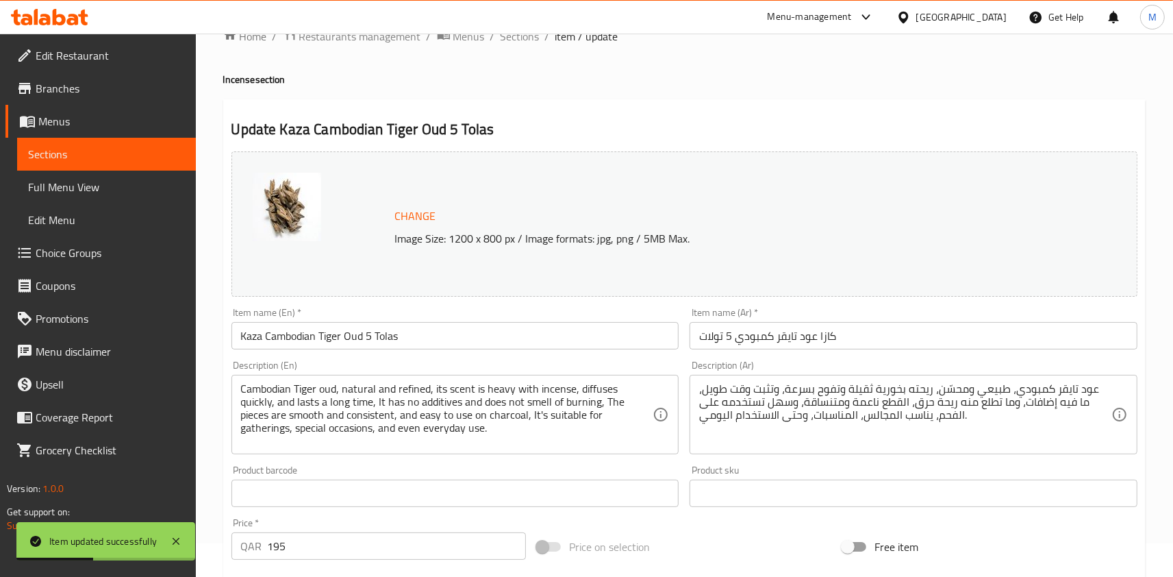
scroll to position [0, 0]
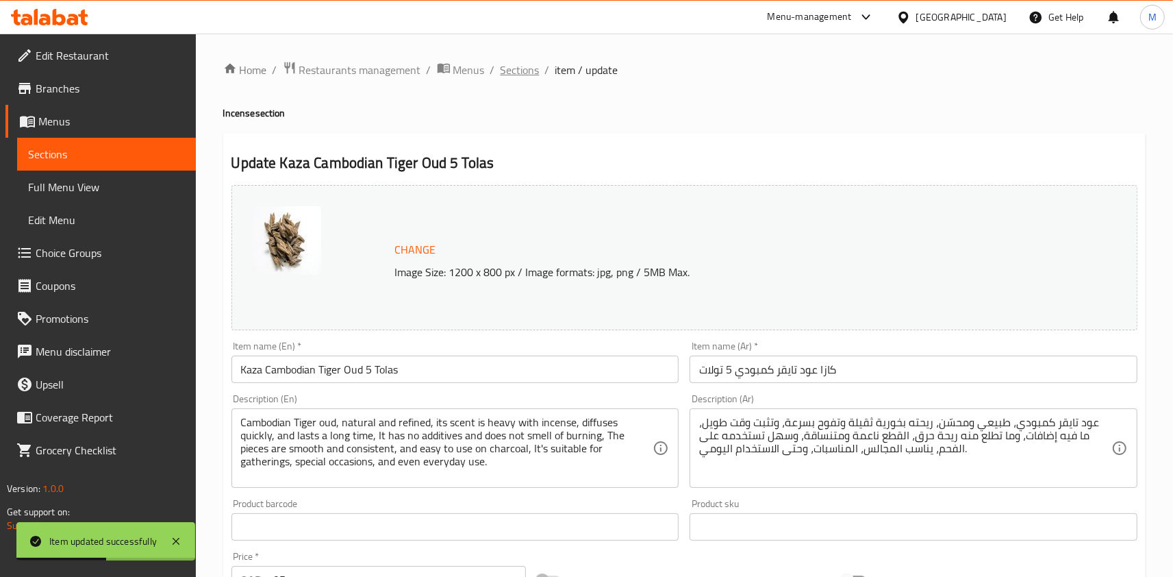
click at [518, 64] on span "Sections" at bounding box center [520, 70] width 39 height 16
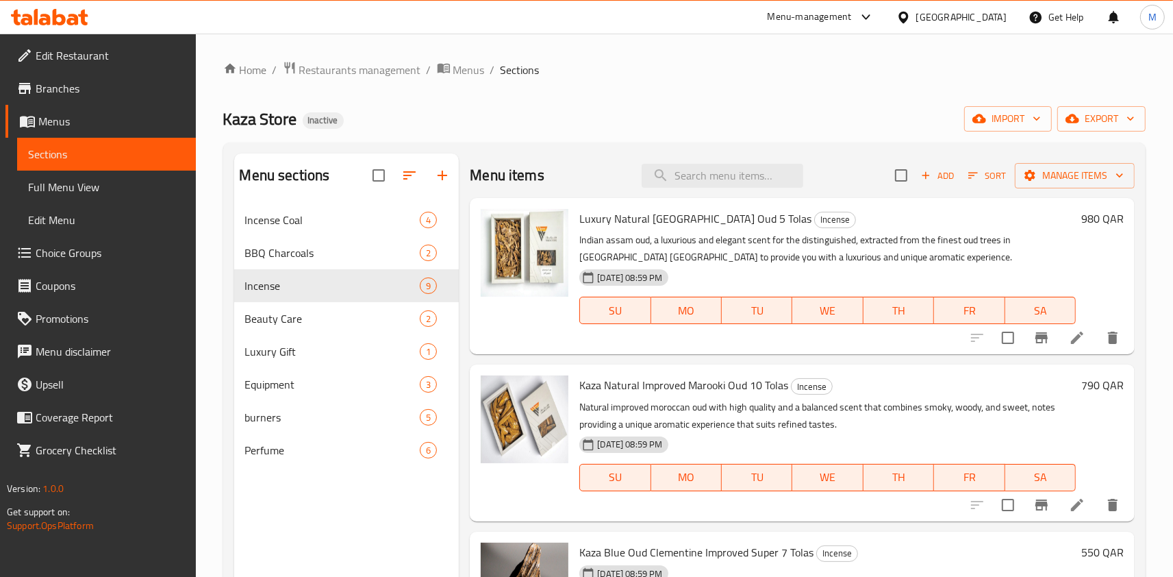
click at [679, 349] on div "Luxury Natural Indian Assam Oud 5 Tolas Incense Indian assam oud, a luxurious a…" at bounding box center [827, 275] width 507 height 145
click at [676, 352] on div "Luxury Natural Indian Assam Oud 5 Tolas Incense Indian assam oud, a luxurious a…" at bounding box center [802, 276] width 665 height 156
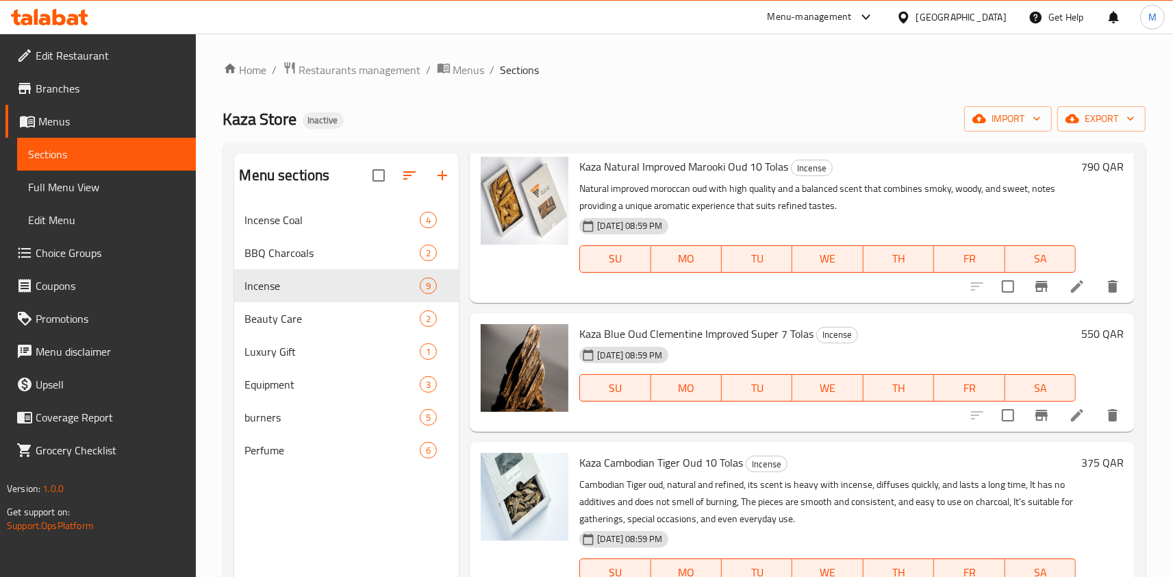
scroll to position [437, 0]
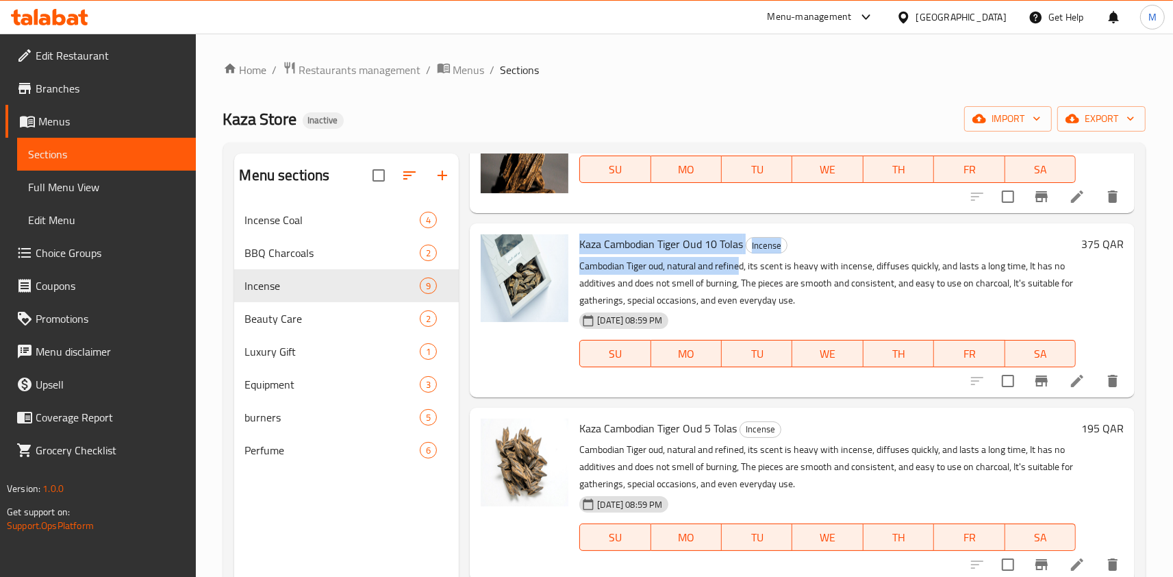
drag, startPoint x: 581, startPoint y: 245, endPoint x: 740, endPoint y: 256, distance: 158.6
click at [740, 256] on div "Kaza Cambodian Tiger Oud 10 Tolas Incense Cambodian Tiger oud, natural and refi…" at bounding box center [827, 310] width 507 height 162
click at [727, 290] on p "Cambodian Tiger oud, natural and refined, its scent is heavy with incense, diff…" at bounding box center [827, 282] width 496 height 51
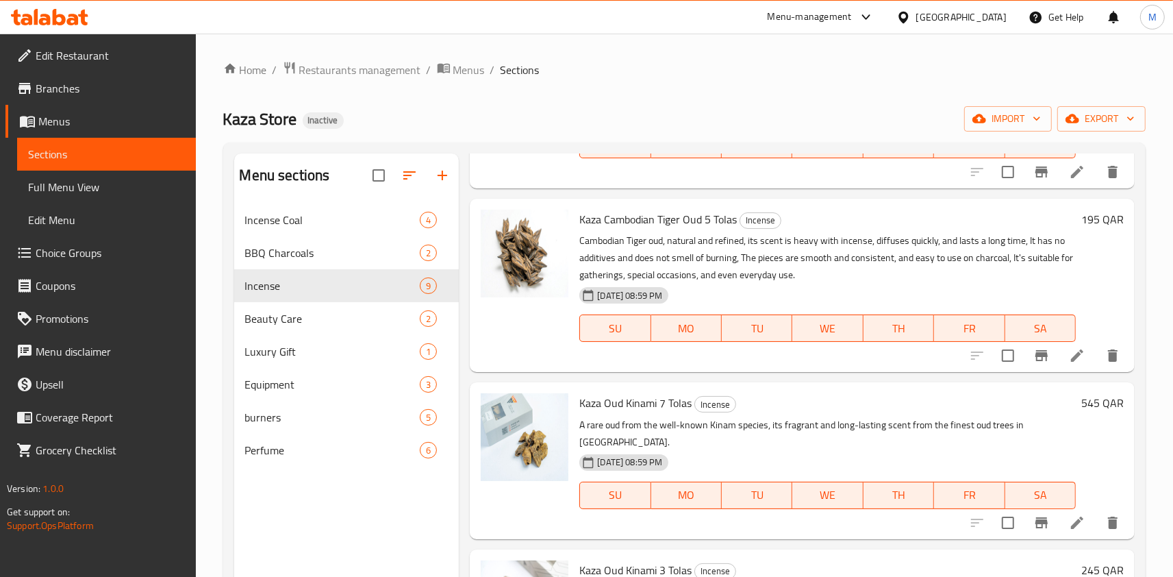
scroll to position [655, 0]
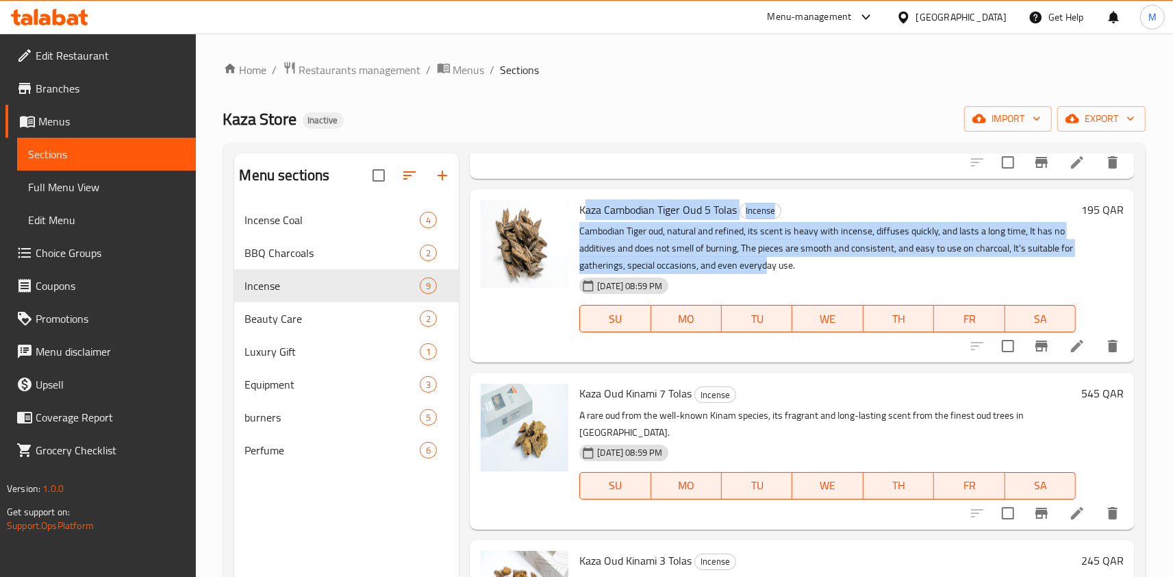
drag, startPoint x: 586, startPoint y: 208, endPoint x: 766, endPoint y: 262, distance: 188.1
click at [766, 262] on div "Kaza Cambodian Tiger Oud 5 Tolas Incense Cambodian Tiger oud, natural and refin…" at bounding box center [827, 275] width 507 height 162
click at [766, 262] on p "Cambodian Tiger oud, natural and refined, its scent is heavy with incense, diff…" at bounding box center [827, 248] width 496 height 51
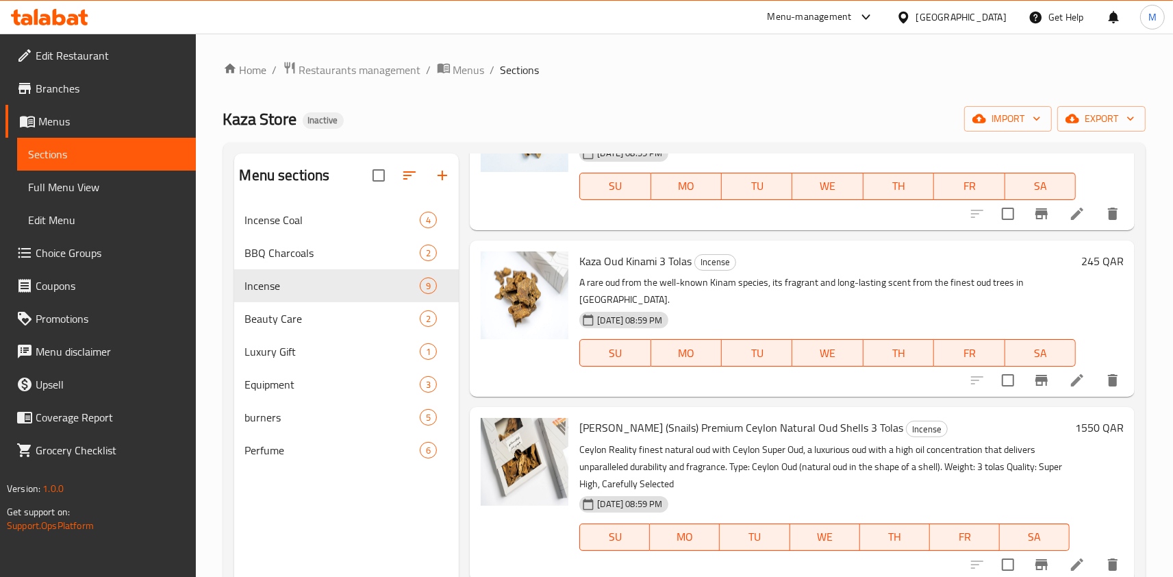
scroll to position [191, 0]
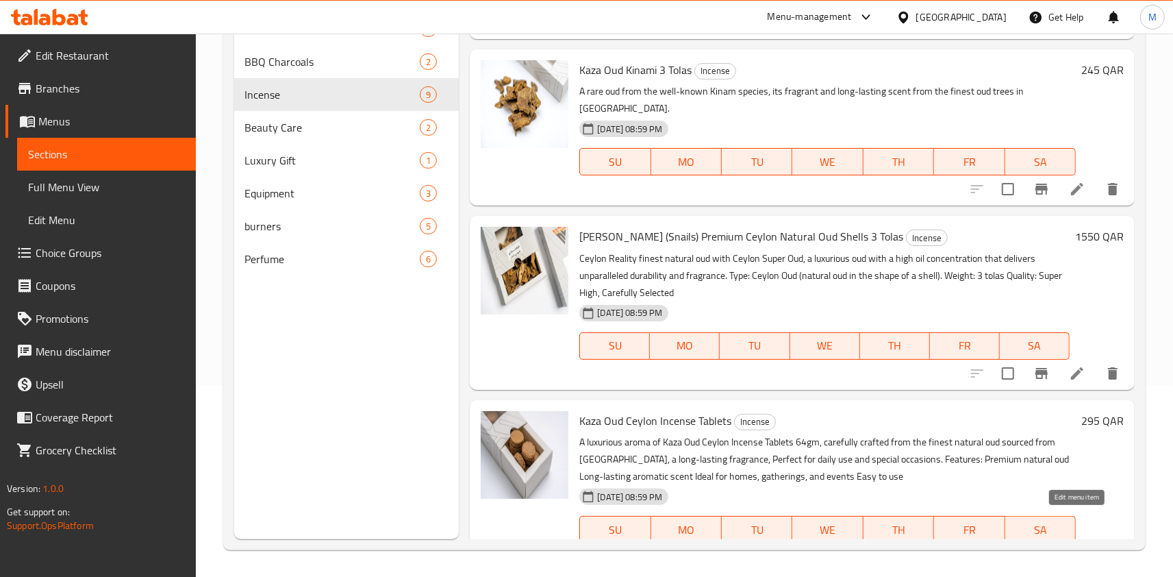
click at [1082, 549] on icon at bounding box center [1077, 557] width 16 height 16
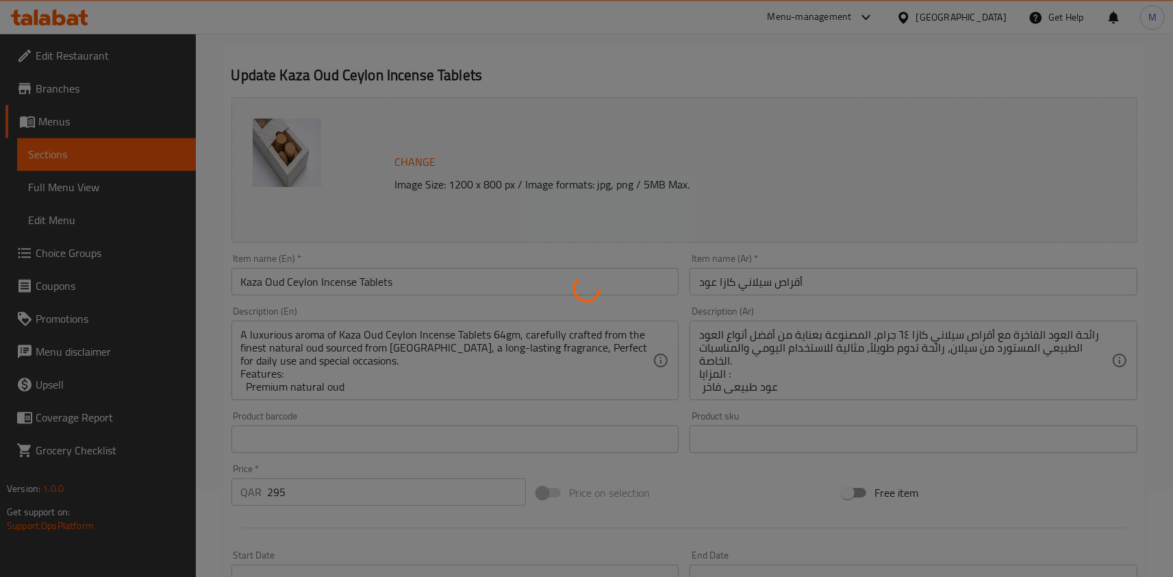
scroll to position [151, 0]
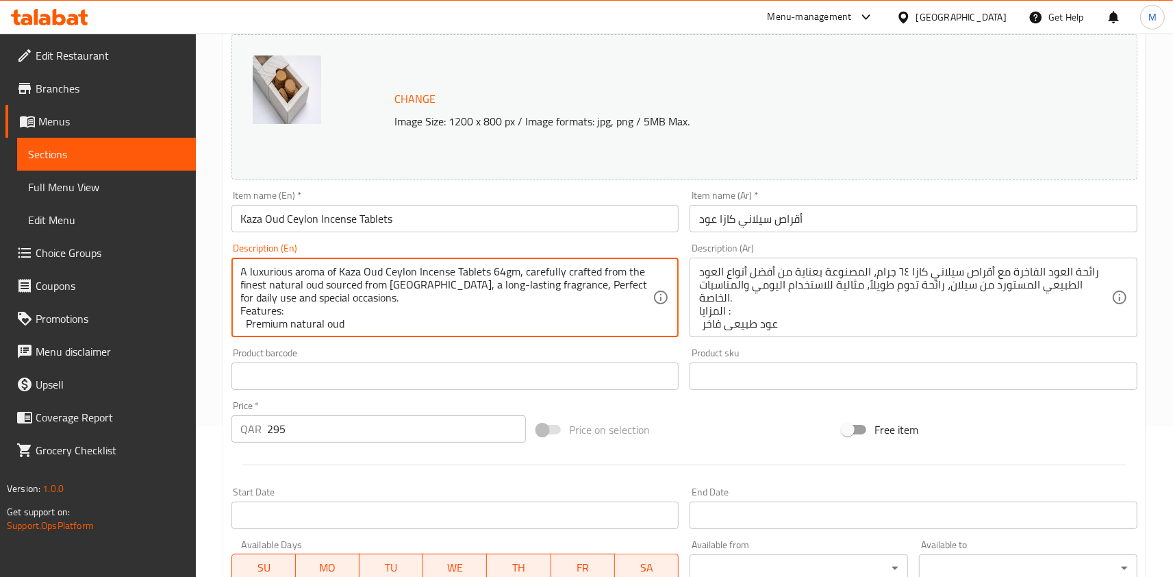
click at [356, 313] on textarea "A luxurious aroma of Kaza Oud Ceylon Incense Tablets 64gm, carefully crafted fr…" at bounding box center [447, 297] width 412 height 65
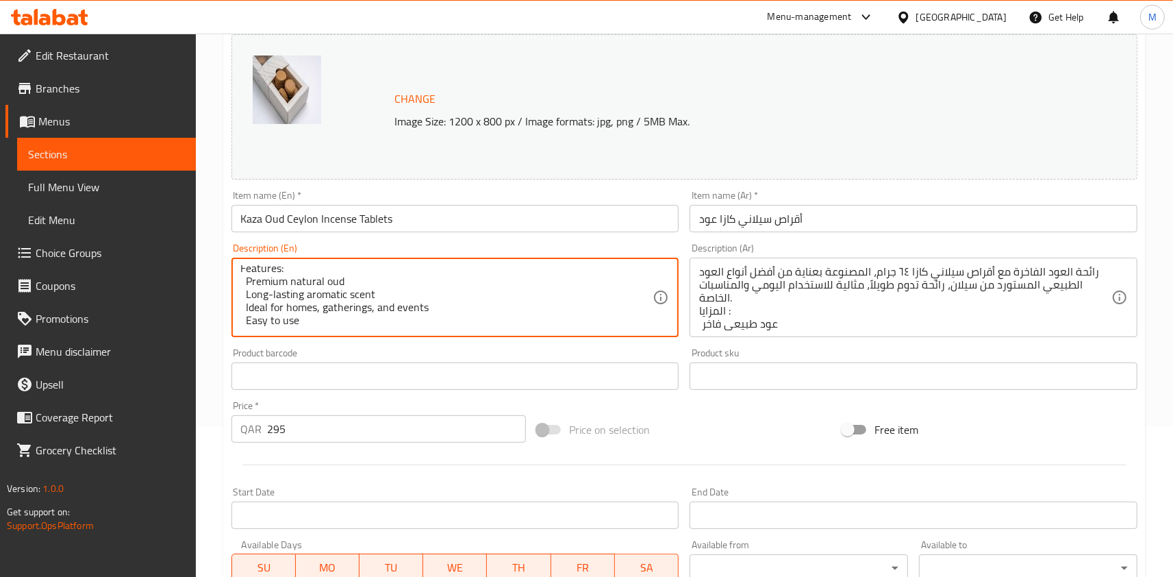
scroll to position [0, 0]
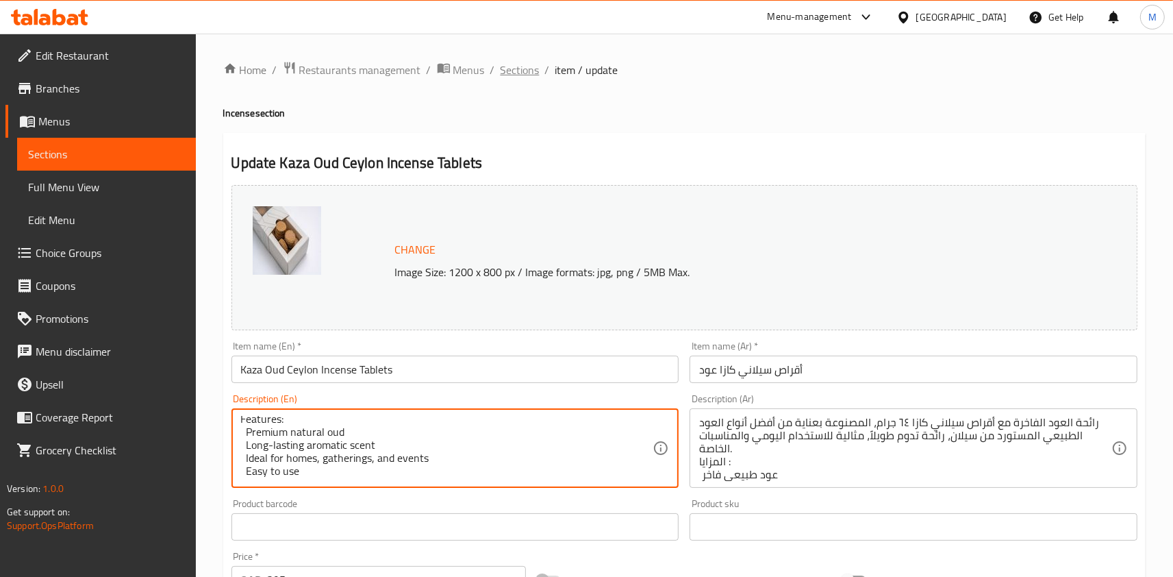
click at [521, 77] on span "Sections" at bounding box center [520, 70] width 39 height 16
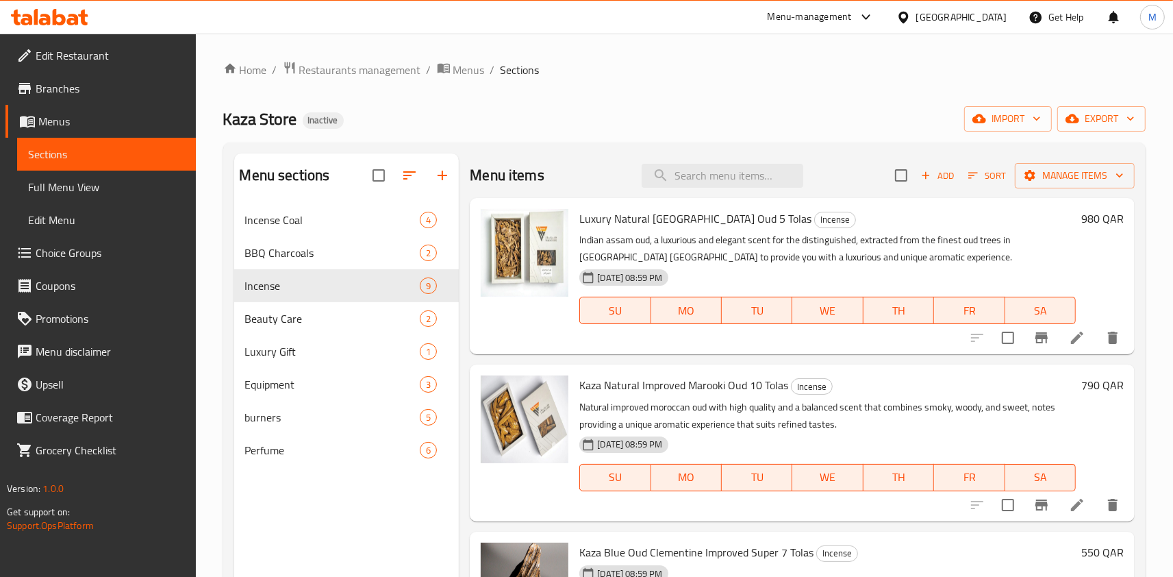
scroll to position [109, 0]
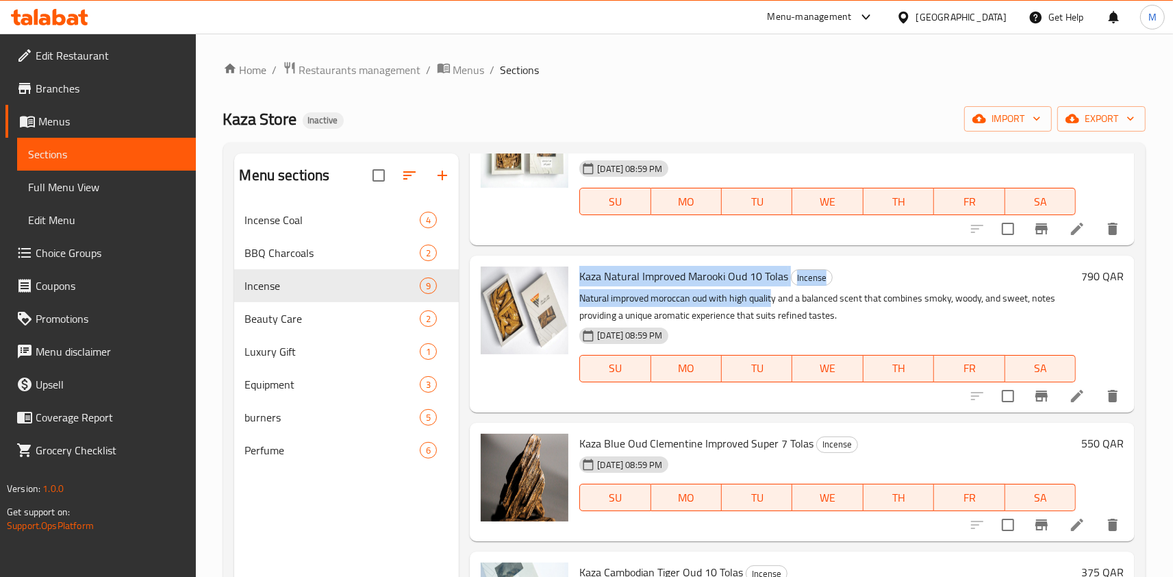
drag, startPoint x: 582, startPoint y: 276, endPoint x: 772, endPoint y: 297, distance: 190.9
click at [772, 297] on div "Kaza Natural Improved Marooki Oud 10 Tolas Incense Natural improved moroccan ou…" at bounding box center [827, 333] width 507 height 145
click at [772, 297] on p "Natural improved moroccan oud with high quality and a balanced scent that combi…" at bounding box center [827, 307] width 496 height 34
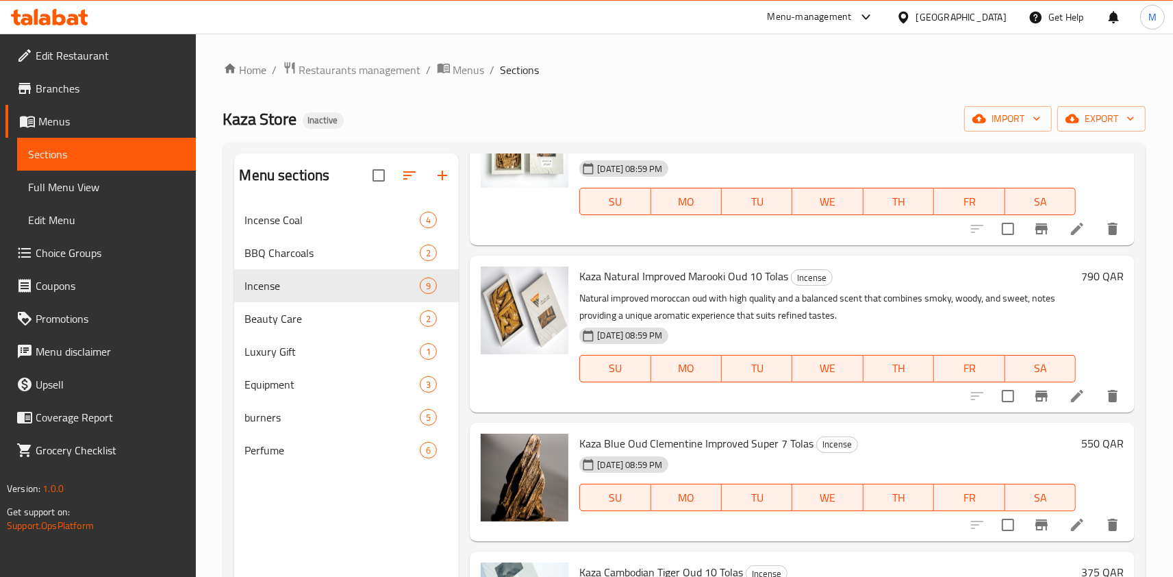
scroll to position [0, 0]
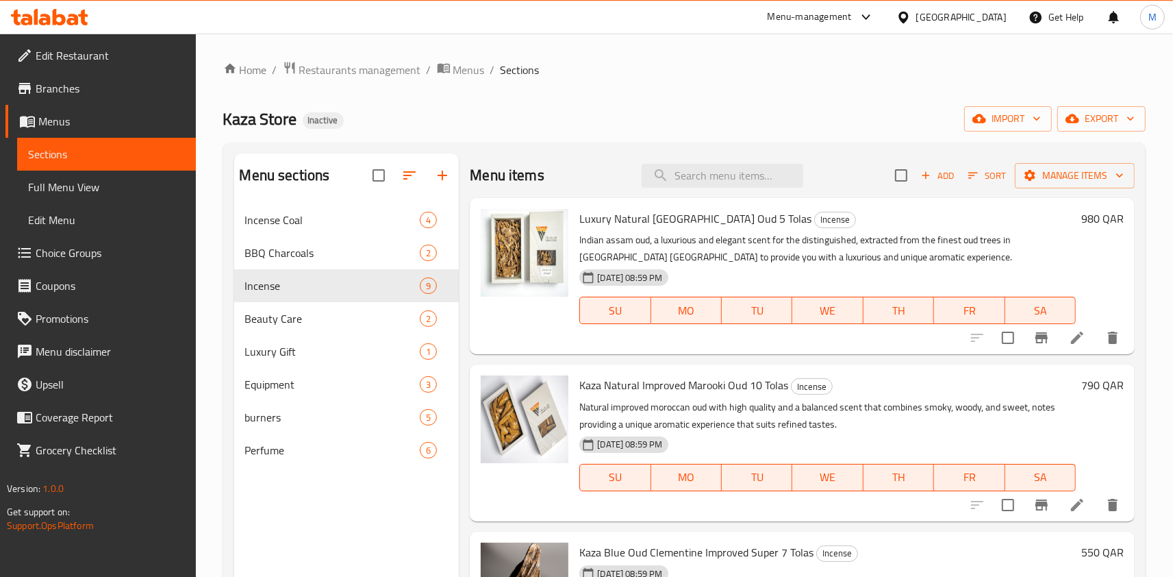
click at [464, 271] on div "Menu items Add Sort Manage items Luxury Natural Indian Assam Oud 5 Tolas Incens…" at bounding box center [797, 441] width 676 height 577
click at [467, 309] on div "Menu items Add Sort Manage items Luxury Natural Indian Assam Oud 5 Tolas Incens…" at bounding box center [797, 441] width 676 height 577
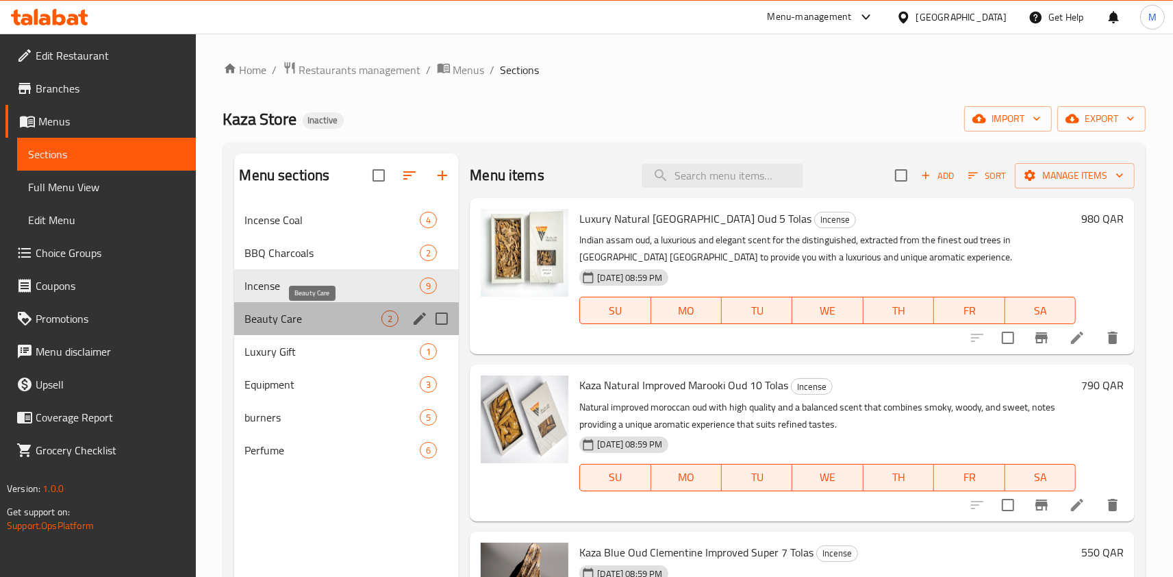
click at [355, 324] on span "Beauty Care" at bounding box center [313, 318] width 137 height 16
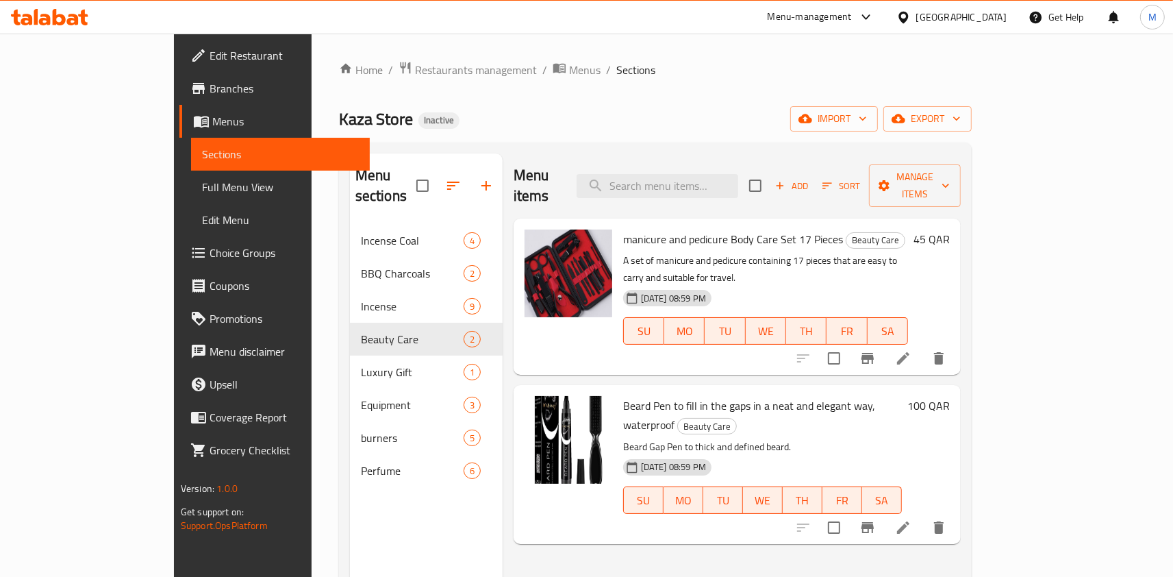
click at [518, 503] on div "Menu items Add Sort Manage items manicure and pedicure Body Care Set 17 Pieces …" at bounding box center [732, 441] width 458 height 577
